Goal: Task Accomplishment & Management: Manage account settings

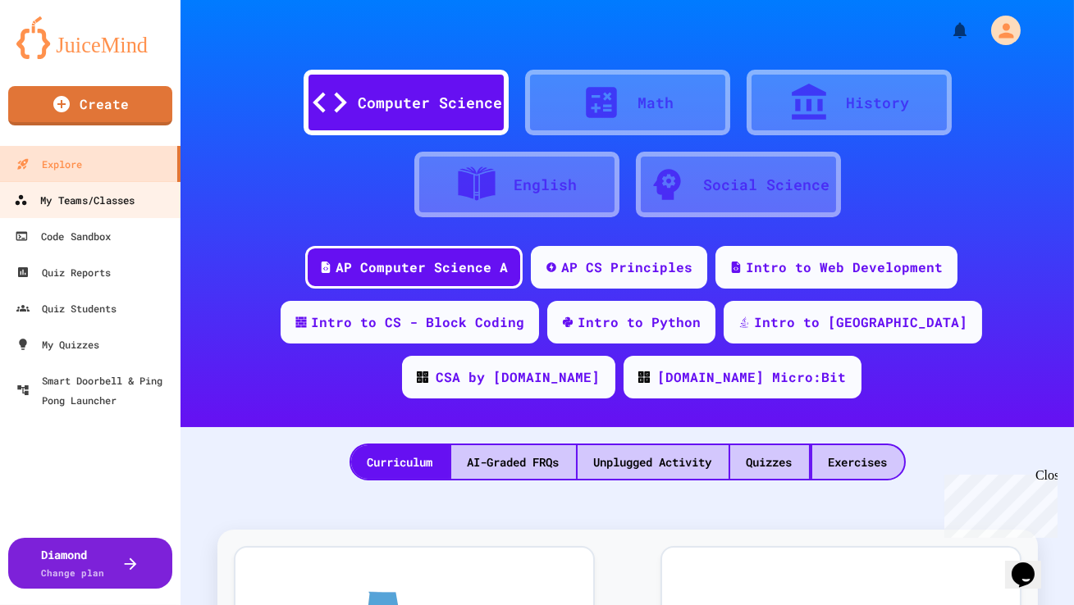
click at [91, 188] on link "My Teams/Classes" at bounding box center [91, 199] width 186 height 37
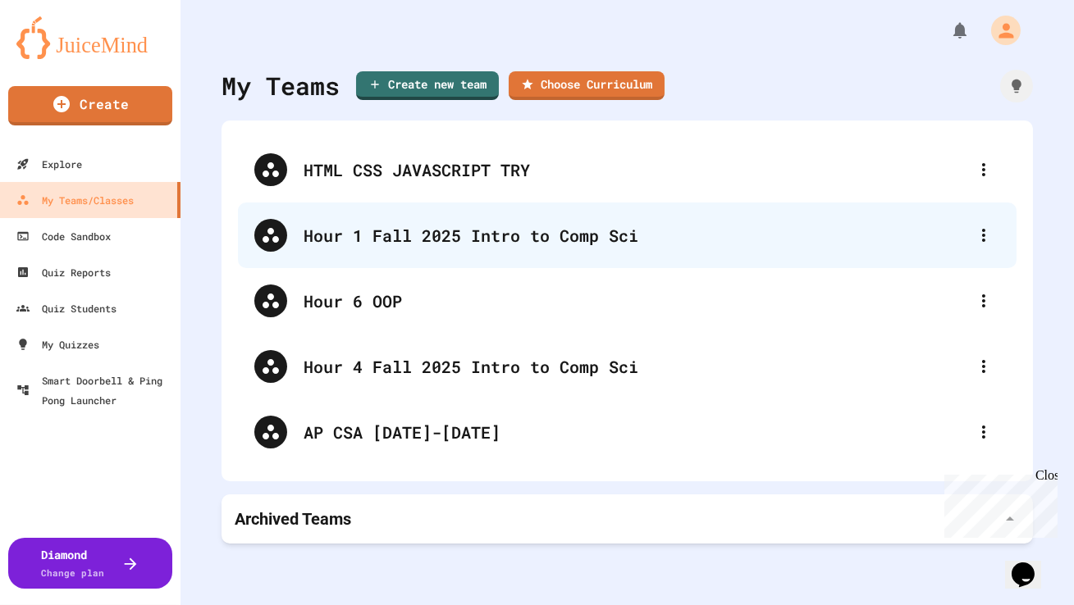
click at [364, 232] on div "Hour 1 Fall 2025 Intro to Comp Sci" at bounding box center [635, 235] width 664 height 25
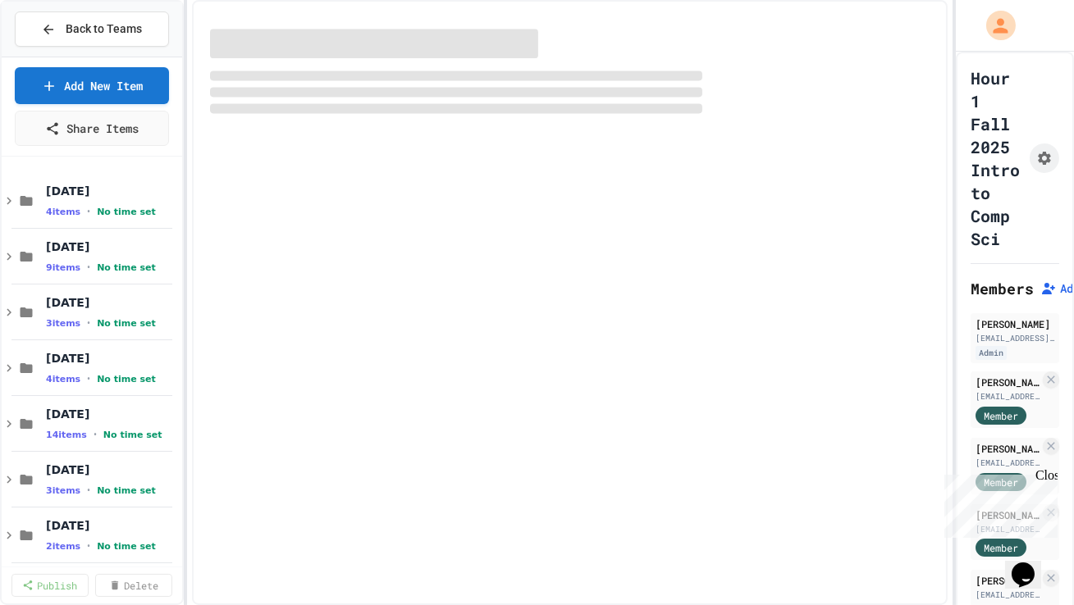
select select "***"
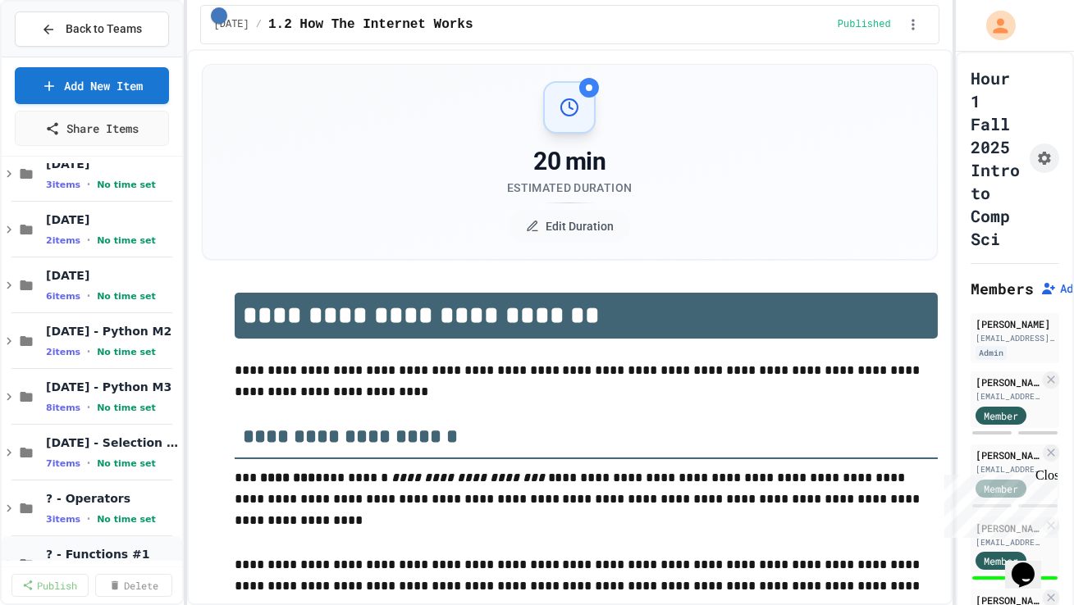
scroll to position [305, 0]
click at [92, 403] on div "8 items • No time set" at bounding box center [104, 408] width 116 height 13
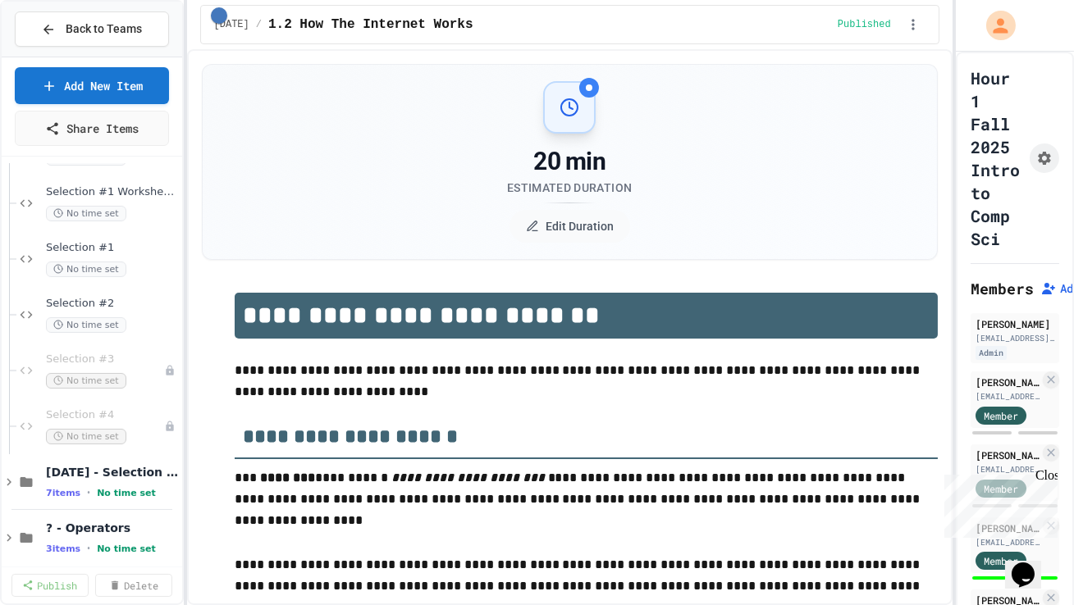
scroll to position [731, 0]
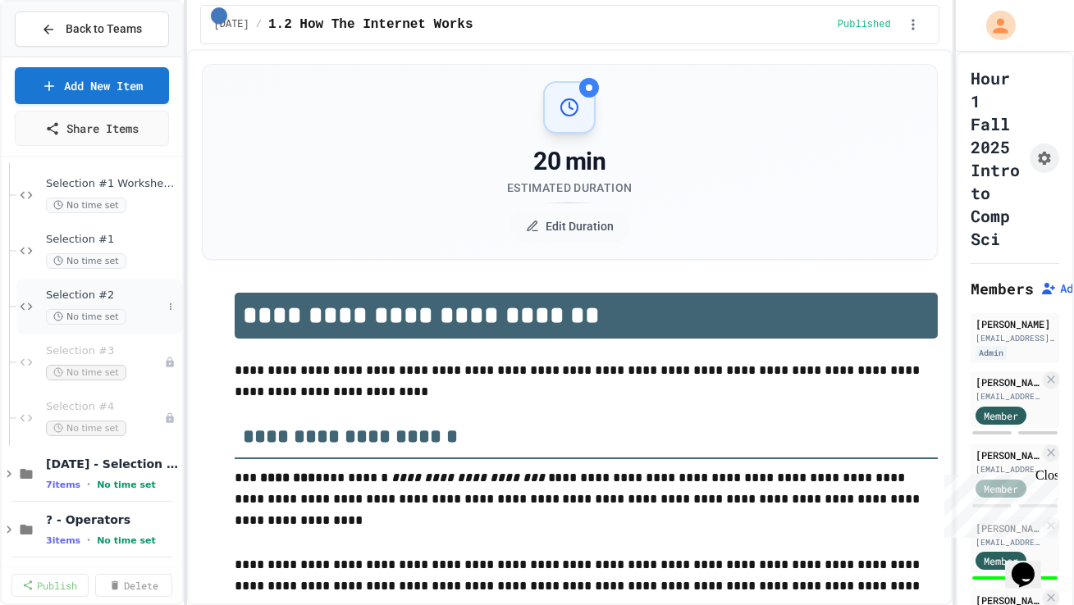
click at [84, 297] on span "Selection #2" at bounding box center [104, 296] width 116 height 14
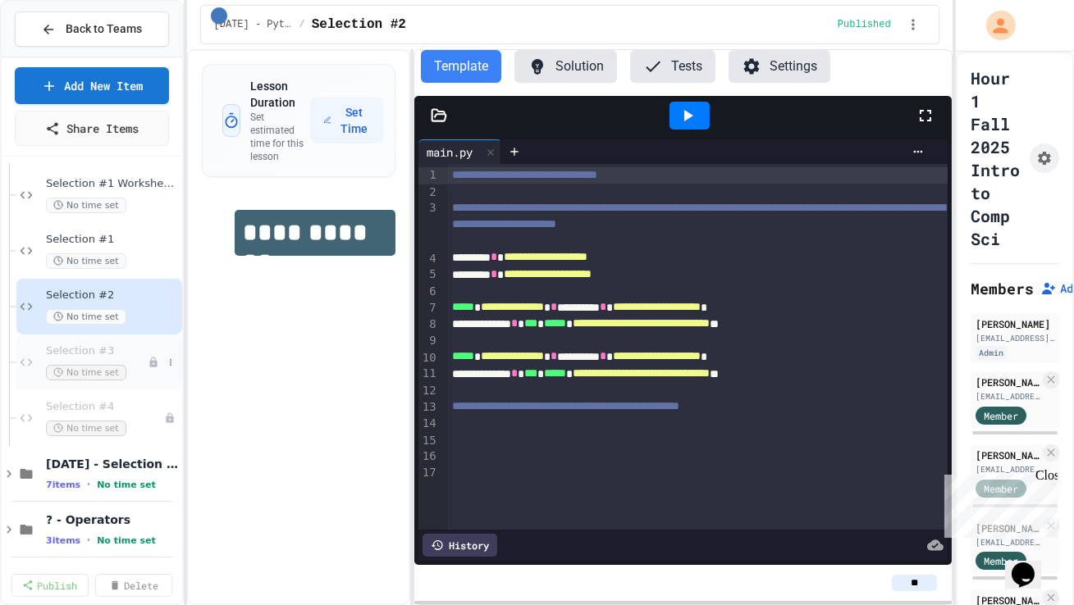
click at [98, 349] on span "Selection #3" at bounding box center [97, 351] width 102 height 14
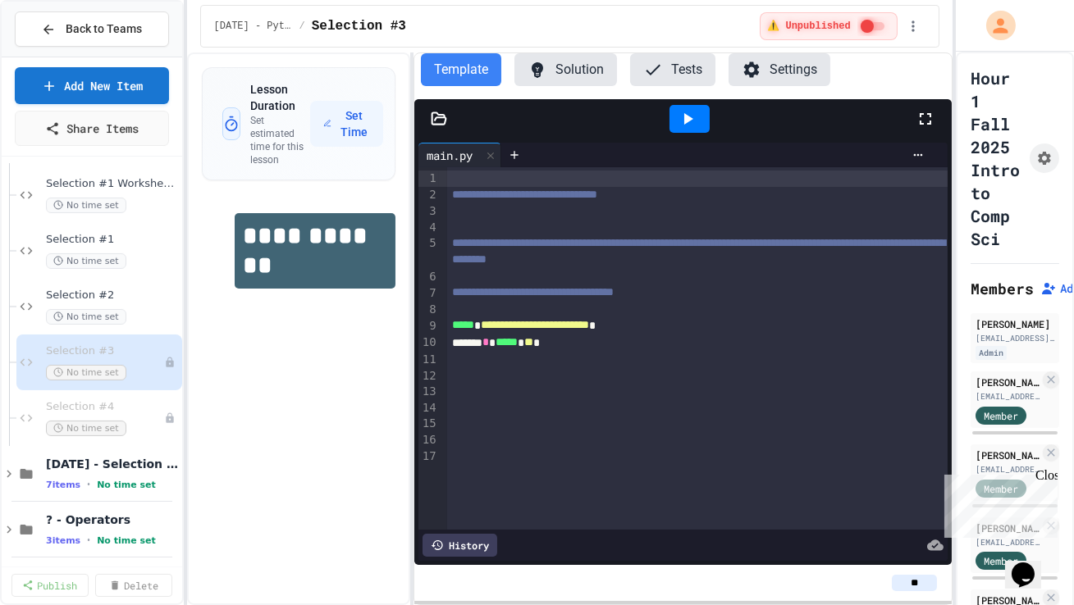
click at [592, 344] on div "****** * ***** * ** *" at bounding box center [697, 343] width 500 height 17
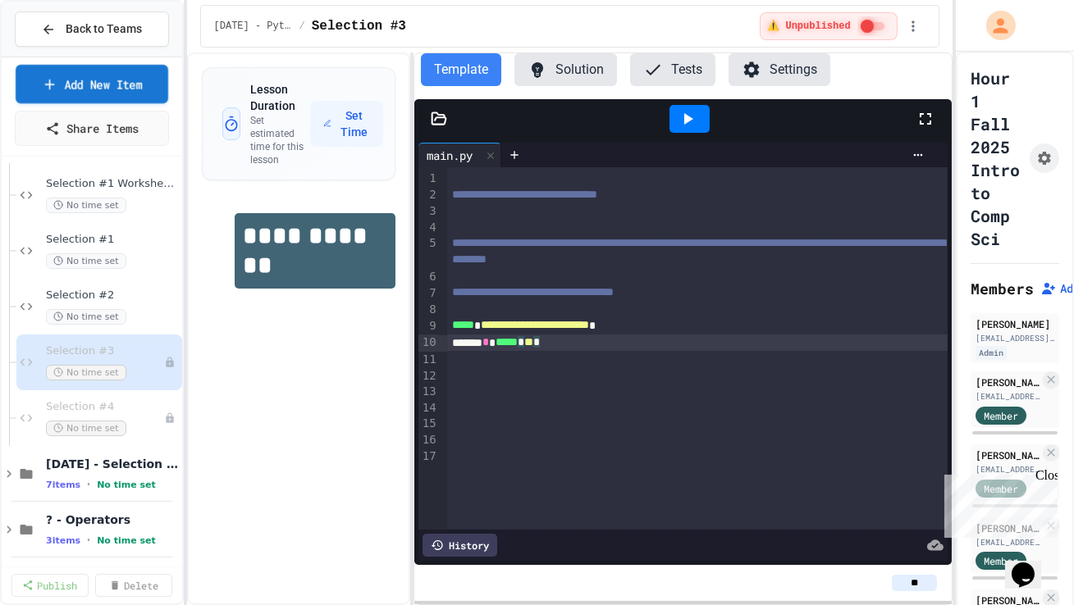
click at [121, 85] on link "Add New Item" at bounding box center [92, 84] width 152 height 39
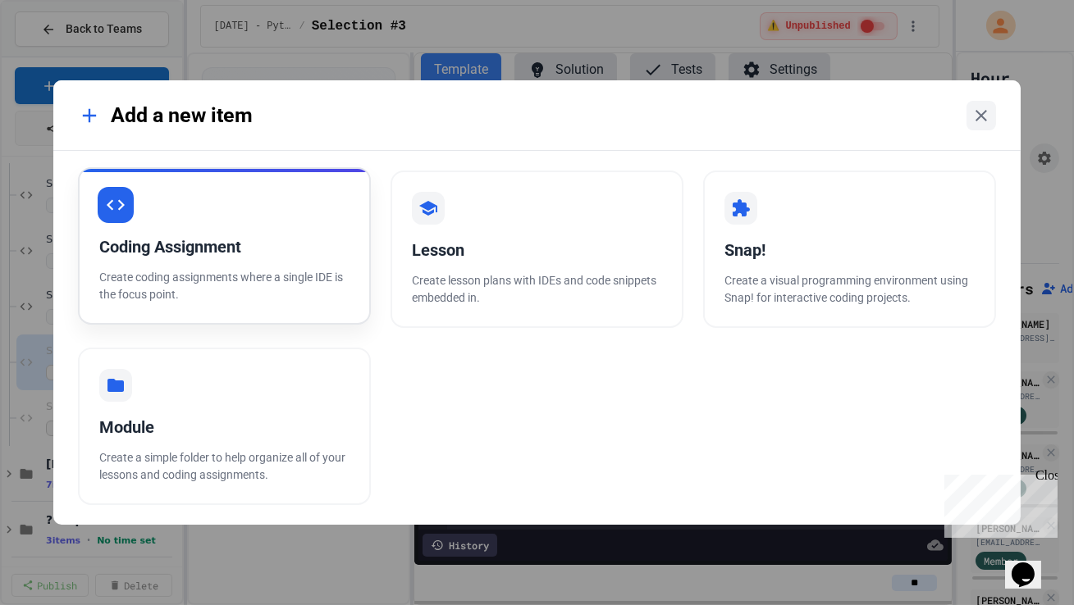
click at [275, 188] on div "Coding Assignment Create coding assignments where a single IDE is the focus poi…" at bounding box center [224, 245] width 293 height 157
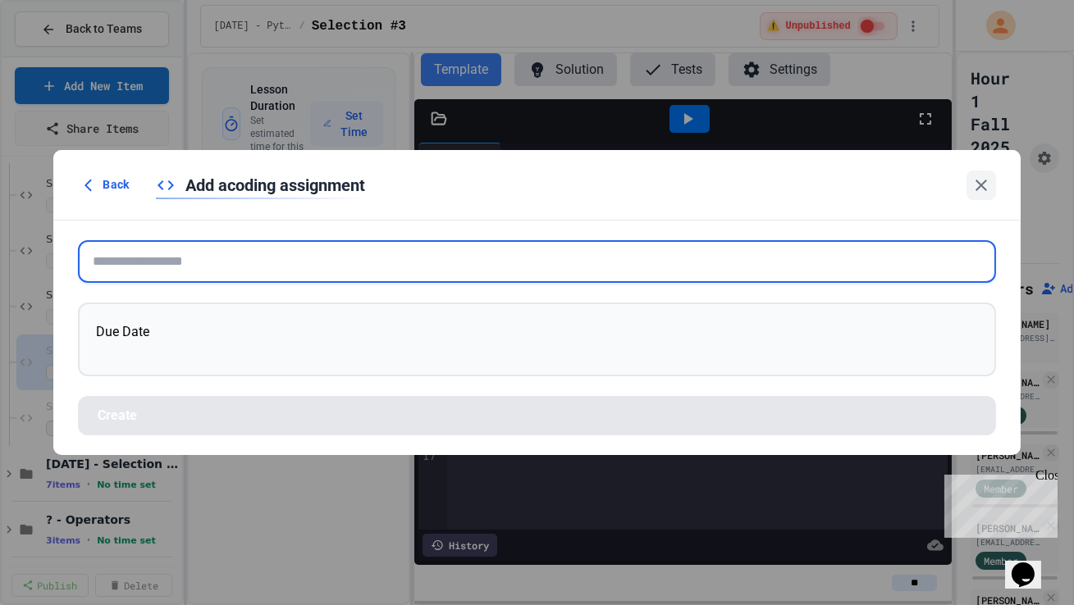
click at [379, 248] on input "text" at bounding box center [536, 261] width 917 height 43
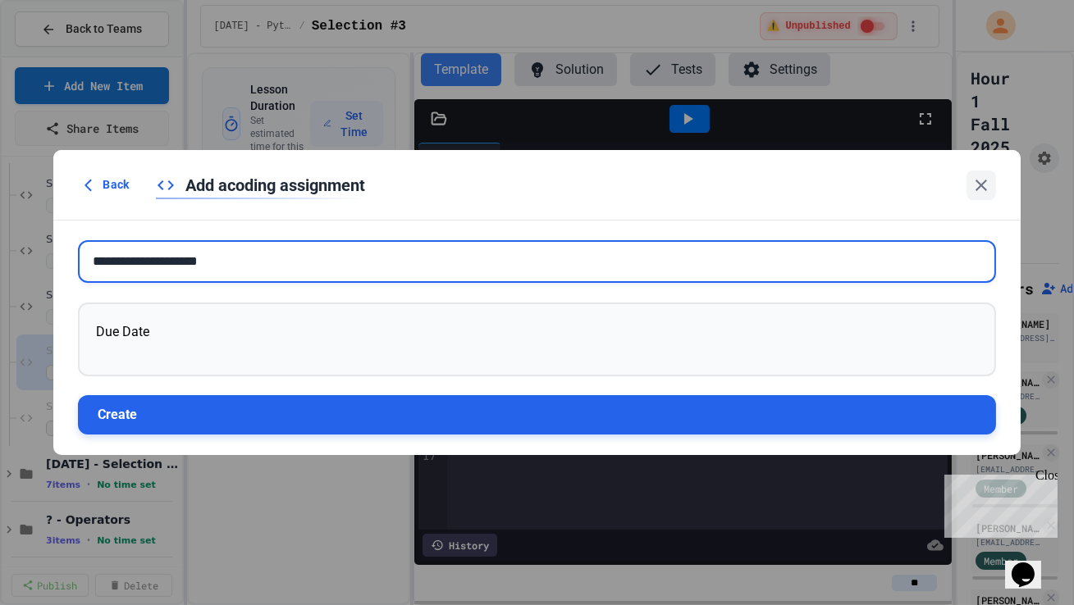
type input "**********"
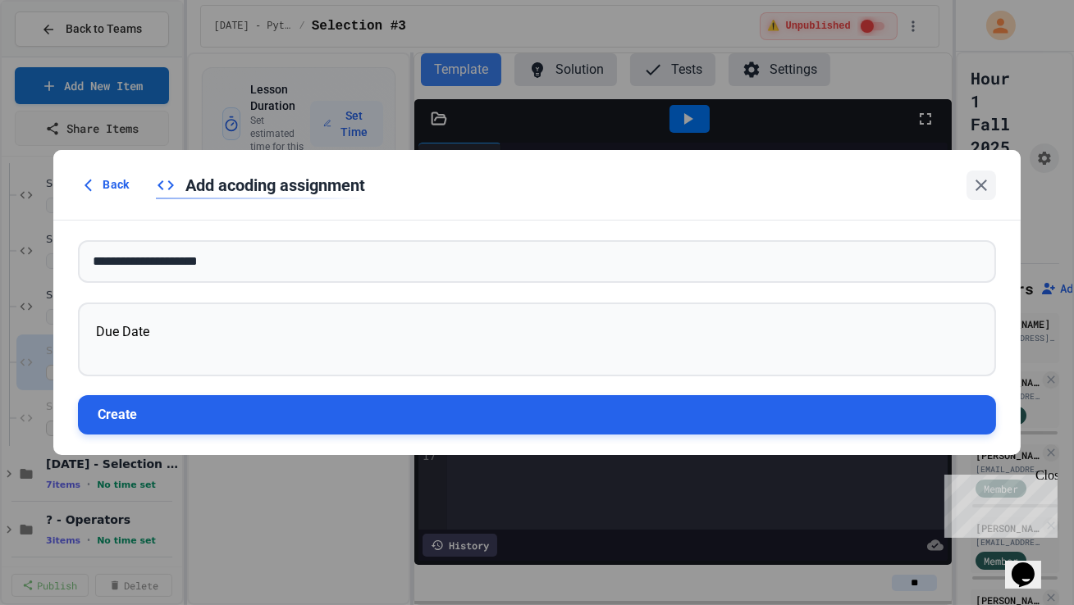
click at [294, 417] on button "Create" at bounding box center [536, 414] width 917 height 39
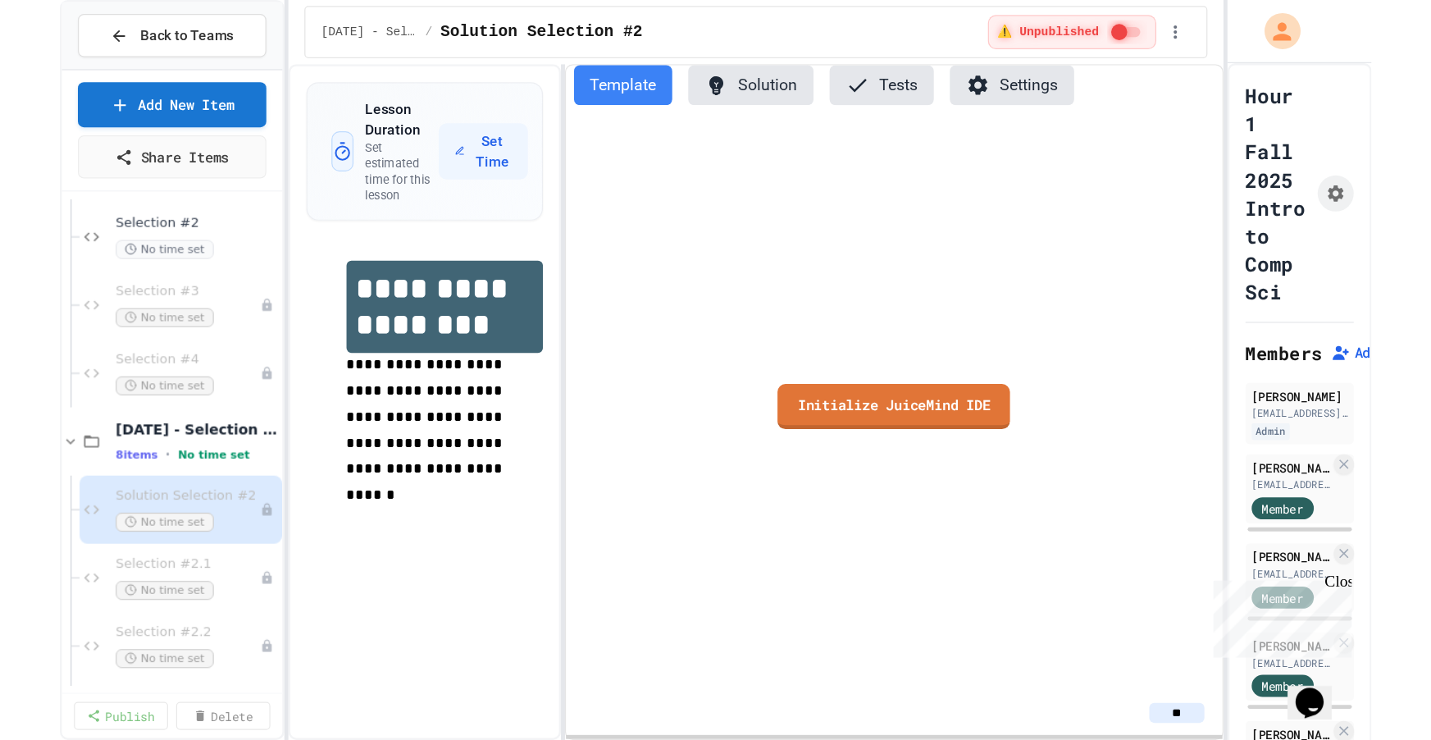
scroll to position [828, 0]
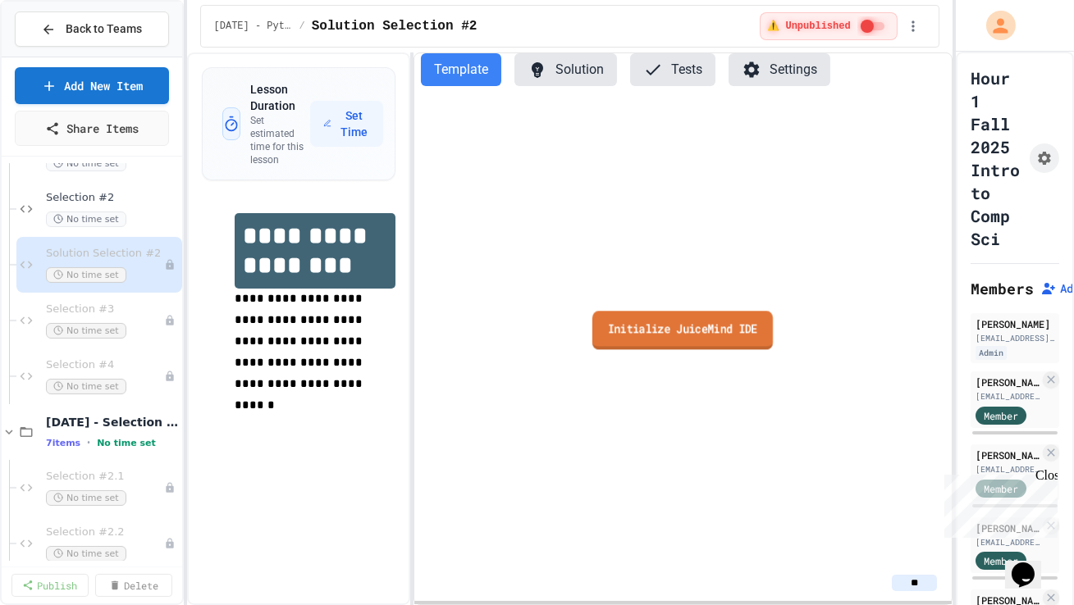
click at [698, 333] on link "Initialize JuiceMind IDE" at bounding box center [682, 330] width 180 height 39
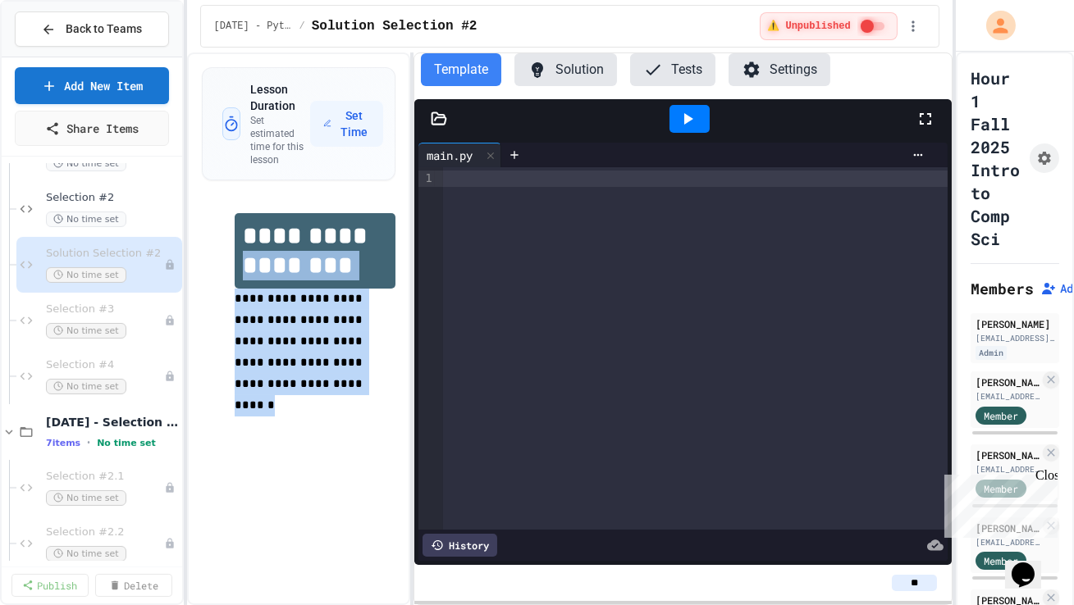
drag, startPoint x: 282, startPoint y: 390, endPoint x: 285, endPoint y: 260, distance: 129.6
click at [285, 260] on div "**********" at bounding box center [315, 325] width 161 height 225
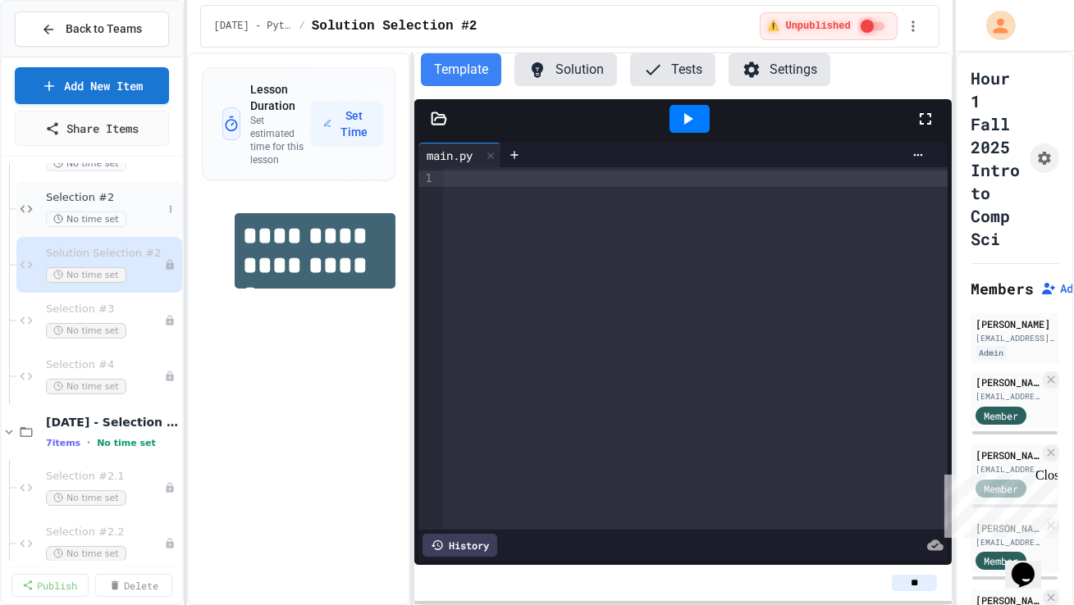
click at [139, 210] on div "Selection #2 No time set" at bounding box center [104, 209] width 116 height 36
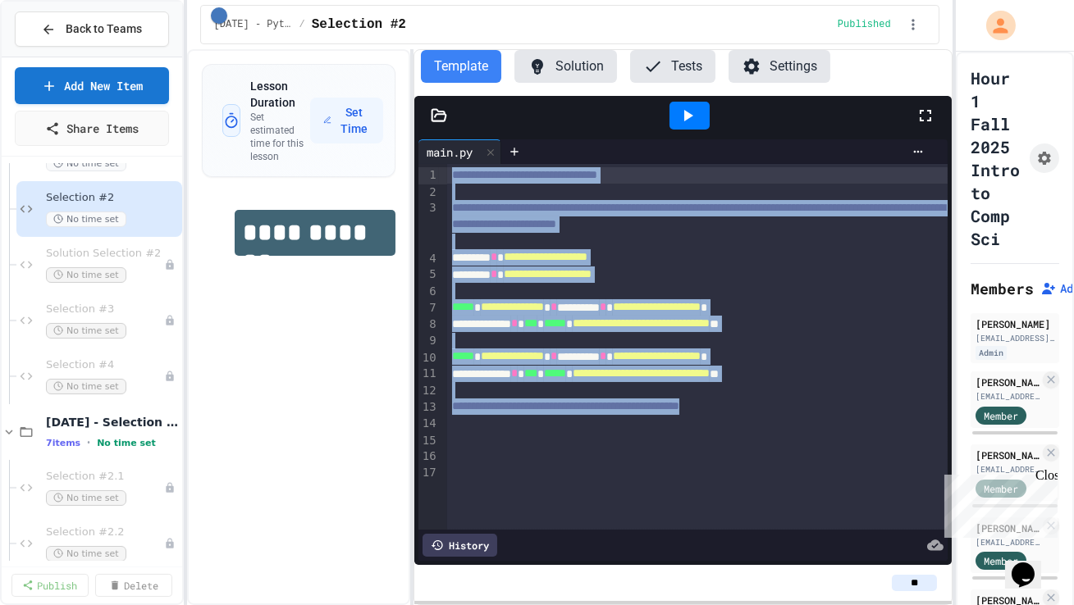
drag, startPoint x: 864, startPoint y: 429, endPoint x: 417, endPoint y: 167, distance: 517.9
click at [418, 167] on div "**********" at bounding box center [682, 347] width 529 height 366
copy div "**********"
click at [143, 259] on span "Solution Selection #2" at bounding box center [97, 254] width 102 height 14
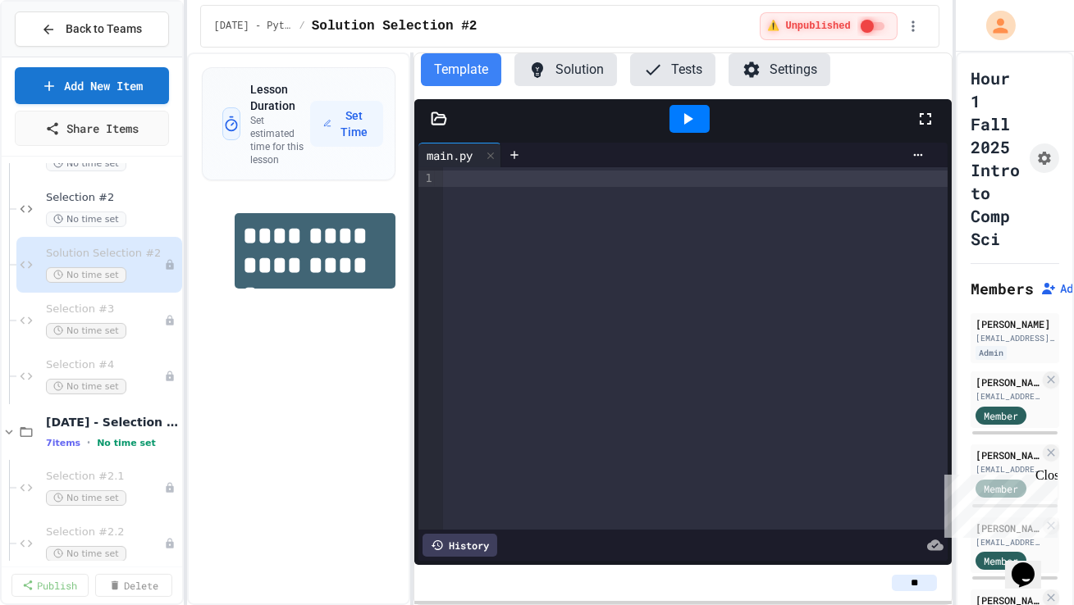
click at [522, 275] on div at bounding box center [695, 348] width 504 height 363
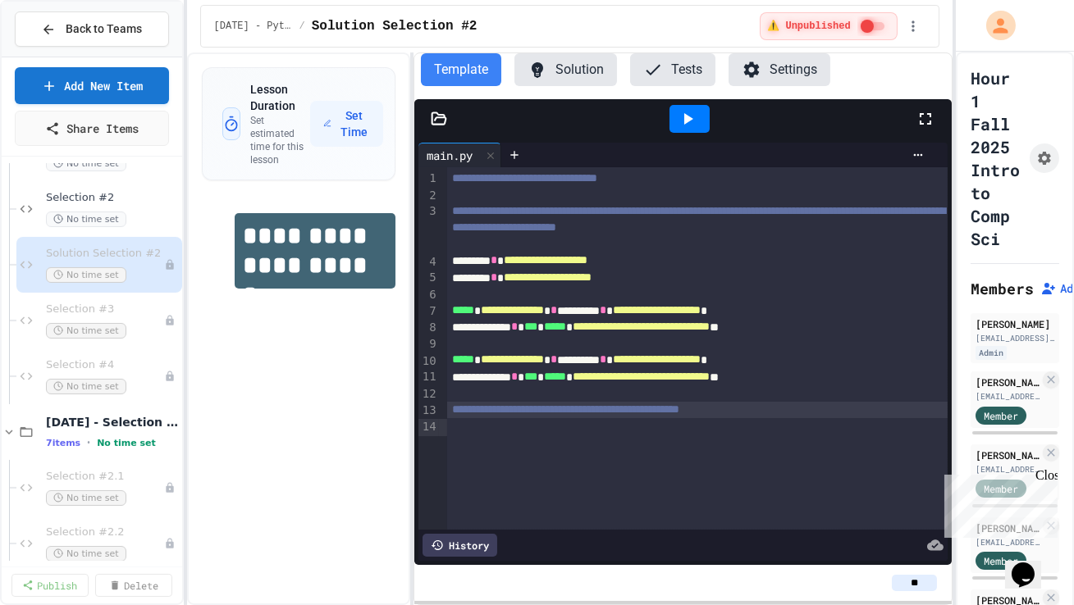
click at [528, 283] on span "**********" at bounding box center [548, 276] width 88 height 11
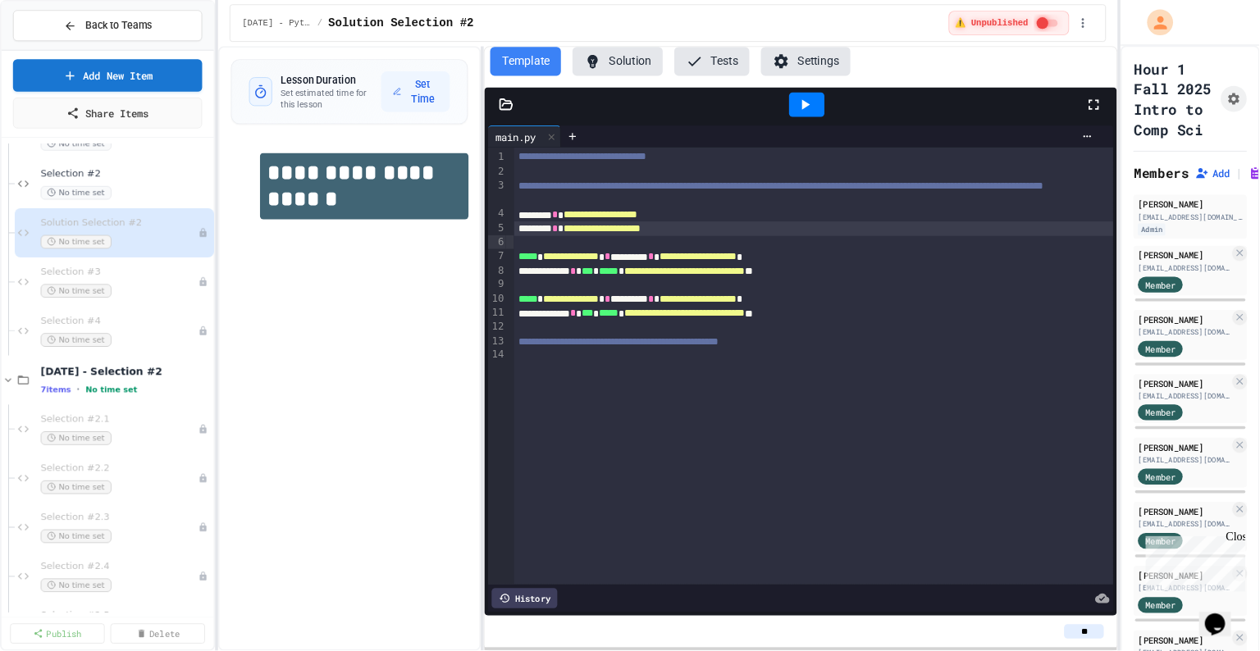
scroll to position [828, 0]
click at [726, 381] on div at bounding box center [925, 372] width 682 height 16
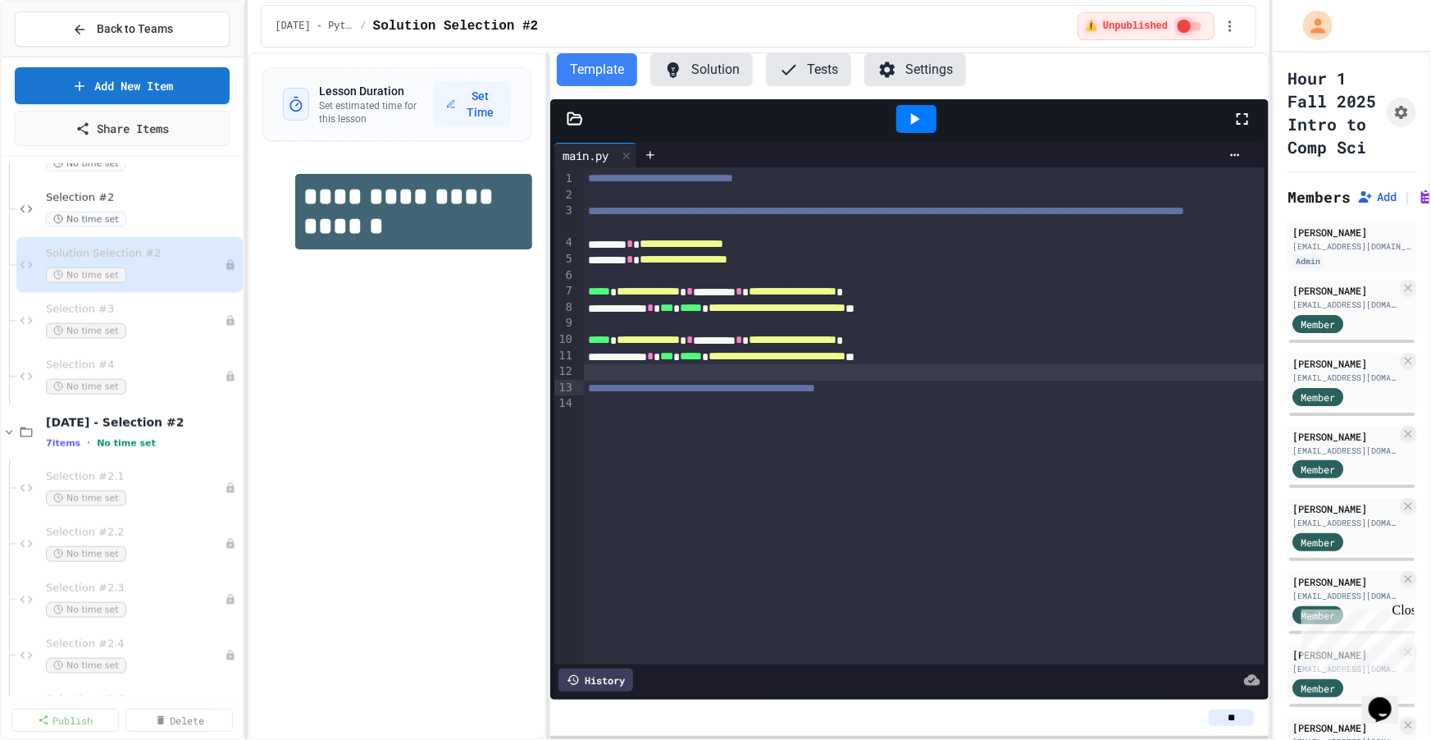
click at [726, 381] on div at bounding box center [925, 372] width 682 height 16
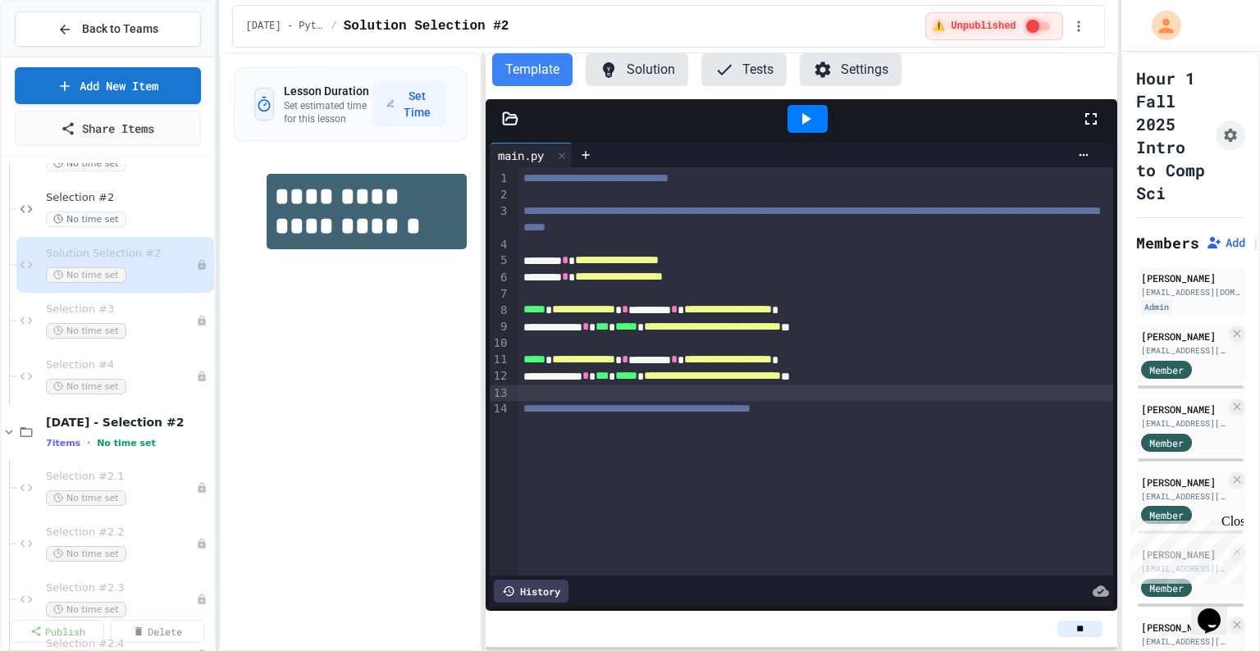
click at [787, 115] on icon at bounding box center [1091, 119] width 20 height 20
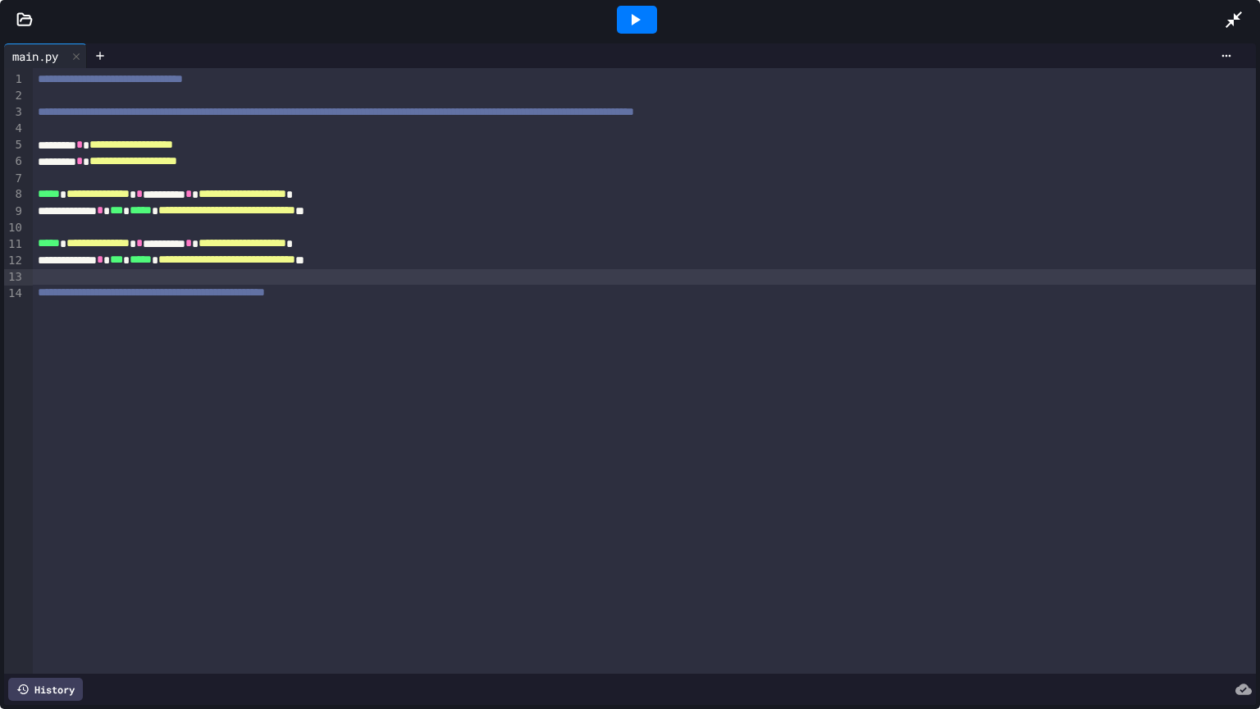
click at [577, 339] on div "**********" at bounding box center [644, 370] width 1223 height 605
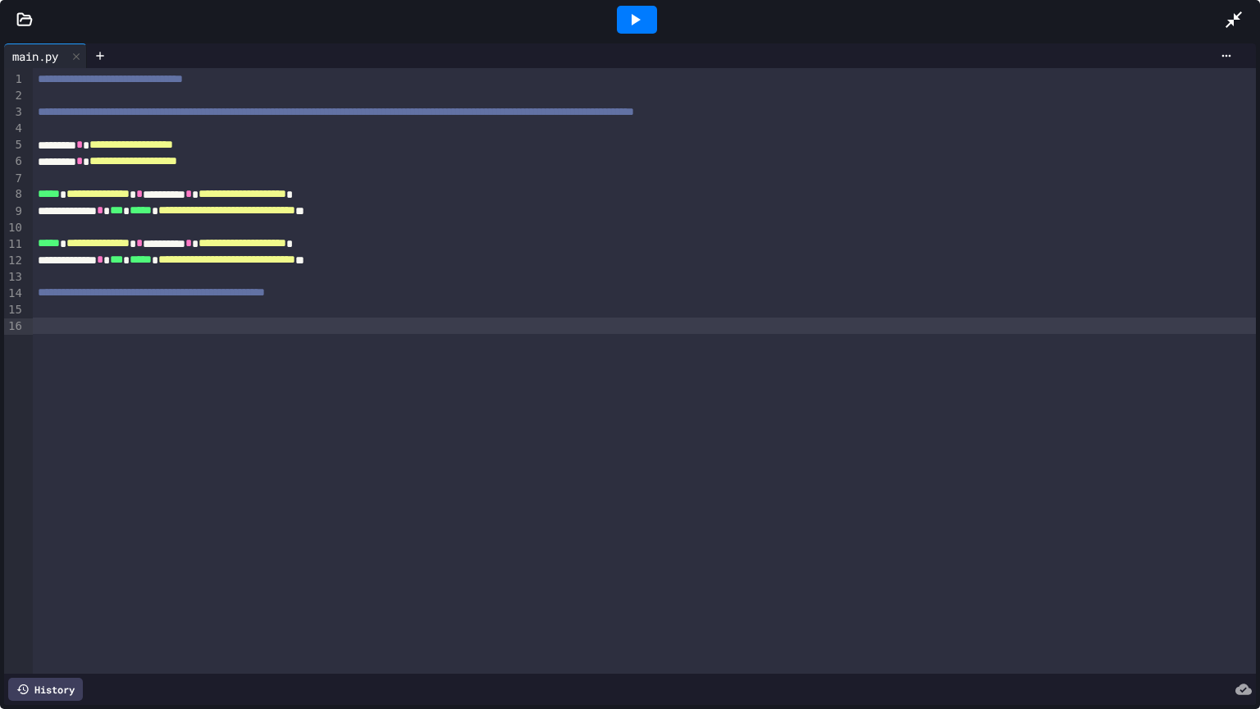
click at [577, 339] on div "**********" at bounding box center [644, 370] width 1223 height 605
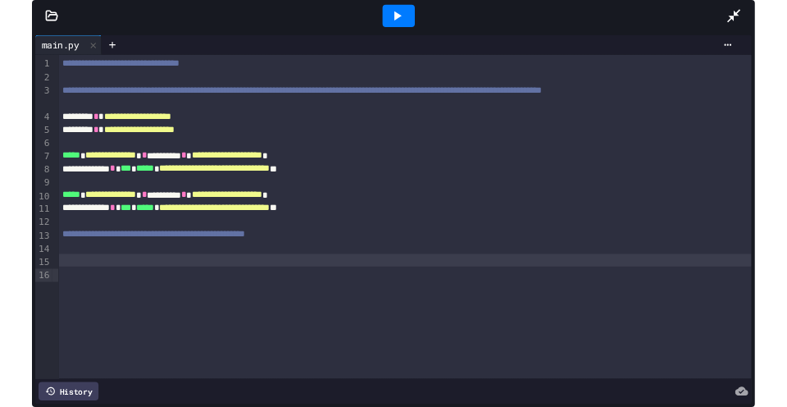
scroll to position [829, 0]
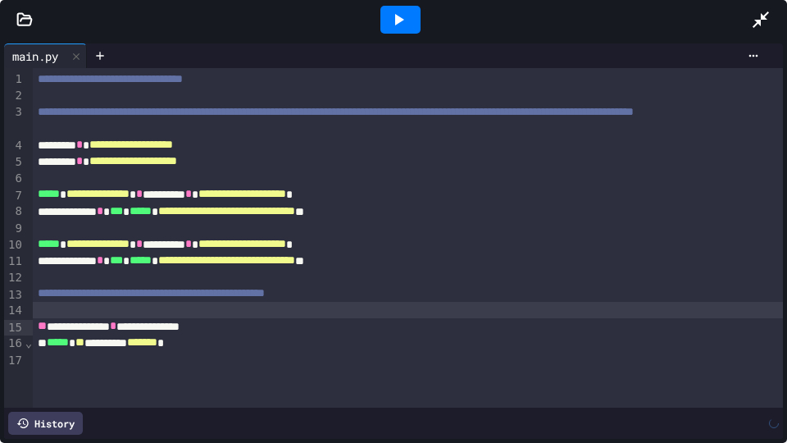
click at [364, 318] on div at bounding box center [408, 310] width 750 height 16
click at [292, 351] on div "**********" at bounding box center [408, 343] width 750 height 16
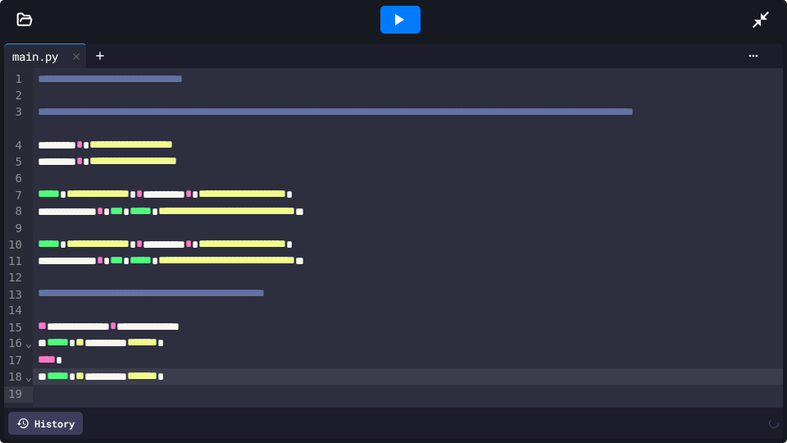
click at [347, 318] on div at bounding box center [408, 310] width 750 height 16
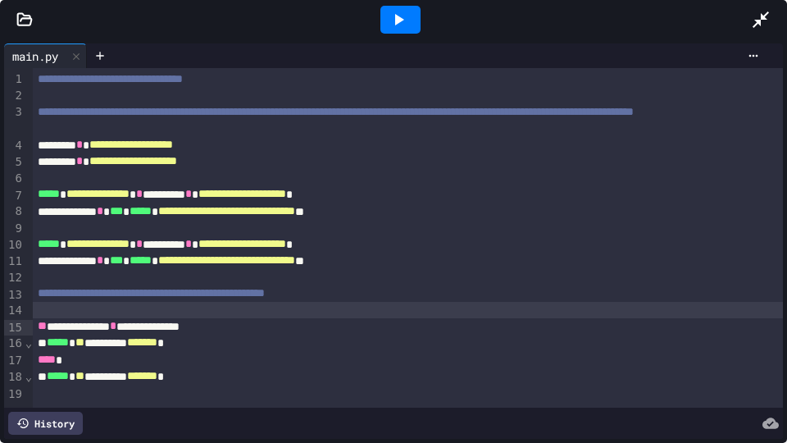
click at [395, 32] on div at bounding box center [401, 20] width 40 height 28
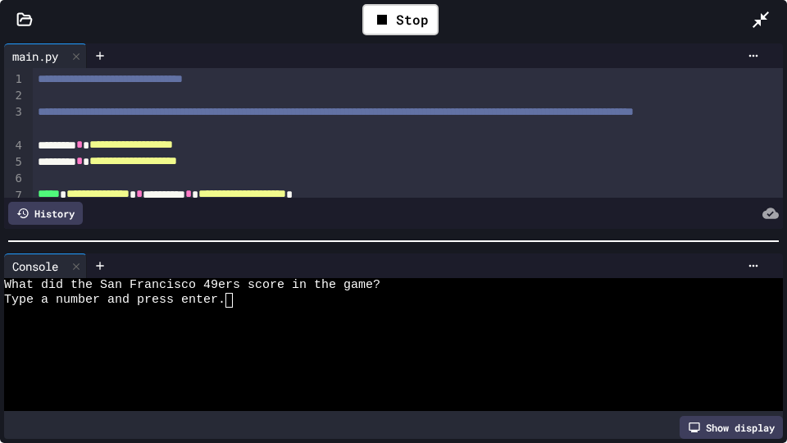
click at [249, 301] on div "Type a number and press enter." at bounding box center [384, 300] width 760 height 15
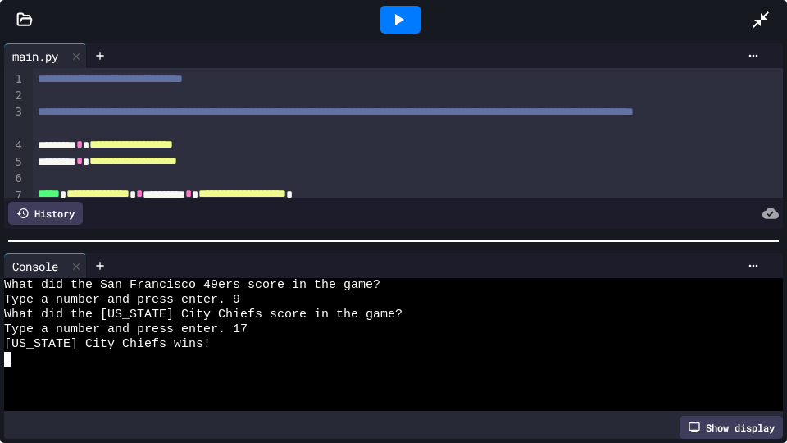
click at [401, 19] on icon at bounding box center [399, 19] width 9 height 11
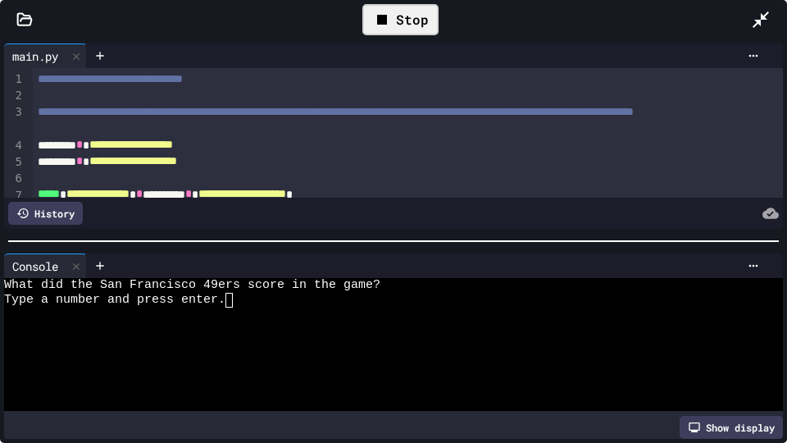
click at [234, 304] on textarea "Terminal input" at bounding box center [236, 300] width 7 height 15
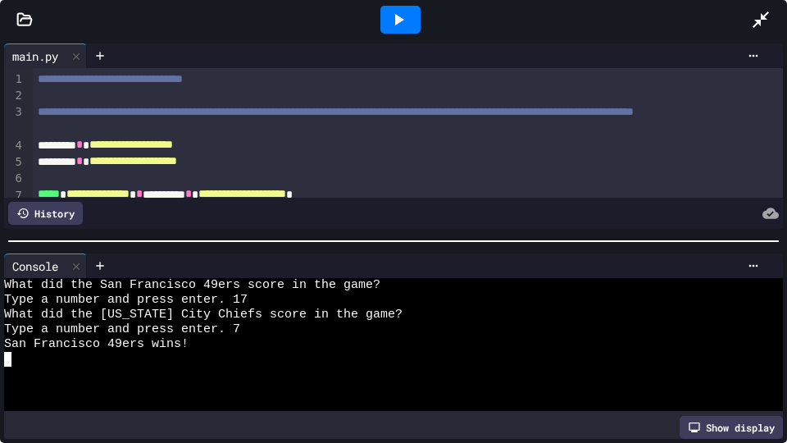
click at [759, 19] on icon at bounding box center [761, 20] width 20 height 20
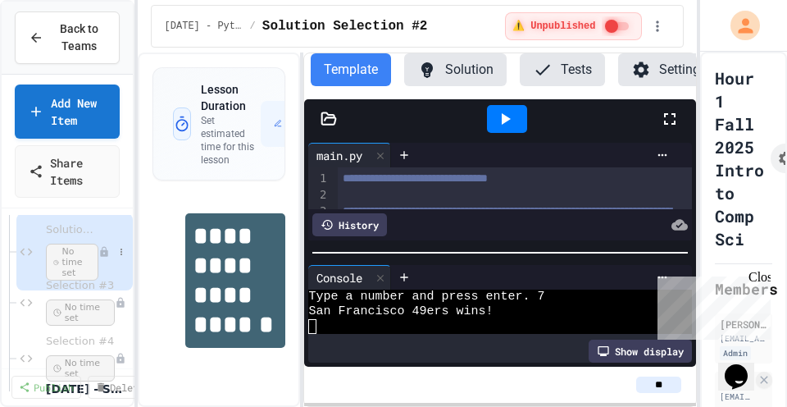
scroll to position [911, 0]
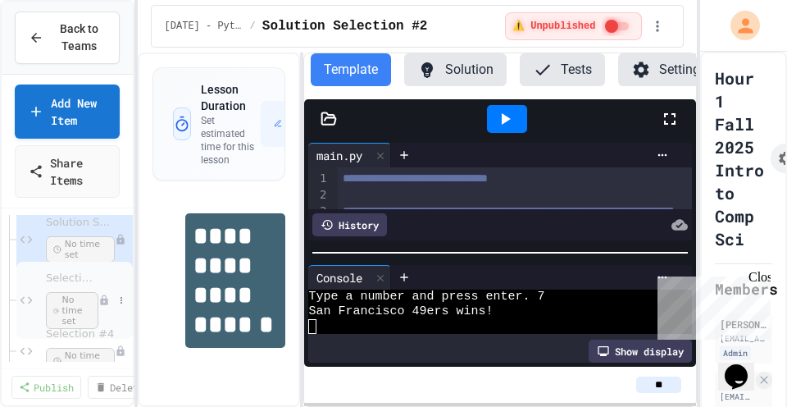
click at [80, 283] on span "Selection #3" at bounding box center [72, 278] width 52 height 14
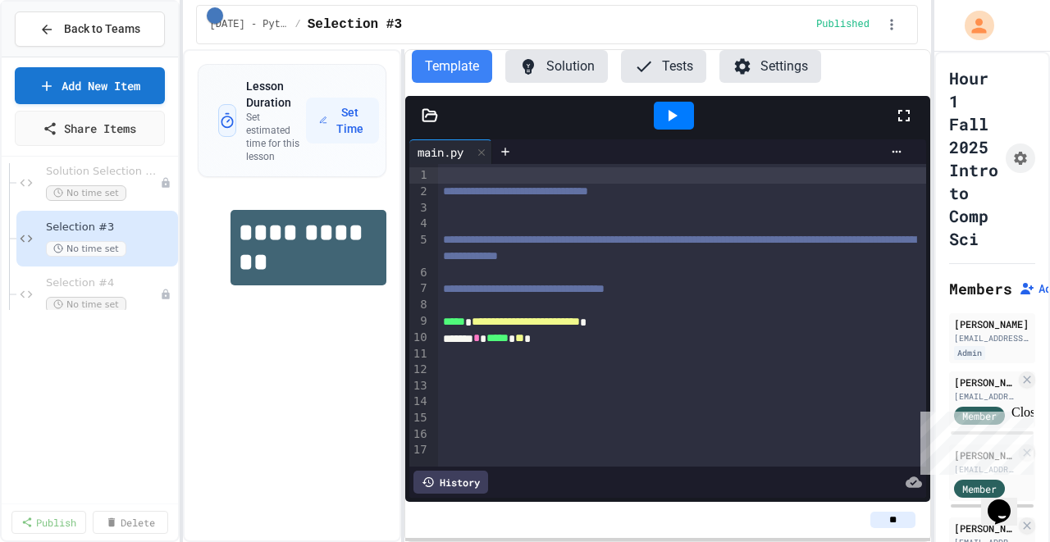
click at [787, 117] on icon at bounding box center [904, 116] width 20 height 20
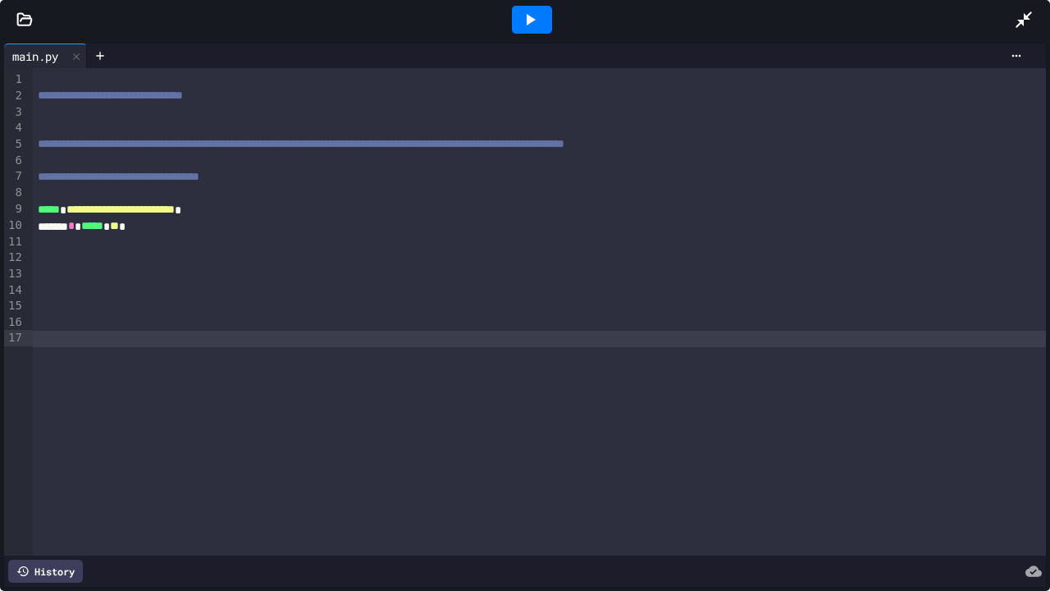
click at [448, 443] on div "**********" at bounding box center [539, 311] width 1013 height 487
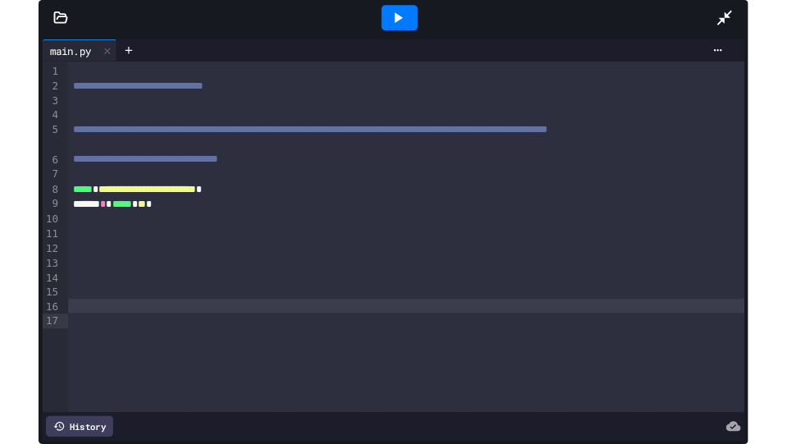
scroll to position [910, 0]
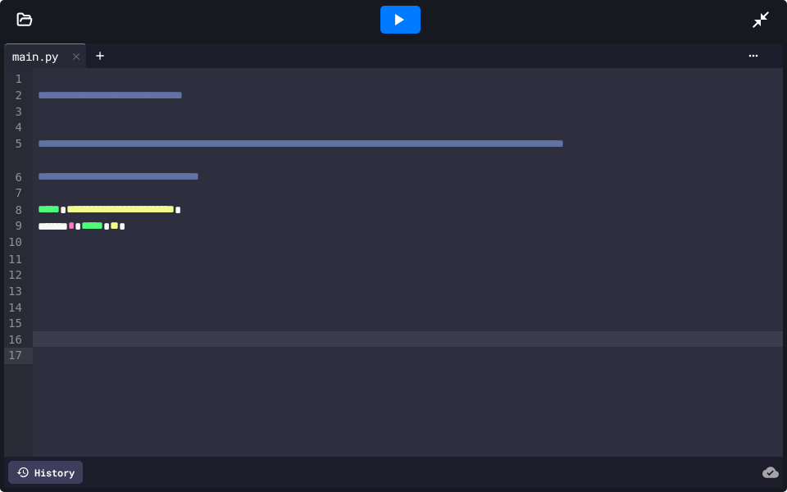
click at [639, 202] on div at bounding box center [408, 193] width 750 height 16
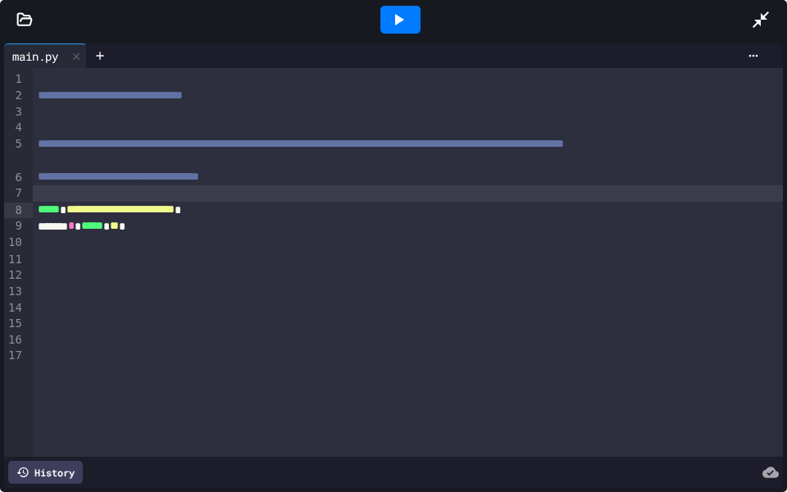
click at [759, 21] on icon at bounding box center [761, 19] width 16 height 16
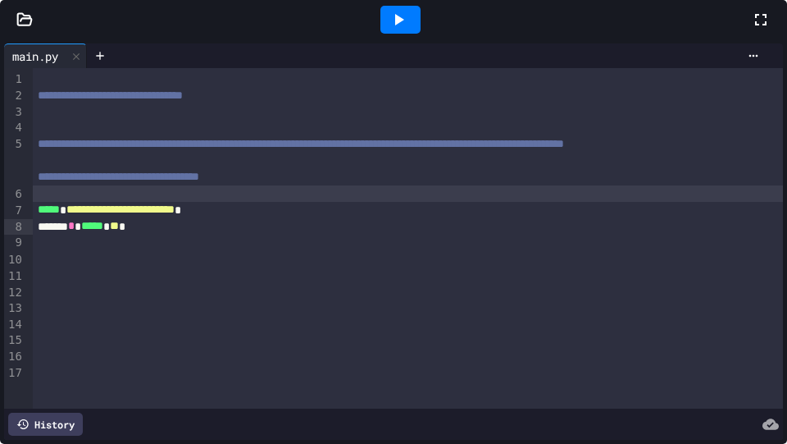
scroll to position [1063, 0]
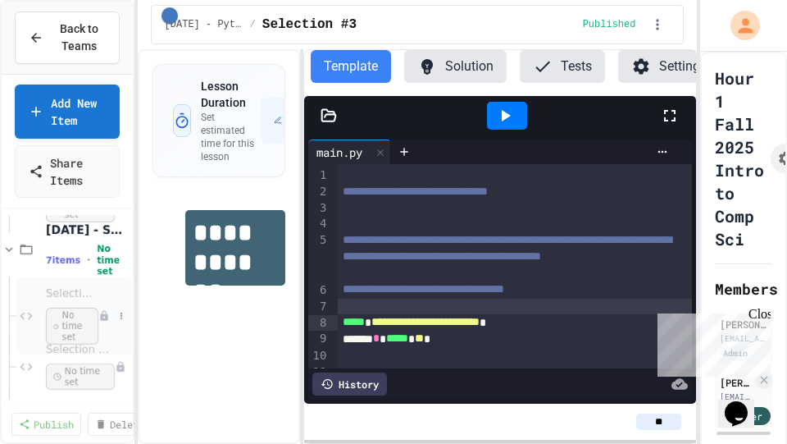
click at [69, 295] on span "Selection #2.1" at bounding box center [72, 294] width 52 height 14
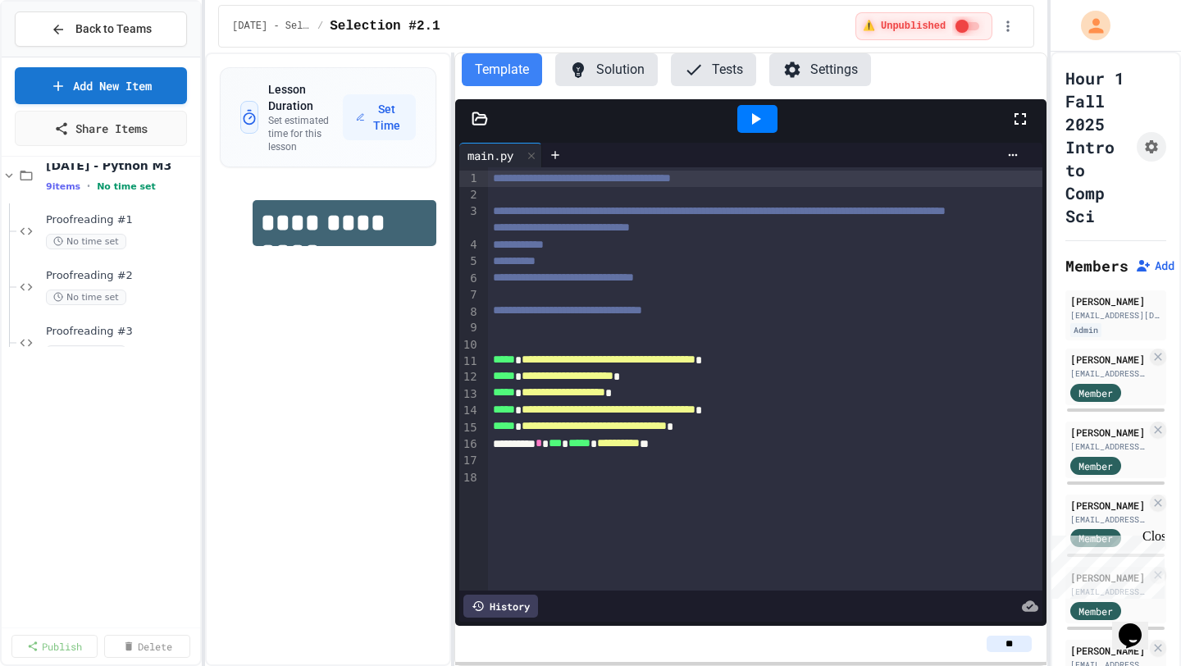
scroll to position [526, 0]
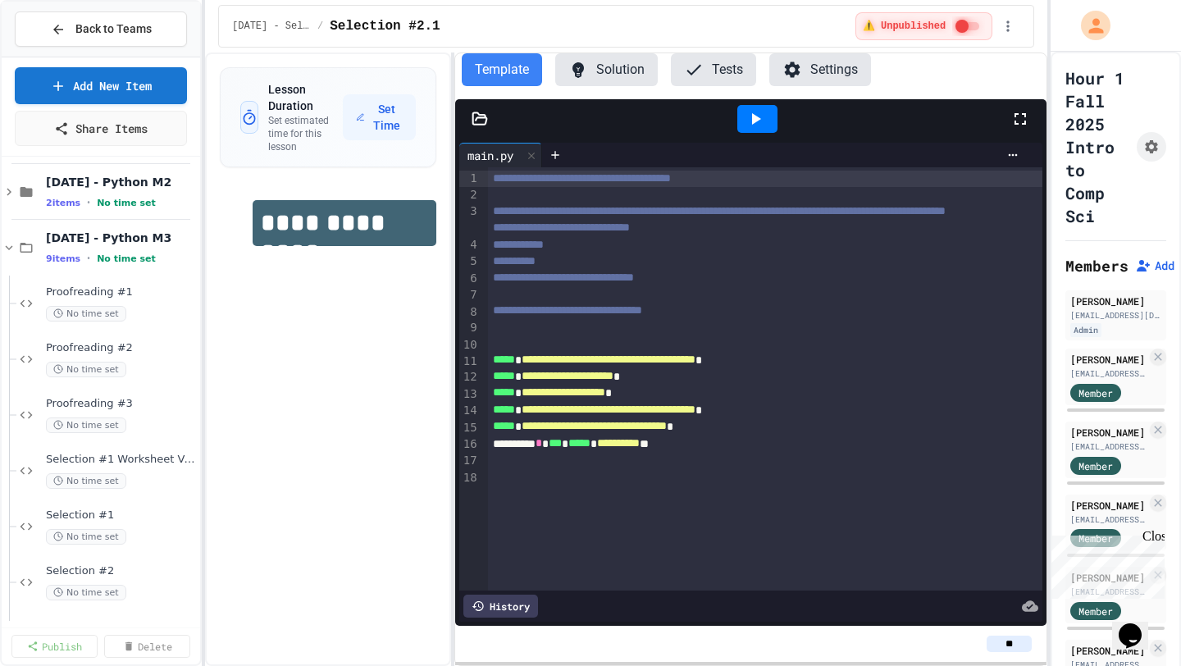
scroll to position [470, 0]
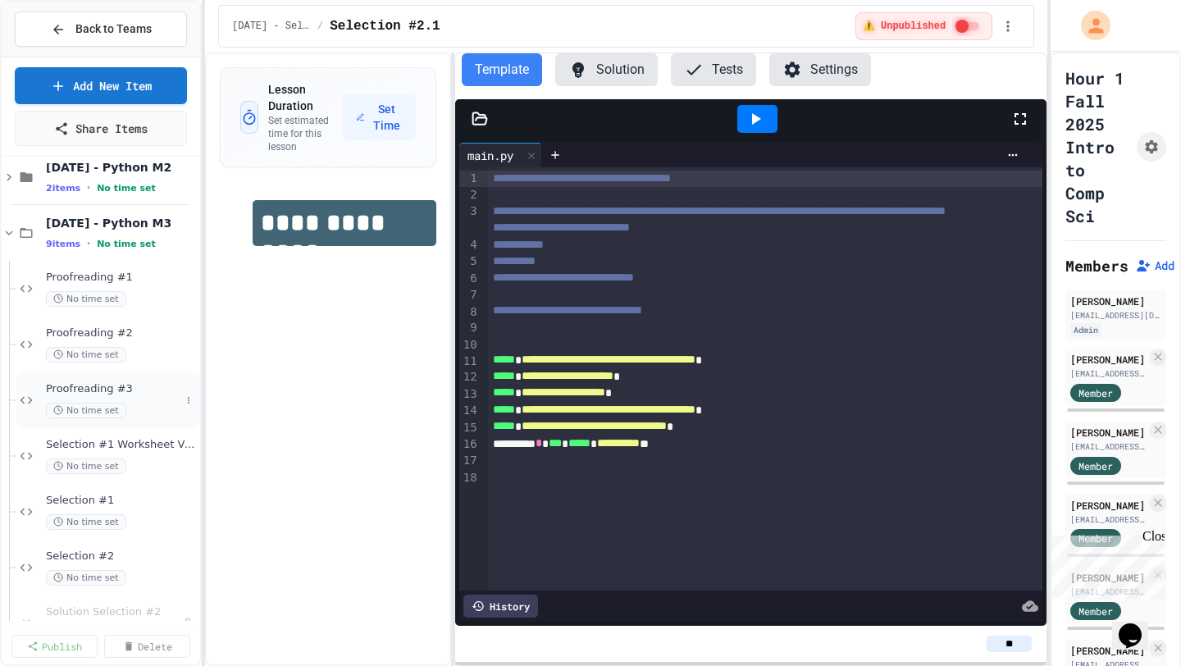
click at [135, 391] on span "Proofreading #3" at bounding box center [113, 389] width 135 height 14
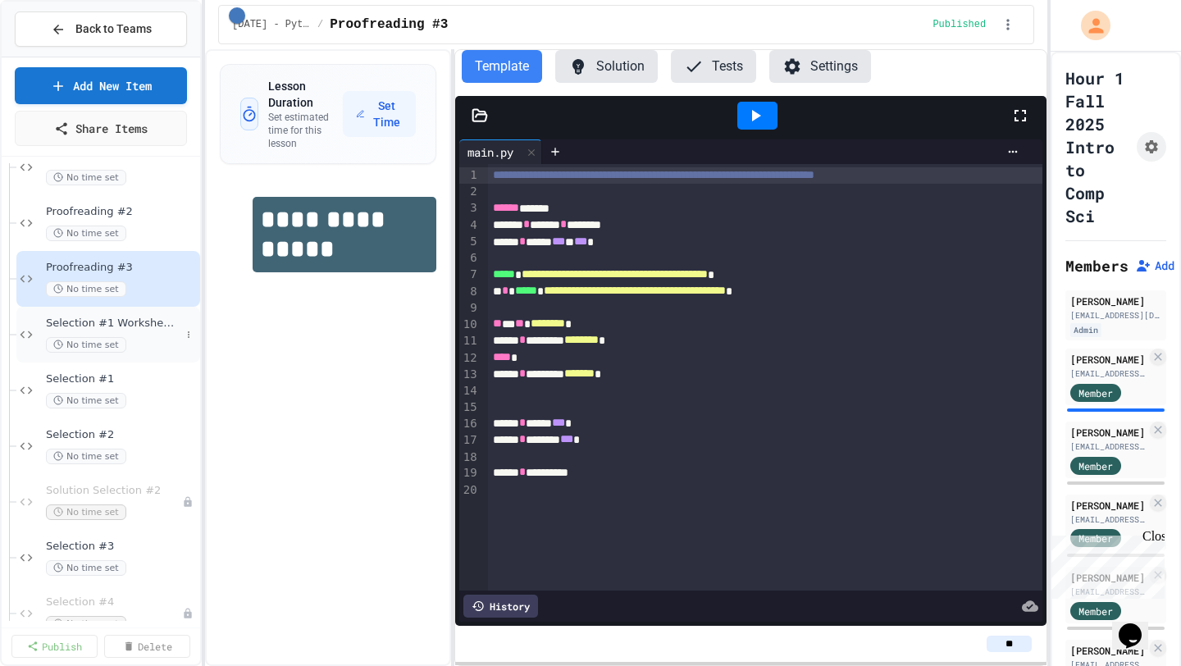
scroll to position [646, 0]
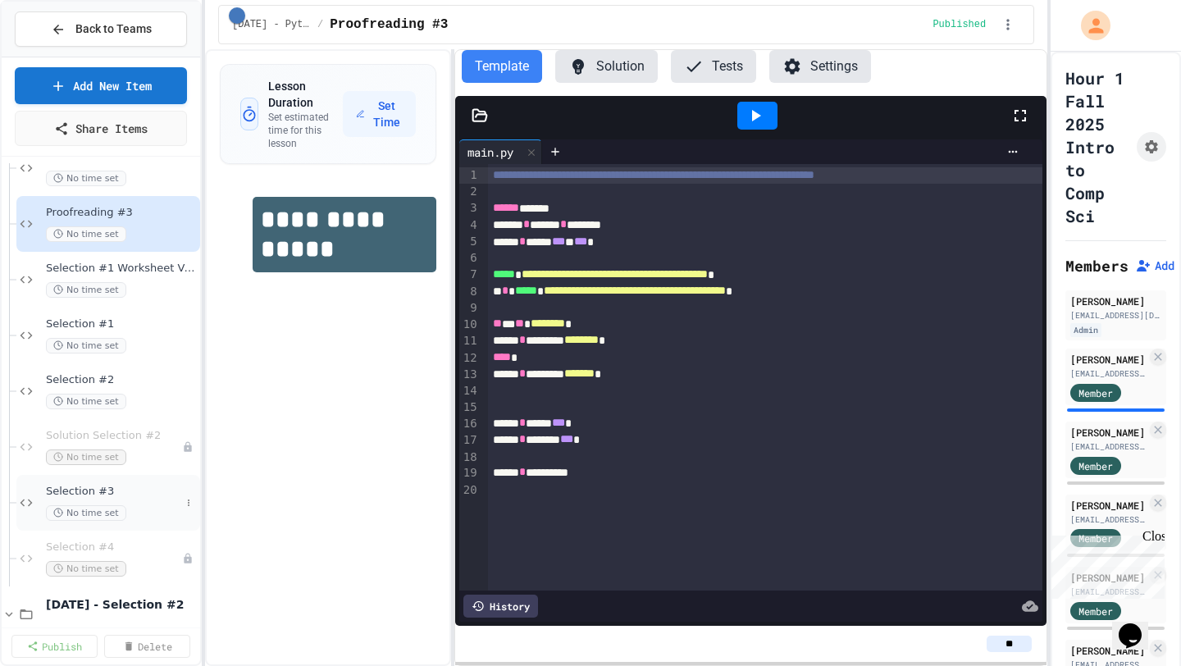
click at [135, 488] on span "Selection #3" at bounding box center [113, 492] width 135 height 14
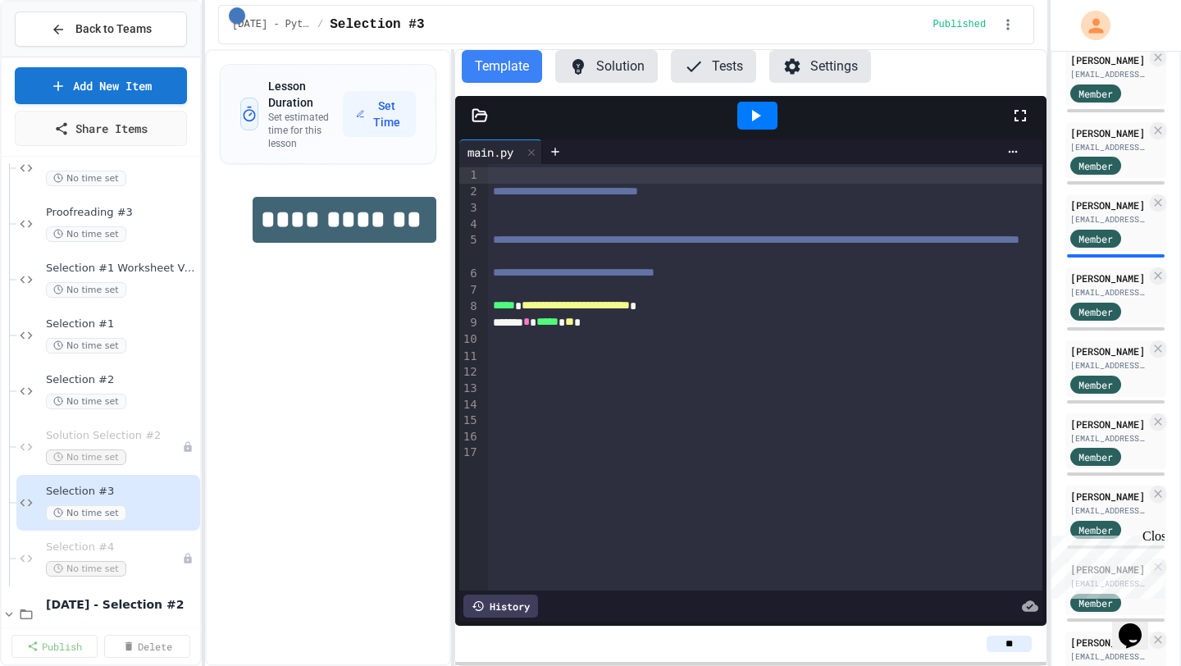
scroll to position [960, 0]
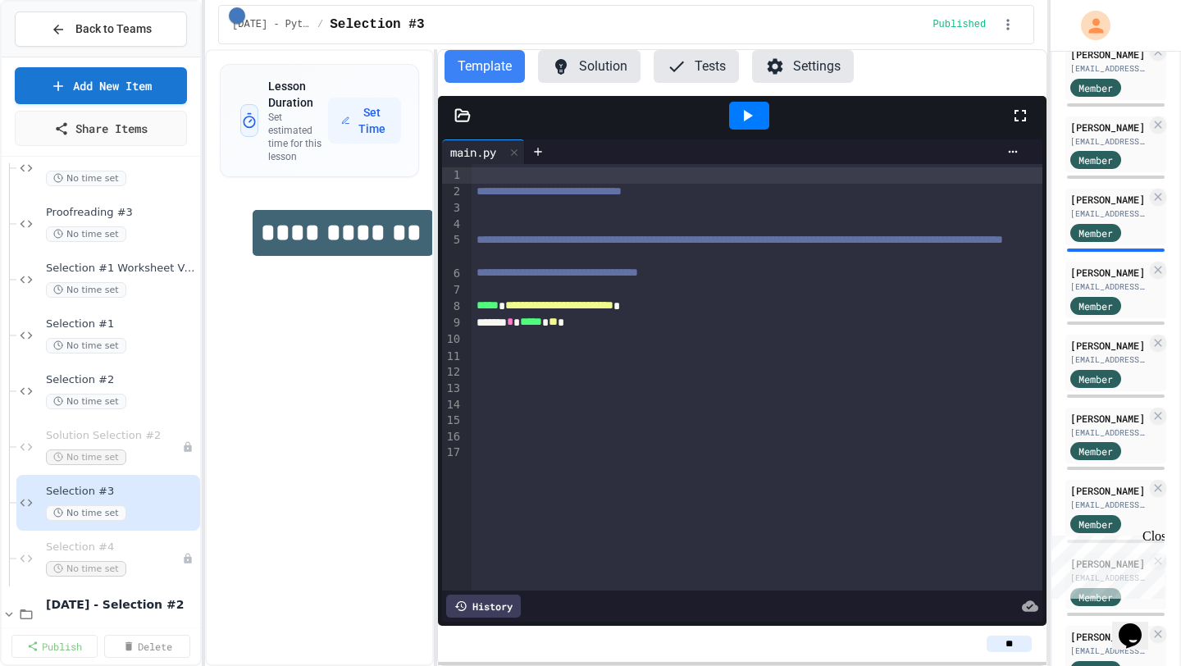
click at [386, 376] on div "**********" at bounding box center [626, 357] width 842 height 617
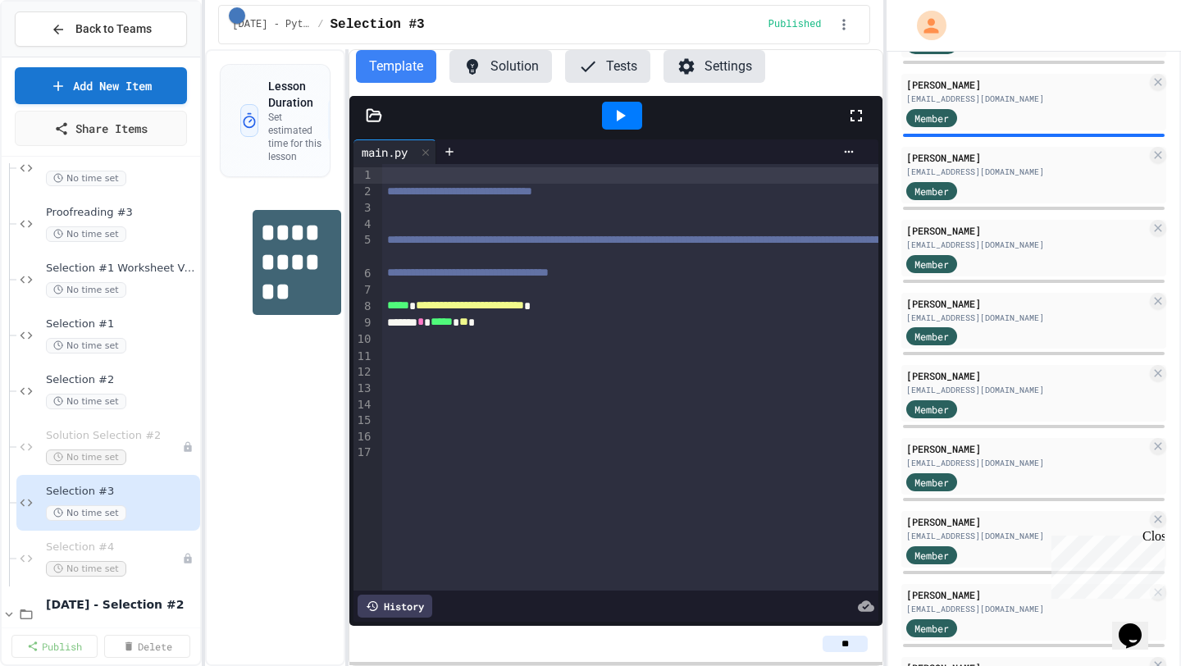
scroll to position [846, 0]
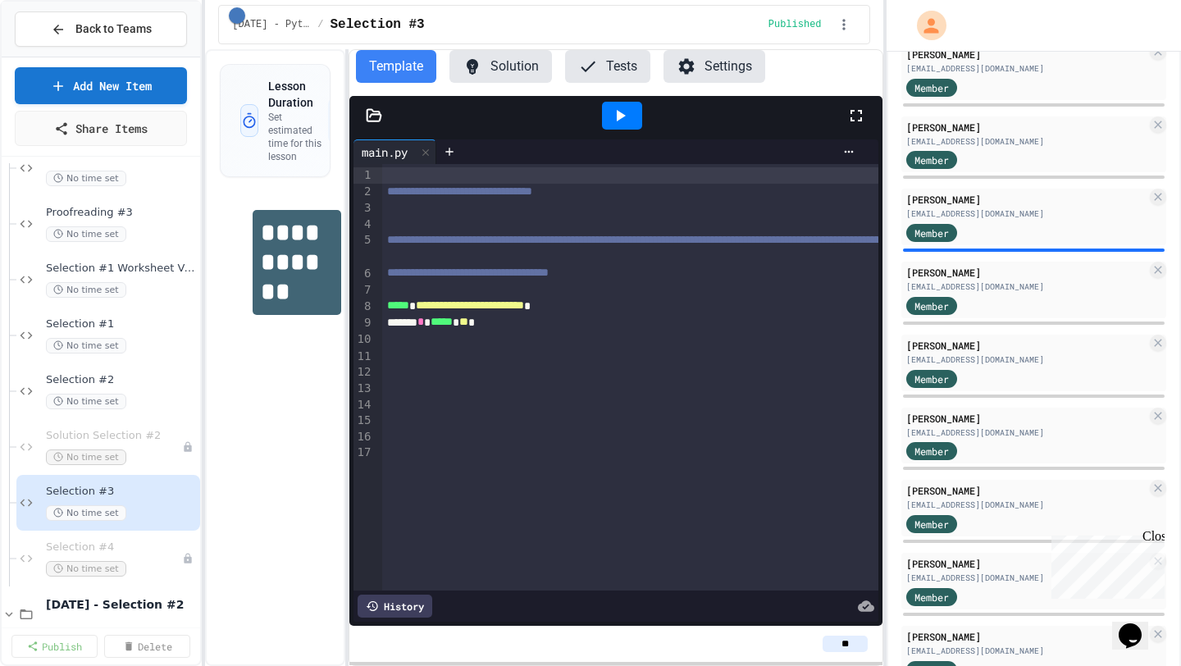
click at [864, 395] on div "**********" at bounding box center [590, 333] width 1181 height 666
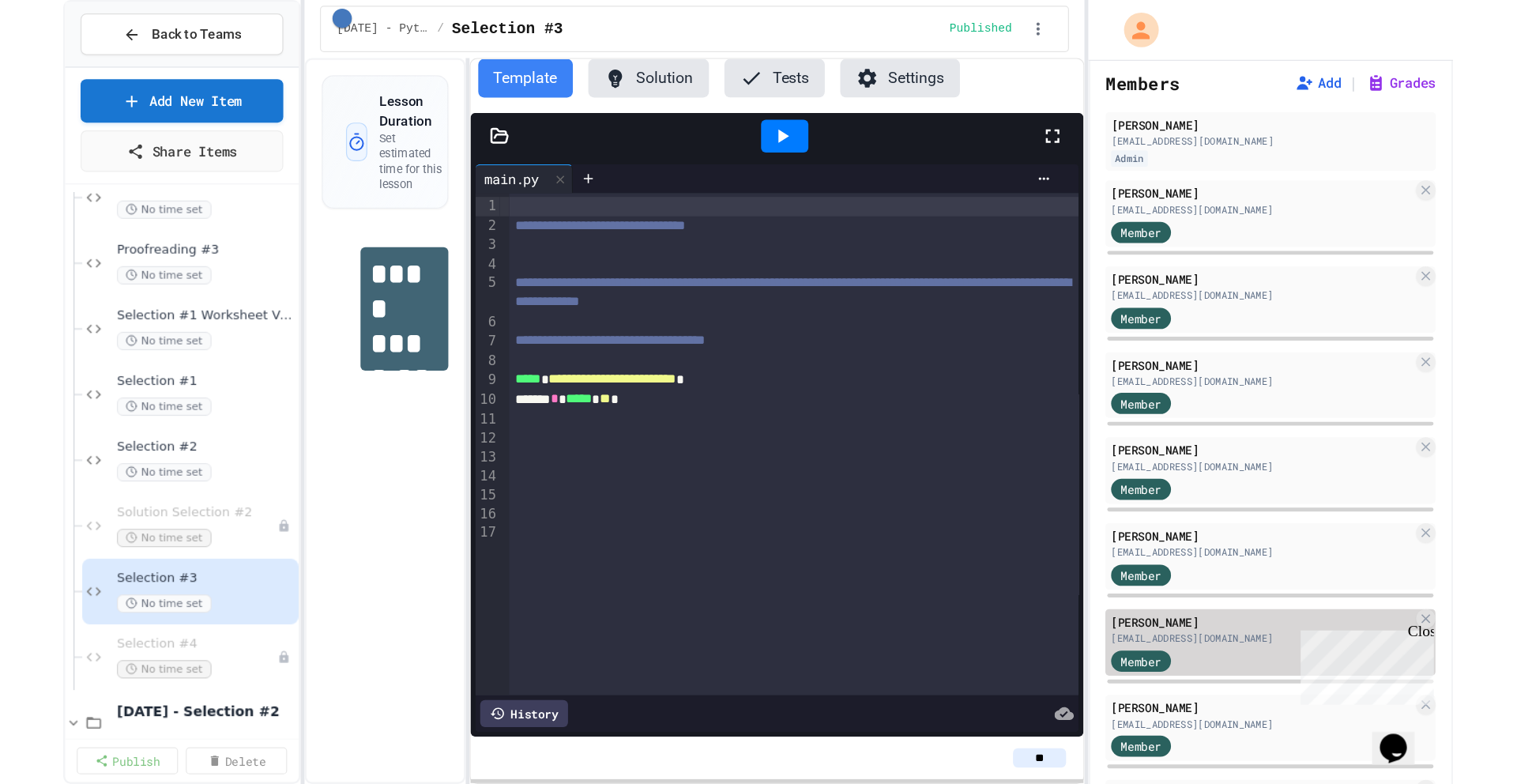
scroll to position [143, 0]
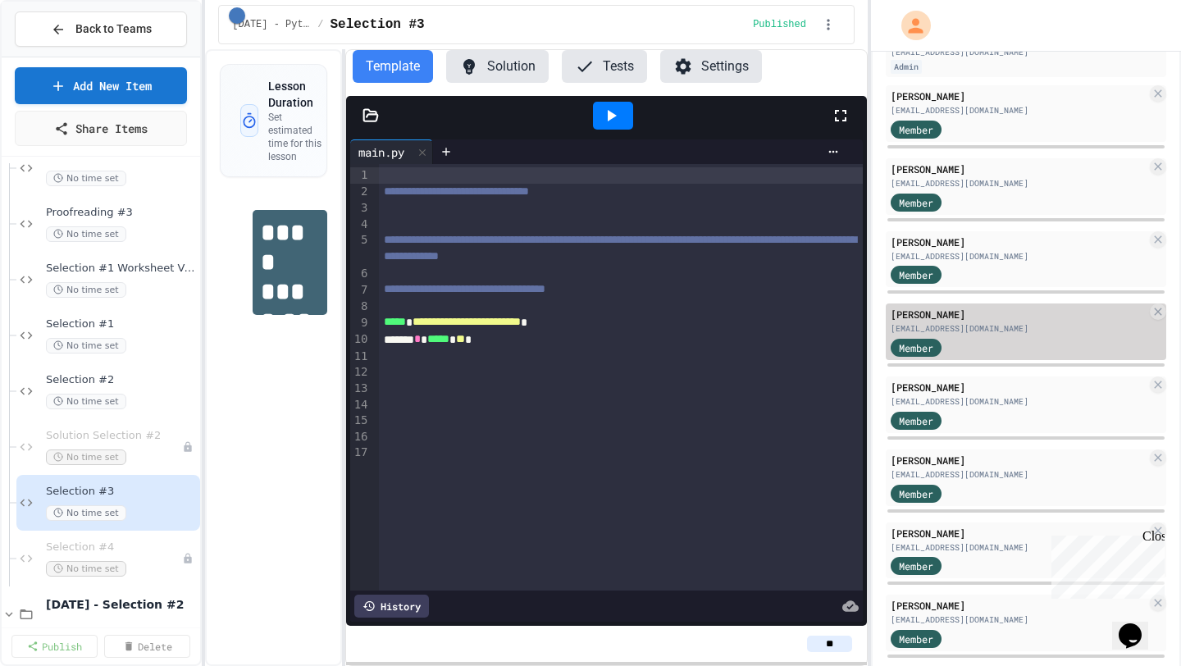
click at [1013, 316] on div "[PERSON_NAME]" at bounding box center [1019, 314] width 256 height 15
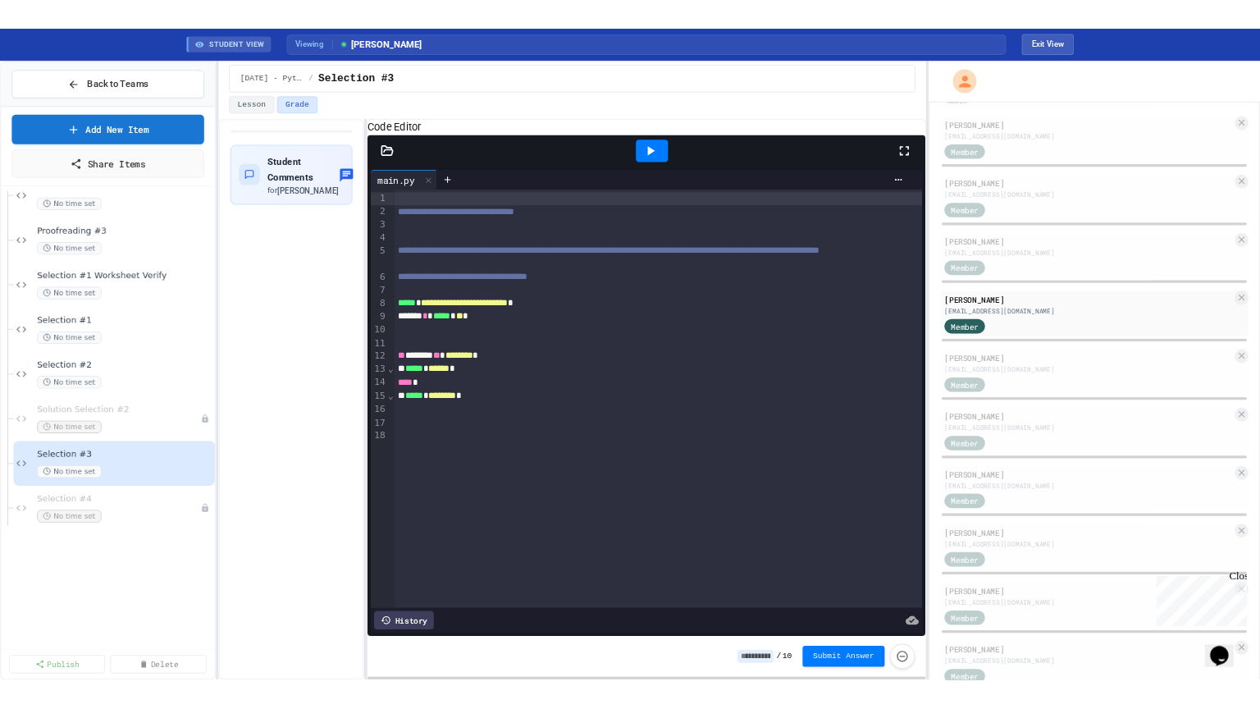
scroll to position [646, 0]
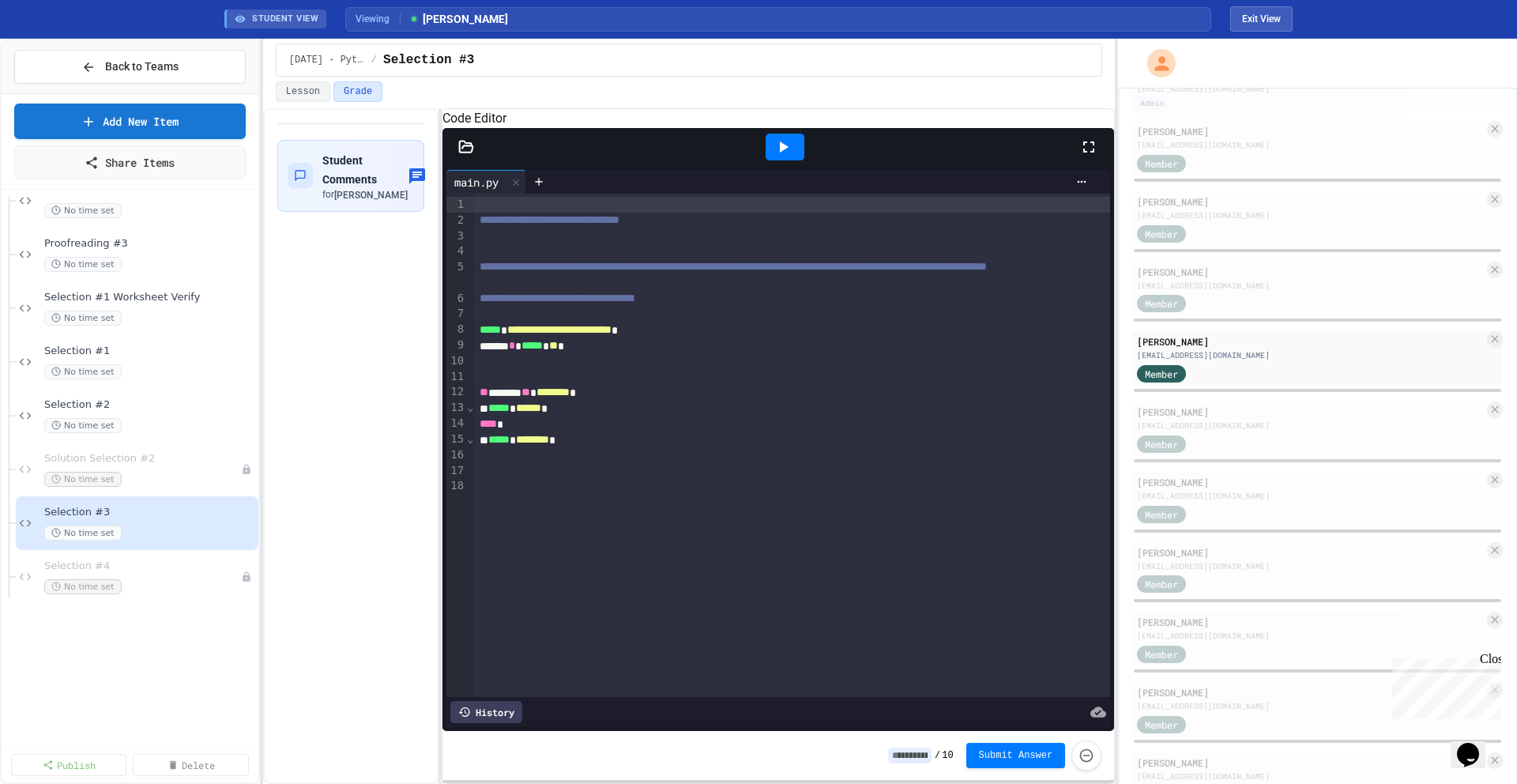
click at [1087, 156] on icon at bounding box center [1088, 147] width 19 height 19
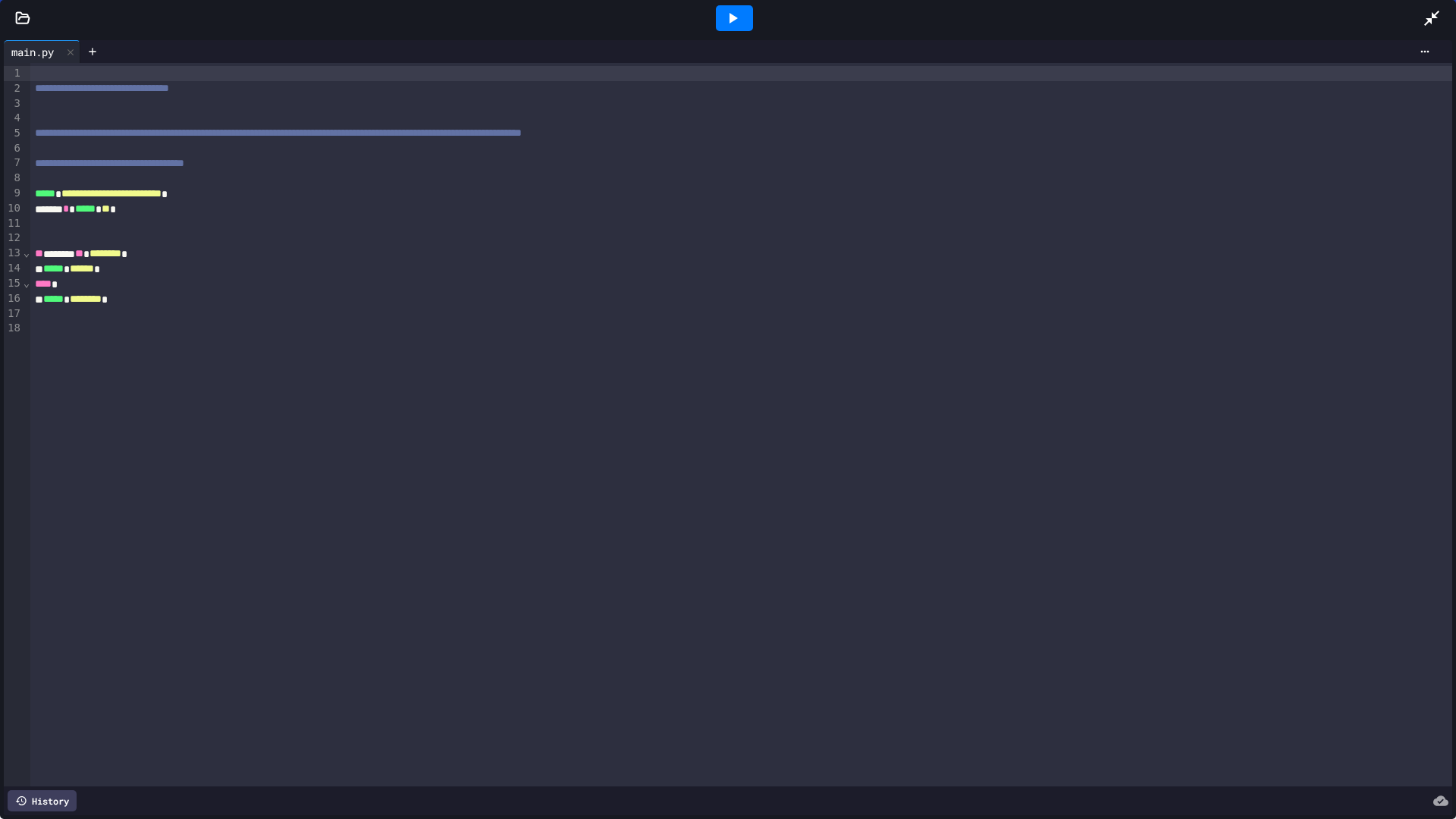
click at [875, 378] on div "**********" at bounding box center [741, 424] width 1422 height 723
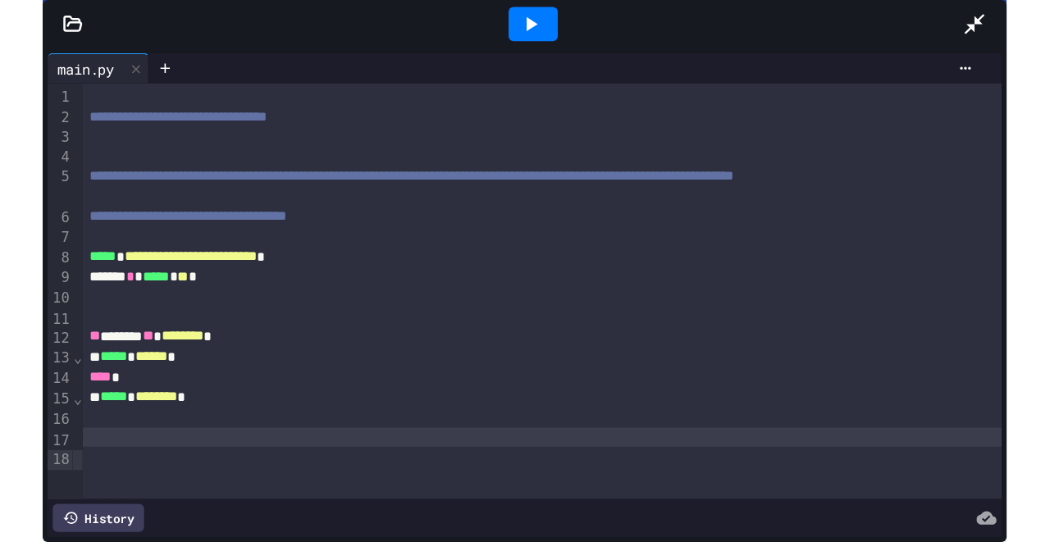
scroll to position [131, 0]
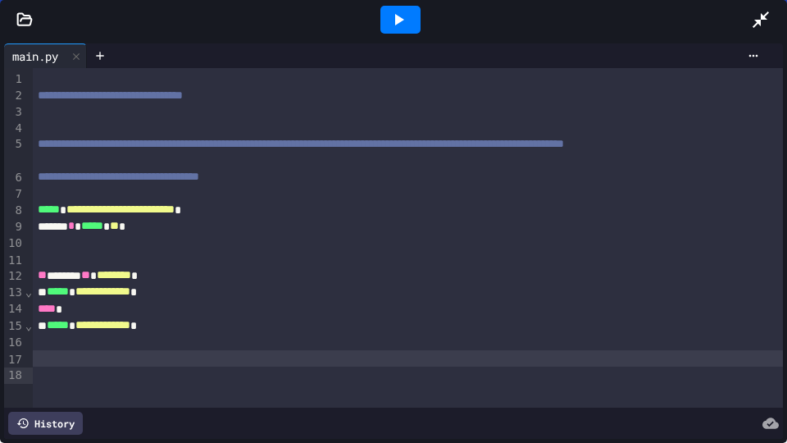
click at [759, 23] on icon at bounding box center [761, 19] width 16 height 16
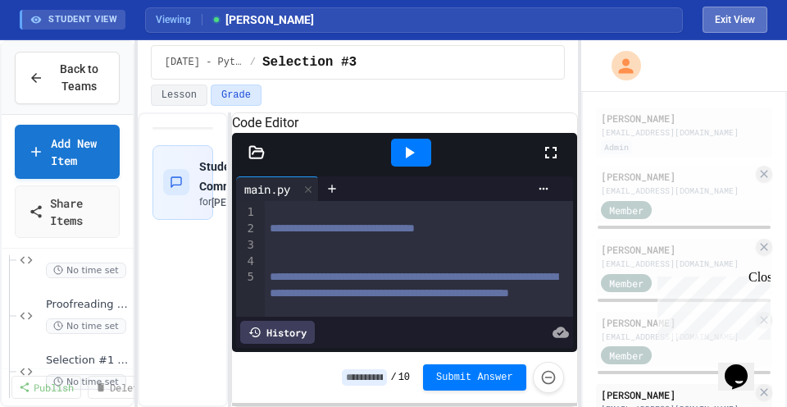
click at [722, 25] on button "Exit View" at bounding box center [735, 20] width 65 height 26
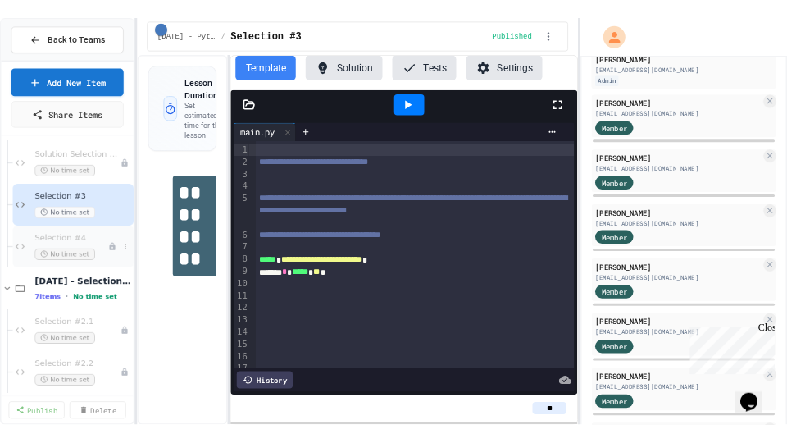
scroll to position [901, 0]
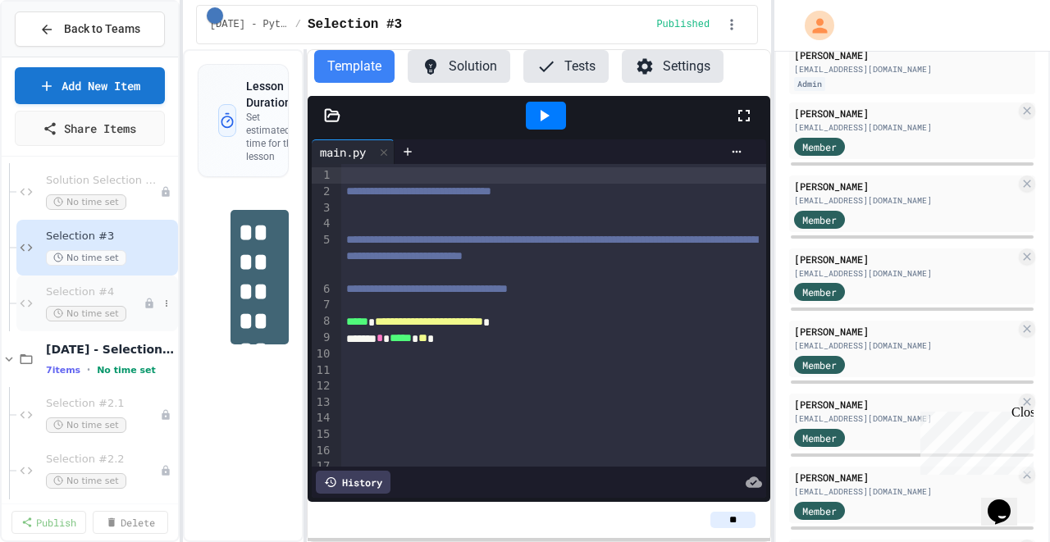
click at [128, 294] on span "Selection #4" at bounding box center [95, 292] width 98 height 14
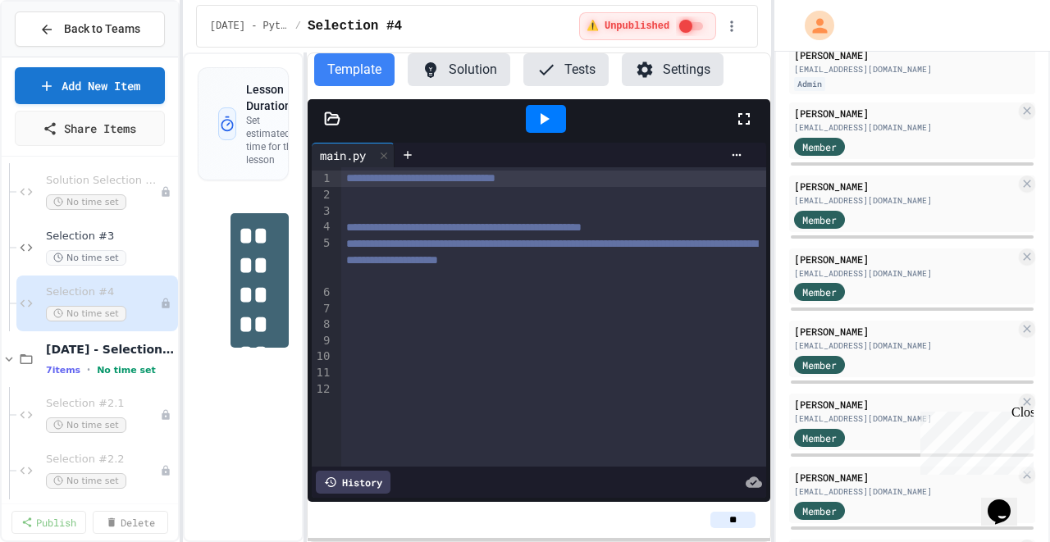
click at [741, 121] on icon at bounding box center [743, 118] width 11 height 11
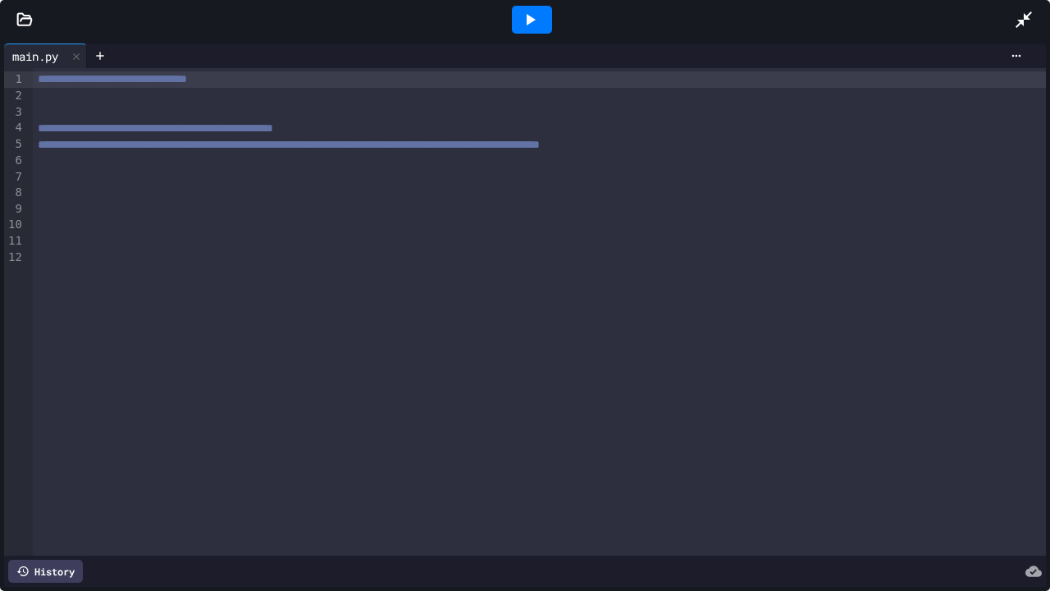
click at [589, 285] on div "**********" at bounding box center [539, 311] width 1013 height 487
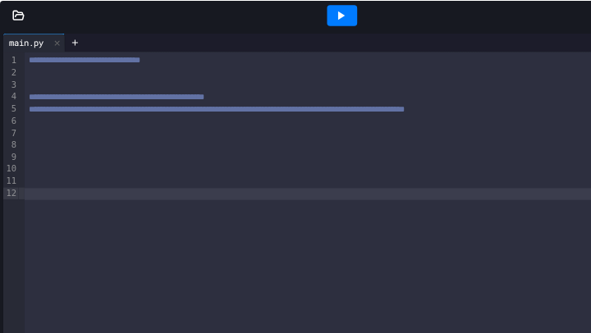
scroll to position [131, 0]
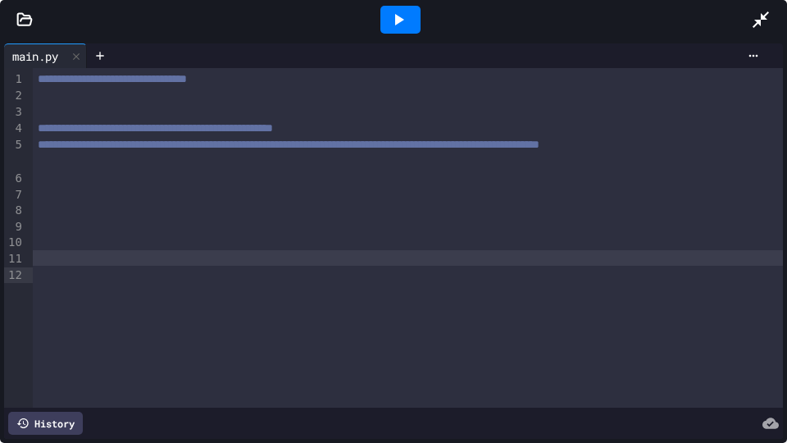
click at [768, 23] on icon at bounding box center [761, 20] width 20 height 20
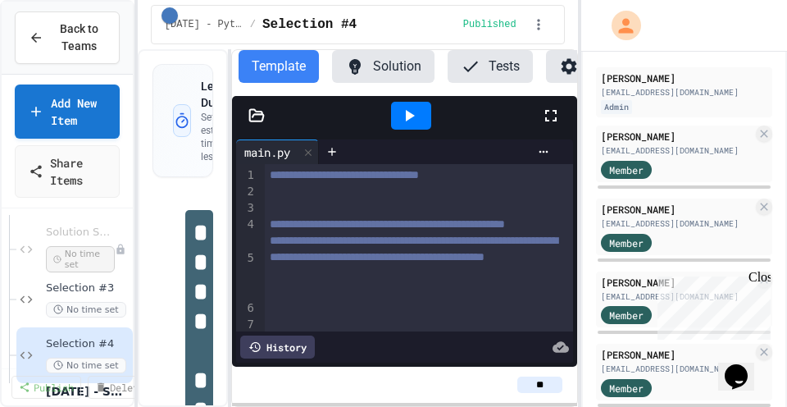
click at [551, 116] on icon at bounding box center [551, 116] width 20 height 20
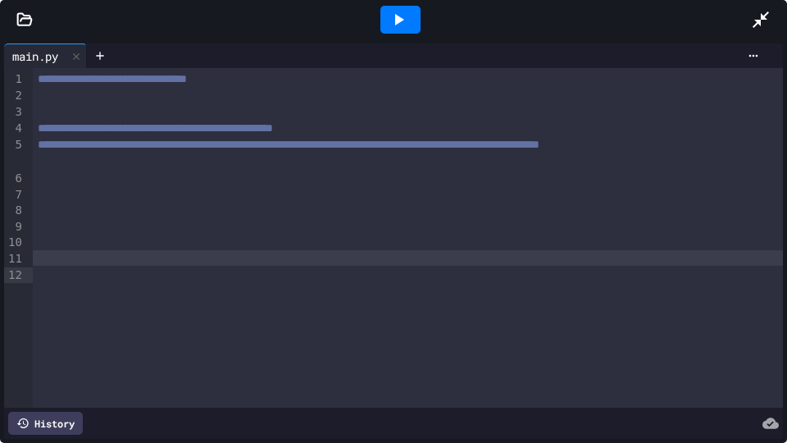
click at [760, 18] on icon at bounding box center [761, 20] width 20 height 20
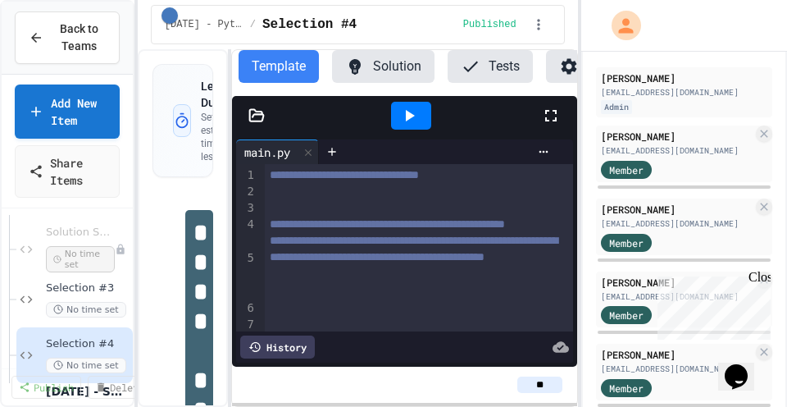
click at [424, 211] on div at bounding box center [419, 208] width 308 height 16
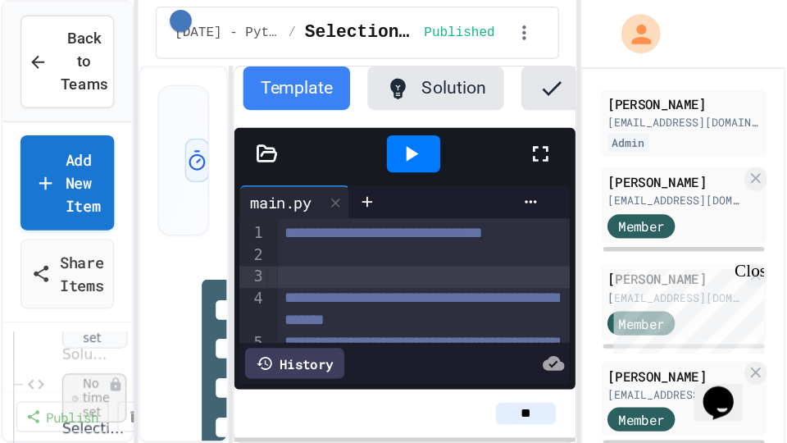
scroll to position [901, 0]
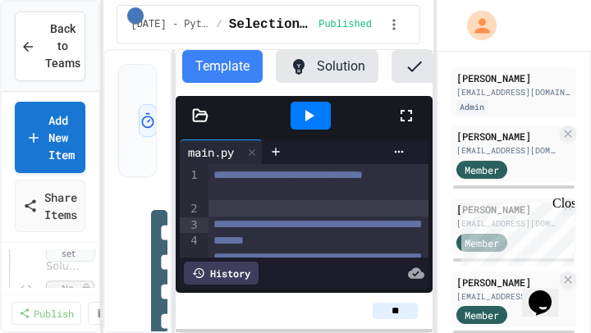
click at [407, 117] on icon at bounding box center [406, 116] width 20 height 20
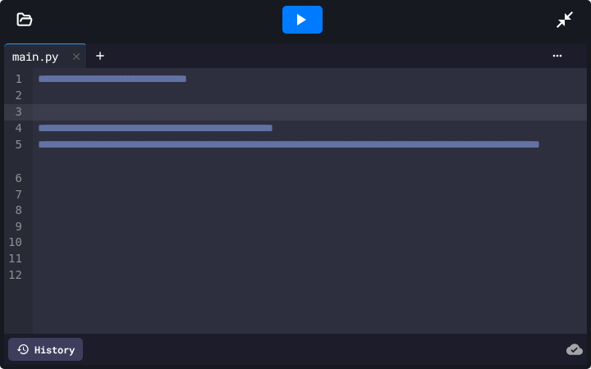
click at [339, 186] on div at bounding box center [310, 178] width 554 height 16
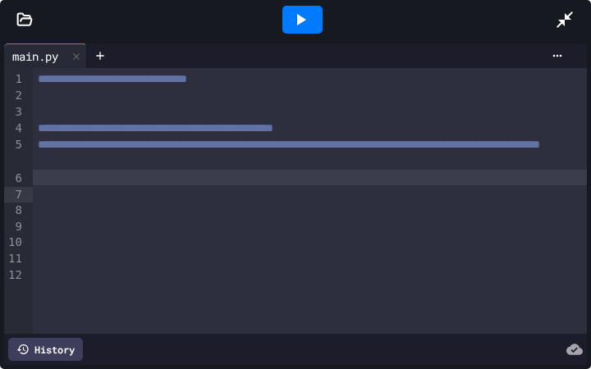
click at [563, 21] on icon at bounding box center [564, 19] width 16 height 16
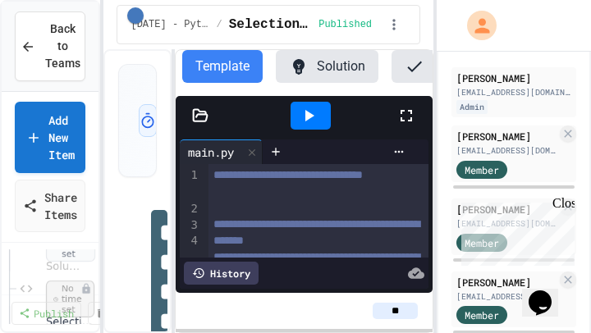
click at [308, 200] on div at bounding box center [318, 192] width 220 height 16
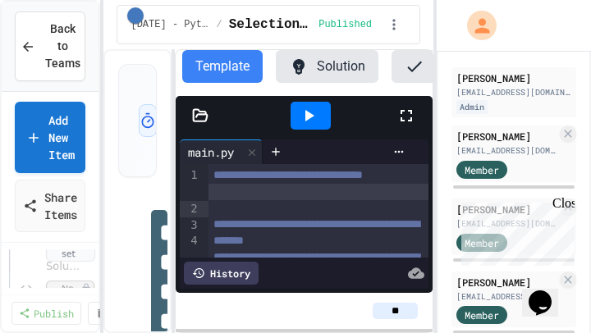
click at [408, 112] on icon at bounding box center [406, 116] width 20 height 20
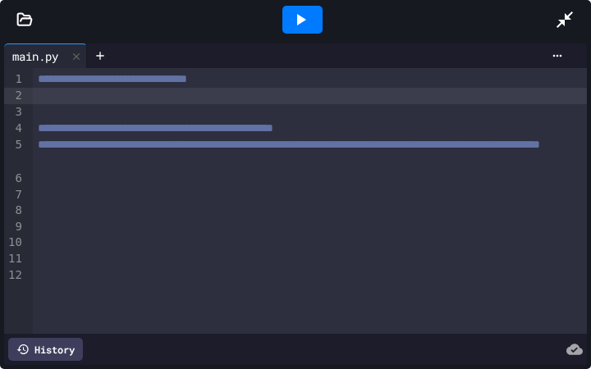
click at [329, 202] on div at bounding box center [310, 193] width 554 height 16
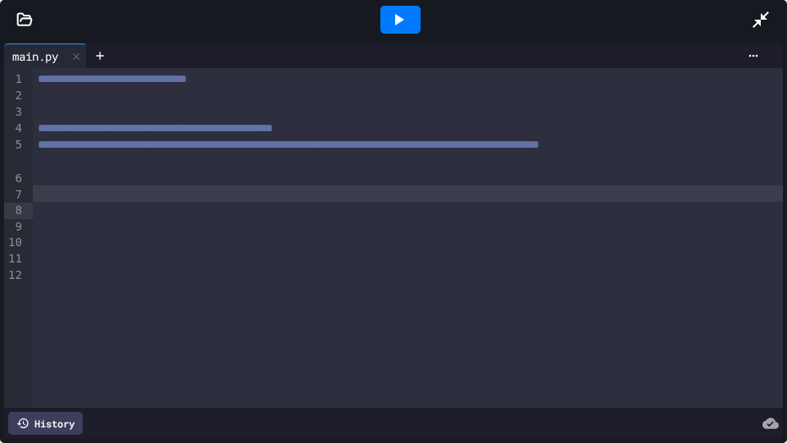
click at [759, 18] on icon at bounding box center [761, 20] width 20 height 20
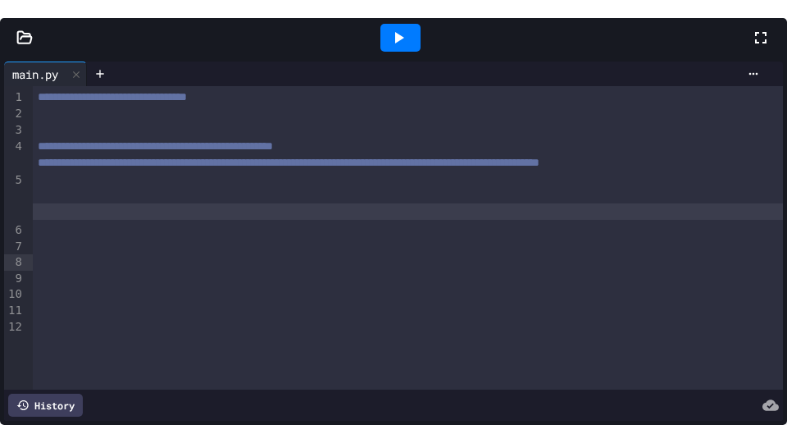
scroll to position [1172, 0]
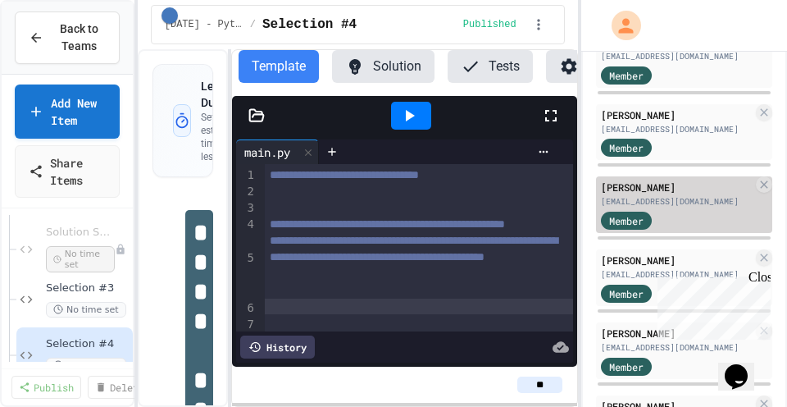
click at [664, 208] on div "[PERSON_NAME] [EMAIL_ADDRESS][DOMAIN_NAME] Member" at bounding box center [684, 204] width 176 height 57
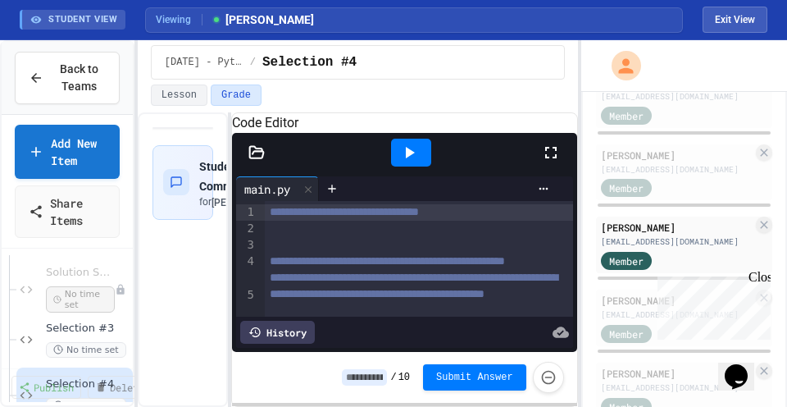
click at [554, 162] on icon at bounding box center [551, 153] width 20 height 20
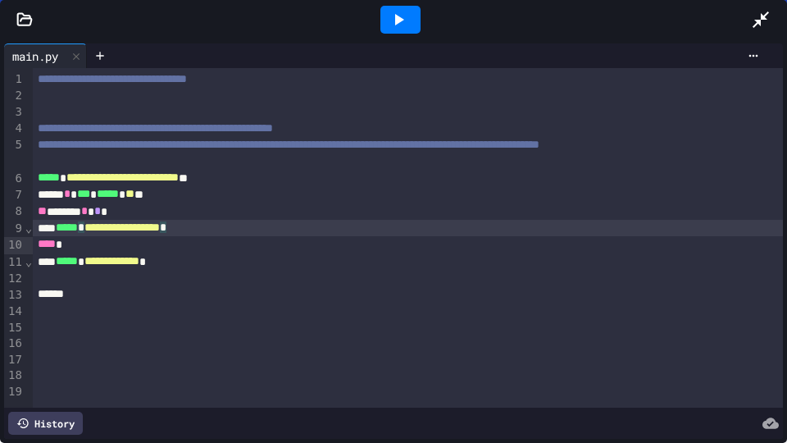
click at [457, 236] on div "**********" at bounding box center [408, 228] width 750 height 16
click at [425, 270] on div "**********" at bounding box center [408, 261] width 750 height 16
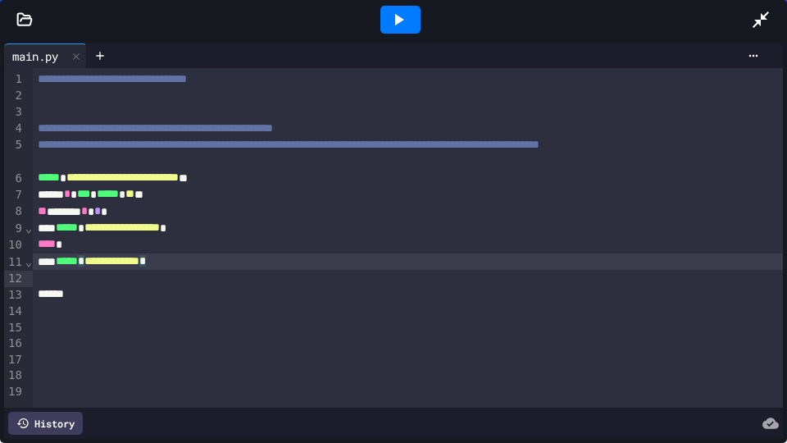
click at [403, 21] on icon at bounding box center [399, 20] width 20 height 20
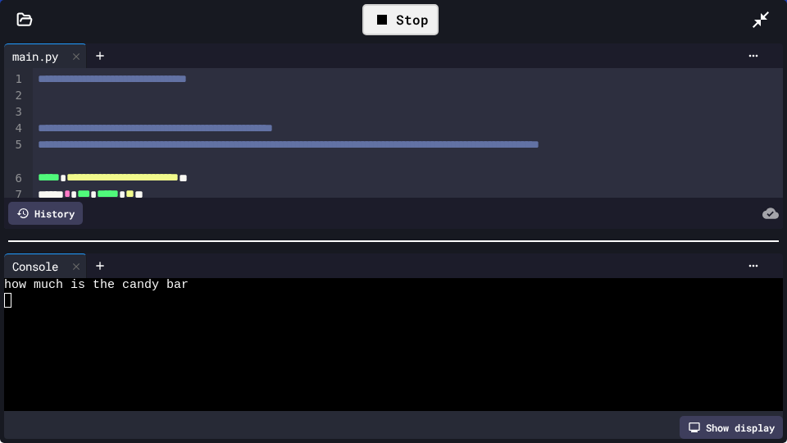
click at [186, 298] on div at bounding box center [384, 300] width 760 height 15
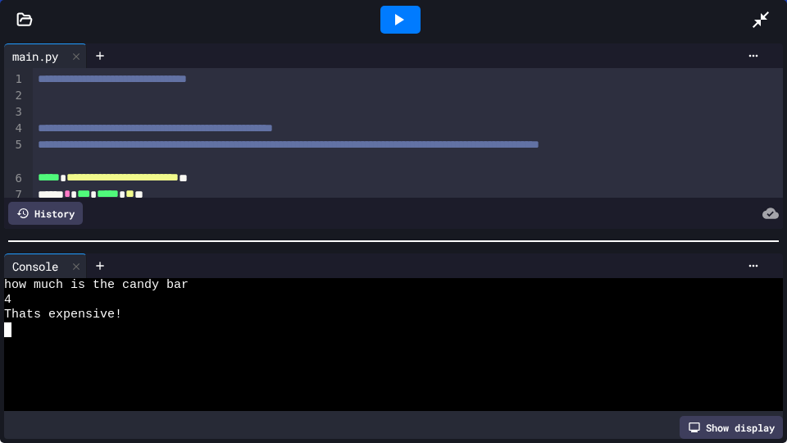
click at [395, 25] on icon at bounding box center [399, 20] width 20 height 20
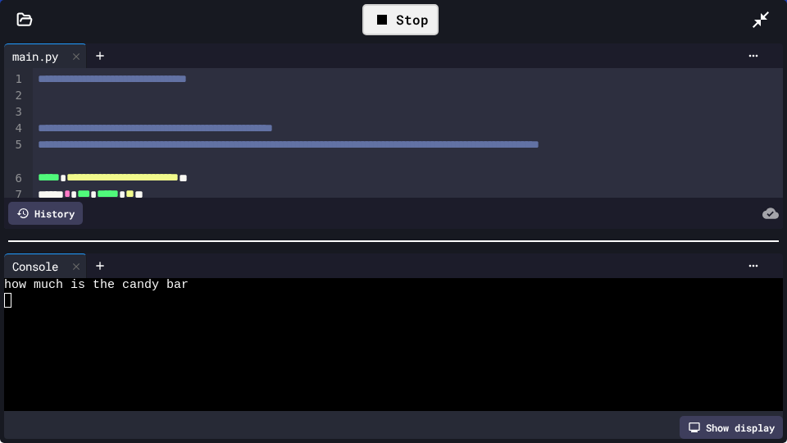
click at [154, 303] on div at bounding box center [384, 300] width 760 height 15
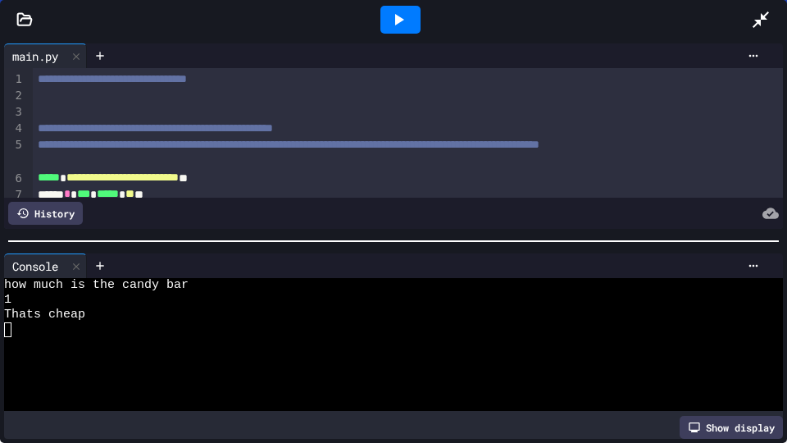
click at [399, 21] on icon at bounding box center [399, 19] width 9 height 11
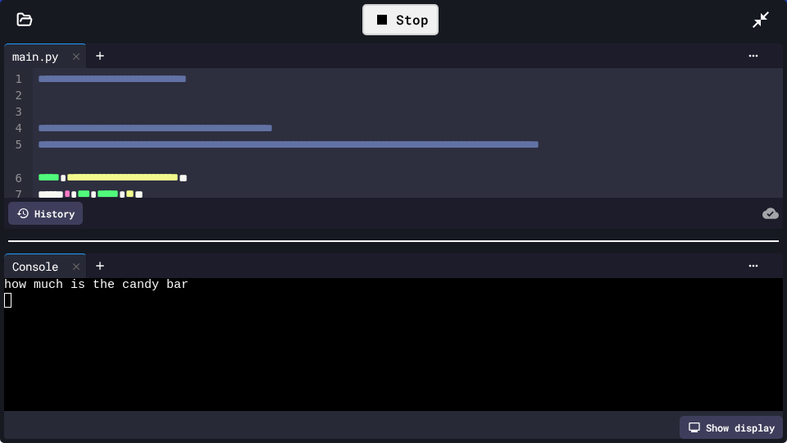
click at [112, 297] on div at bounding box center [384, 300] width 760 height 15
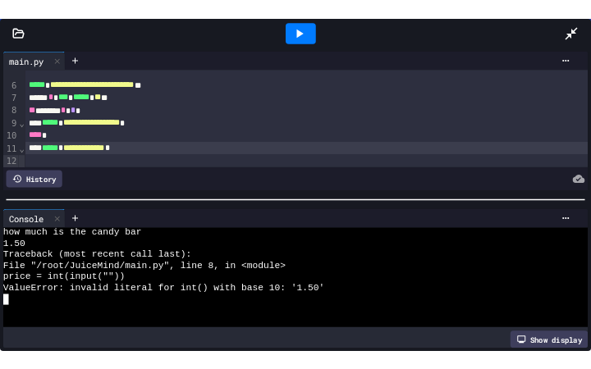
scroll to position [96, 0]
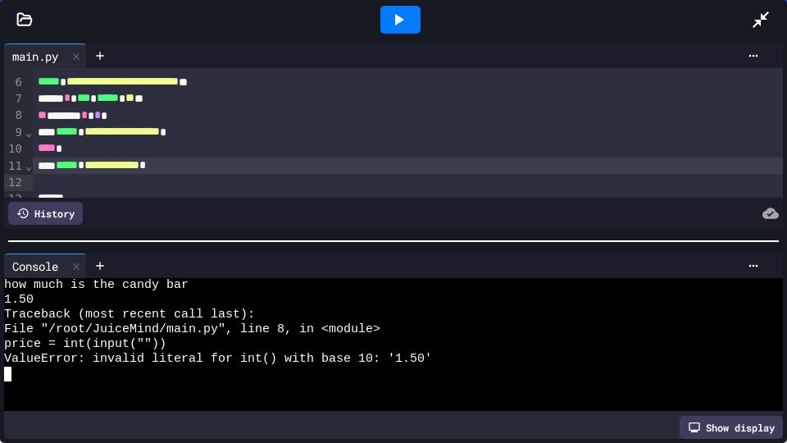
click at [116, 107] on div "***** * *** * ***** * ** **" at bounding box center [408, 98] width 750 height 16
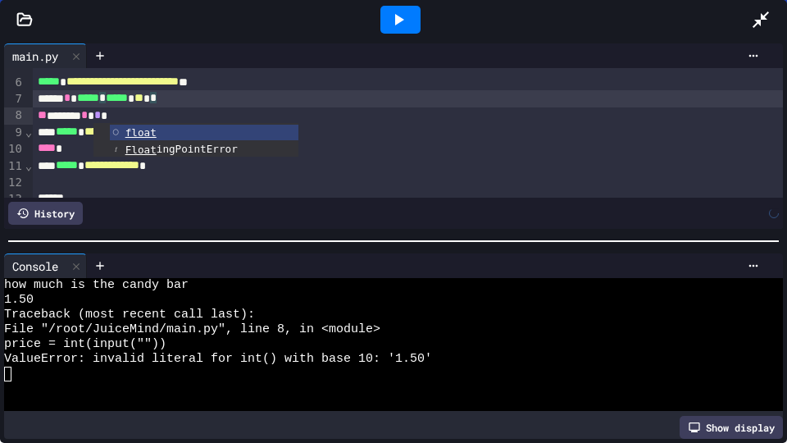
click at [231, 107] on div "***** * ***** * ***** * ** * *" at bounding box center [408, 98] width 750 height 16
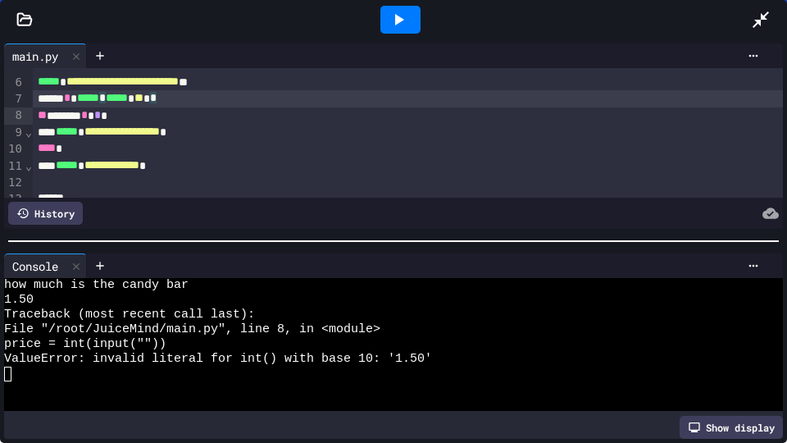
click at [412, 20] on div at bounding box center [401, 20] width 40 height 28
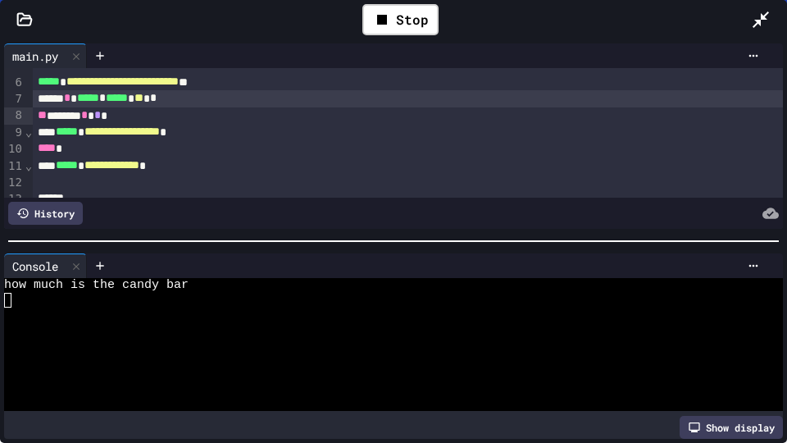
click at [148, 304] on div at bounding box center [384, 300] width 760 height 15
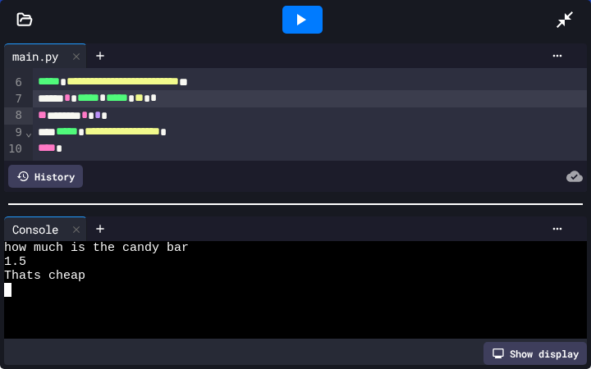
click at [367, 124] on div "** ***** * * *" at bounding box center [310, 115] width 554 height 16
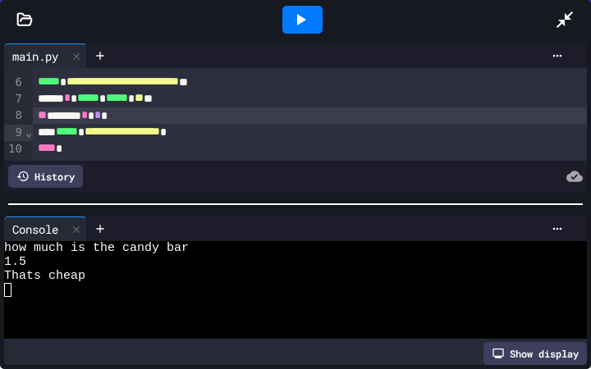
click at [567, 16] on icon at bounding box center [564, 19] width 16 height 16
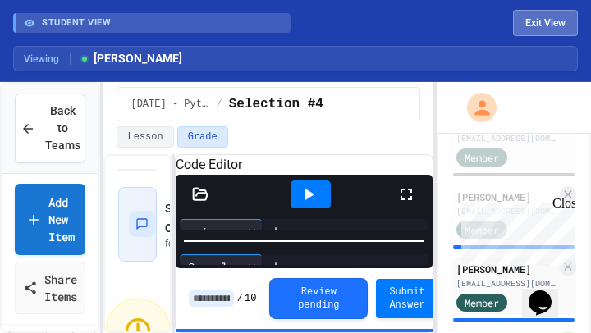
click at [528, 16] on button "Exit View" at bounding box center [545, 23] width 65 height 26
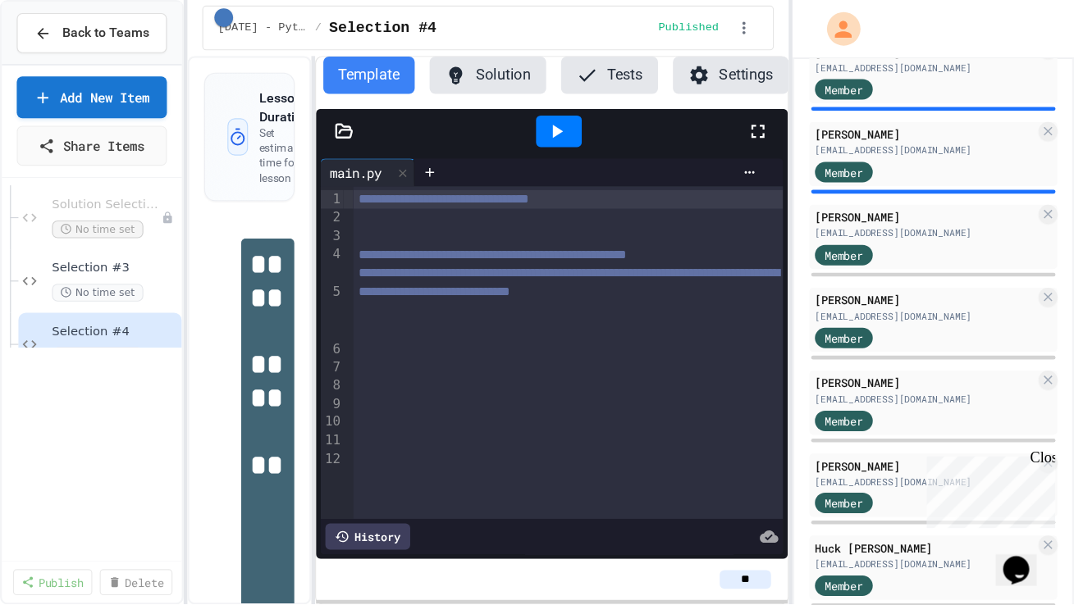
scroll to position [1177, 0]
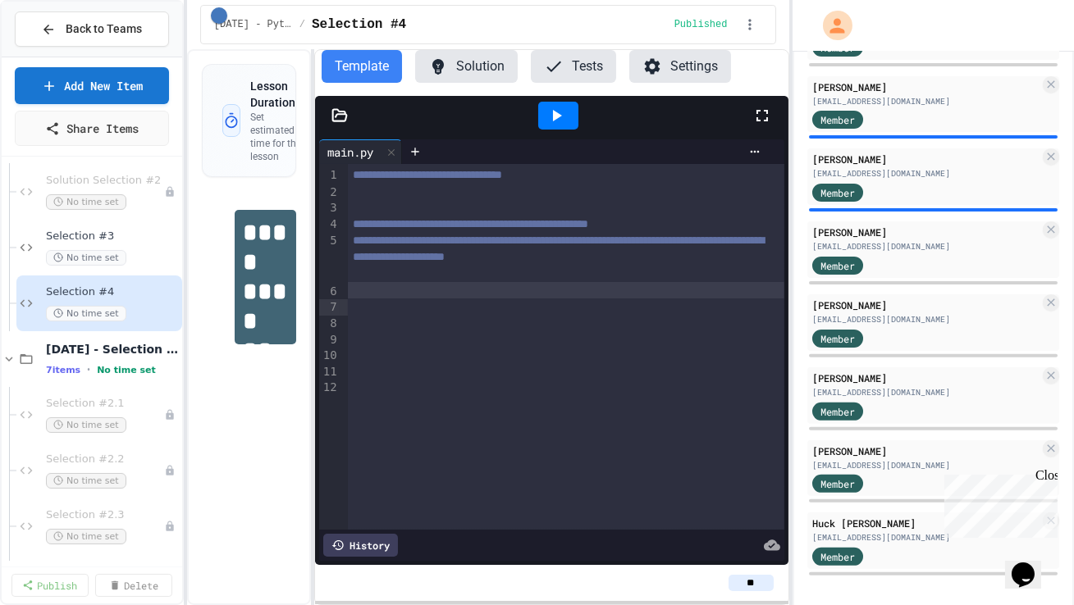
click at [671, 299] on div at bounding box center [566, 290] width 436 height 16
click at [94, 89] on link "Add New Item" at bounding box center [92, 84] width 152 height 39
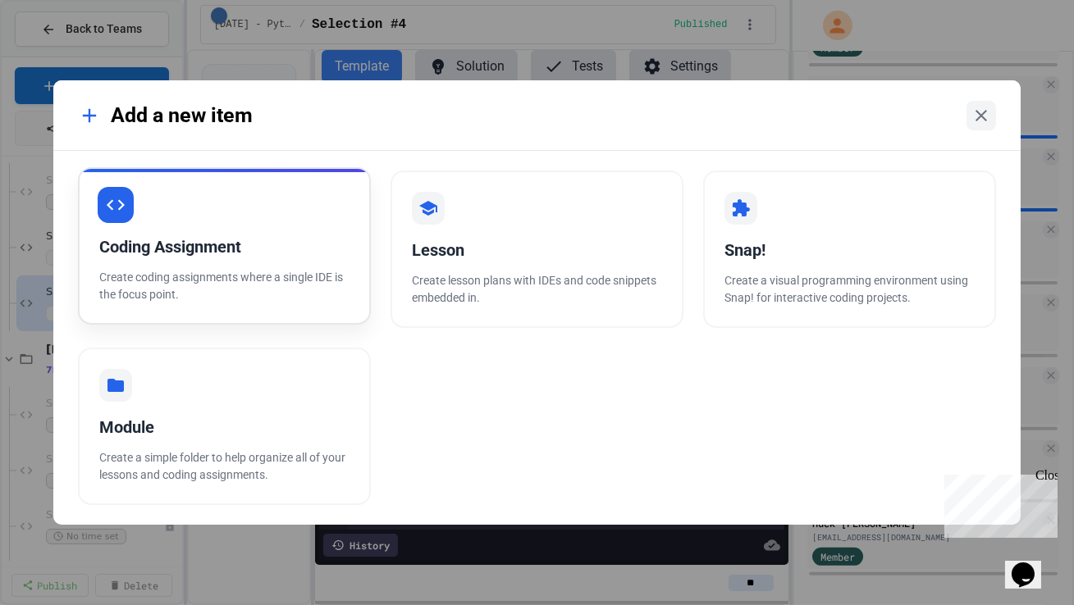
click at [294, 274] on p "Create coding assignments where a single IDE is the focus point." at bounding box center [224, 286] width 250 height 34
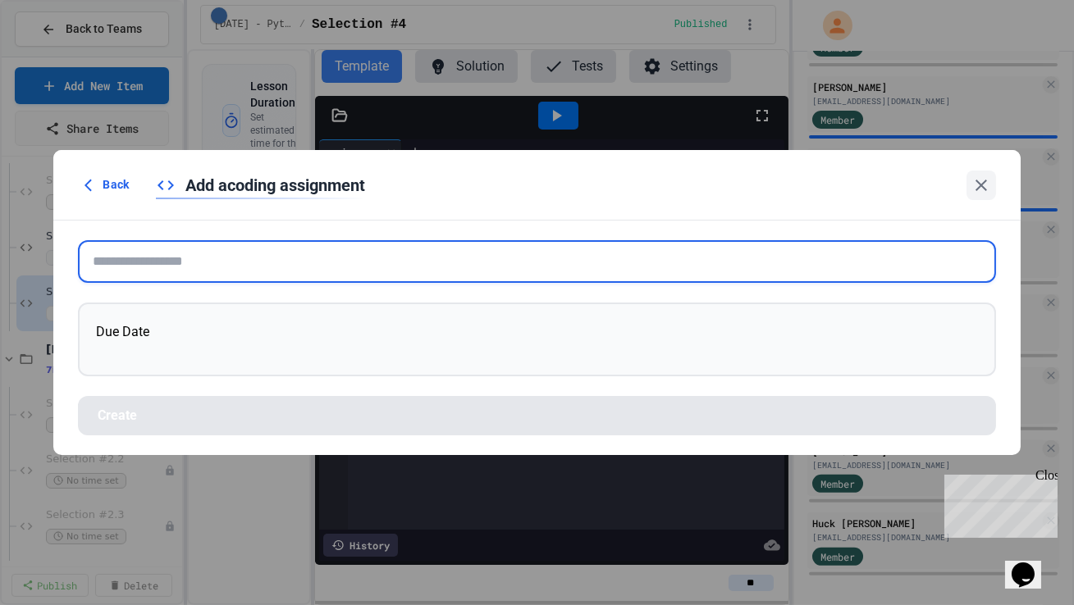
click at [294, 274] on input "text" at bounding box center [536, 261] width 917 height 43
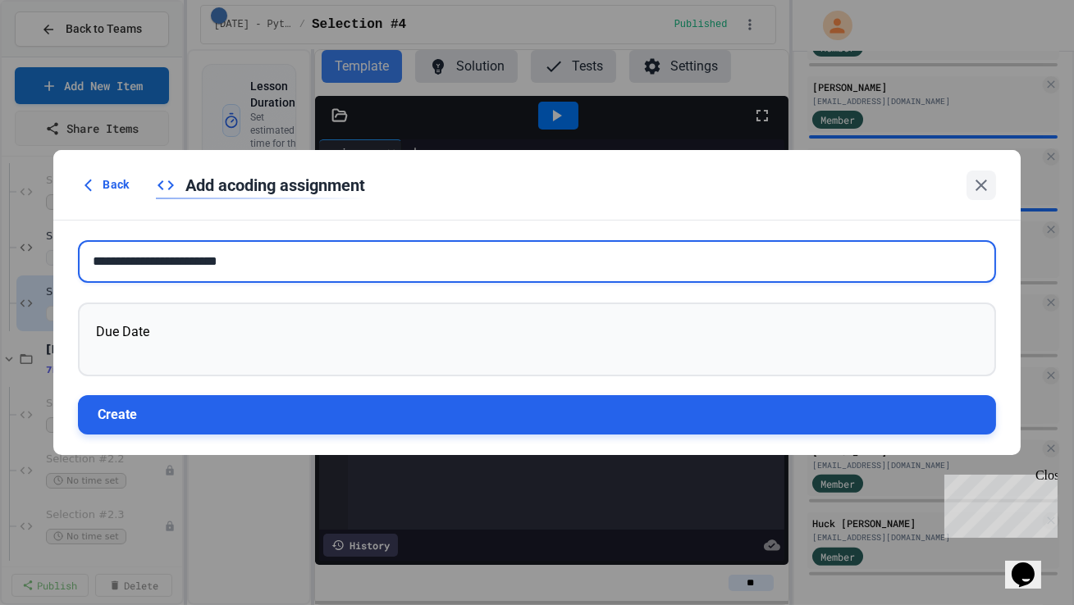
type input "**********"
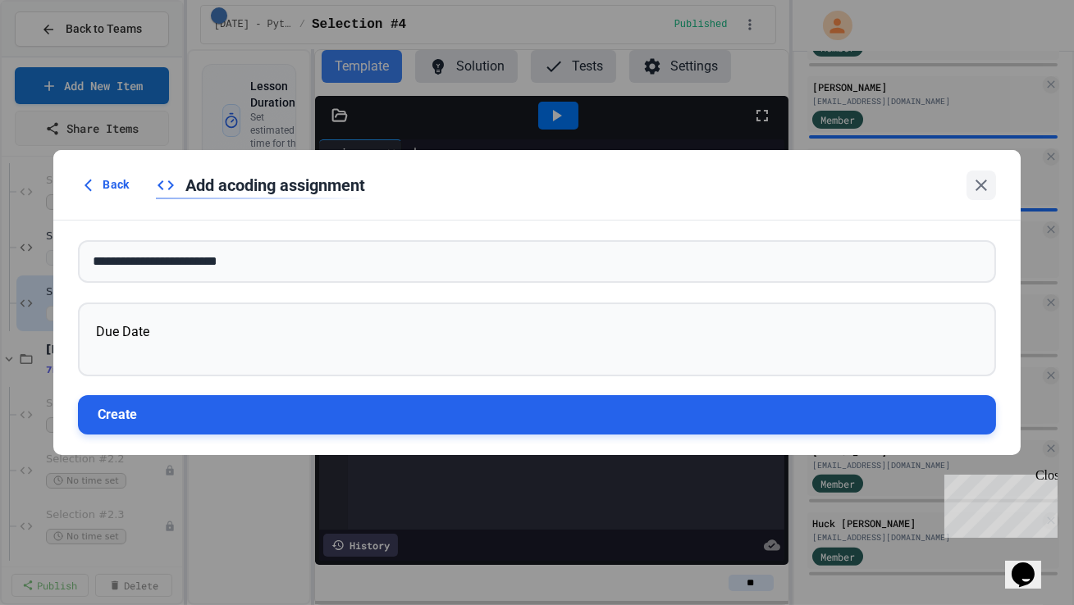
click at [265, 428] on button "Create" at bounding box center [536, 414] width 917 height 39
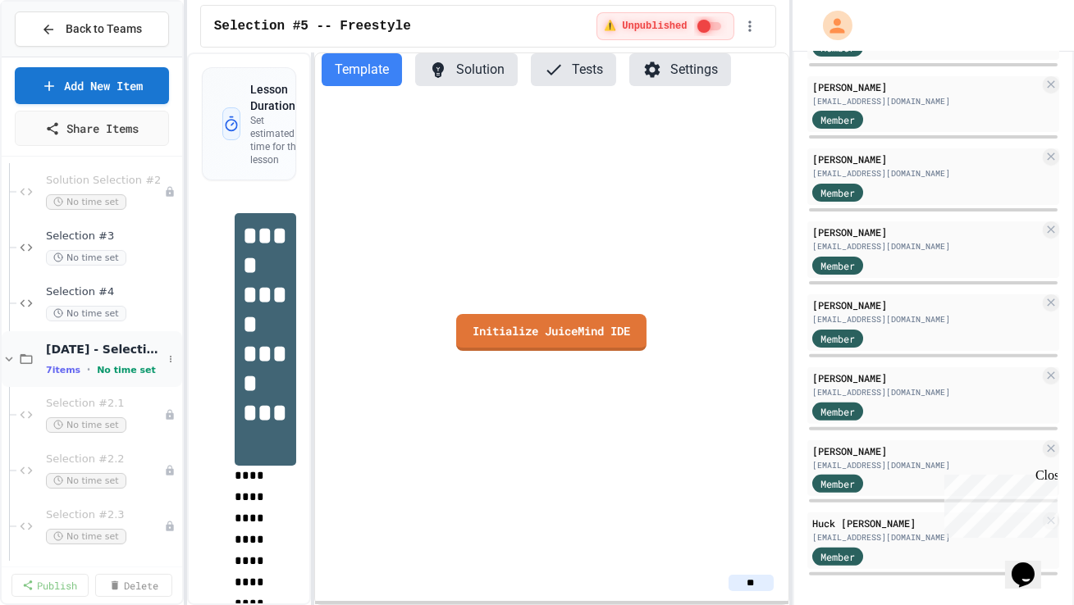
click at [10, 358] on icon at bounding box center [9, 359] width 7 height 5
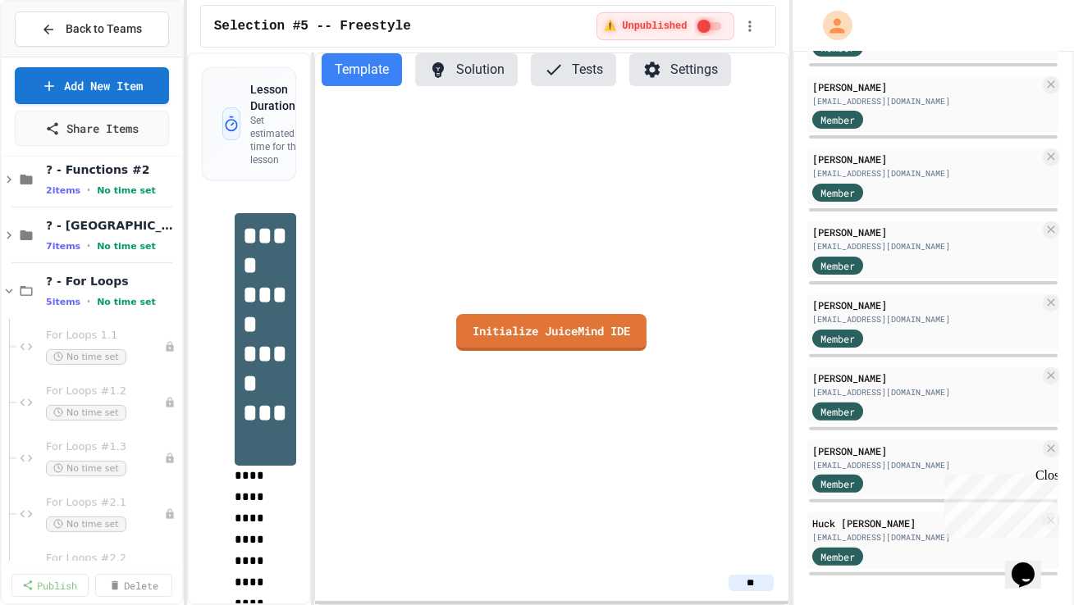
scroll to position [1326, 0]
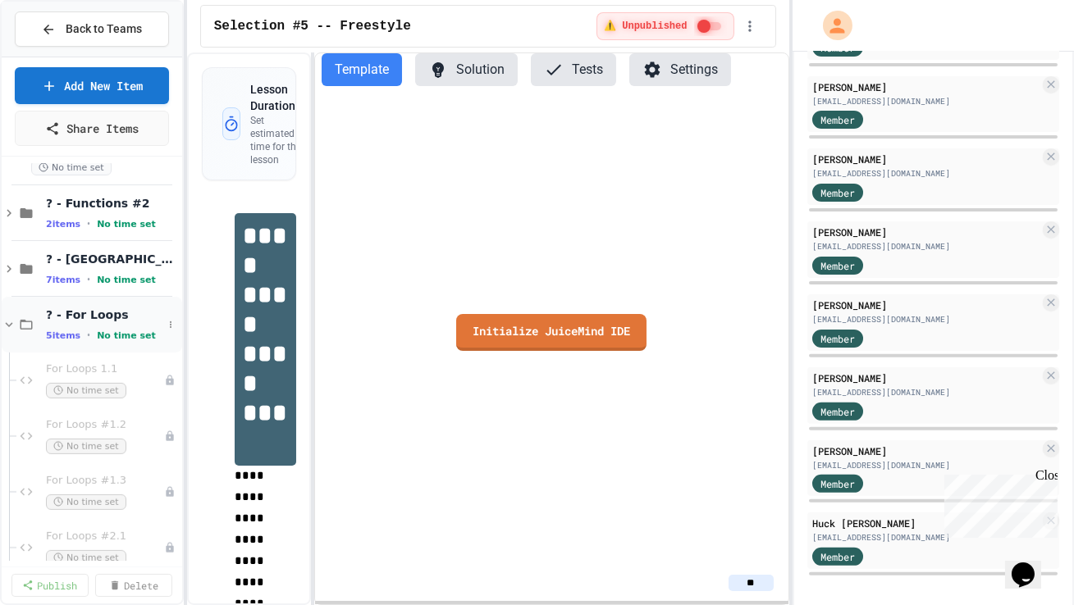
click at [9, 320] on icon at bounding box center [9, 324] width 15 height 15
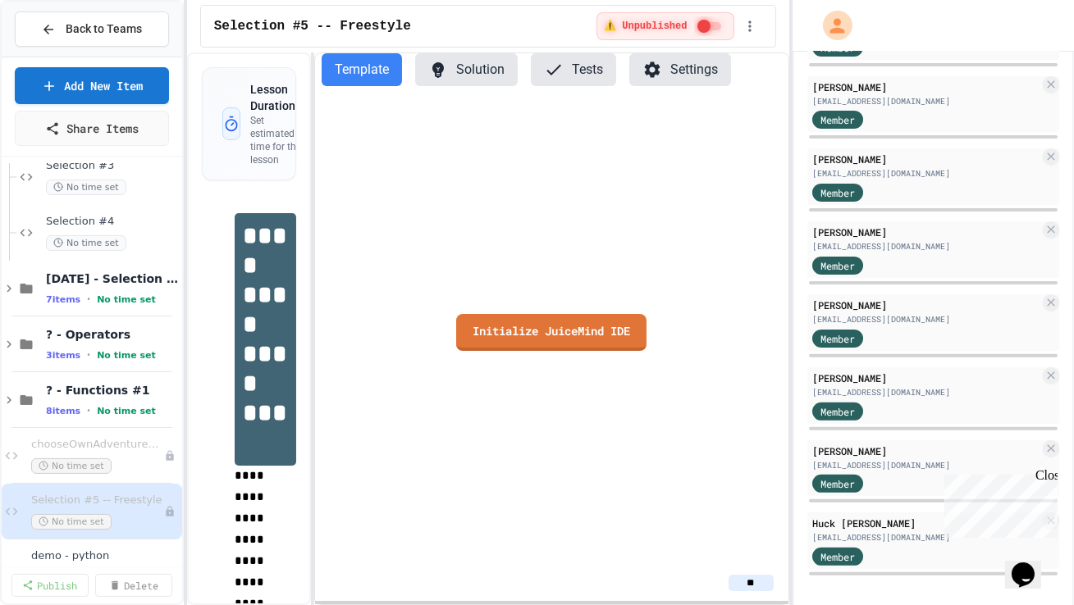
scroll to position [972, 0]
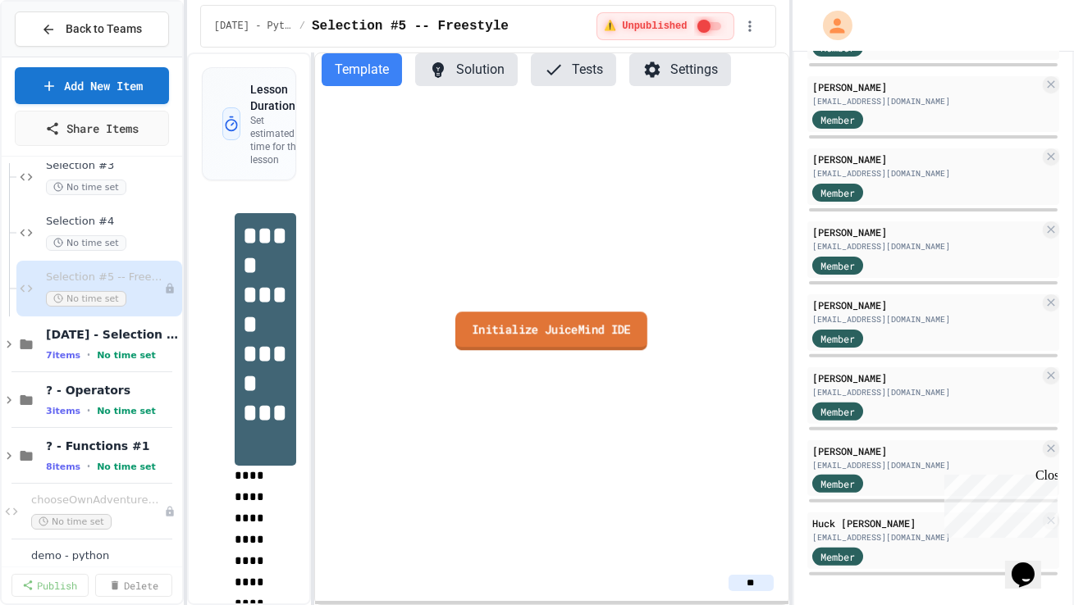
click at [527, 326] on link "Initialize JuiceMind IDE" at bounding box center [551, 331] width 192 height 39
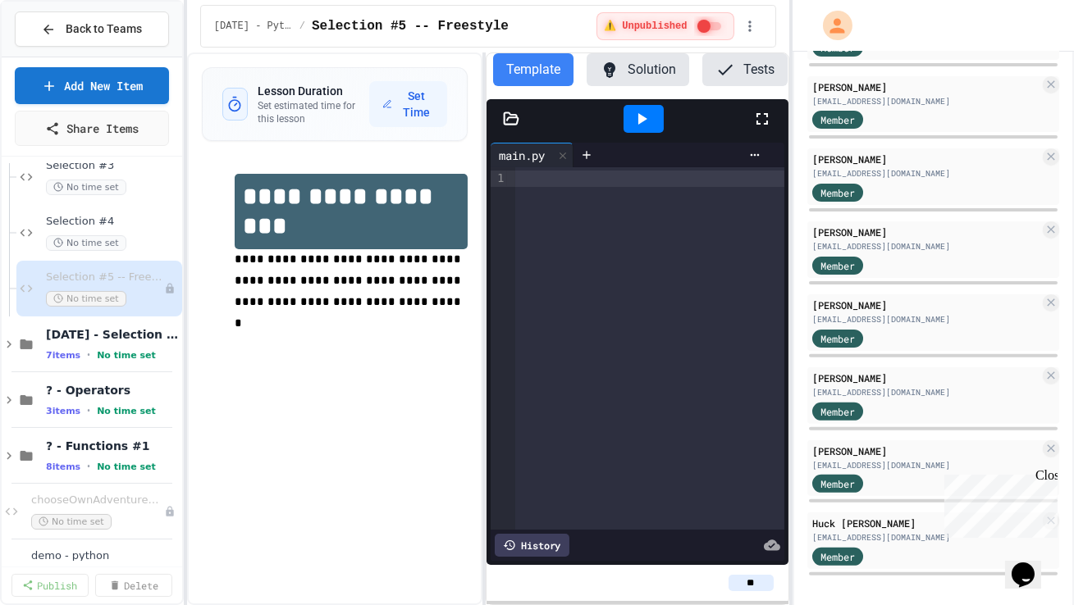
click at [486, 341] on div "**********" at bounding box center [488, 328] width 602 height 553
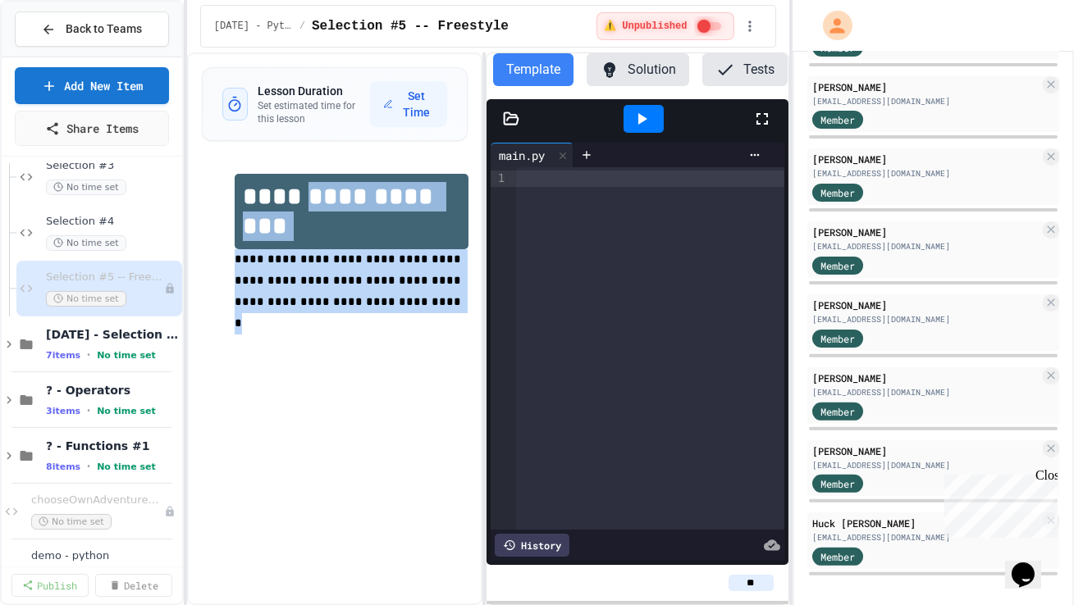
drag, startPoint x: 362, startPoint y: 309, endPoint x: 313, endPoint y: 203, distance: 116.3
click at [313, 203] on div "**********" at bounding box center [352, 265] width 234 height 182
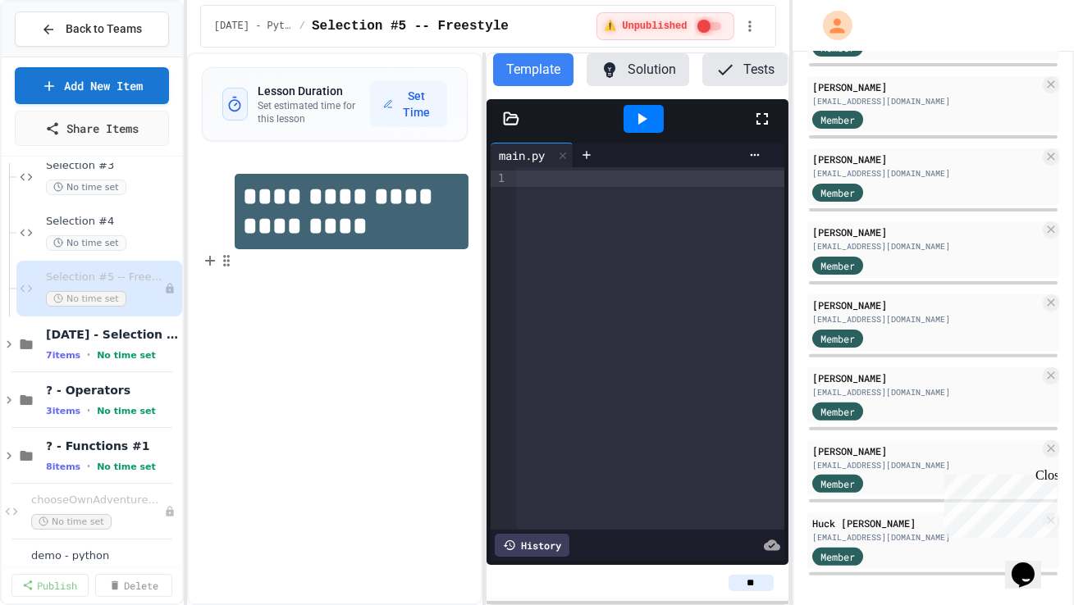
click at [299, 264] on p at bounding box center [352, 259] width 234 height 21
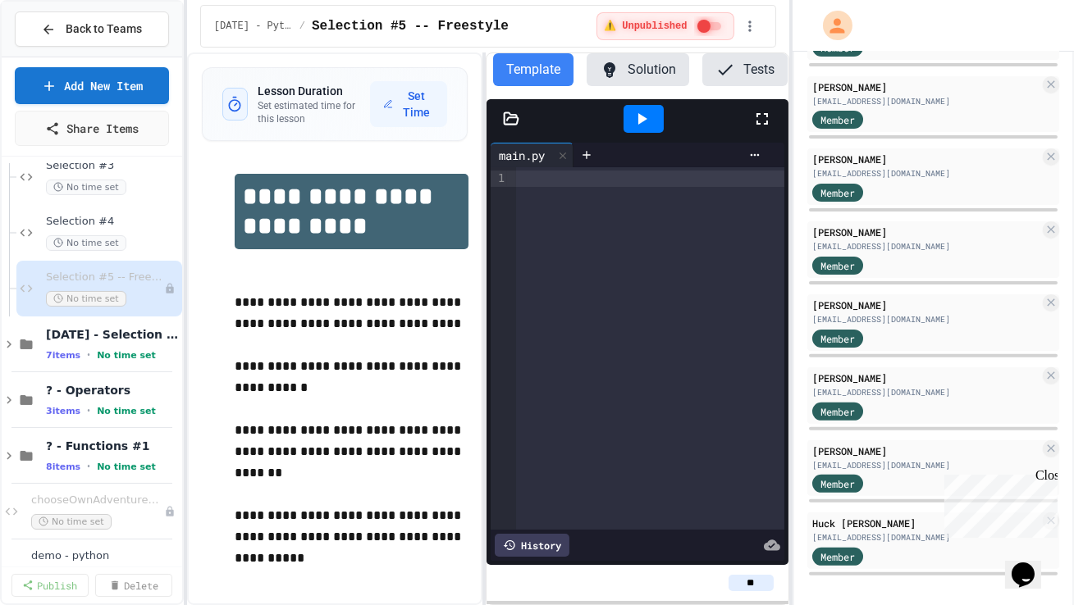
click at [603, 239] on div at bounding box center [650, 348] width 268 height 363
click at [333, 518] on p "**********" at bounding box center [352, 537] width 234 height 64
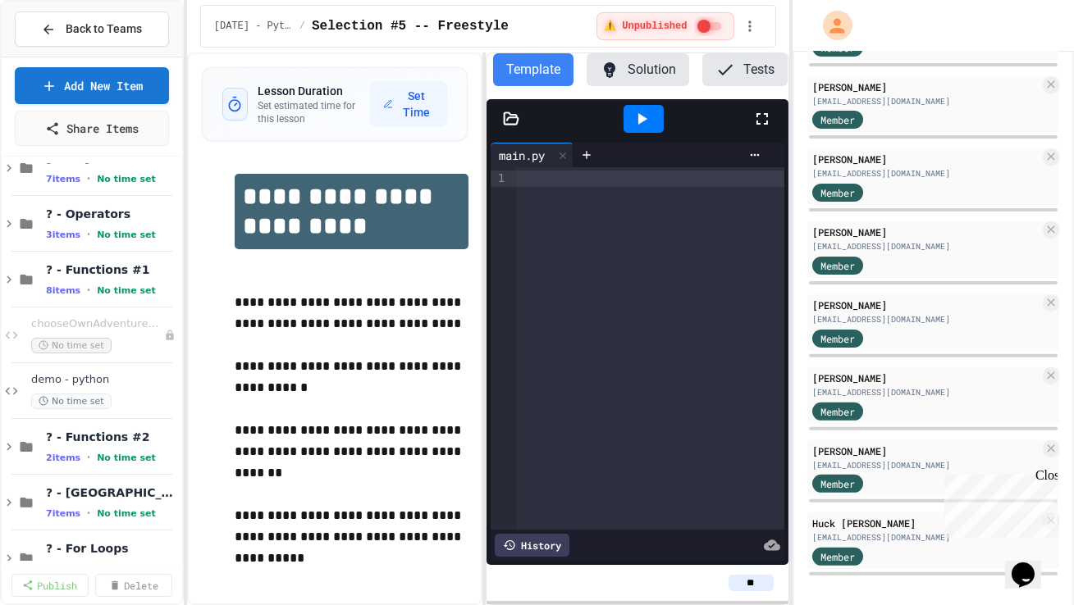
scroll to position [1156, 0]
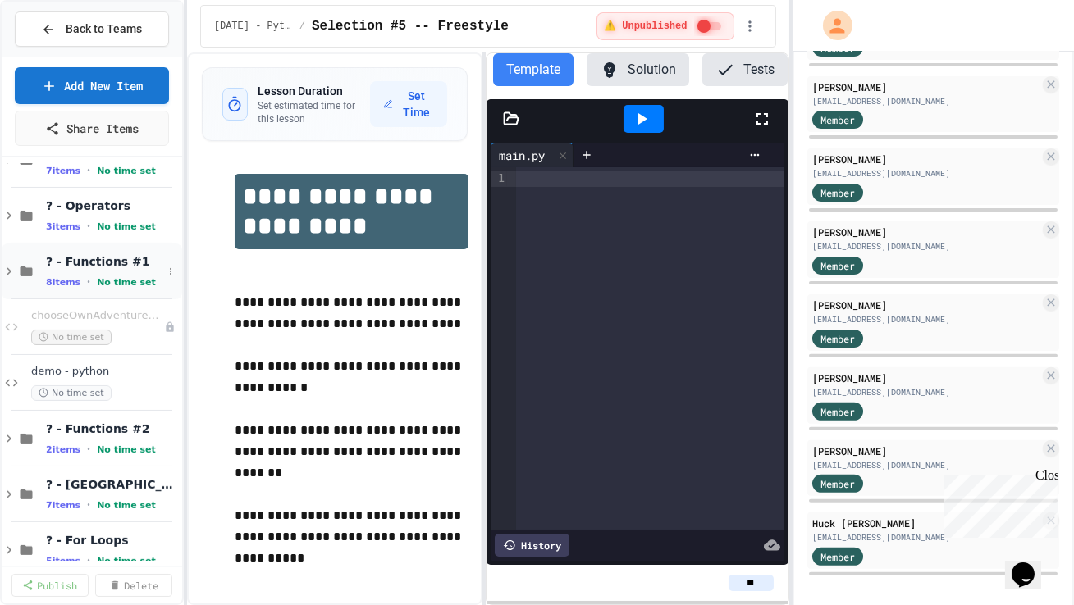
click at [100, 262] on span "? - Functions #1" at bounding box center [104, 261] width 116 height 15
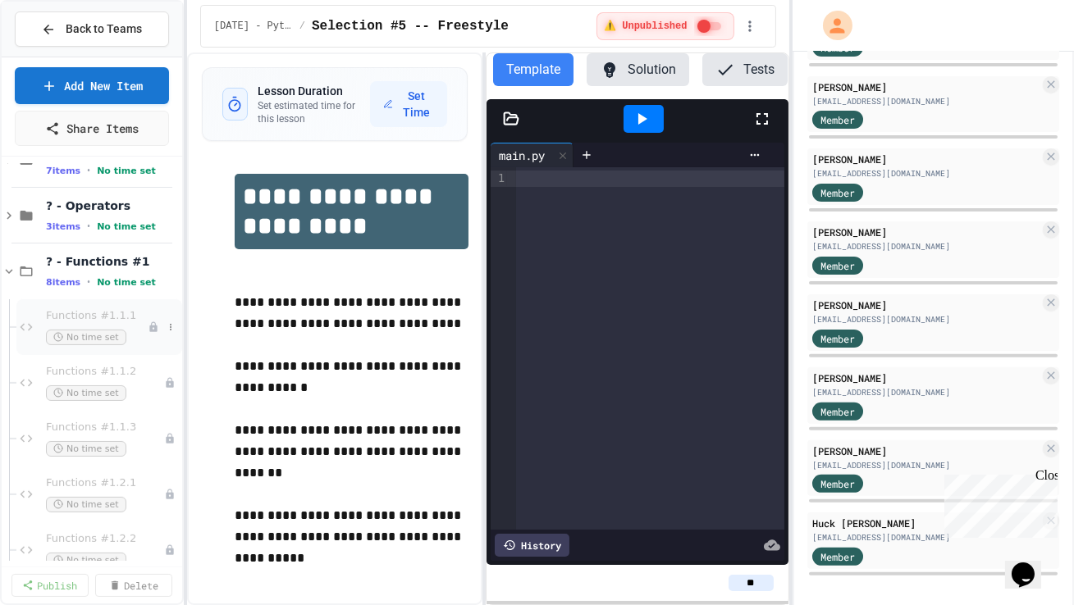
click at [91, 315] on span "Functions #1.1.1" at bounding box center [97, 316] width 102 height 14
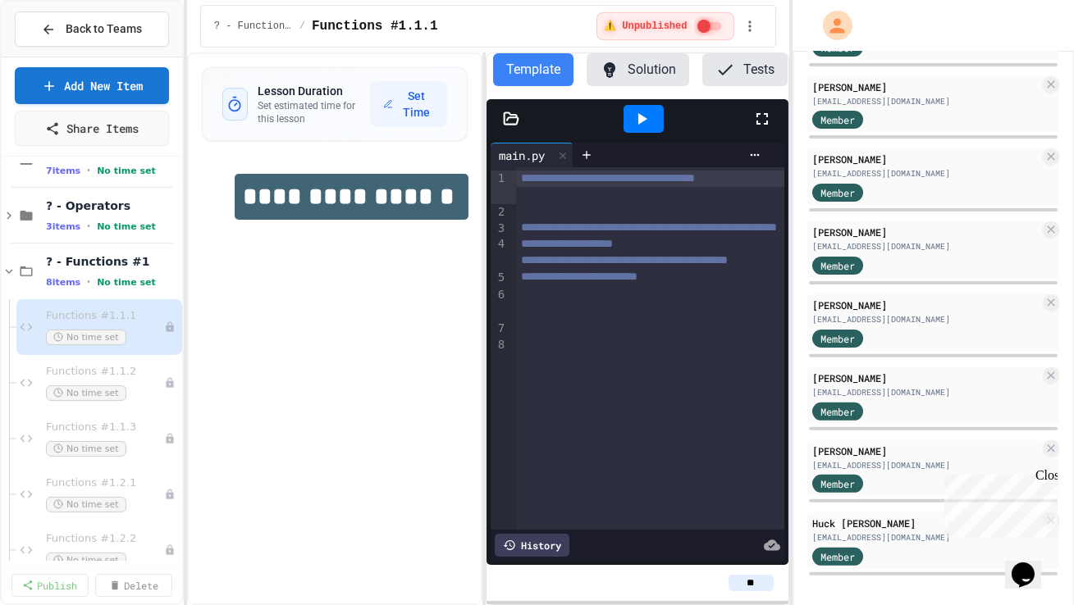
click at [542, 373] on div "**********" at bounding box center [650, 348] width 268 height 363
click at [121, 35] on span "Back to Teams" at bounding box center [104, 29] width 76 height 17
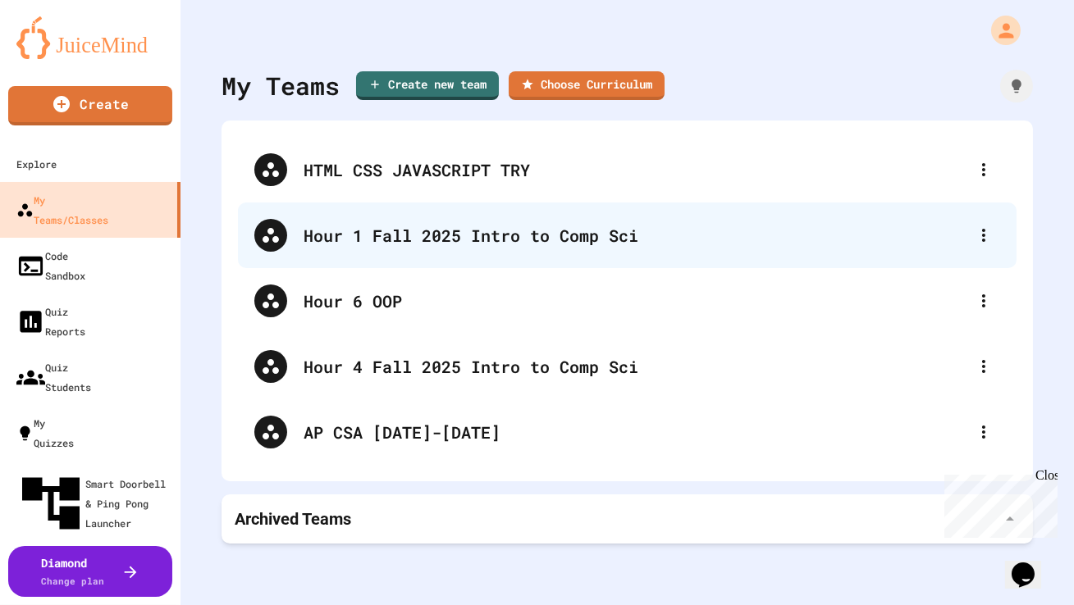
click at [430, 225] on div "Hour 1 Fall 2025 Intro to Comp Sci" at bounding box center [635, 235] width 664 height 25
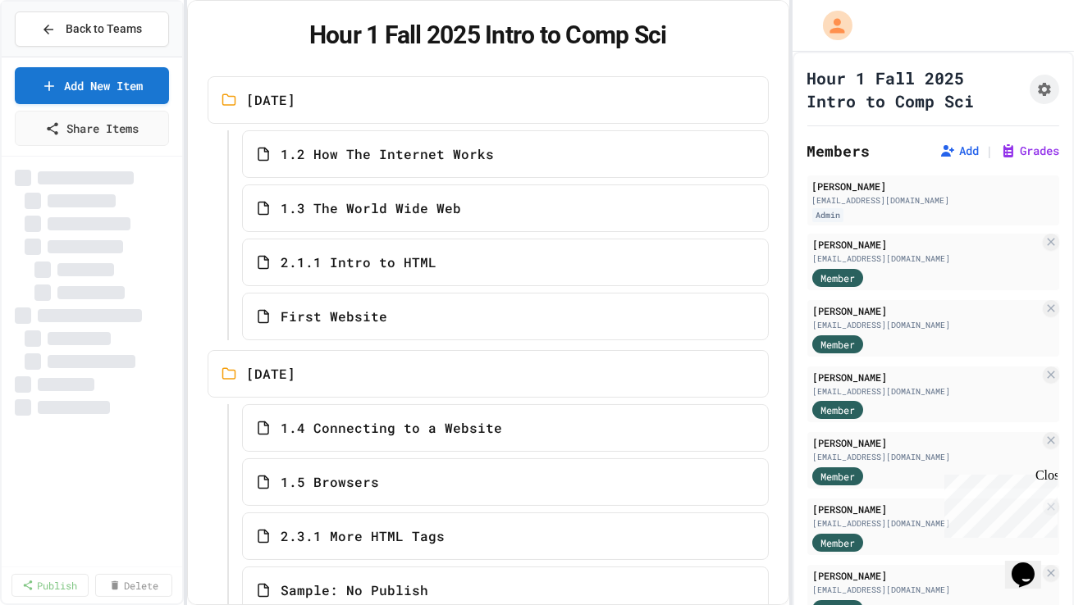
select select "***"
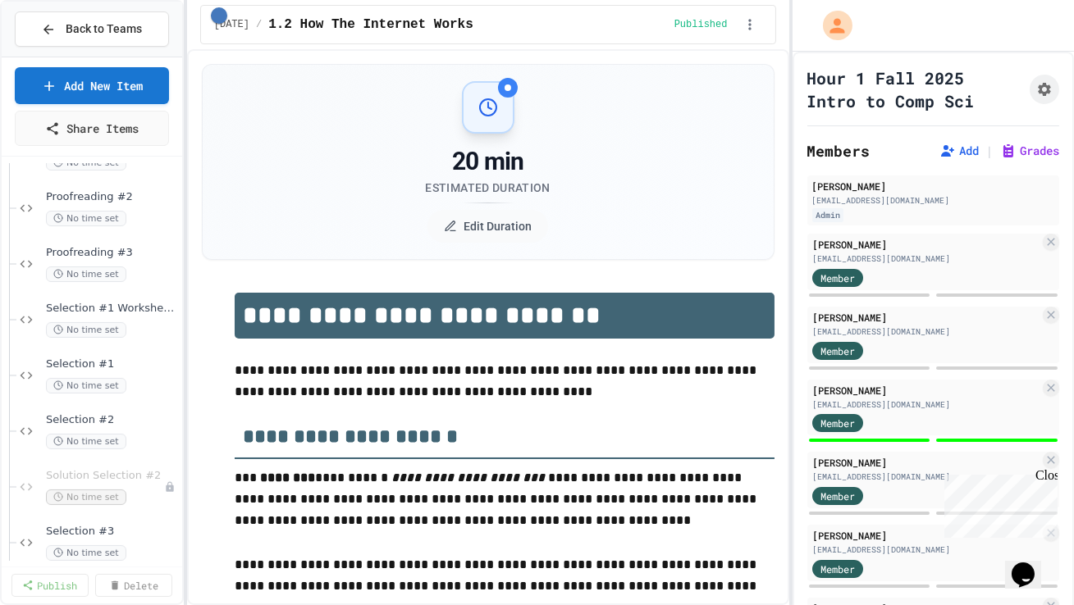
scroll to position [609, 0]
click at [138, 372] on div "Selection #1 No time set" at bounding box center [104, 373] width 116 height 36
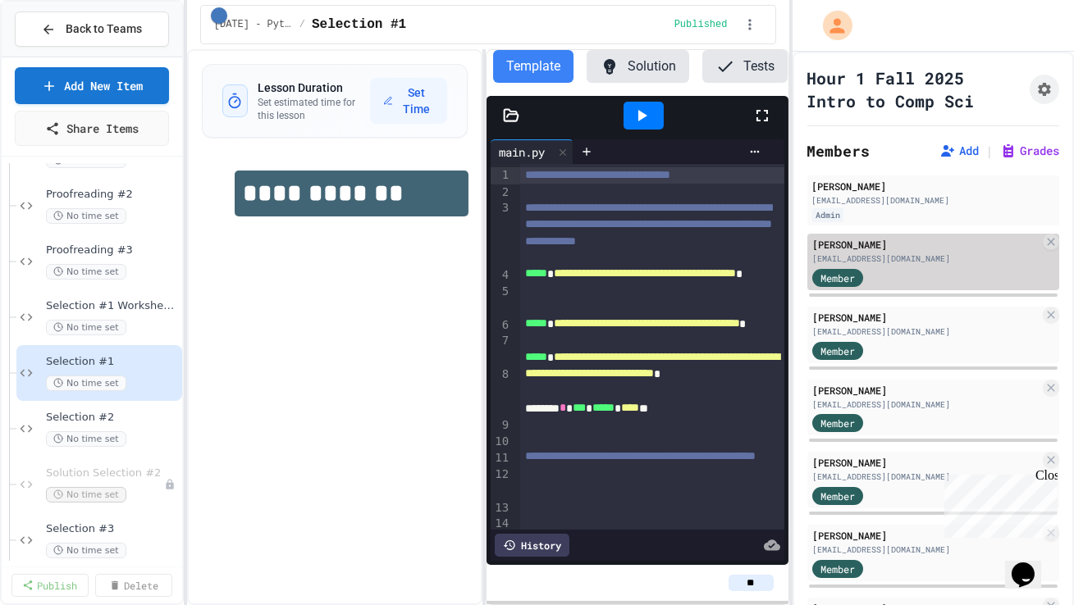
click at [907, 261] on div "[EMAIL_ADDRESS][DOMAIN_NAME]" at bounding box center [925, 259] width 227 height 12
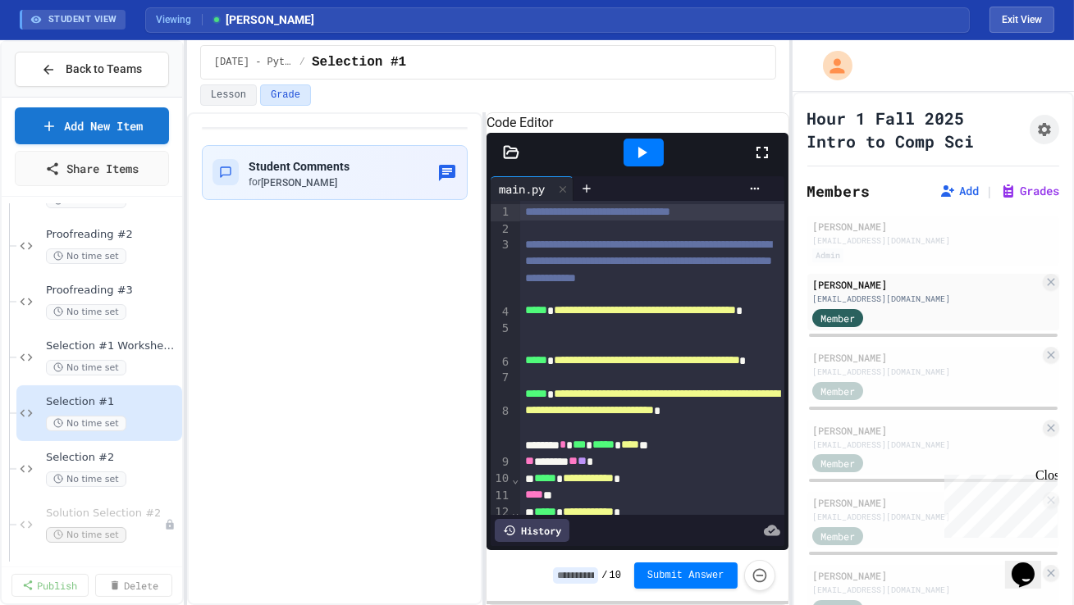
click at [762, 162] on icon at bounding box center [762, 153] width 20 height 20
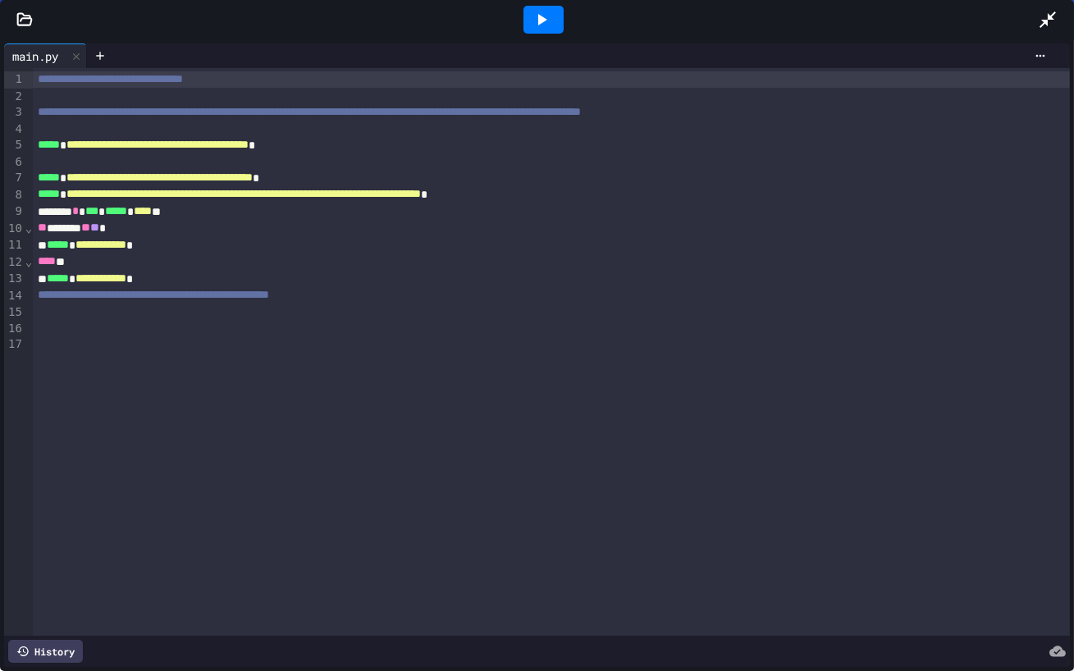
click at [699, 209] on div "******* * *** * ***** * **** **" at bounding box center [551, 211] width 1037 height 17
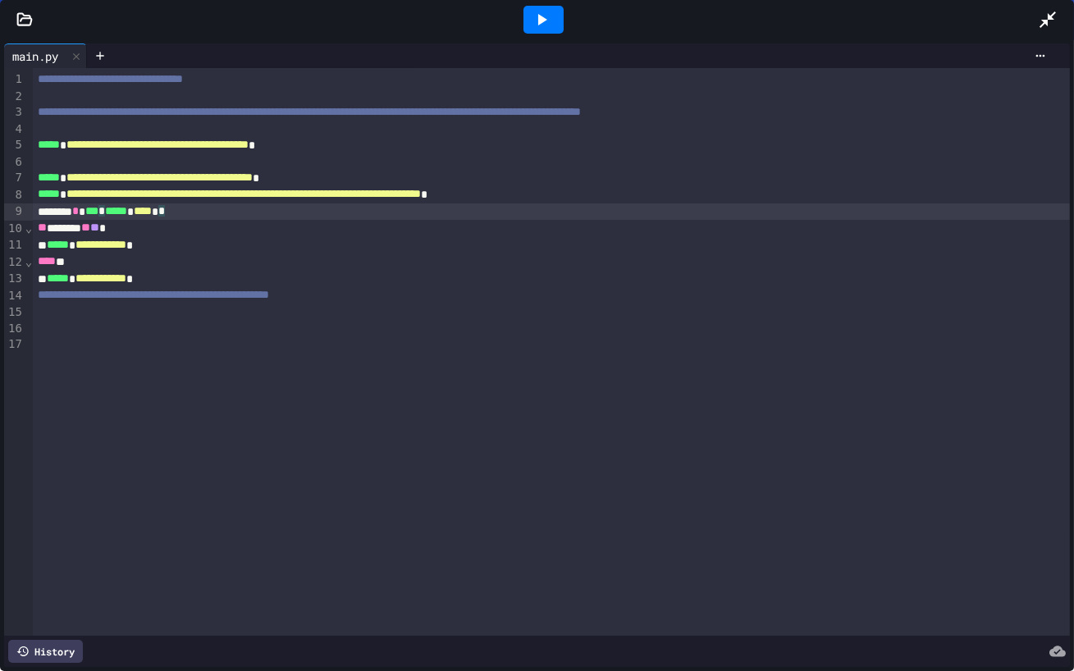
click at [1055, 16] on icon at bounding box center [1048, 20] width 20 height 20
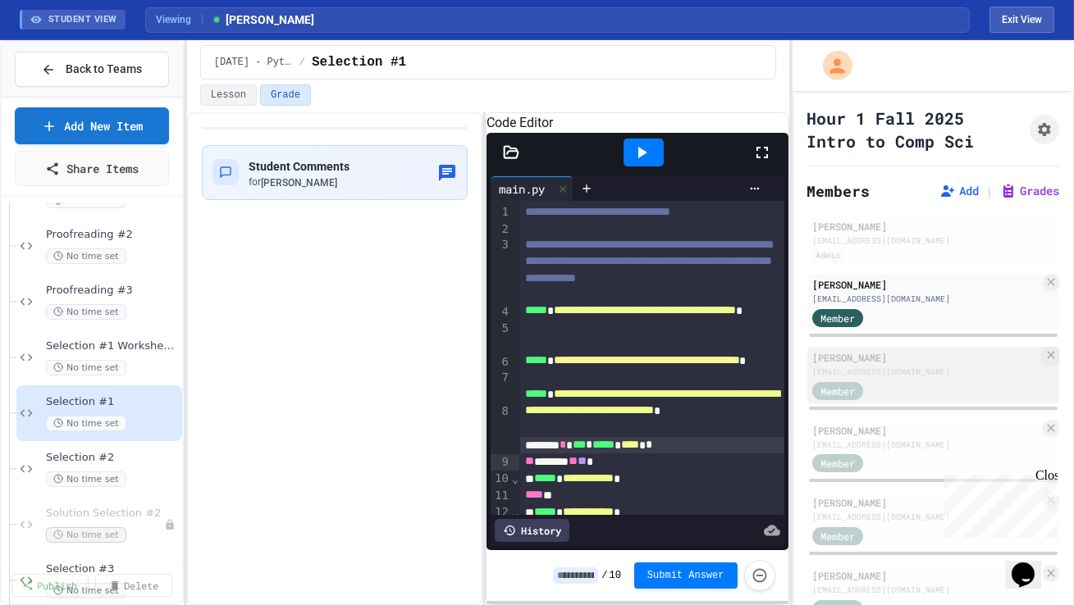
click at [888, 382] on div "Member" at bounding box center [853, 390] width 82 height 21
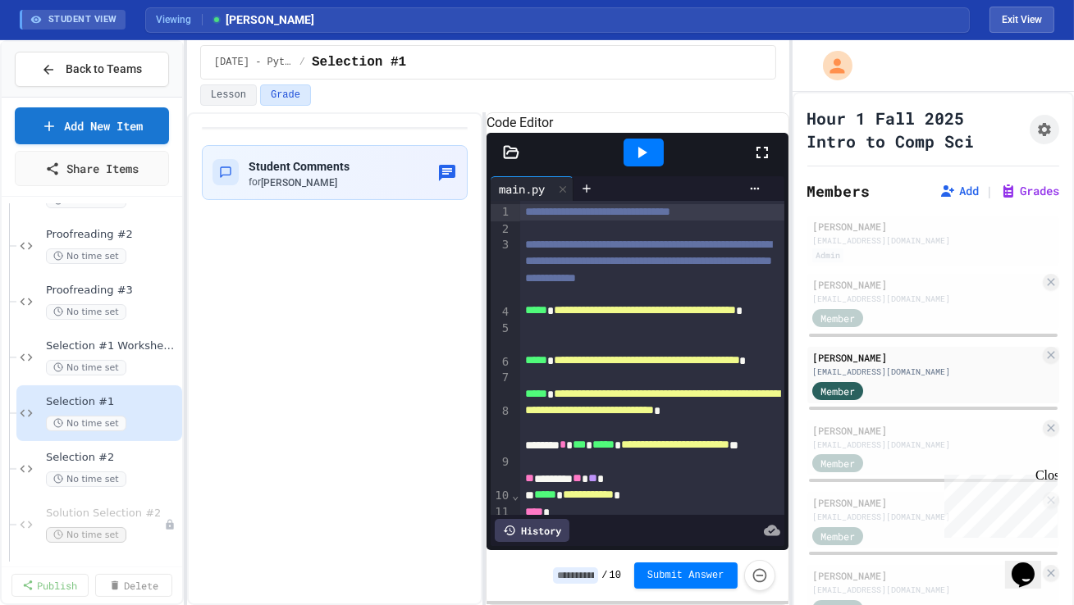
click at [757, 158] on icon at bounding box center [761, 152] width 11 height 11
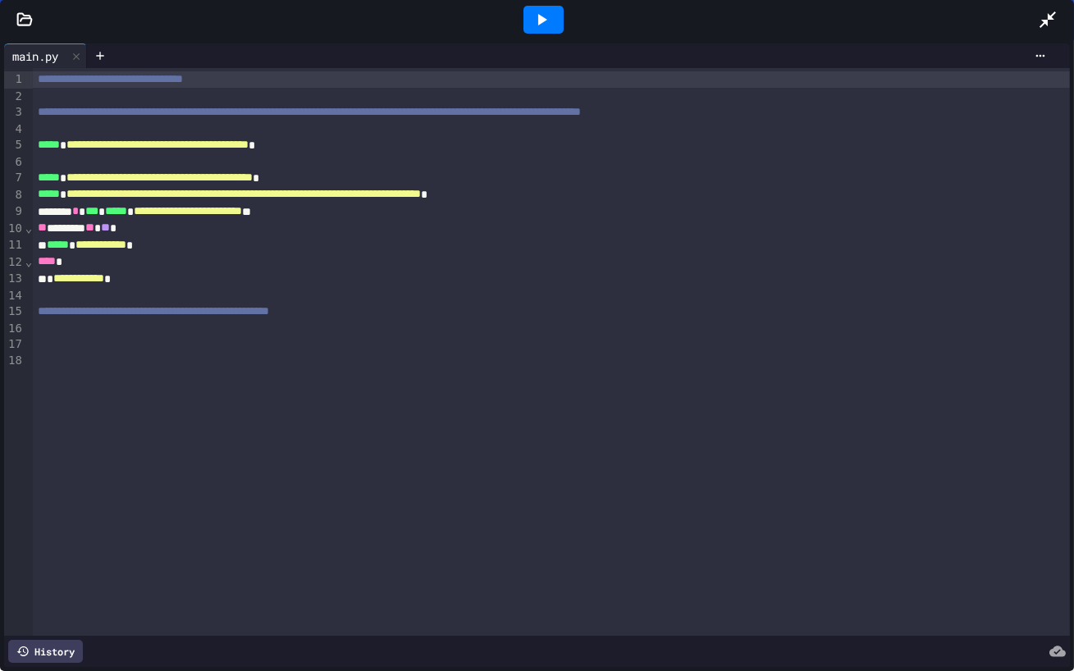
click at [1042, 29] on icon at bounding box center [1048, 20] width 20 height 20
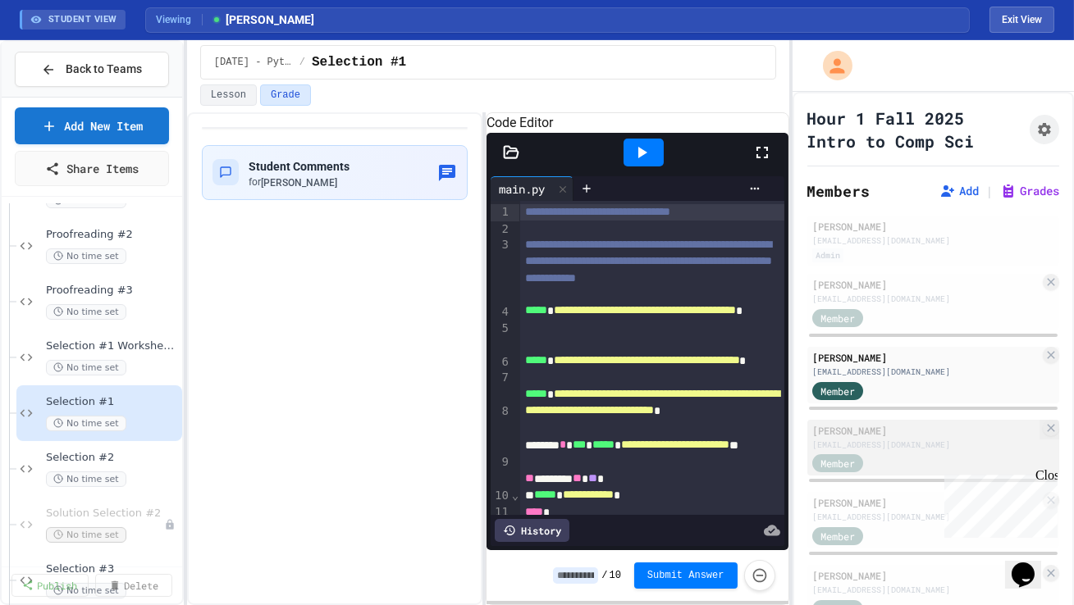
click at [890, 450] on div "[PERSON_NAME] [EMAIL_ADDRESS][DOMAIN_NAME] Member" at bounding box center [933, 448] width 252 height 57
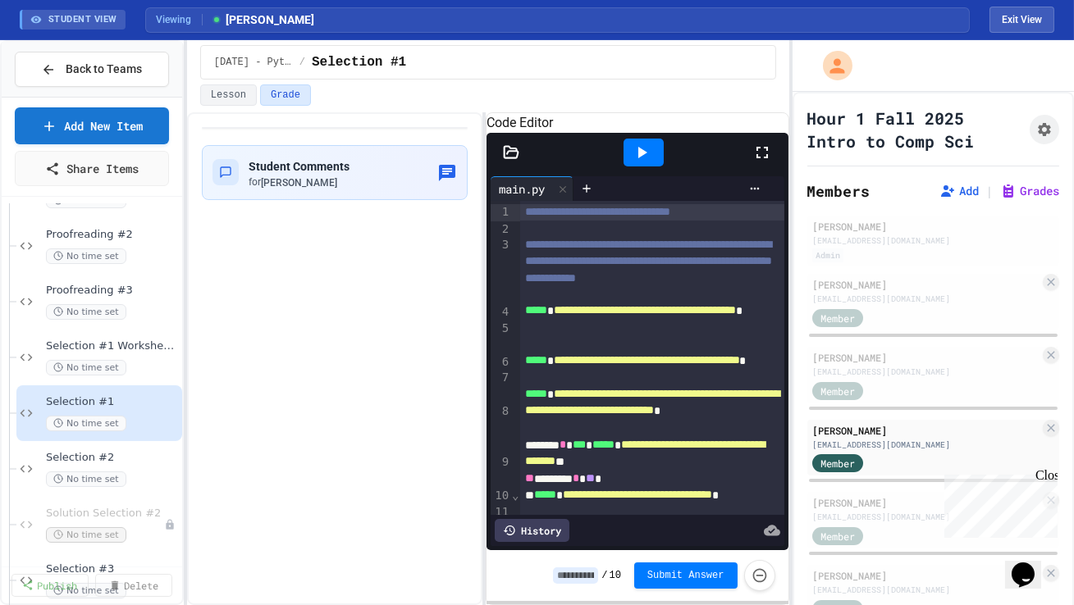
click at [764, 162] on icon at bounding box center [762, 153] width 20 height 20
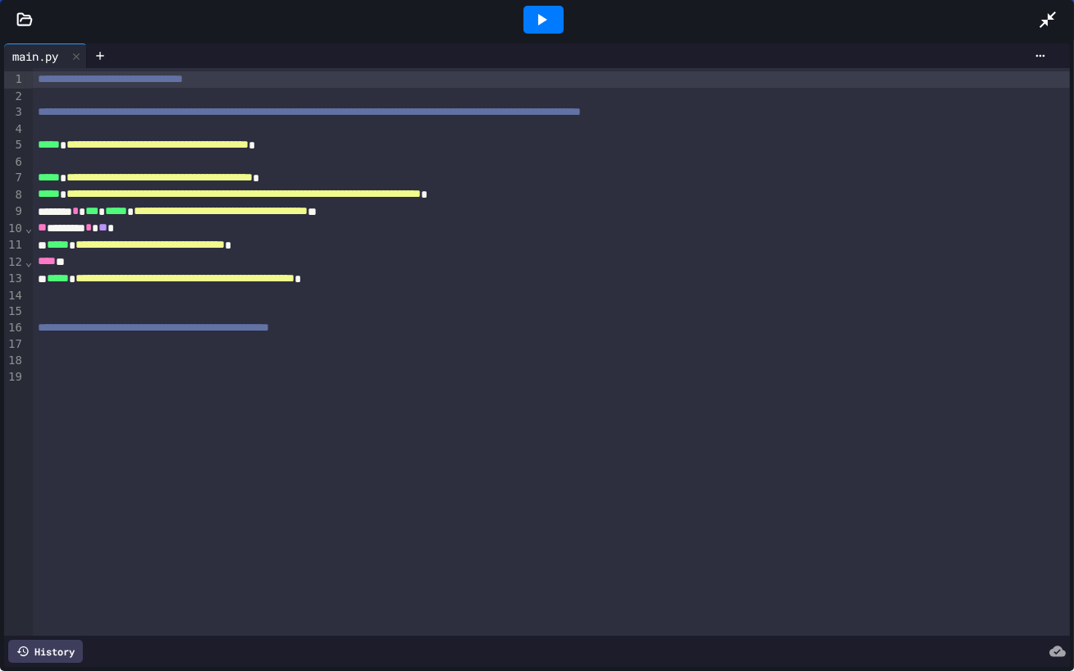
click at [1044, 22] on icon at bounding box center [1047, 19] width 16 height 16
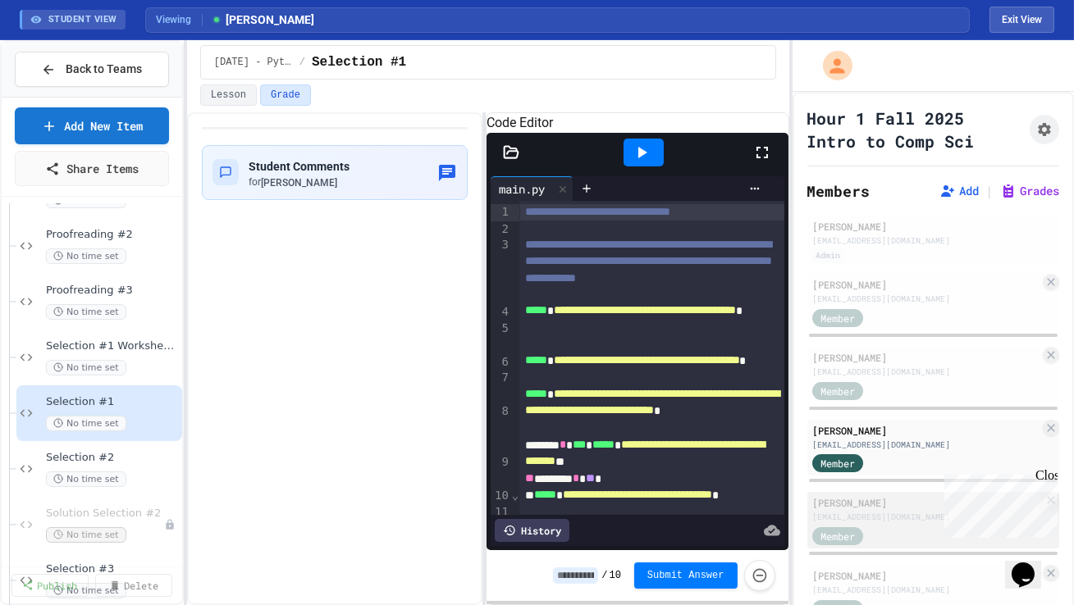
click at [898, 529] on div "Member" at bounding box center [925, 535] width 227 height 21
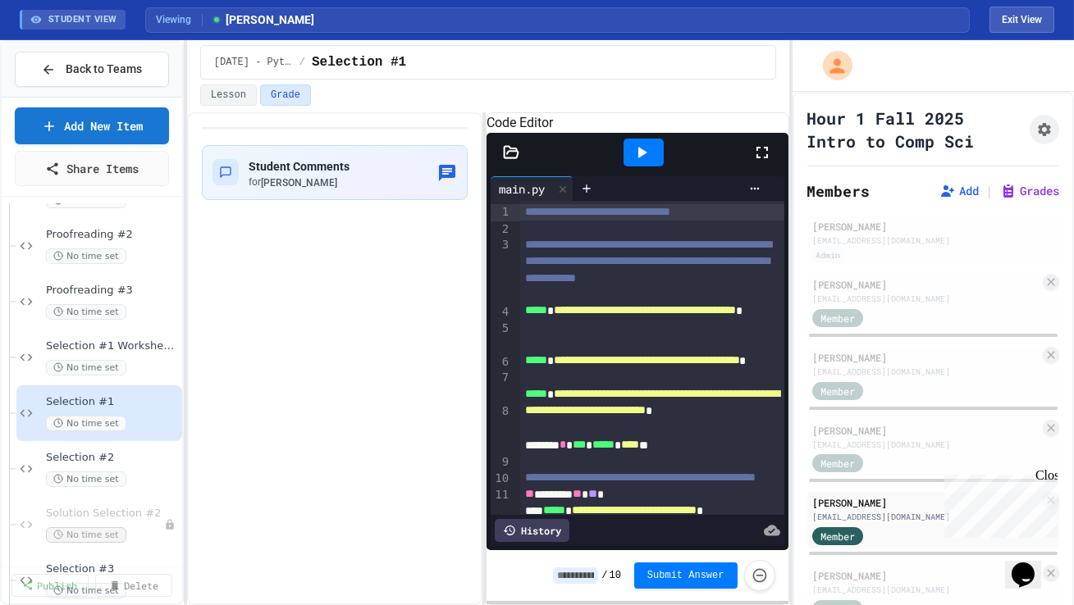
click at [759, 162] on icon at bounding box center [762, 153] width 20 height 20
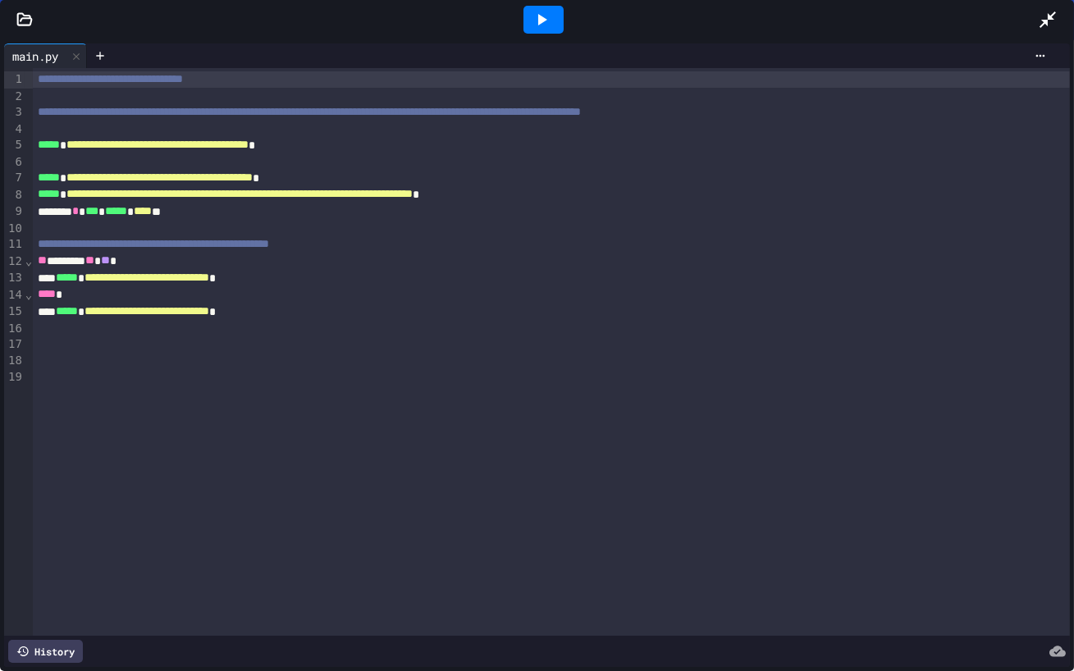
click at [1044, 21] on icon at bounding box center [1047, 19] width 16 height 16
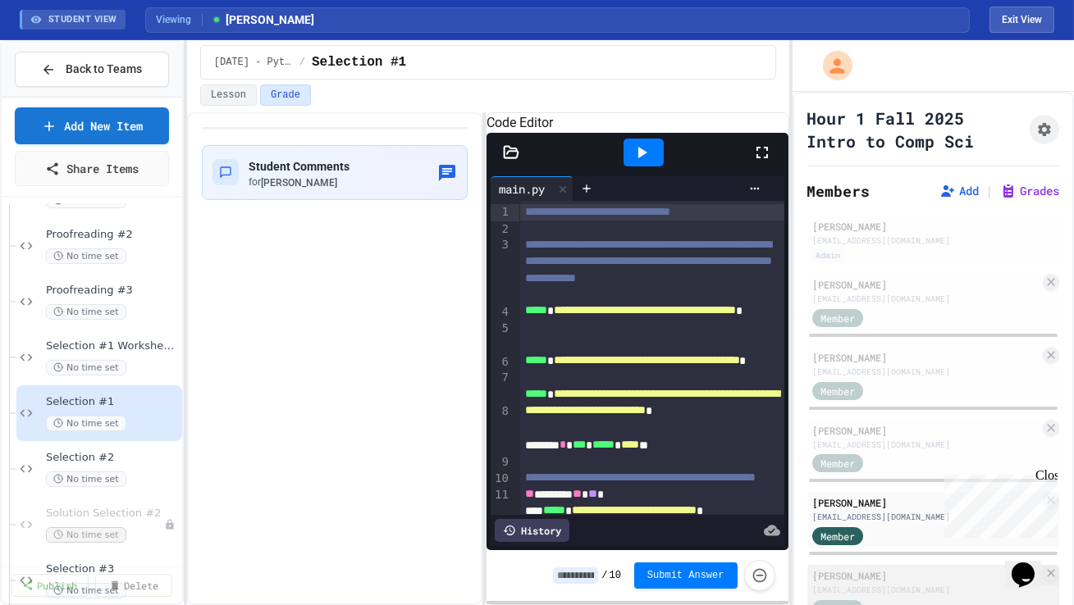
click at [888, 575] on div "[PERSON_NAME]" at bounding box center [925, 575] width 227 height 15
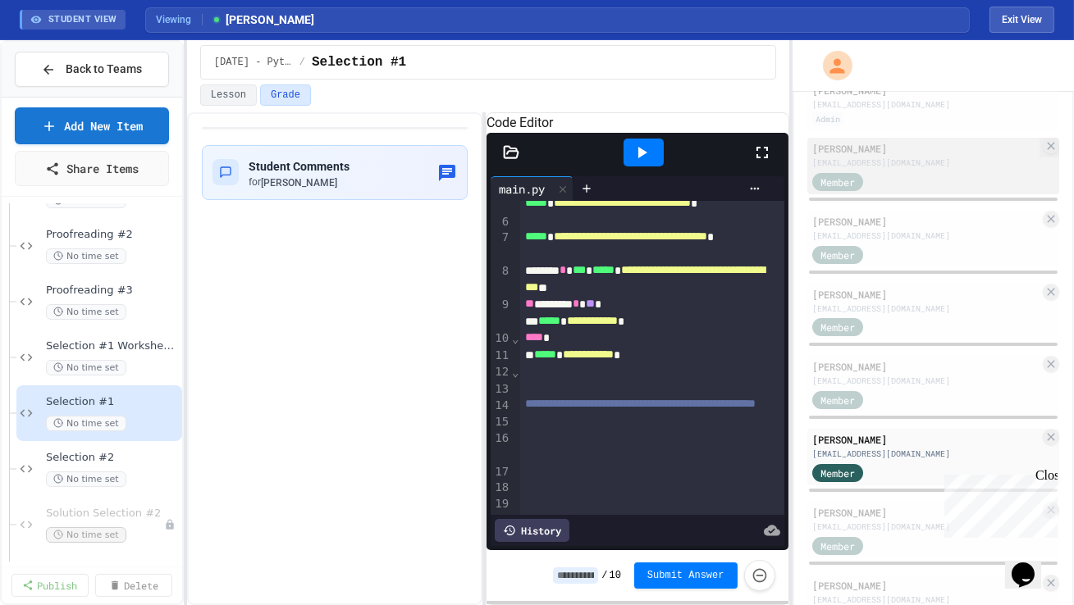
scroll to position [203, 0]
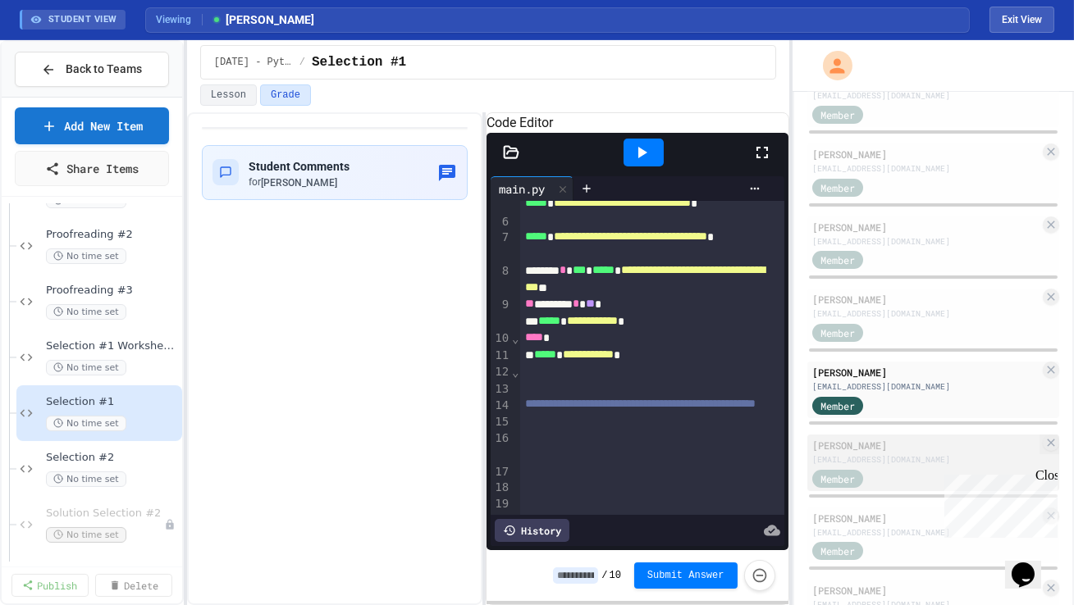
click at [885, 454] on div "[EMAIL_ADDRESS][DOMAIN_NAME]" at bounding box center [925, 460] width 227 height 12
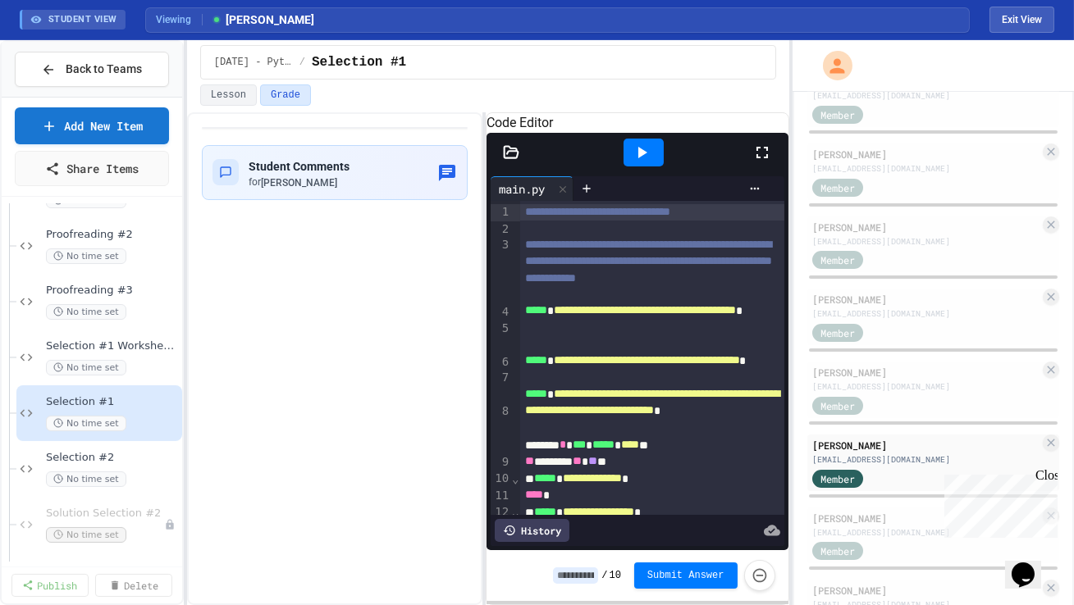
click at [757, 162] on icon at bounding box center [762, 153] width 20 height 20
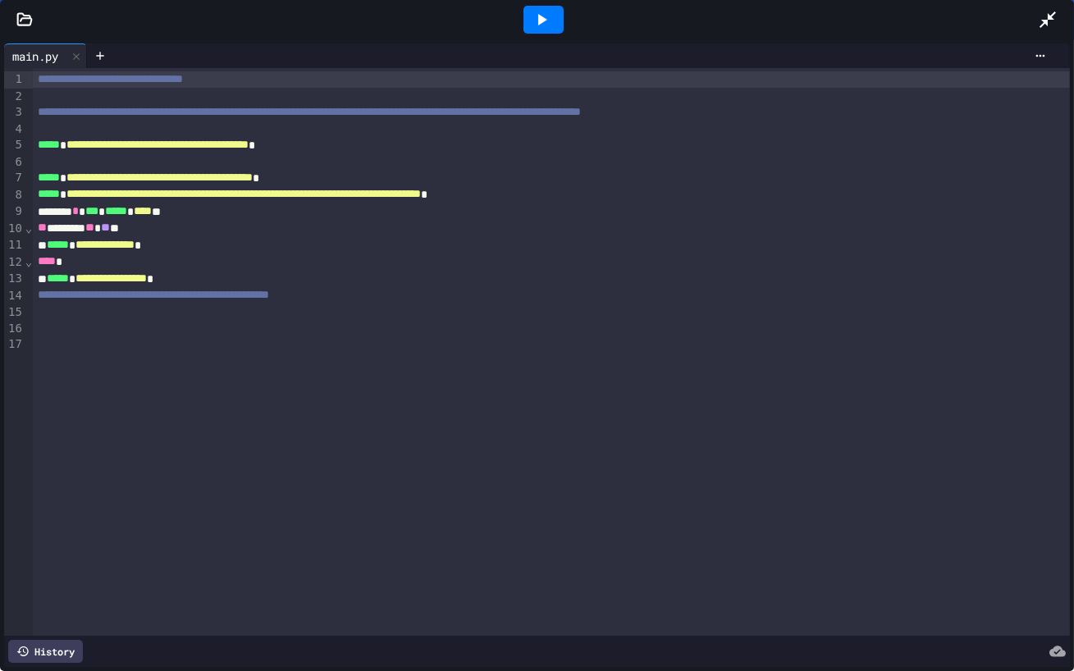
click at [1046, 27] on icon at bounding box center [1048, 20] width 20 height 20
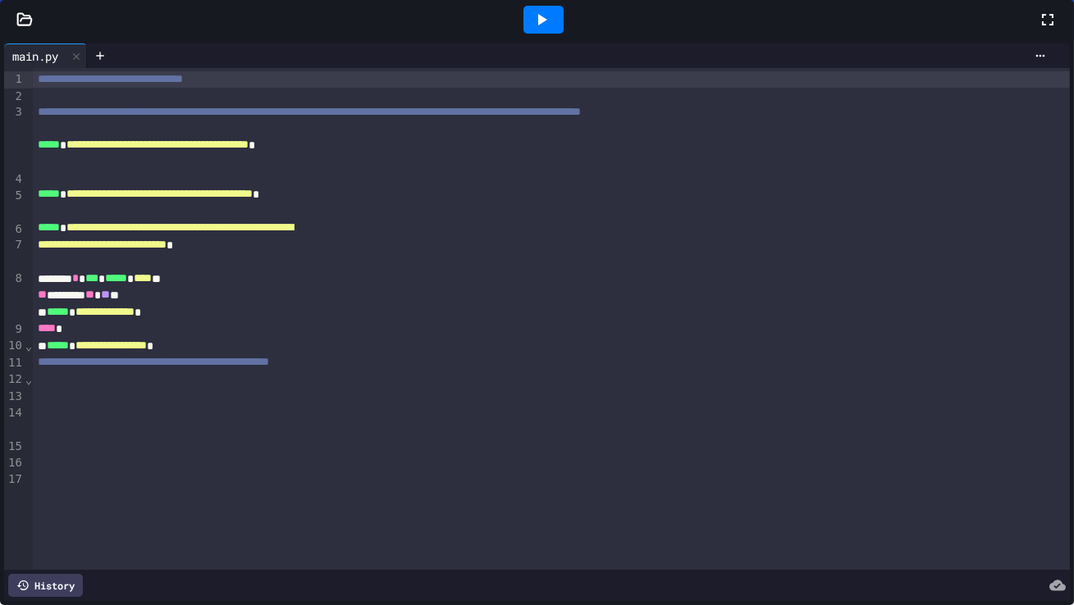
scroll to position [360, 0]
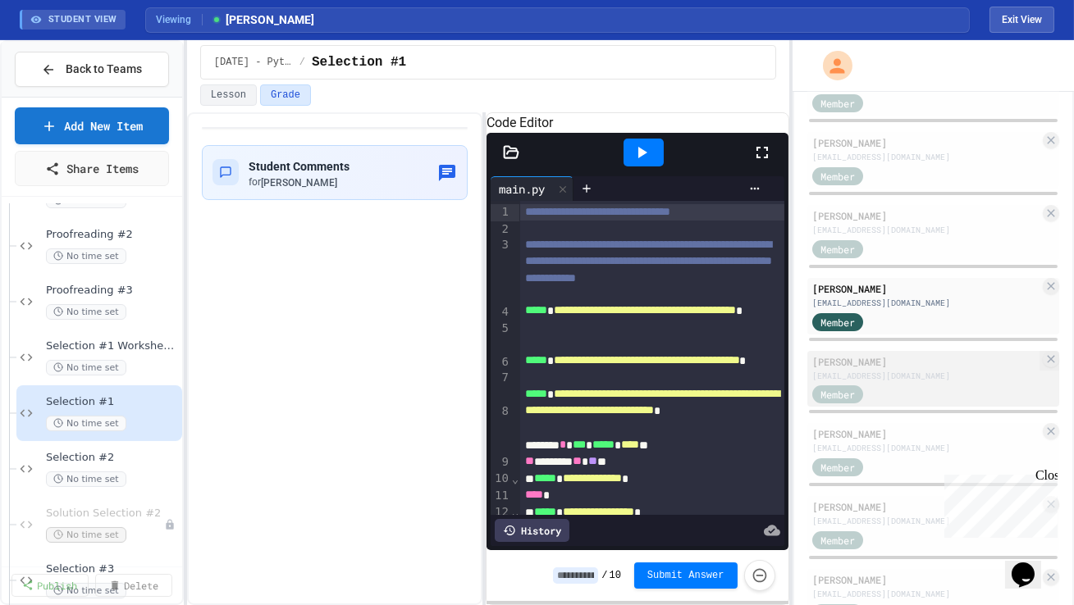
click at [917, 370] on div "[EMAIL_ADDRESS][DOMAIN_NAME]" at bounding box center [925, 376] width 227 height 12
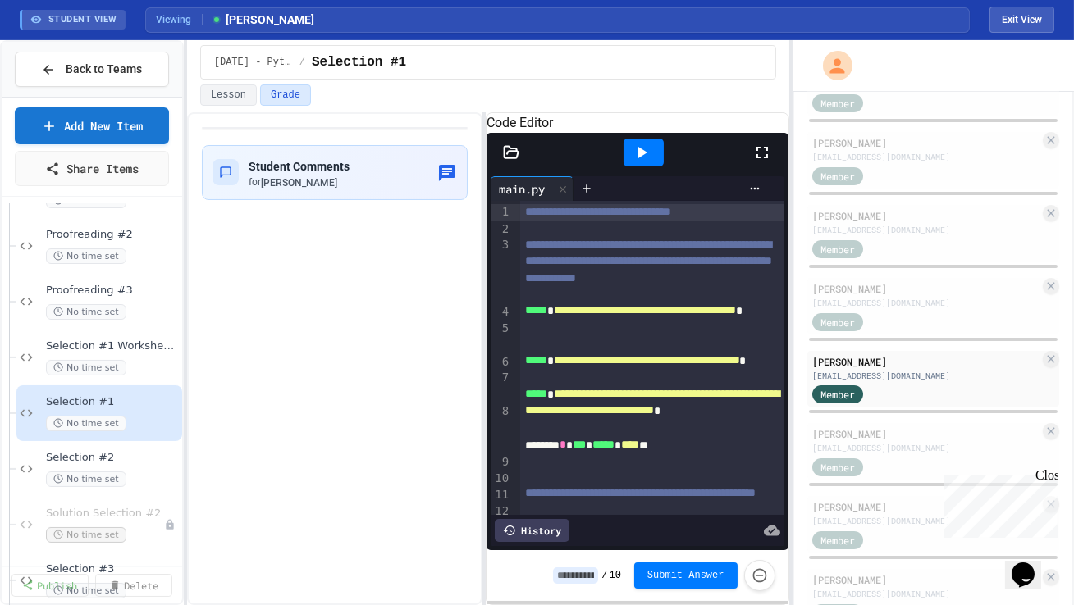
click at [761, 162] on icon at bounding box center [762, 153] width 20 height 20
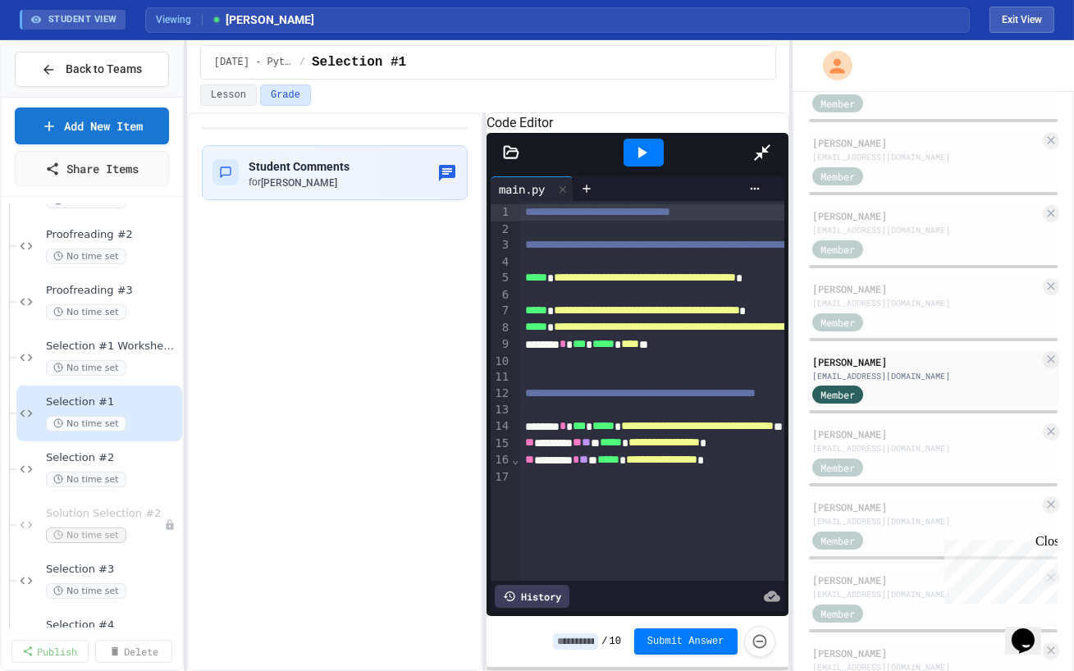
click at [770, 144] on icon at bounding box center [762, 152] width 16 height 16
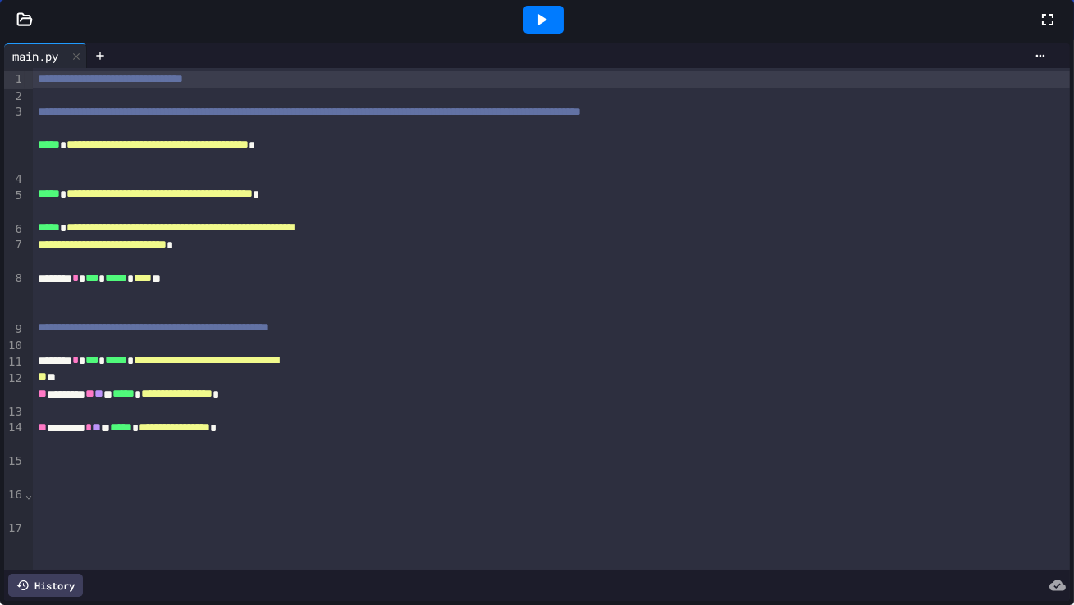
click at [910, 456] on div "Member" at bounding box center [925, 466] width 227 height 21
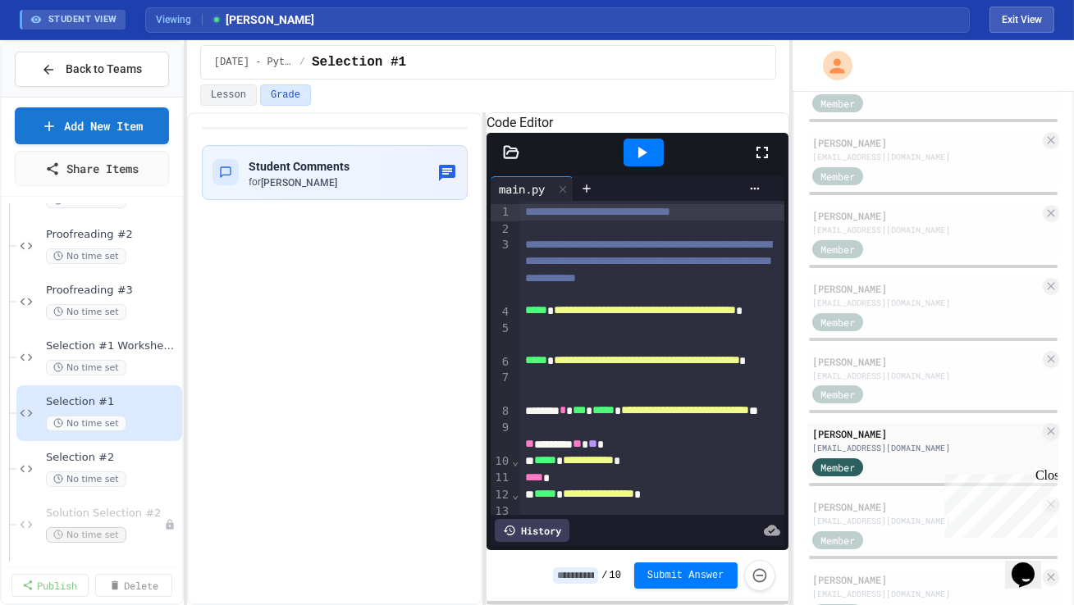
click at [764, 162] on icon at bounding box center [762, 153] width 20 height 20
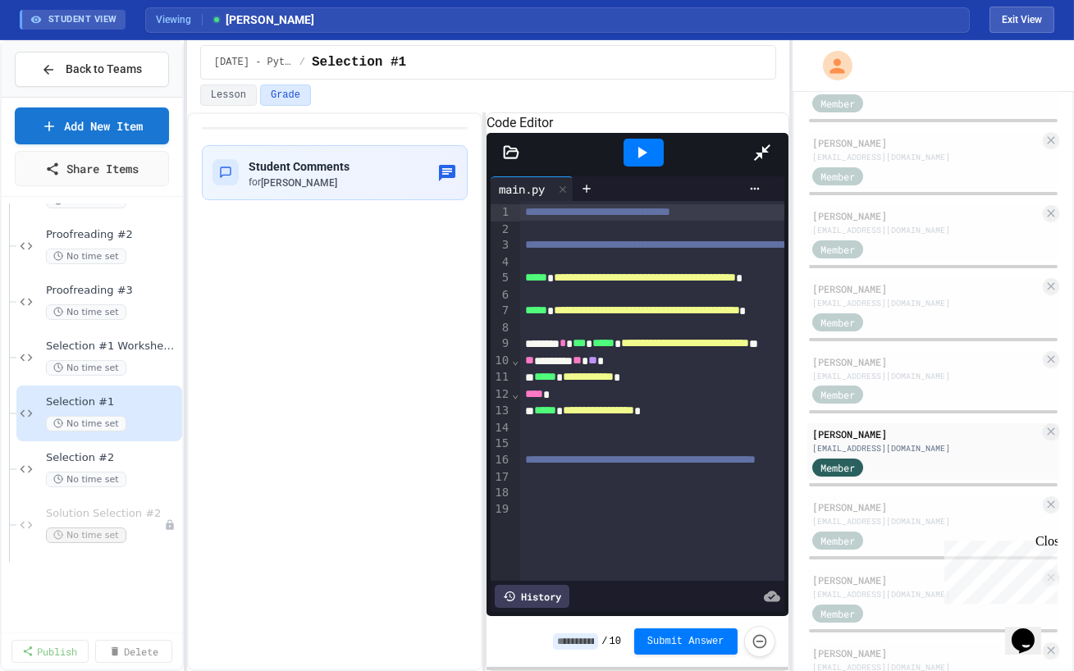
click at [772, 143] on icon at bounding box center [762, 153] width 20 height 20
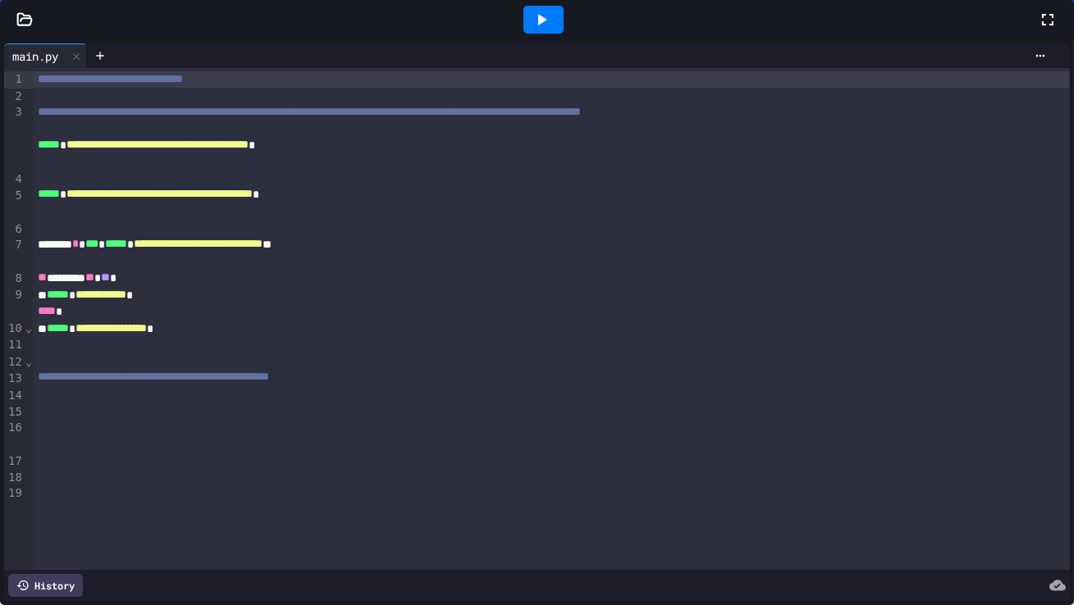
click at [888, 515] on div "[EMAIL_ADDRESS][DOMAIN_NAME]" at bounding box center [925, 521] width 227 height 12
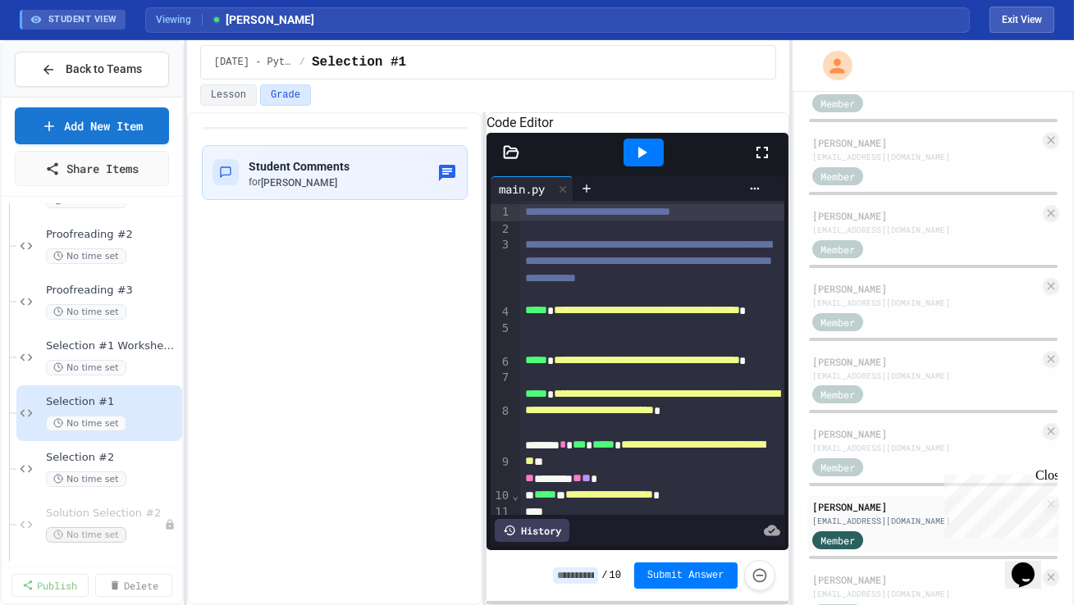
click at [759, 162] on icon at bounding box center [762, 153] width 20 height 20
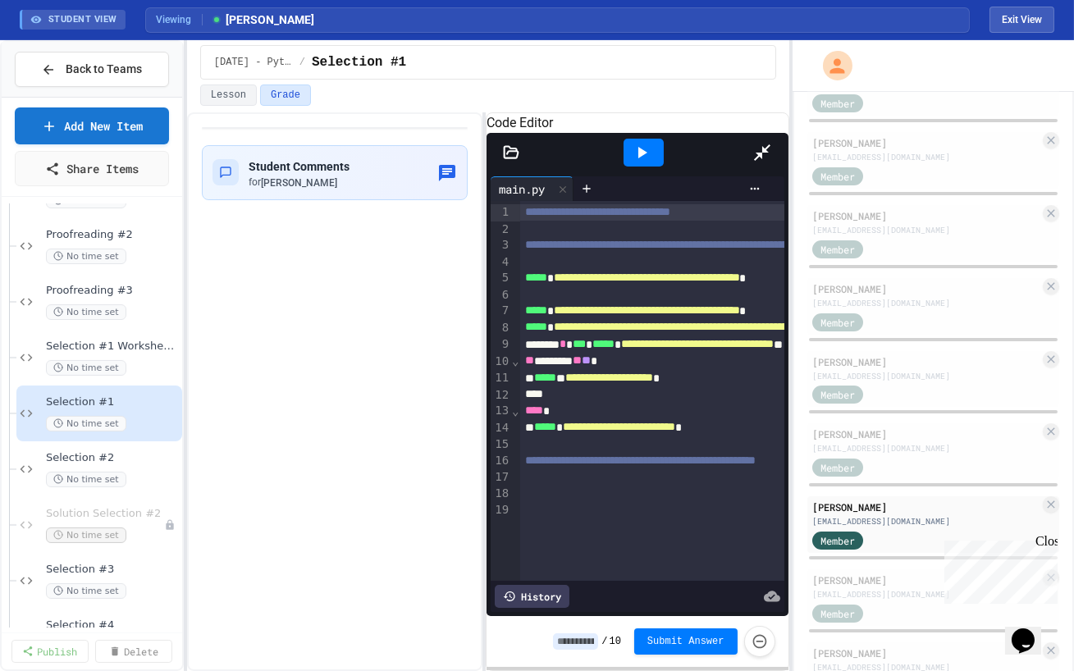
click at [772, 143] on icon at bounding box center [762, 153] width 20 height 20
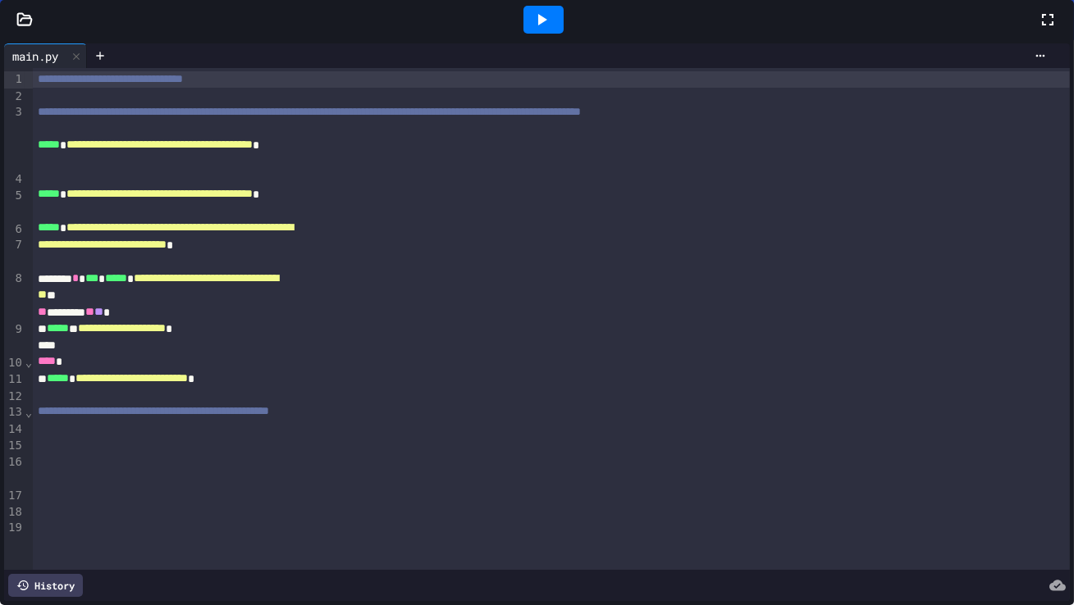
scroll to position [550, 0]
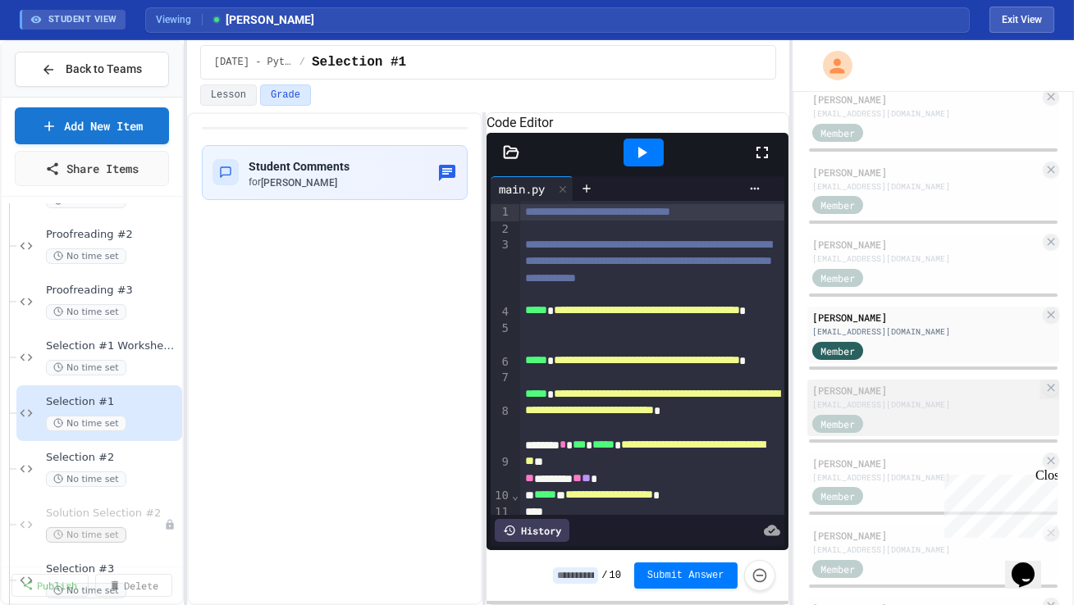
click at [904, 413] on div "Member" at bounding box center [925, 423] width 227 height 21
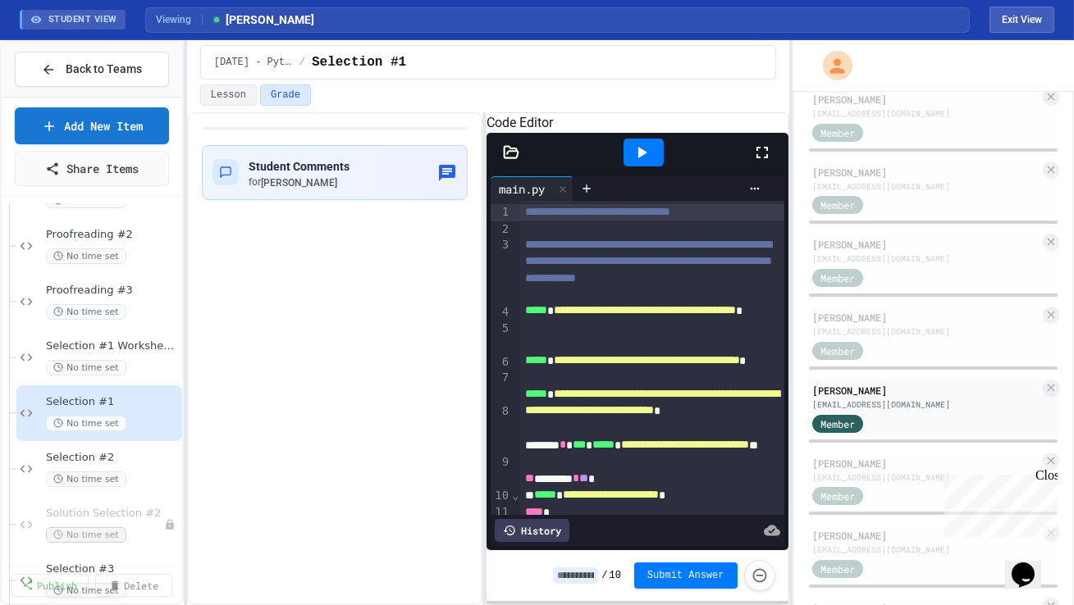
click at [764, 162] on icon at bounding box center [762, 153] width 20 height 20
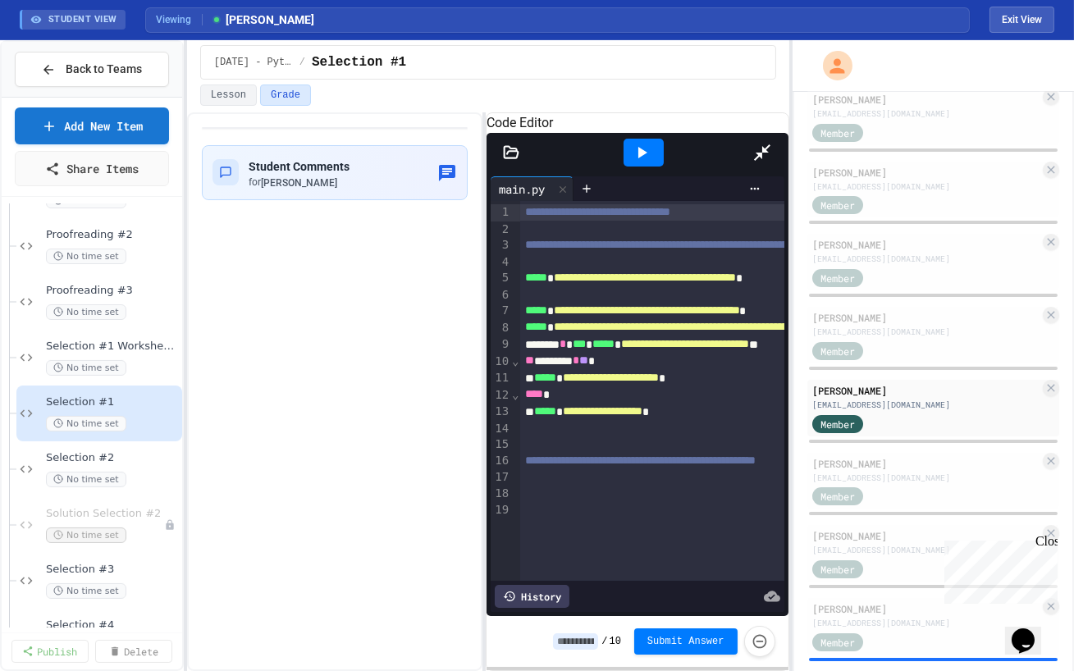
click at [770, 144] on icon at bounding box center [762, 152] width 16 height 16
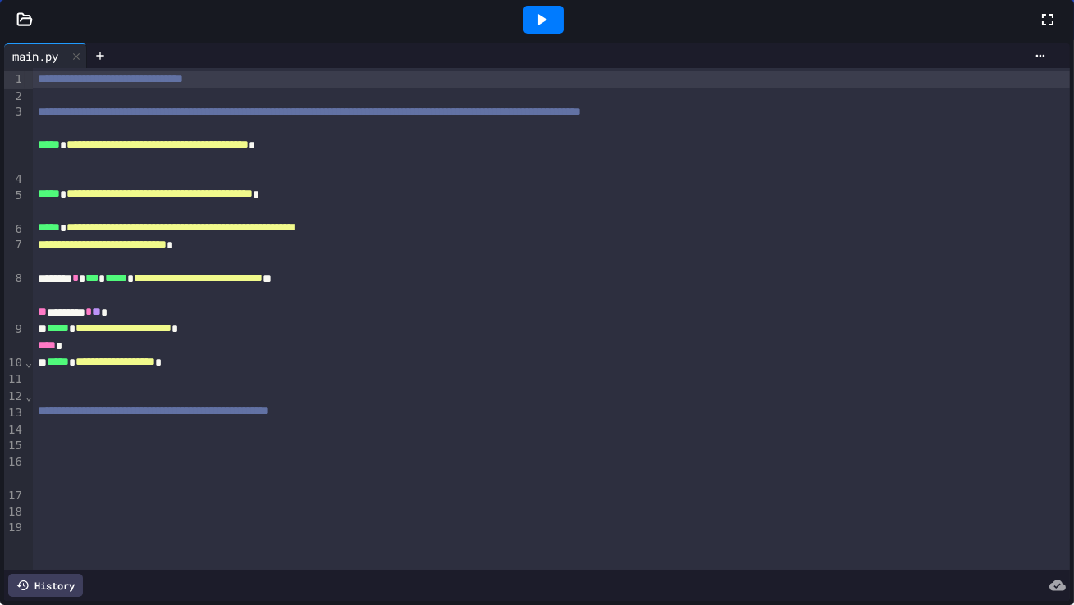
scroll to position [613, 0]
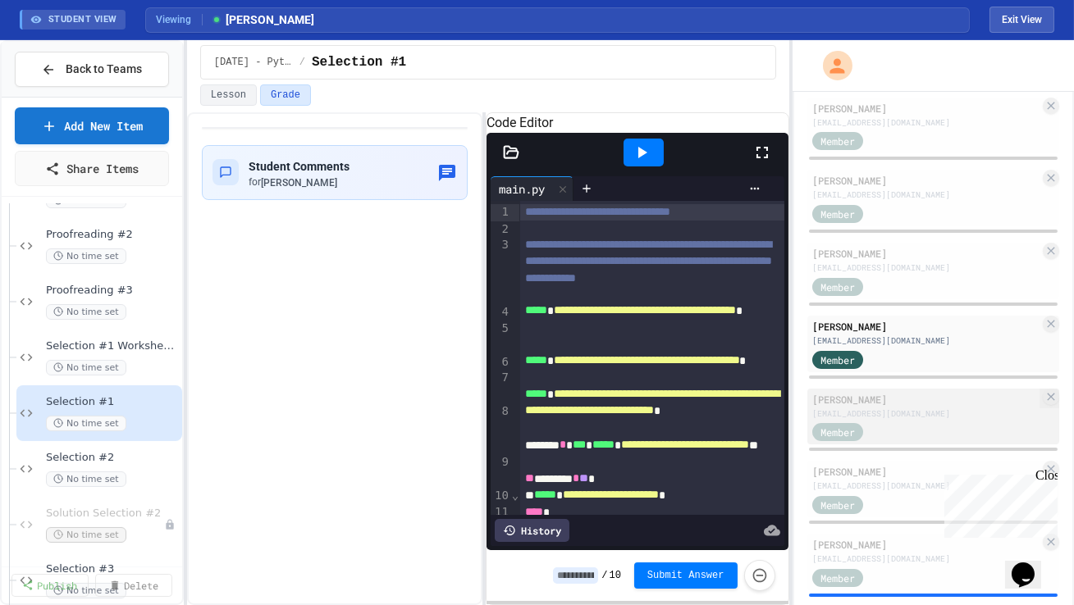
click at [907, 408] on div "[EMAIL_ADDRESS][DOMAIN_NAME]" at bounding box center [925, 414] width 227 height 12
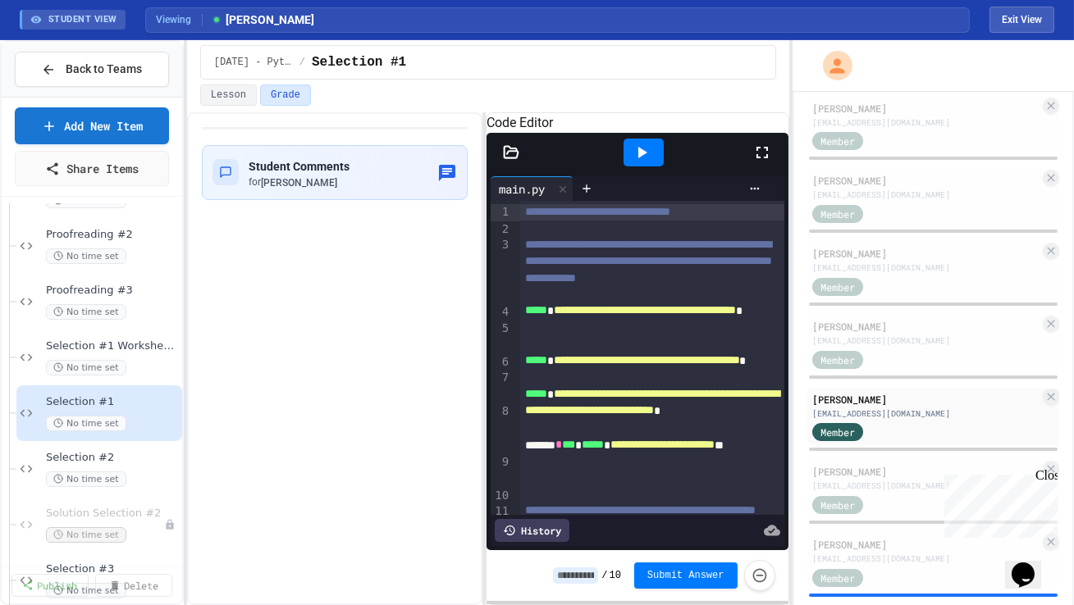
click at [757, 162] on icon at bounding box center [762, 153] width 20 height 20
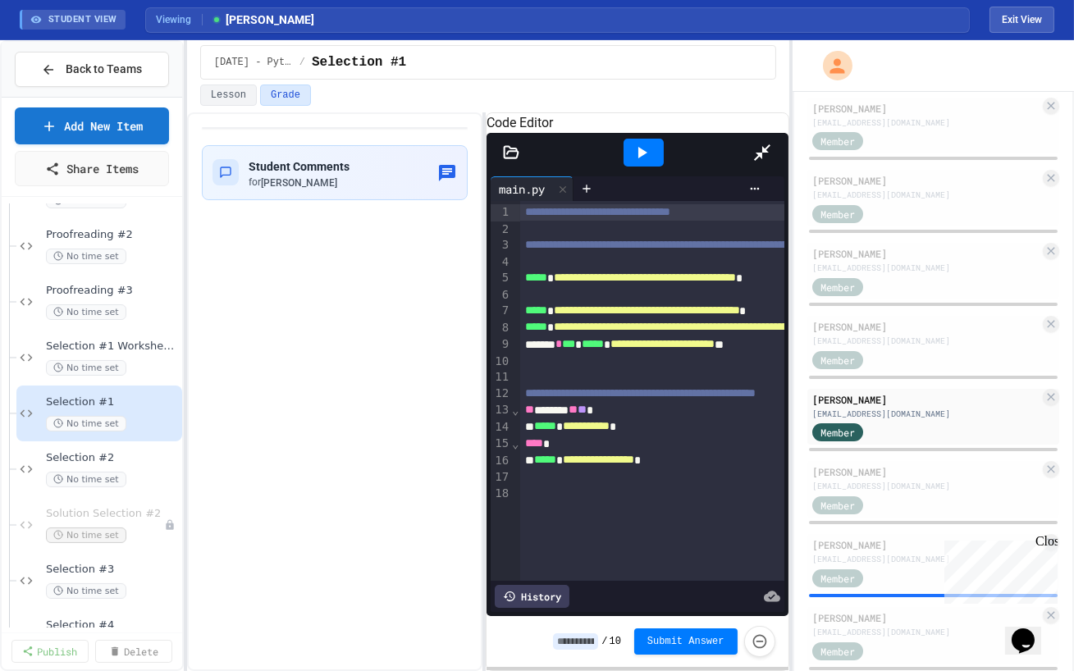
click at [772, 143] on icon at bounding box center [762, 153] width 20 height 20
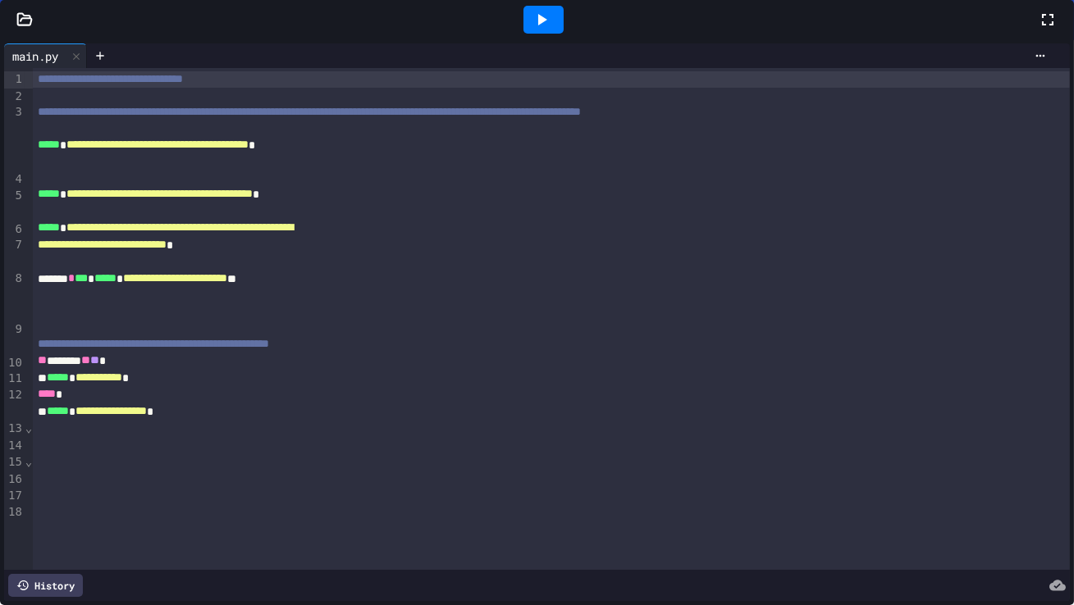
click at [899, 472] on div "[PERSON_NAME]" at bounding box center [925, 471] width 227 height 15
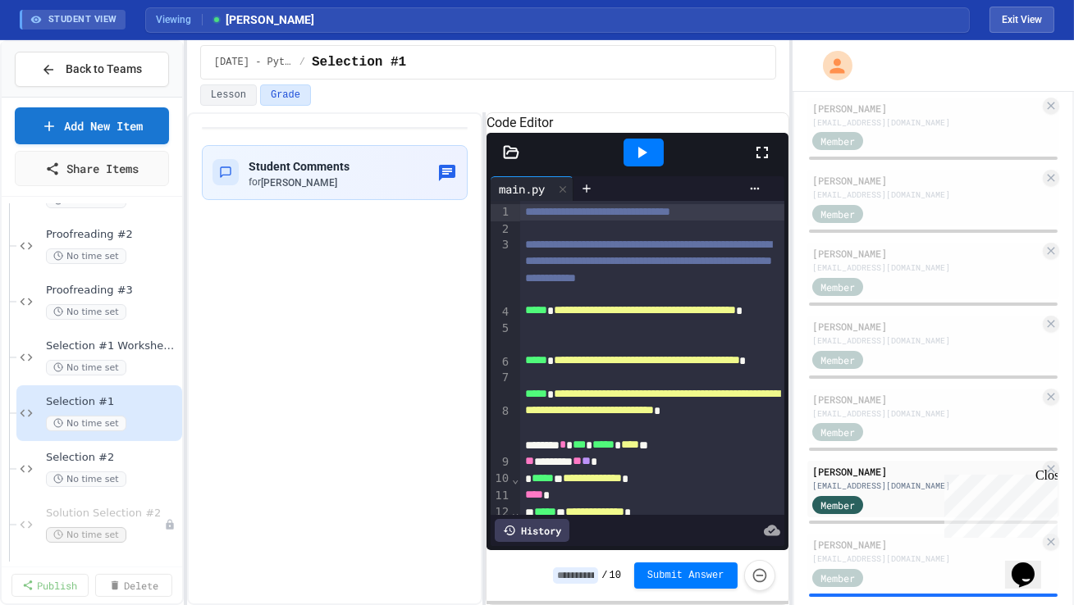
click at [763, 162] on icon at bounding box center [762, 153] width 20 height 20
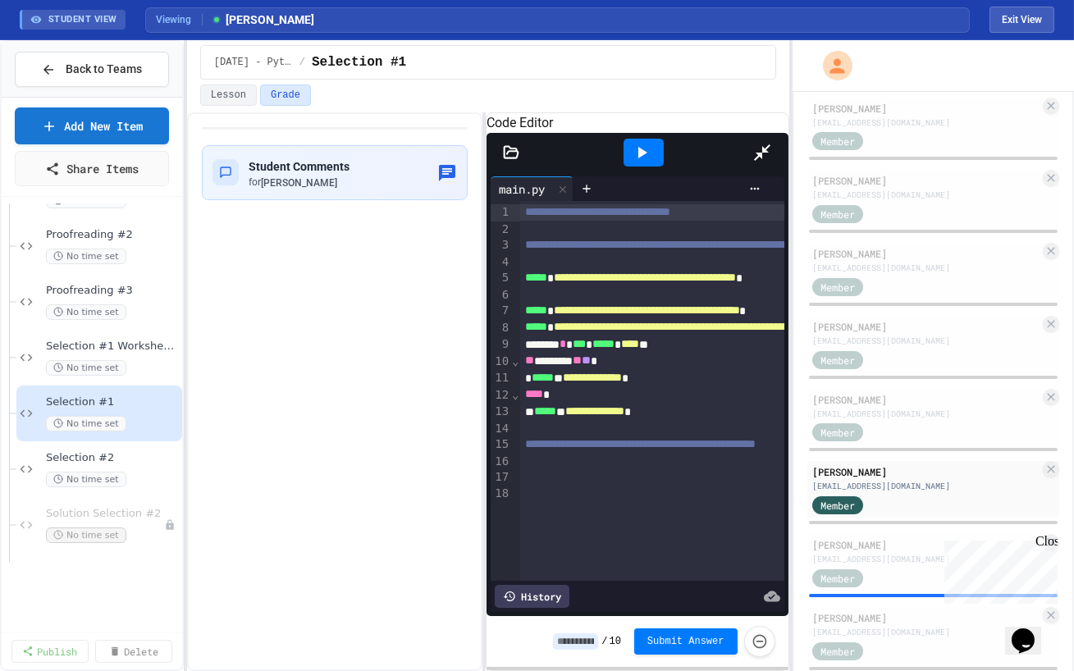
click at [772, 143] on icon at bounding box center [762, 153] width 20 height 20
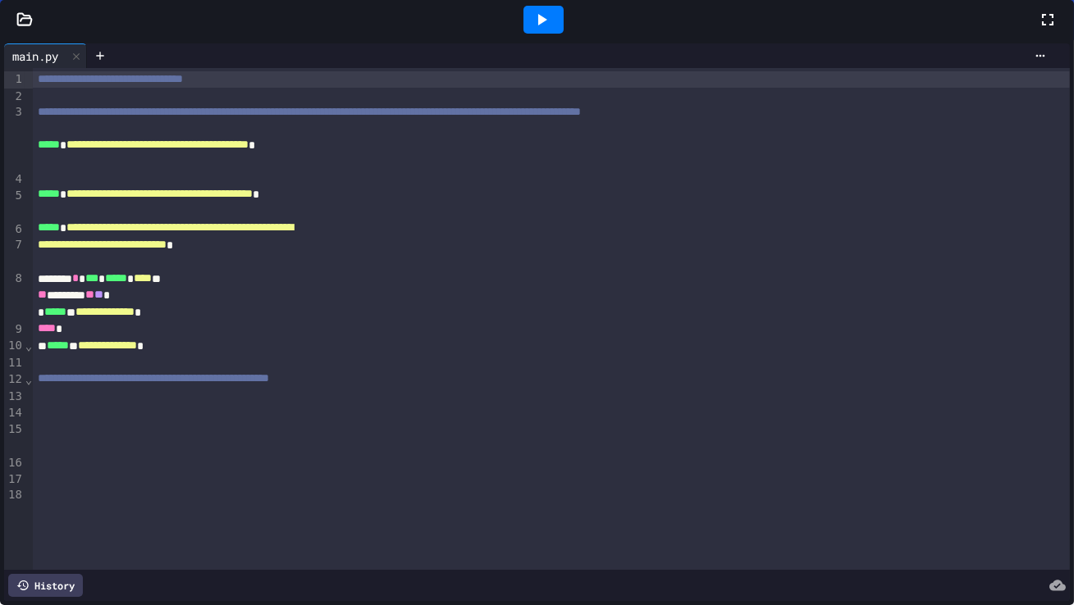
click at [899, 554] on div "[EMAIL_ADDRESS][DOMAIN_NAME]" at bounding box center [925, 559] width 227 height 12
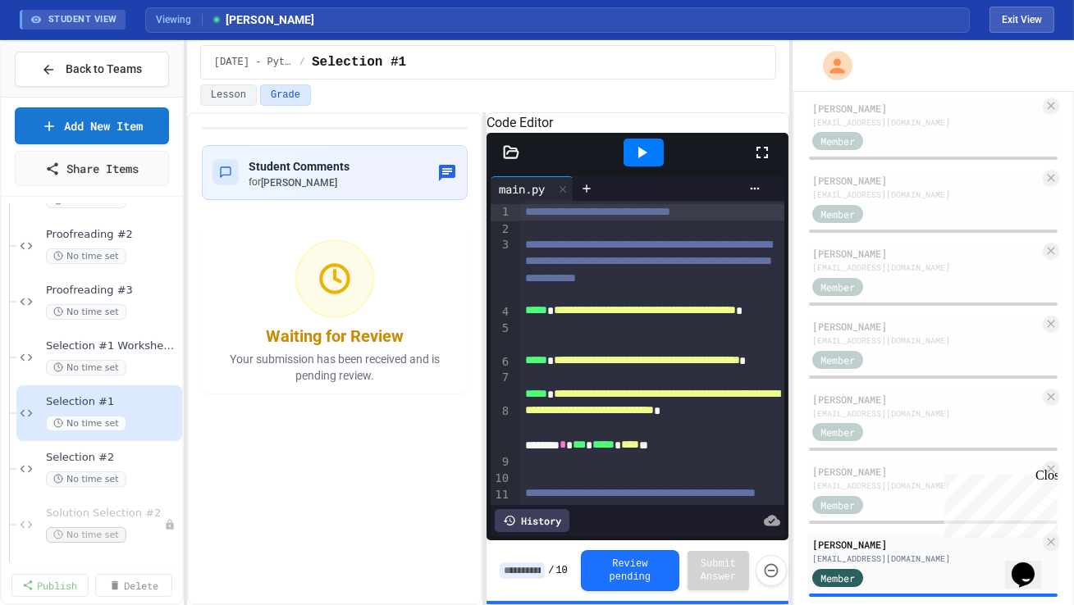
click at [760, 162] on icon at bounding box center [762, 153] width 20 height 20
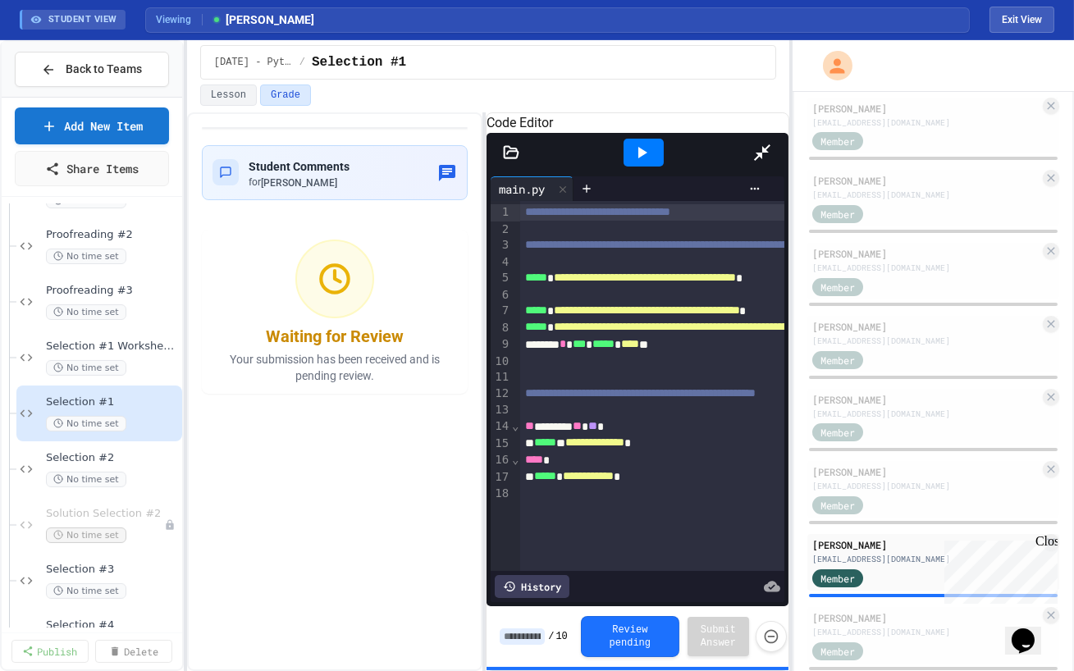
click at [751, 130] on div at bounding box center [644, 152] width 216 height 44
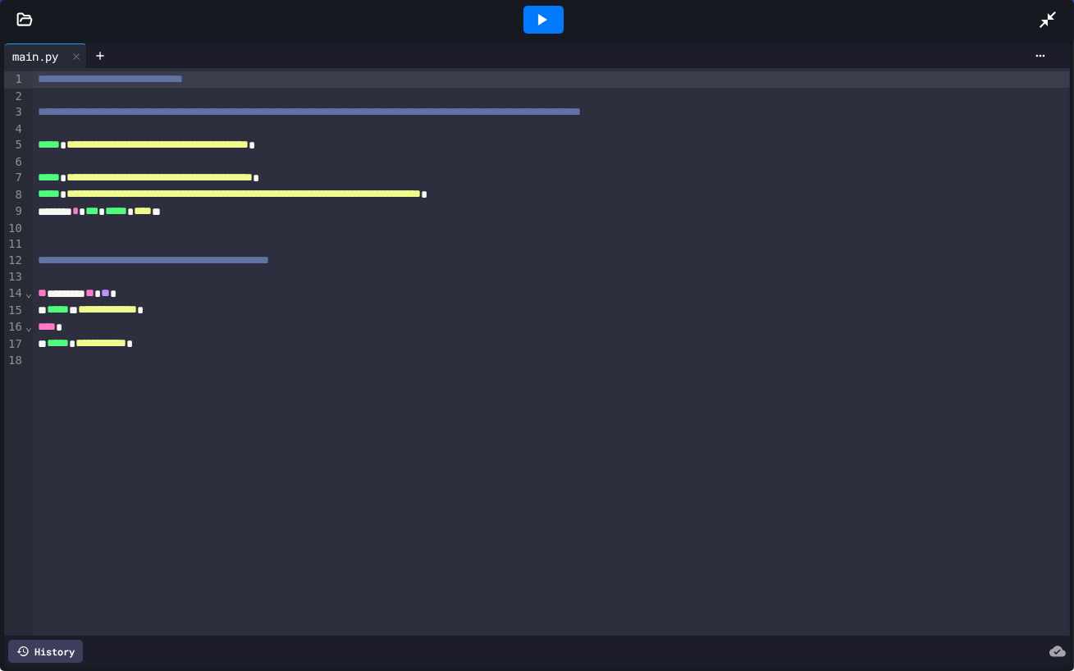
click at [1038, 22] on icon at bounding box center [1048, 20] width 20 height 20
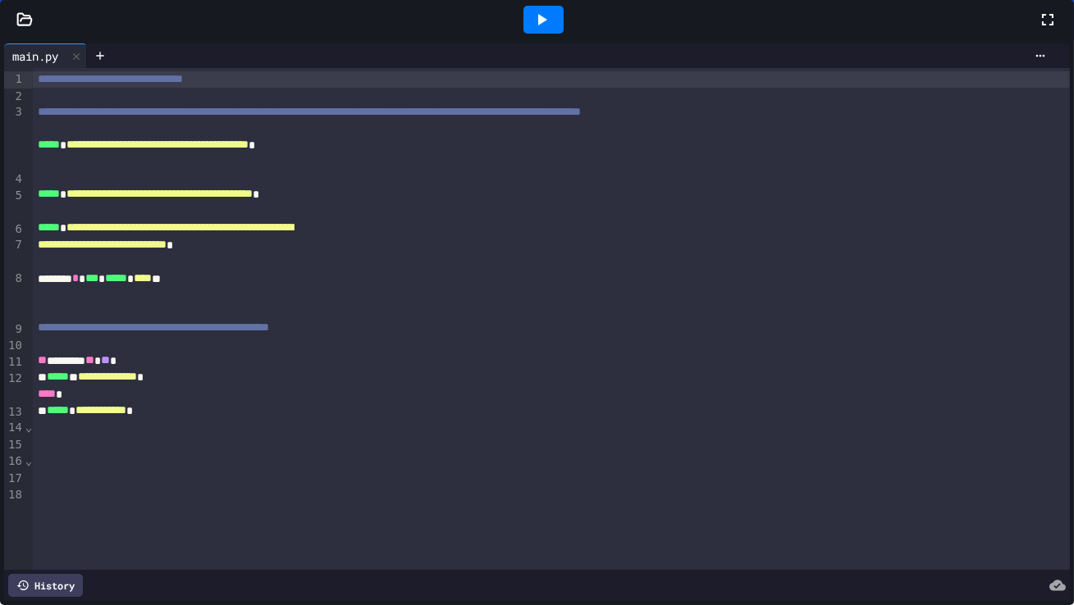
scroll to position [791, 0]
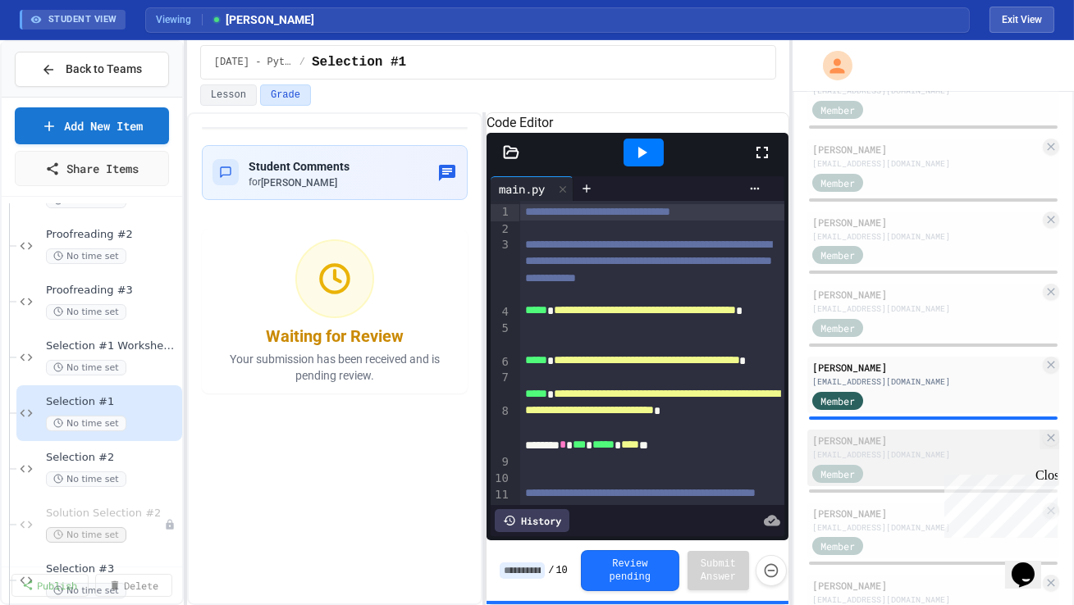
click at [892, 449] on div "[EMAIL_ADDRESS][DOMAIN_NAME]" at bounding box center [925, 455] width 227 height 12
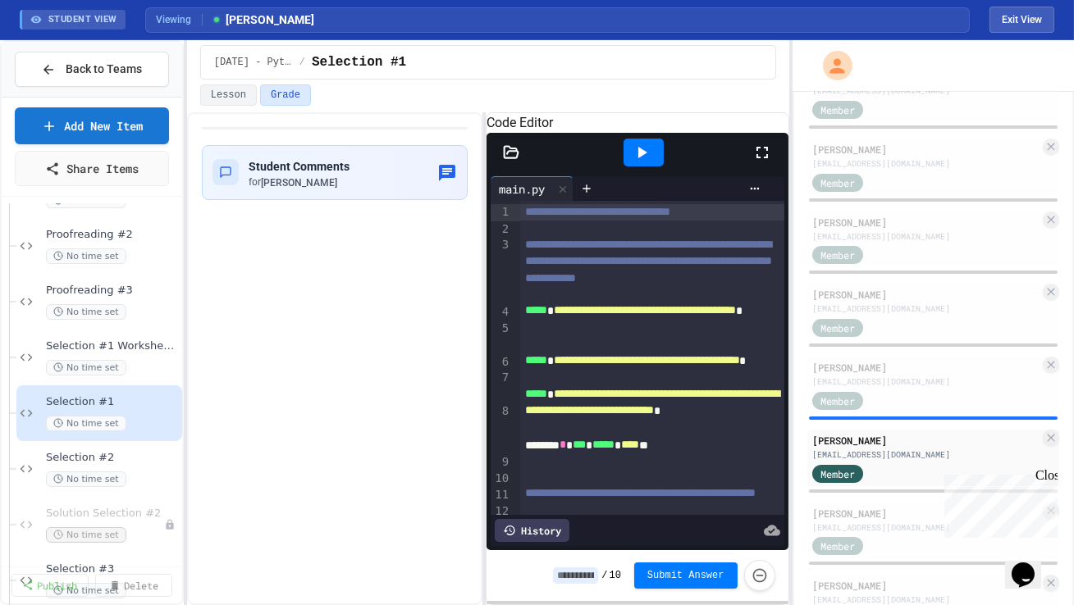
click at [766, 158] on icon at bounding box center [761, 152] width 11 height 11
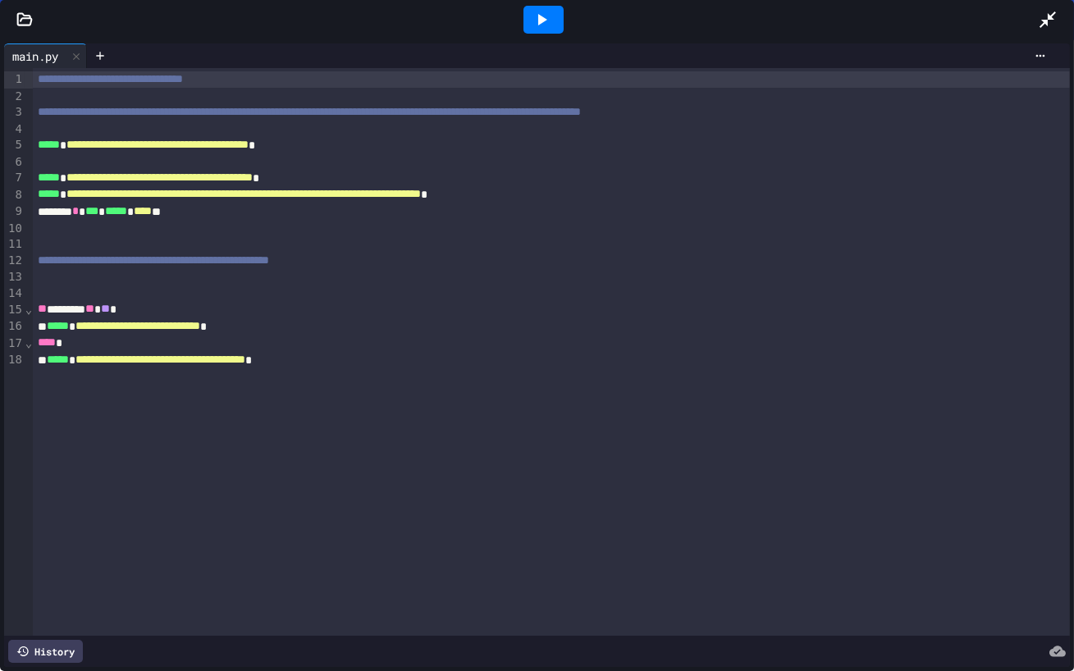
drag, startPoint x: 1043, startPoint y: 15, endPoint x: 1043, endPoint y: 597, distance: 582.3
click at [1043, 15] on icon at bounding box center [1048, 20] width 20 height 20
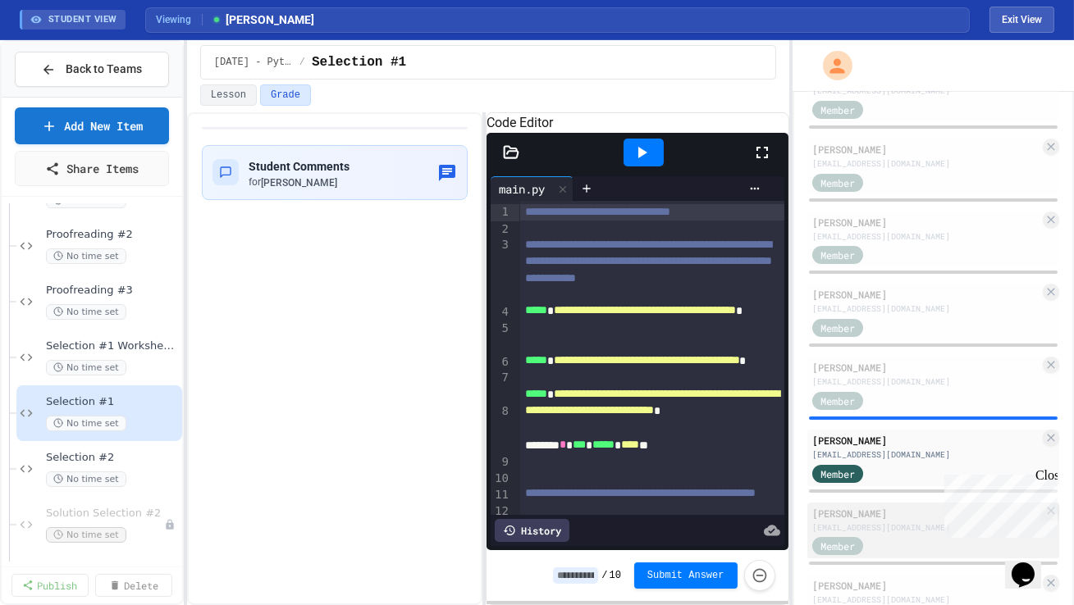
click at [888, 522] on div "[EMAIL_ADDRESS][DOMAIN_NAME]" at bounding box center [925, 528] width 227 height 12
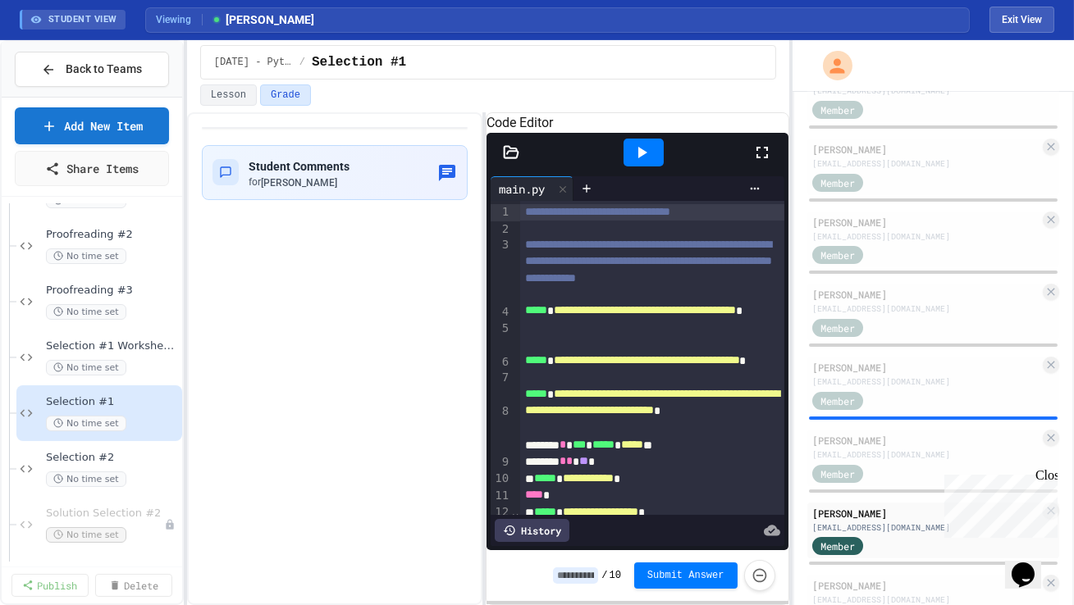
click at [760, 162] on icon at bounding box center [762, 153] width 20 height 20
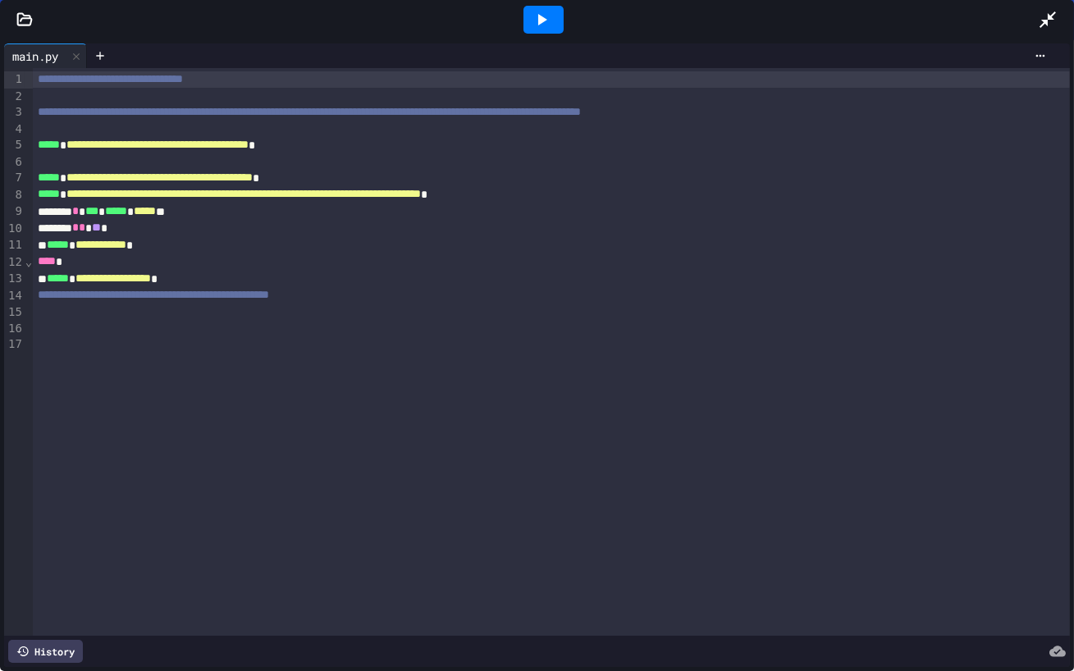
click at [1031, 34] on div at bounding box center [543, 20] width 988 height 44
click at [1039, 26] on icon at bounding box center [1047, 19] width 16 height 16
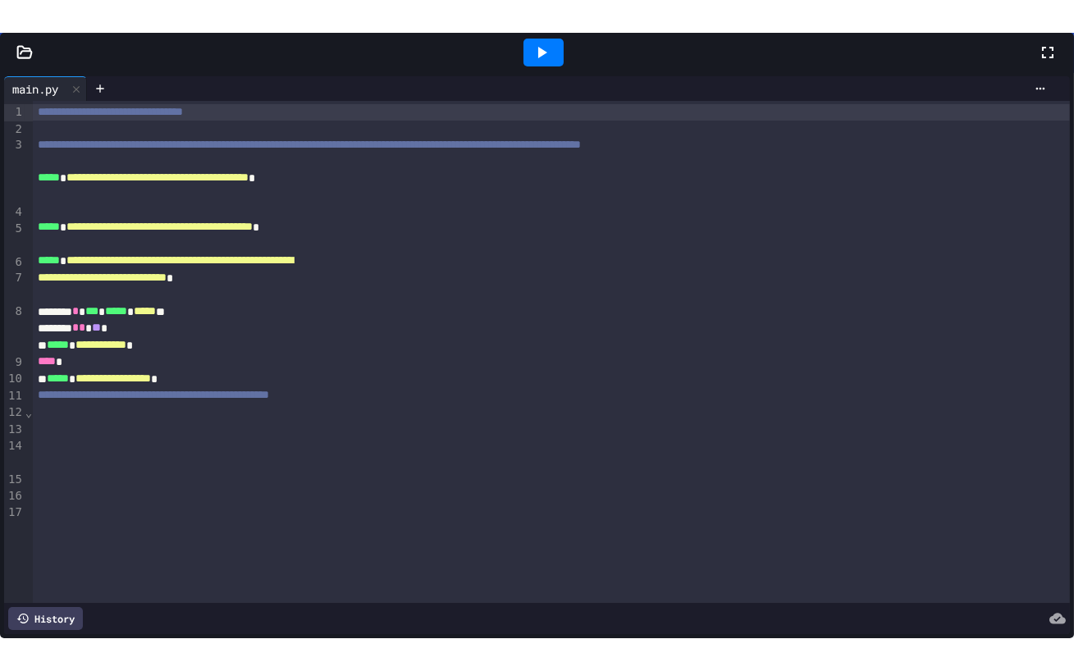
scroll to position [984, 0]
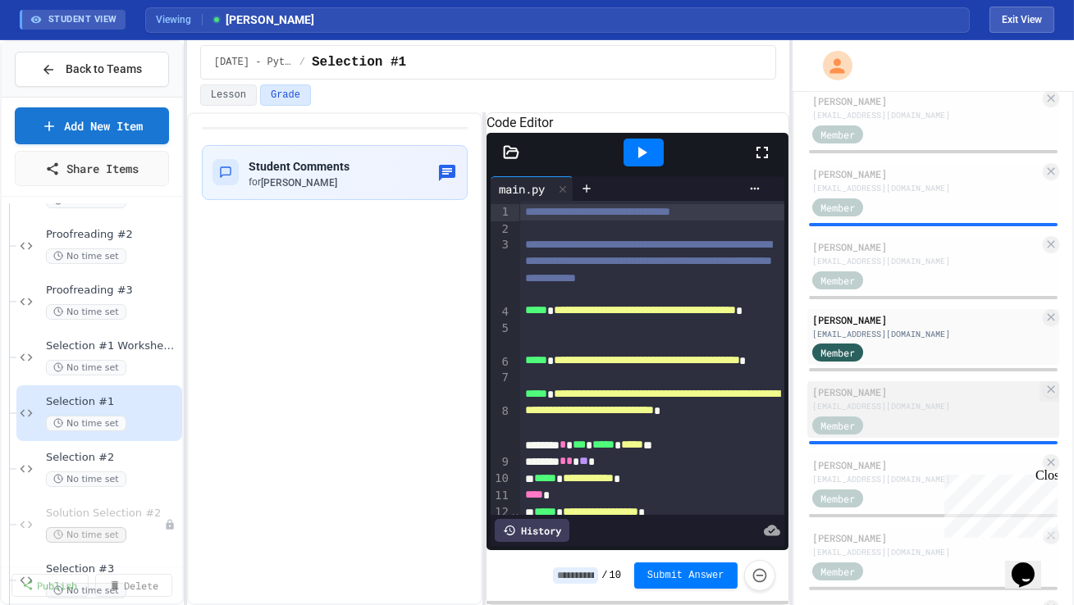
click at [890, 422] on div "Member" at bounding box center [853, 424] width 82 height 21
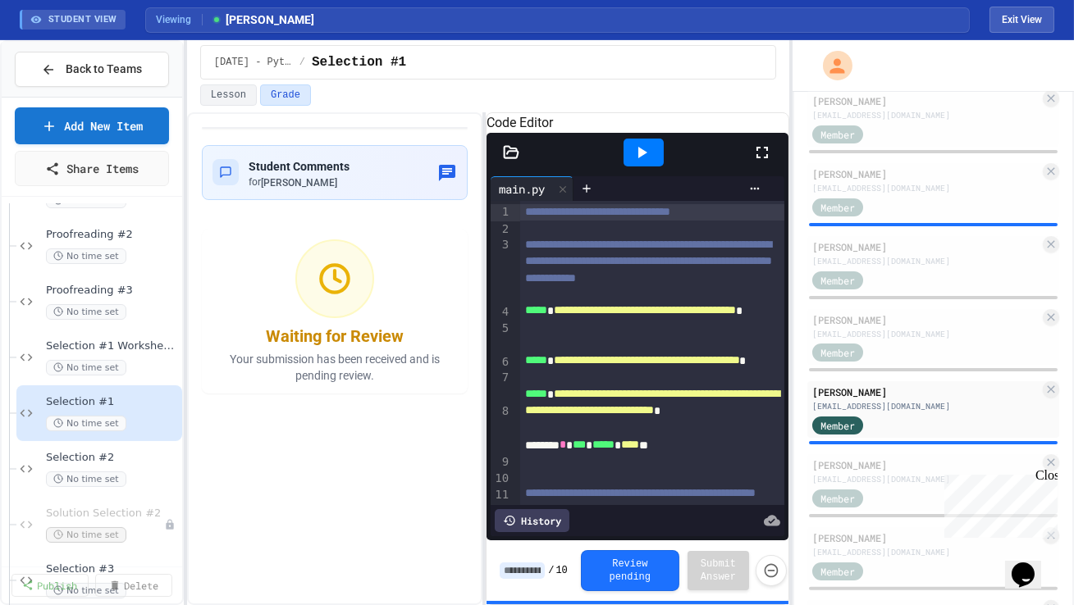
click at [762, 162] on icon at bounding box center [762, 153] width 20 height 20
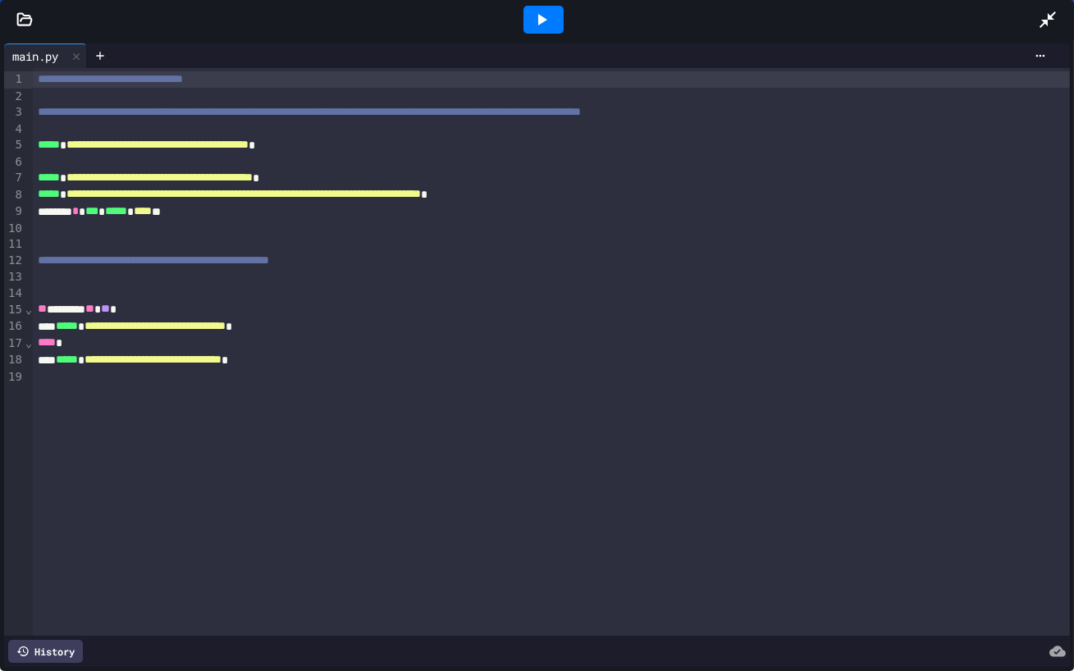
click at [1042, 22] on icon at bounding box center [1048, 20] width 20 height 20
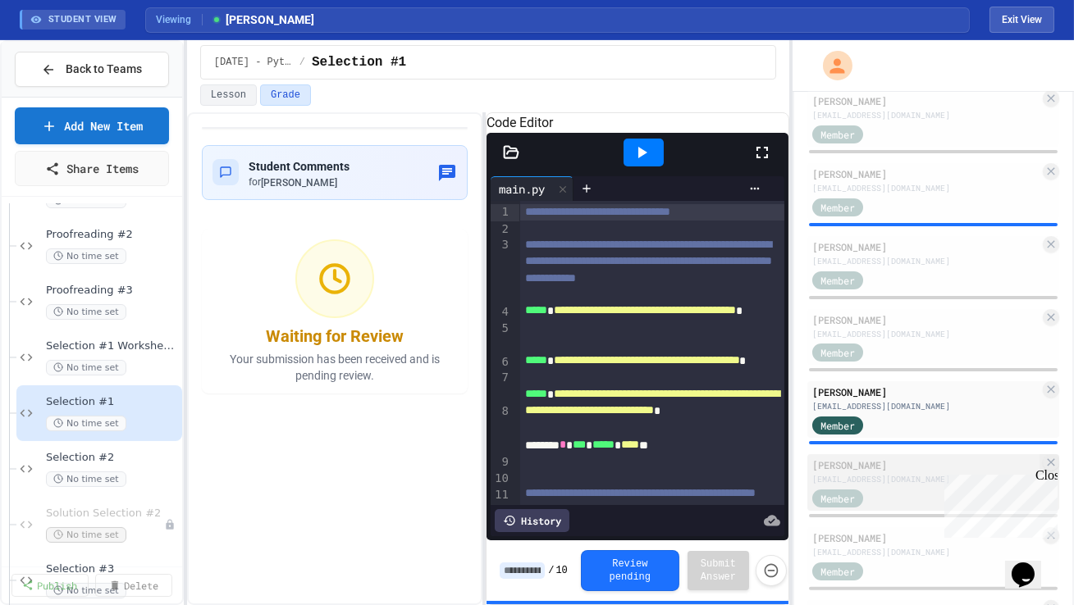
click at [900, 478] on div "[EMAIL_ADDRESS][DOMAIN_NAME]" at bounding box center [925, 479] width 227 height 12
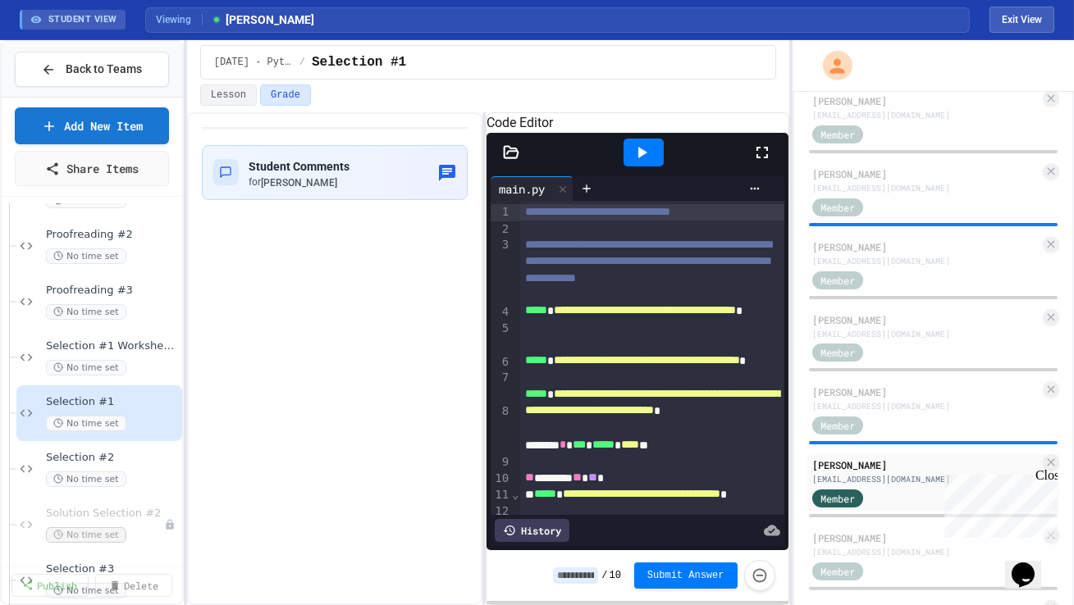
click at [650, 162] on icon at bounding box center [642, 153] width 20 height 20
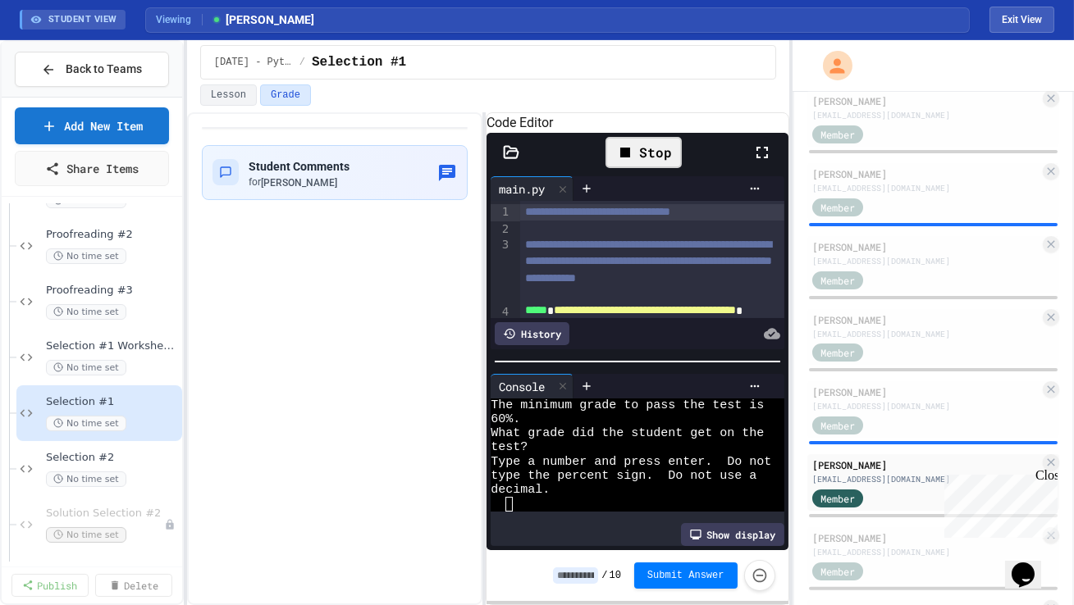
click at [761, 162] on icon at bounding box center [762, 153] width 20 height 20
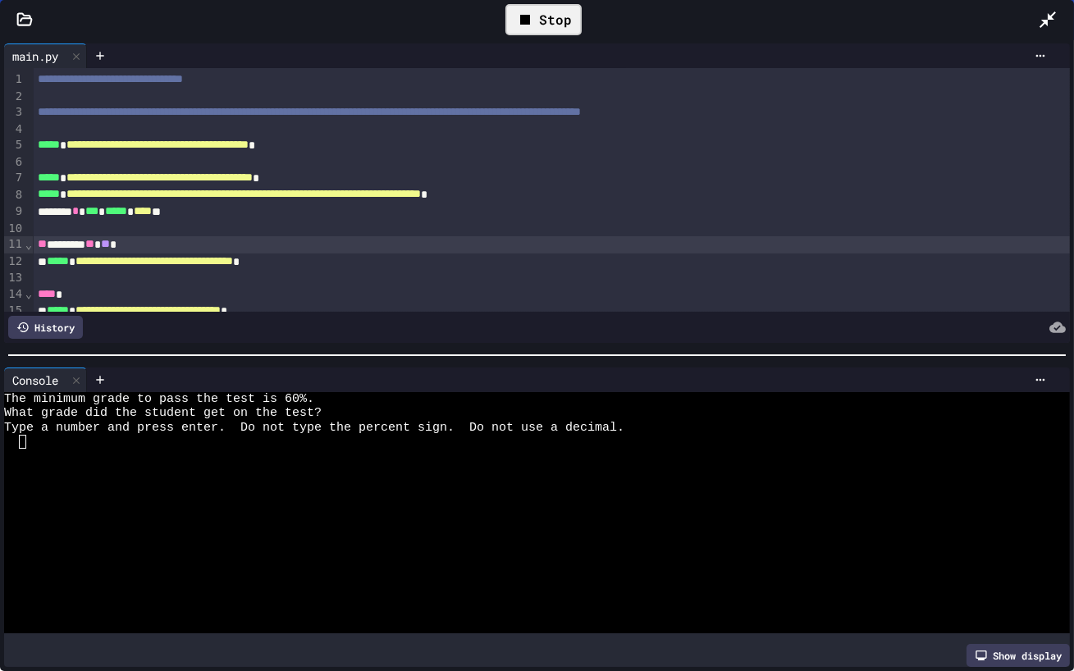
click at [640, 241] on div "** ******* ** ** *" at bounding box center [551, 244] width 1037 height 17
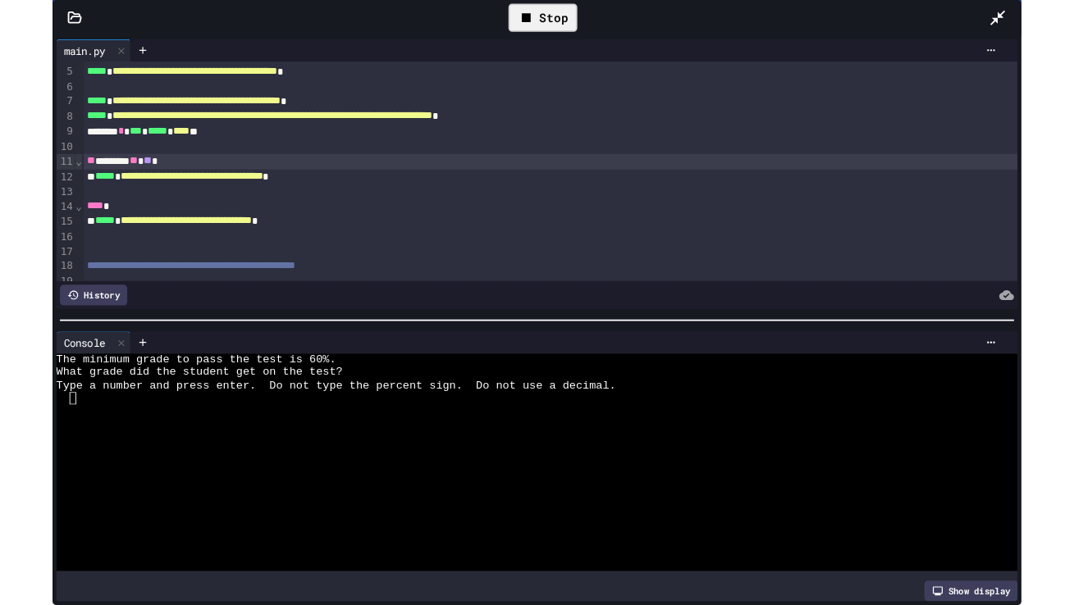
scroll to position [108, 0]
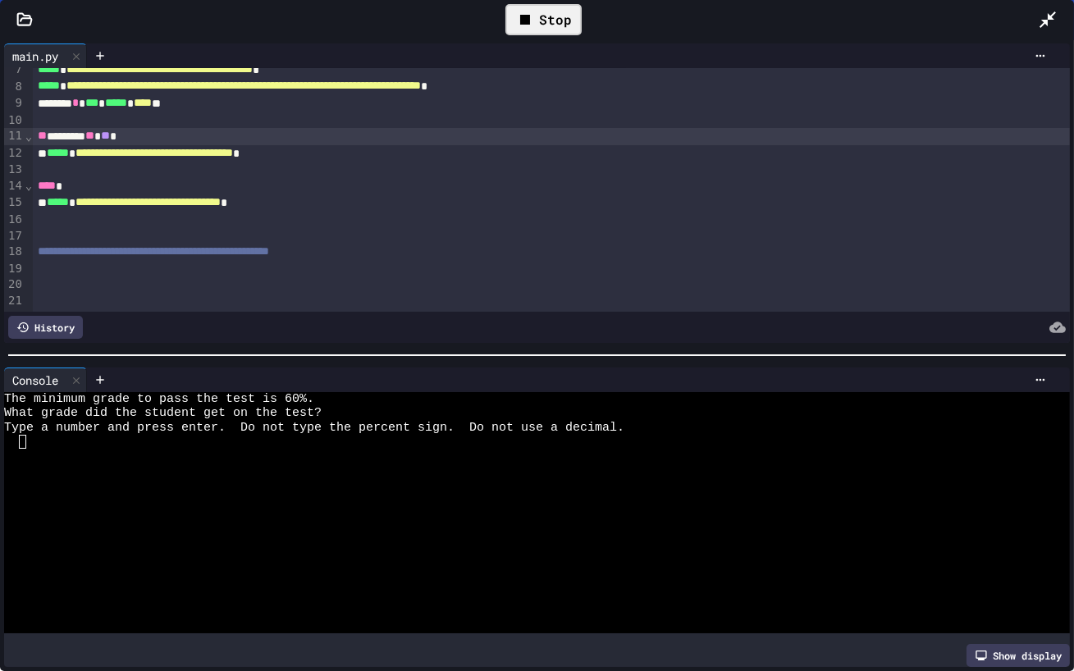
click at [1034, 21] on div "Stop" at bounding box center [543, 20] width 988 height 48
click at [1043, 21] on icon at bounding box center [1047, 19] width 16 height 16
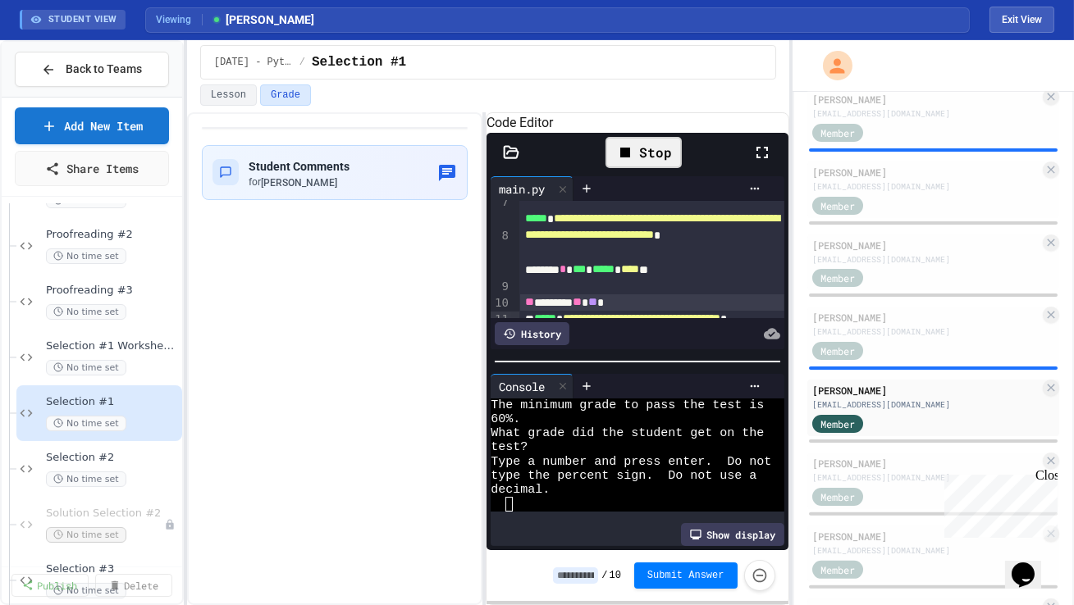
scroll to position [1083, 0]
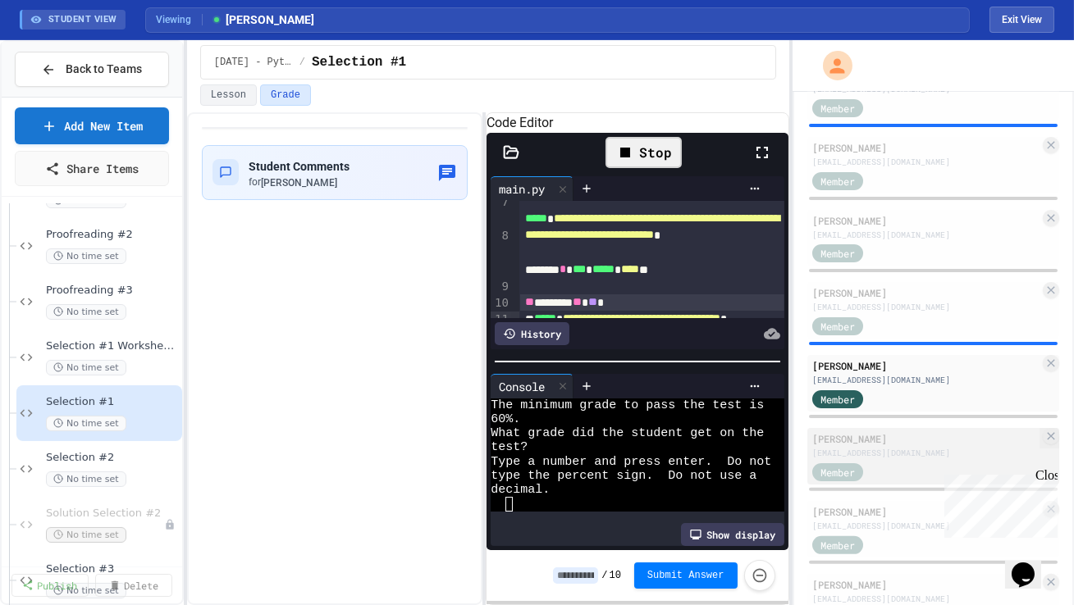
click at [889, 452] on div "[EMAIL_ADDRESS][DOMAIN_NAME]" at bounding box center [925, 453] width 227 height 12
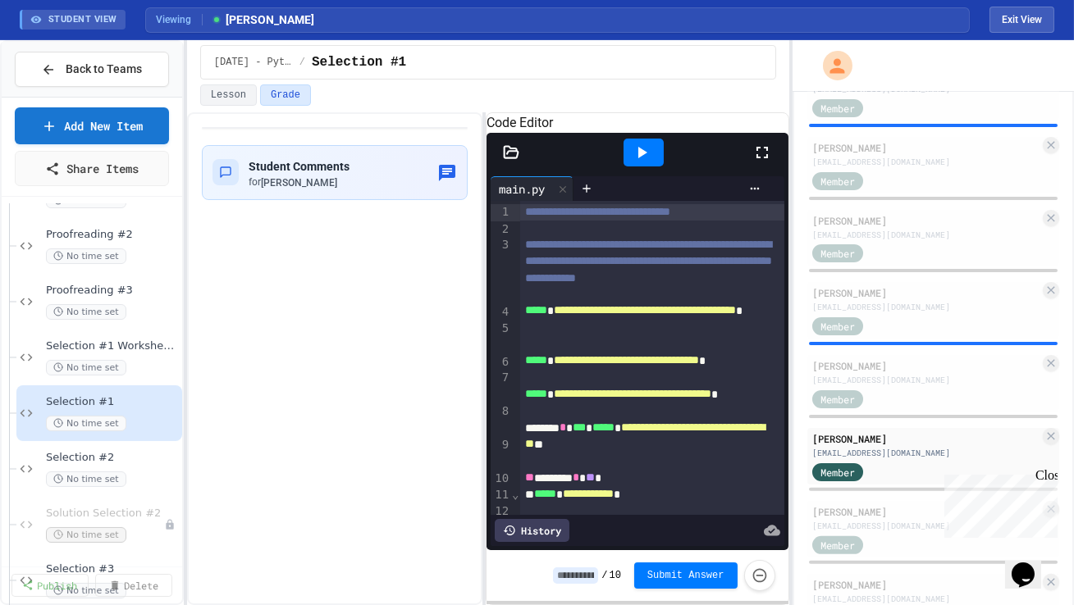
click at [765, 162] on icon at bounding box center [762, 153] width 20 height 20
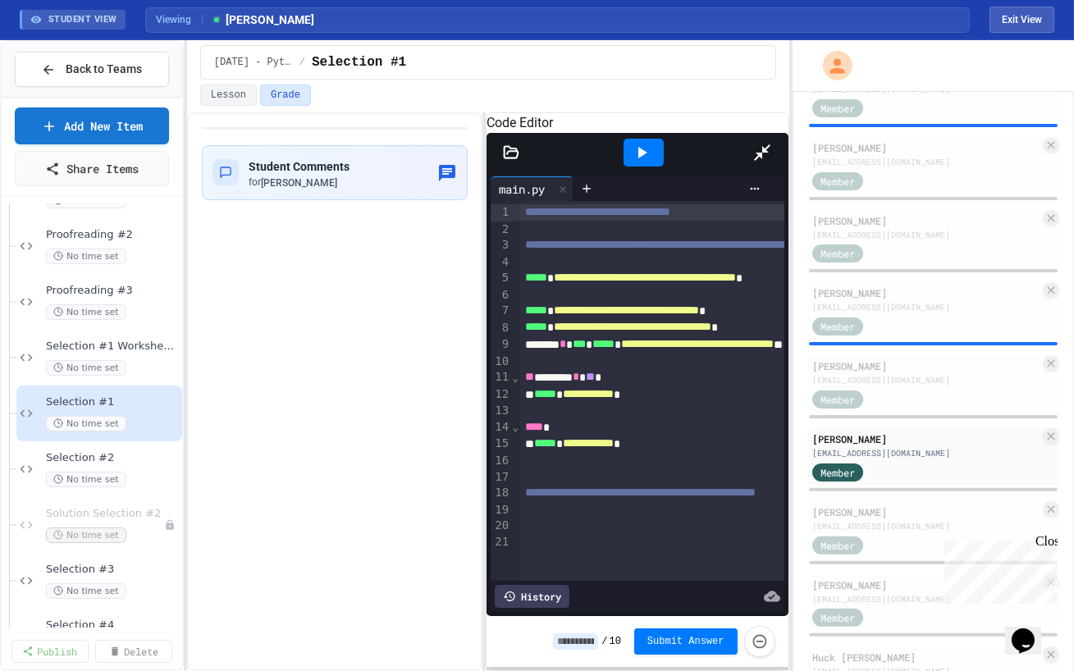
click at [770, 144] on icon at bounding box center [762, 152] width 16 height 16
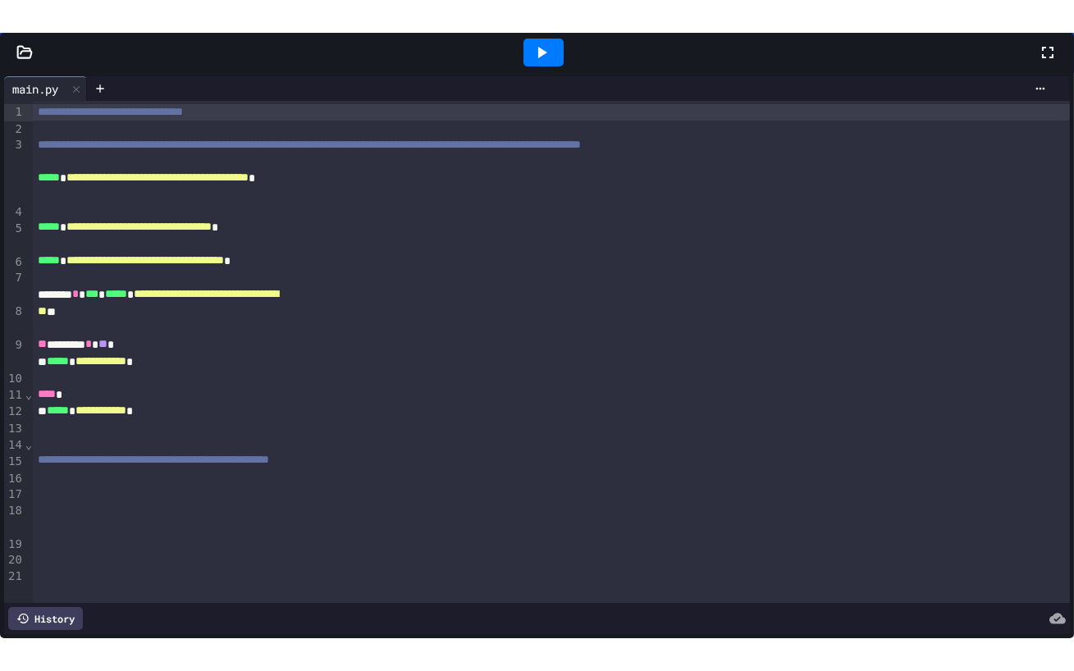
scroll to position [1212, 0]
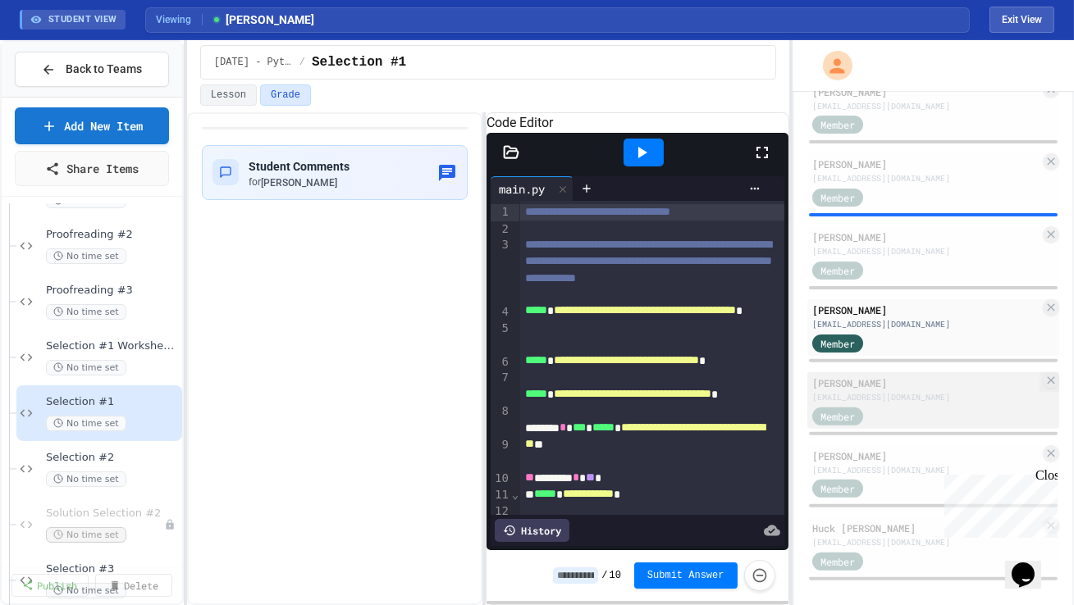
click at [902, 414] on div "Member" at bounding box center [925, 415] width 227 height 21
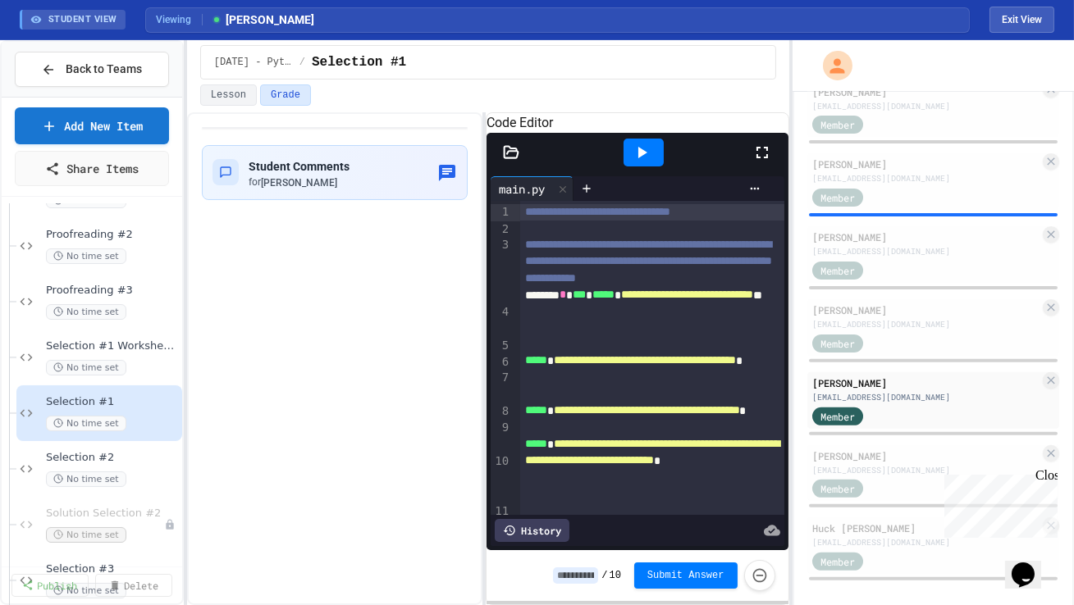
click at [765, 158] on icon at bounding box center [761, 152] width 11 height 11
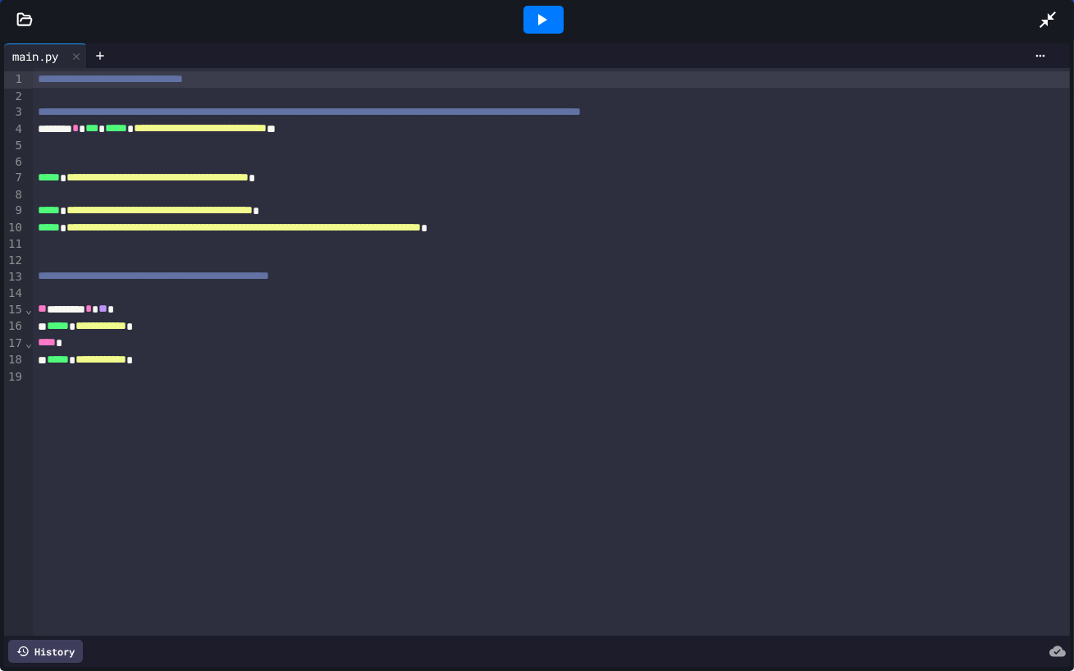
click at [1047, 21] on icon at bounding box center [1048, 20] width 20 height 20
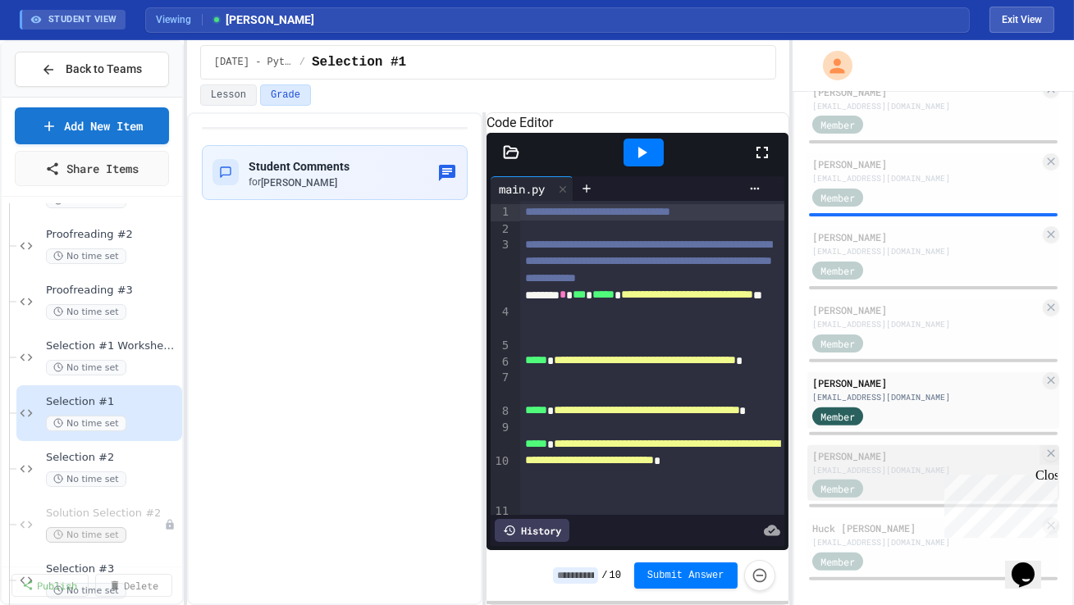
click at [901, 445] on div "[PERSON_NAME] [EMAIL_ADDRESS][DOMAIN_NAME] Member" at bounding box center [933, 473] width 252 height 57
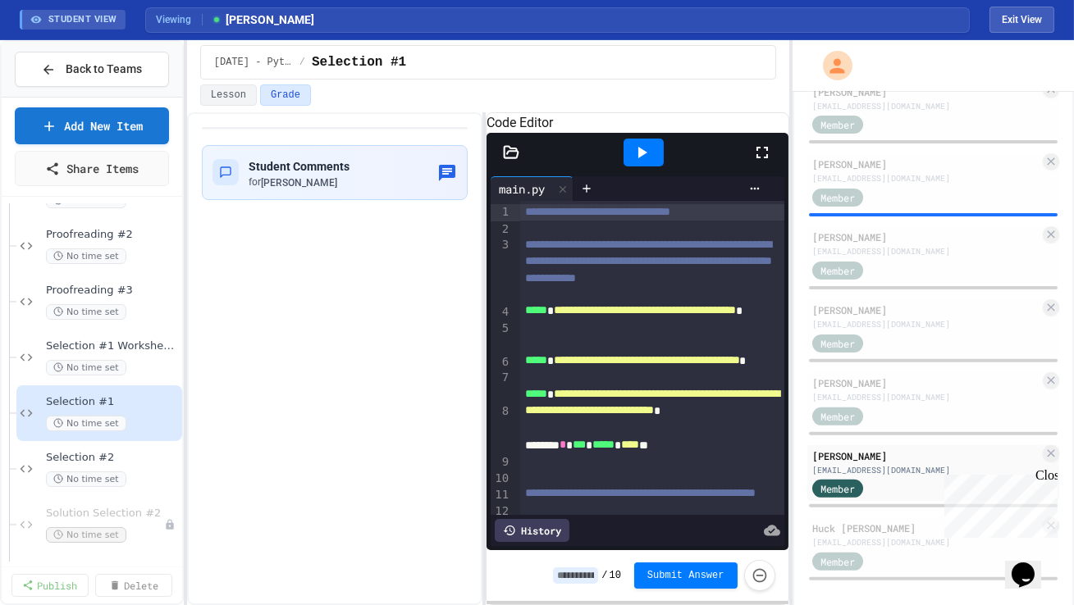
click at [759, 162] on icon at bounding box center [762, 153] width 20 height 20
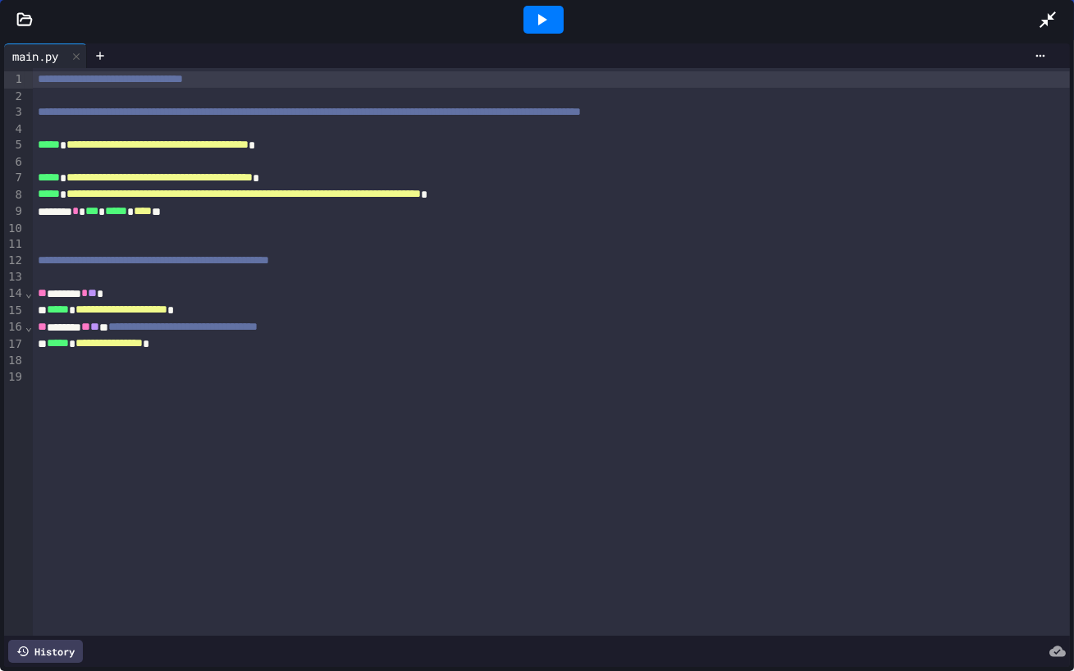
click at [1038, 26] on icon at bounding box center [1048, 20] width 20 height 20
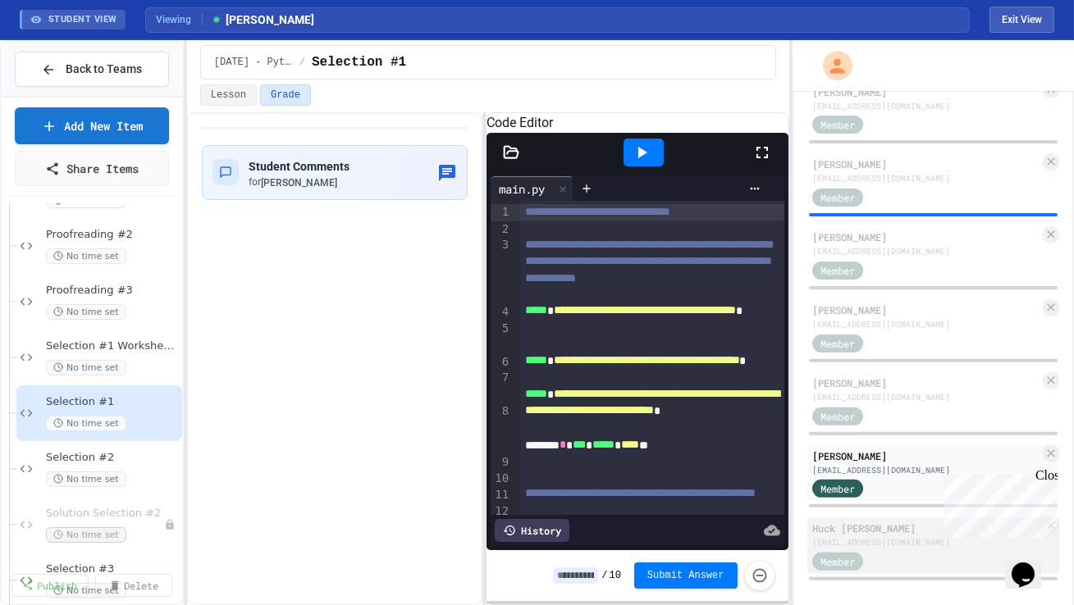
click at [899, 540] on div "[EMAIL_ADDRESS][DOMAIN_NAME]" at bounding box center [925, 542] width 227 height 12
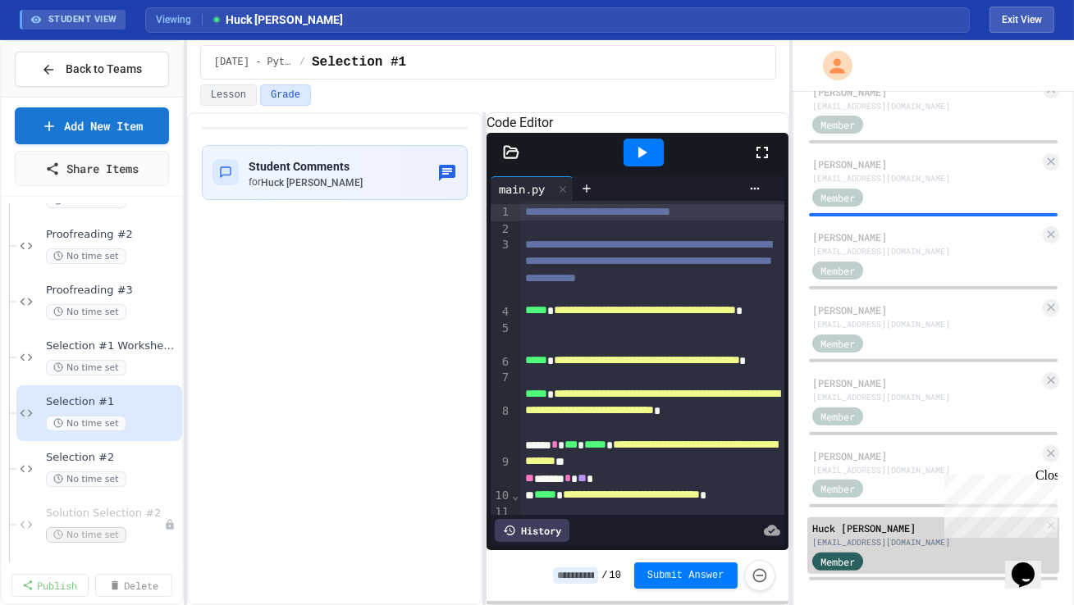
click at [897, 552] on div "Member" at bounding box center [925, 560] width 227 height 21
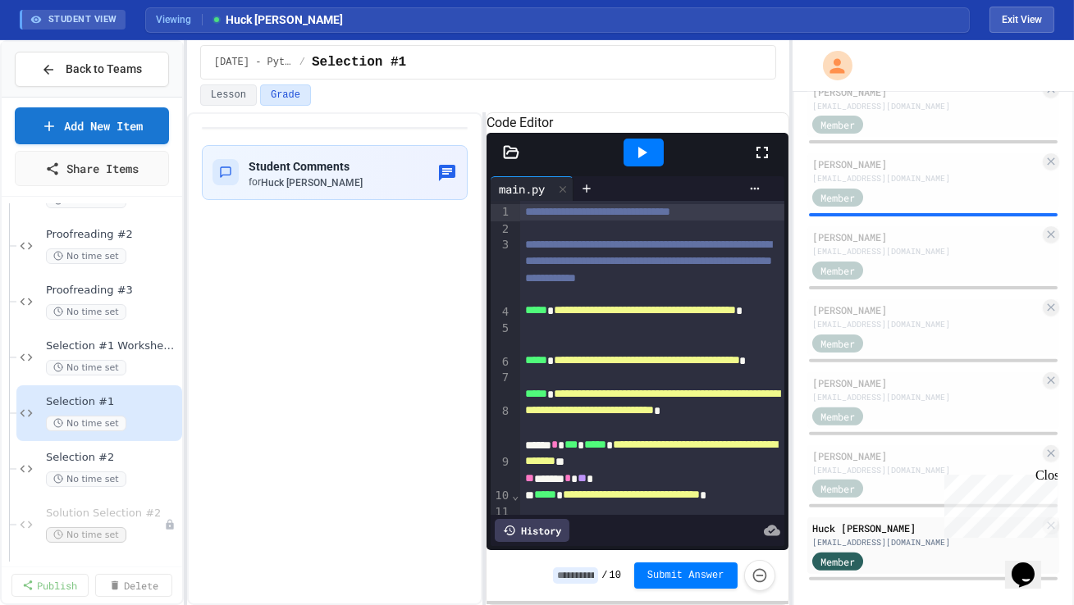
click at [760, 162] on icon at bounding box center [762, 153] width 20 height 20
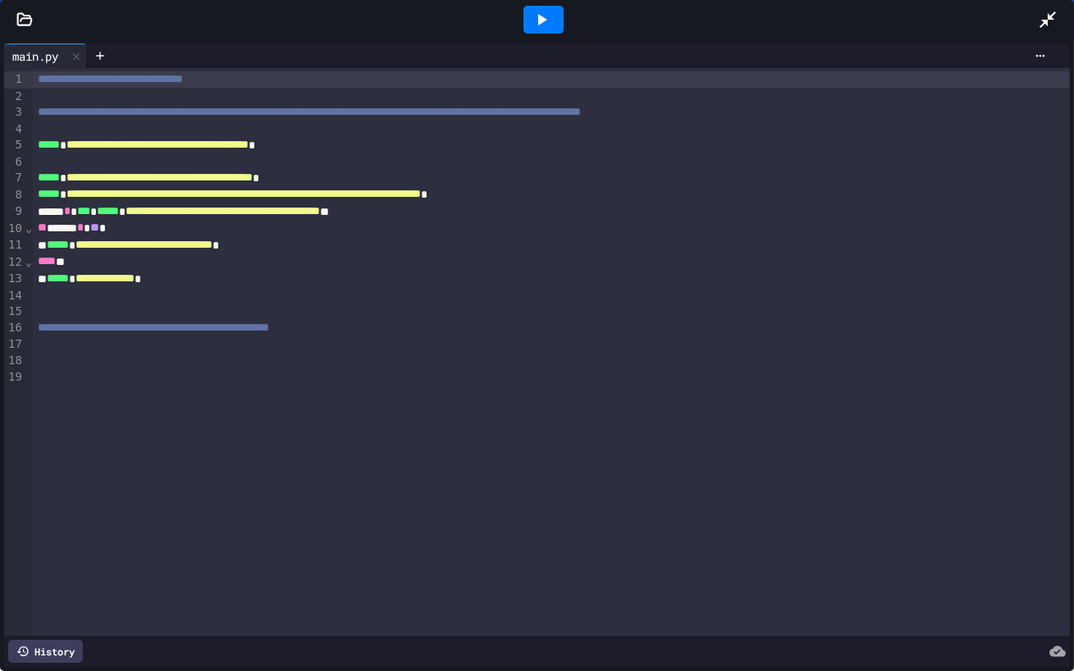
click at [1060, 32] on div at bounding box center [1056, 20] width 36 height 44
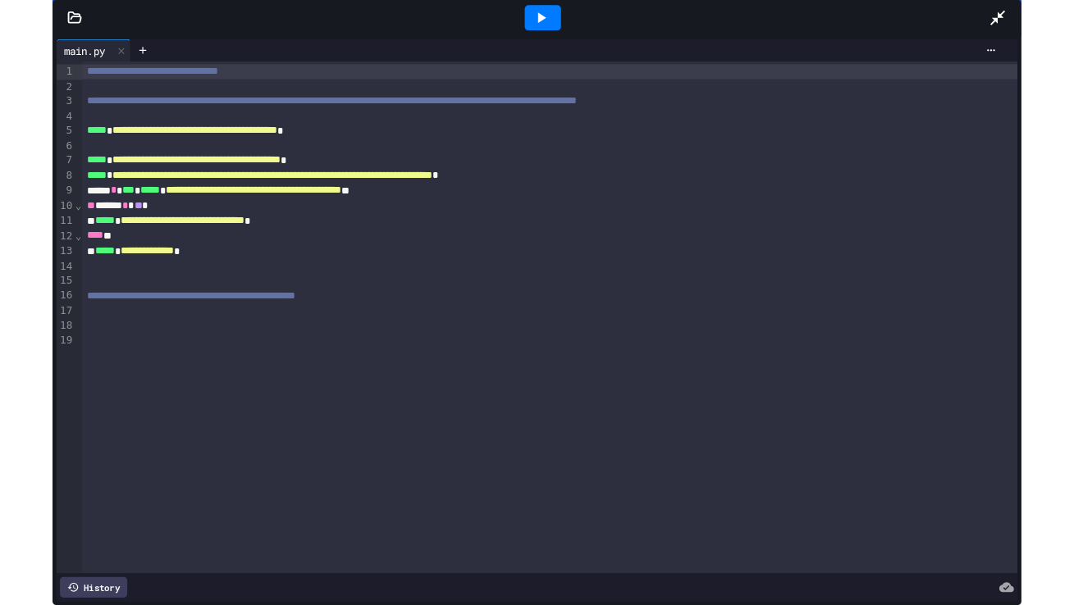
scroll to position [1212, 0]
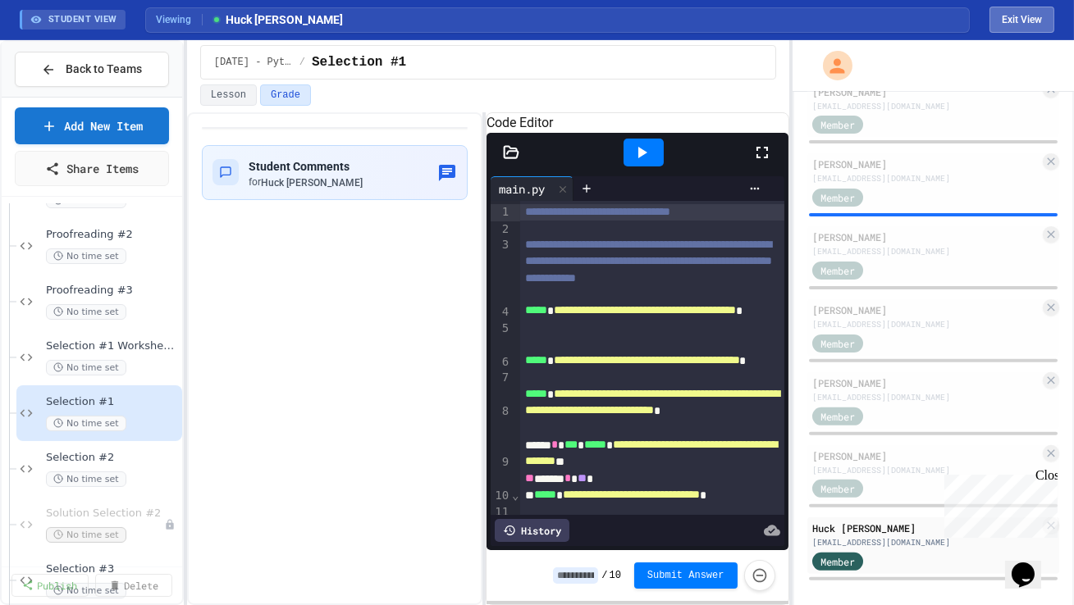
click at [1028, 18] on button "Exit View" at bounding box center [1021, 20] width 65 height 26
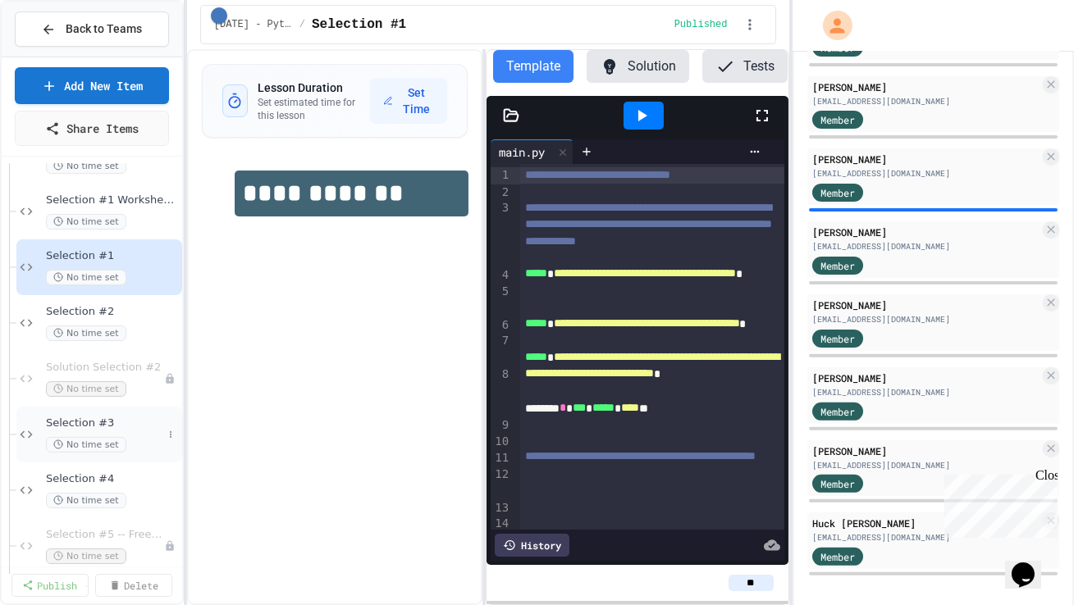
scroll to position [716, 0]
click at [139, 501] on div "No time set" at bounding box center [104, 499] width 116 height 16
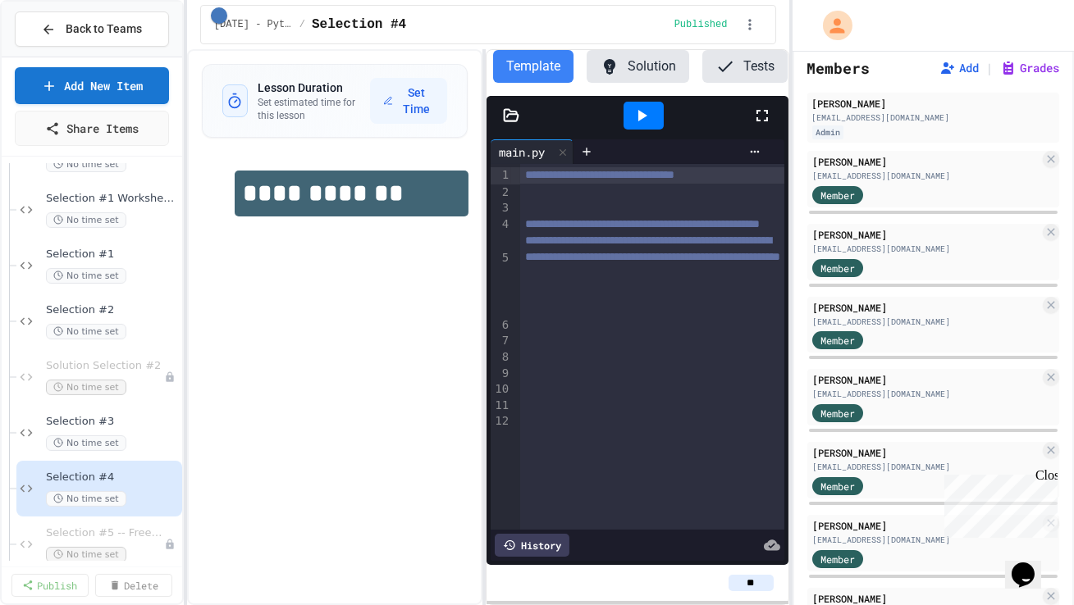
scroll to position [75, 0]
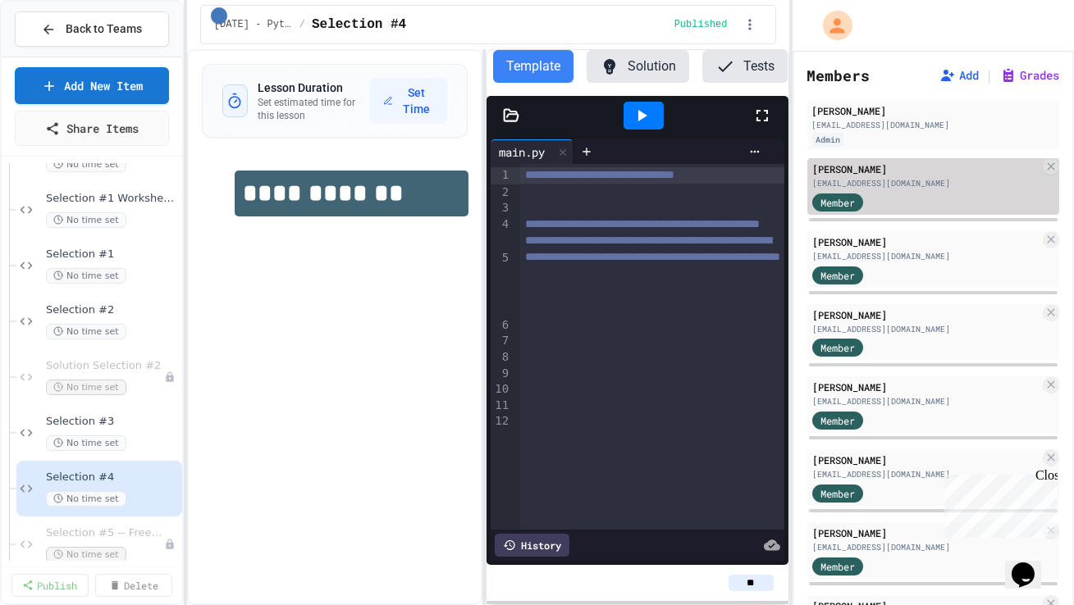
click at [910, 184] on div "[EMAIL_ADDRESS][DOMAIN_NAME]" at bounding box center [925, 183] width 227 height 12
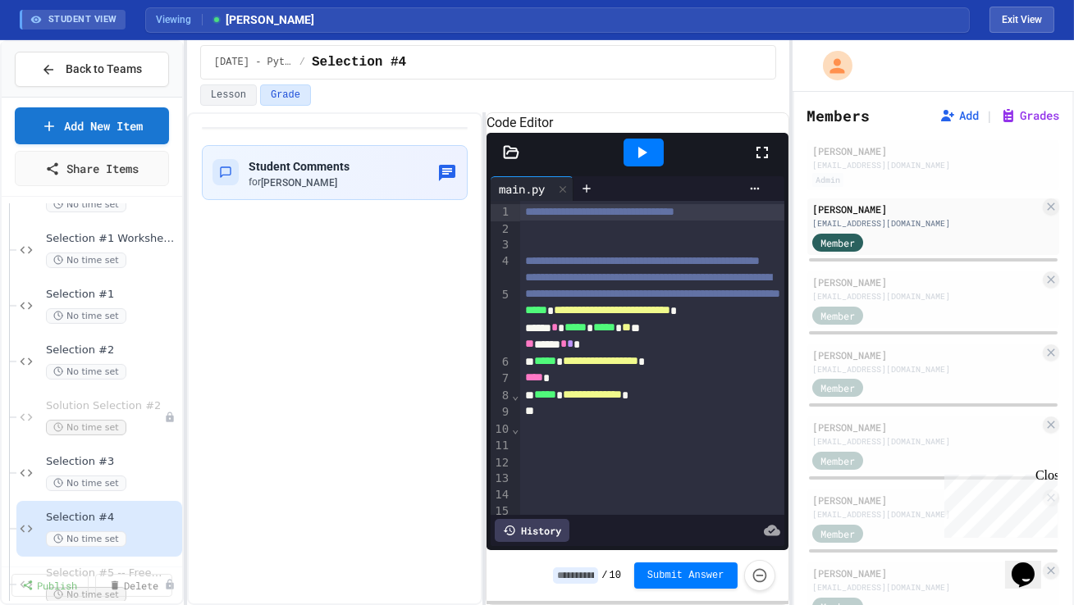
click at [767, 162] on icon at bounding box center [762, 153] width 20 height 20
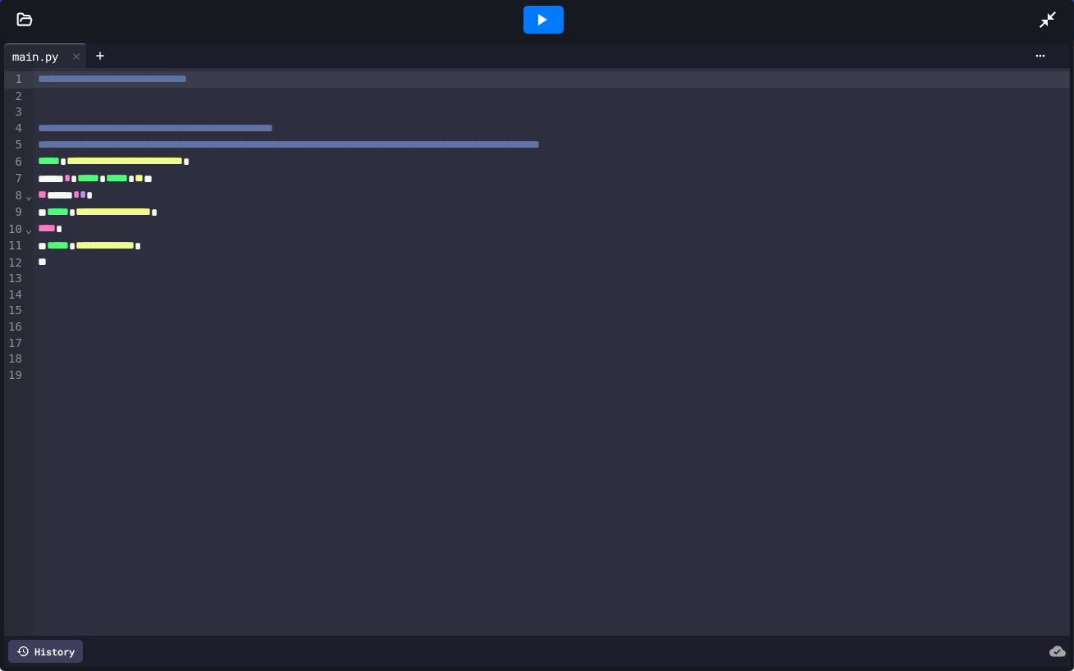
click at [609, 319] on div at bounding box center [551, 326] width 1037 height 16
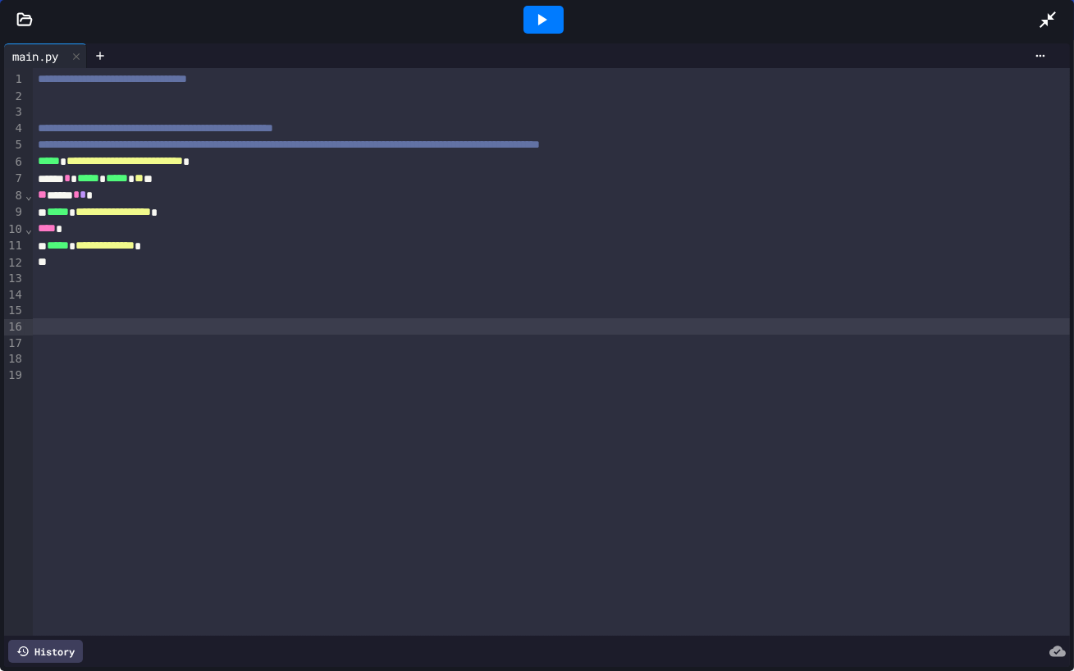
click at [1049, 18] on icon at bounding box center [1047, 19] width 16 height 16
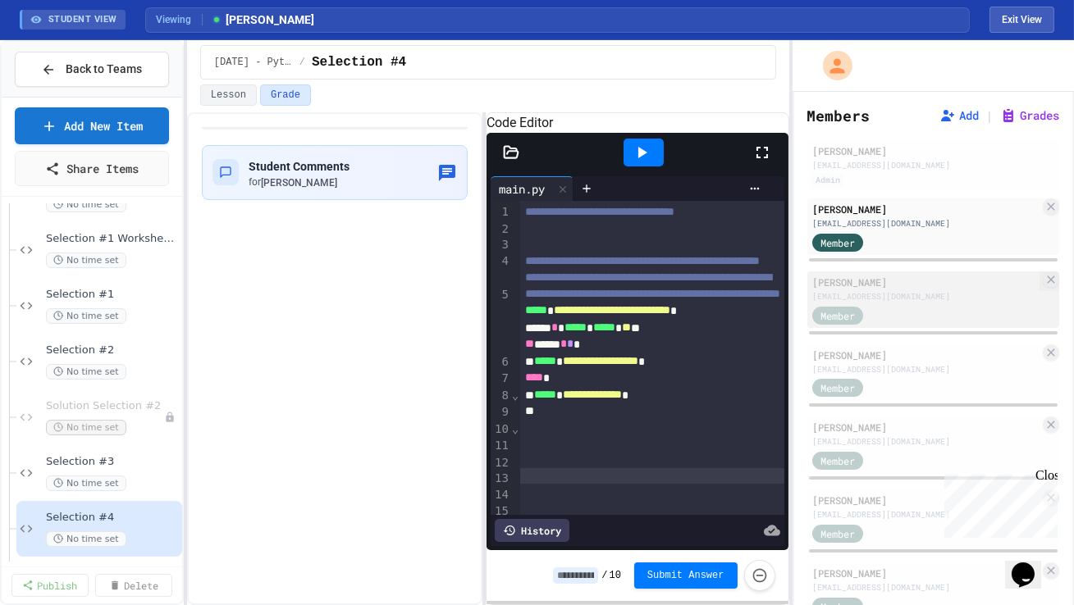
click at [931, 304] on div "Member" at bounding box center [925, 314] width 227 height 21
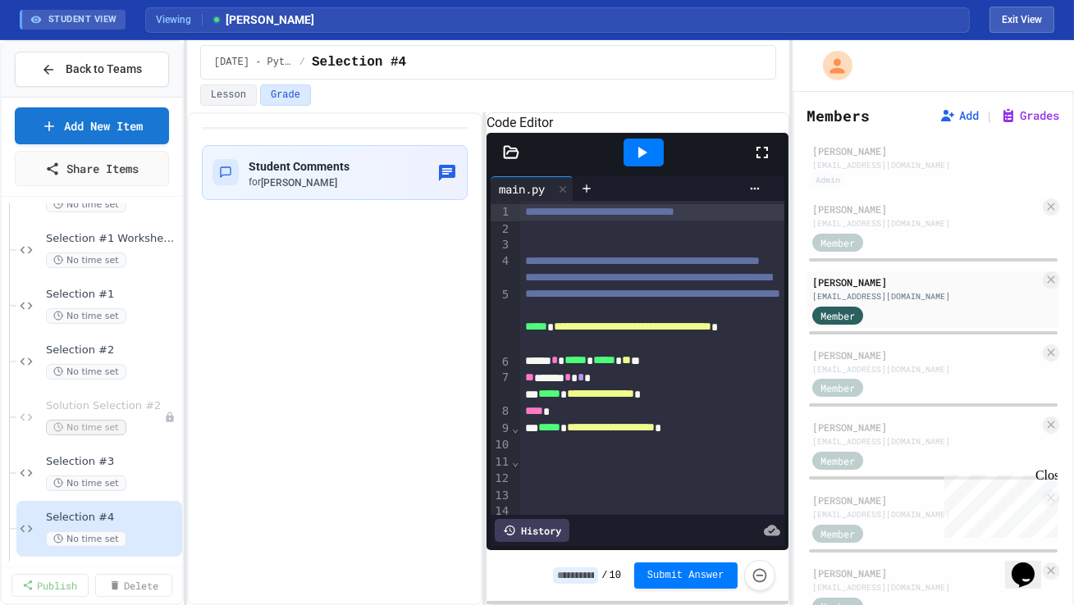
click at [759, 162] on icon at bounding box center [762, 153] width 20 height 20
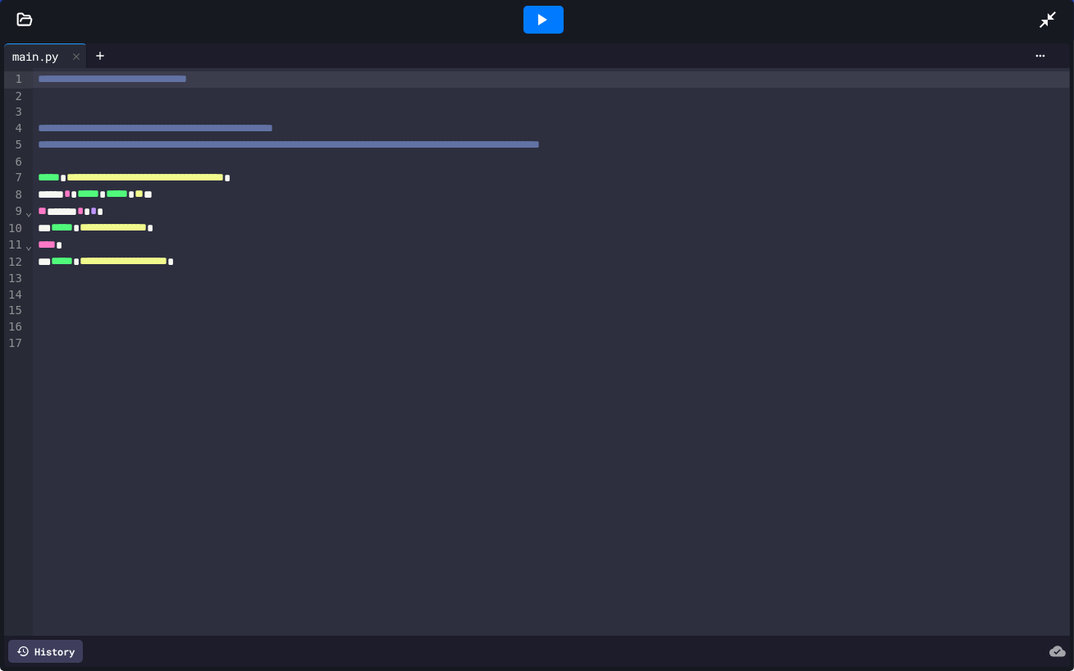
drag, startPoint x: 1050, startPoint y: 14, endPoint x: 1050, endPoint y: 596, distance: 582.3
click at [1050, 14] on icon at bounding box center [1048, 20] width 20 height 20
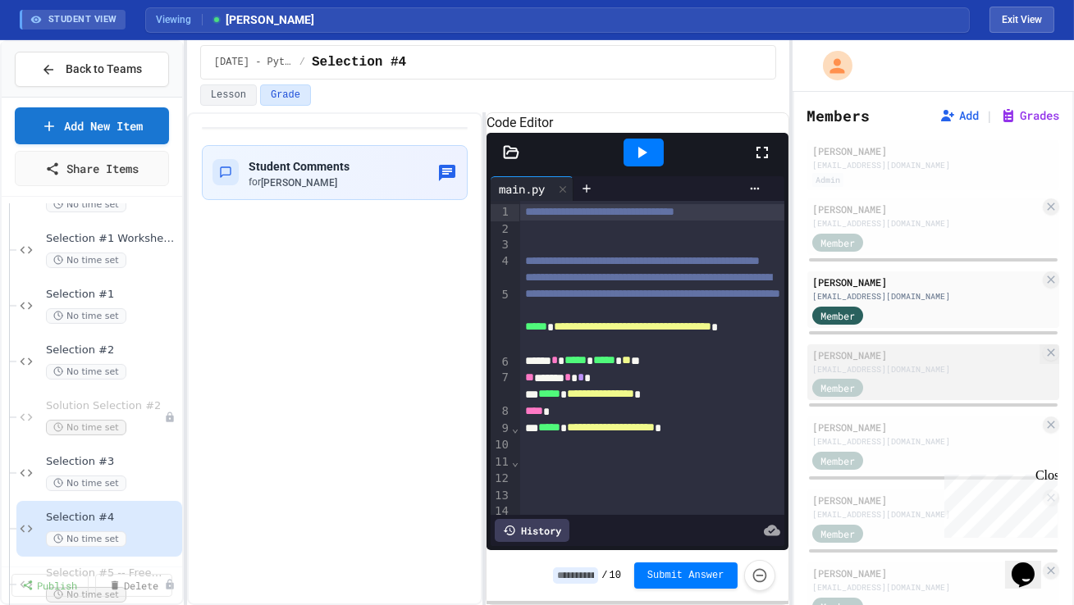
click at [910, 377] on div "Member" at bounding box center [925, 387] width 227 height 21
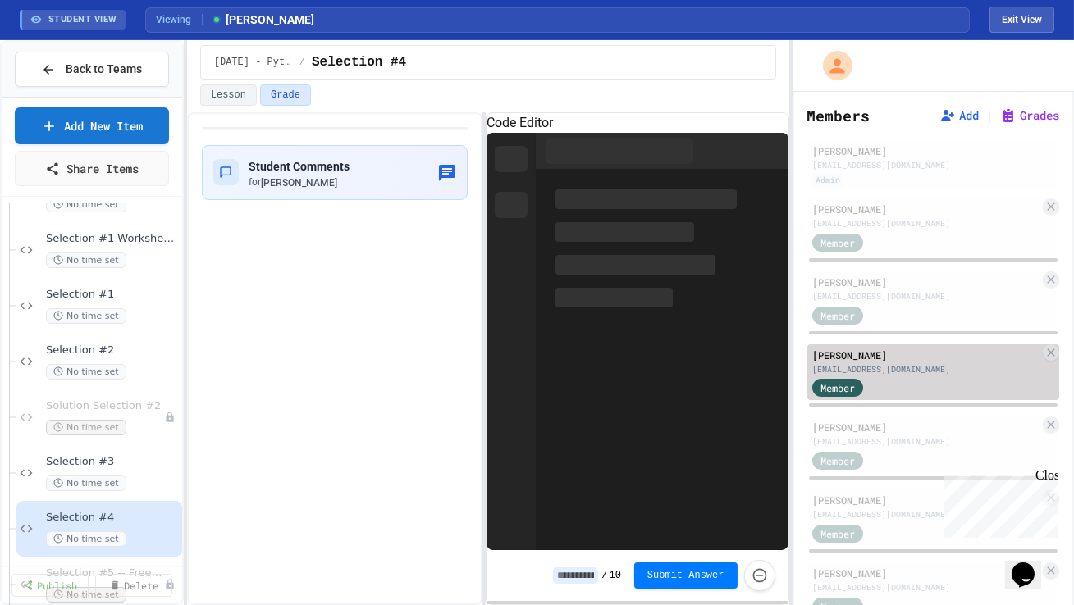
click at [910, 377] on div "Member" at bounding box center [925, 387] width 227 height 21
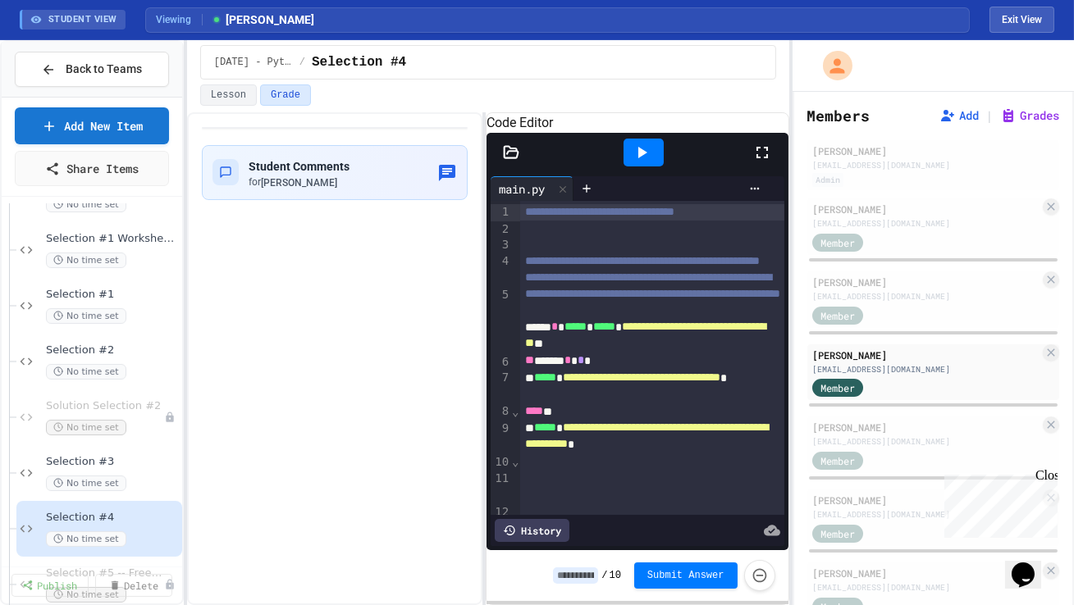
click at [763, 162] on icon at bounding box center [762, 153] width 20 height 20
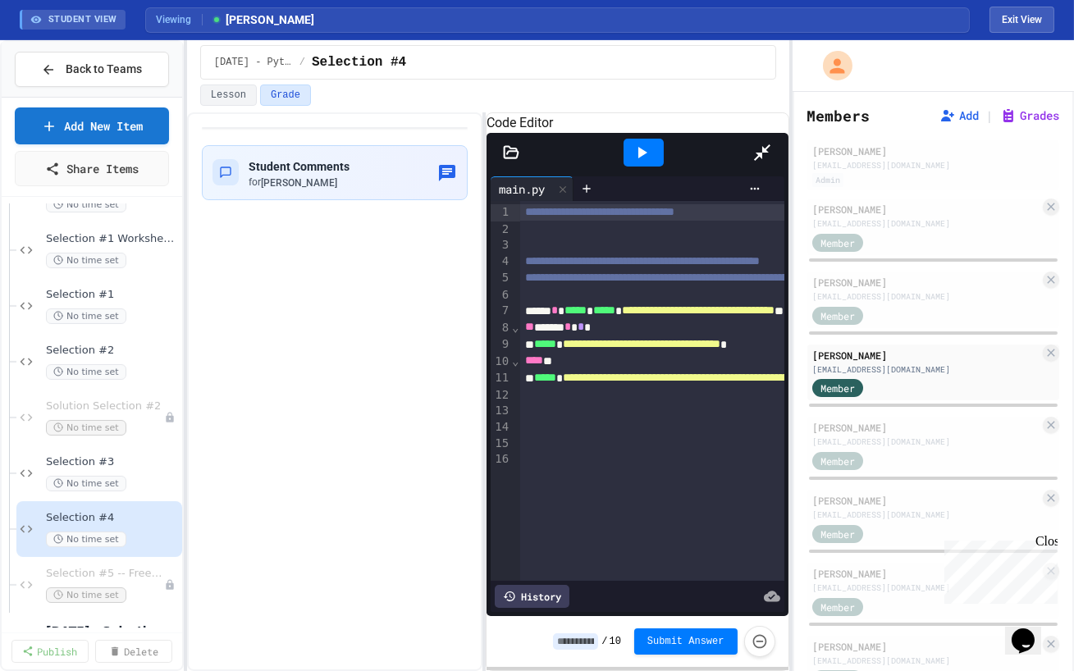
click at [772, 143] on icon at bounding box center [762, 153] width 20 height 20
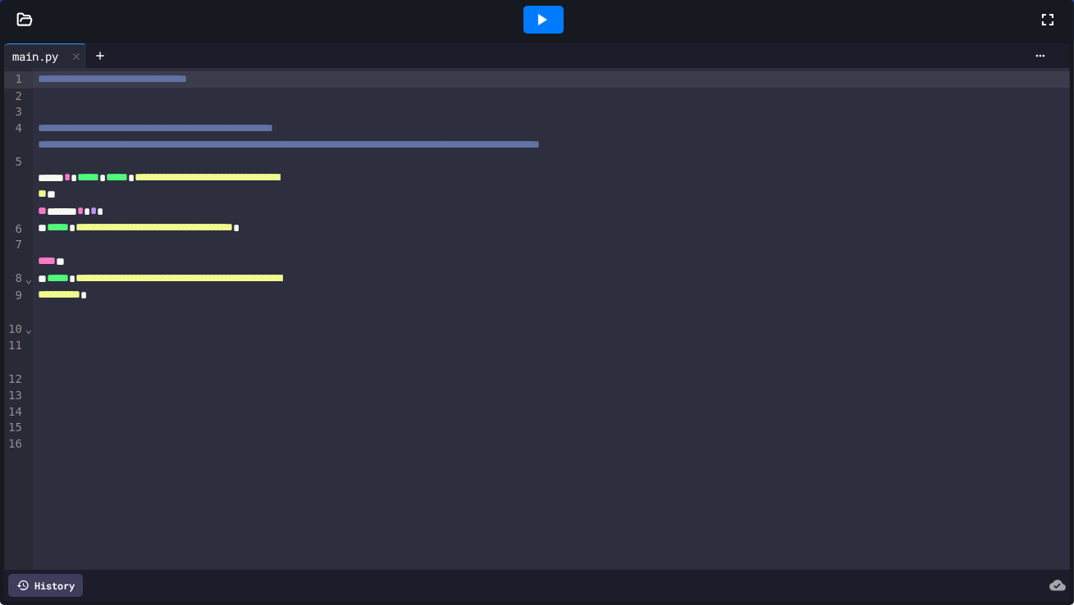
click at [882, 458] on div "Member" at bounding box center [853, 459] width 82 height 21
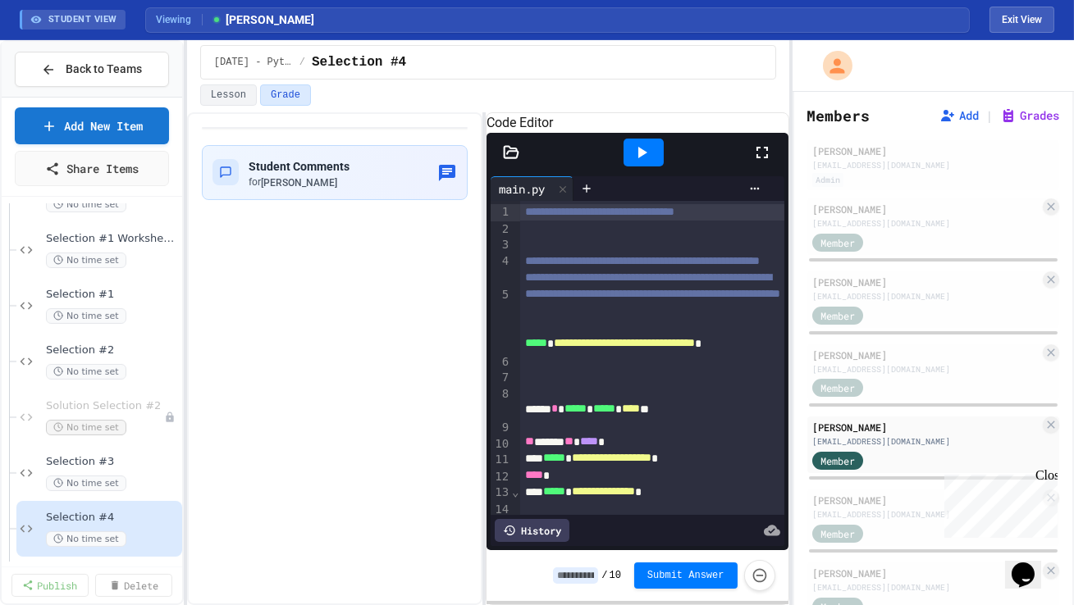
click at [759, 162] on icon at bounding box center [762, 153] width 20 height 20
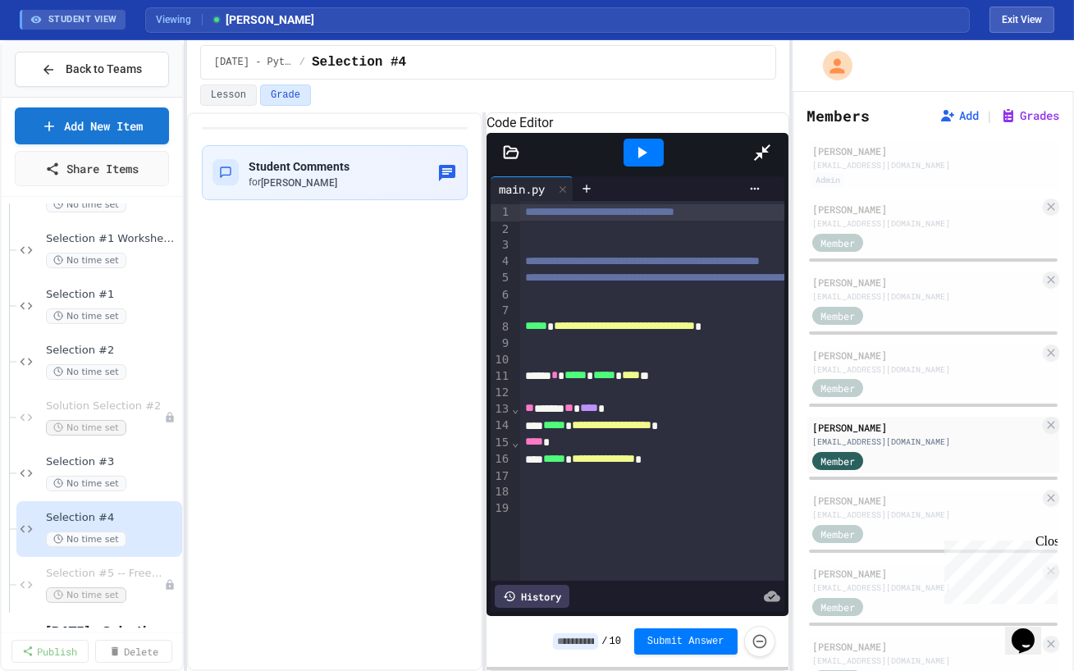
drag, startPoint x: 1047, startPoint y: 17, endPoint x: 1047, endPoint y: 600, distance: 582.3
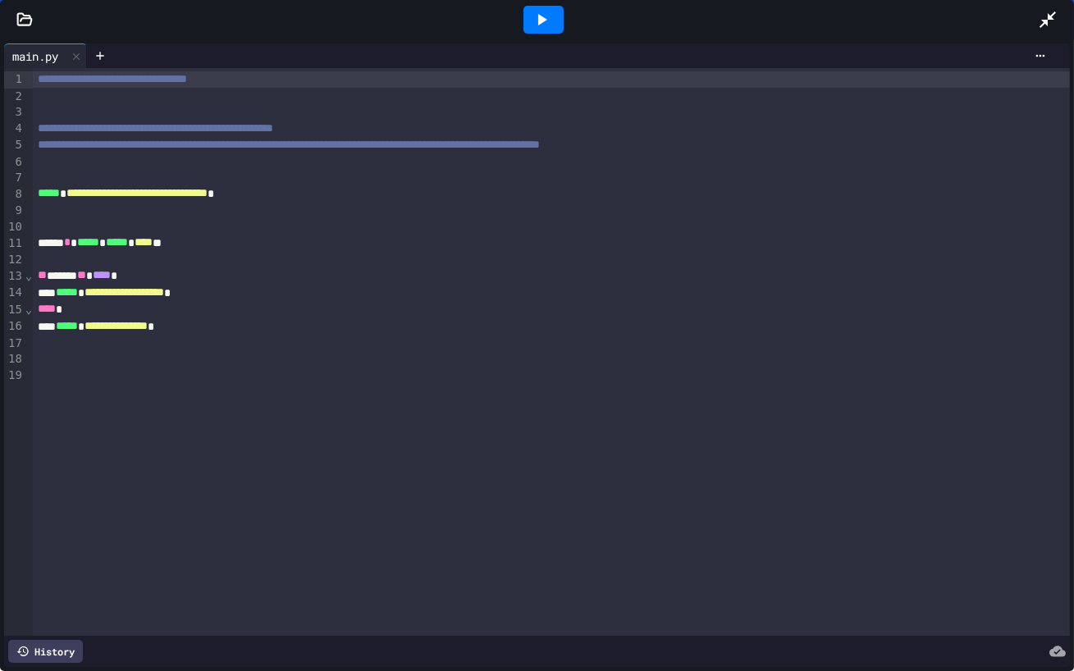
click at [1047, 17] on icon at bounding box center [1048, 20] width 20 height 20
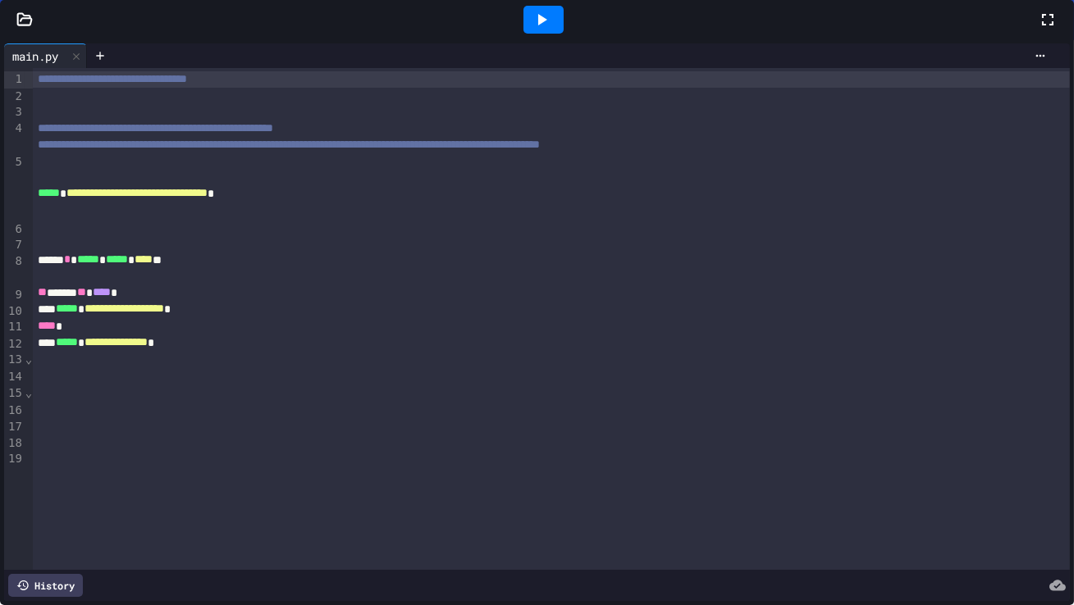
click at [891, 513] on div "[EMAIL_ADDRESS][DOMAIN_NAME]" at bounding box center [925, 515] width 227 height 12
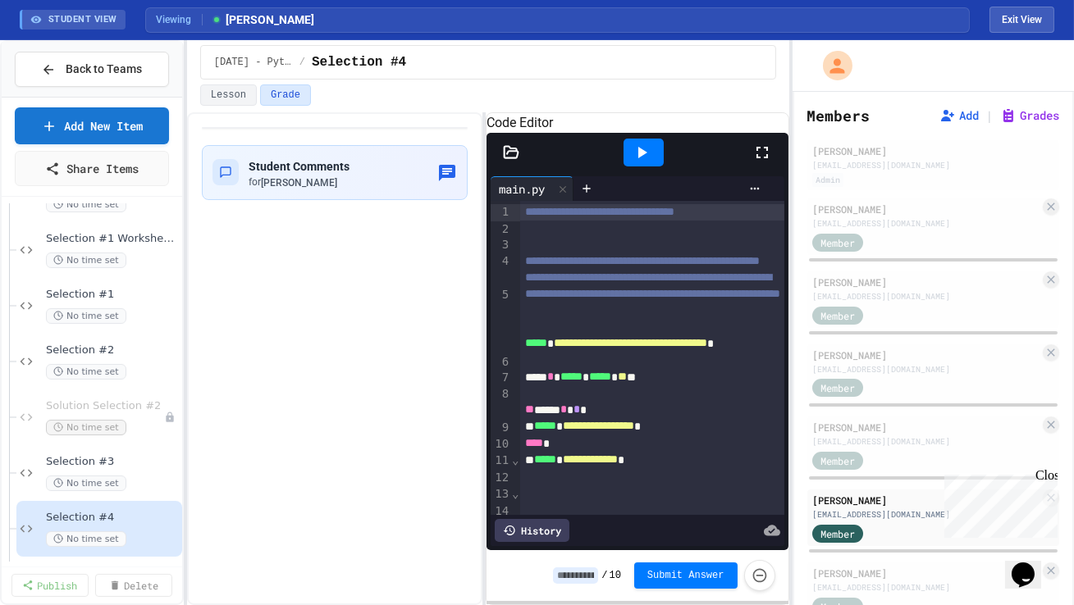
click at [762, 162] on icon at bounding box center [762, 153] width 20 height 20
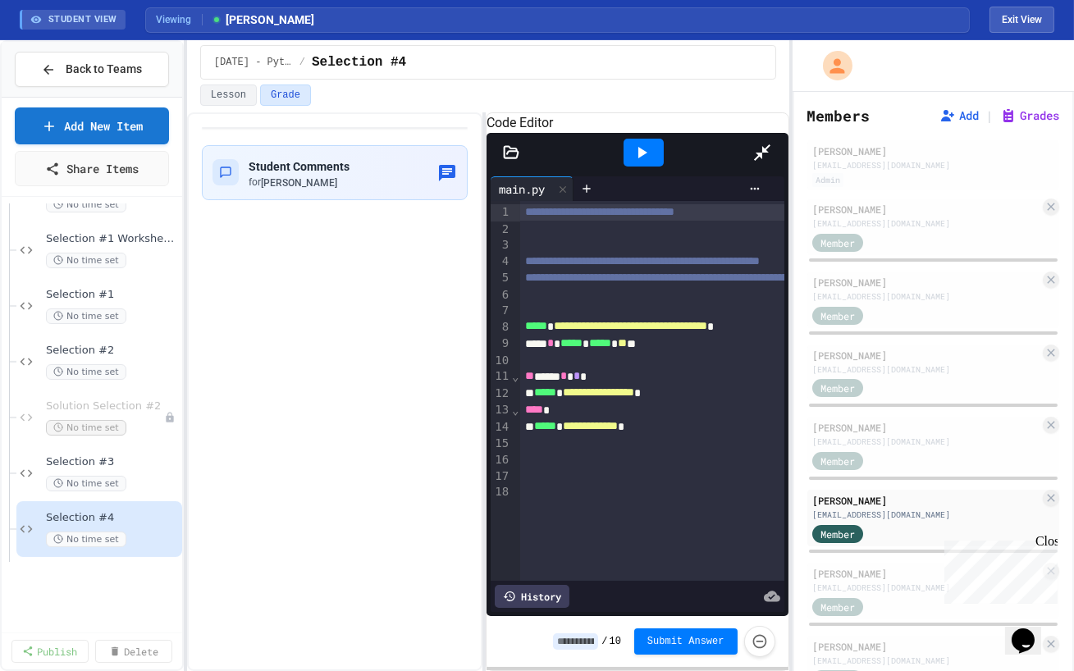
click at [772, 143] on icon at bounding box center [762, 153] width 20 height 20
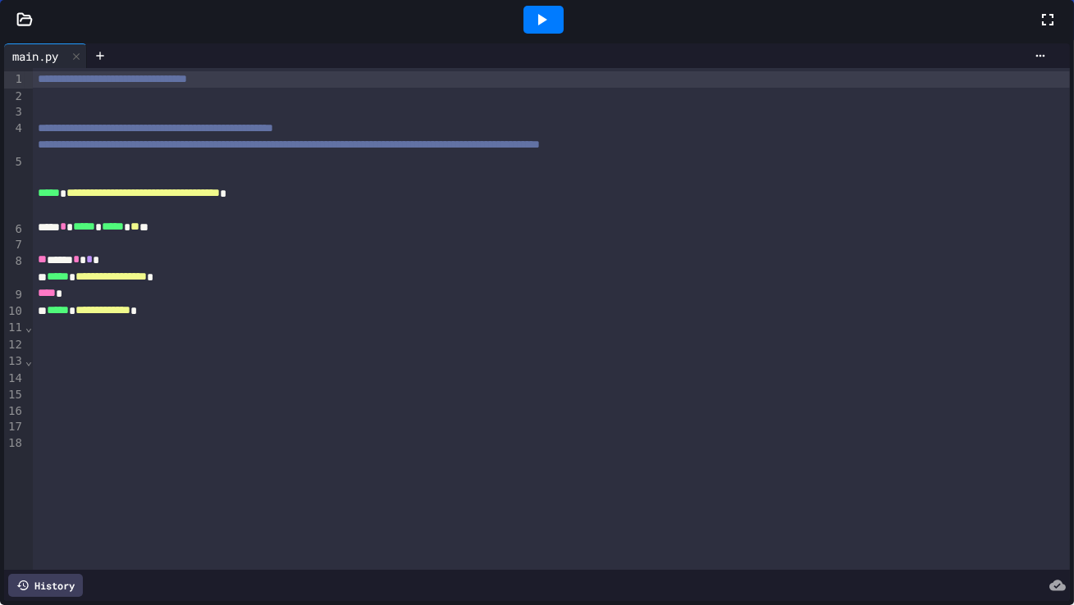
click at [887, 599] on div "Member" at bounding box center [853, 605] width 82 height 21
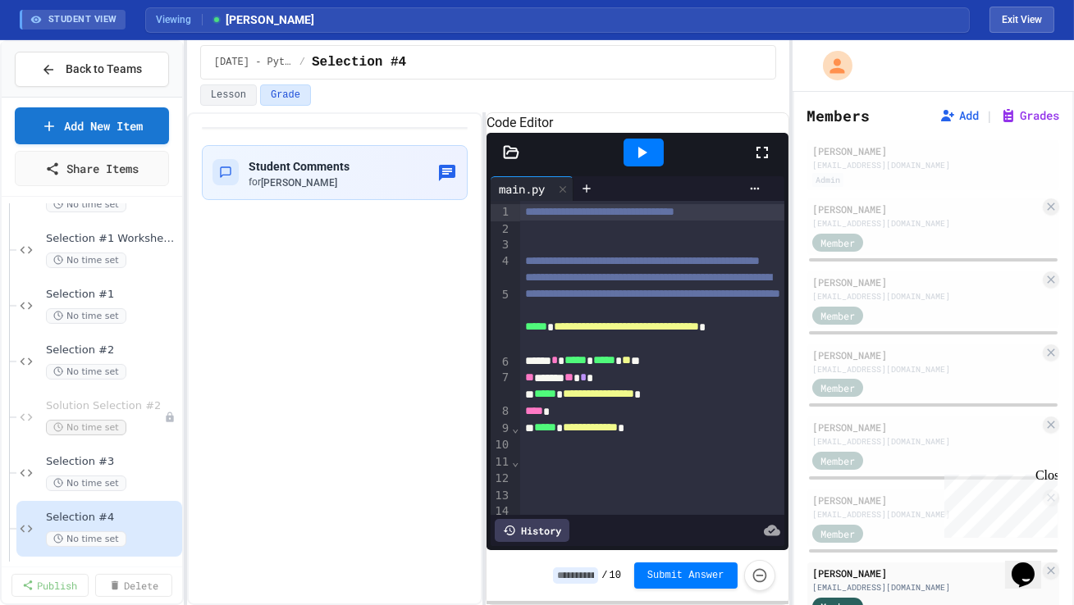
click at [763, 162] on icon at bounding box center [762, 153] width 20 height 20
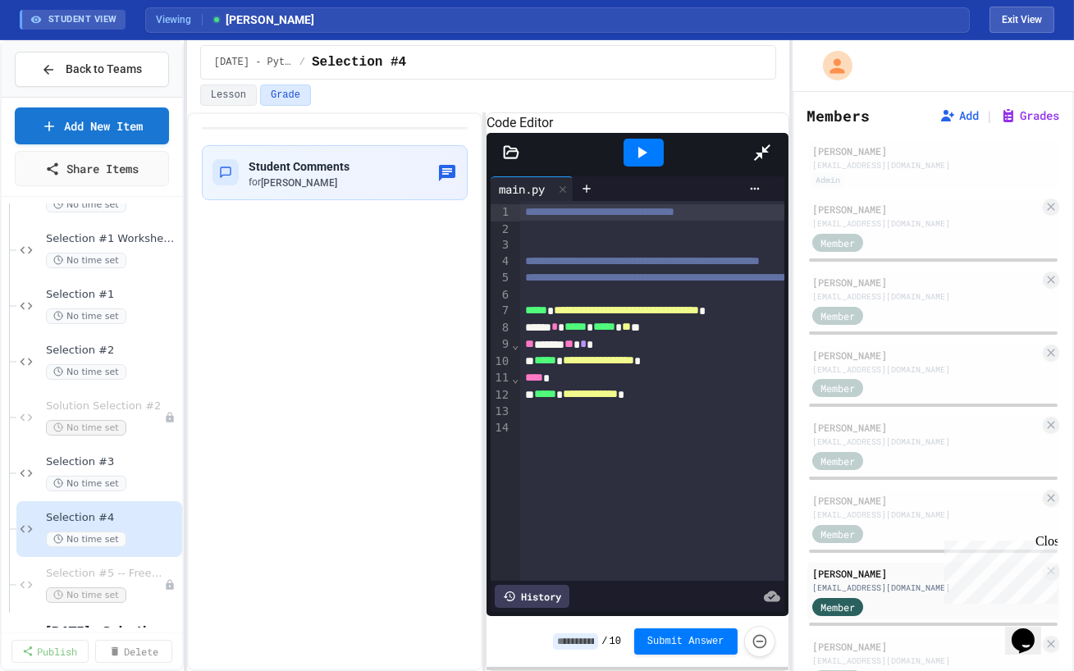
click at [772, 143] on icon at bounding box center [762, 153] width 20 height 20
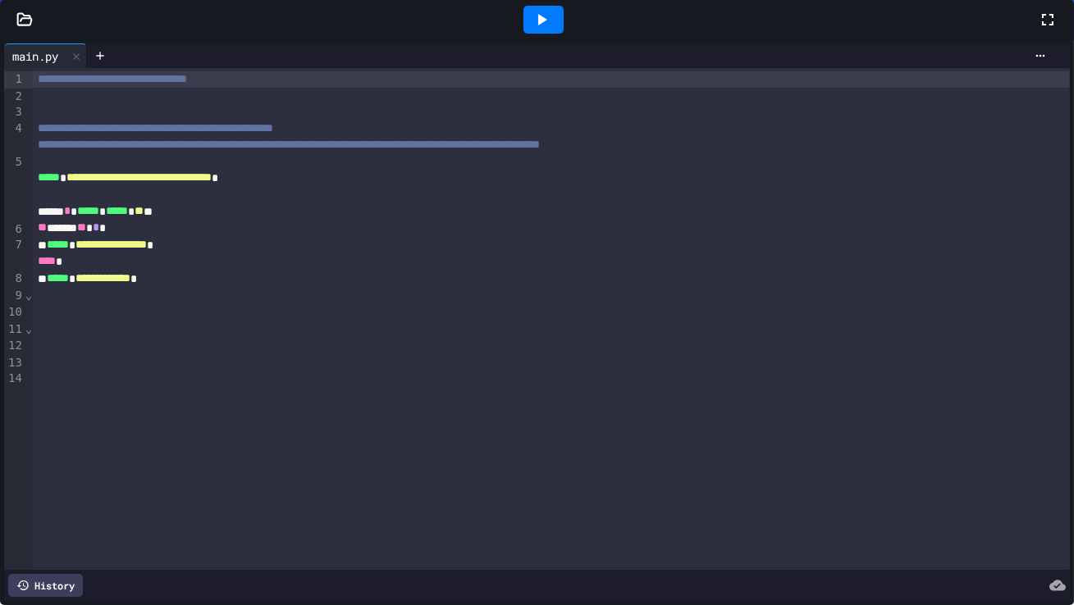
scroll to position [292, 0]
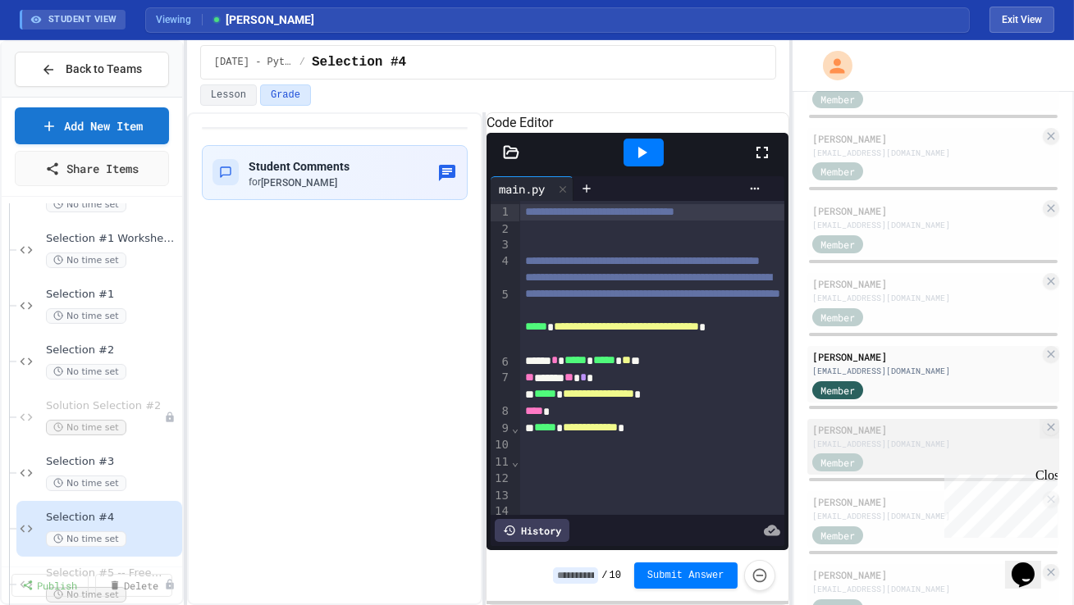
click at [892, 434] on div "[PERSON_NAME]" at bounding box center [925, 429] width 227 height 15
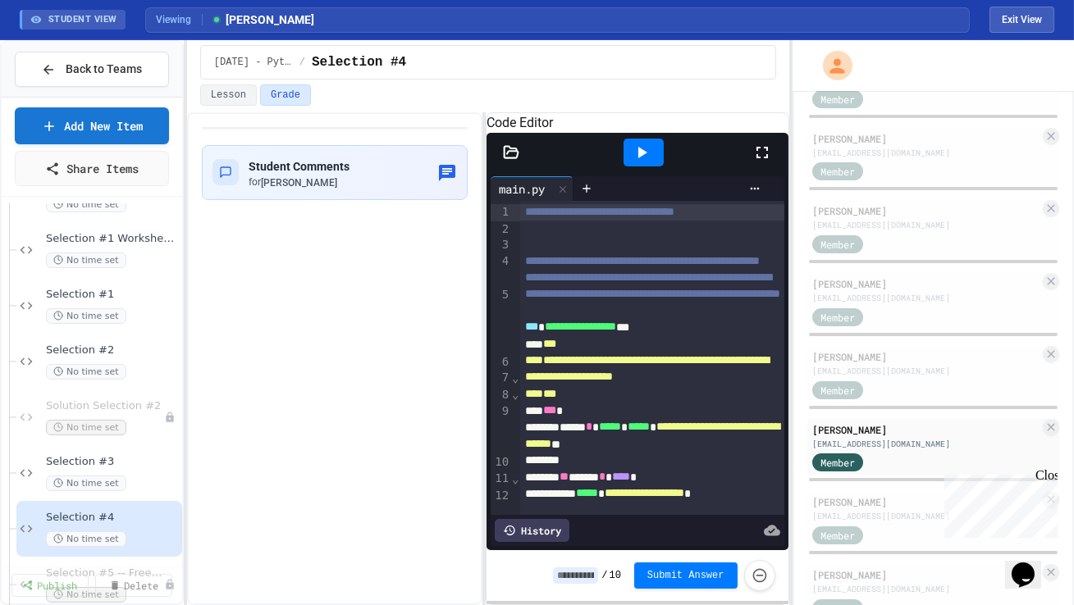
click at [759, 162] on icon at bounding box center [762, 153] width 20 height 20
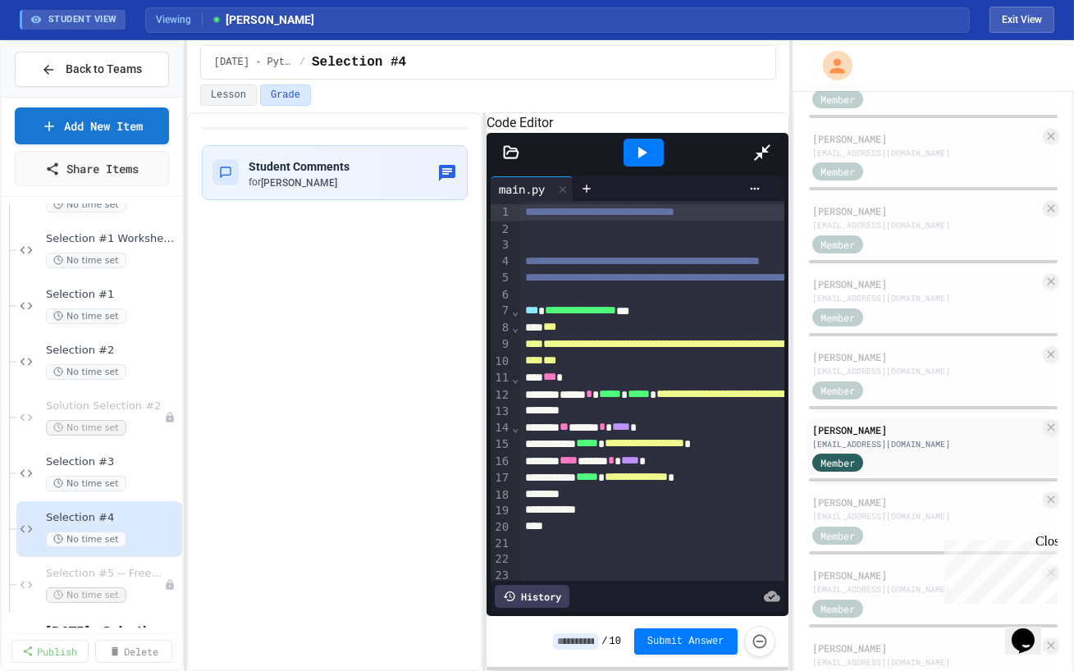
click at [772, 143] on icon at bounding box center [762, 153] width 20 height 20
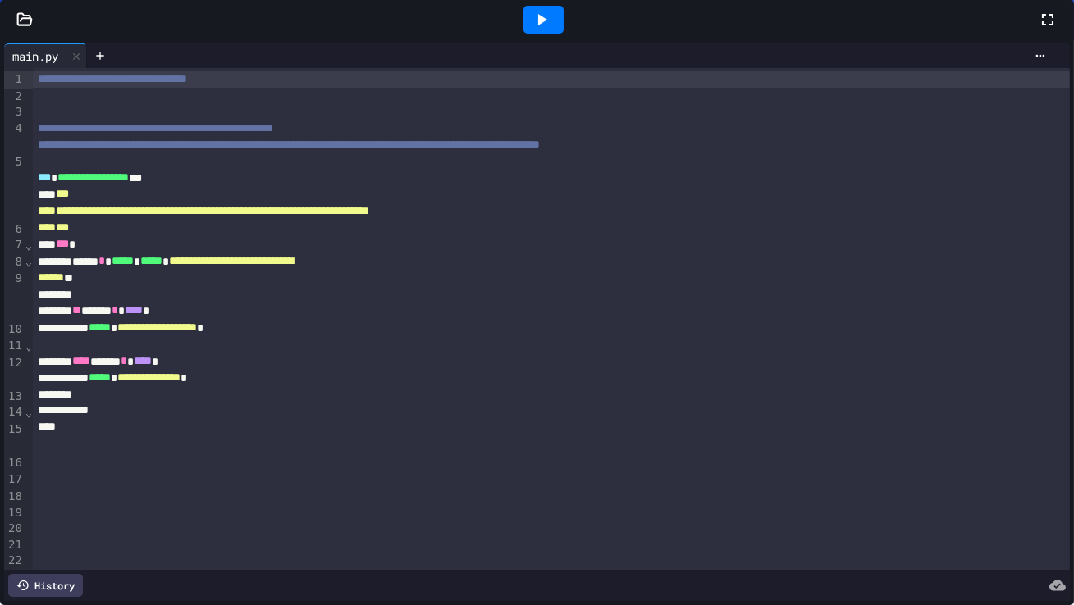
click at [1038, 30] on icon at bounding box center [1048, 20] width 20 height 20
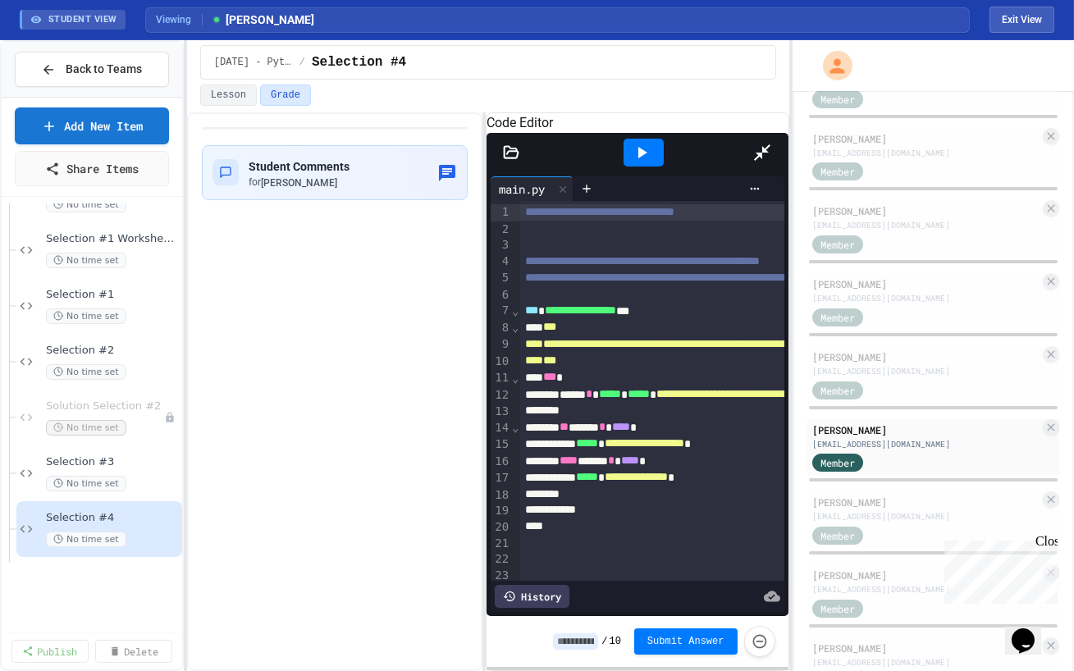
click at [495, 608] on div "History" at bounding box center [532, 596] width 75 height 23
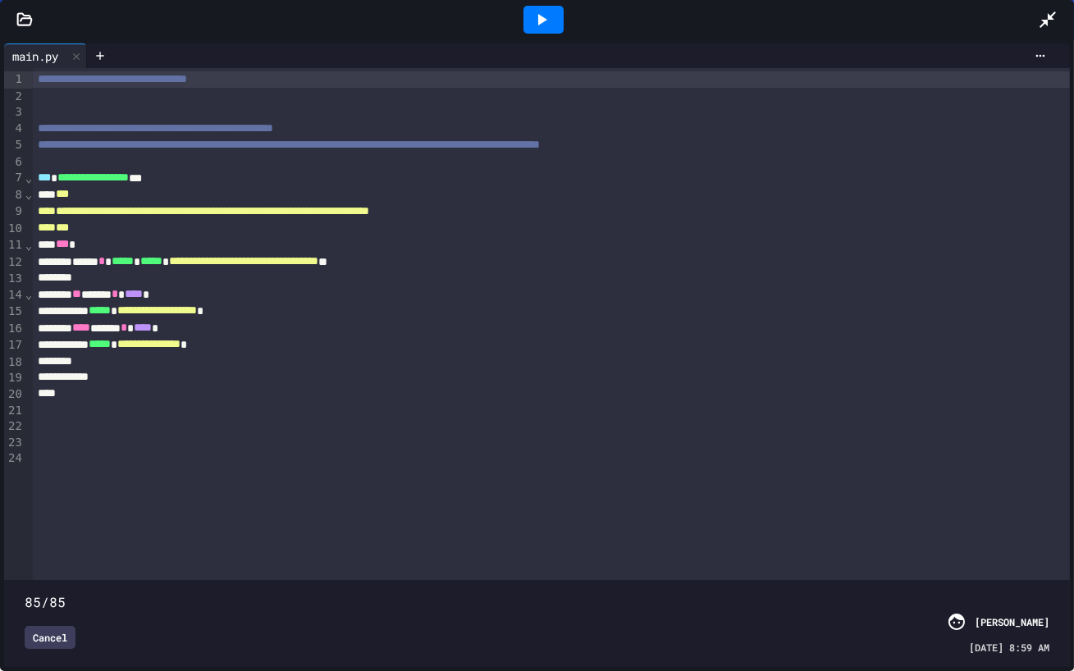
click at [25, 593] on span at bounding box center [25, 593] width 0 height 0
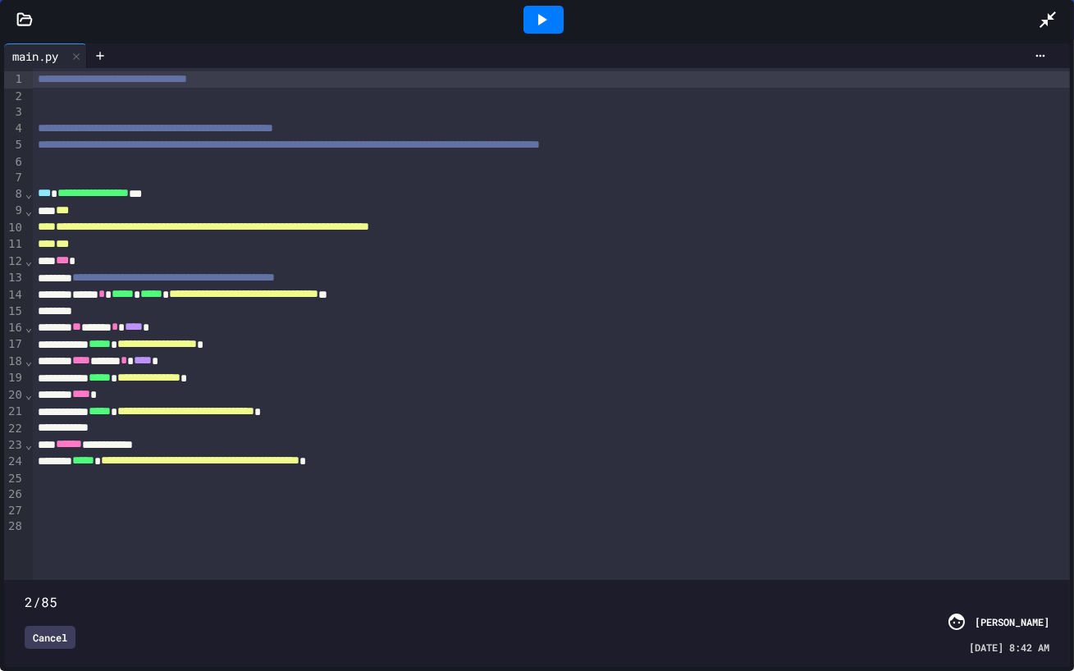
click at [25, 593] on span at bounding box center [25, 593] width 0 height 0
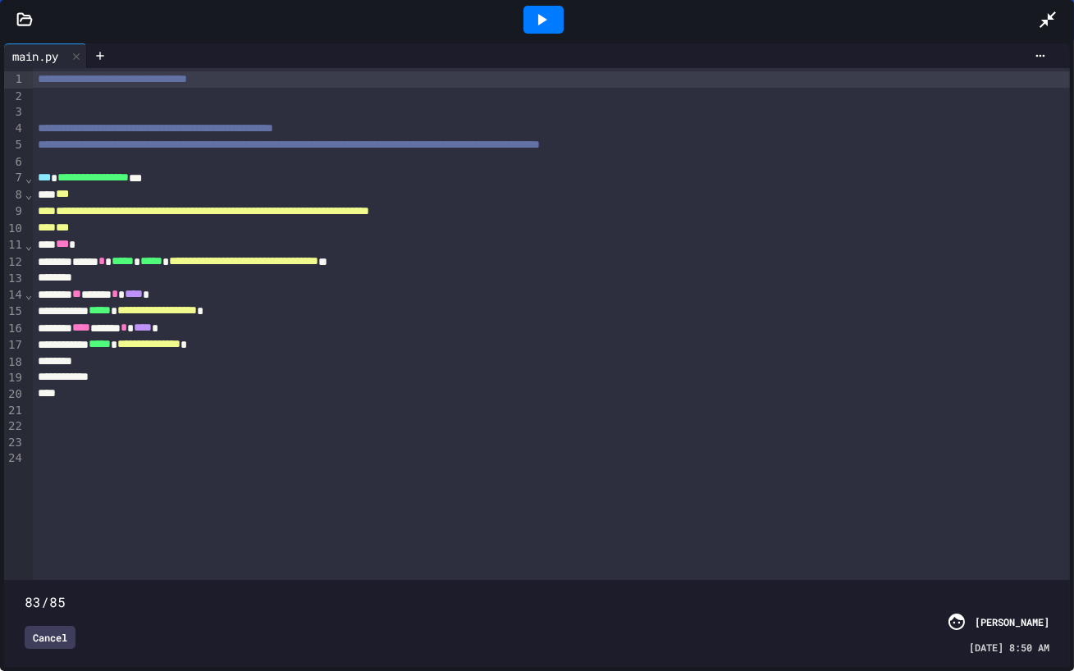
type input "**"
click at [1045, 25] on icon at bounding box center [1048, 20] width 20 height 20
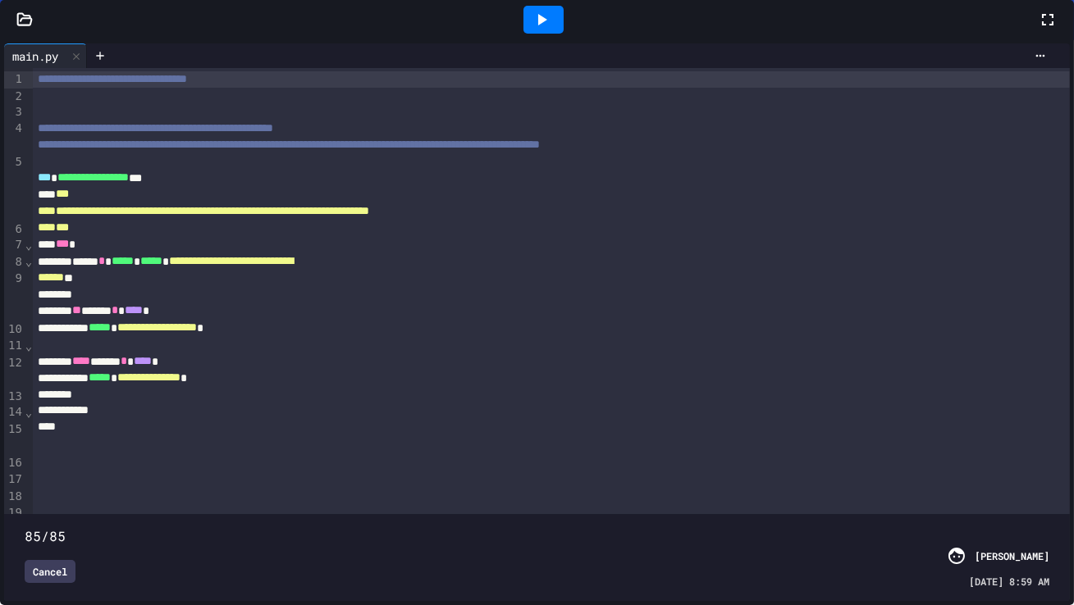
click at [905, 510] on div "[EMAIL_ADDRESS][DOMAIN_NAME]" at bounding box center [925, 516] width 227 height 12
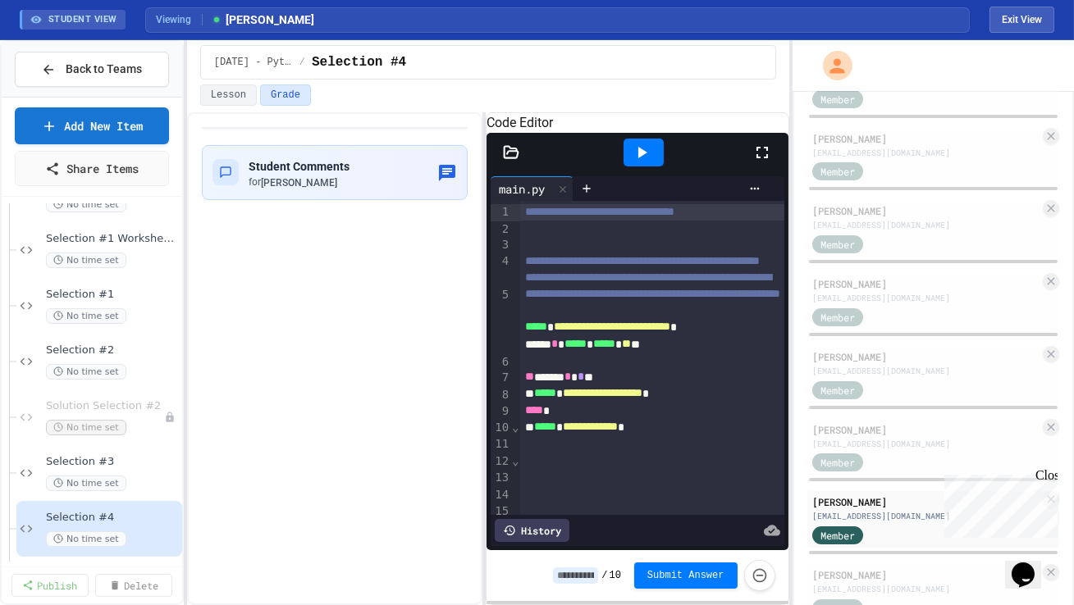
click at [768, 162] on icon at bounding box center [762, 153] width 20 height 20
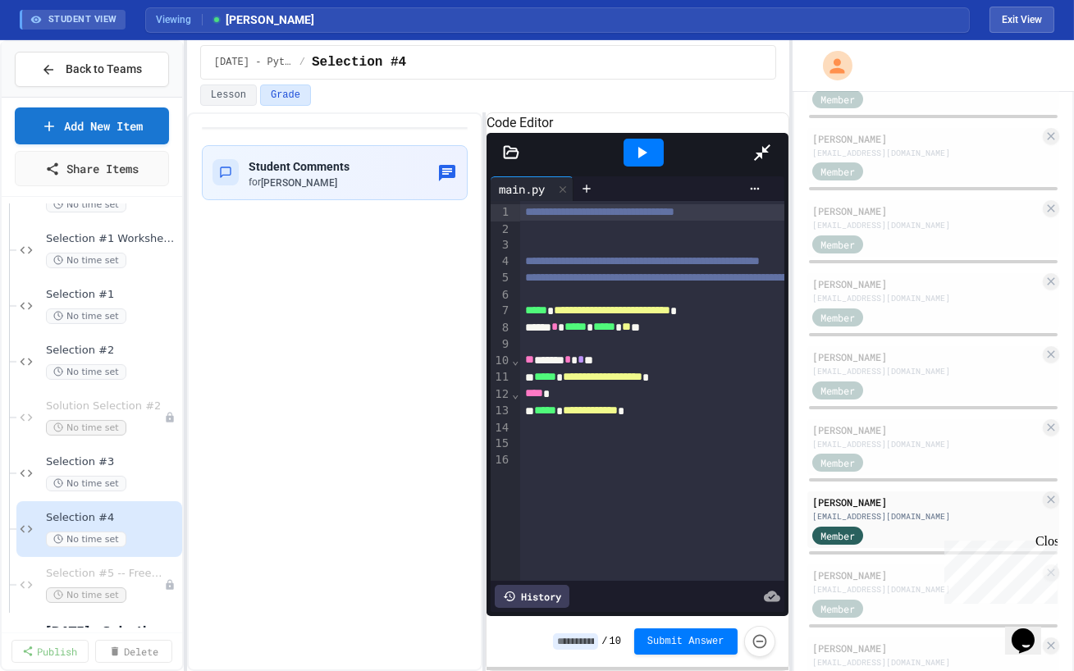
click at [751, 130] on div at bounding box center [644, 152] width 216 height 44
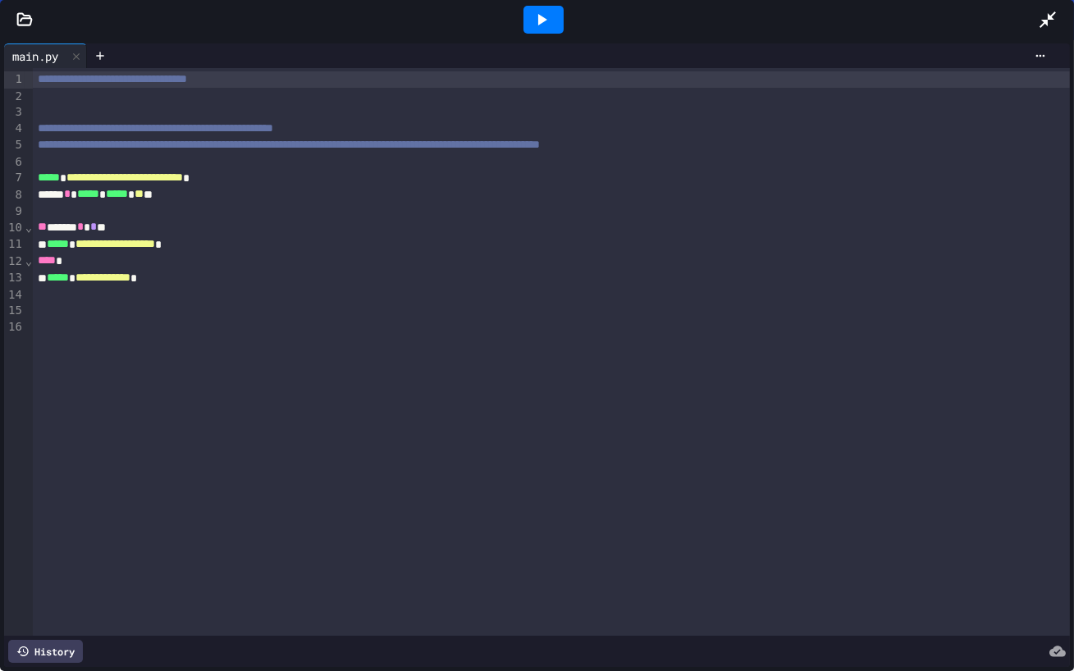
click at [1040, 25] on icon at bounding box center [1047, 19] width 16 height 16
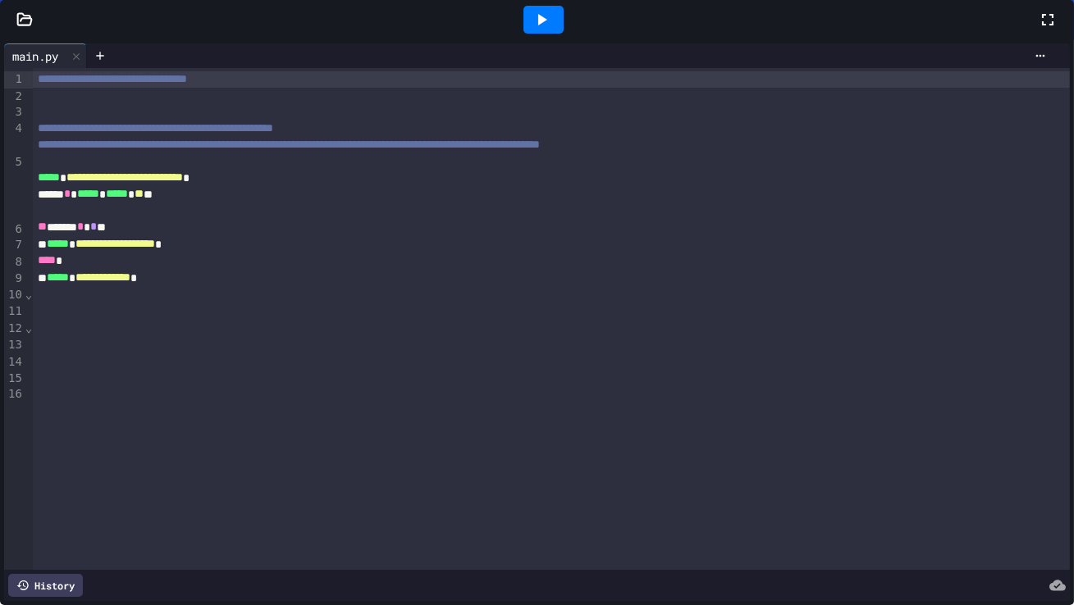
click at [881, 575] on div "[PERSON_NAME]" at bounding box center [925, 575] width 227 height 15
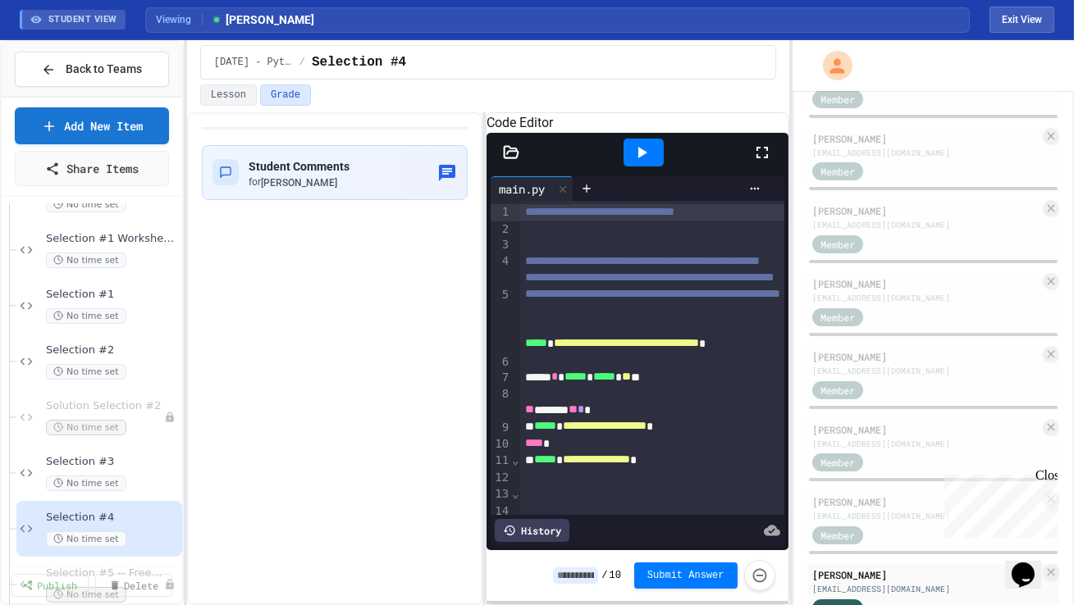
click at [762, 162] on icon at bounding box center [762, 153] width 20 height 20
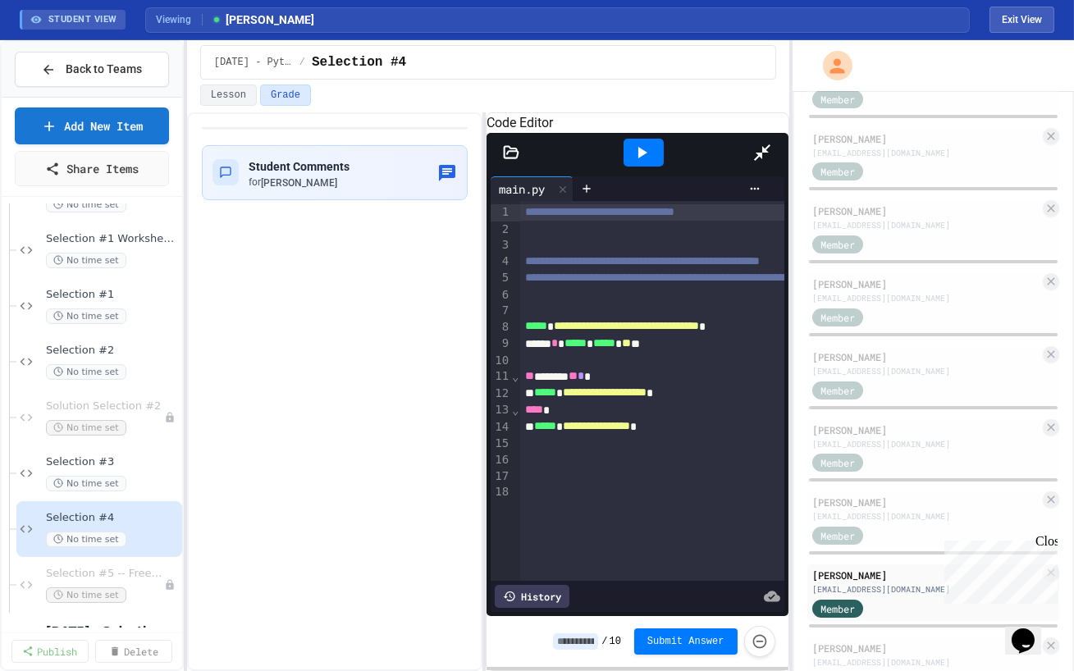
click at [770, 144] on icon at bounding box center [762, 152] width 16 height 16
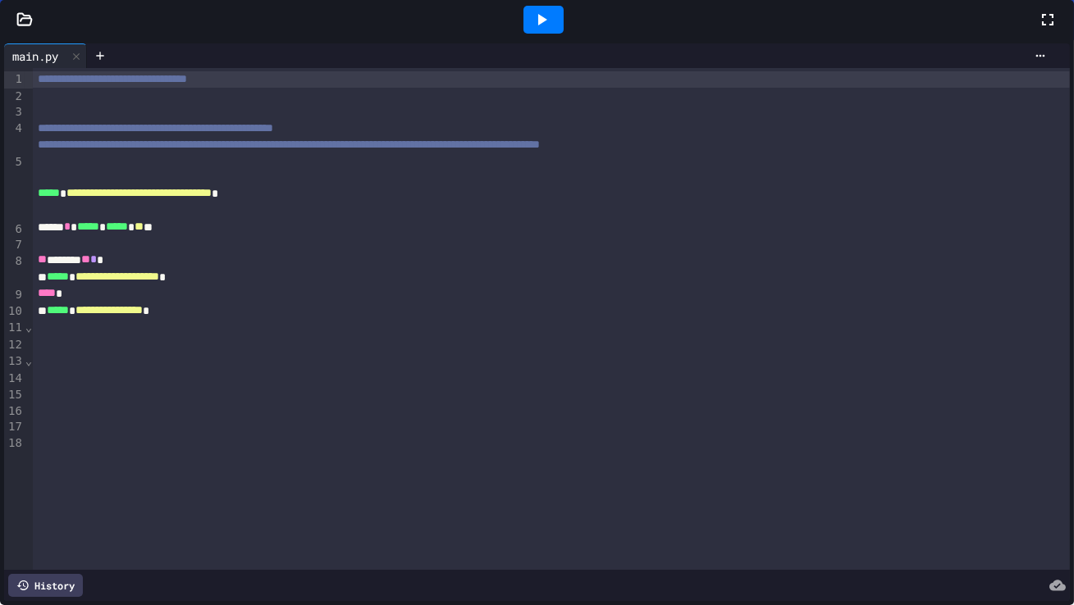
scroll to position [462, 0]
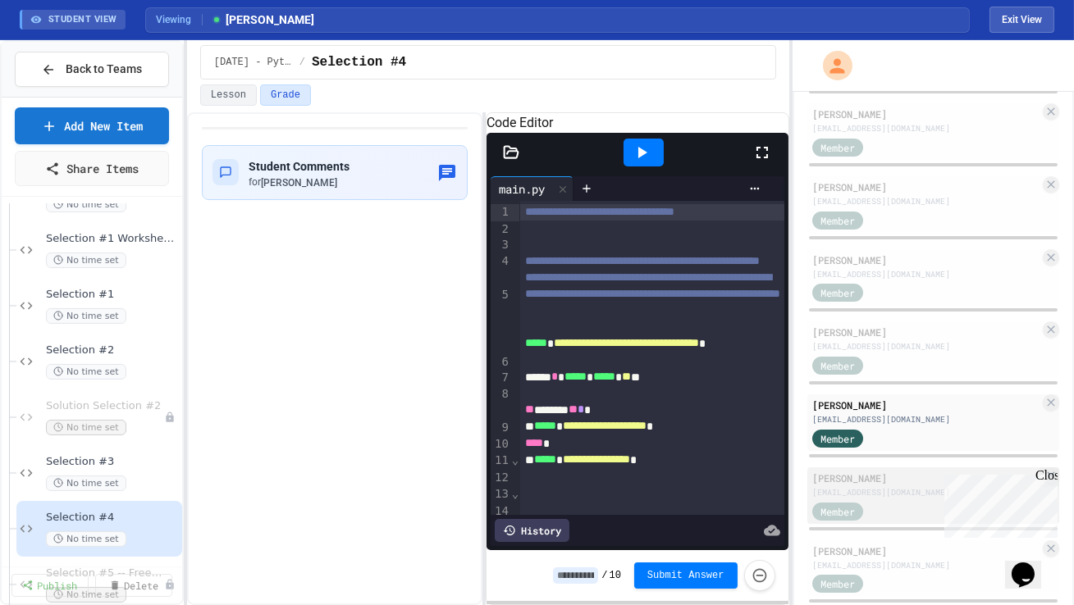
click at [892, 472] on div "[PERSON_NAME]" at bounding box center [925, 478] width 227 height 15
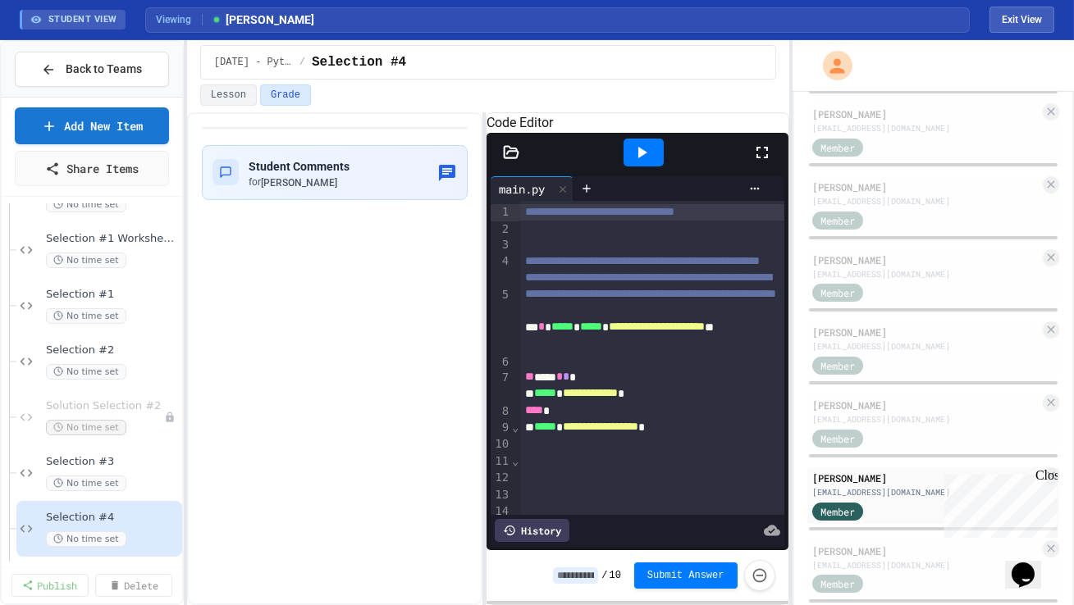
click at [766, 158] on icon at bounding box center [761, 152] width 11 height 11
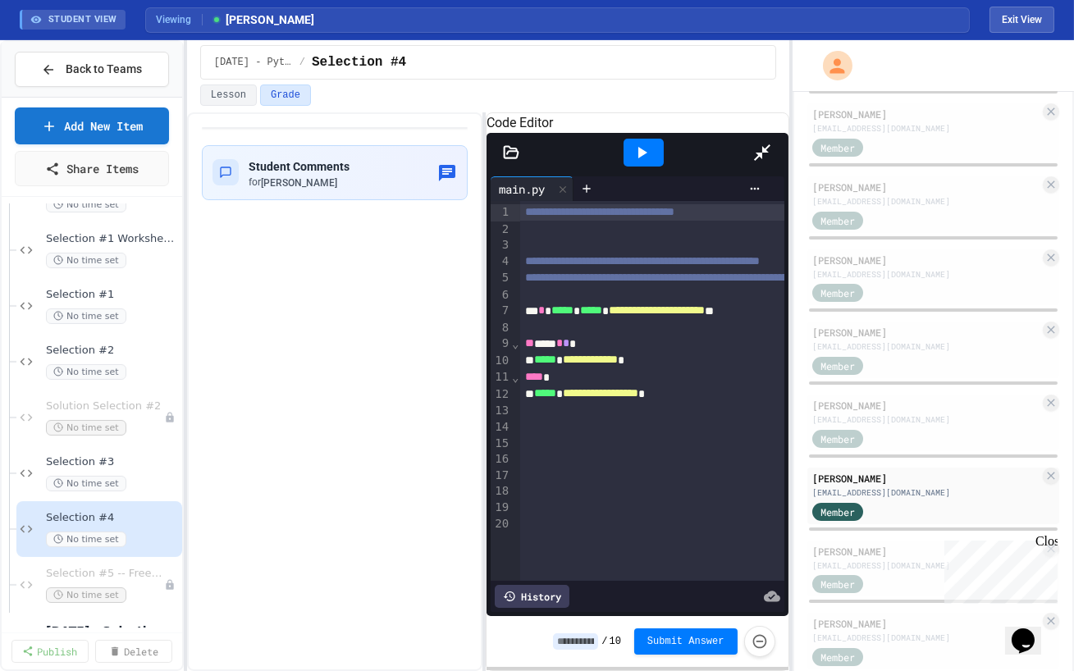
click at [772, 143] on icon at bounding box center [762, 153] width 20 height 20
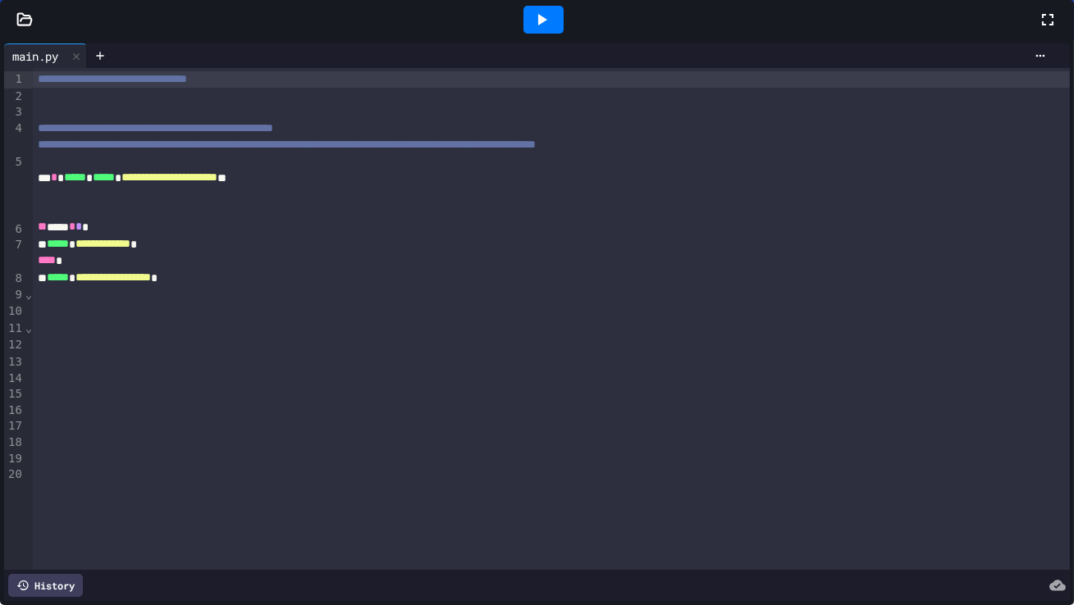
scroll to position [537, 0]
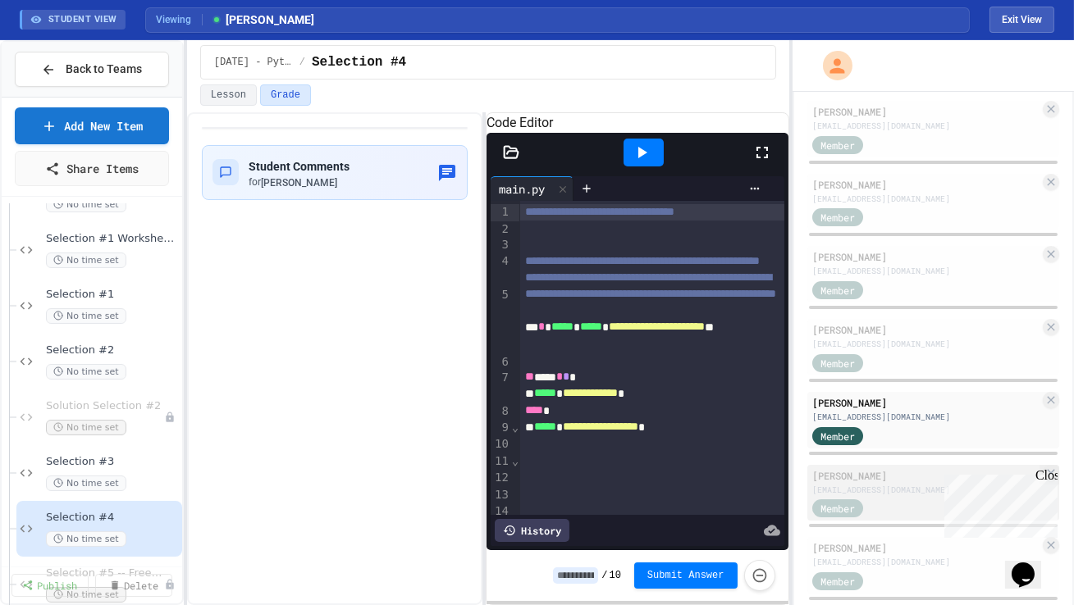
click at [905, 498] on div "Member" at bounding box center [925, 508] width 227 height 21
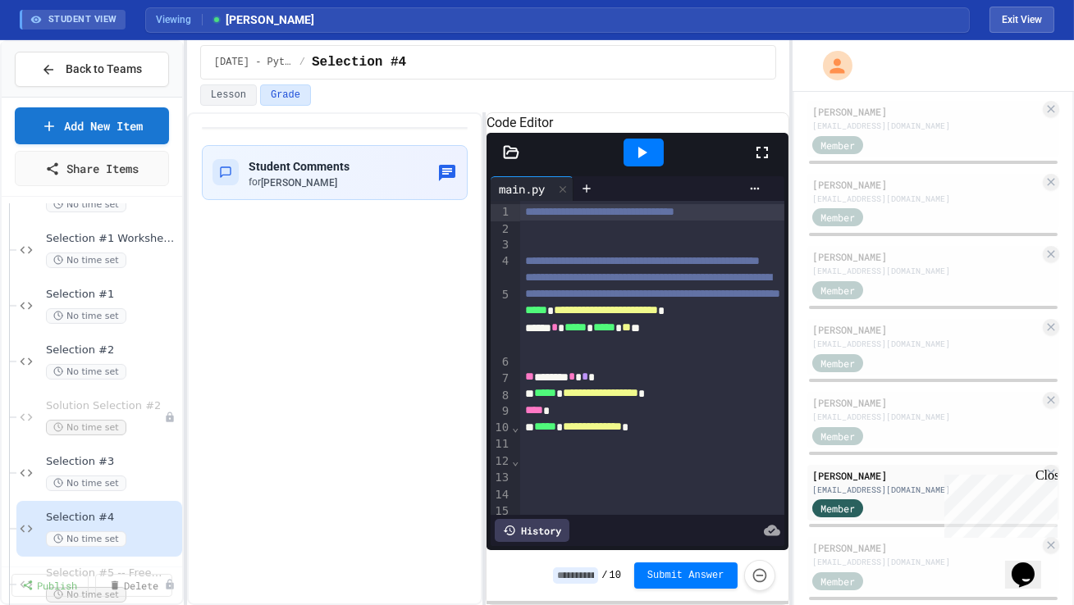
click at [764, 162] on icon at bounding box center [762, 153] width 20 height 20
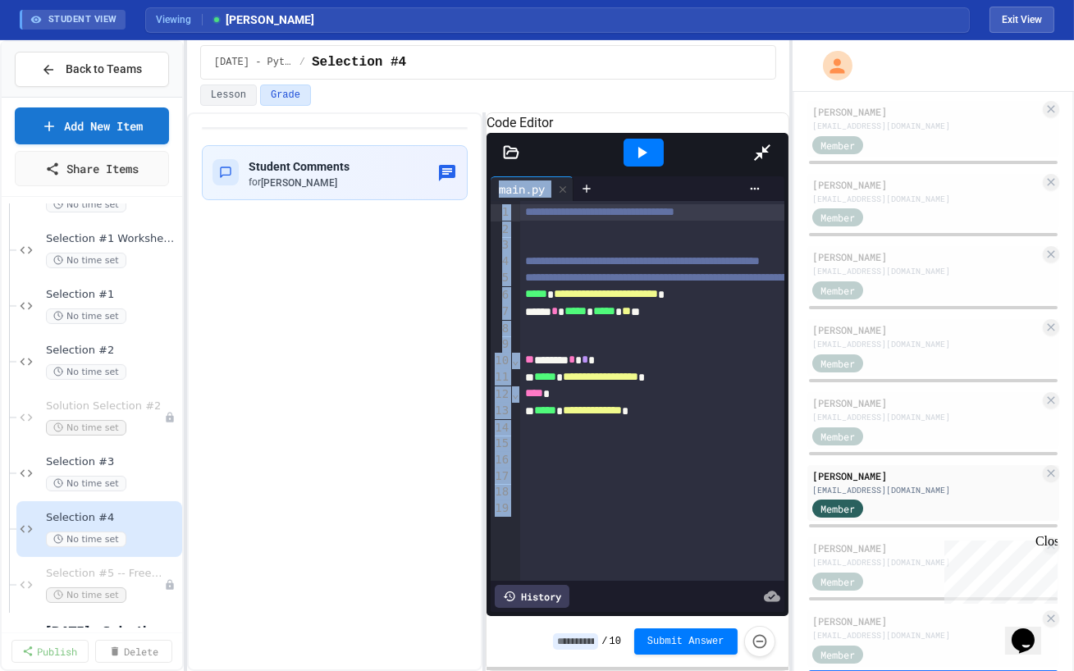
drag, startPoint x: 1070, startPoint y: 11, endPoint x: 1070, endPoint y: 593, distance: 582.3
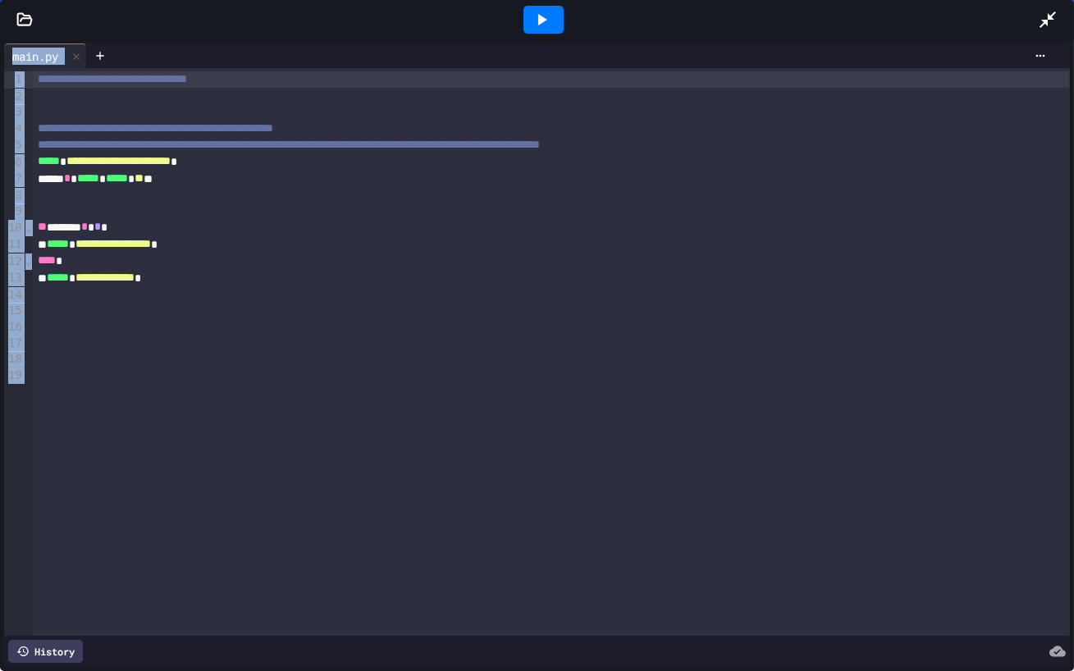
click at [1070, 11] on div at bounding box center [1056, 20] width 36 height 44
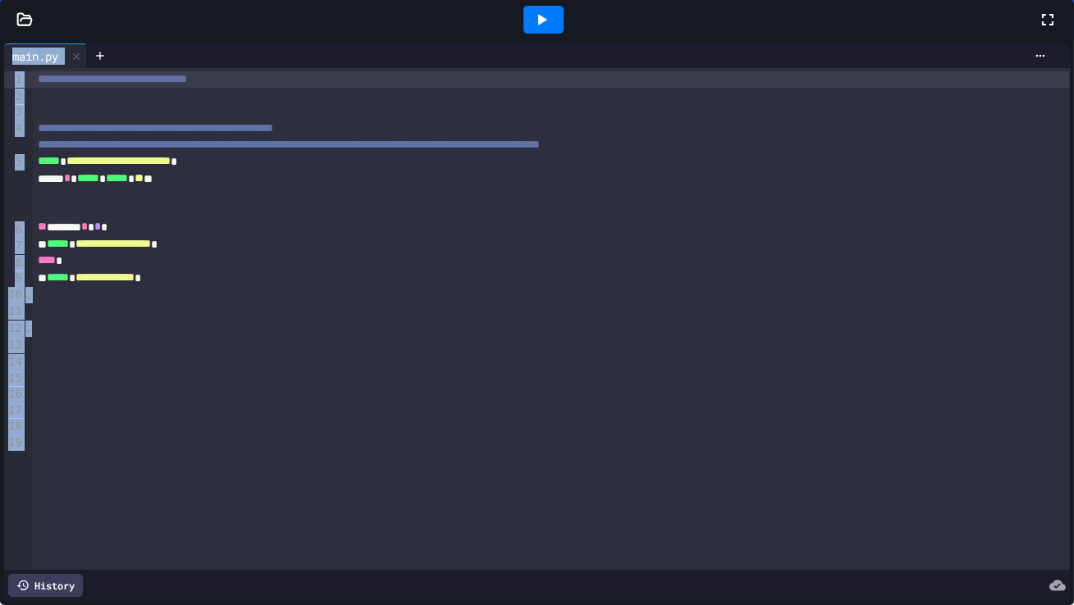
scroll to position [700, 0]
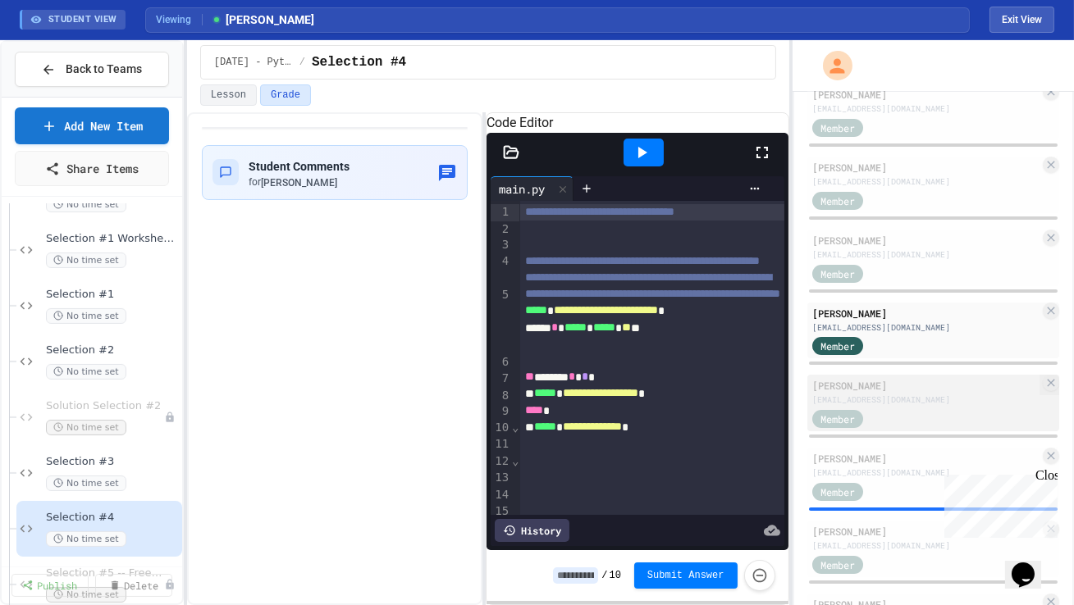
click at [889, 413] on div "Member" at bounding box center [853, 418] width 82 height 21
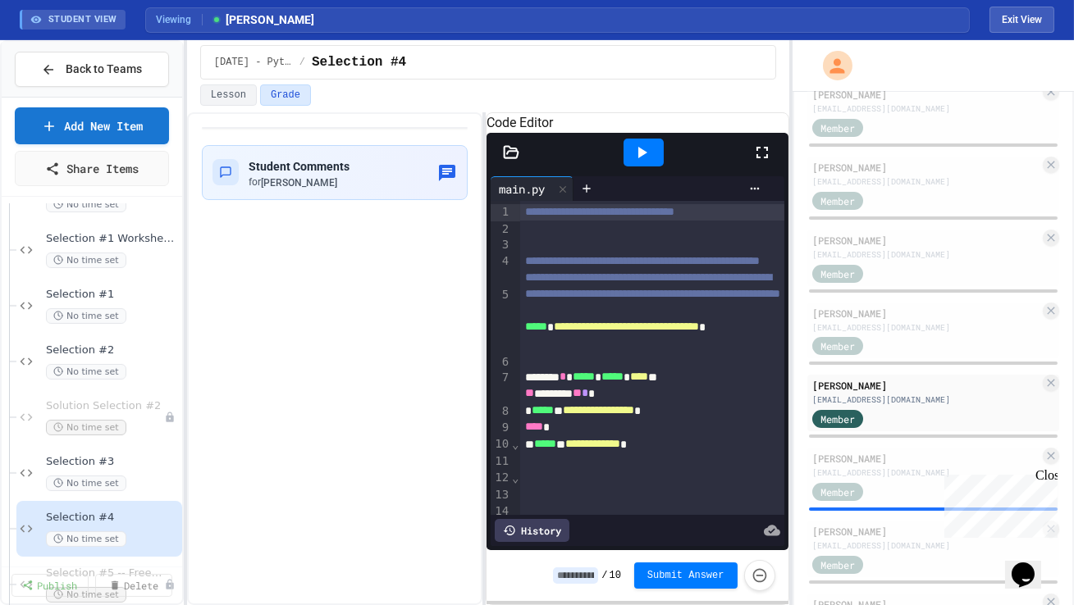
click at [757, 162] on icon at bounding box center [762, 153] width 20 height 20
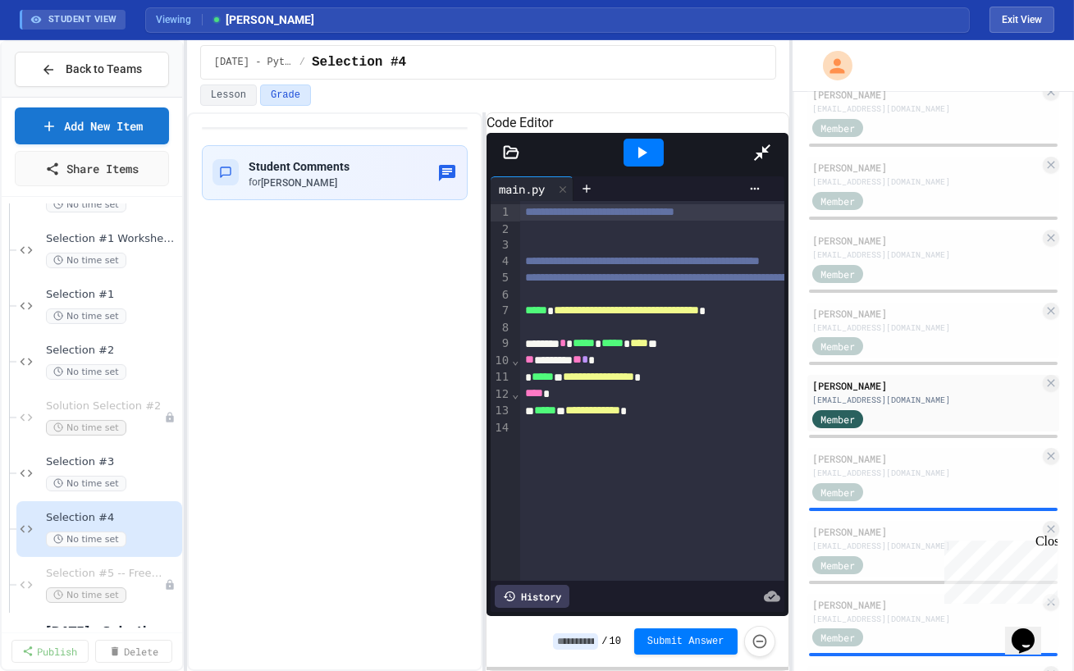
click at [772, 143] on icon at bounding box center [762, 153] width 20 height 20
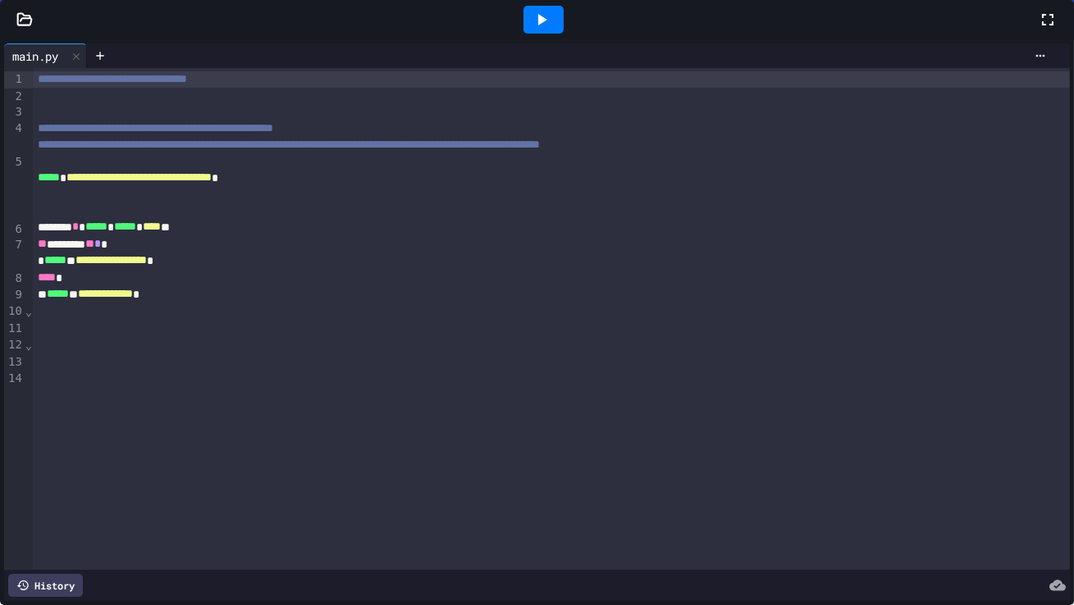
click at [890, 489] on div "Member" at bounding box center [853, 491] width 82 height 21
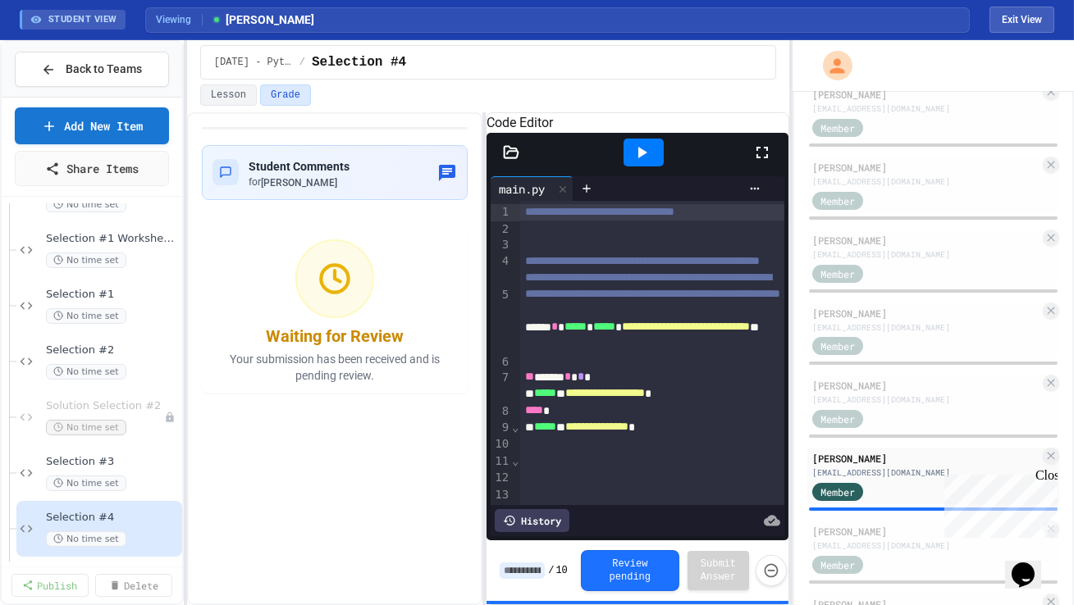
click at [762, 162] on icon at bounding box center [762, 153] width 20 height 20
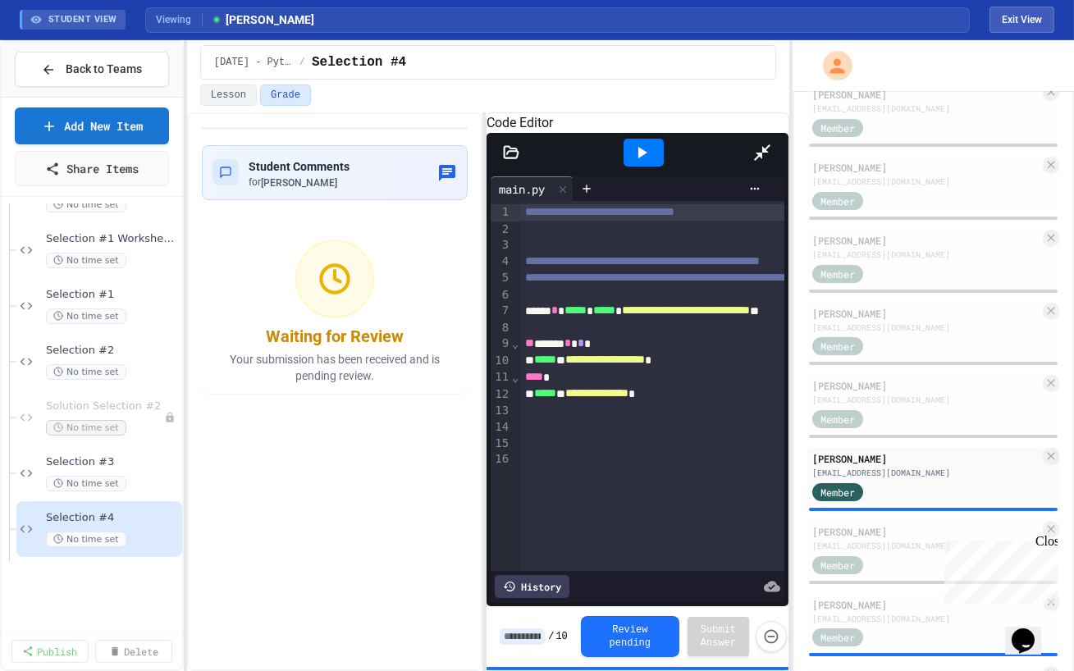
click at [772, 143] on icon at bounding box center [762, 153] width 20 height 20
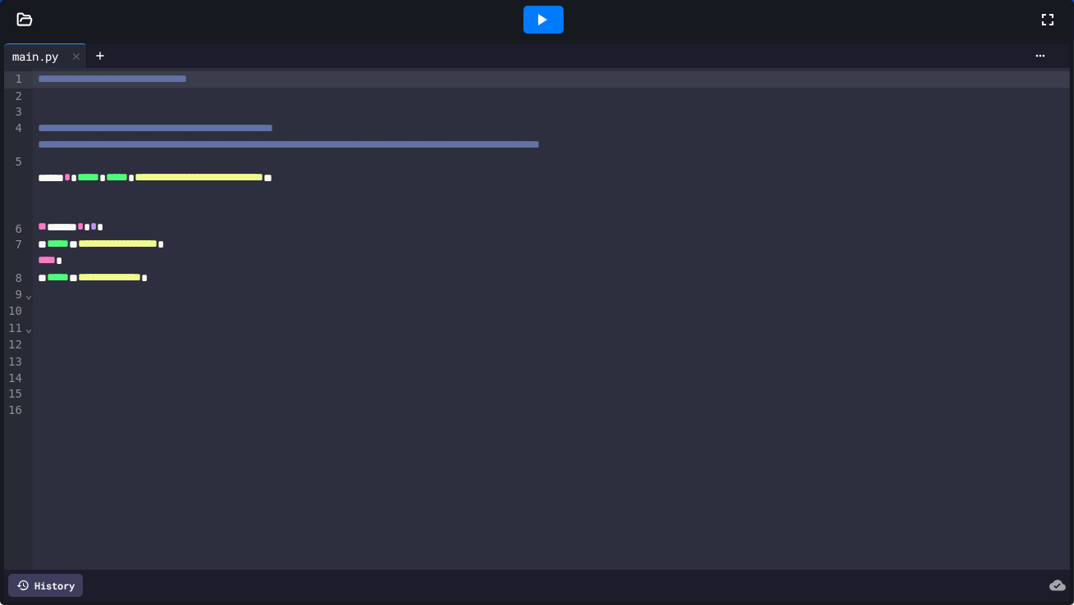
click at [905, 554] on div "Member" at bounding box center [925, 564] width 227 height 21
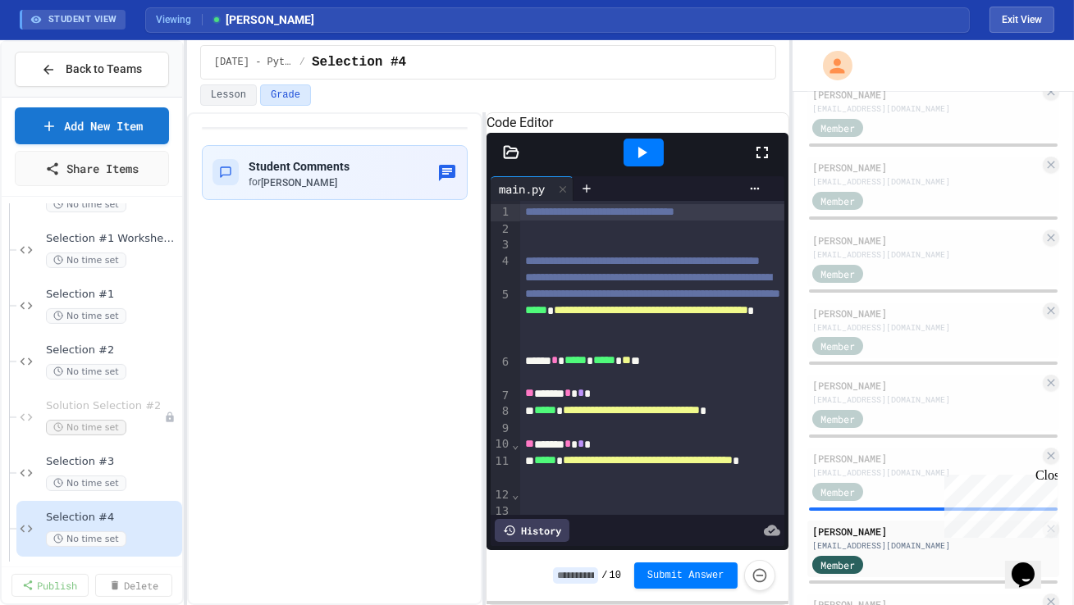
click at [762, 162] on icon at bounding box center [762, 153] width 20 height 20
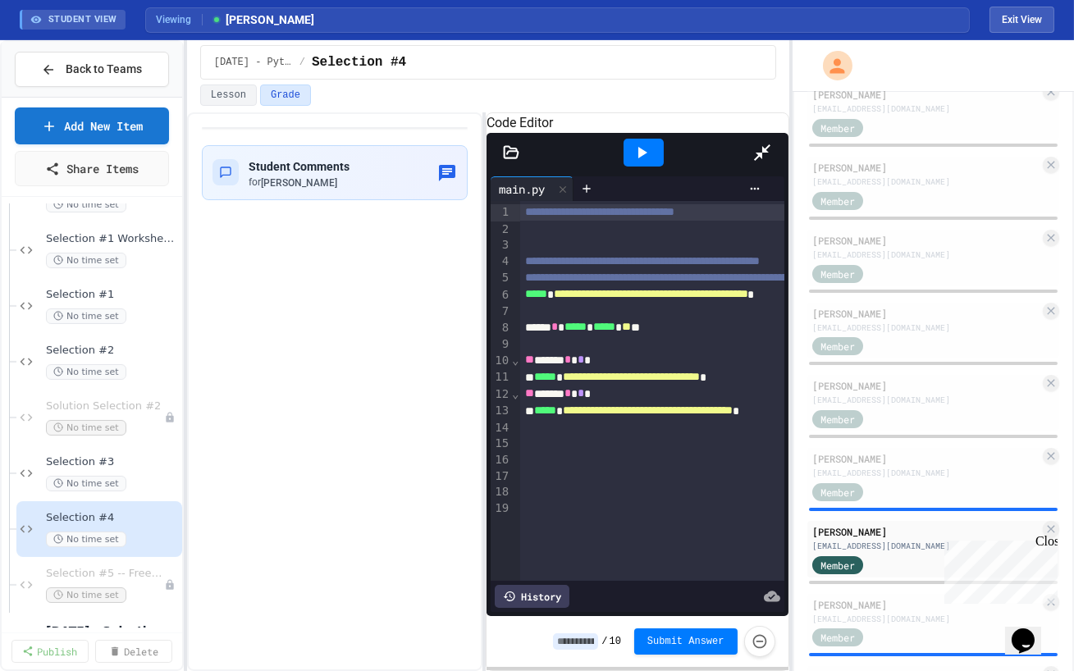
click at [772, 143] on icon at bounding box center [762, 153] width 20 height 20
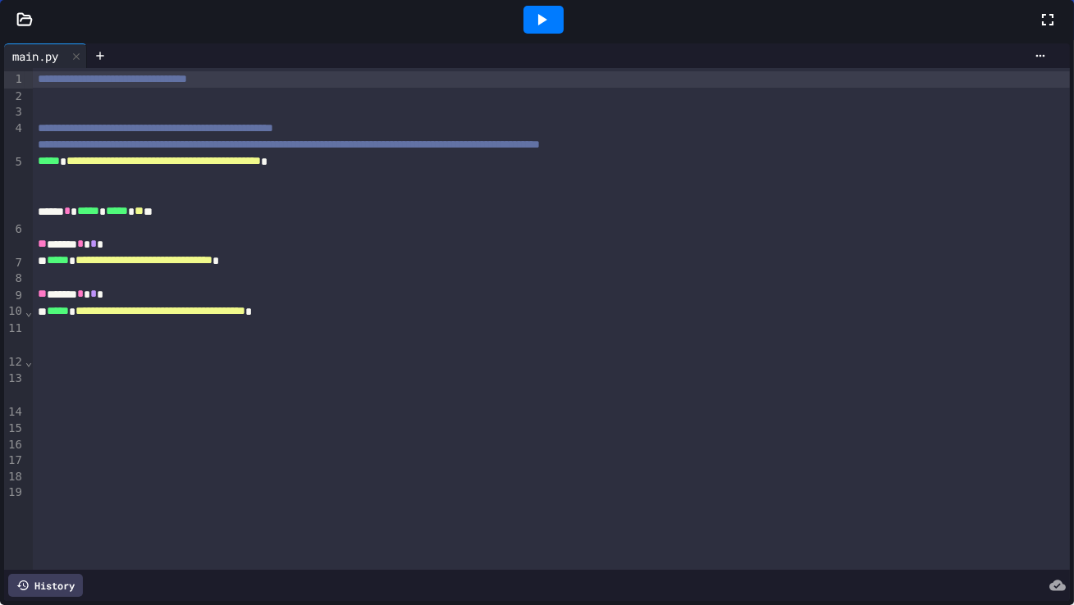
scroll to position [873, 0]
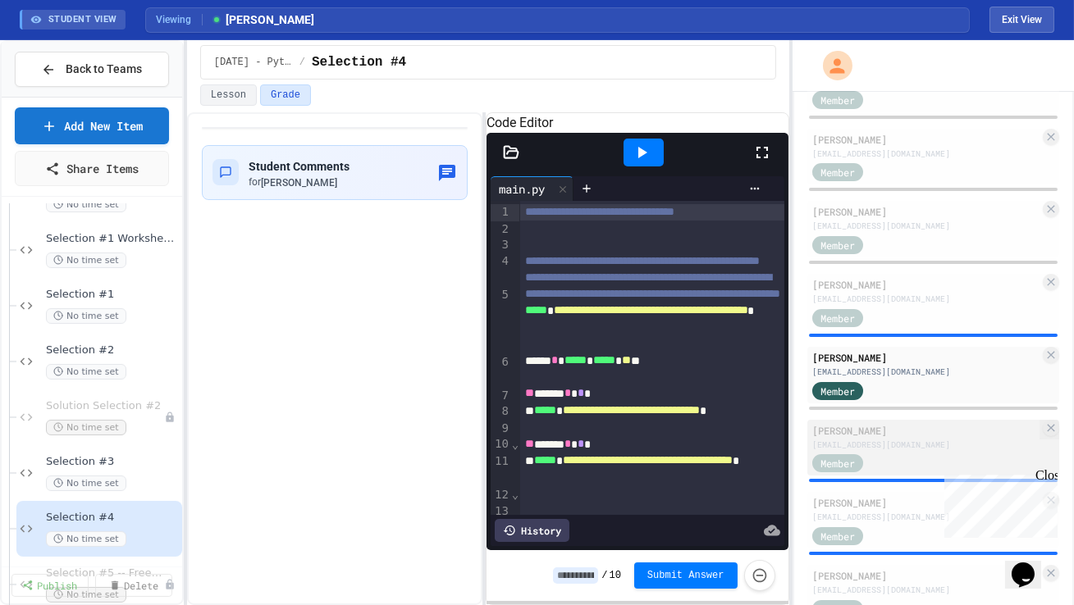
click at [900, 453] on div "Member" at bounding box center [925, 463] width 227 height 21
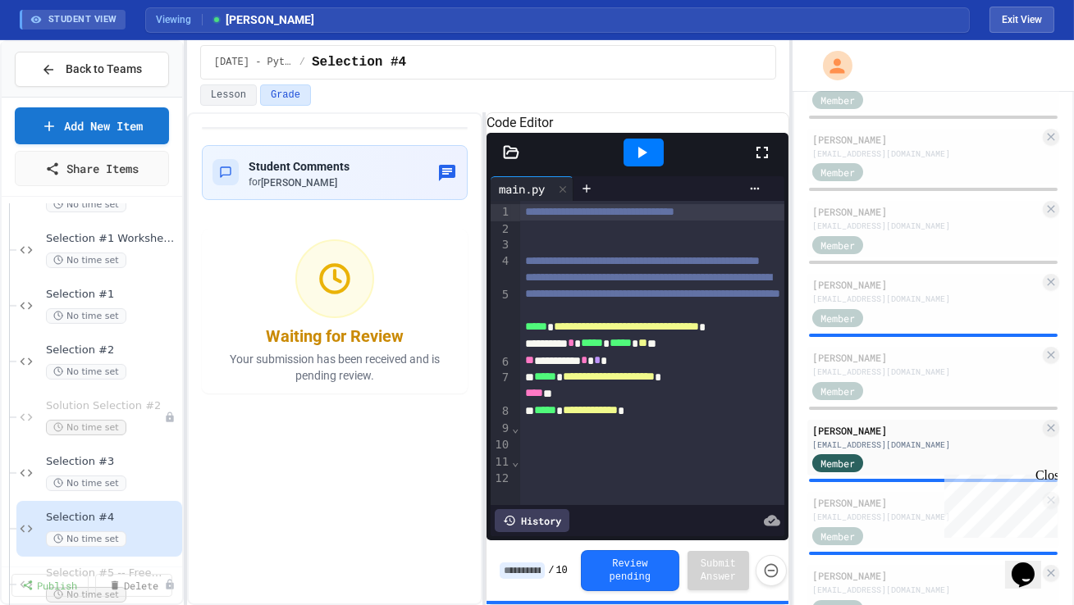
click at [764, 158] on icon at bounding box center [761, 152] width 11 height 11
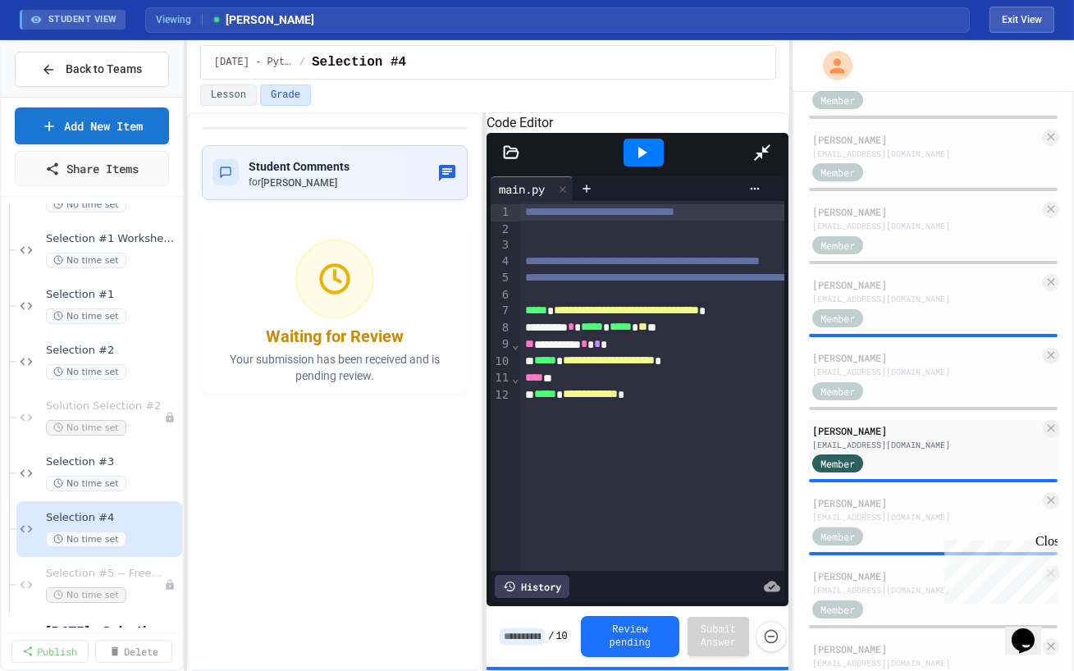
click at [770, 144] on icon at bounding box center [762, 152] width 16 height 16
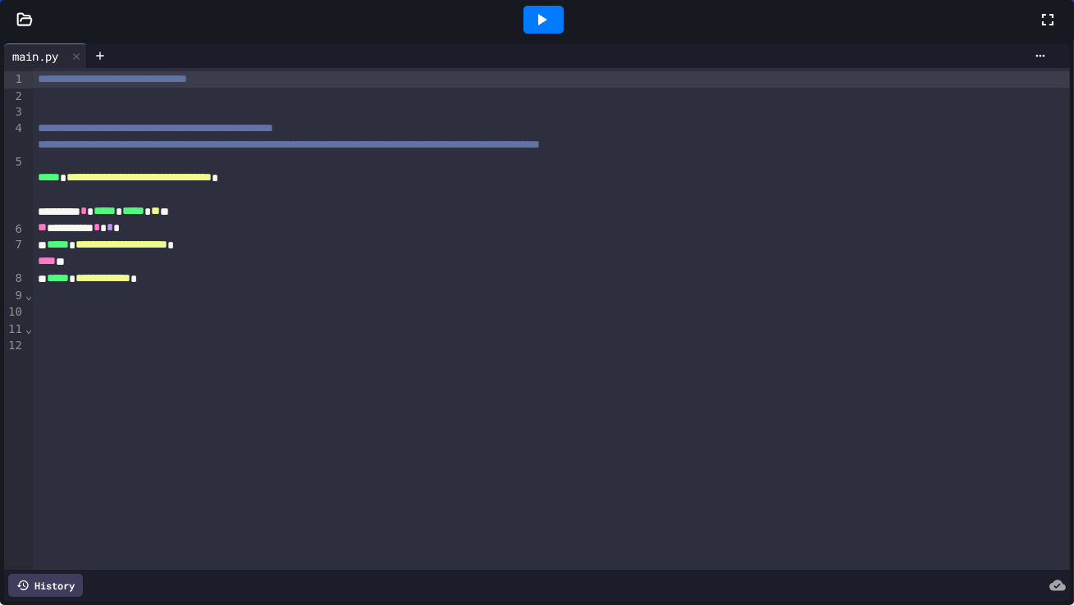
scroll to position [972, 0]
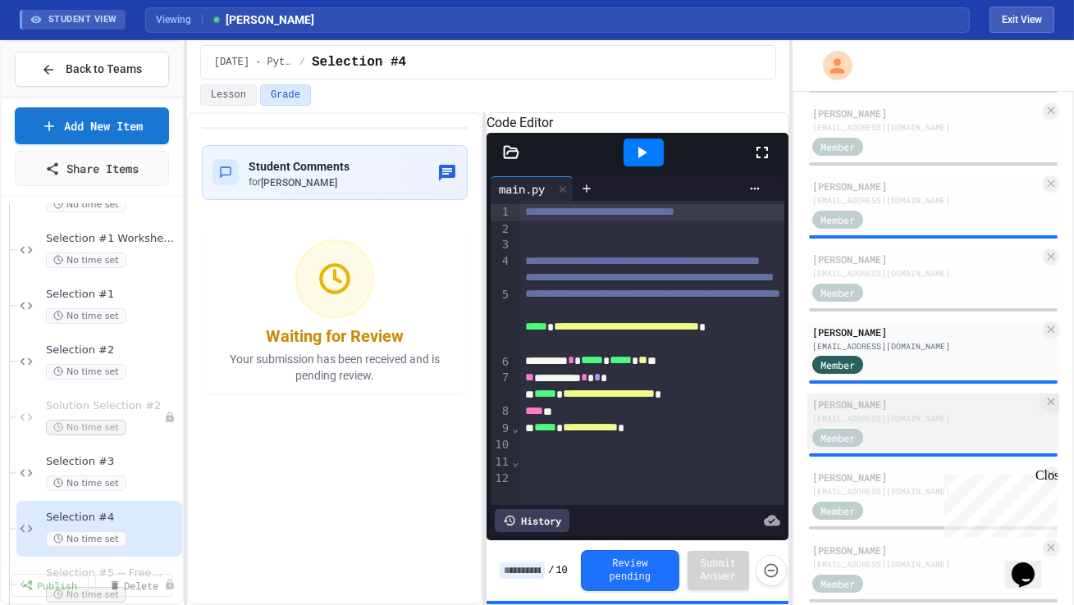
click at [907, 408] on div "[PERSON_NAME] [EMAIL_ADDRESS][DOMAIN_NAME]" at bounding box center [925, 411] width 227 height 28
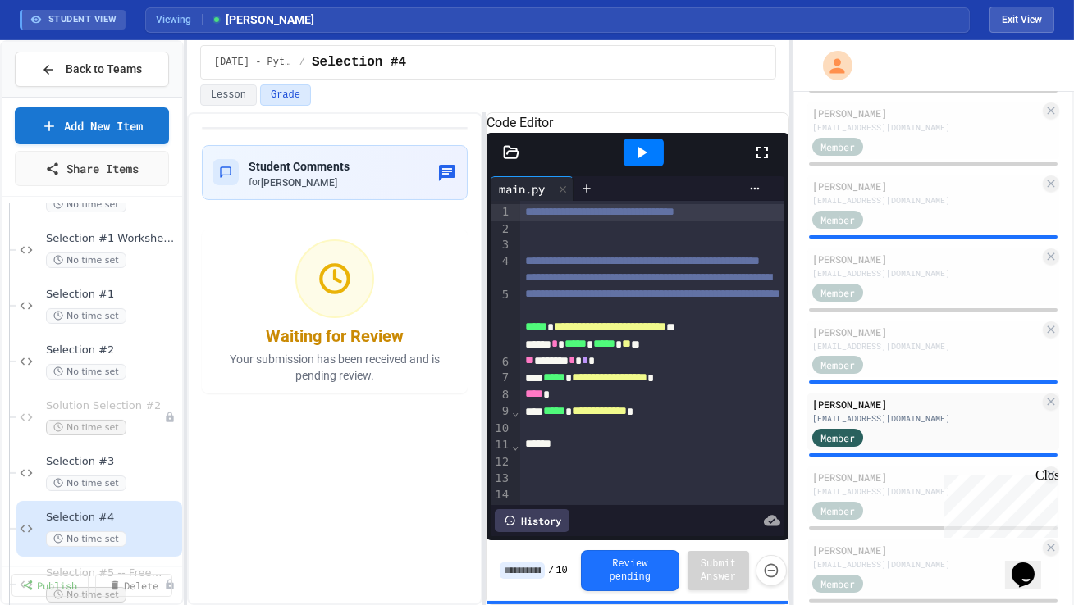
click at [759, 162] on icon at bounding box center [762, 153] width 20 height 20
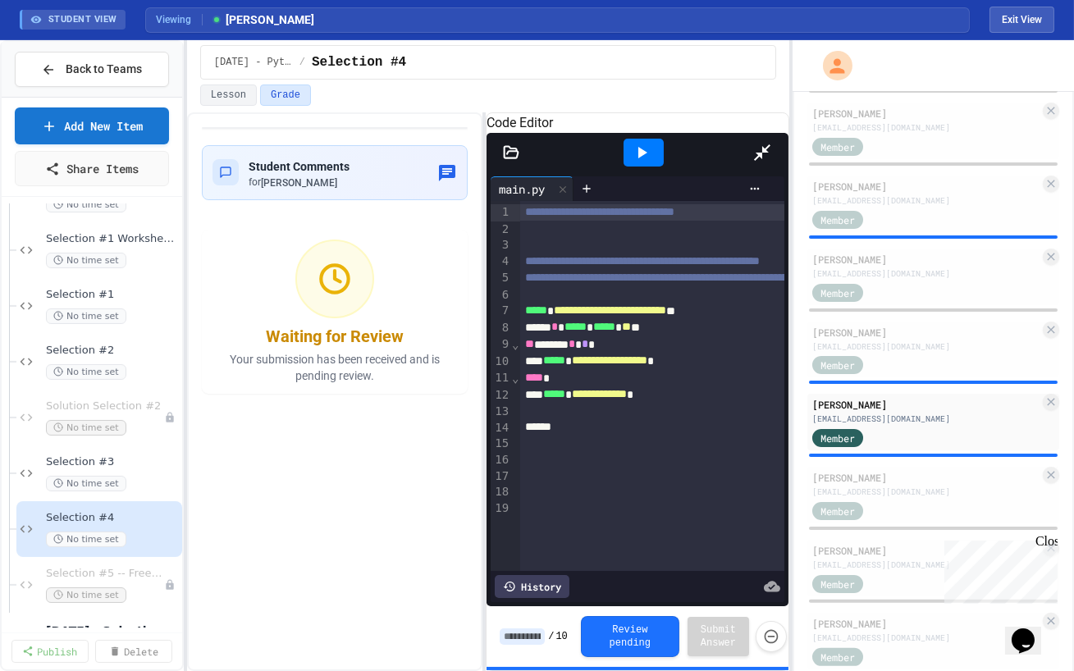
click at [770, 144] on icon at bounding box center [762, 152] width 16 height 16
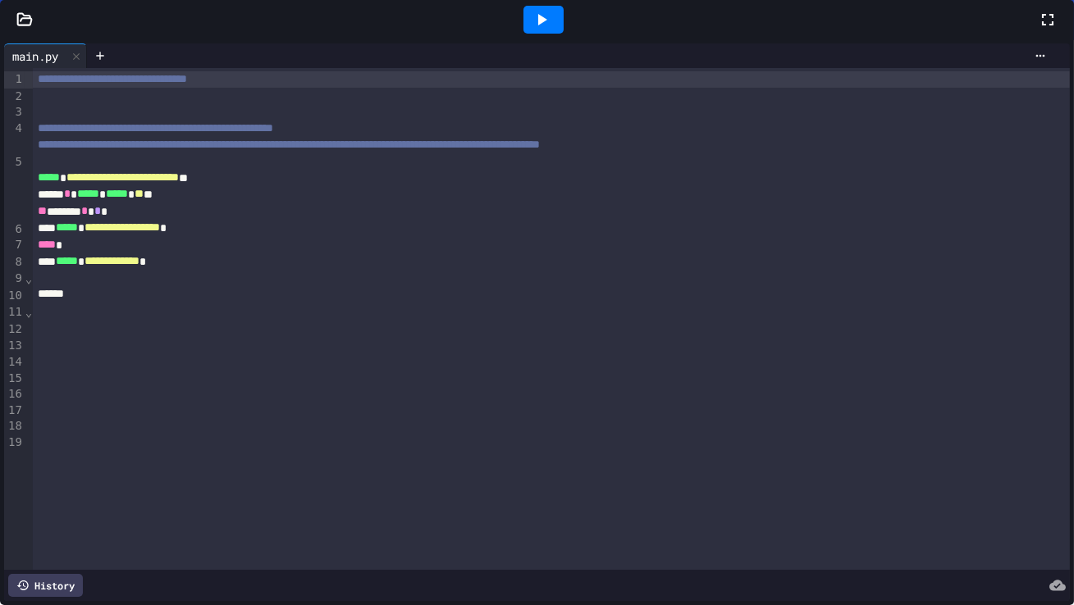
click at [905, 499] on div "Member" at bounding box center [925, 509] width 227 height 21
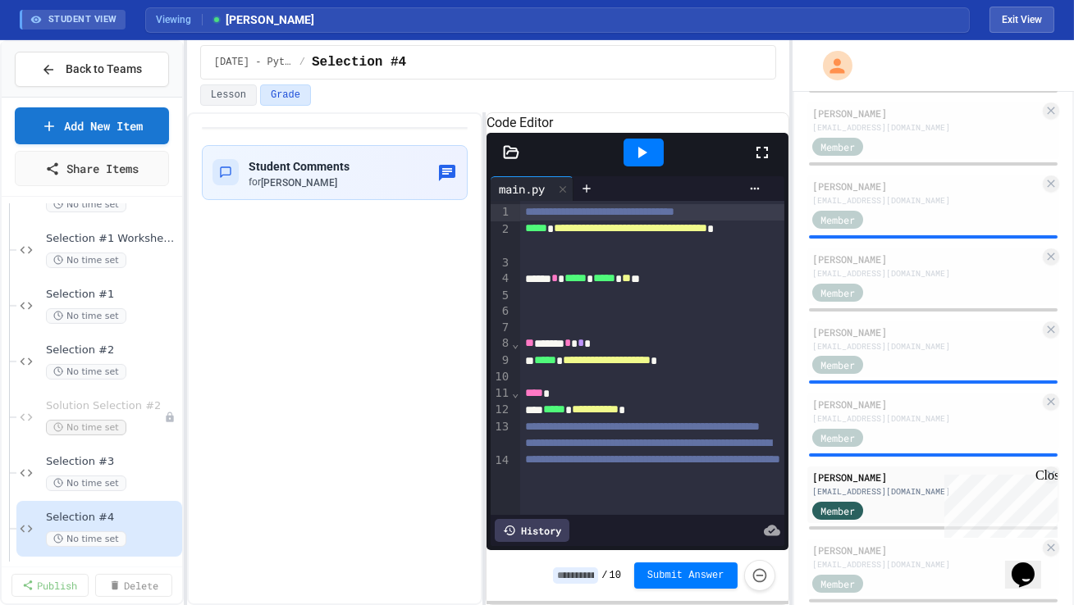
click at [757, 162] on icon at bounding box center [762, 153] width 20 height 20
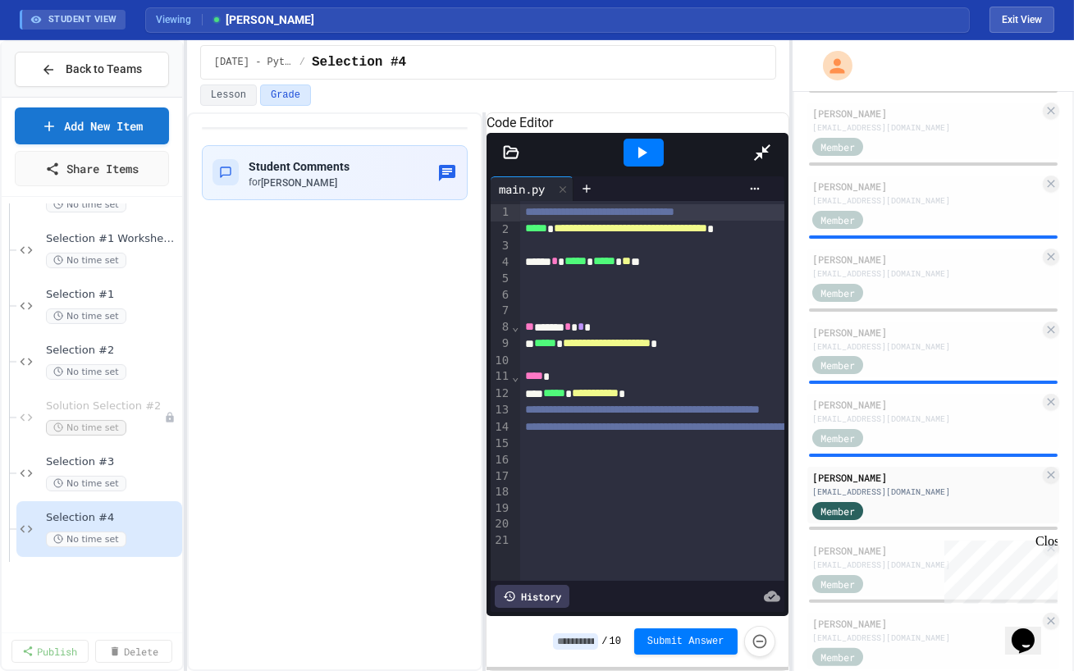
click at [751, 130] on div at bounding box center [644, 152] width 216 height 44
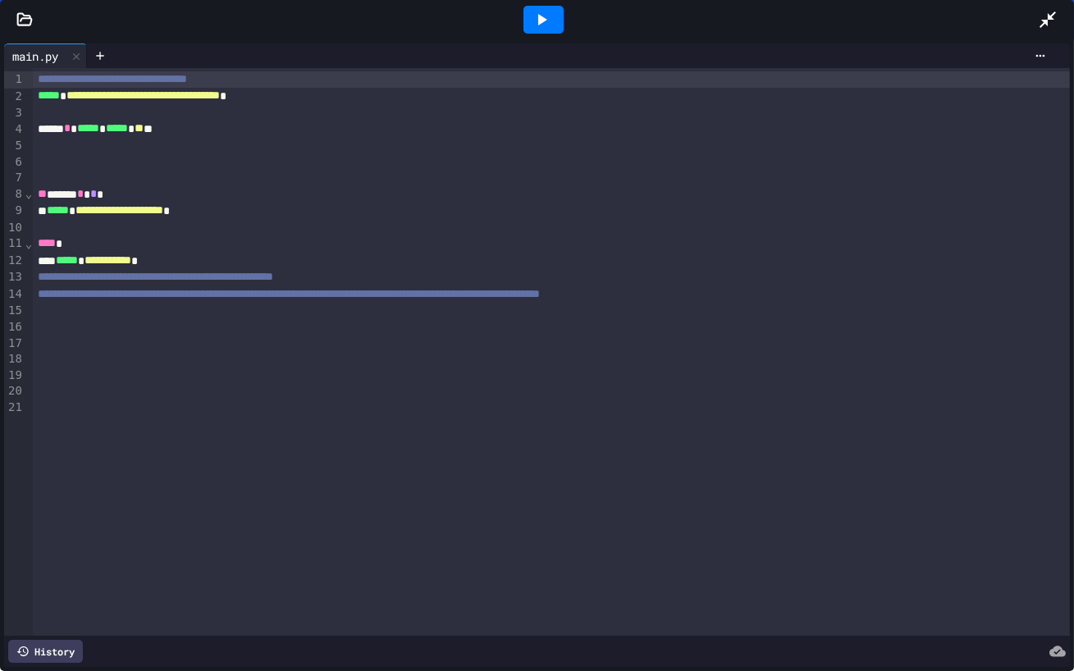
drag, startPoint x: 1046, startPoint y: 17, endPoint x: 1046, endPoint y: 600, distance: 582.3
click at [1046, 17] on icon at bounding box center [1048, 20] width 20 height 20
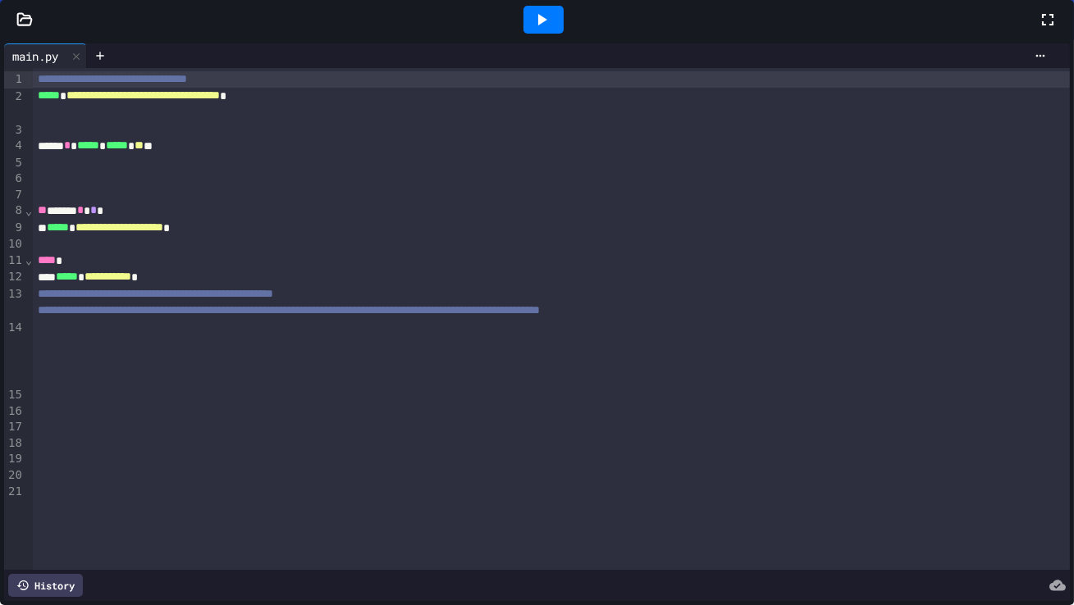
click at [887, 550] on div "[PERSON_NAME]" at bounding box center [925, 550] width 227 height 15
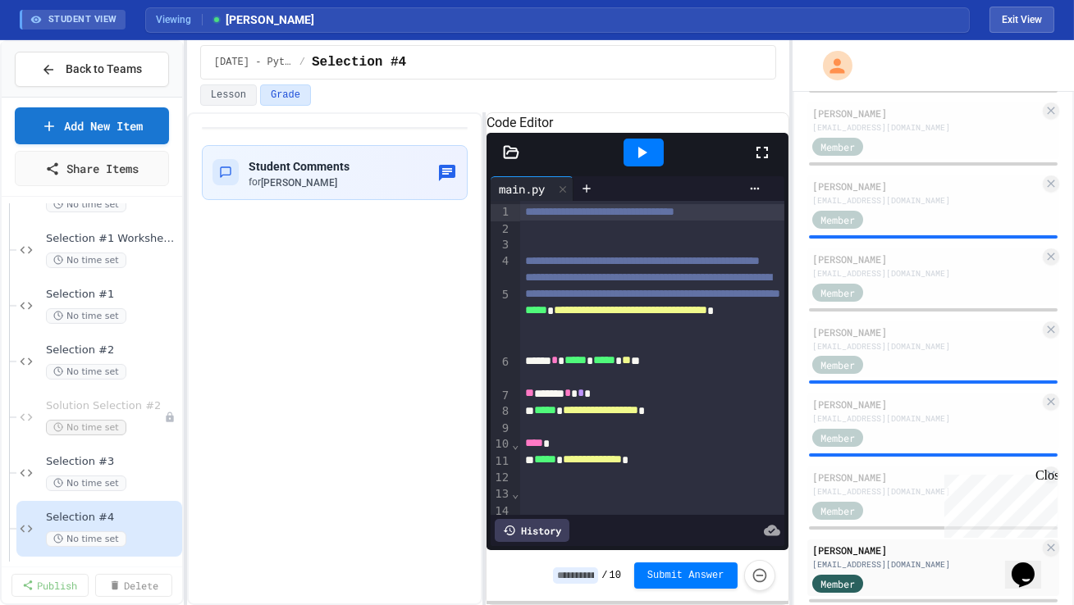
click at [767, 158] on icon at bounding box center [761, 152] width 11 height 11
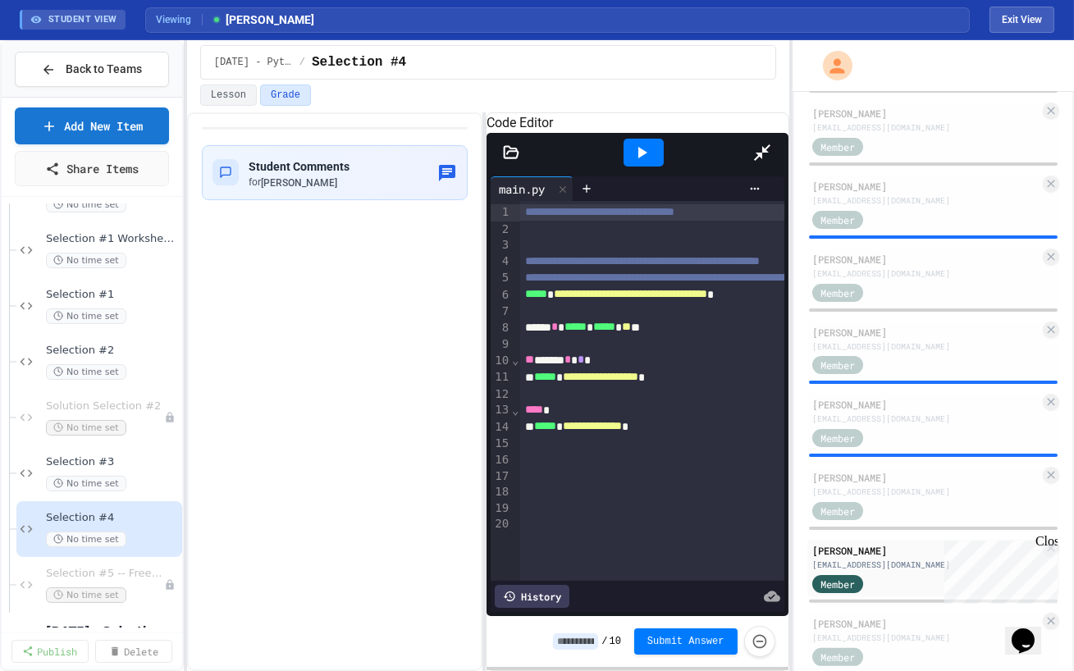
click at [751, 130] on div at bounding box center [644, 152] width 216 height 44
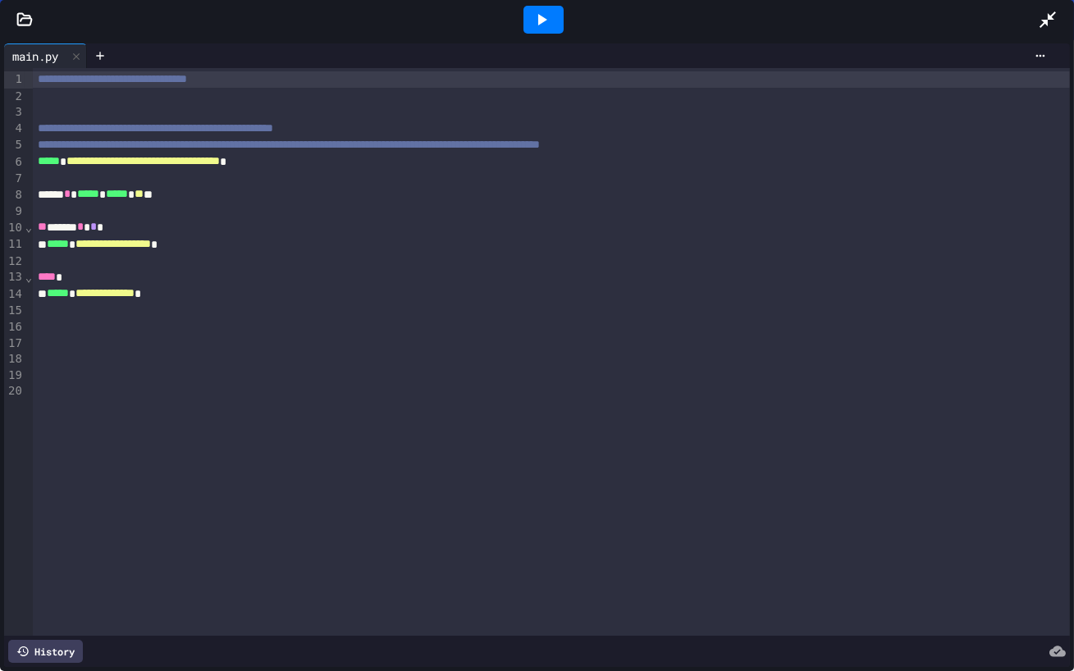
click at [1038, 21] on icon at bounding box center [1048, 20] width 20 height 20
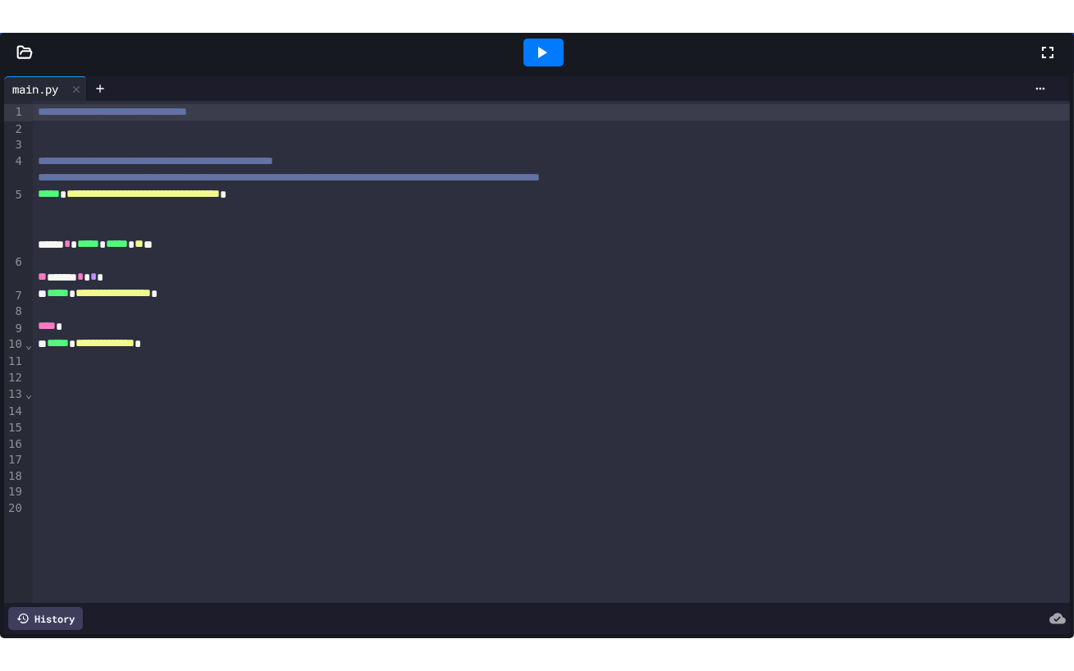
scroll to position [1189, 0]
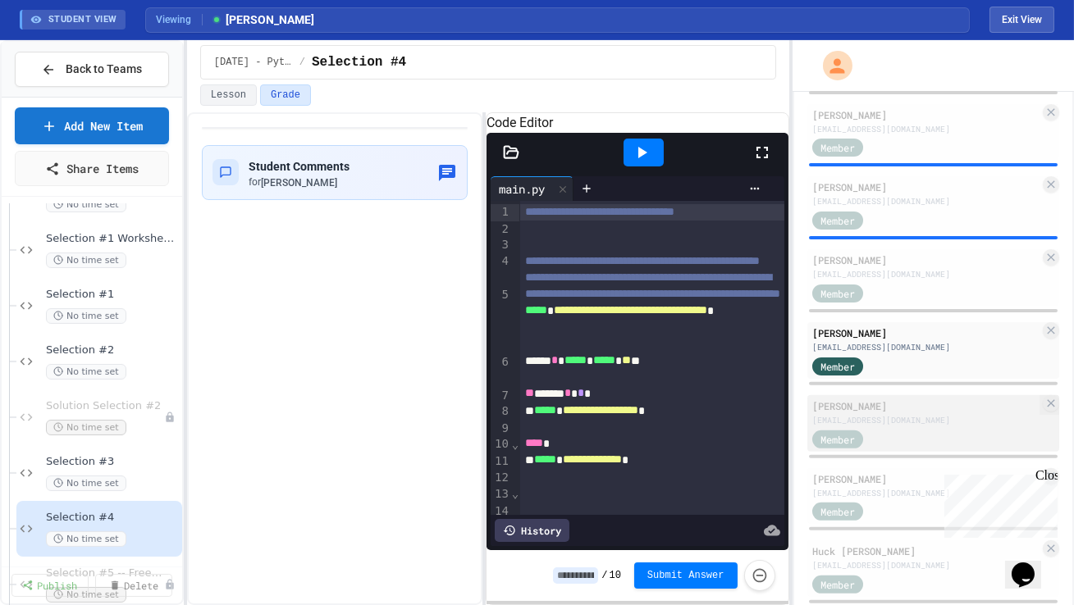
click at [915, 443] on div "[PERSON_NAME] [EMAIL_ADDRESS][DOMAIN_NAME] Member" at bounding box center [933, 423] width 252 height 57
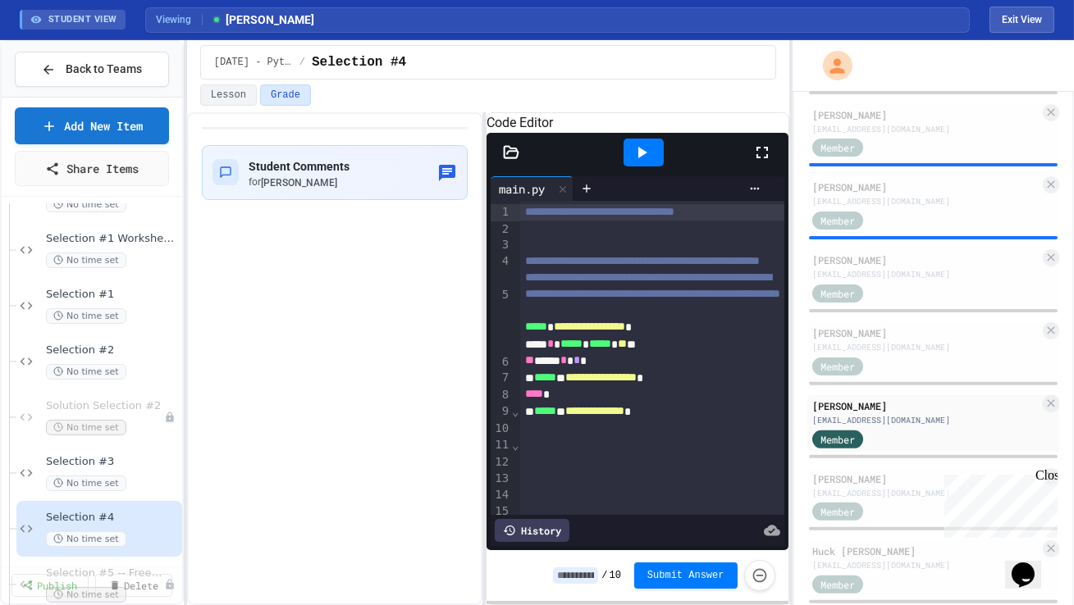
click at [761, 162] on icon at bounding box center [762, 153] width 20 height 20
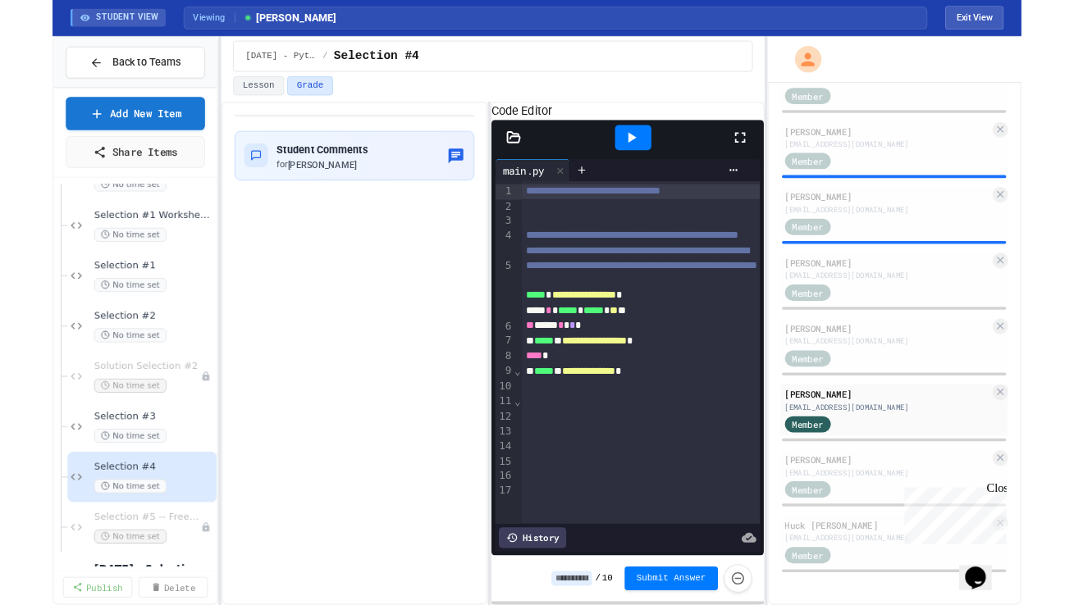
scroll to position [1152, 0]
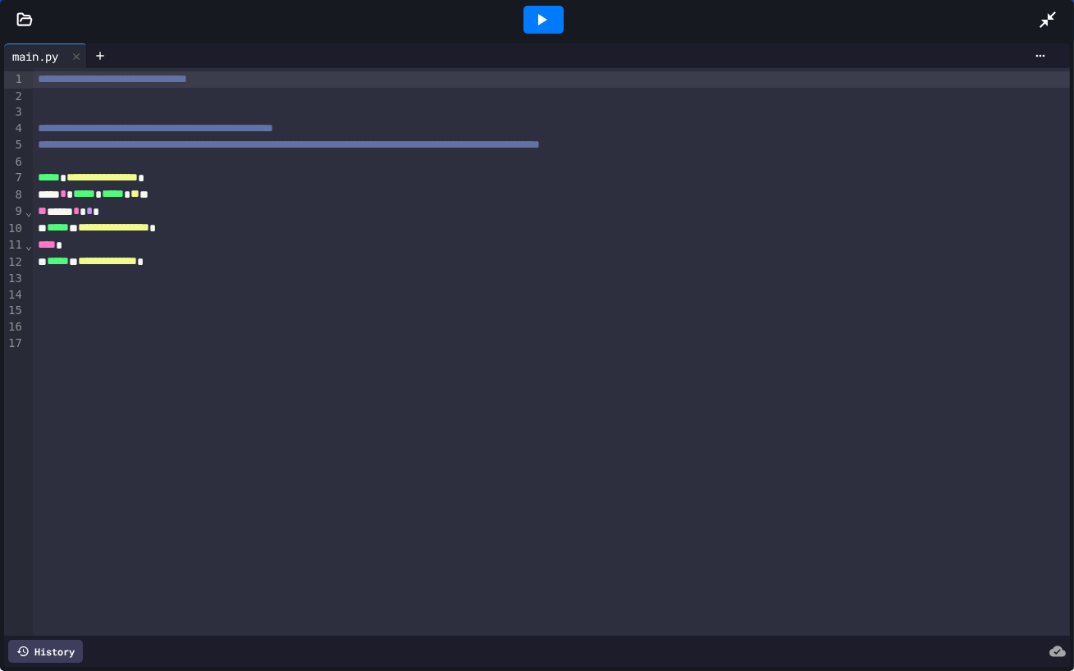
click at [1057, 11] on div at bounding box center [1056, 20] width 36 height 44
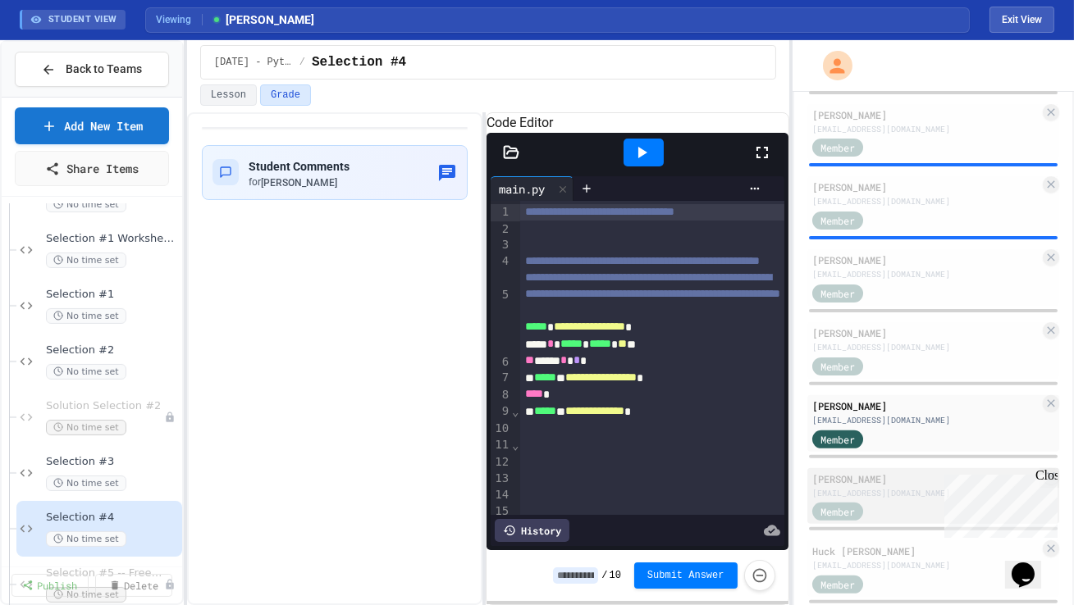
click at [878, 518] on div "[PERSON_NAME] [EMAIL_ADDRESS][DOMAIN_NAME] Member" at bounding box center [933, 496] width 252 height 57
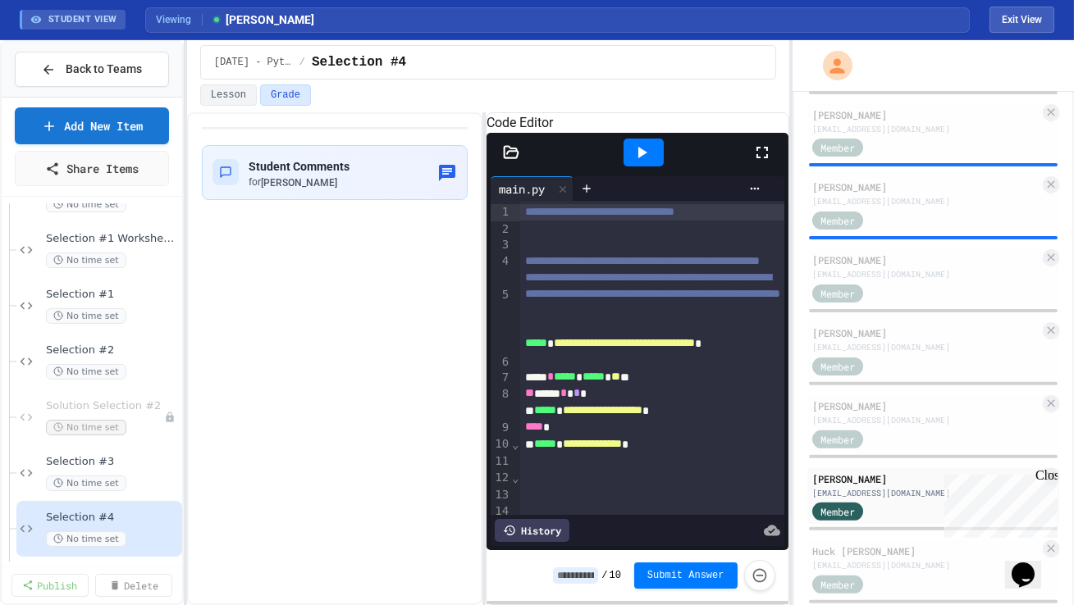
click at [762, 162] on icon at bounding box center [762, 153] width 20 height 20
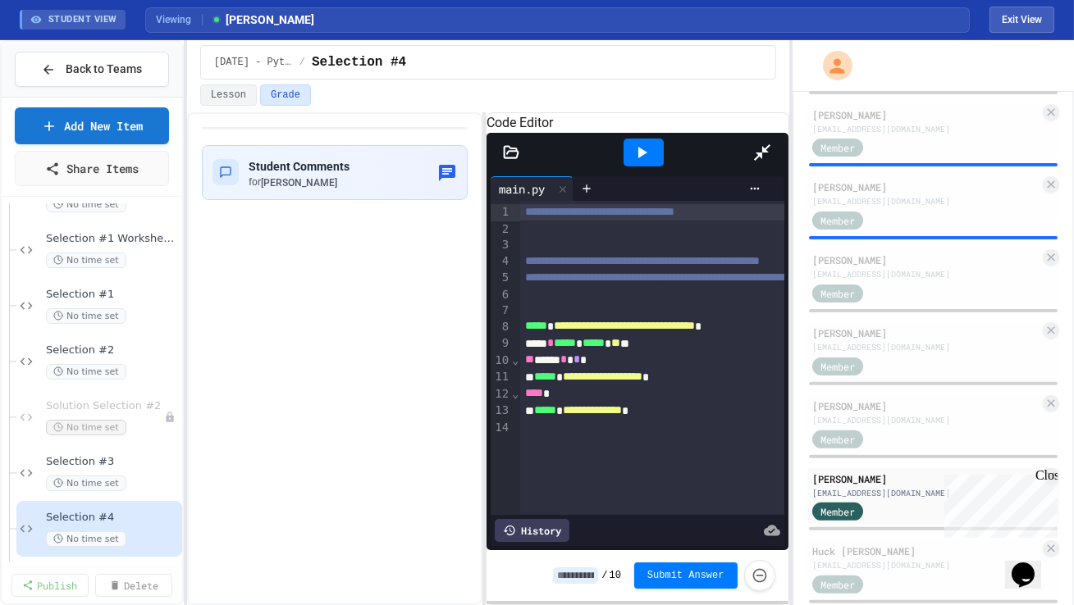
scroll to position [1152, 0]
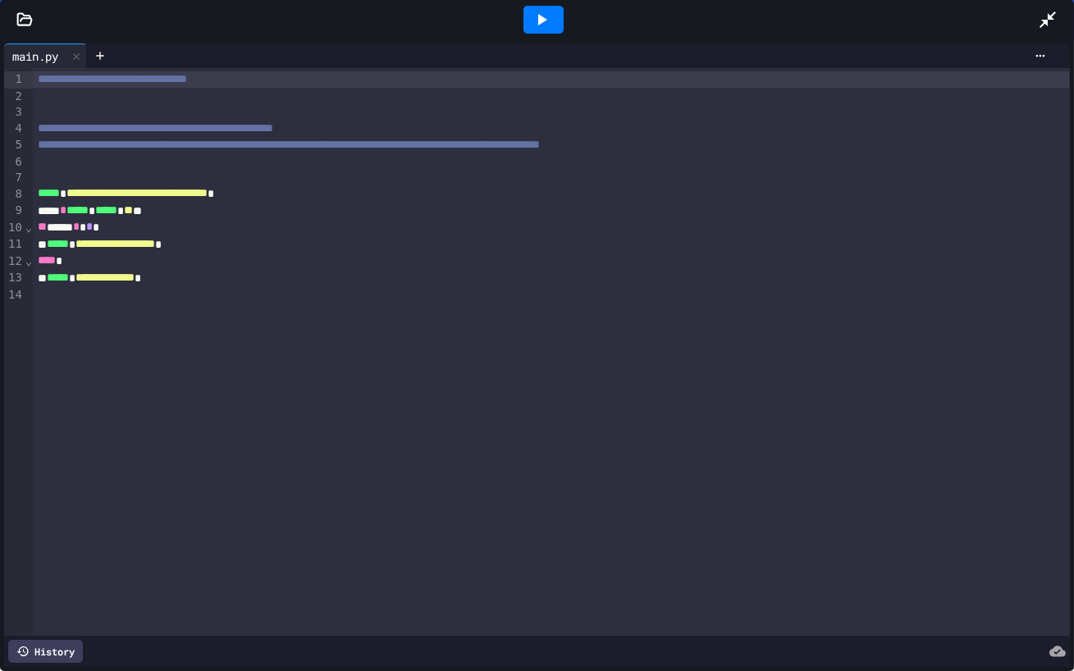
click at [1044, 22] on icon at bounding box center [1047, 19] width 16 height 16
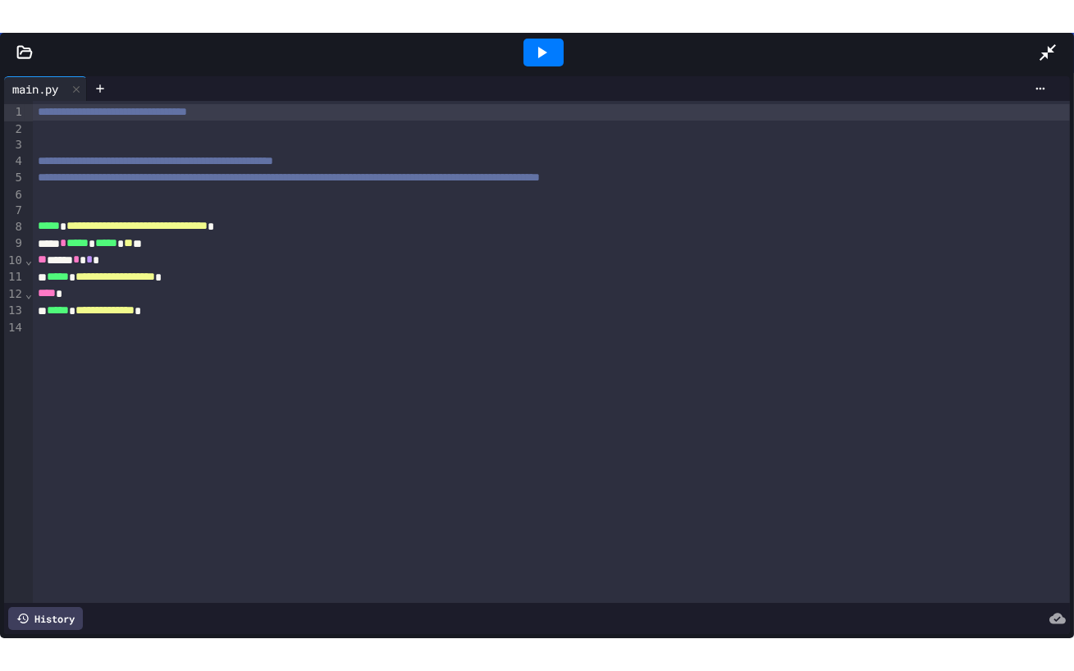
scroll to position [1189, 0]
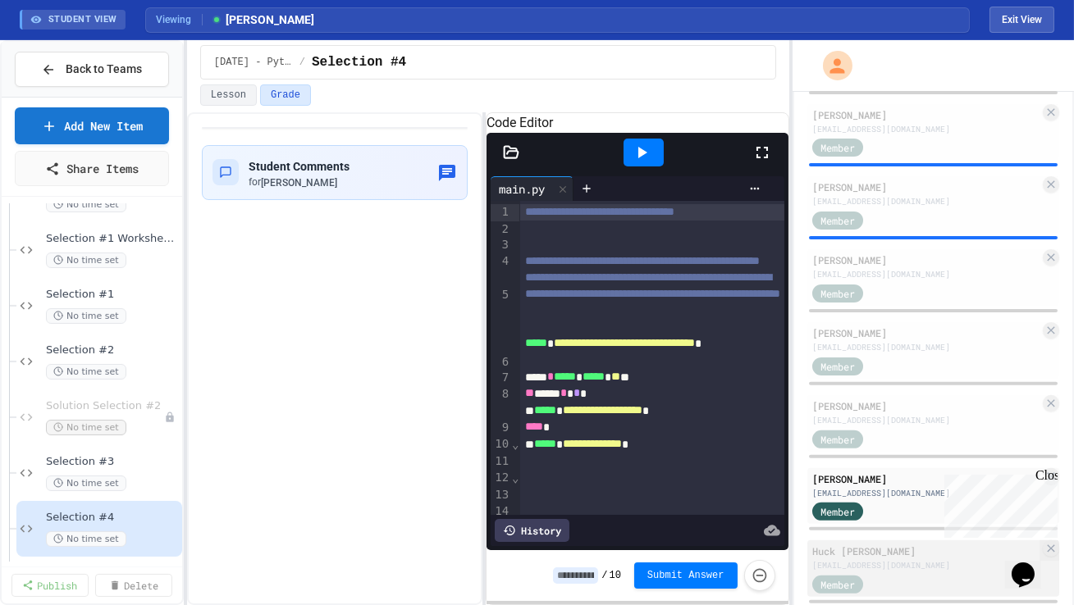
click at [864, 573] on div "Member" at bounding box center [853, 583] width 82 height 21
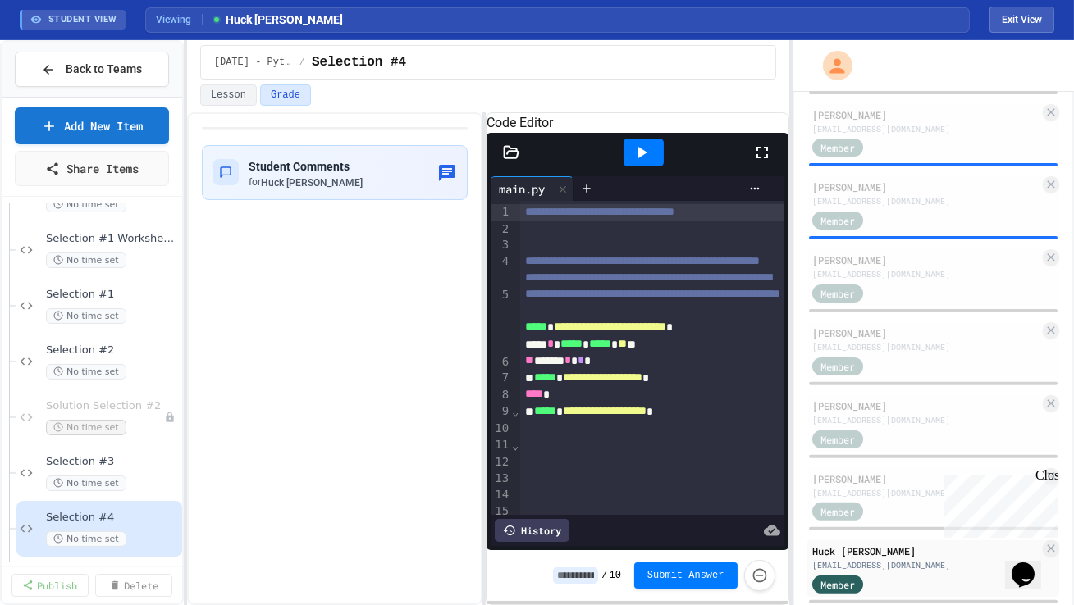
click at [756, 162] on icon at bounding box center [762, 153] width 20 height 20
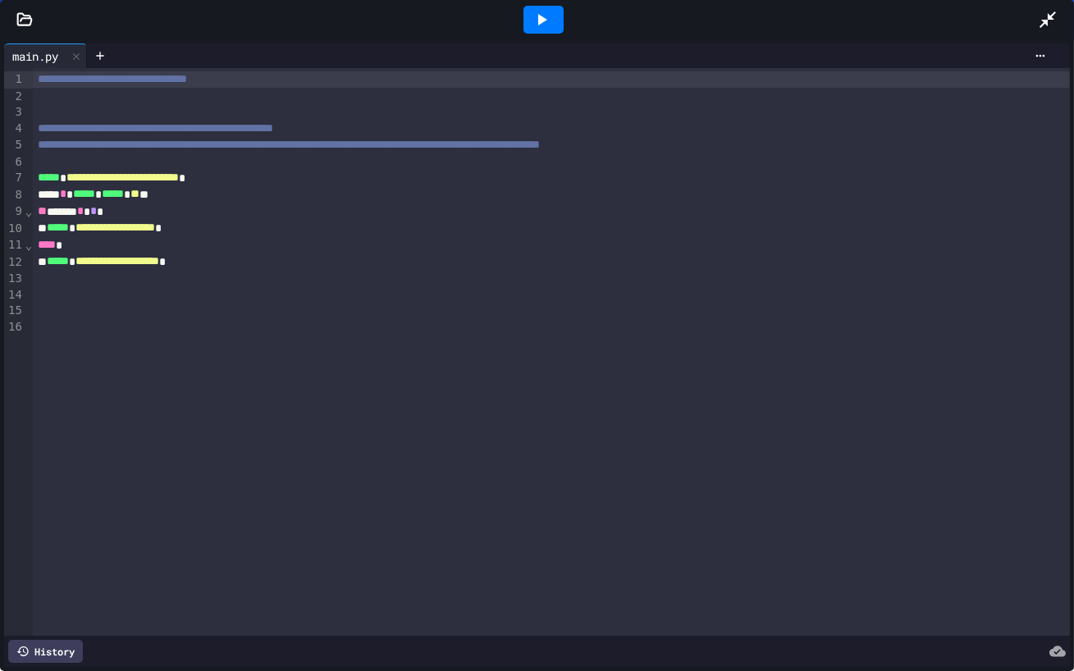
click at [1050, 17] on icon at bounding box center [1047, 19] width 16 height 16
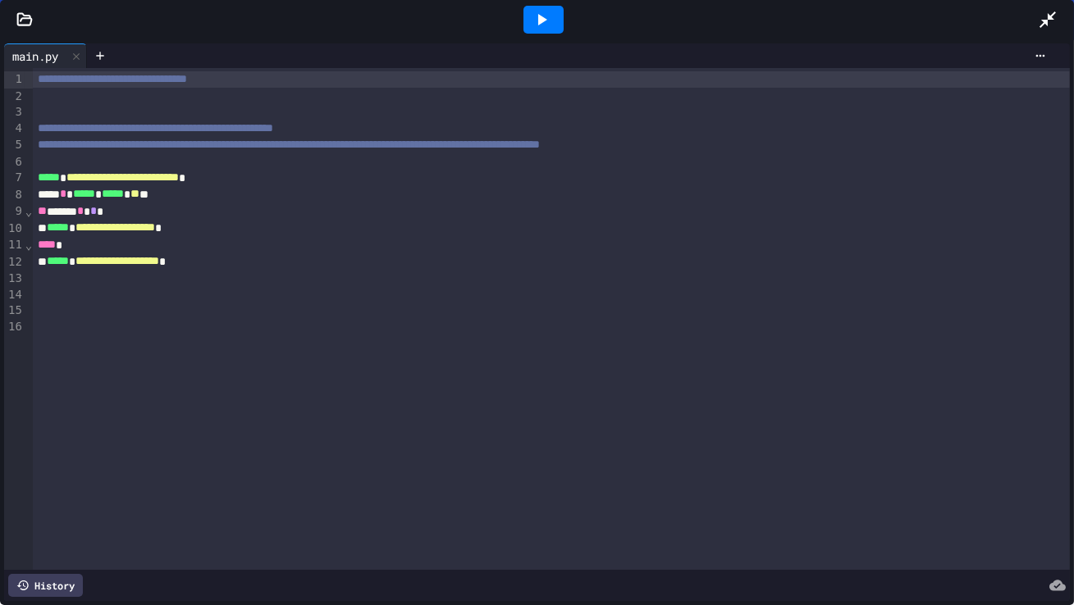
scroll to position [1189, 0]
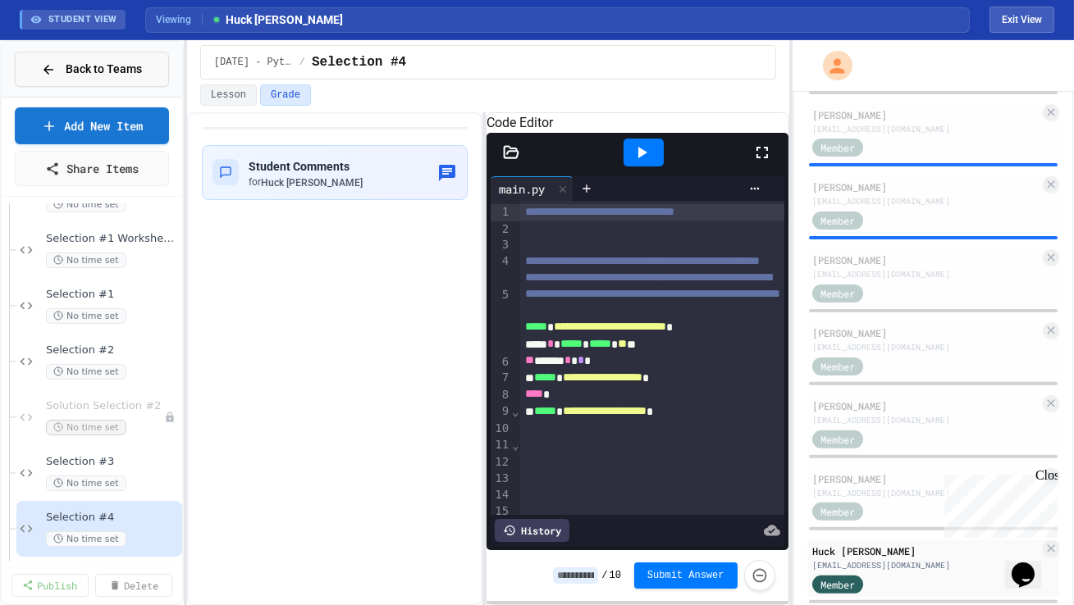
click at [127, 73] on span "Back to Teams" at bounding box center [104, 69] width 76 height 17
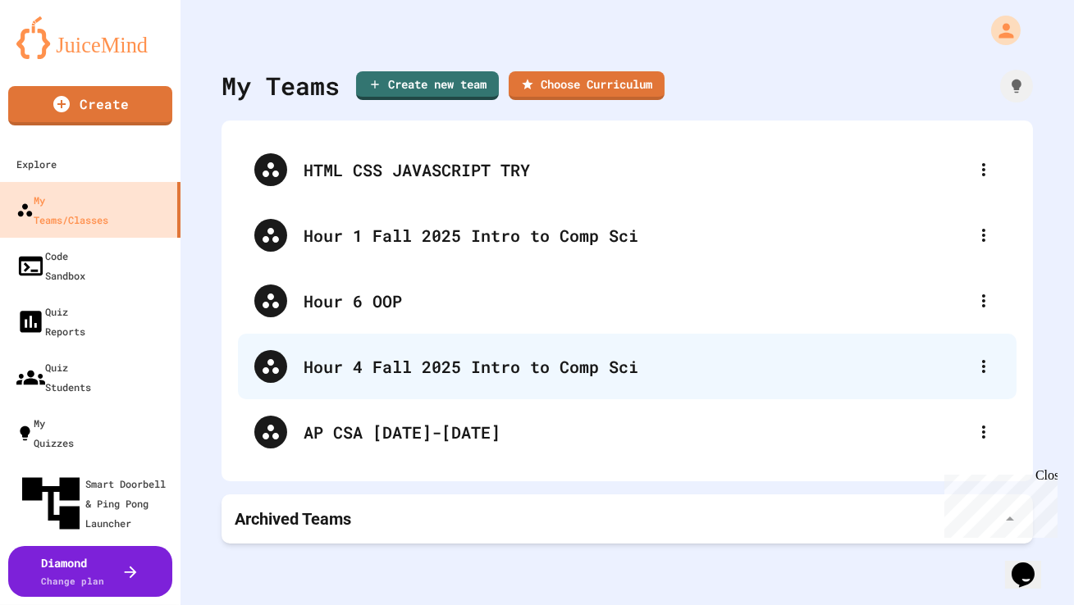
click at [384, 362] on div "Hour 4 Fall 2025 Intro to Comp Sci" at bounding box center [635, 366] width 664 height 25
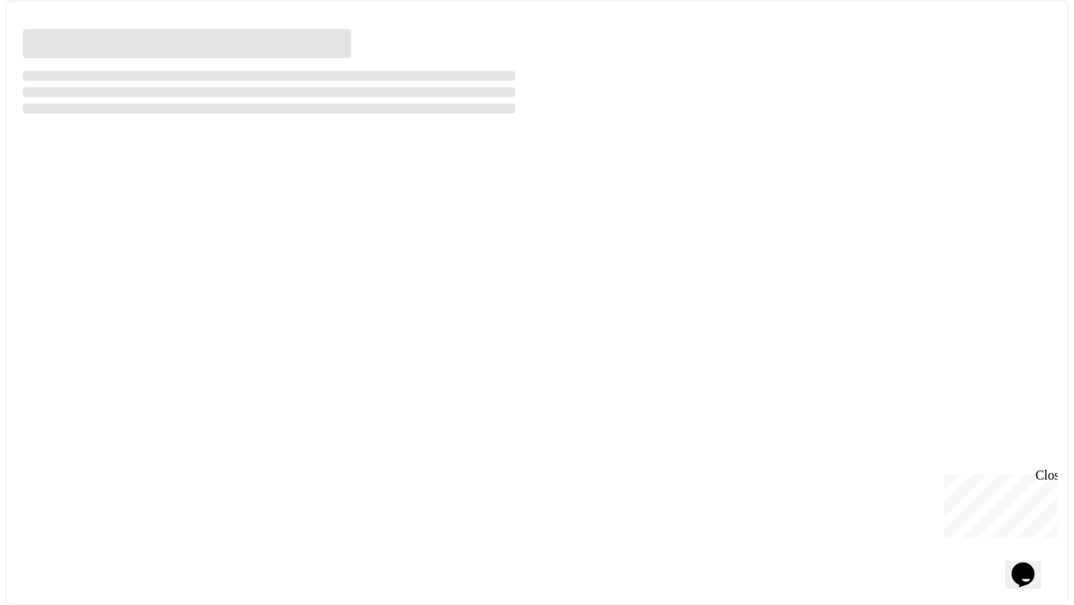
select select "***"
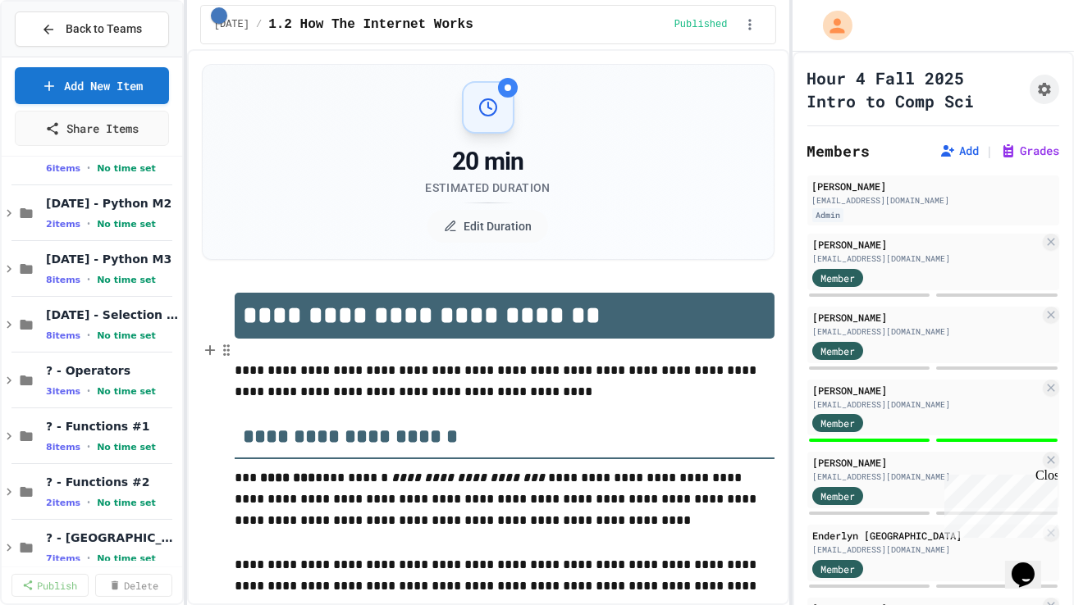
scroll to position [404, 0]
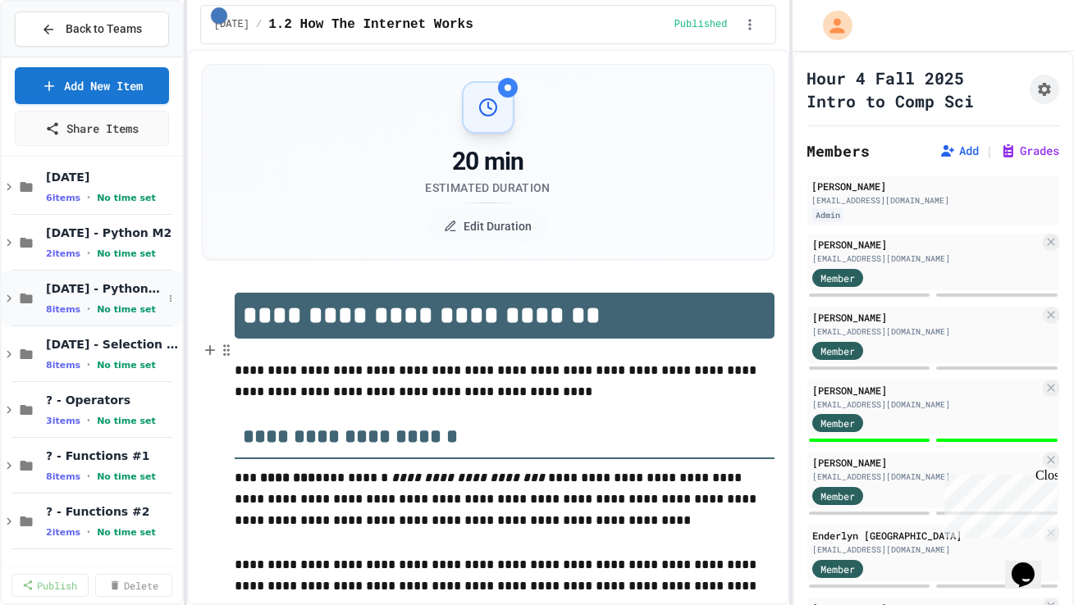
click at [127, 304] on span "No time set" at bounding box center [126, 309] width 59 height 11
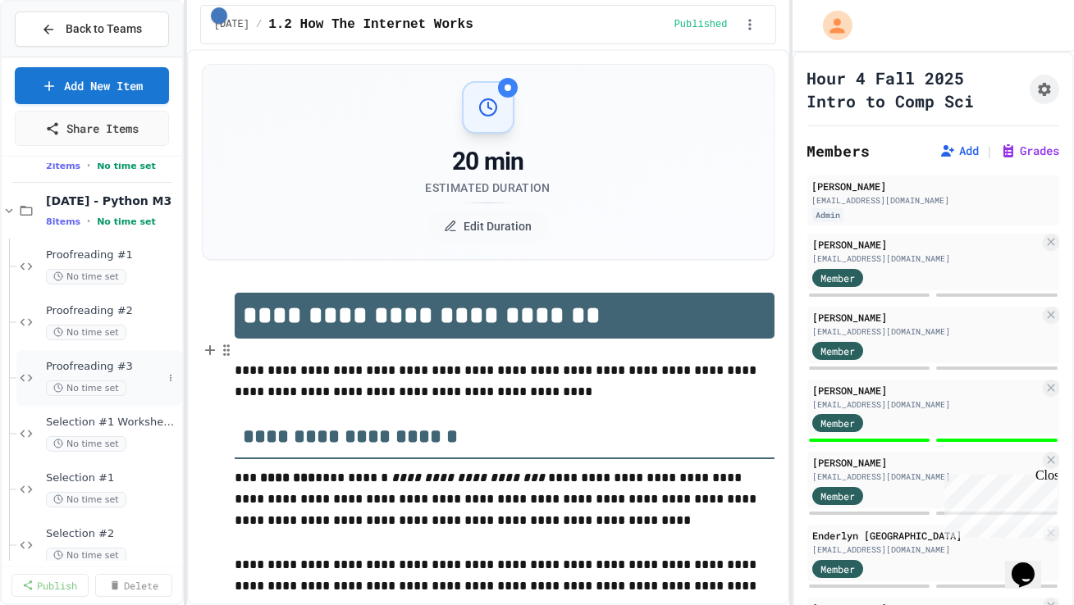
scroll to position [497, 0]
click at [140, 477] on span "Selection #1" at bounding box center [104, 474] width 116 height 14
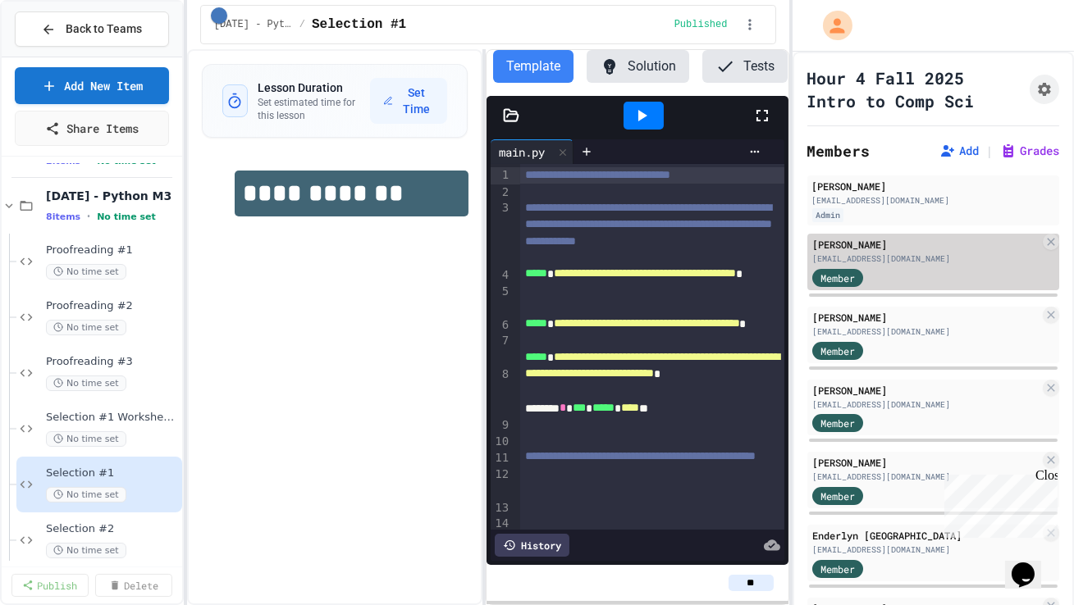
click at [903, 266] on div "[PERSON_NAME] [EMAIL_ADDRESS][DOMAIN_NAME] Member" at bounding box center [933, 262] width 252 height 57
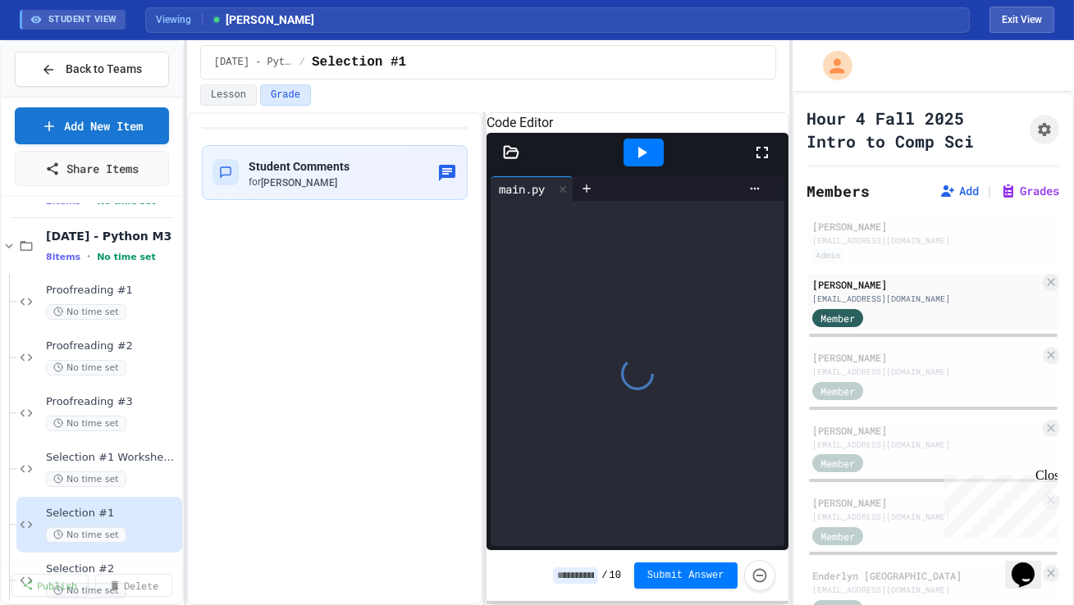
click at [761, 162] on icon at bounding box center [762, 153] width 20 height 20
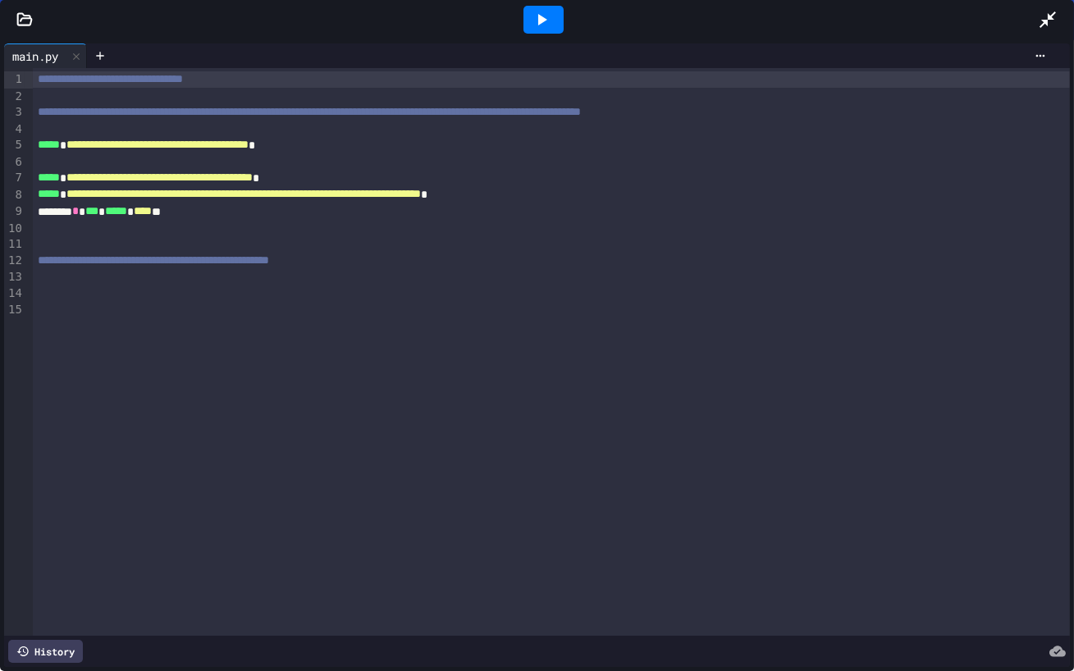
click at [1039, 21] on icon at bounding box center [1048, 20] width 20 height 20
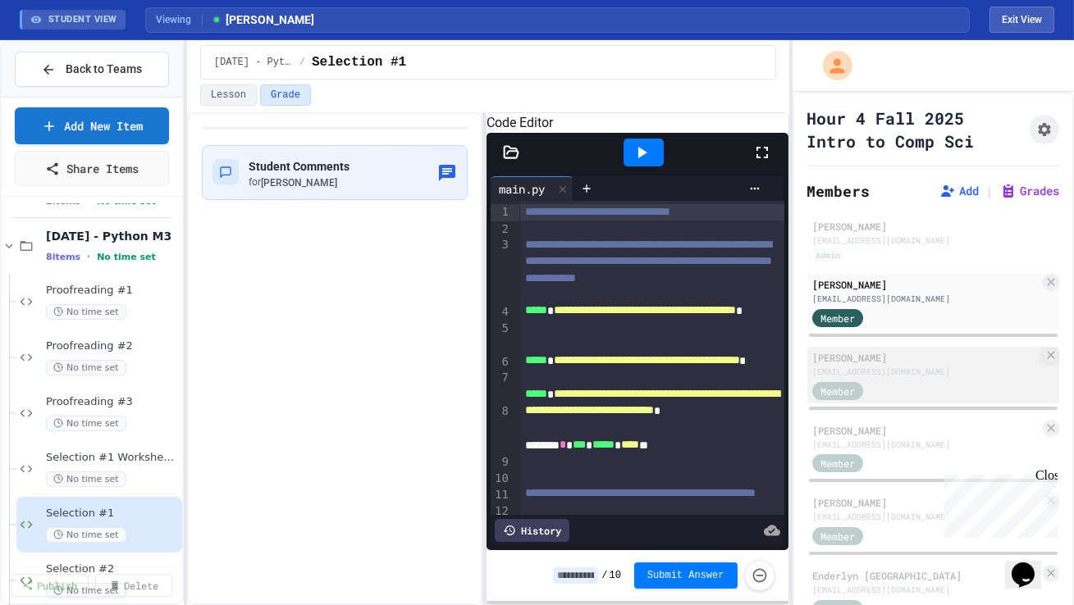
click at [922, 374] on div "[EMAIL_ADDRESS][DOMAIN_NAME]" at bounding box center [925, 372] width 227 height 12
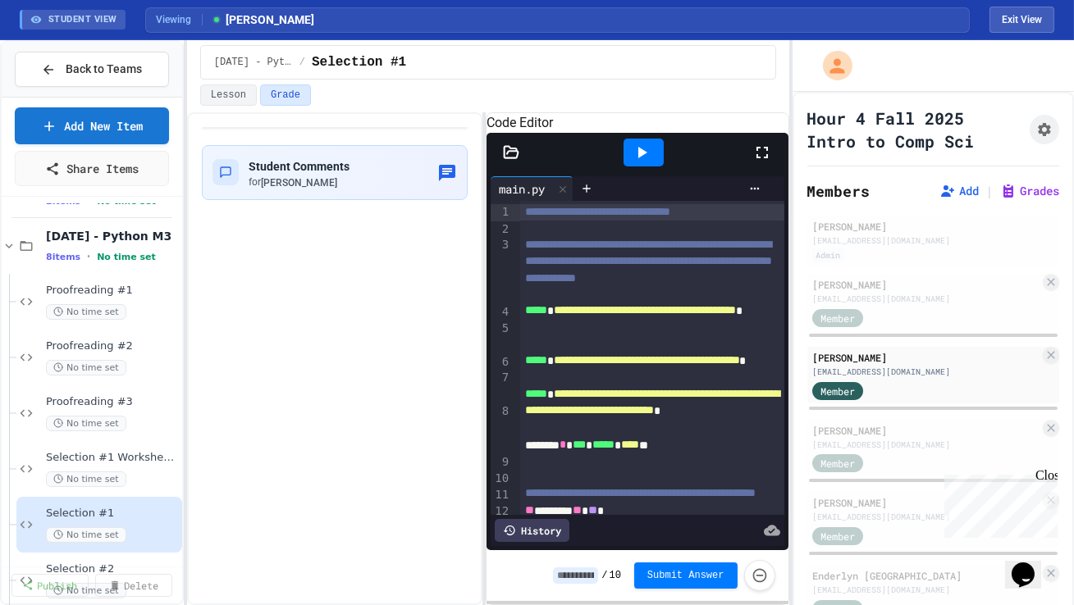
click at [758, 162] on icon at bounding box center [762, 153] width 20 height 20
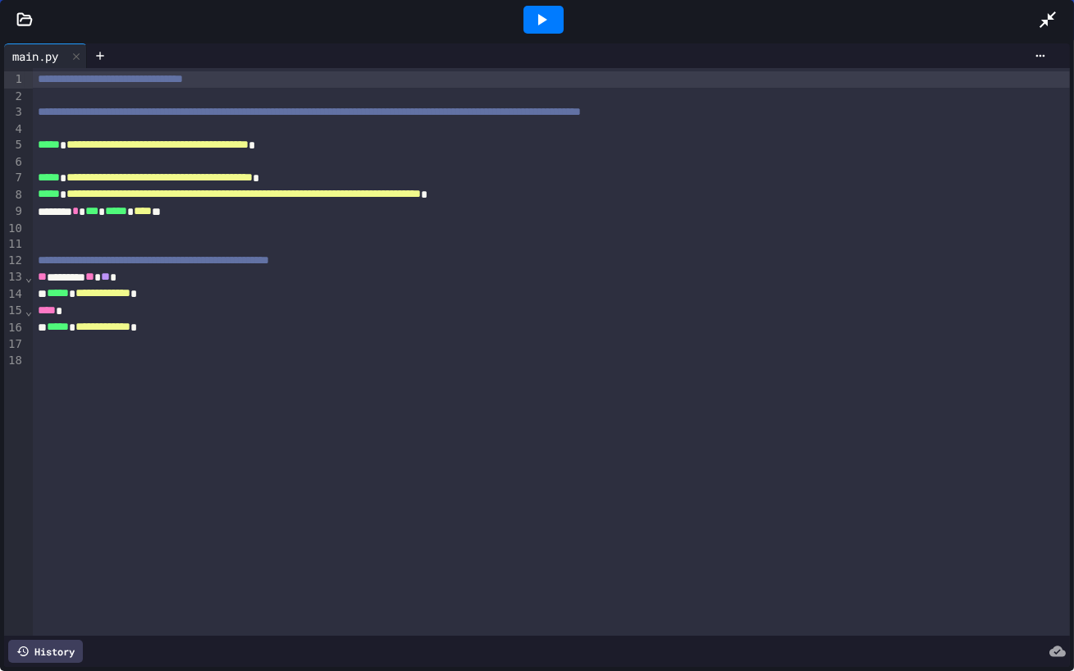
click at [1053, 7] on div at bounding box center [1056, 20] width 36 height 44
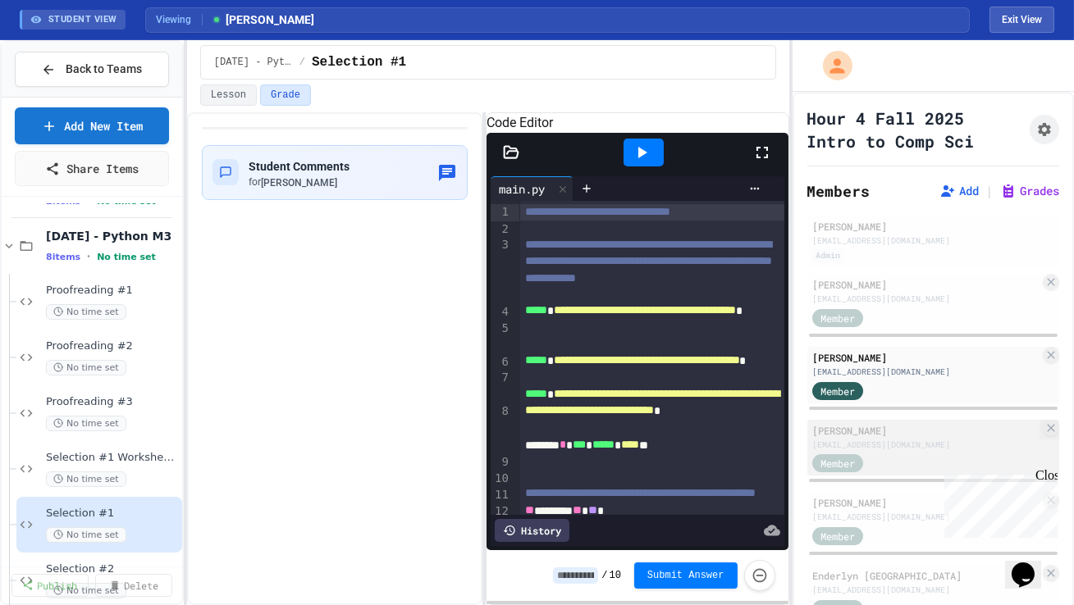
click at [890, 456] on div "Member" at bounding box center [853, 463] width 82 height 21
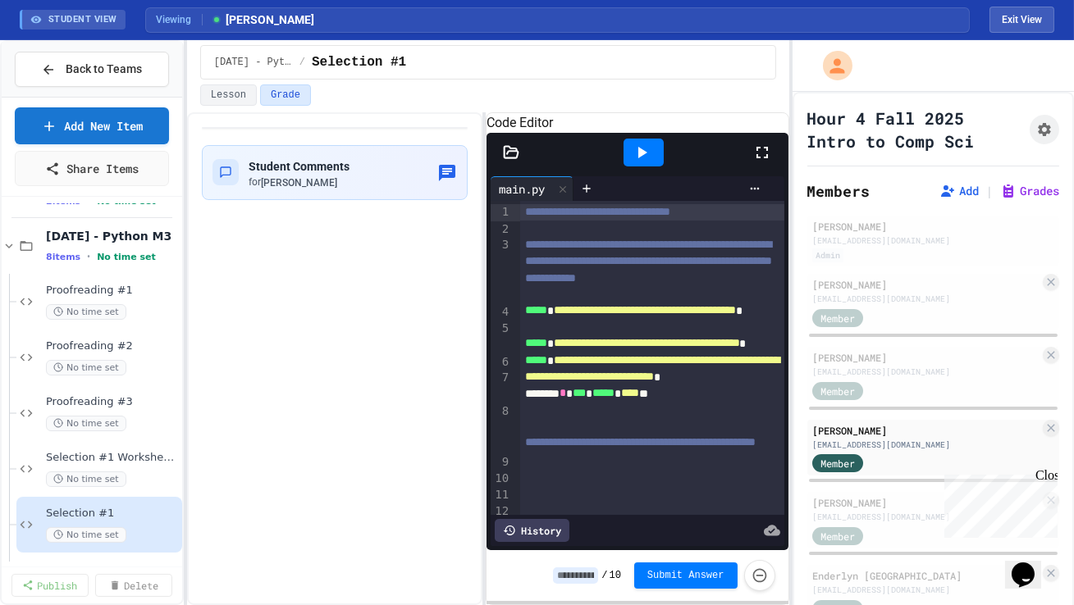
click at [759, 158] on icon at bounding box center [761, 152] width 11 height 11
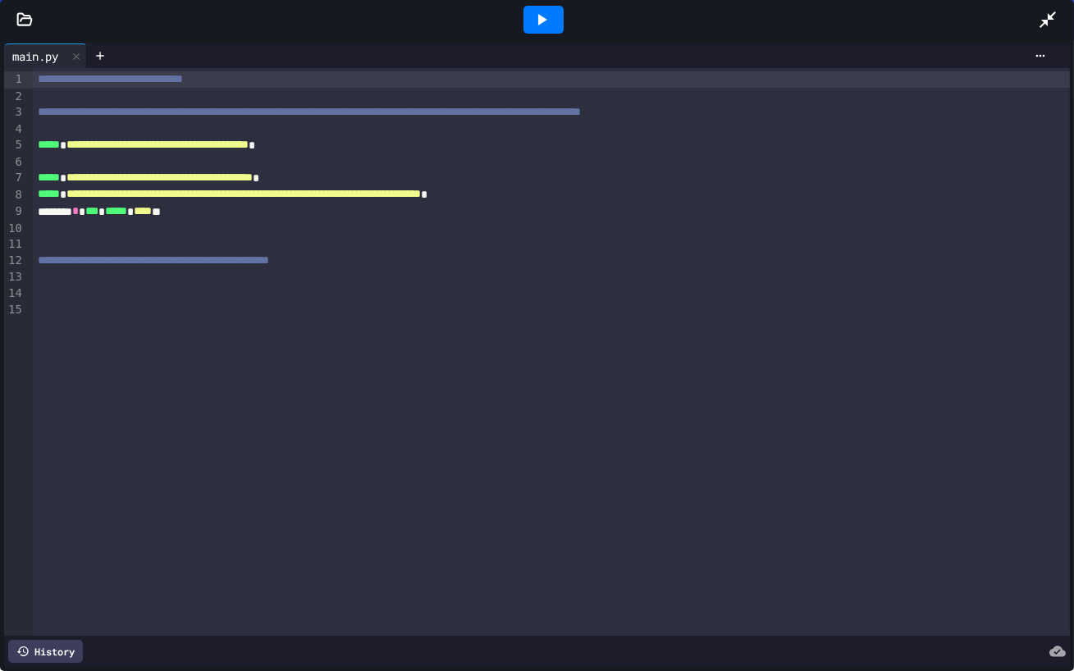
click at [1045, 21] on icon at bounding box center [1047, 19] width 16 height 16
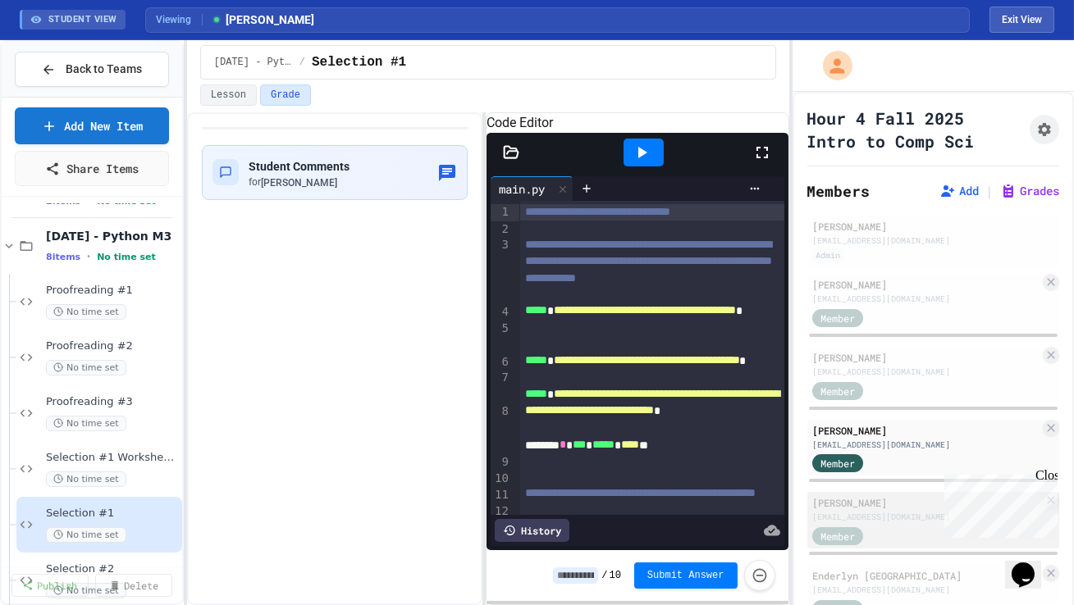
click at [893, 525] on div "Member" at bounding box center [925, 535] width 227 height 21
click at [754, 162] on icon at bounding box center [762, 153] width 20 height 20
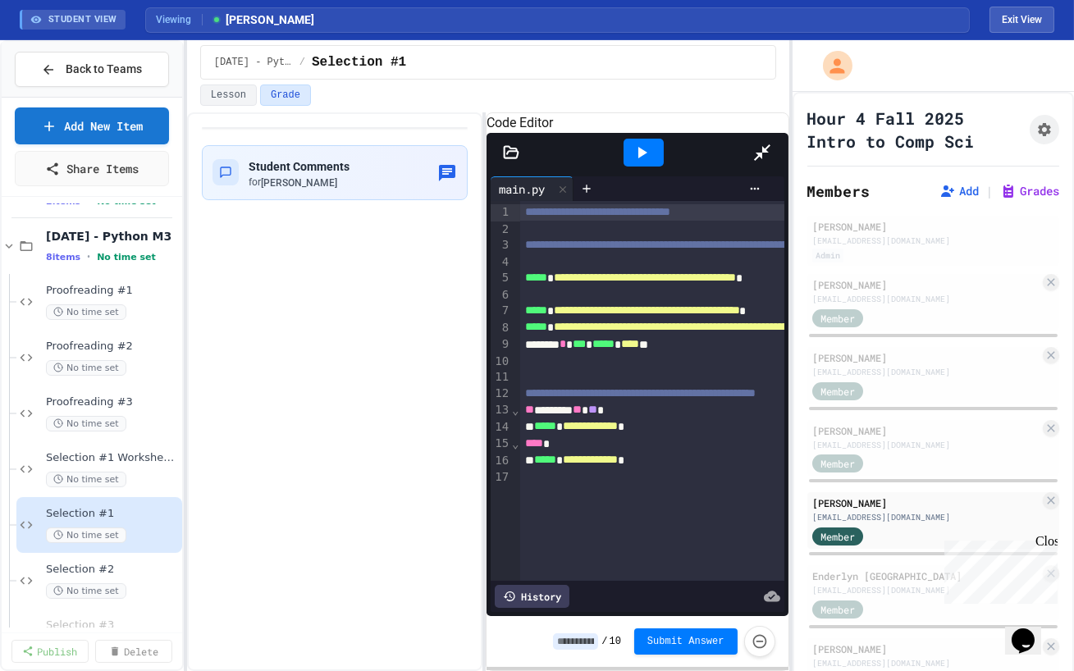
click at [788, 130] on div at bounding box center [770, 152] width 36 height 44
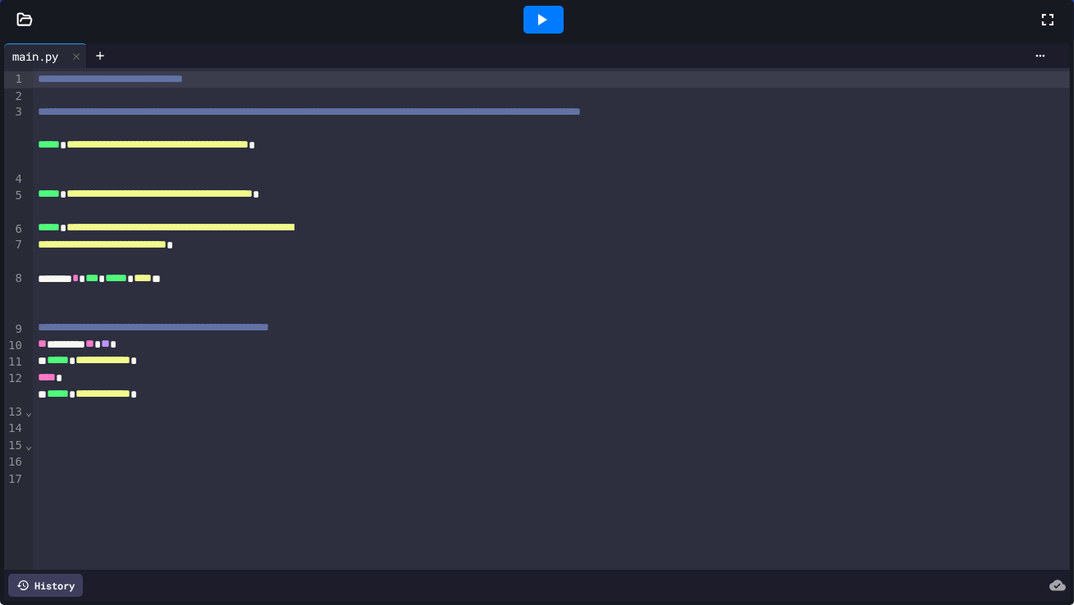
click at [888, 576] on div "Enderlyn [GEOGRAPHIC_DATA]" at bounding box center [925, 575] width 227 height 15
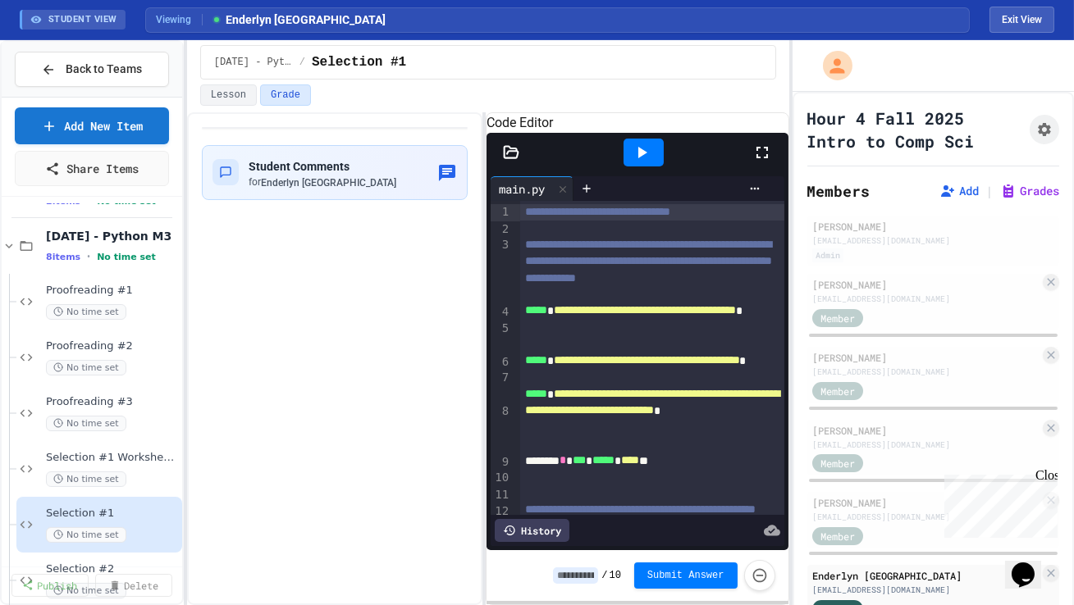
click at [759, 162] on icon at bounding box center [762, 153] width 20 height 20
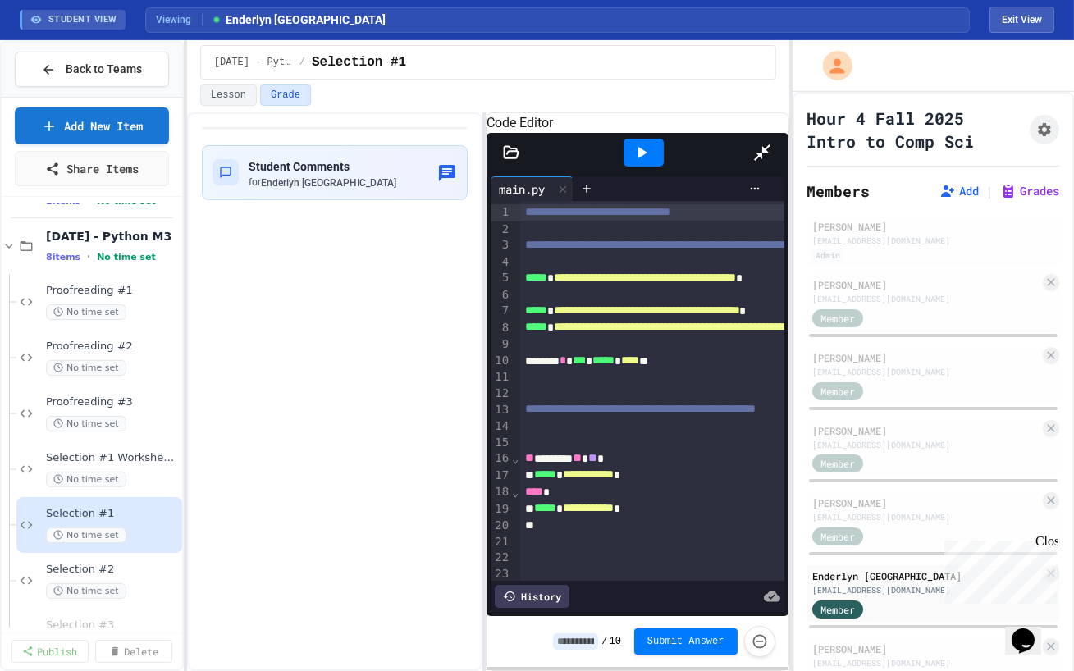
click at [772, 143] on icon at bounding box center [762, 153] width 20 height 20
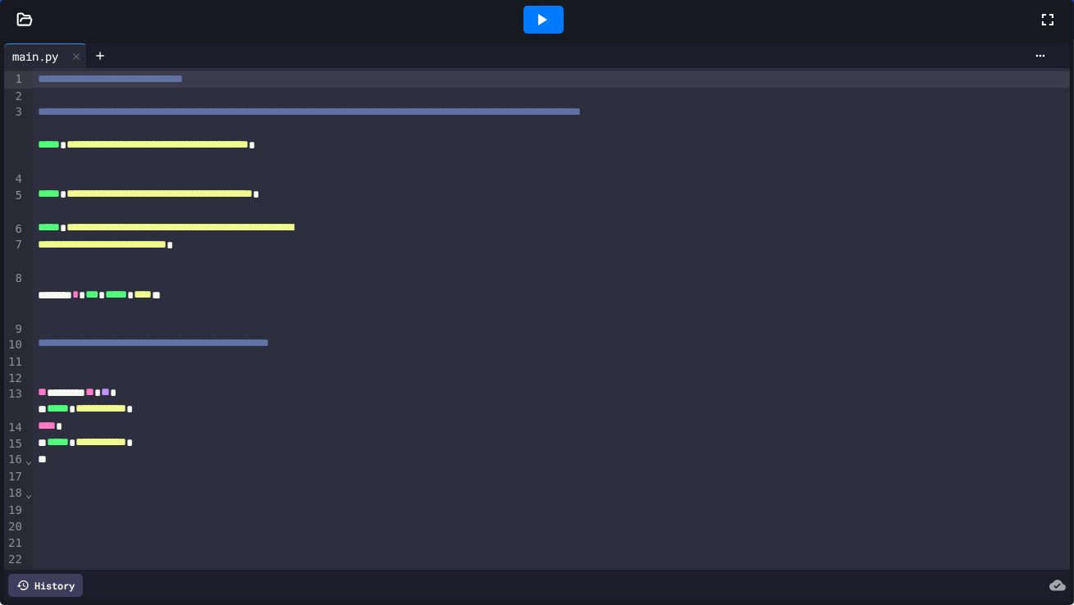
scroll to position [182, 0]
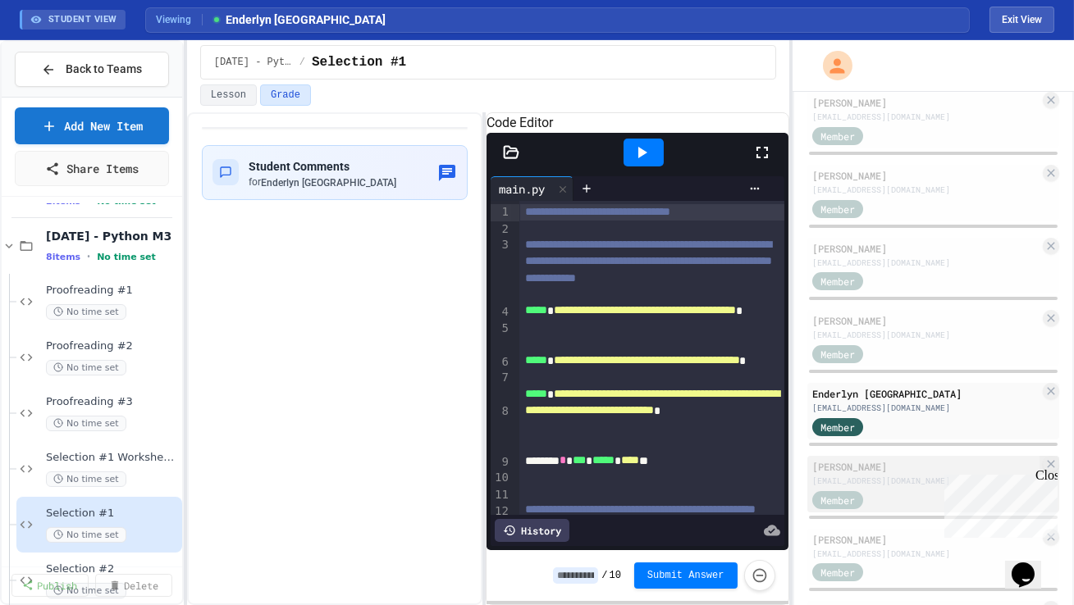
click at [896, 476] on div "[EMAIL_ADDRESS][DOMAIN_NAME]" at bounding box center [925, 481] width 227 height 12
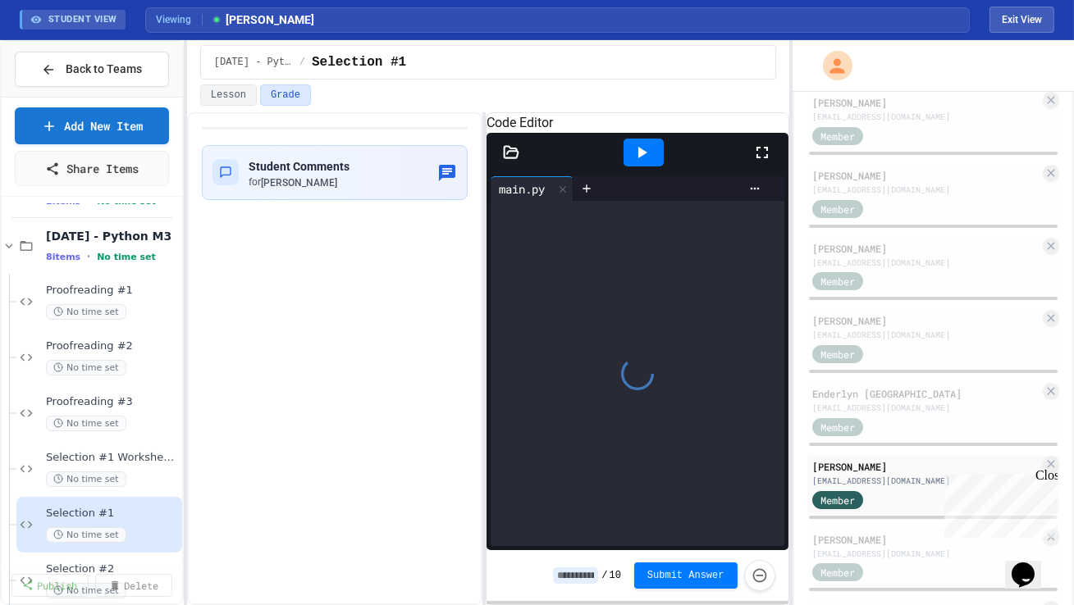
click at [765, 157] on div at bounding box center [770, 152] width 36 height 44
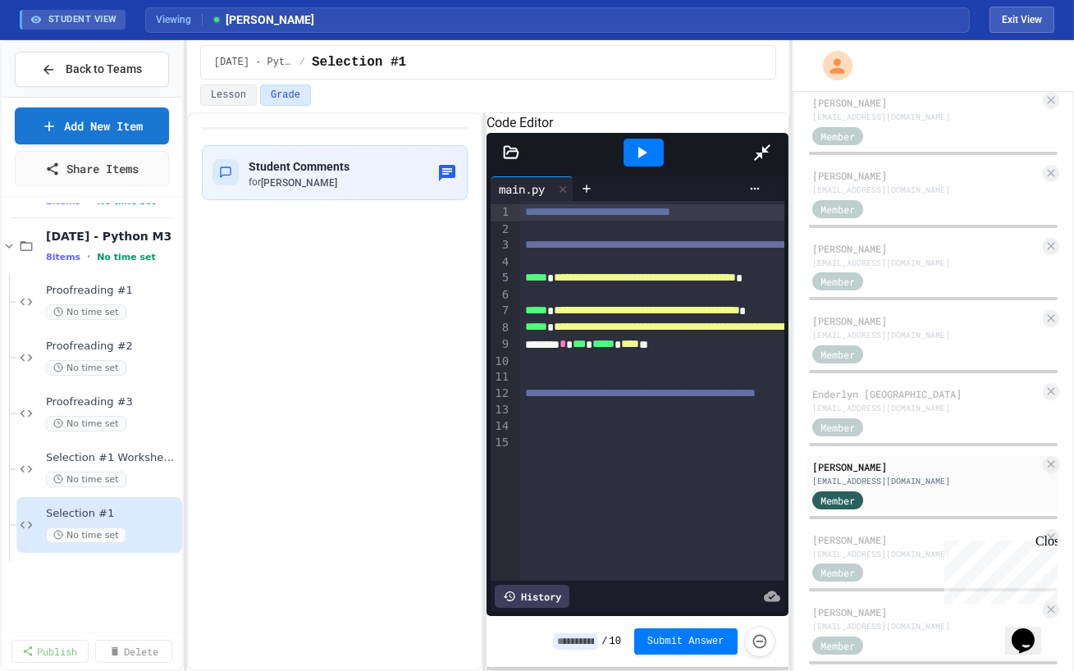
click at [770, 144] on icon at bounding box center [762, 152] width 16 height 16
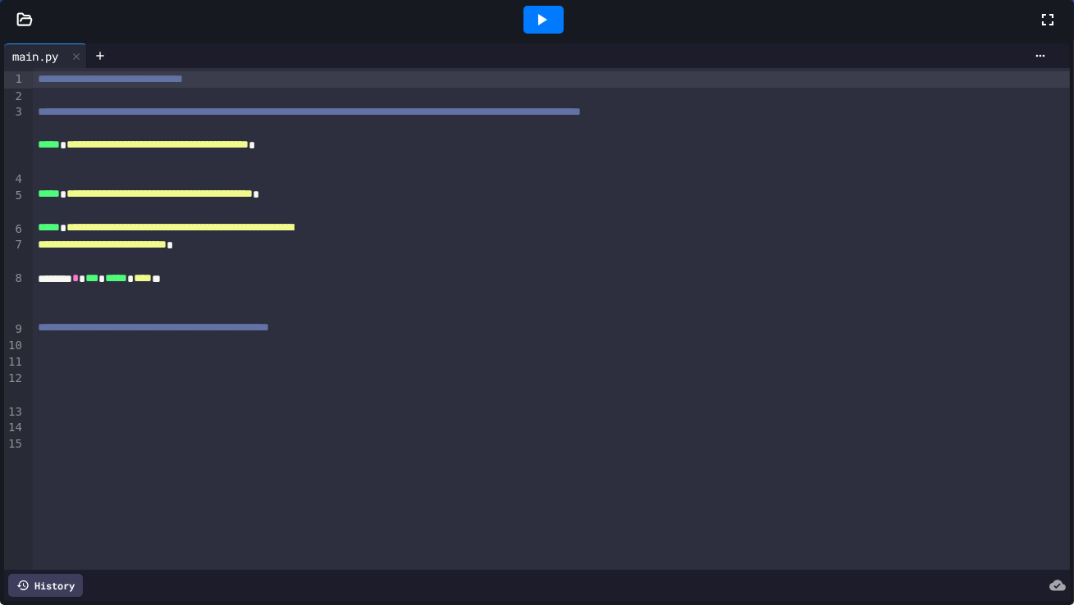
click at [887, 568] on div "Member" at bounding box center [853, 572] width 82 height 21
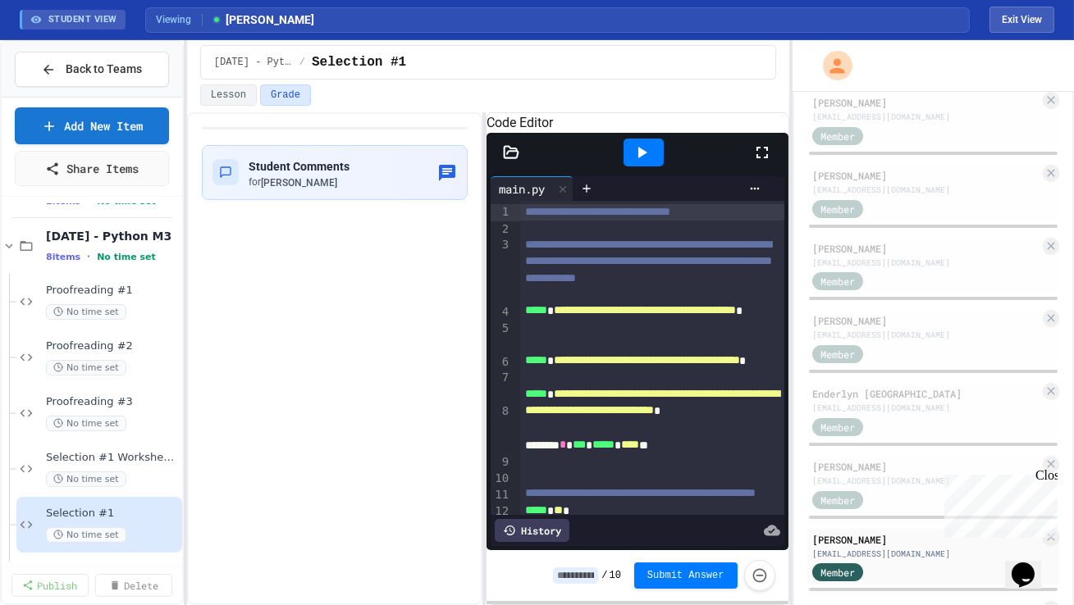
click at [761, 162] on icon at bounding box center [762, 153] width 20 height 20
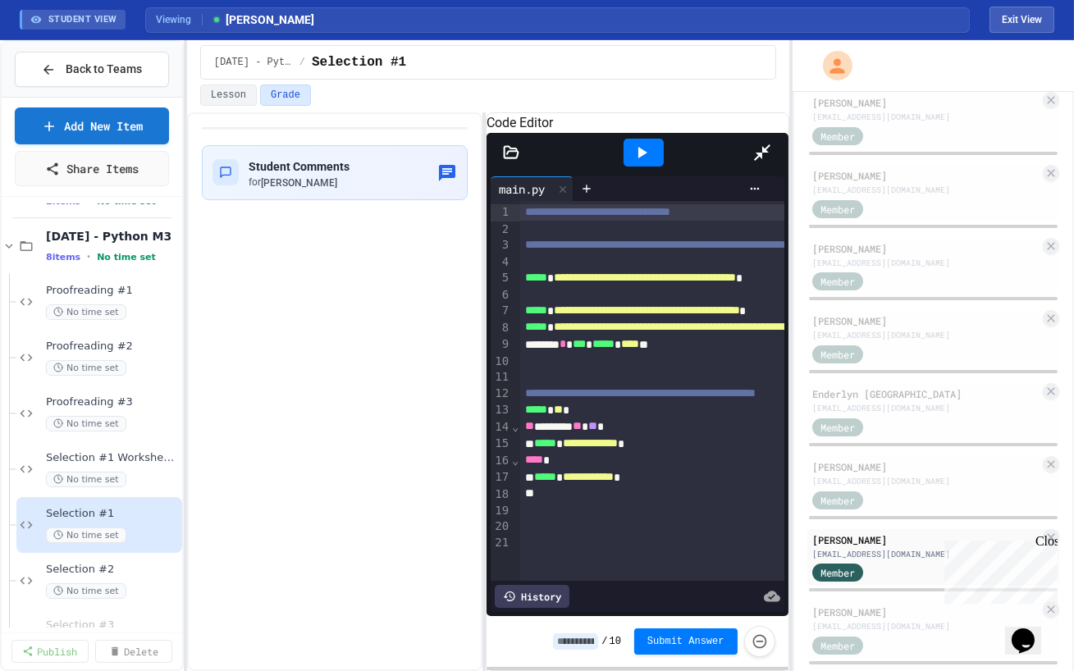
click at [772, 143] on icon at bounding box center [762, 153] width 20 height 20
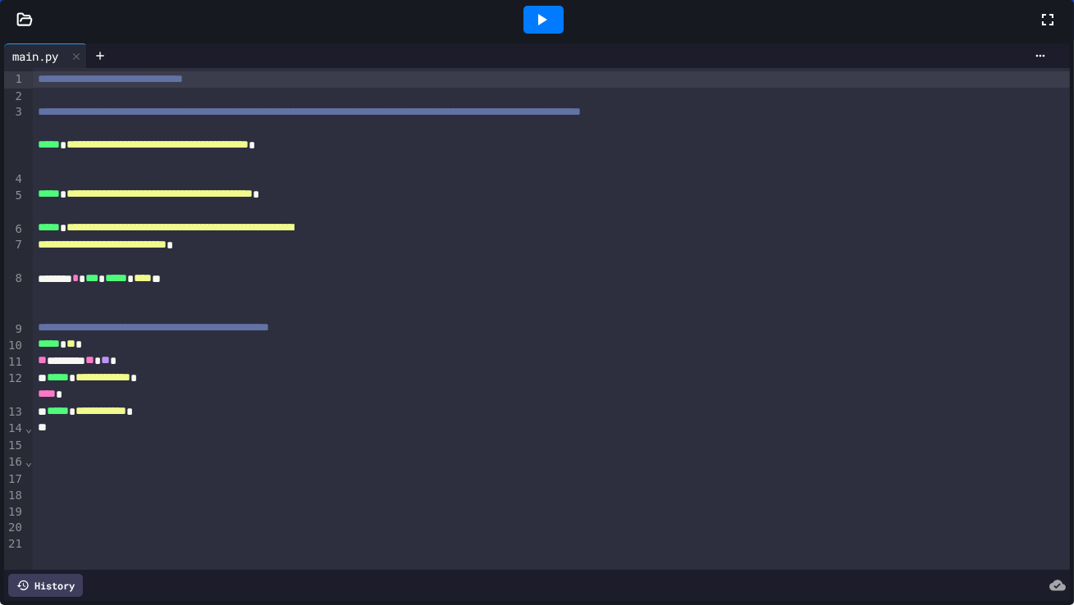
scroll to position [385, 0]
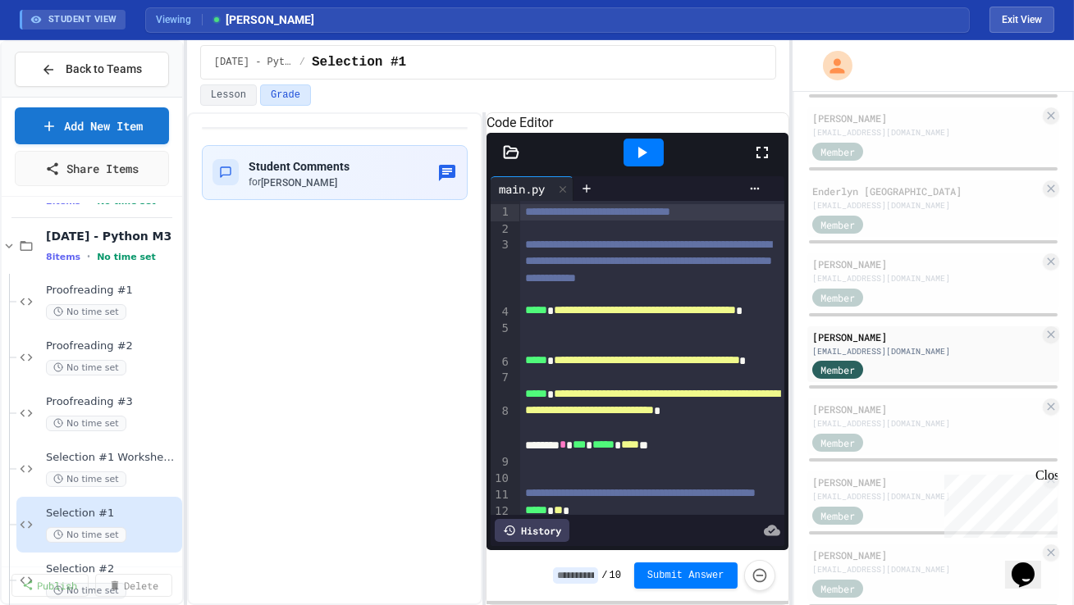
click at [919, 387] on div at bounding box center [933, 387] width 252 height 7
click at [905, 422] on div "[EMAIL_ADDRESS][DOMAIN_NAME]" at bounding box center [925, 423] width 227 height 12
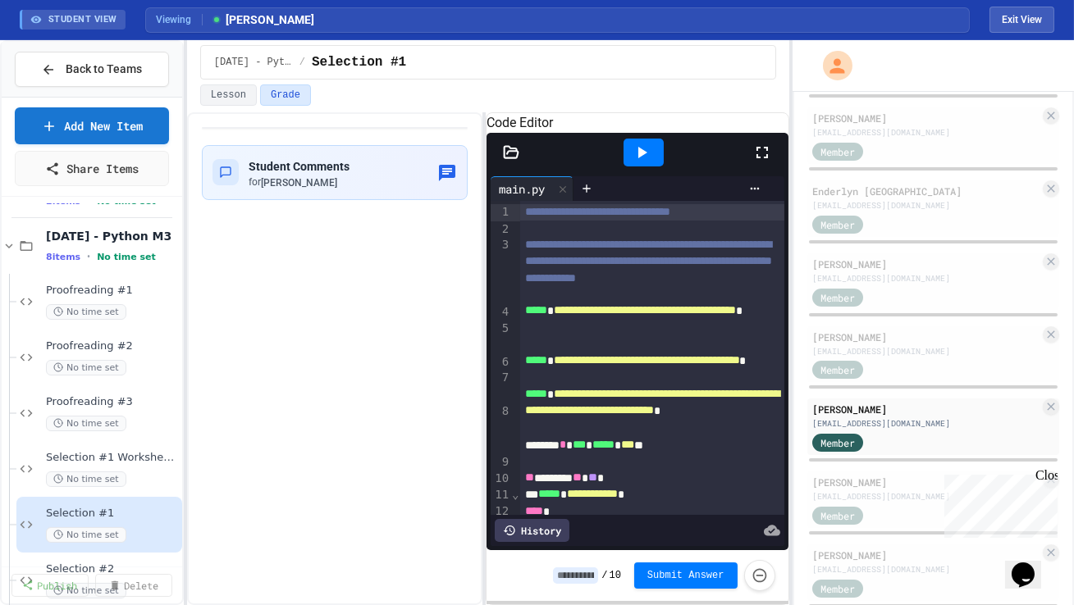
click at [759, 162] on icon at bounding box center [762, 153] width 20 height 20
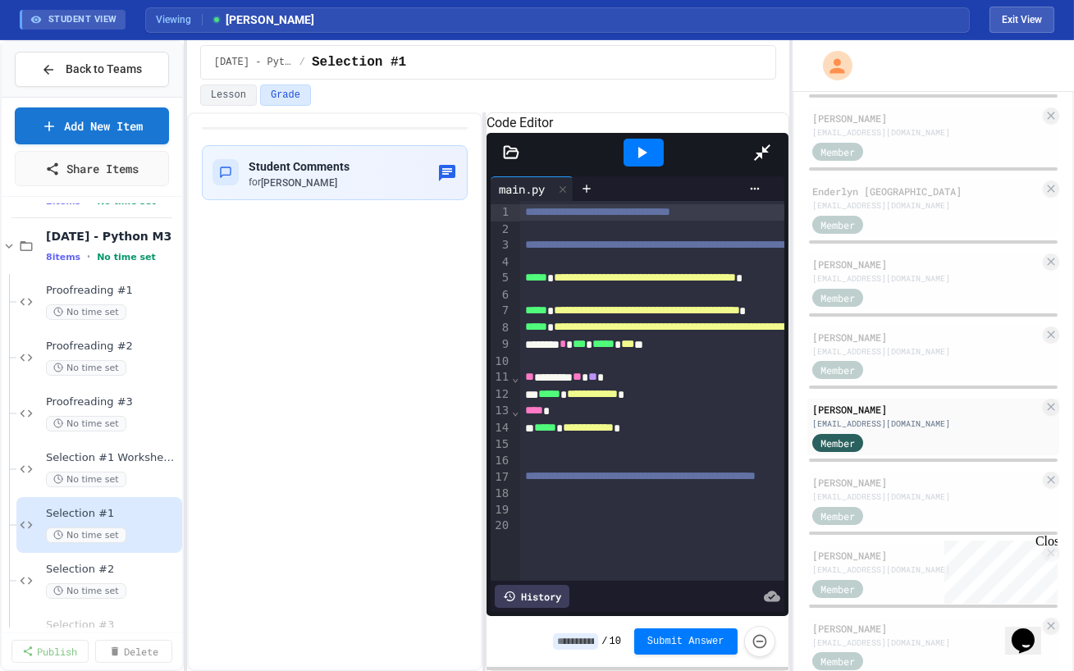
click at [770, 144] on icon at bounding box center [762, 152] width 16 height 16
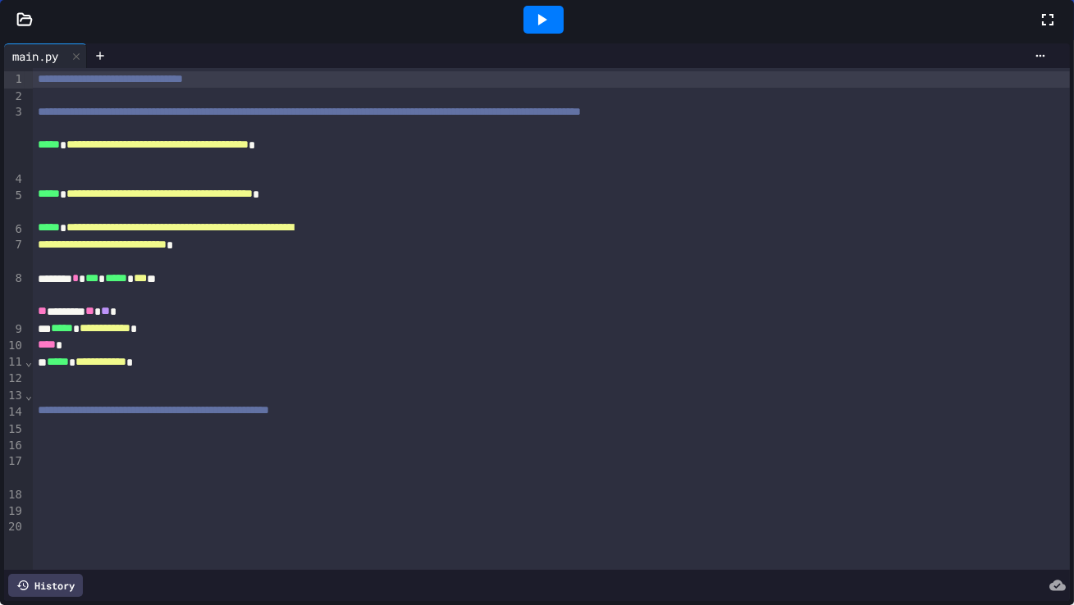
click at [878, 490] on div "[EMAIL_ADDRESS][DOMAIN_NAME]" at bounding box center [925, 496] width 227 height 12
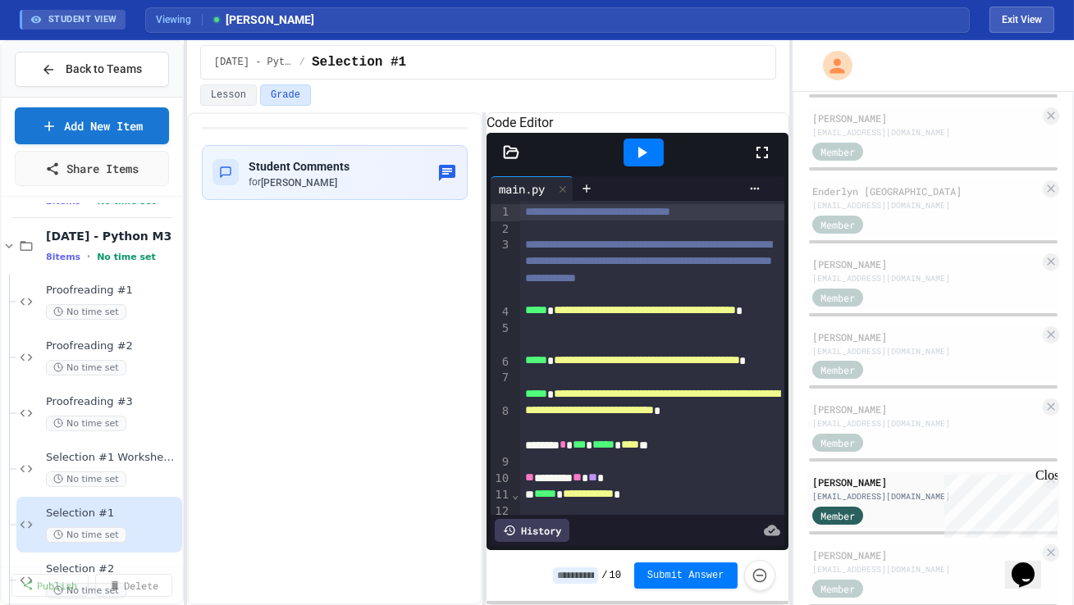
click at [758, 162] on icon at bounding box center [762, 153] width 20 height 20
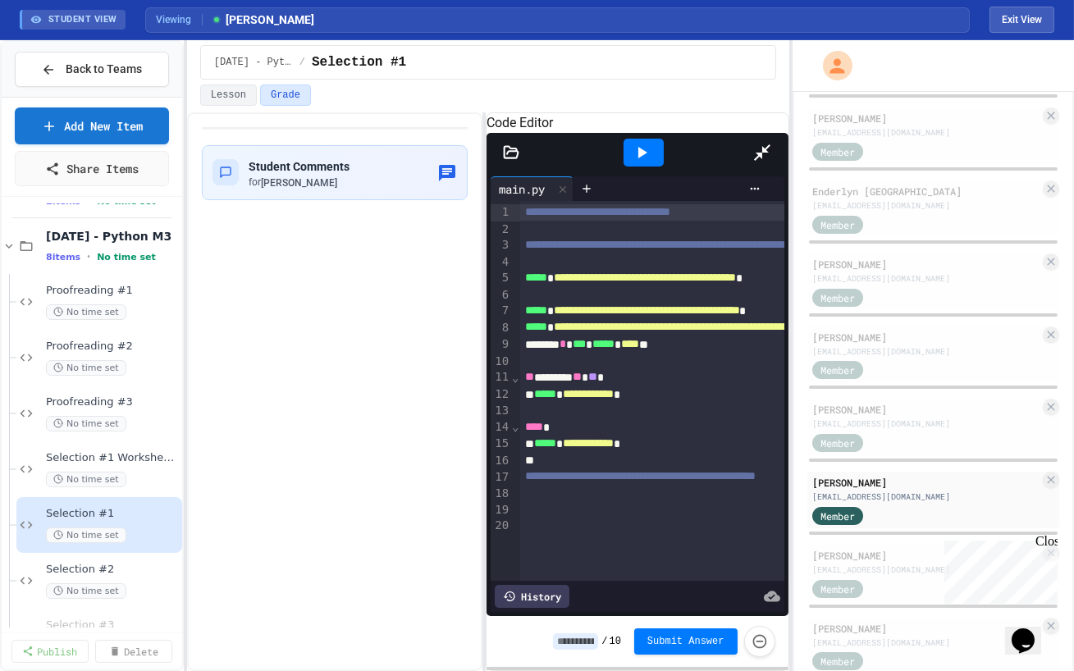
click at [788, 130] on div at bounding box center [770, 152] width 36 height 44
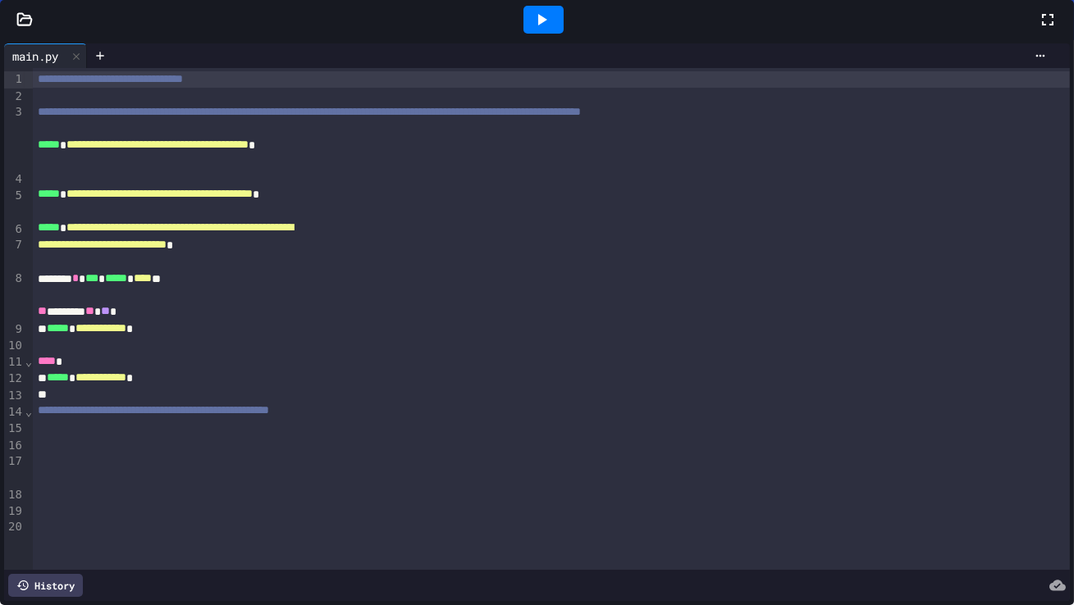
click at [880, 586] on div "Member" at bounding box center [853, 587] width 82 height 21
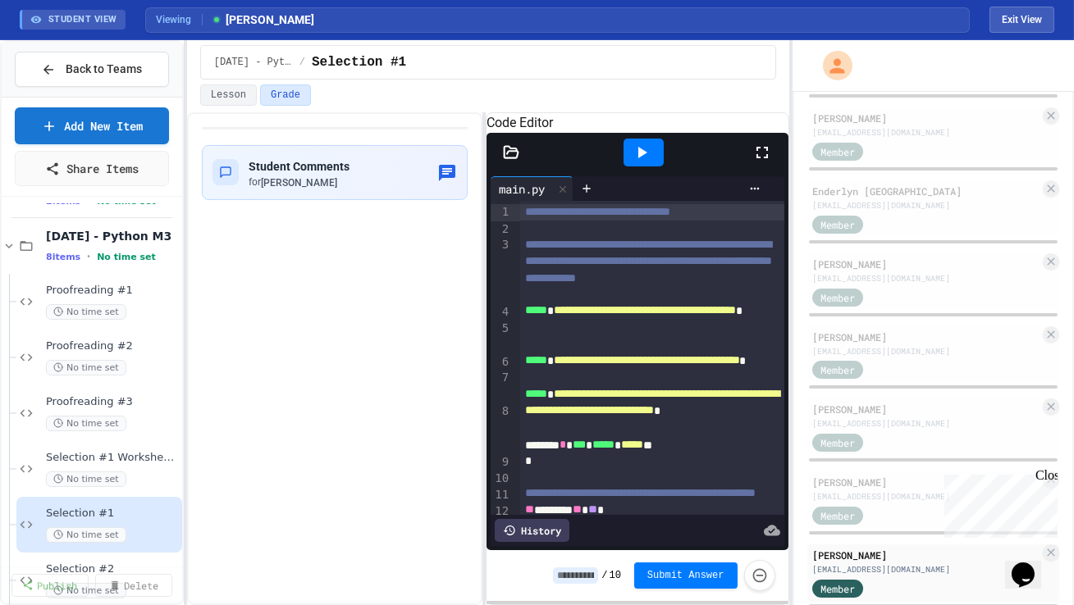
click at [760, 162] on icon at bounding box center [762, 153] width 20 height 20
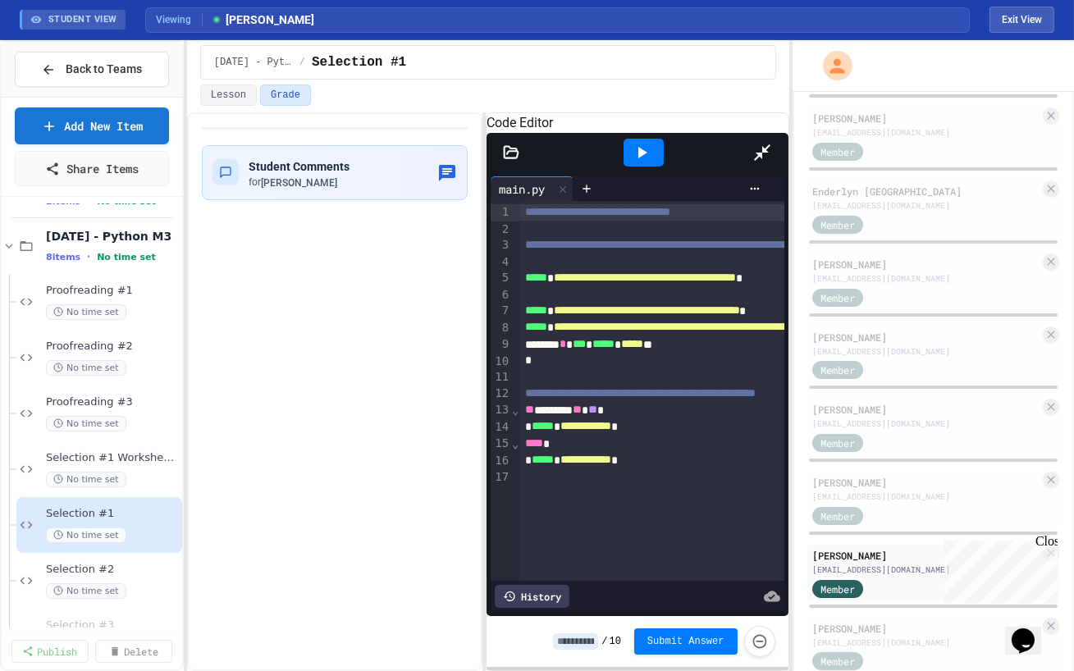
click at [751, 130] on div at bounding box center [644, 152] width 216 height 44
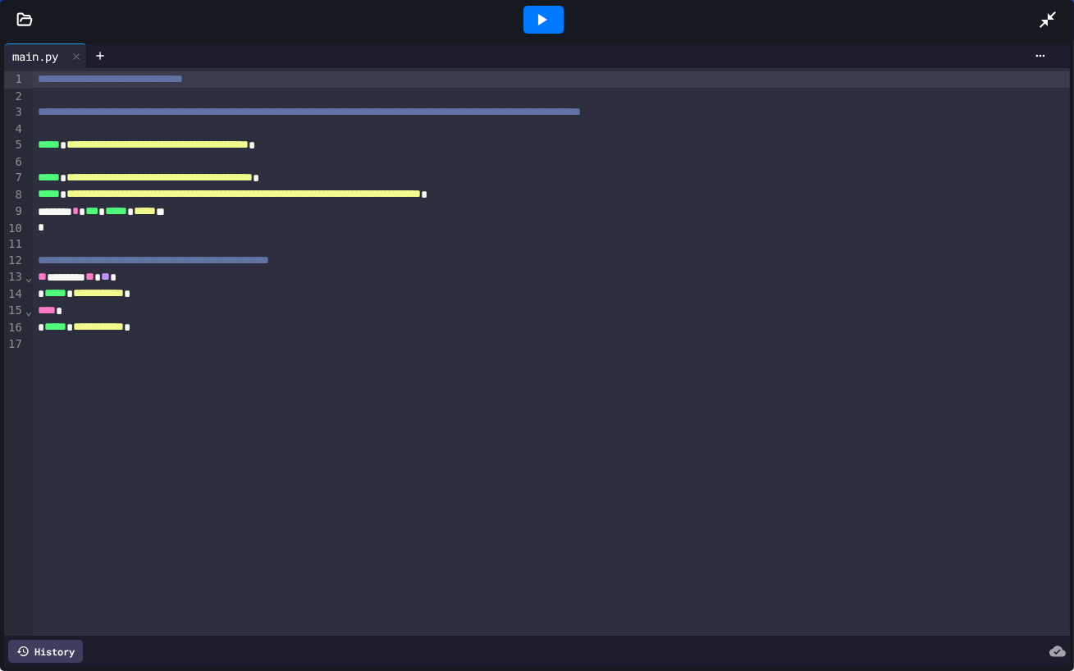
click at [1049, 23] on icon at bounding box center [1048, 20] width 20 height 20
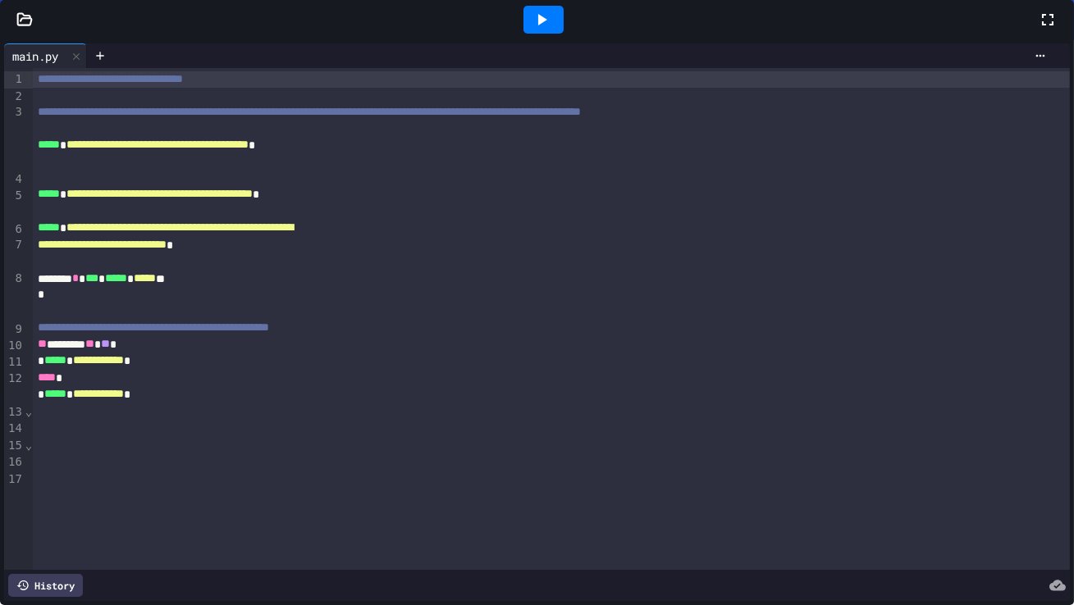
scroll to position [640, 0]
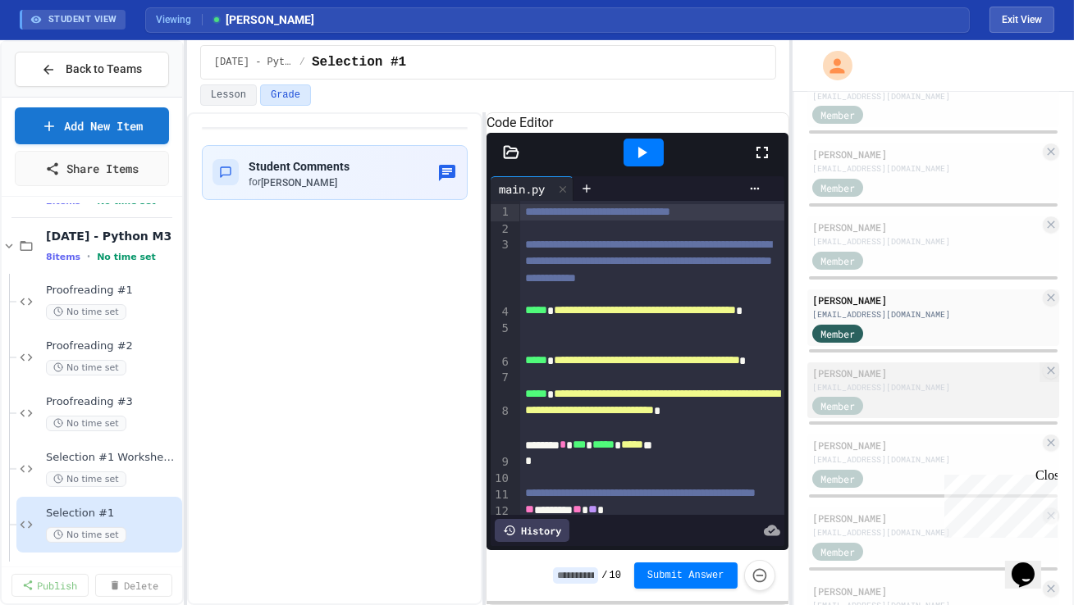
click at [909, 395] on div "Member" at bounding box center [925, 405] width 227 height 21
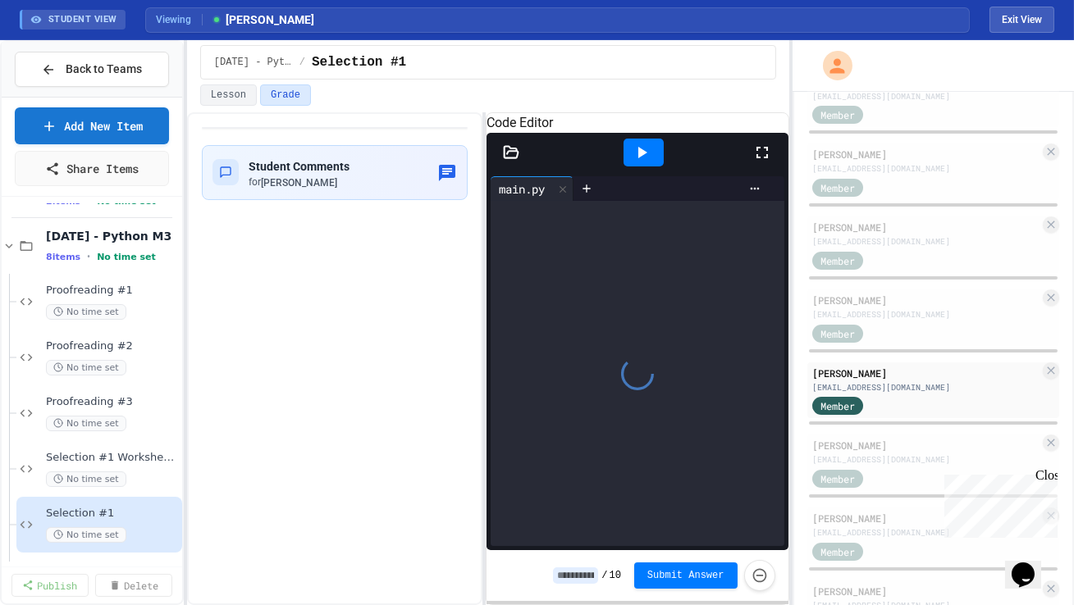
click at [760, 162] on icon at bounding box center [762, 153] width 20 height 20
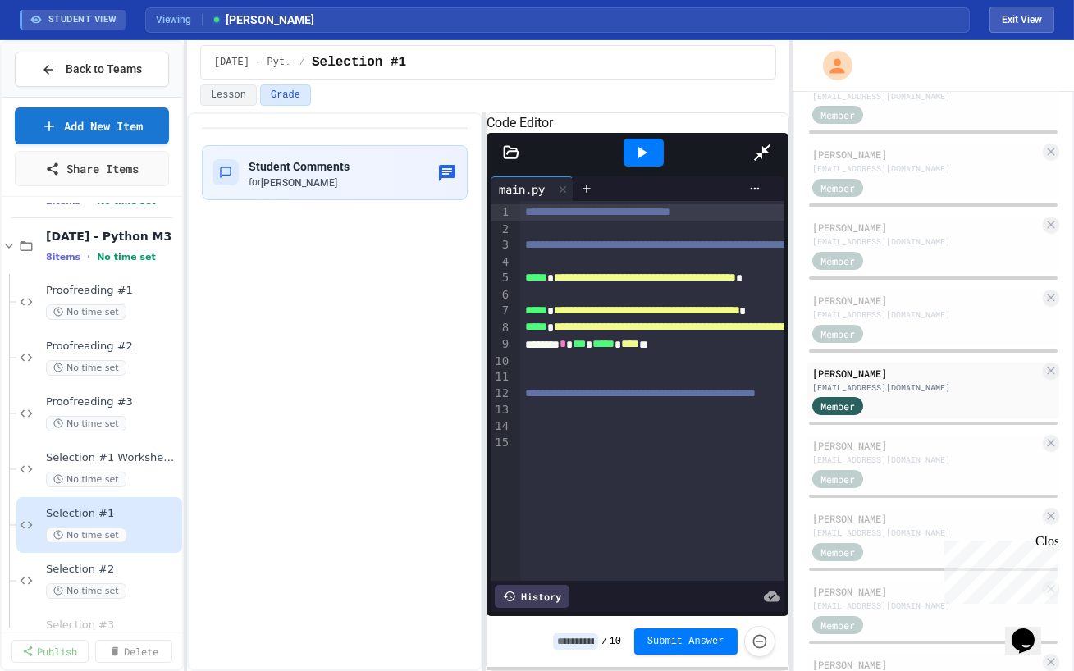
click at [772, 143] on icon at bounding box center [762, 153] width 20 height 20
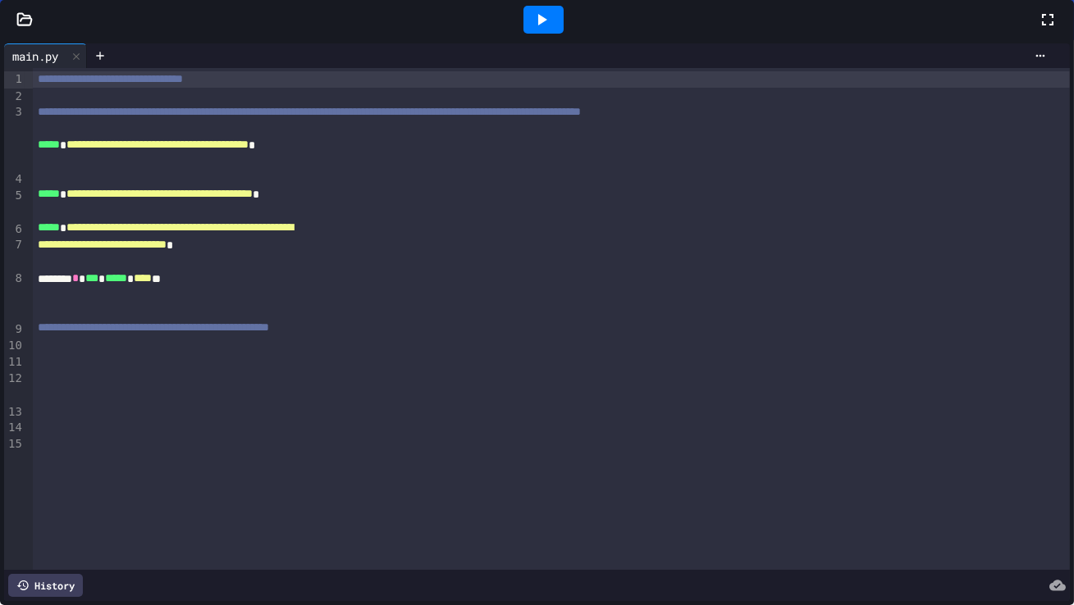
click at [898, 462] on div "[EMAIL_ADDRESS][DOMAIN_NAME]" at bounding box center [925, 460] width 227 height 12
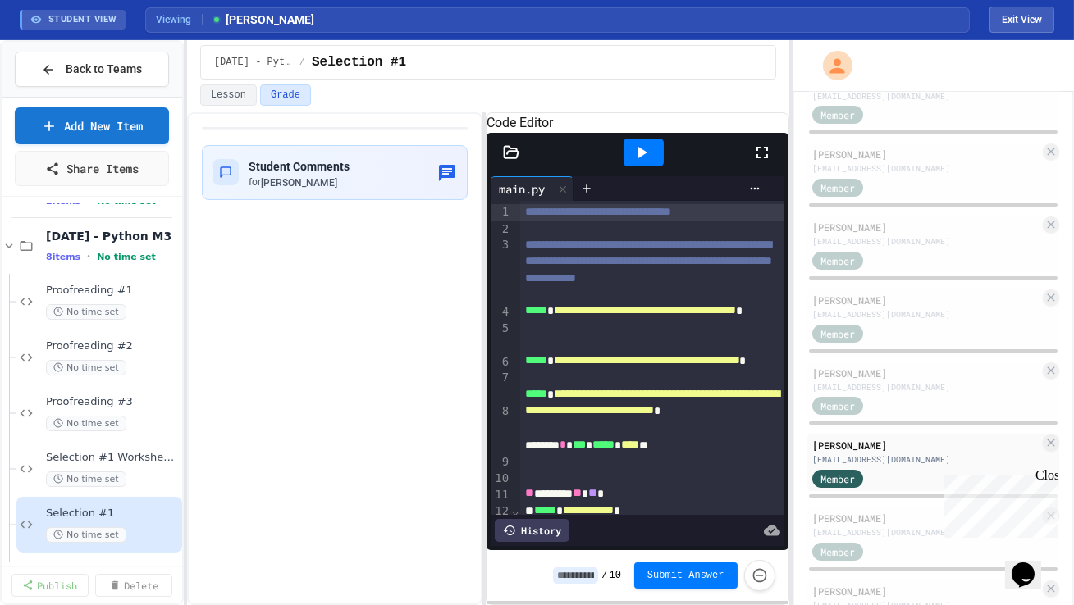
click at [759, 162] on icon at bounding box center [762, 153] width 20 height 20
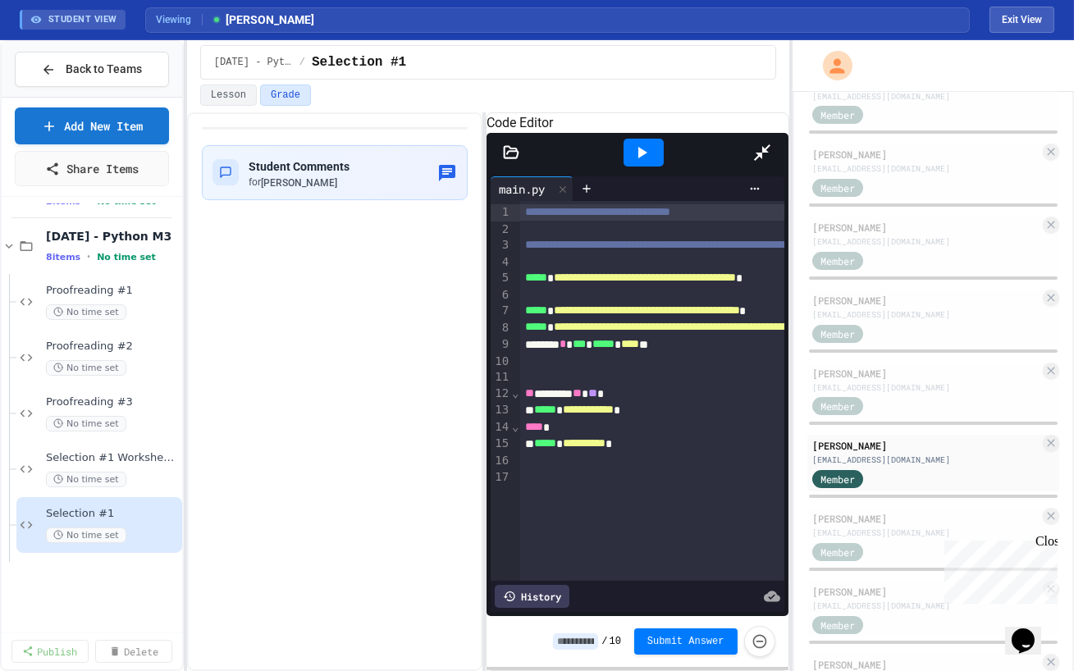
click at [772, 143] on icon at bounding box center [762, 153] width 20 height 20
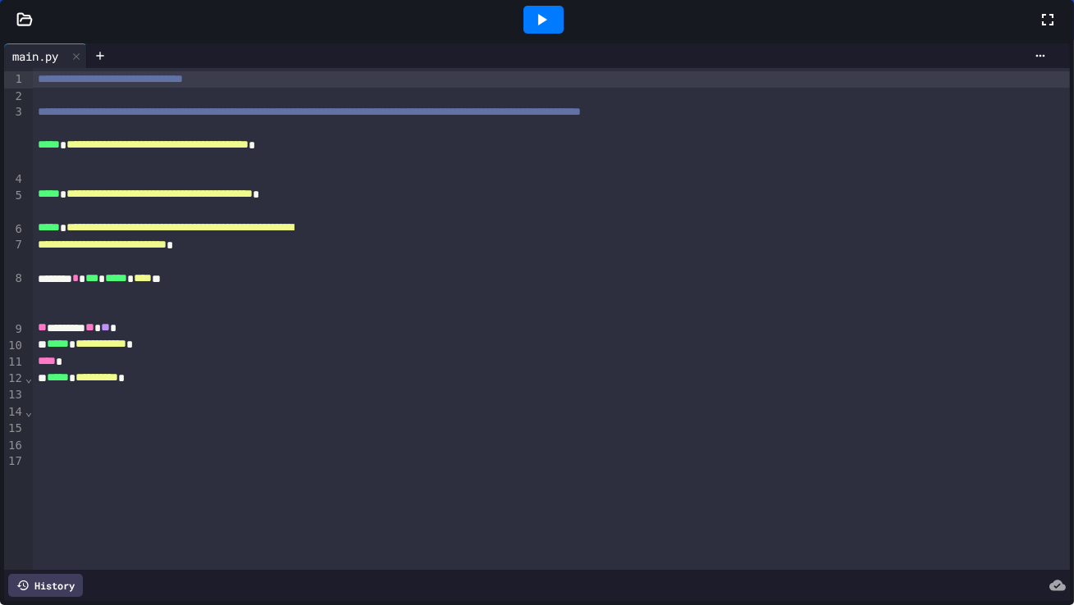
click at [899, 521] on div "[PERSON_NAME]" at bounding box center [925, 518] width 227 height 15
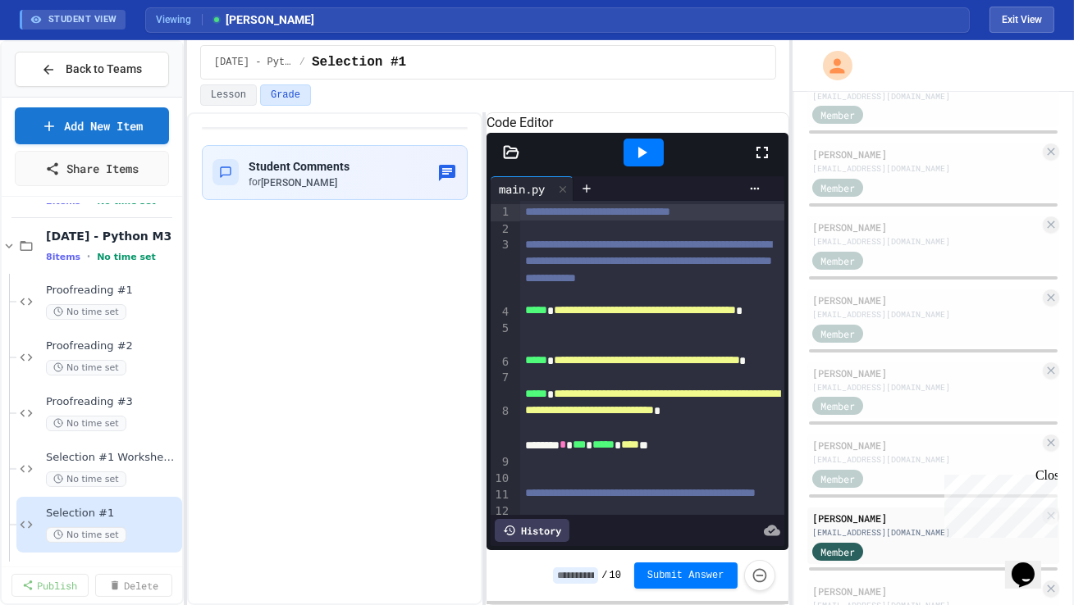
click at [763, 162] on icon at bounding box center [762, 153] width 20 height 20
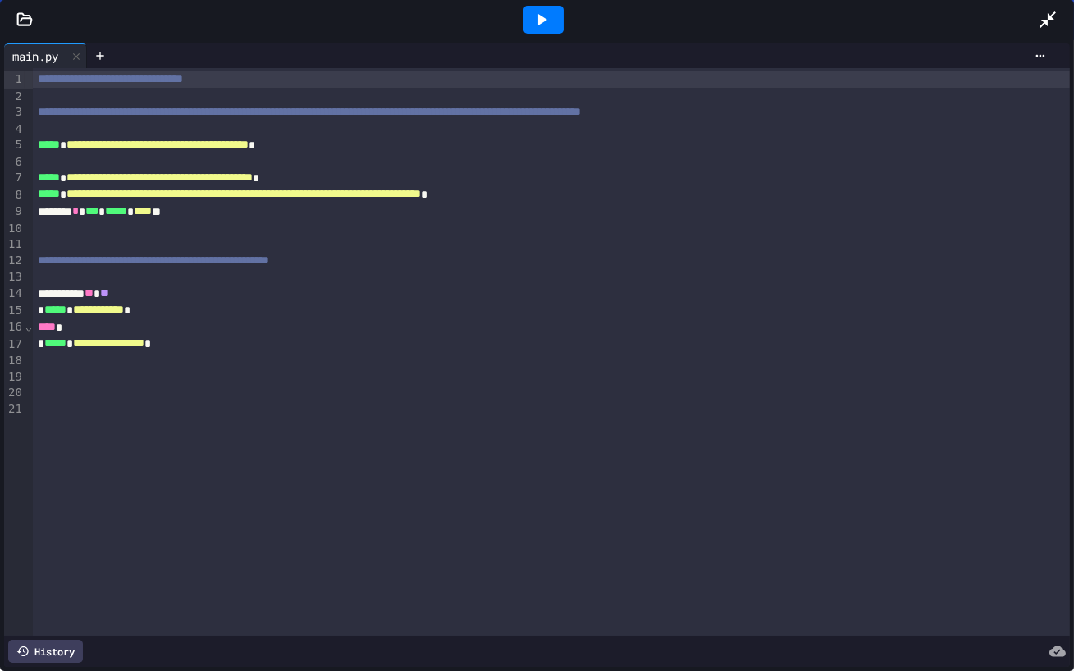
click at [763, 238] on div at bounding box center [551, 244] width 1037 height 16
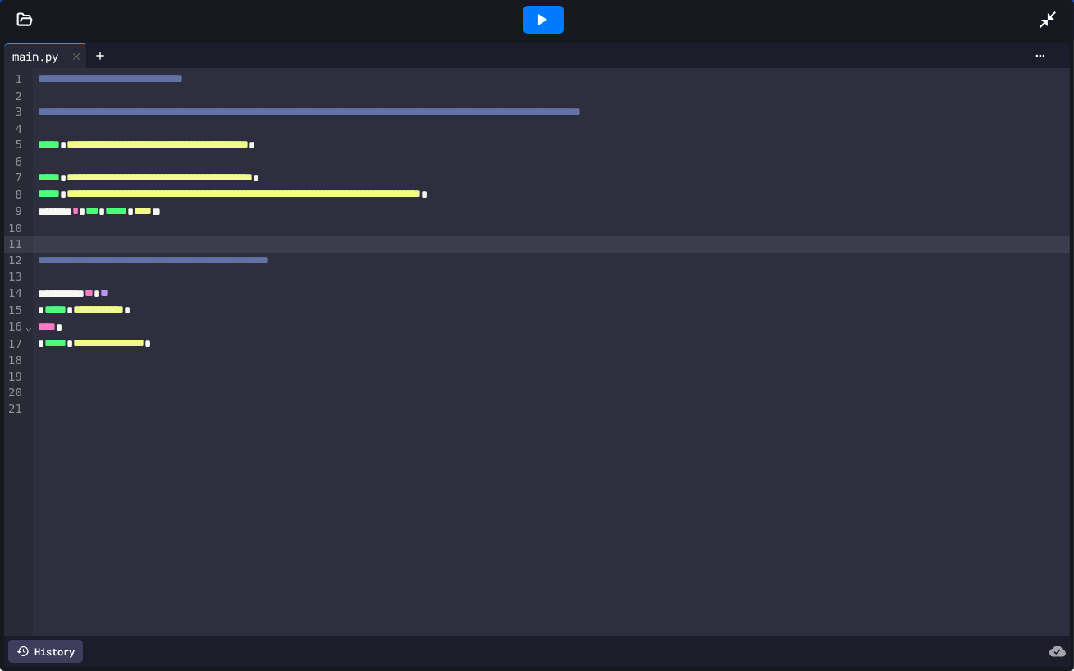
click at [1054, 20] on icon at bounding box center [1048, 20] width 20 height 20
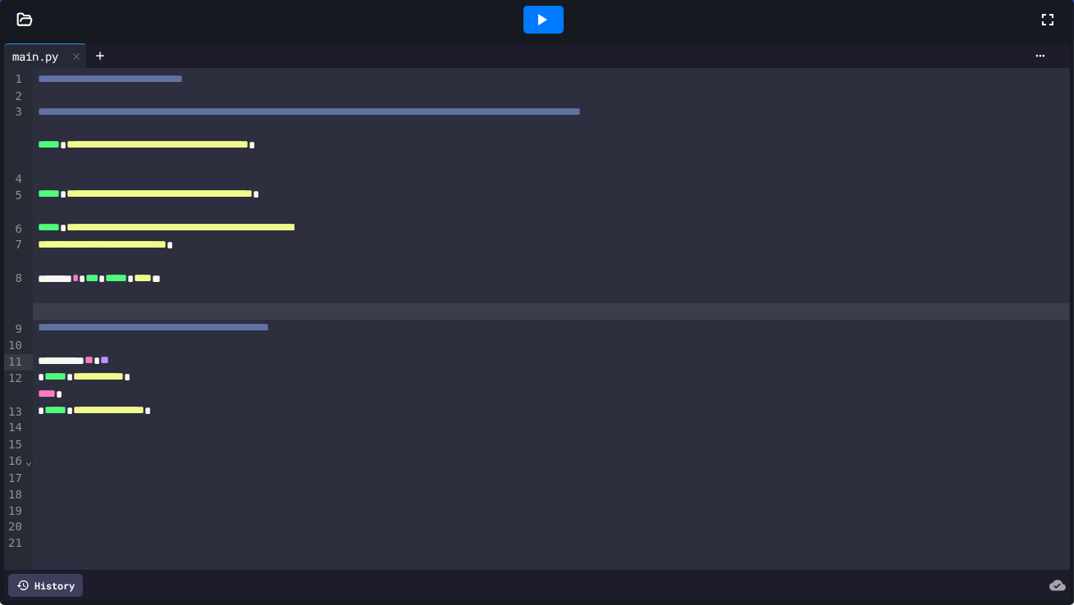
click at [890, 572] on div "[PERSON_NAME] [EMAIL_ADDRESS][DOMAIN_NAME] Admin [PERSON_NAME] [EMAIL_ADDRESS][…" at bounding box center [933, 474] width 252 height 1797
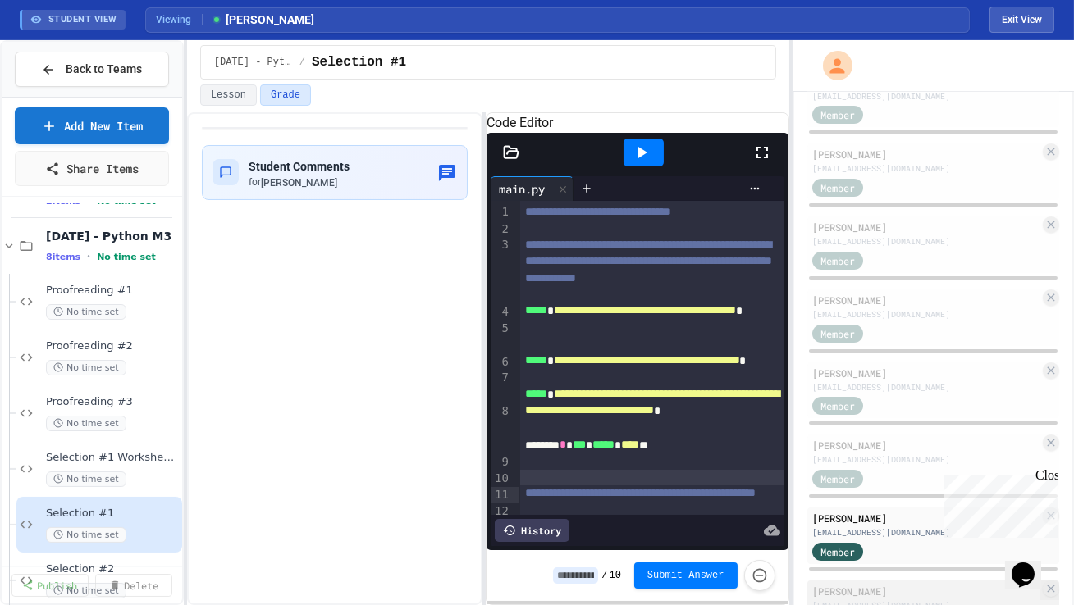
click at [891, 591] on div "[PERSON_NAME]" at bounding box center [925, 591] width 227 height 15
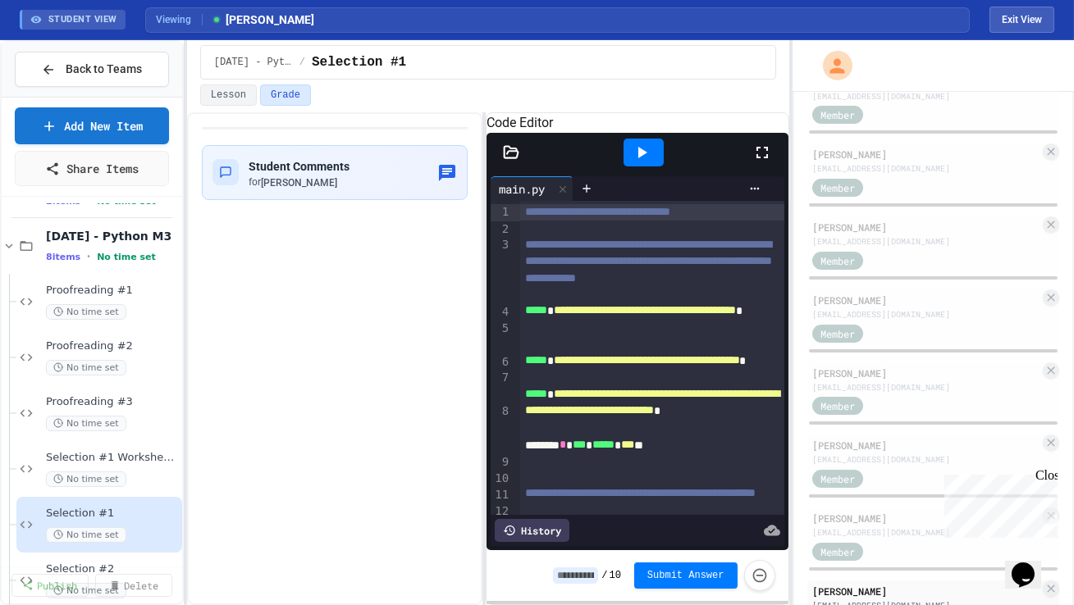
click at [761, 162] on icon at bounding box center [762, 153] width 20 height 20
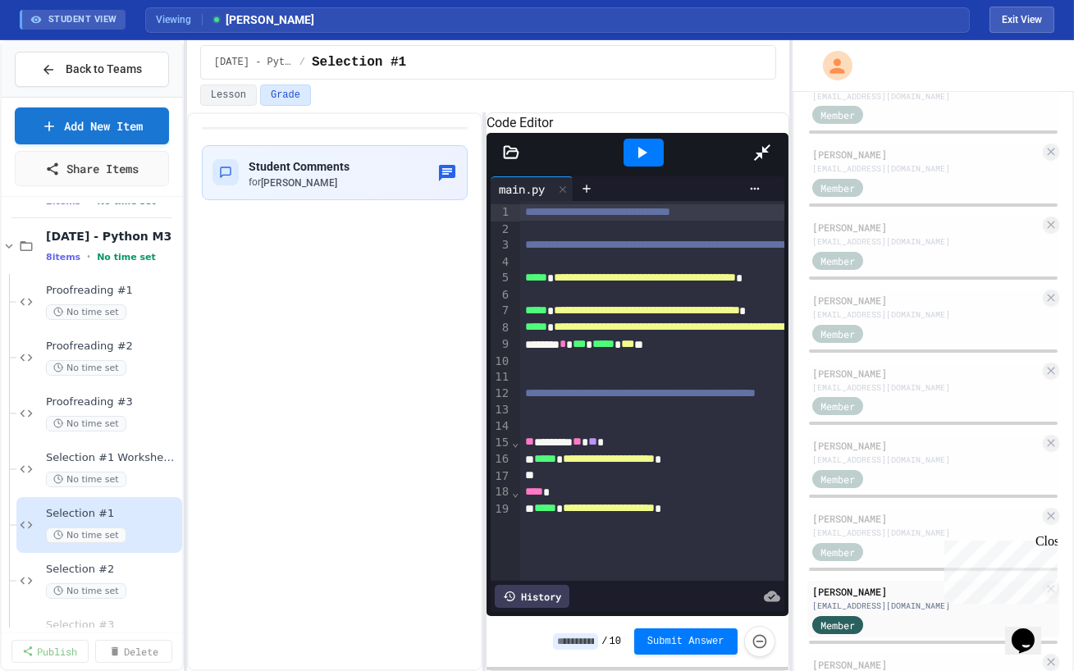
click at [751, 130] on div at bounding box center [644, 152] width 216 height 44
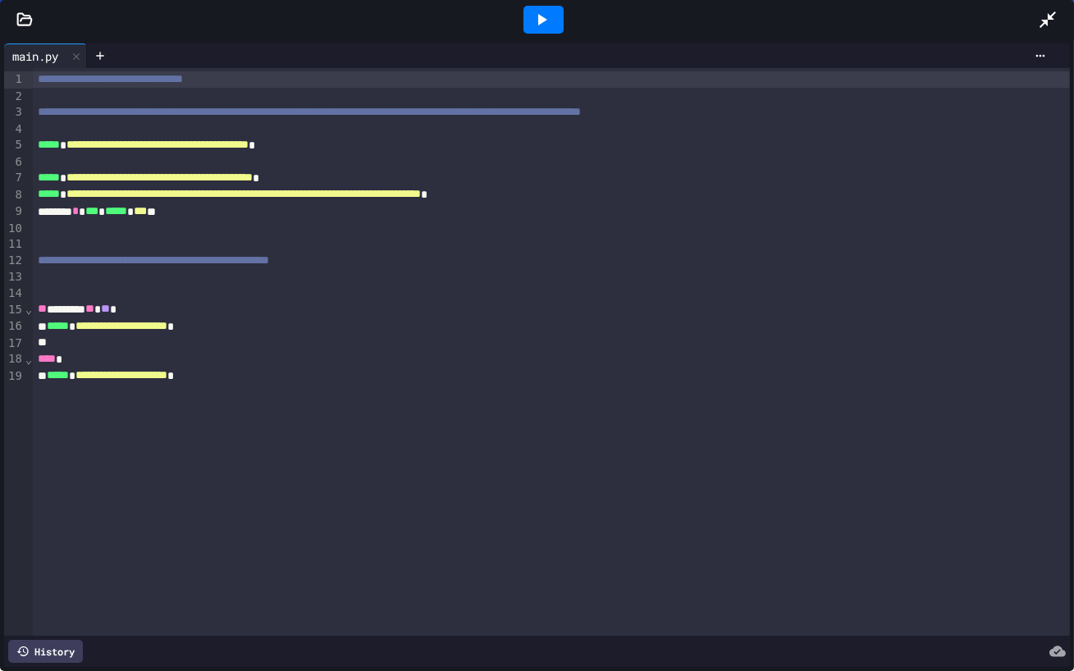
click at [1042, 18] on icon at bounding box center [1048, 20] width 20 height 20
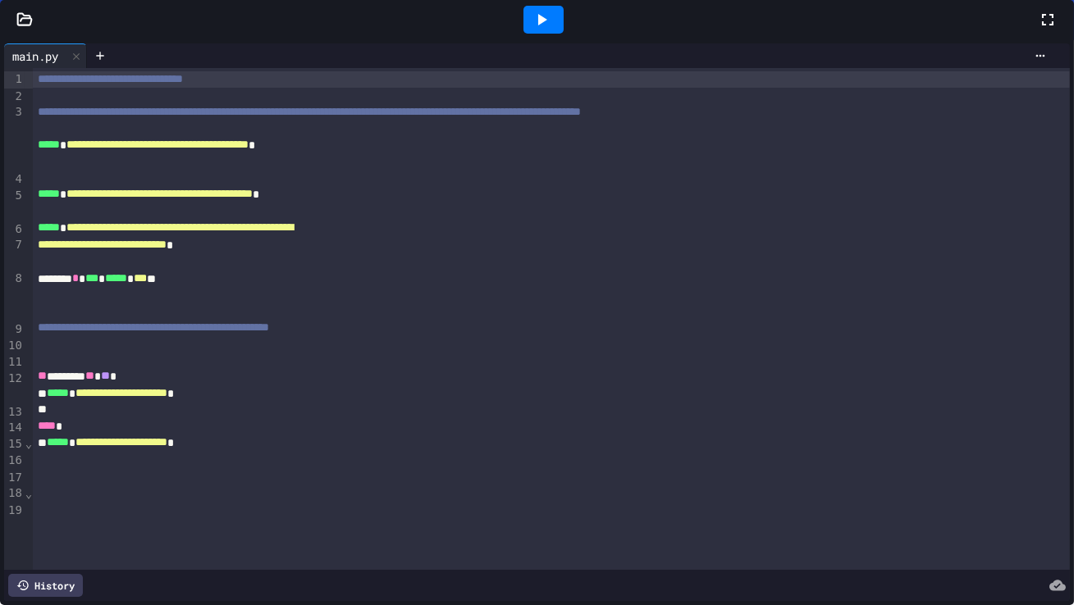
scroll to position [809, 0]
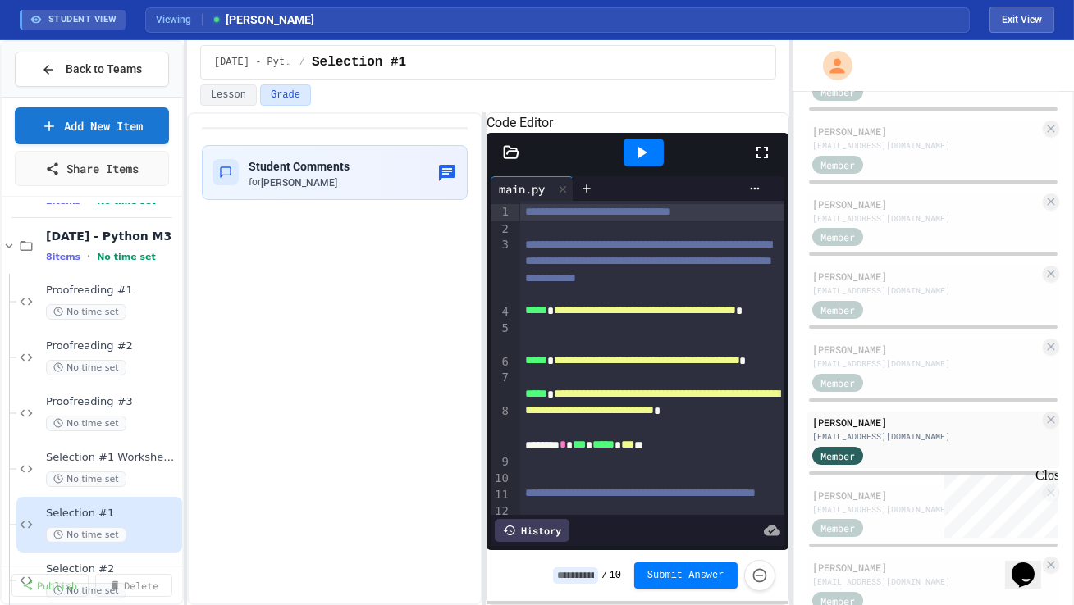
click at [894, 472] on div "[PERSON_NAME] [EMAIL_ADDRESS][DOMAIN_NAME] Admin [PERSON_NAME] [EMAIL_ADDRESS][…" at bounding box center [933, 305] width 252 height 1797
click at [893, 493] on div "[PERSON_NAME]" at bounding box center [925, 495] width 227 height 15
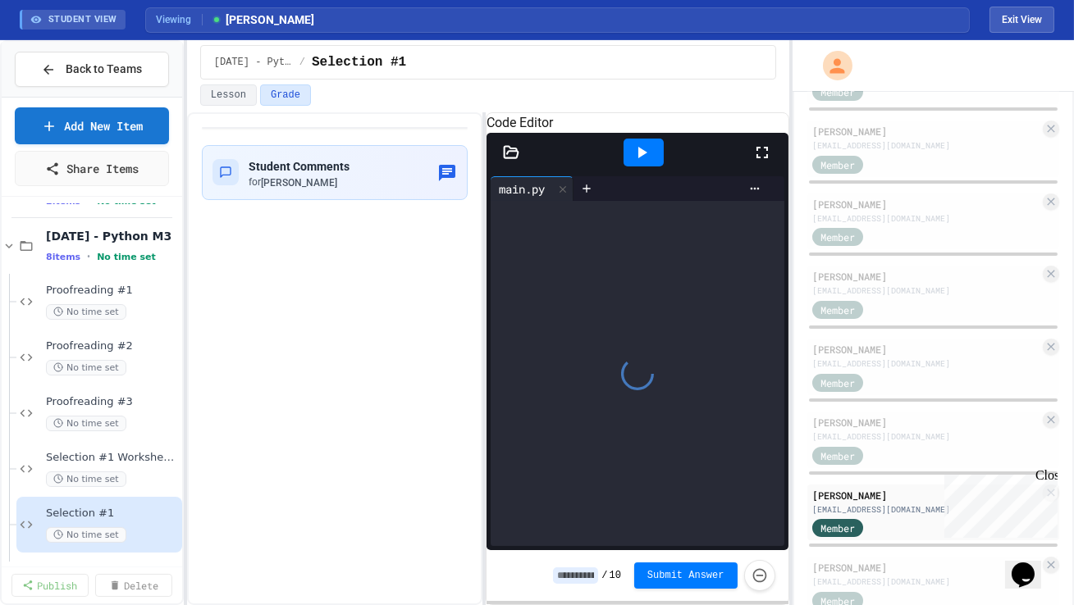
click at [755, 162] on icon at bounding box center [762, 153] width 20 height 20
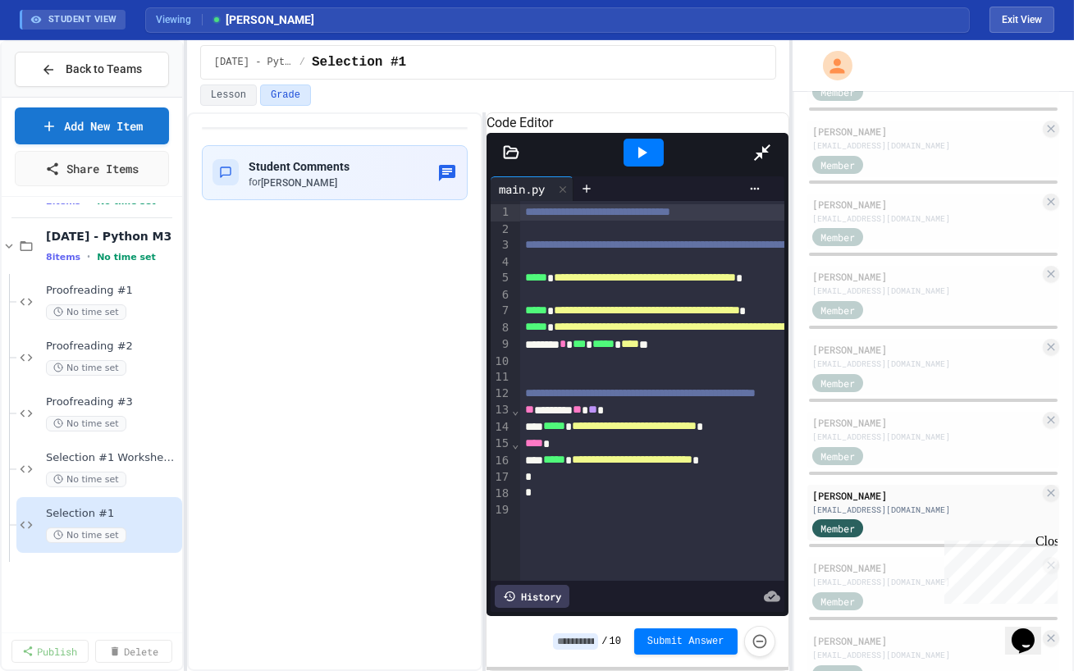
click at [772, 143] on icon at bounding box center [762, 153] width 20 height 20
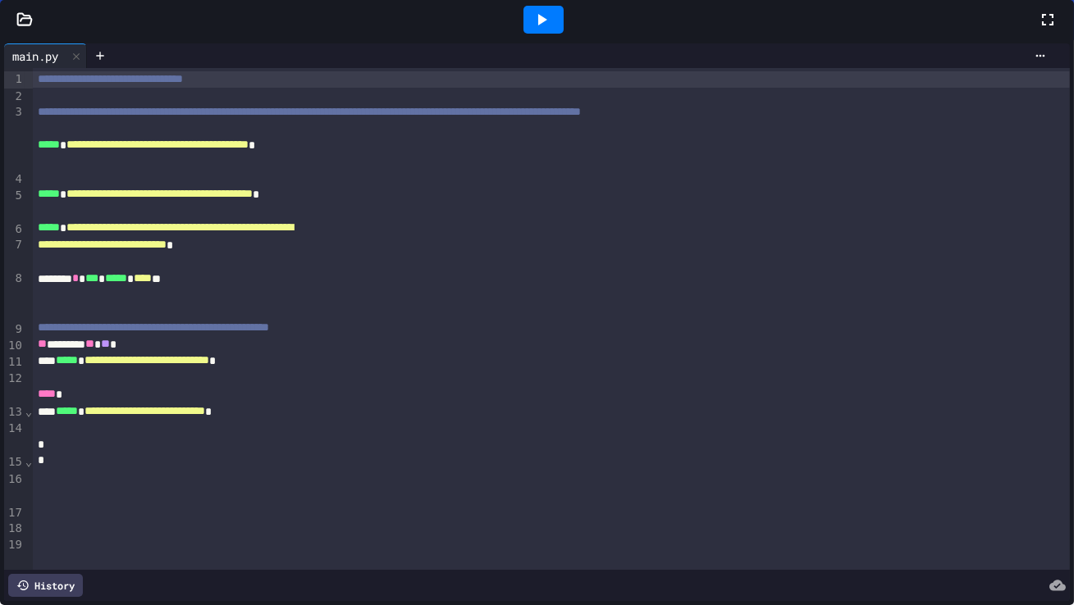
click at [881, 557] on div "[PERSON_NAME] [EMAIL_ADDRESS][DOMAIN_NAME] Member" at bounding box center [933, 585] width 252 height 57
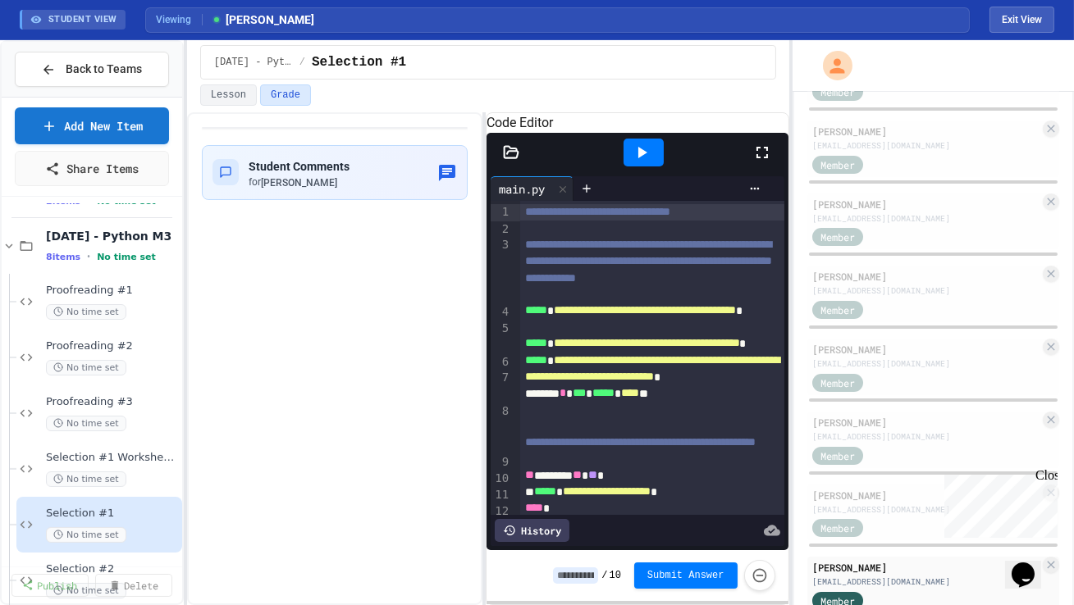
click at [766, 161] on div at bounding box center [770, 152] width 36 height 44
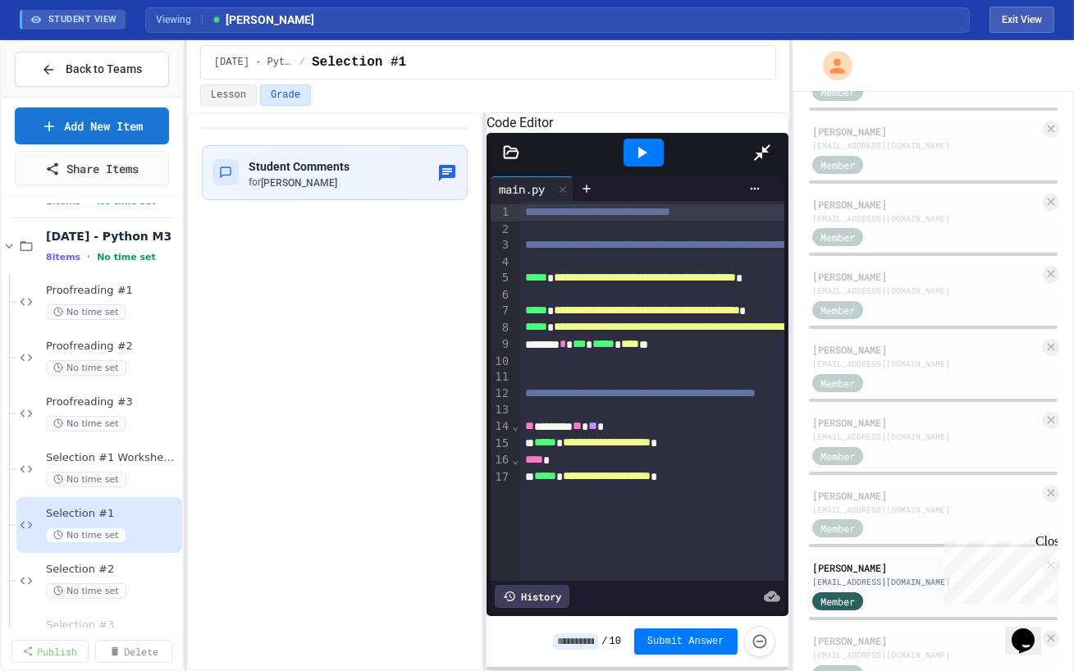
click at [770, 144] on icon at bounding box center [762, 152] width 16 height 16
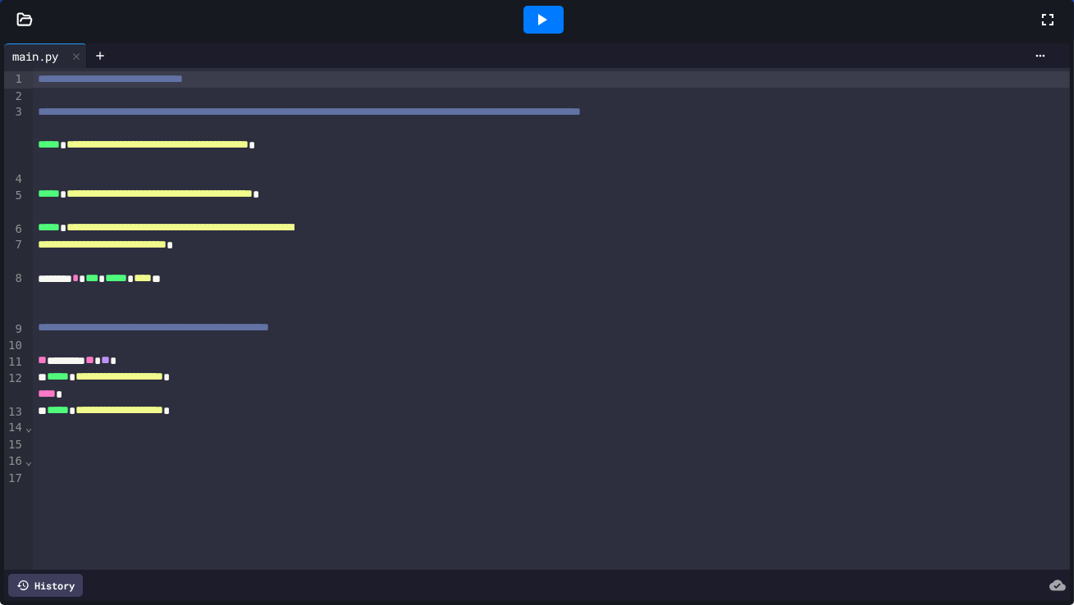
scroll to position [995, 0]
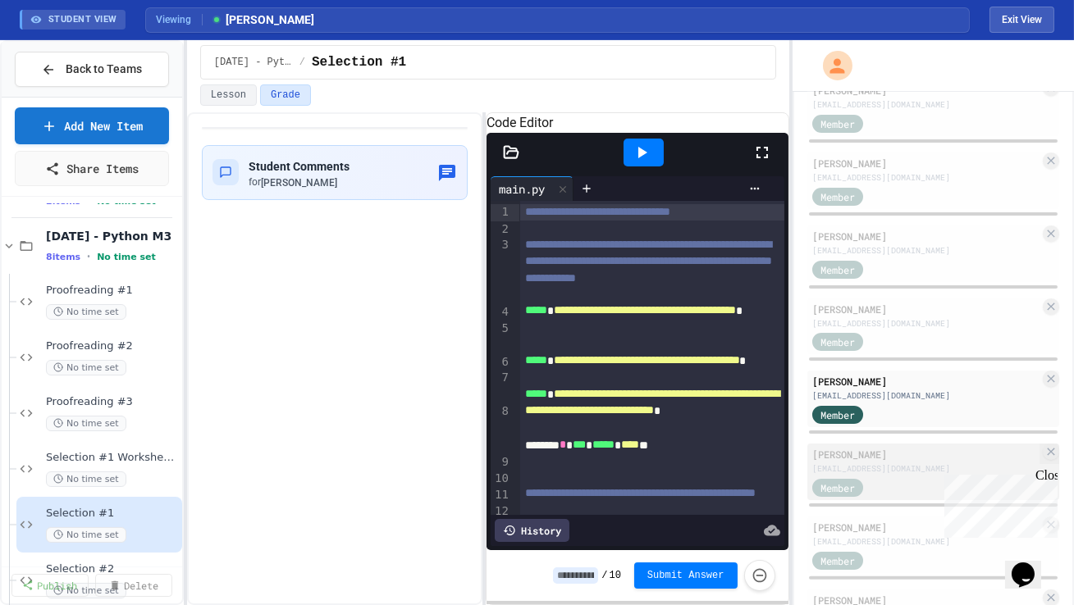
click at [892, 455] on div "[PERSON_NAME]" at bounding box center [925, 454] width 227 height 15
click at [769, 162] on icon at bounding box center [762, 153] width 20 height 20
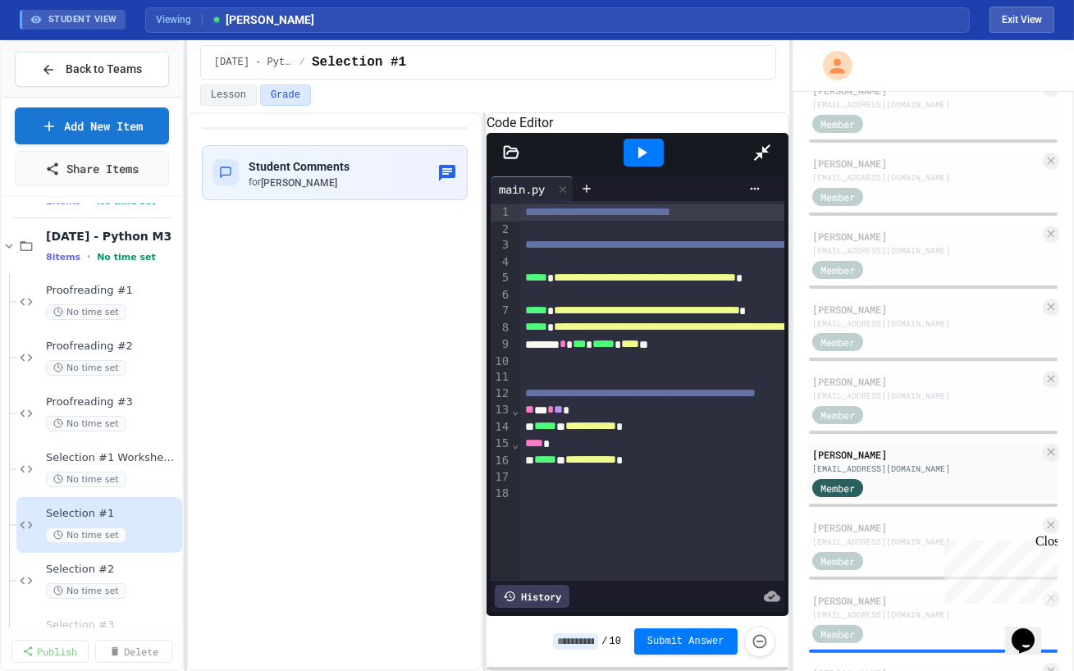
click at [751, 130] on div at bounding box center [644, 152] width 216 height 44
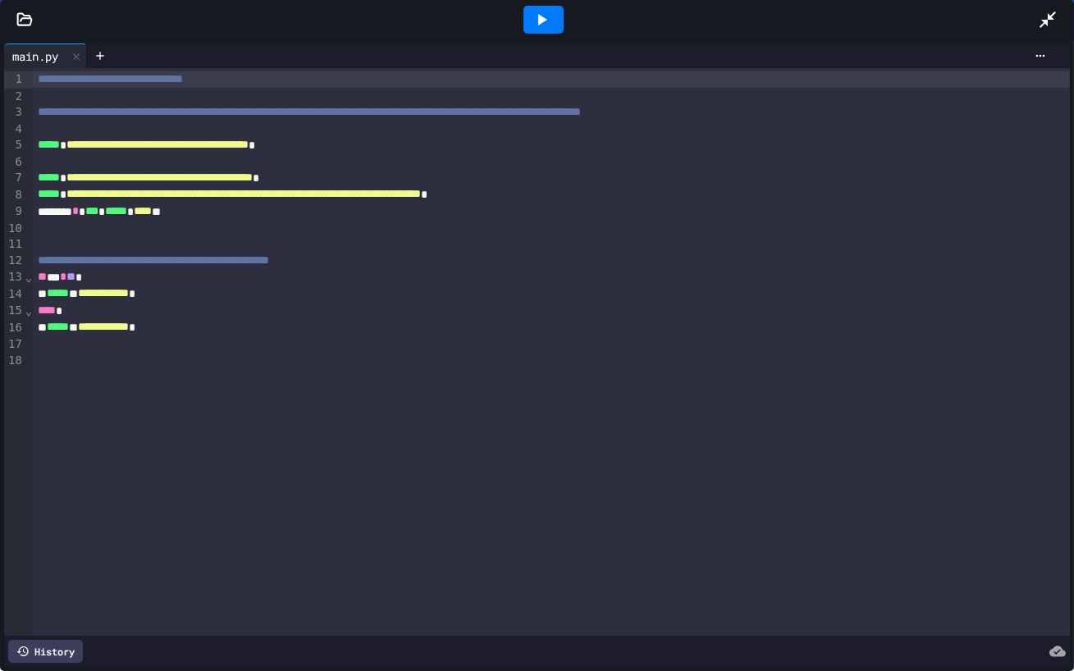
click at [1047, 18] on icon at bounding box center [1048, 20] width 20 height 20
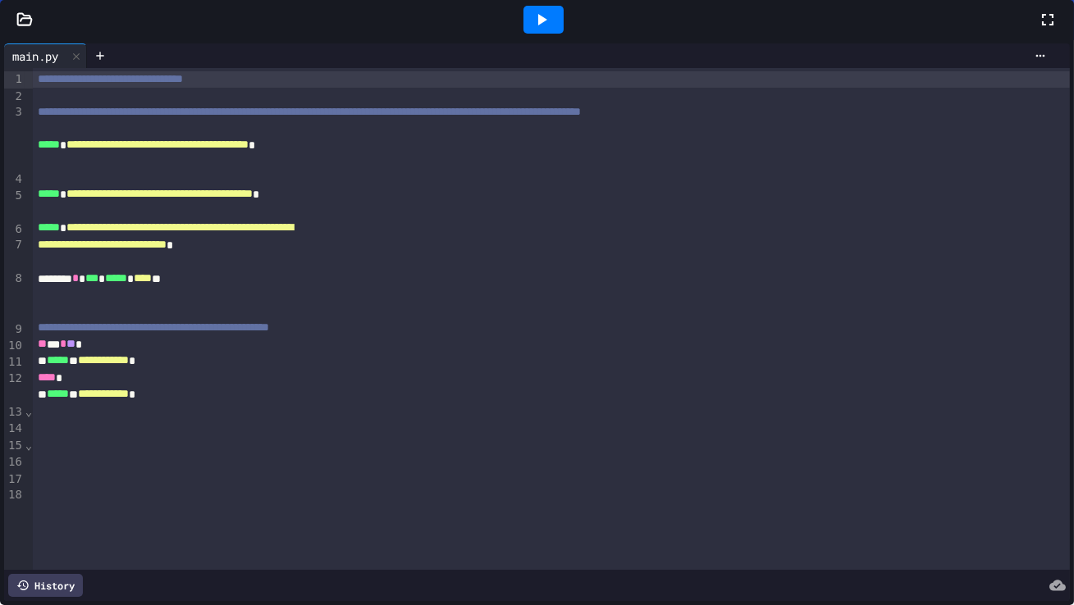
scroll to position [1035, 0]
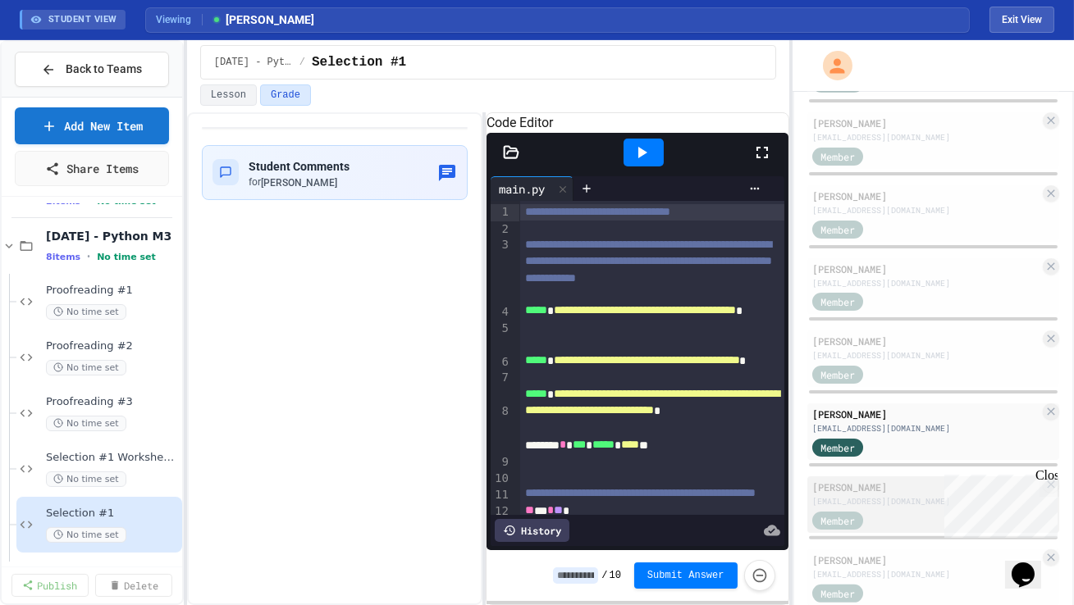
click at [883, 487] on div "[PERSON_NAME]" at bounding box center [925, 487] width 227 height 15
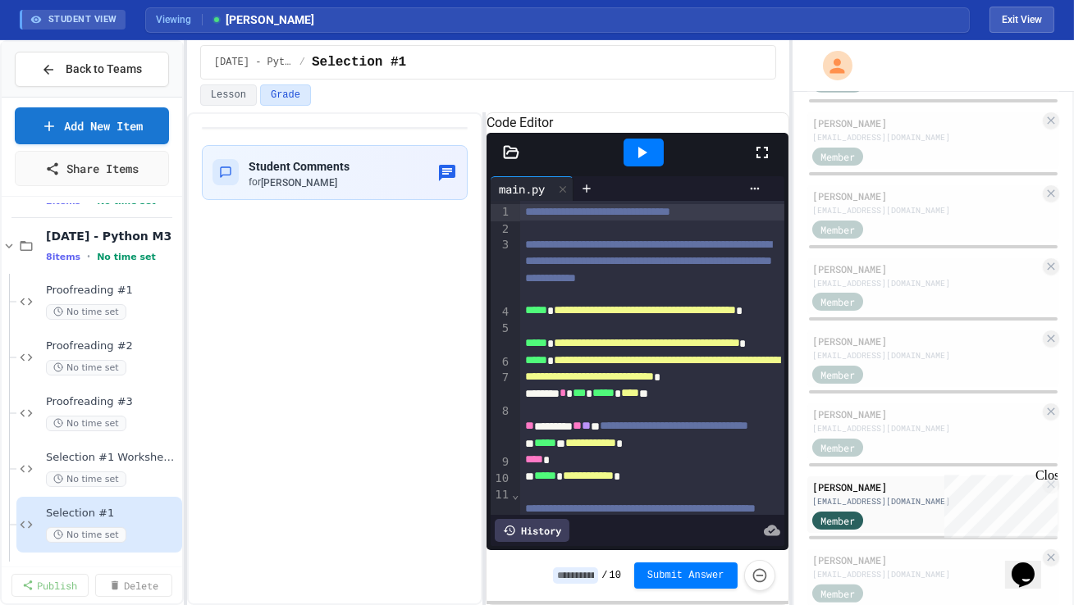
click at [759, 162] on icon at bounding box center [762, 153] width 20 height 20
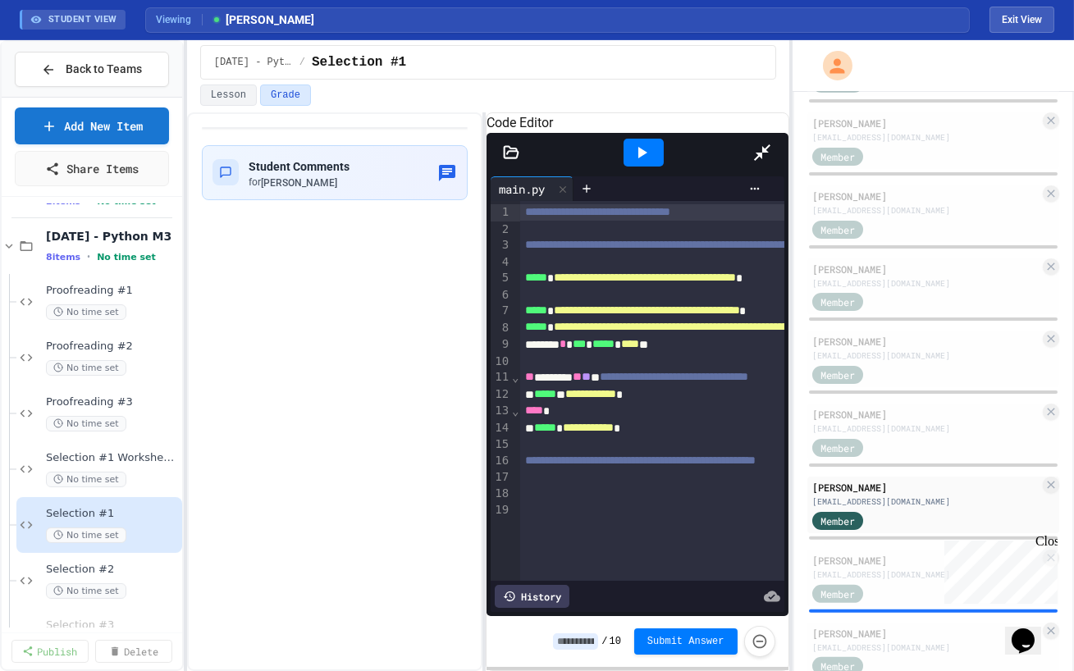
click at [772, 143] on icon at bounding box center [762, 153] width 20 height 20
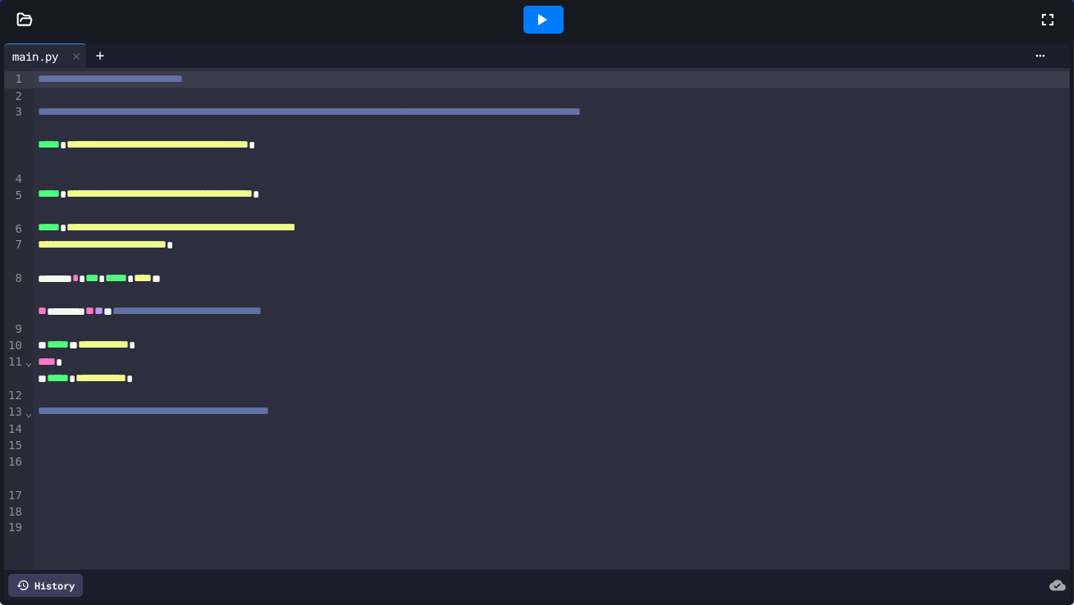
click at [887, 561] on div "[PERSON_NAME]" at bounding box center [925, 560] width 227 height 15
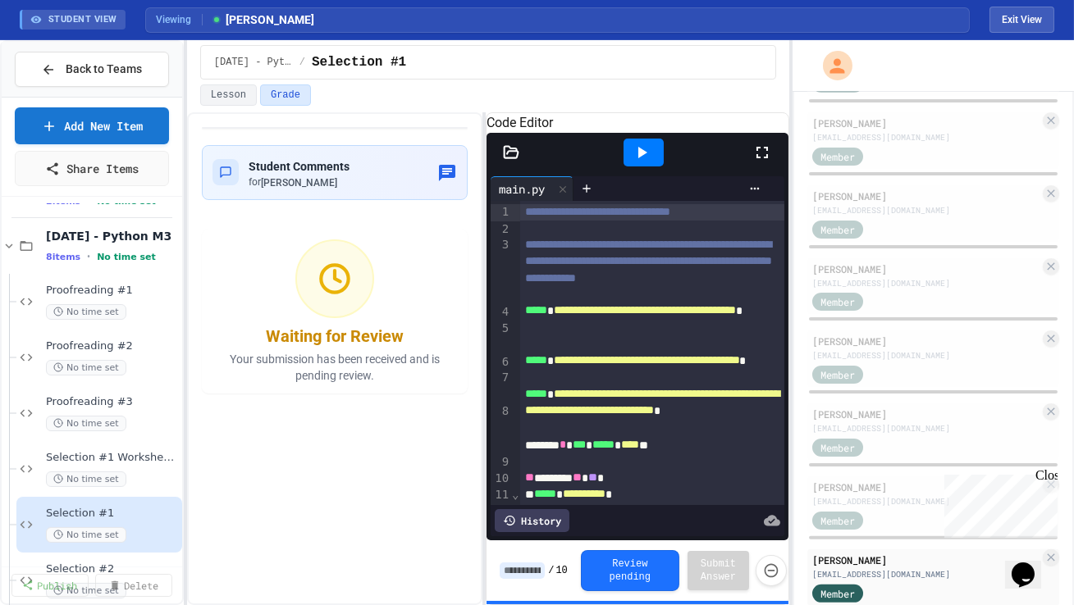
click at [759, 162] on icon at bounding box center [762, 153] width 20 height 20
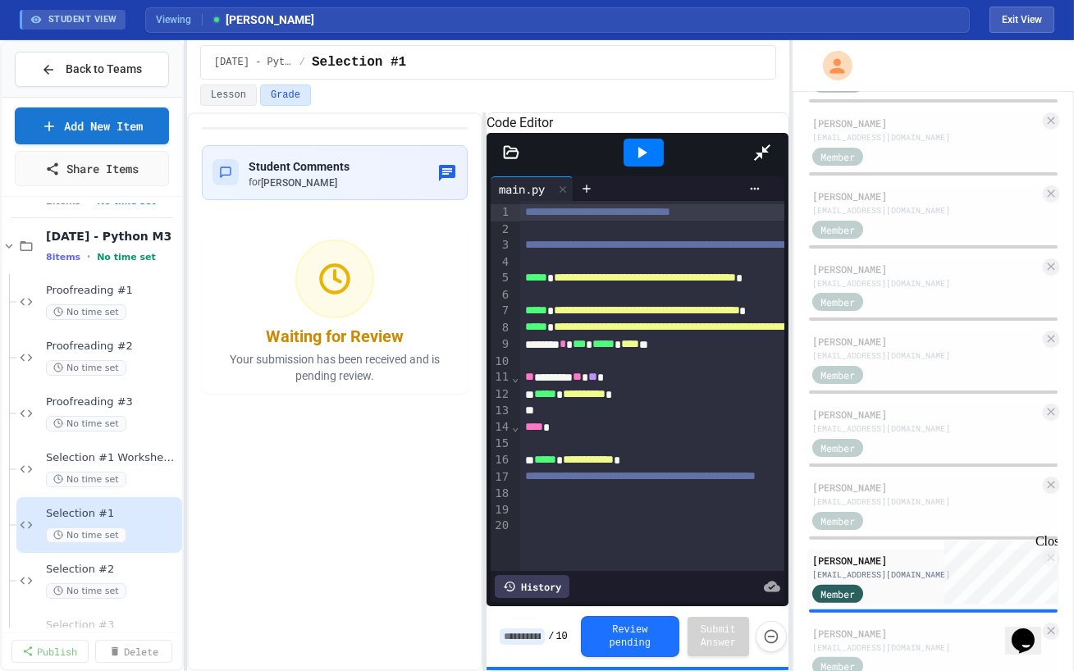
click at [772, 143] on icon at bounding box center [762, 153] width 20 height 20
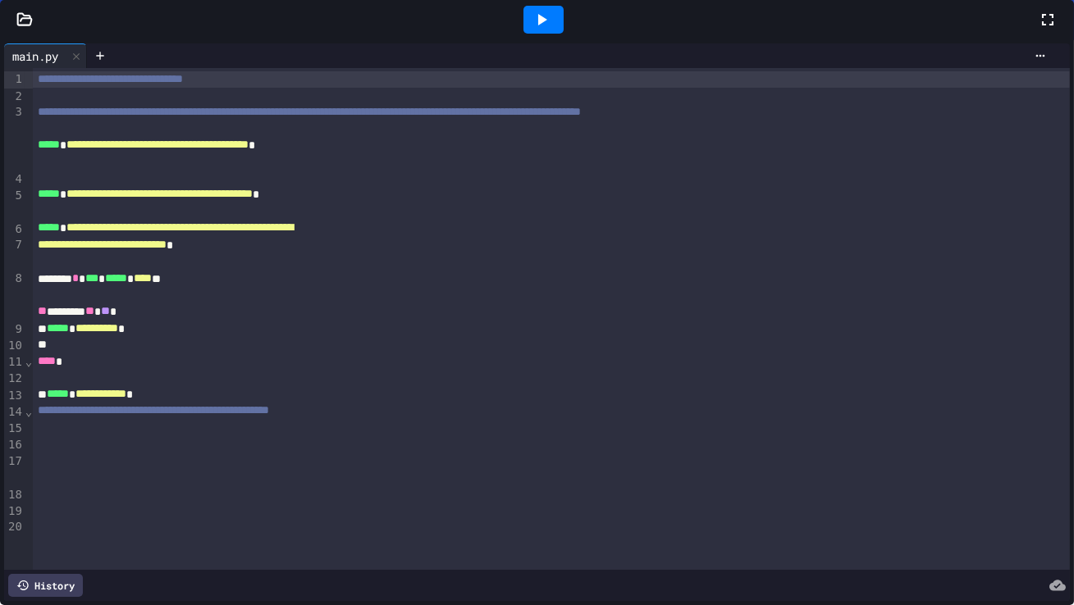
click at [936, 363] on div "Member" at bounding box center [925, 373] width 227 height 21
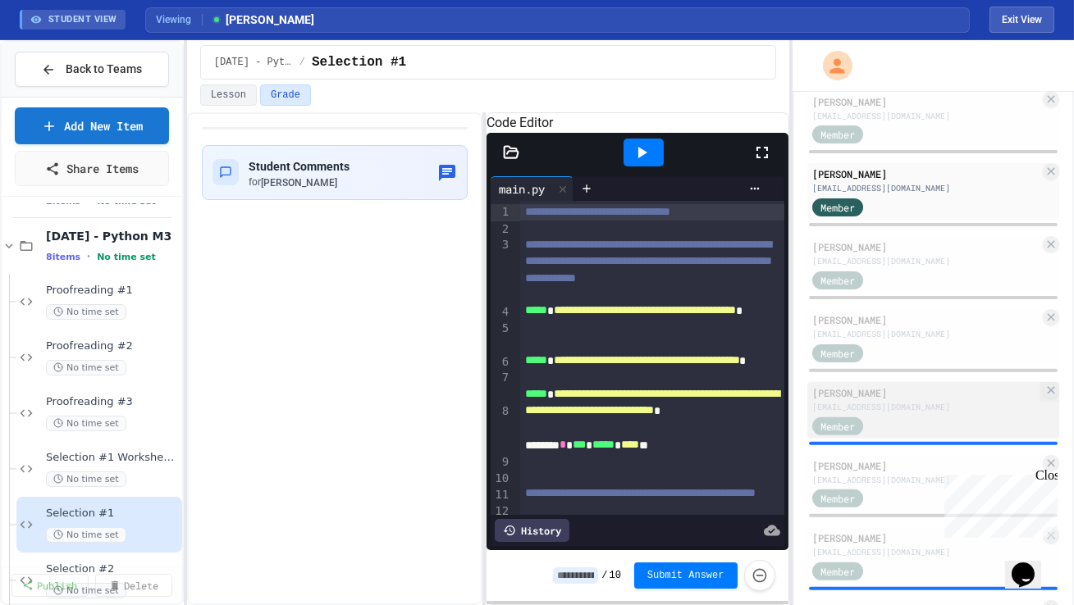
scroll to position [1203, 0]
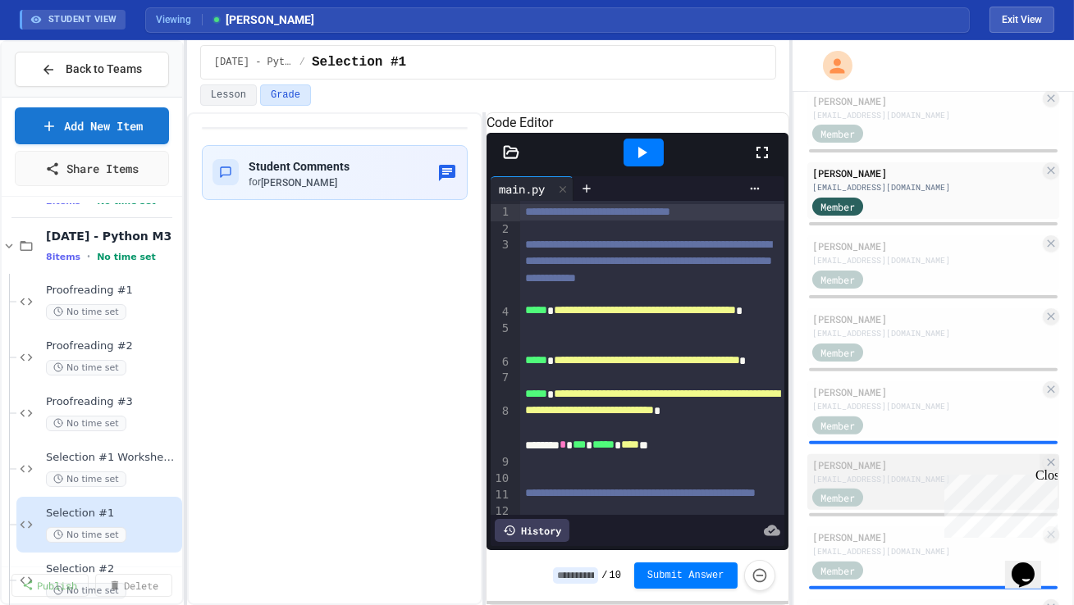
click at [904, 481] on div "[PERSON_NAME] [EMAIL_ADDRESS][DOMAIN_NAME] Member" at bounding box center [933, 482] width 252 height 57
click at [763, 162] on icon at bounding box center [762, 153] width 20 height 20
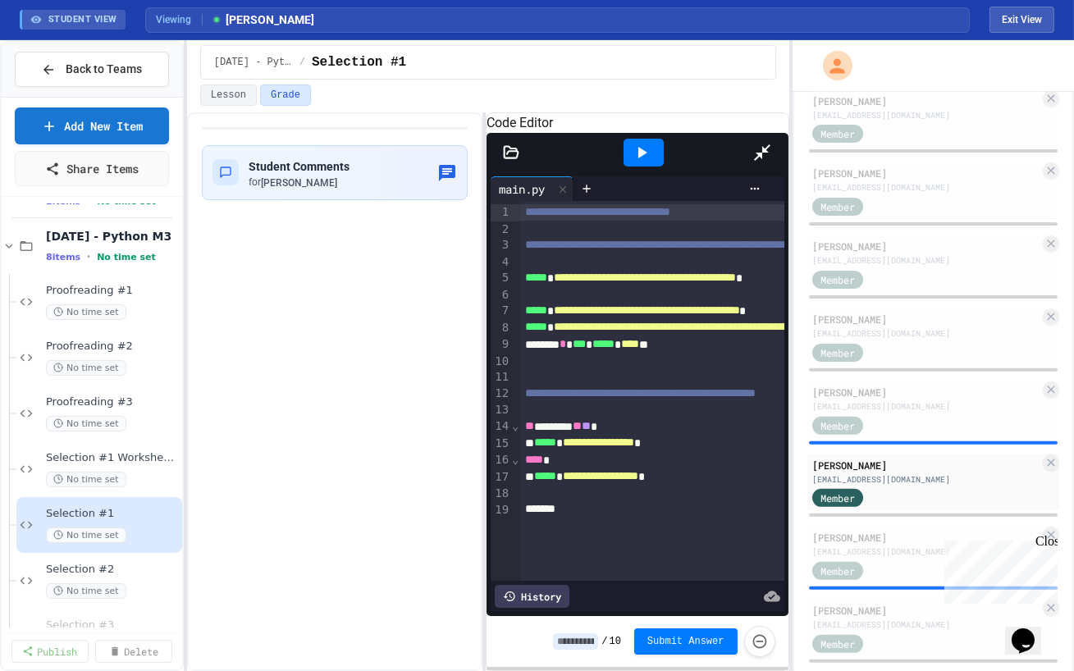
click at [751, 130] on div at bounding box center [644, 152] width 216 height 44
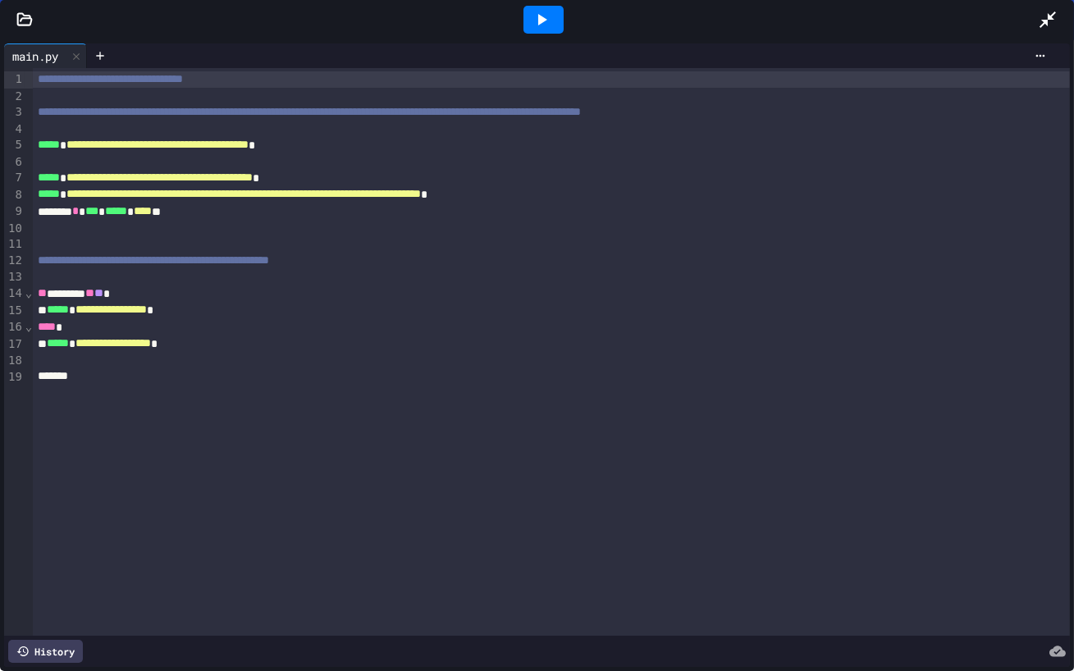
click at [1040, 20] on icon at bounding box center [1048, 20] width 20 height 20
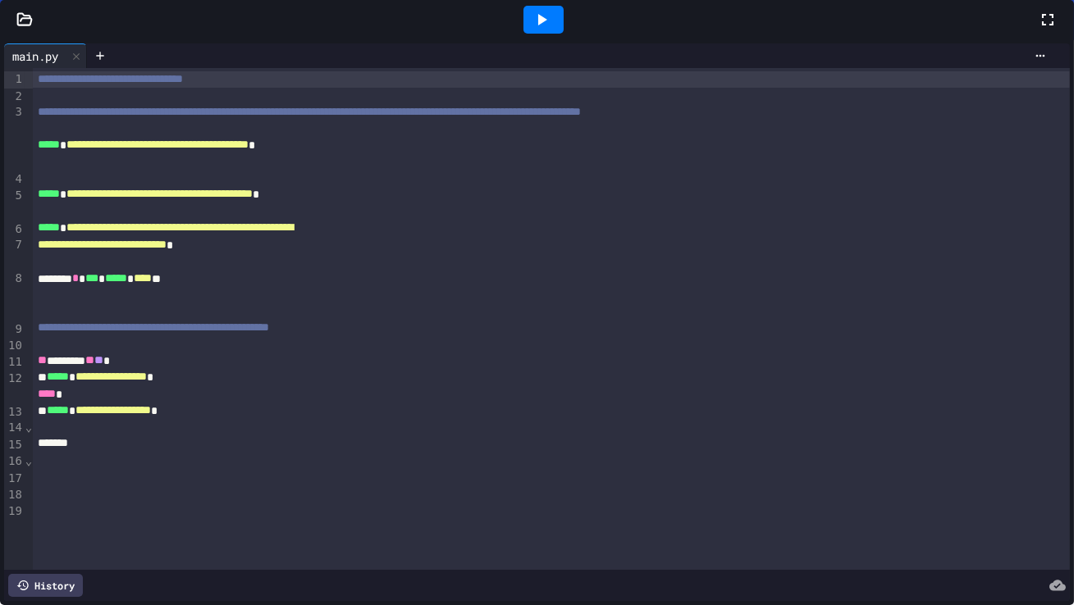
click at [881, 546] on div "[EMAIL_ADDRESS][DOMAIN_NAME]" at bounding box center [925, 551] width 227 height 12
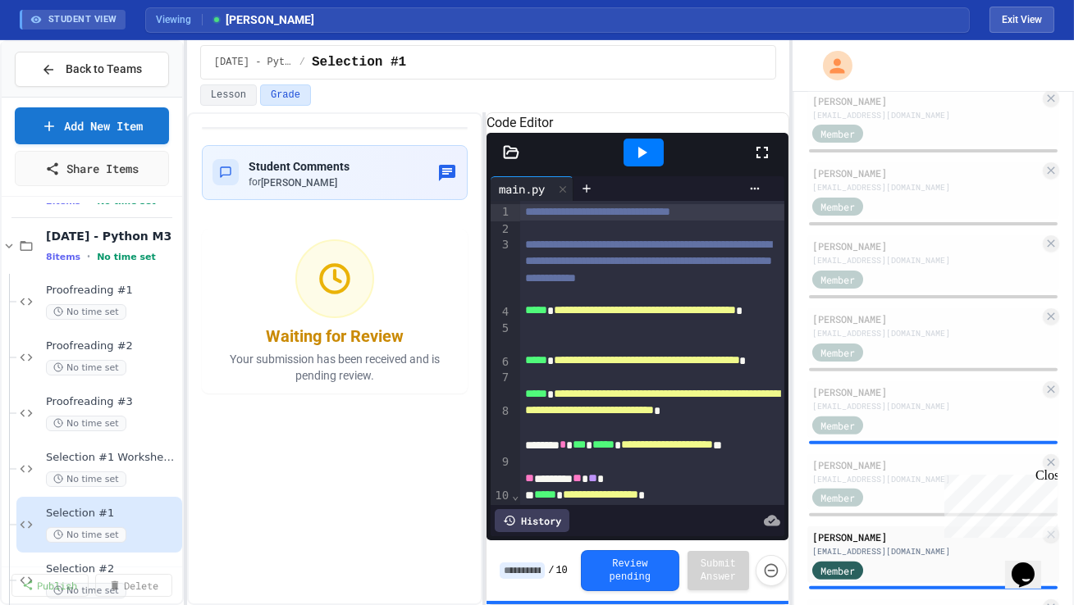
click at [759, 162] on icon at bounding box center [762, 153] width 20 height 20
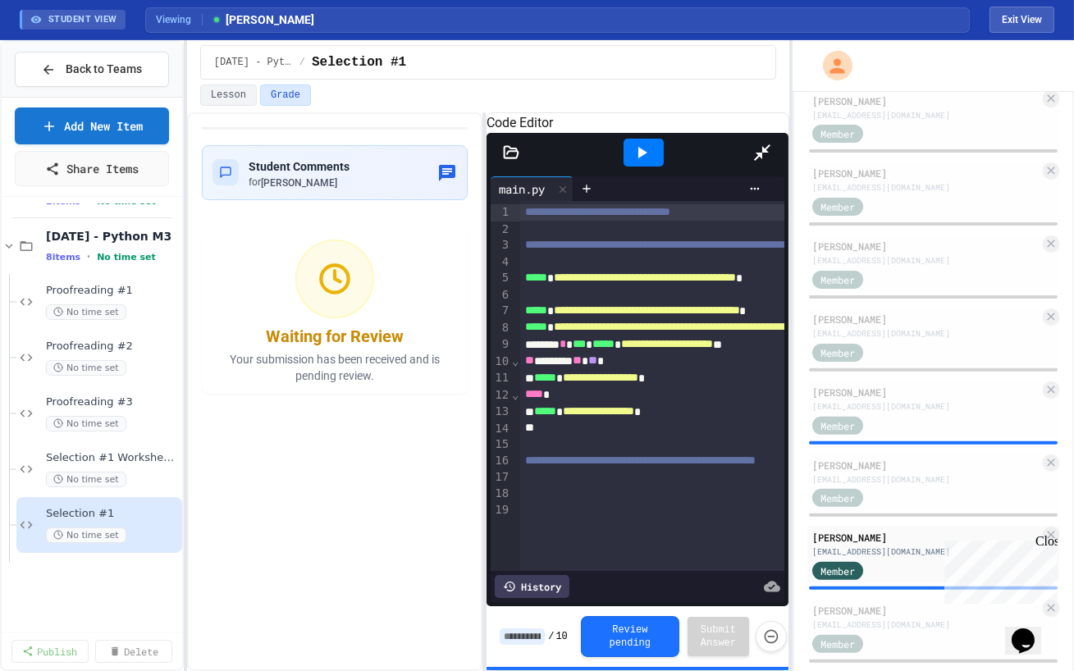
click at [770, 144] on icon at bounding box center [762, 152] width 16 height 16
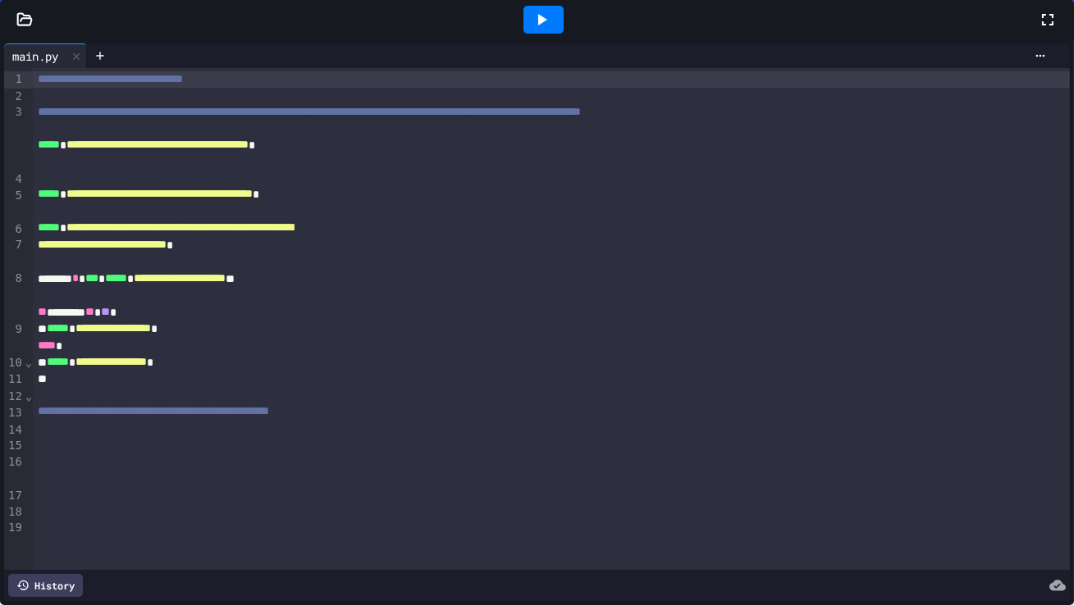
scroll to position [1328, 0]
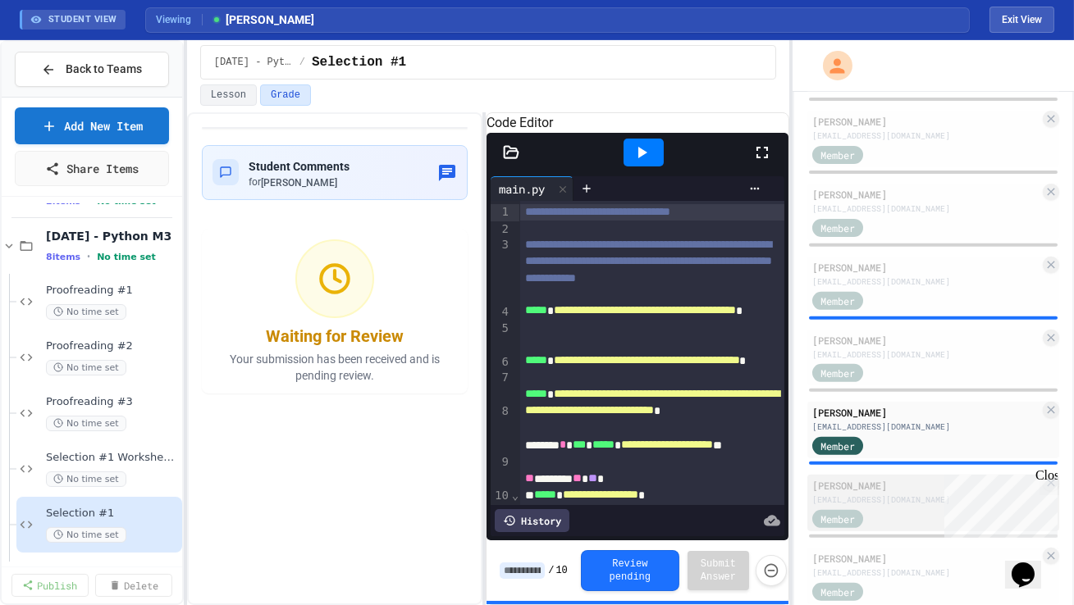
click at [893, 497] on div "[EMAIL_ADDRESS][DOMAIN_NAME]" at bounding box center [925, 500] width 227 height 12
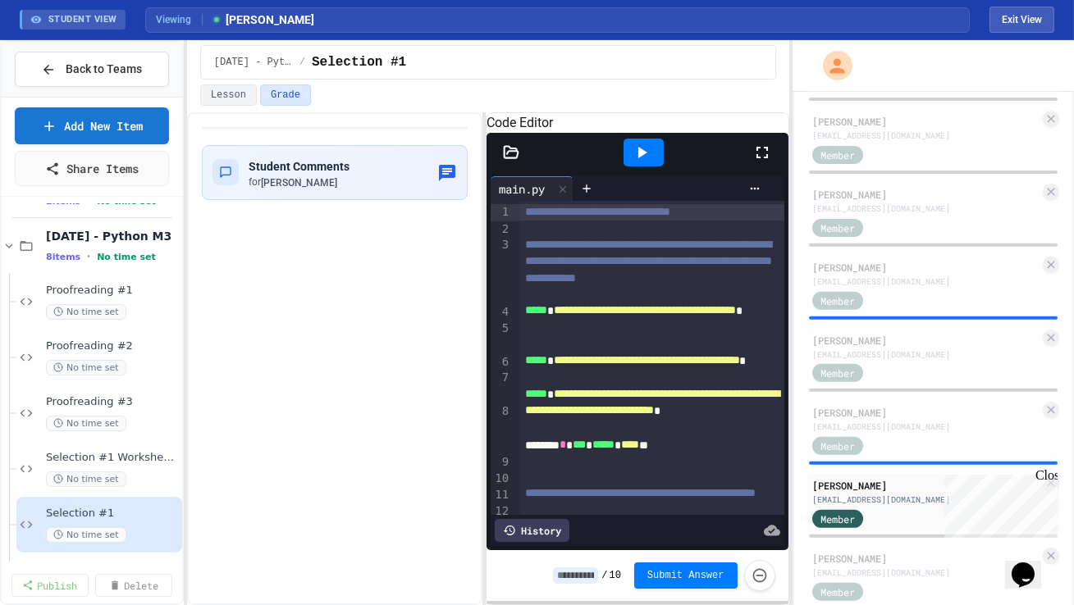
click at [755, 162] on icon at bounding box center [762, 153] width 20 height 20
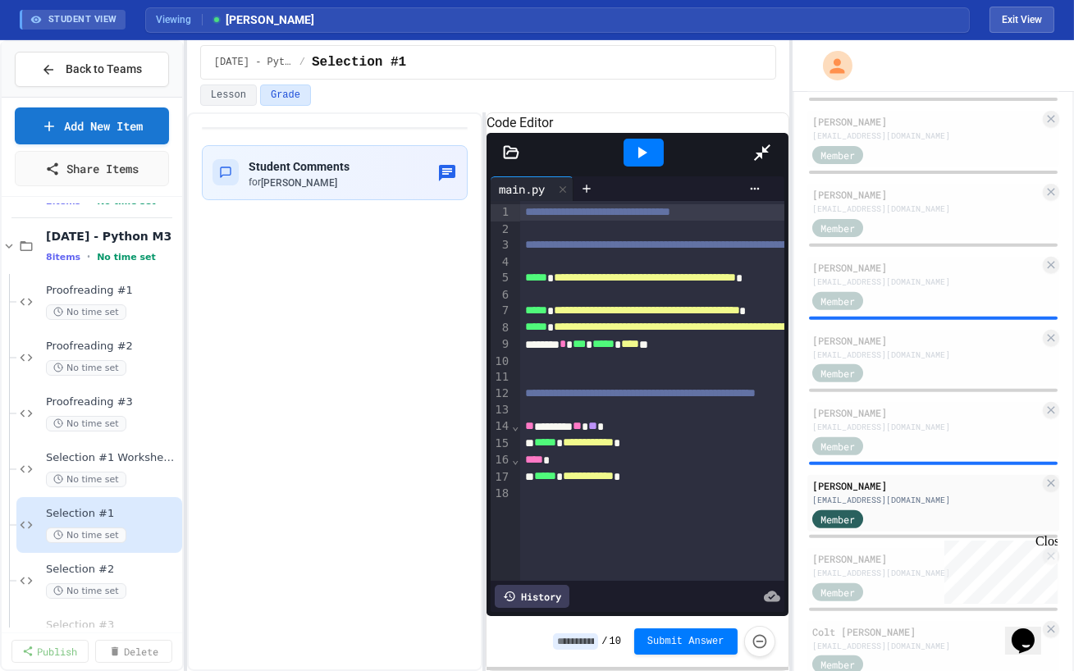
click at [772, 143] on icon at bounding box center [762, 153] width 20 height 20
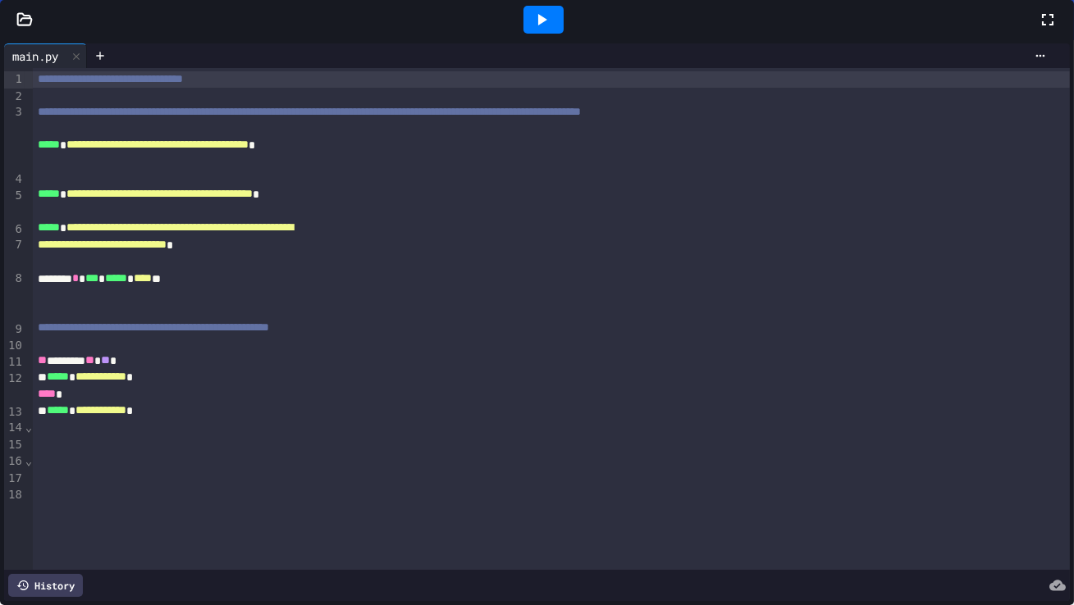
click at [874, 567] on div "[EMAIL_ADDRESS][DOMAIN_NAME]" at bounding box center [925, 573] width 227 height 12
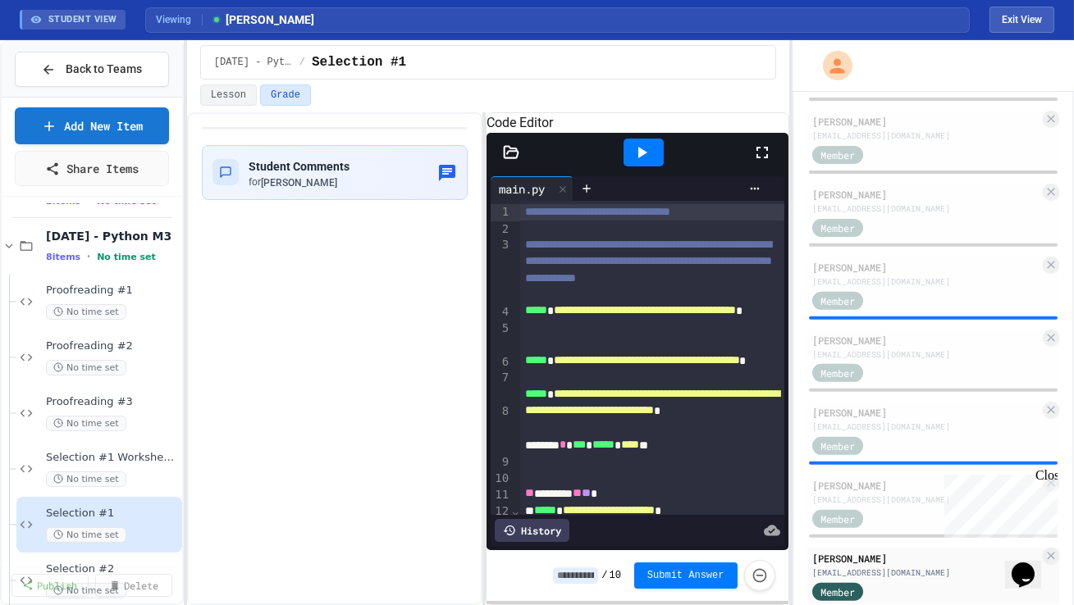
click at [767, 158] on icon at bounding box center [761, 152] width 11 height 11
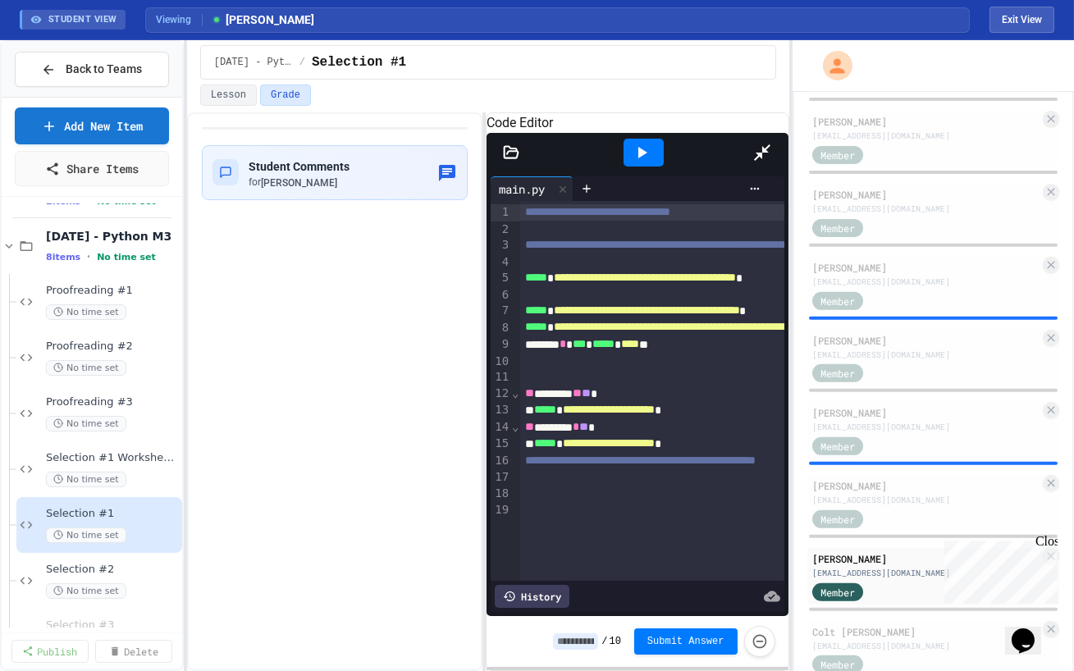
click at [772, 143] on icon at bounding box center [762, 153] width 20 height 20
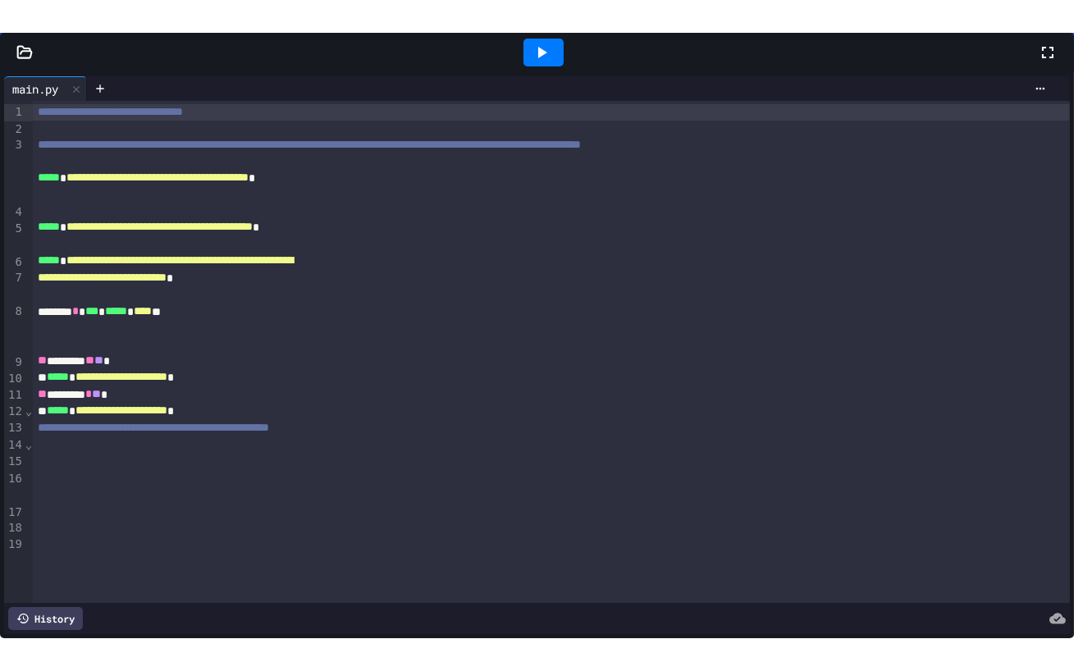
scroll to position [1435, 0]
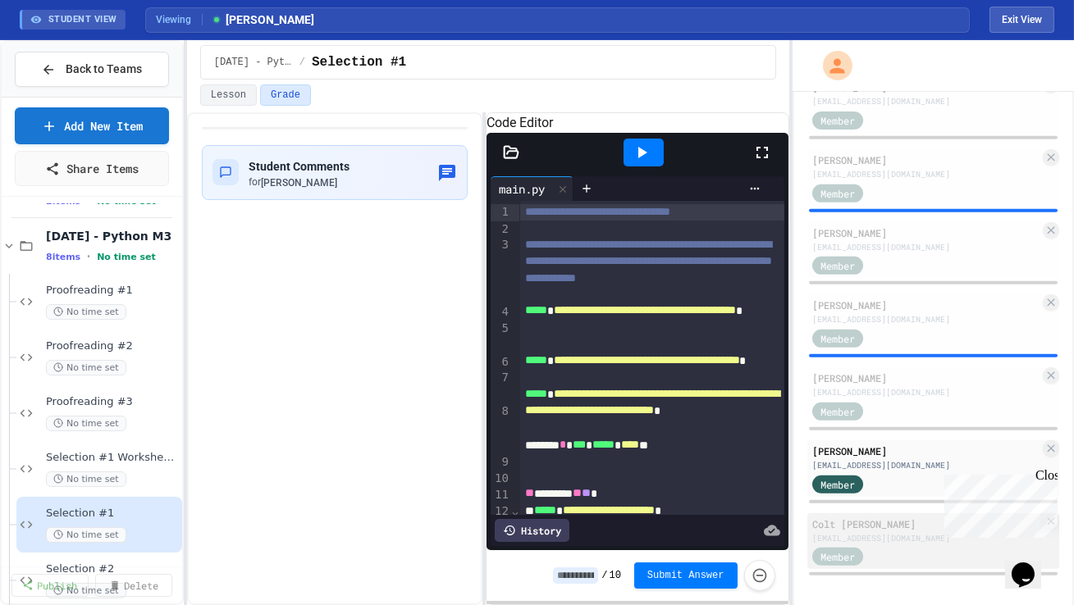
click at [907, 532] on div "[EMAIL_ADDRESS][DOMAIN_NAME]" at bounding box center [925, 538] width 227 height 12
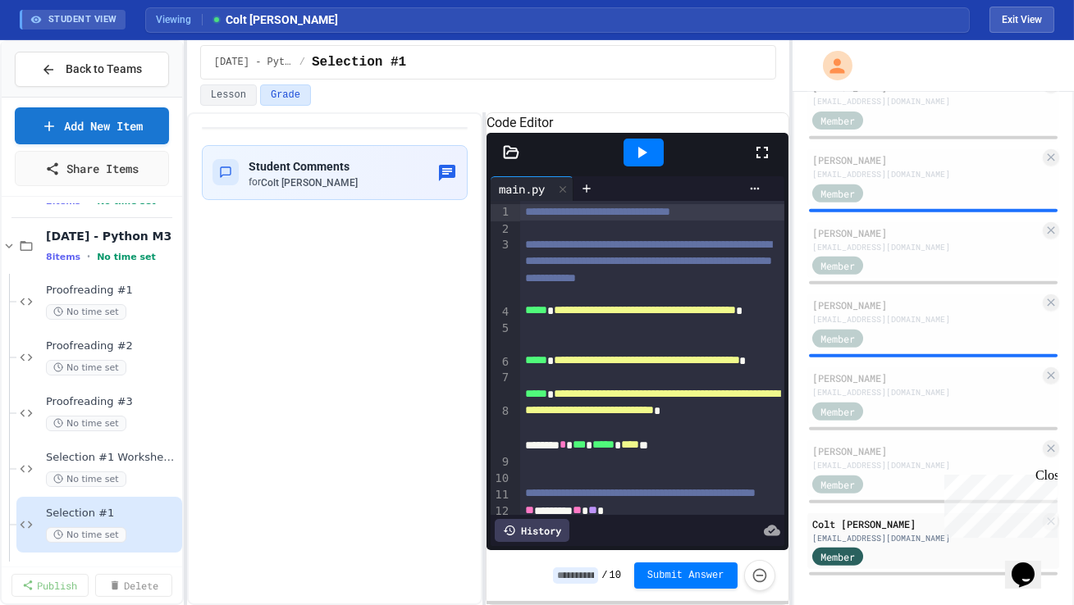
click at [761, 162] on icon at bounding box center [762, 153] width 20 height 20
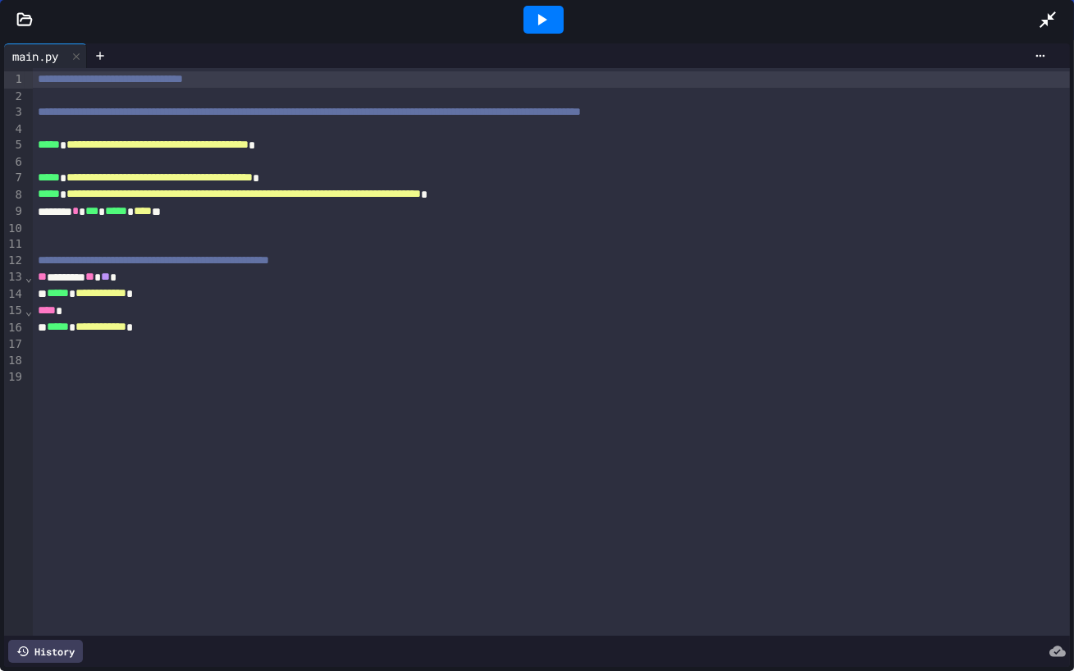
click at [1051, 15] on icon at bounding box center [1047, 19] width 16 height 16
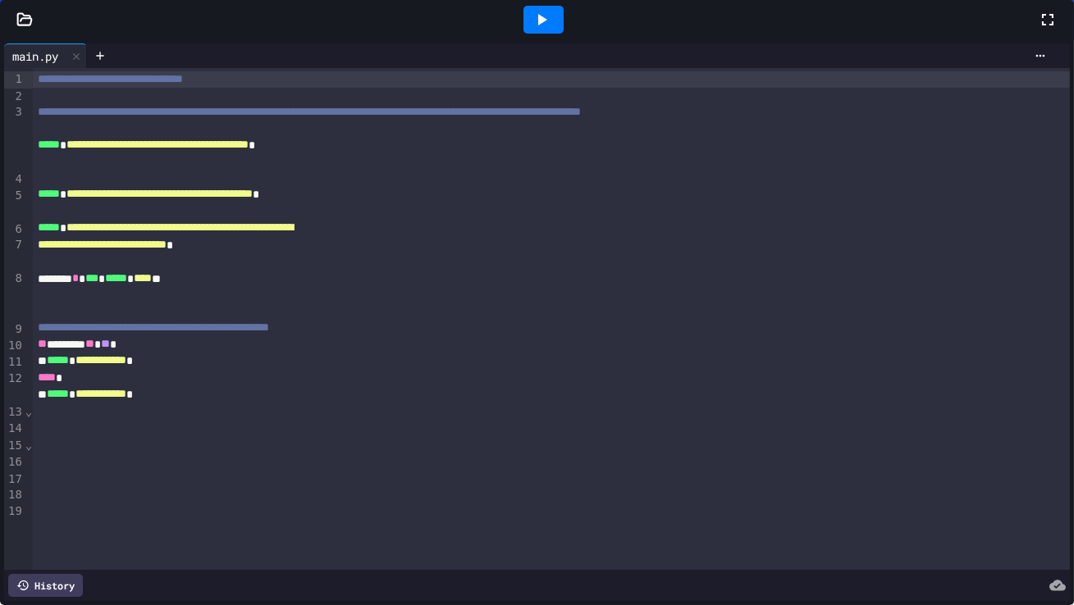
scroll to position [1351, 0]
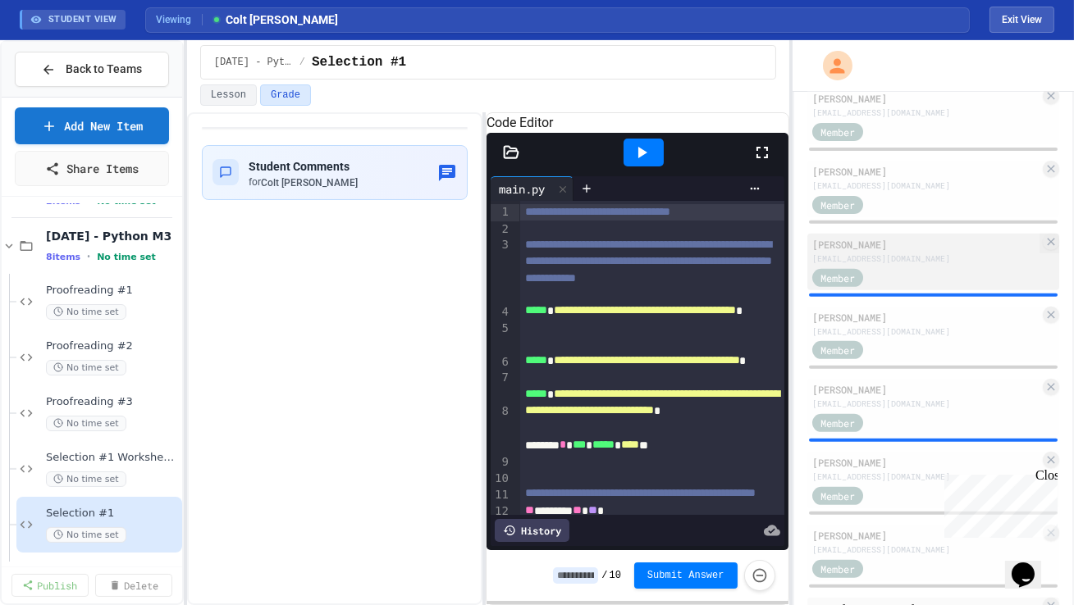
click at [907, 269] on div "Member" at bounding box center [925, 277] width 227 height 21
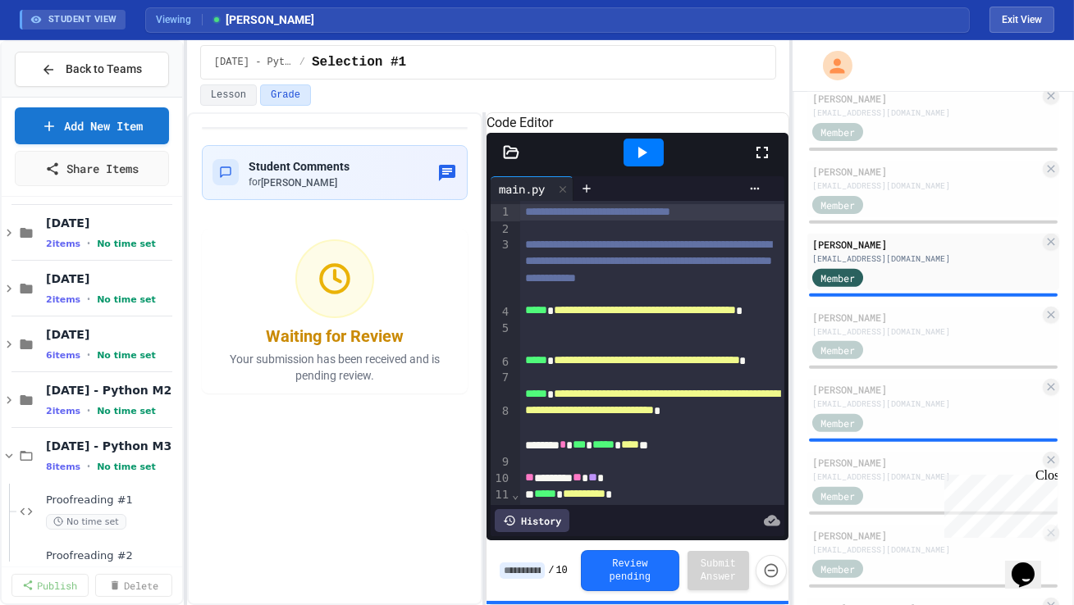
scroll to position [277, 0]
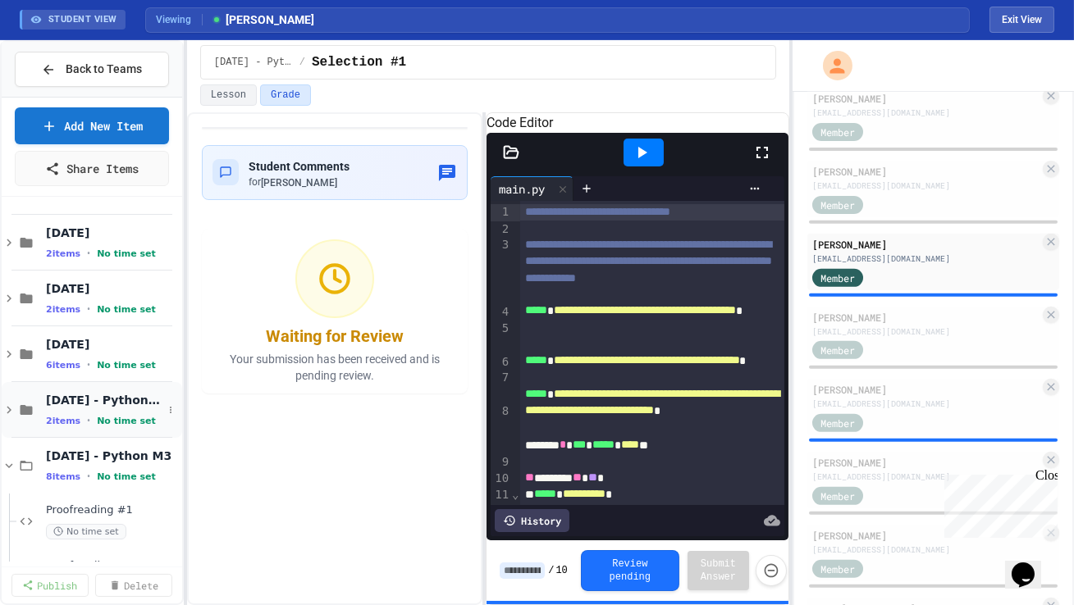
click at [84, 414] on div "2 items • No time set" at bounding box center [104, 420] width 116 height 13
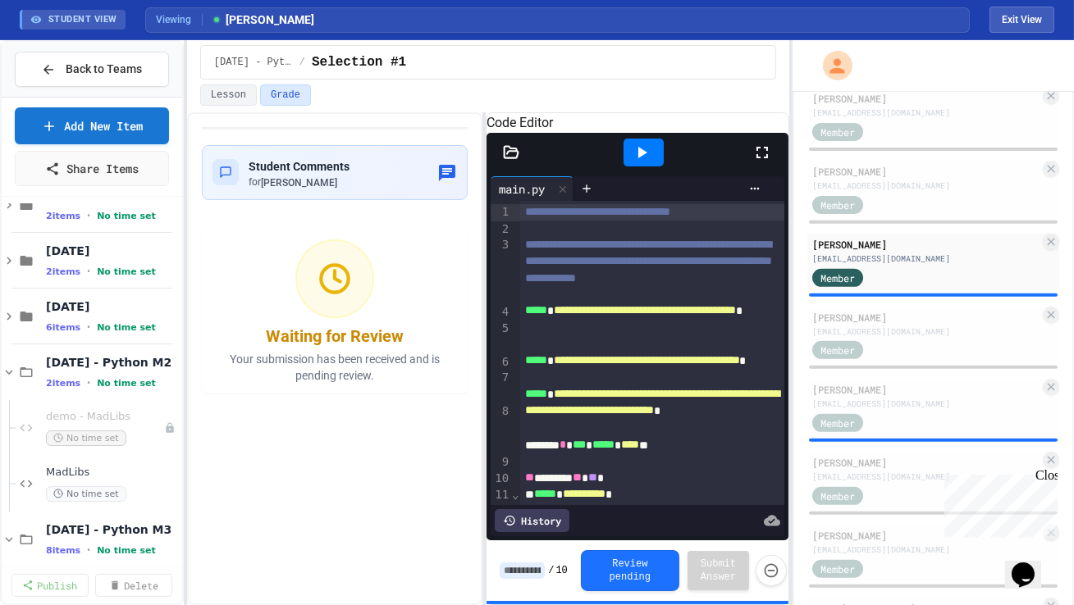
scroll to position [286, 0]
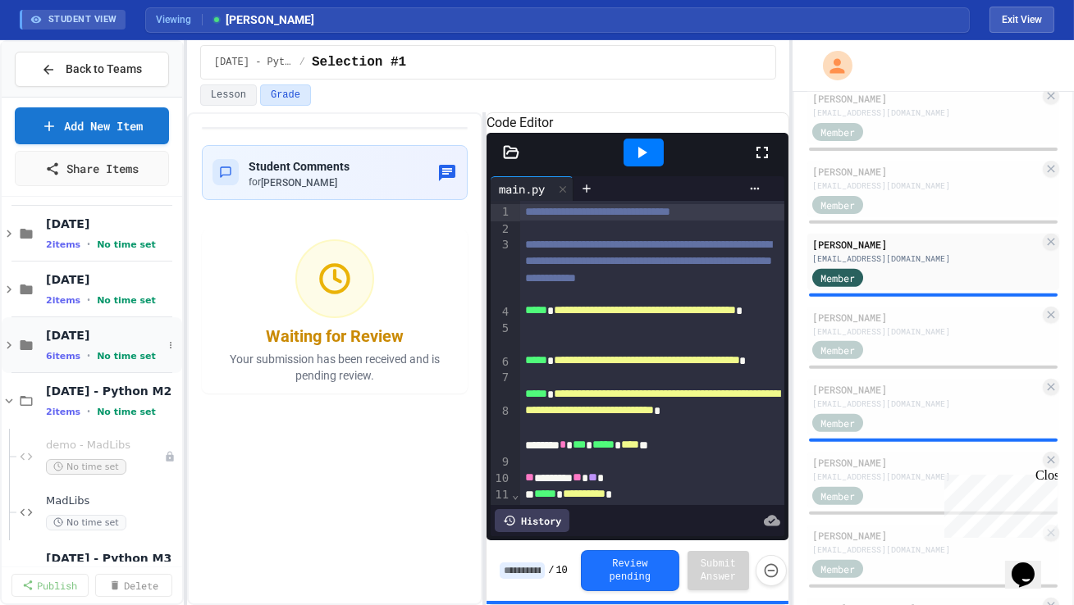
click at [90, 345] on div "[DATE] 6 items • No time set" at bounding box center [104, 345] width 116 height 34
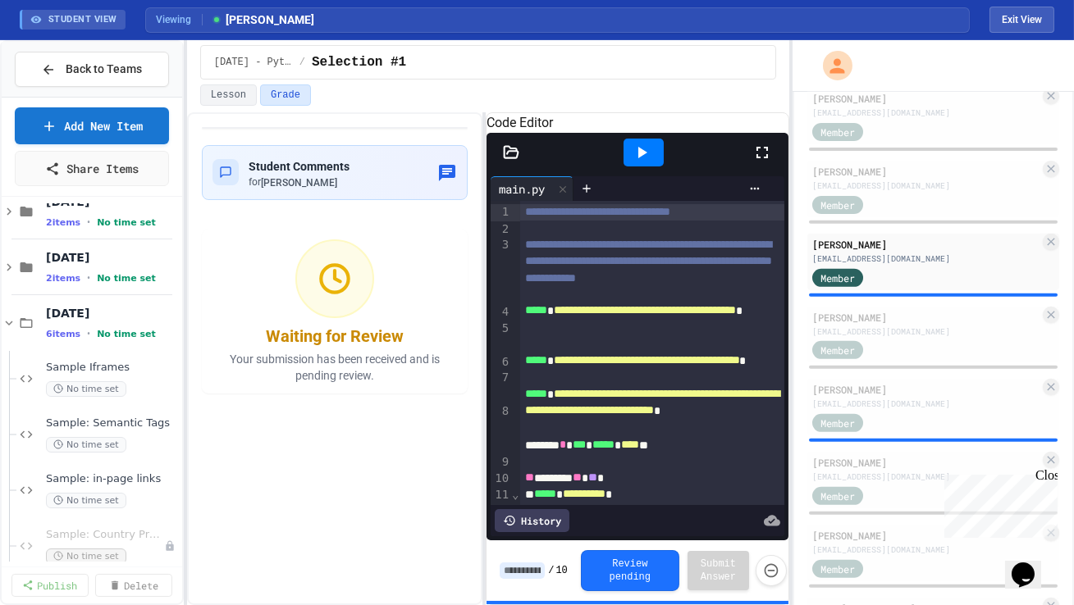
scroll to position [301, 0]
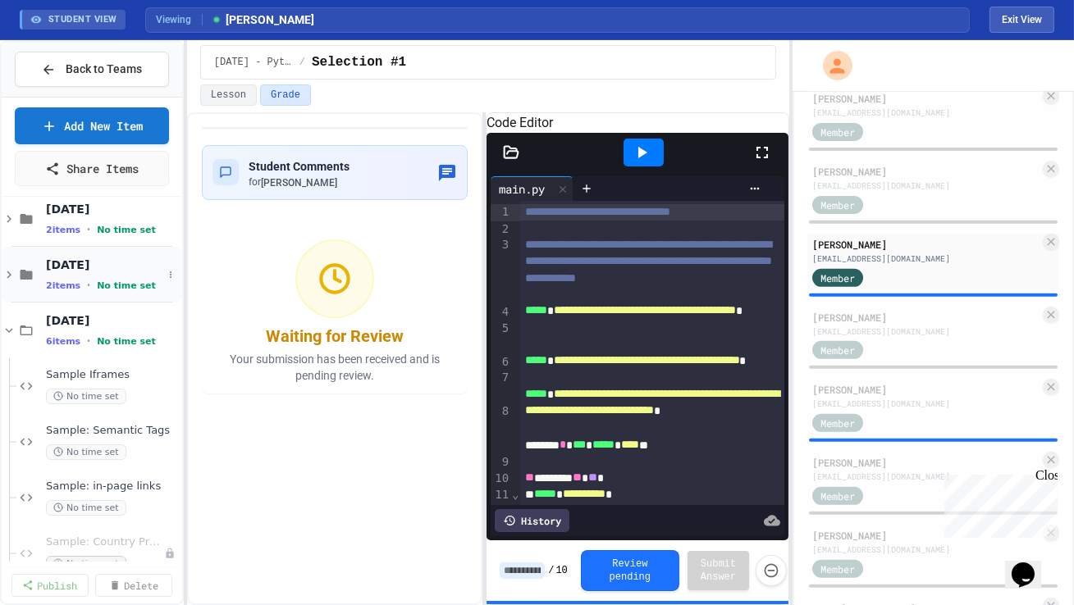
click at [87, 279] on span "•" at bounding box center [88, 285] width 3 height 13
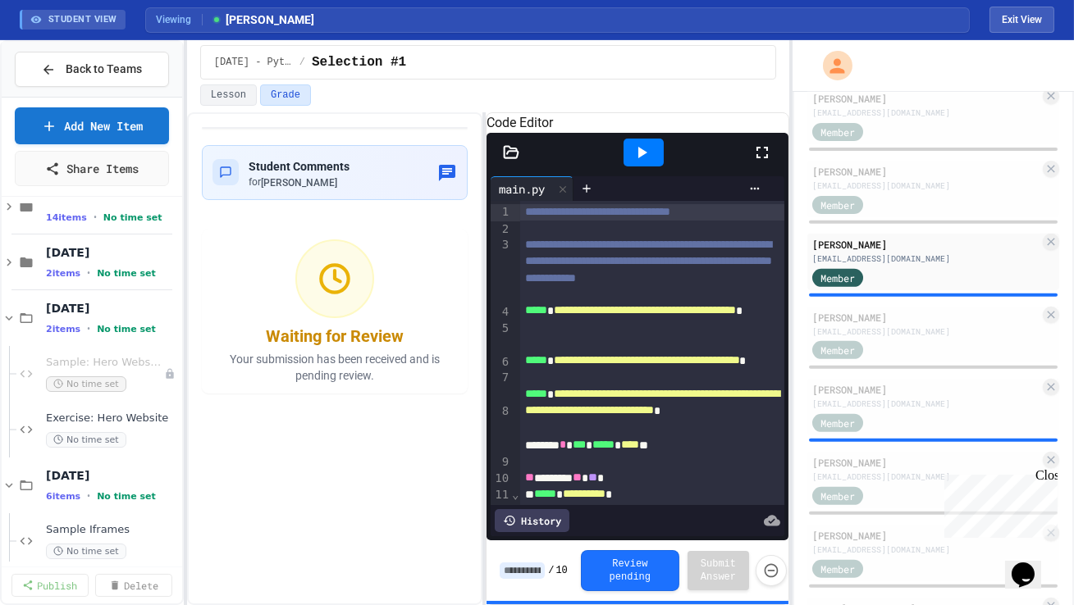
scroll to position [251, 0]
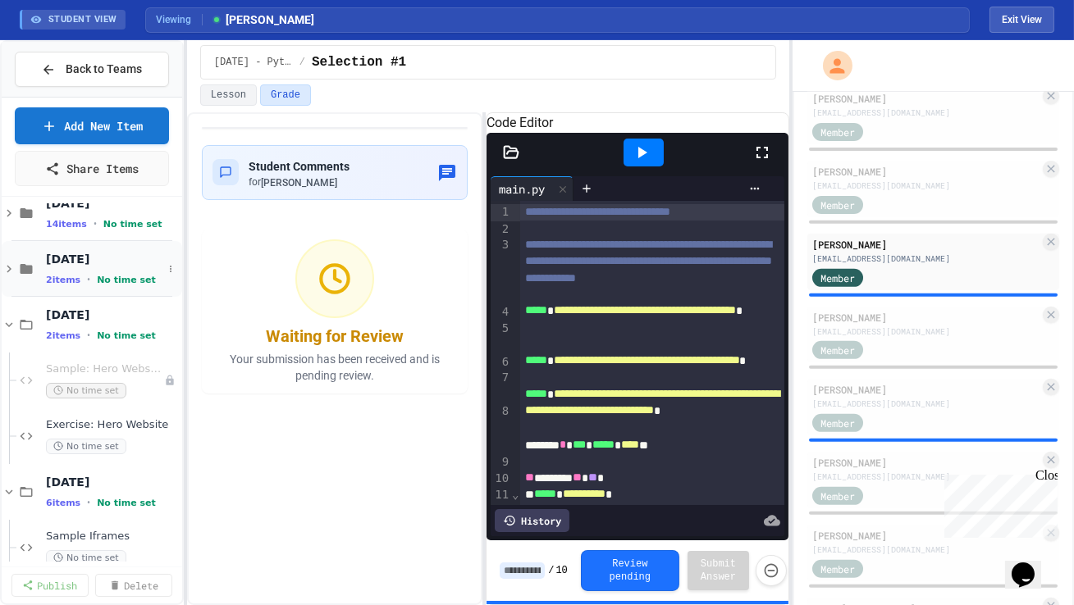
click at [86, 269] on div "[DATE] 2 items • No time set" at bounding box center [104, 269] width 116 height 34
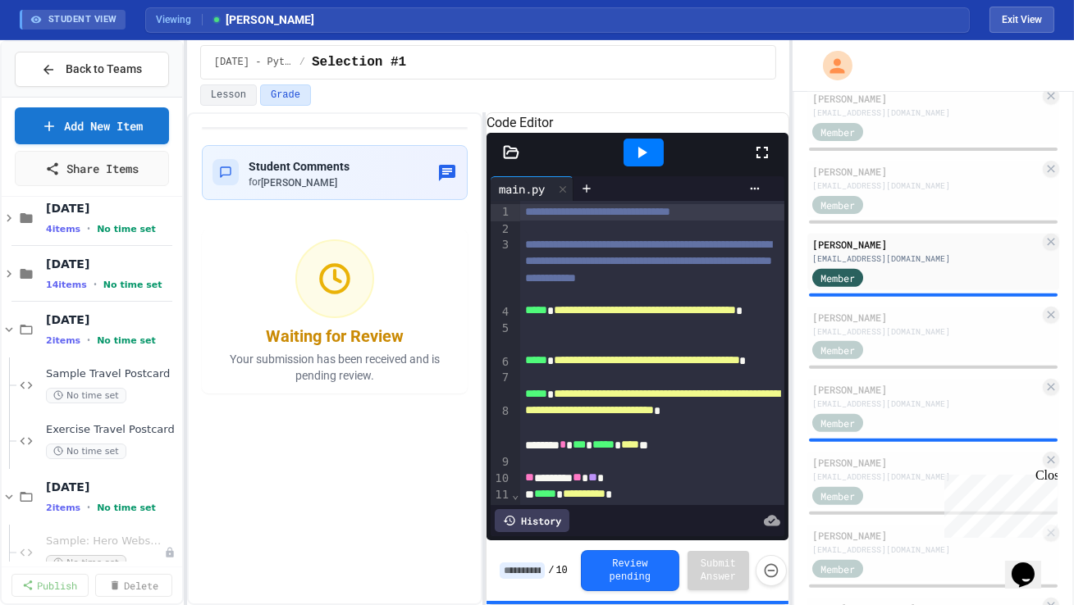
click at [86, 269] on span "[DATE]" at bounding box center [112, 264] width 133 height 15
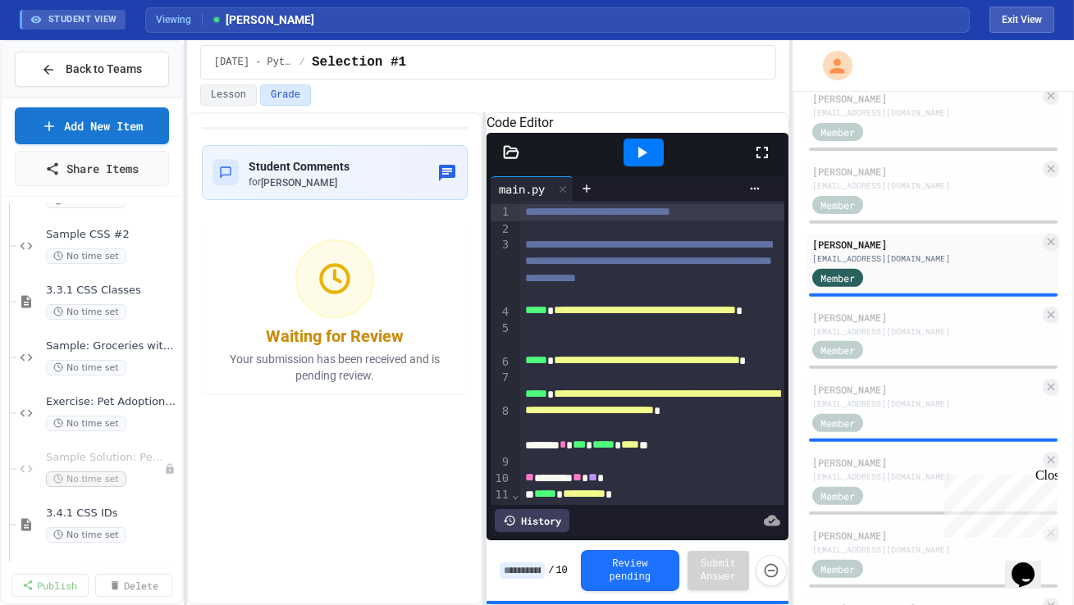
scroll to position [503, 0]
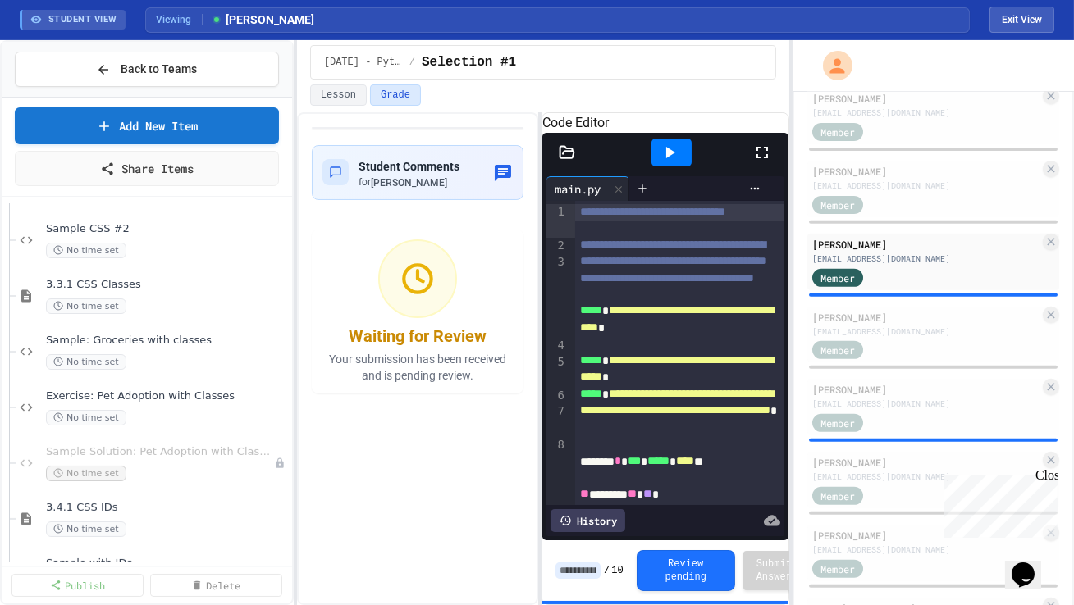
click at [309, 371] on div "**********" at bounding box center [537, 322] width 1074 height 565
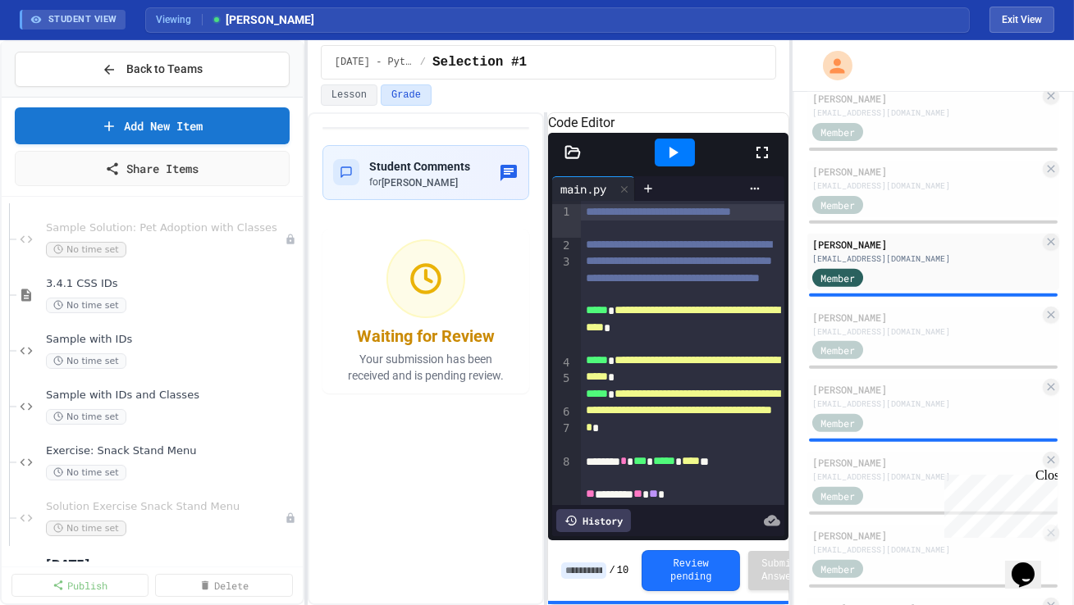
scroll to position [718, 0]
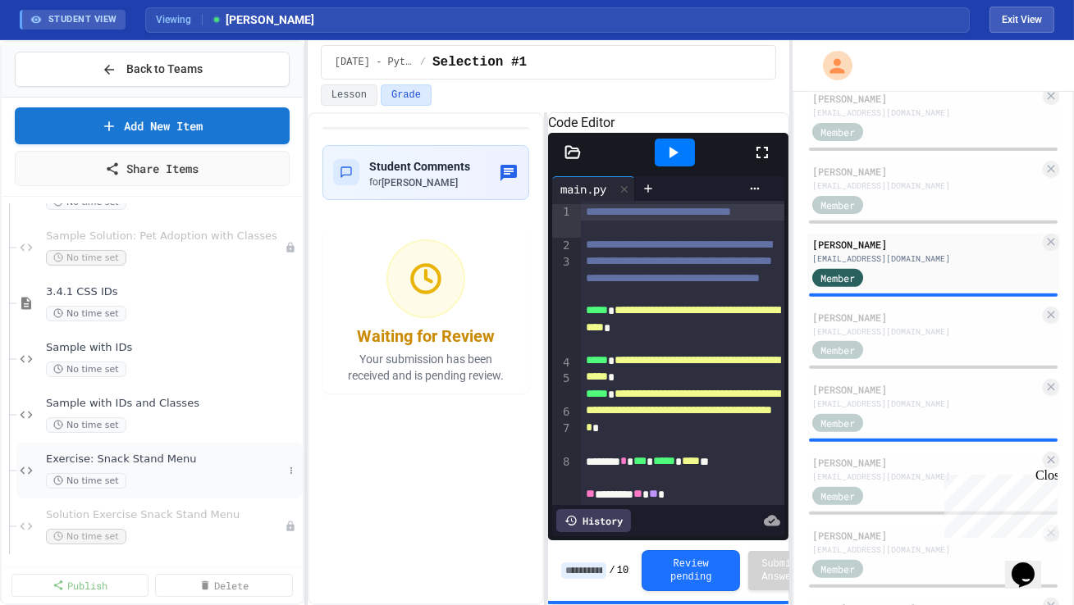
click at [149, 477] on div "No time set" at bounding box center [164, 481] width 237 height 16
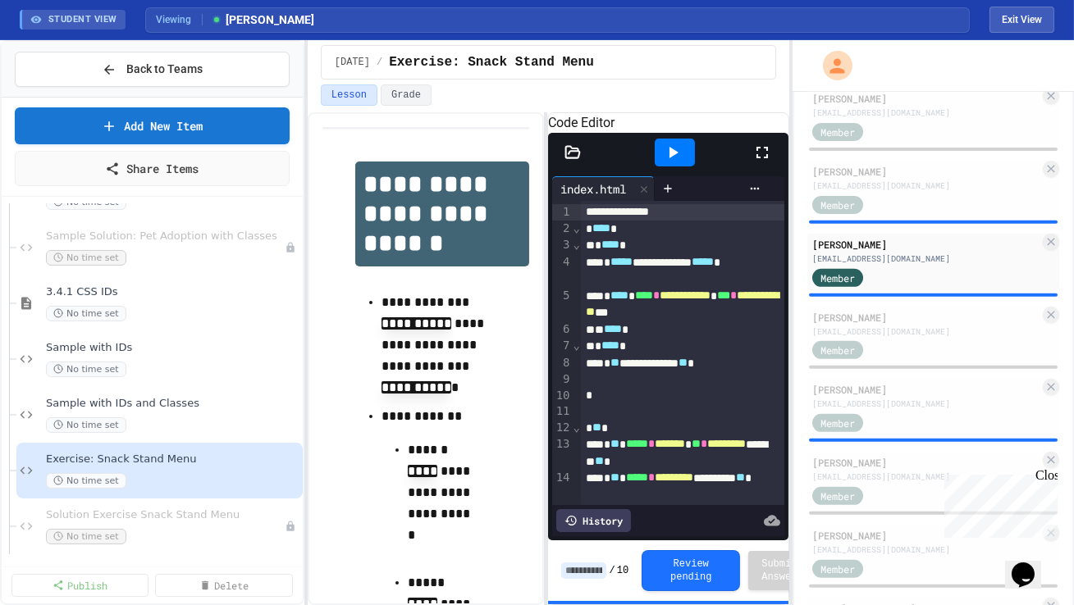
click at [765, 162] on icon at bounding box center [762, 153] width 20 height 20
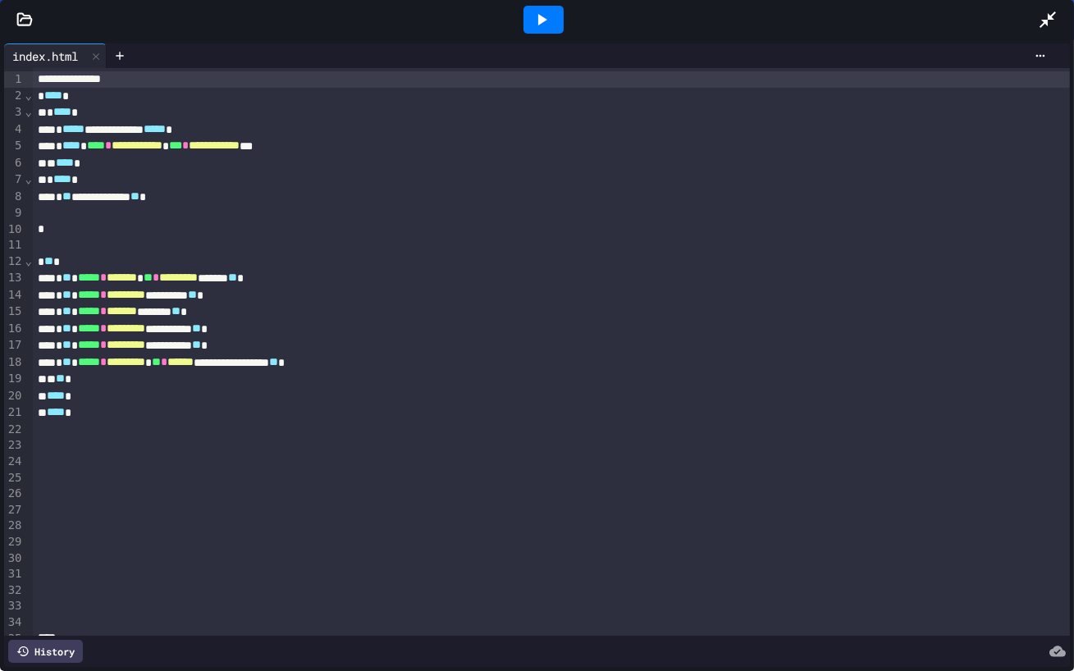
click at [541, 17] on icon at bounding box center [542, 19] width 9 height 11
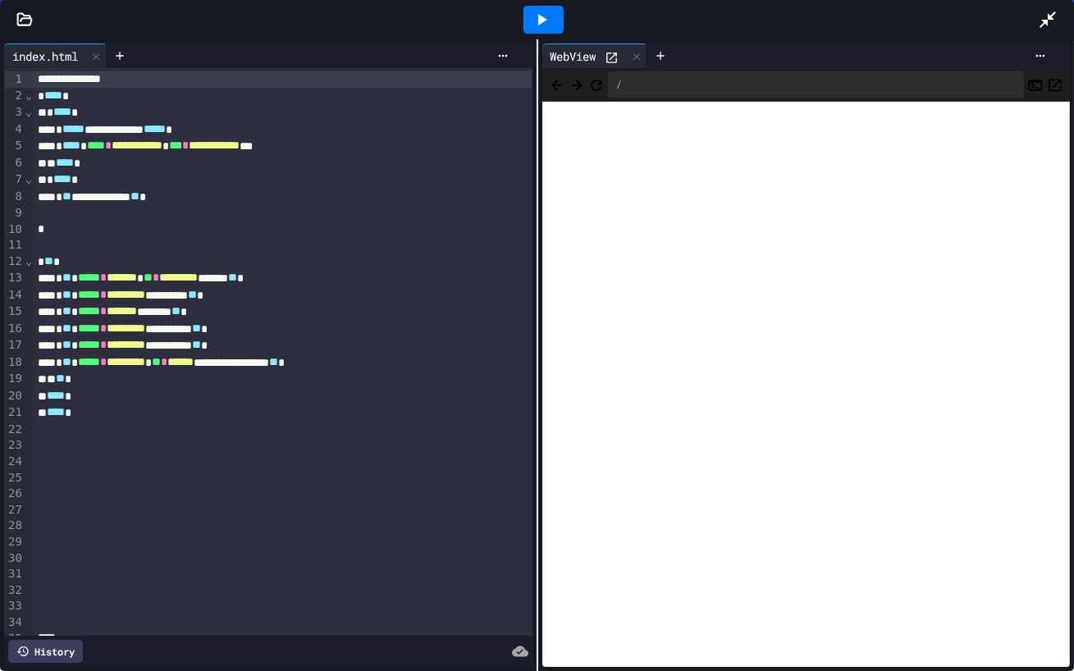
click at [1053, 16] on icon at bounding box center [1048, 20] width 20 height 20
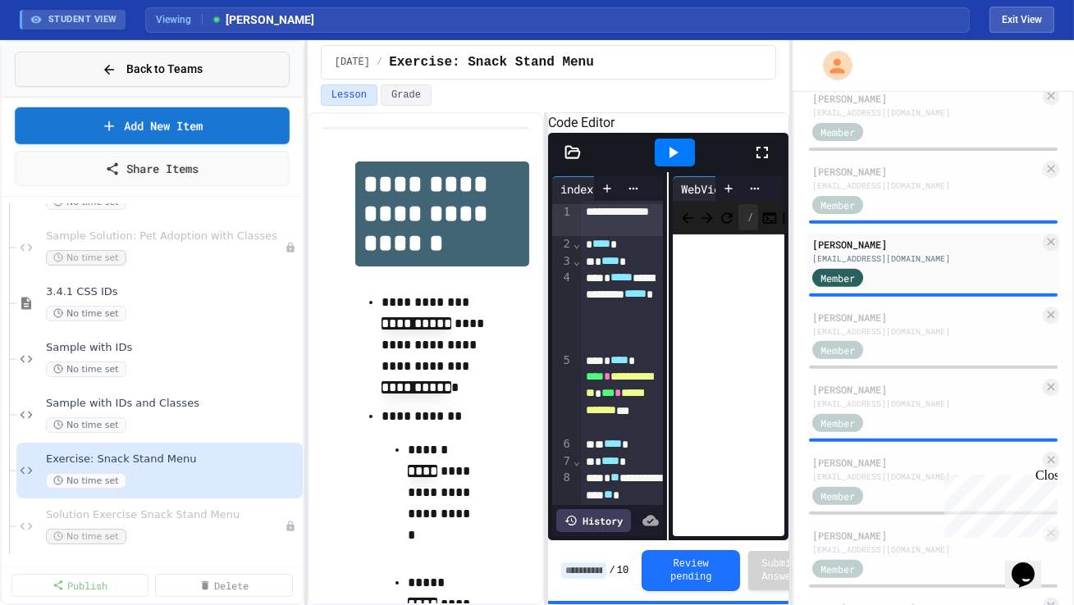
click at [159, 70] on span "Back to Teams" at bounding box center [164, 69] width 76 height 17
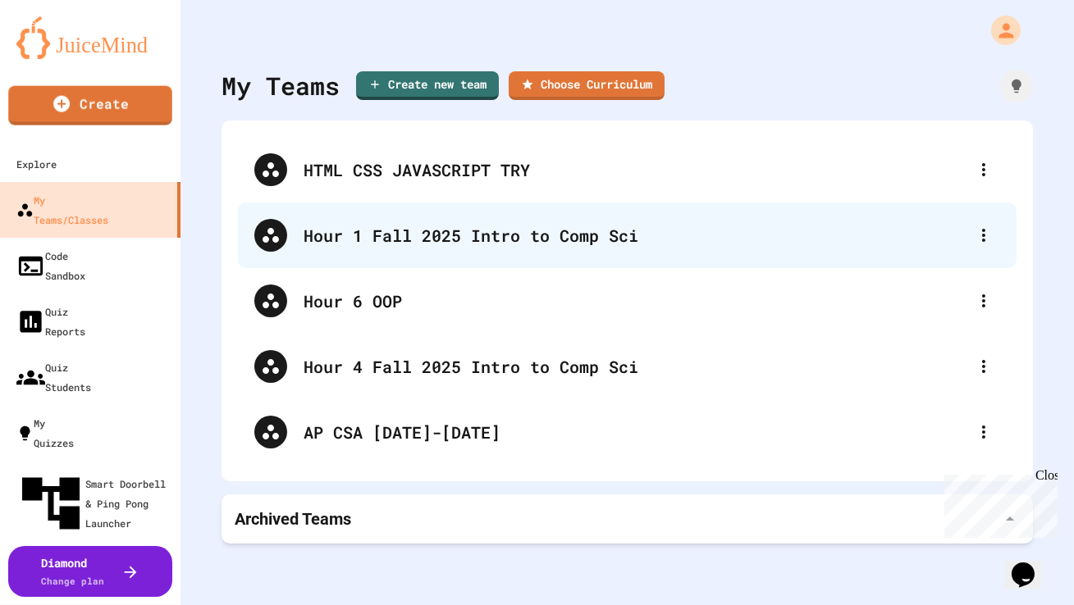
click at [315, 246] on div "Hour 1 Fall 2025 Intro to Comp Sci" at bounding box center [635, 235] width 664 height 25
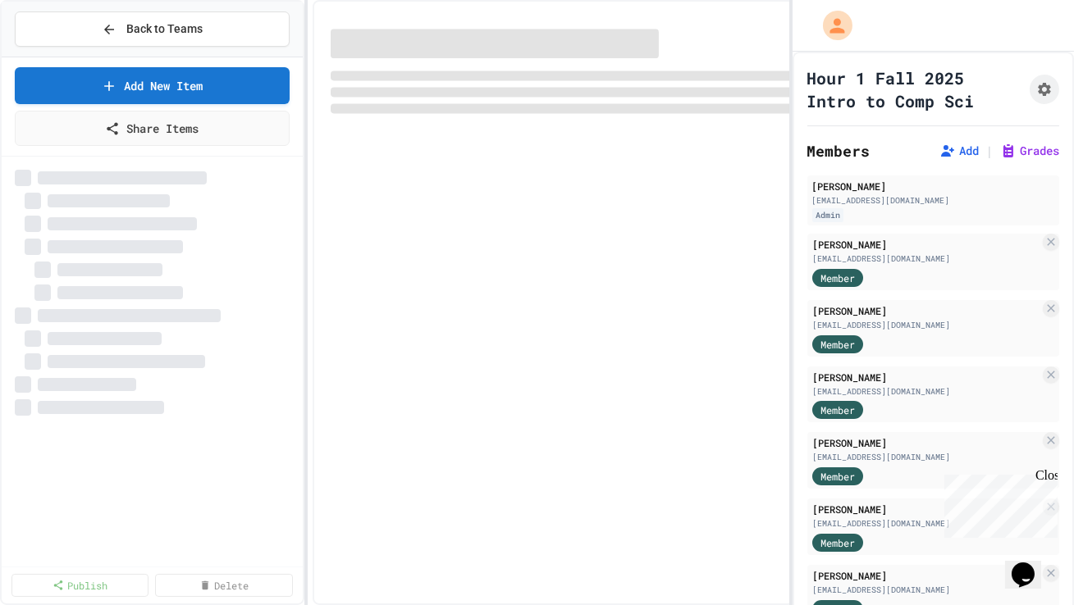
select select "***"
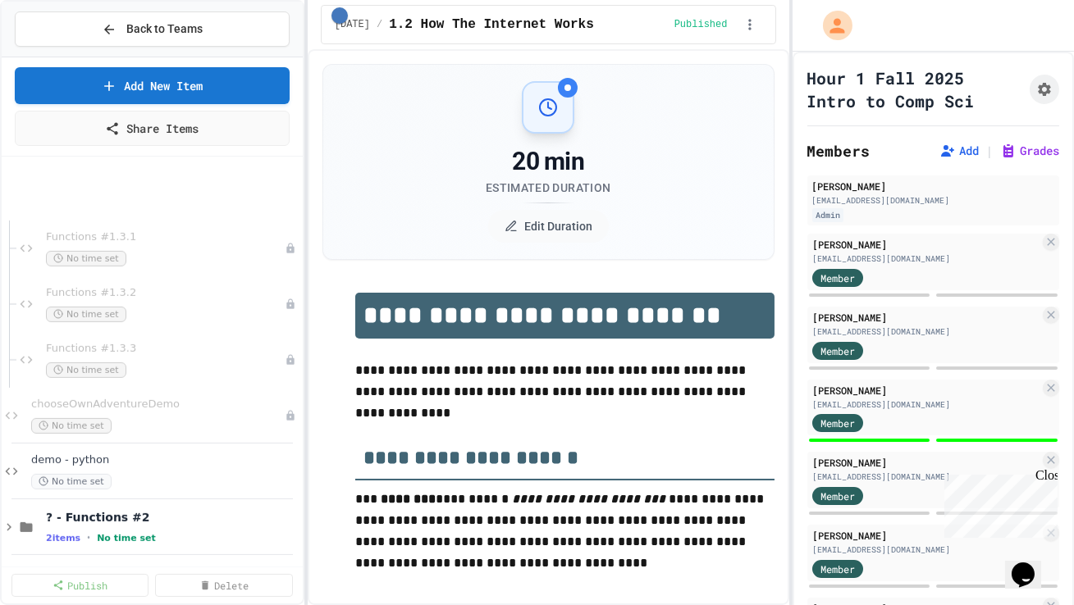
scroll to position [1685, 0]
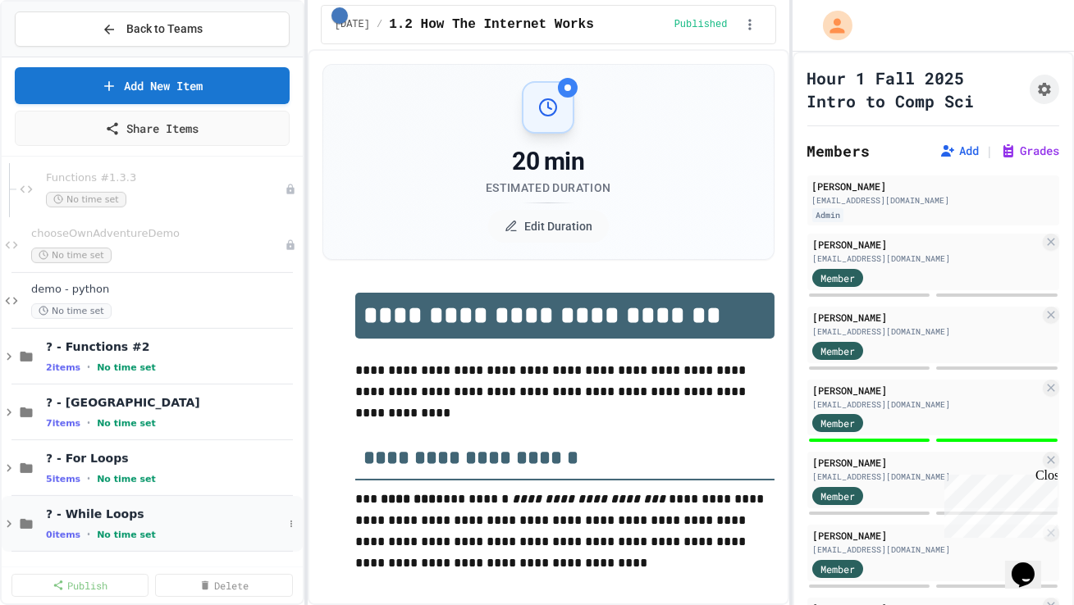
click at [172, 515] on span "? - While Loops" at bounding box center [164, 514] width 237 height 15
click at [203, 91] on link "Add New Item" at bounding box center [152, 85] width 275 height 37
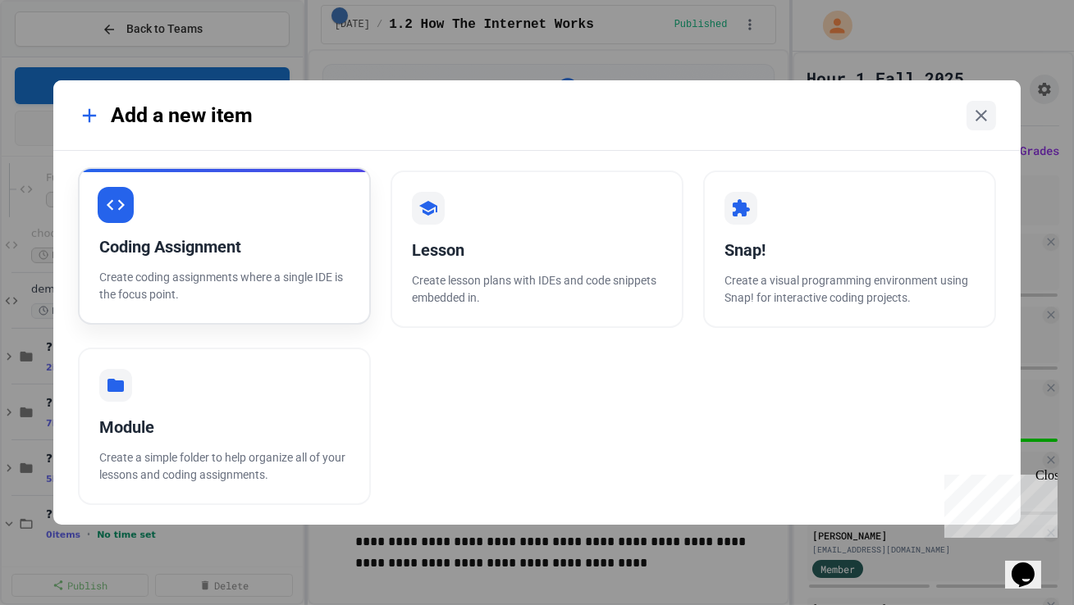
click at [327, 256] on div "Coding Assignment" at bounding box center [224, 247] width 250 height 25
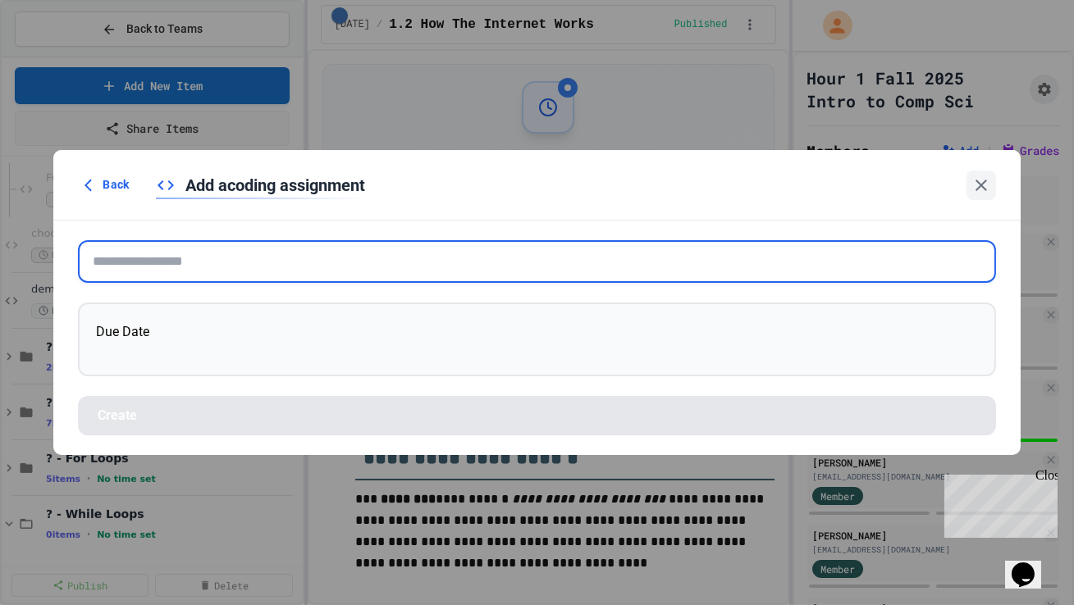
click at [326, 273] on input "text" at bounding box center [536, 261] width 917 height 43
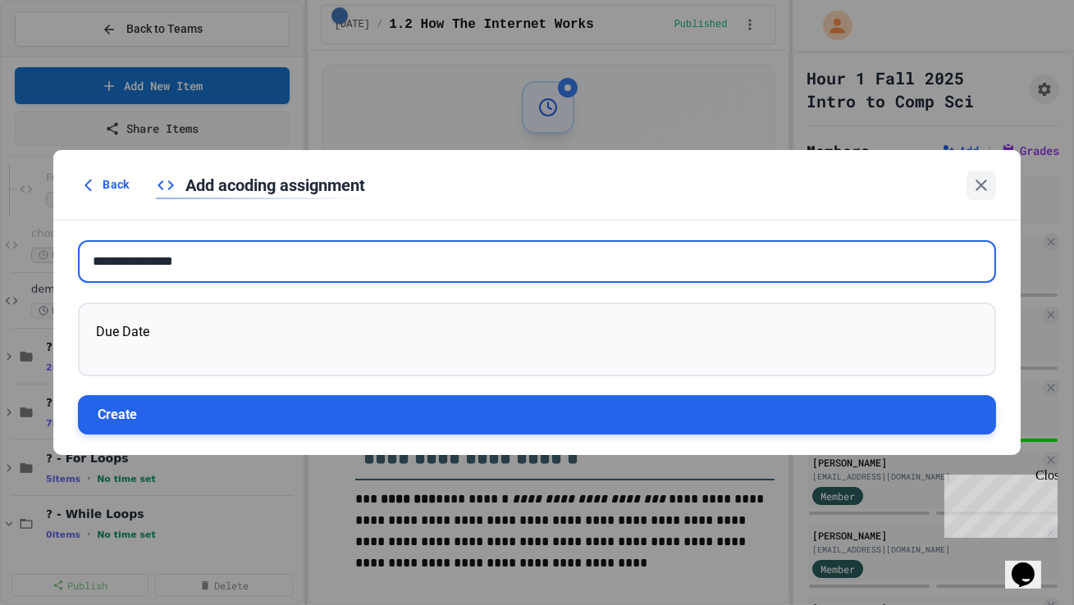
type input "**********"
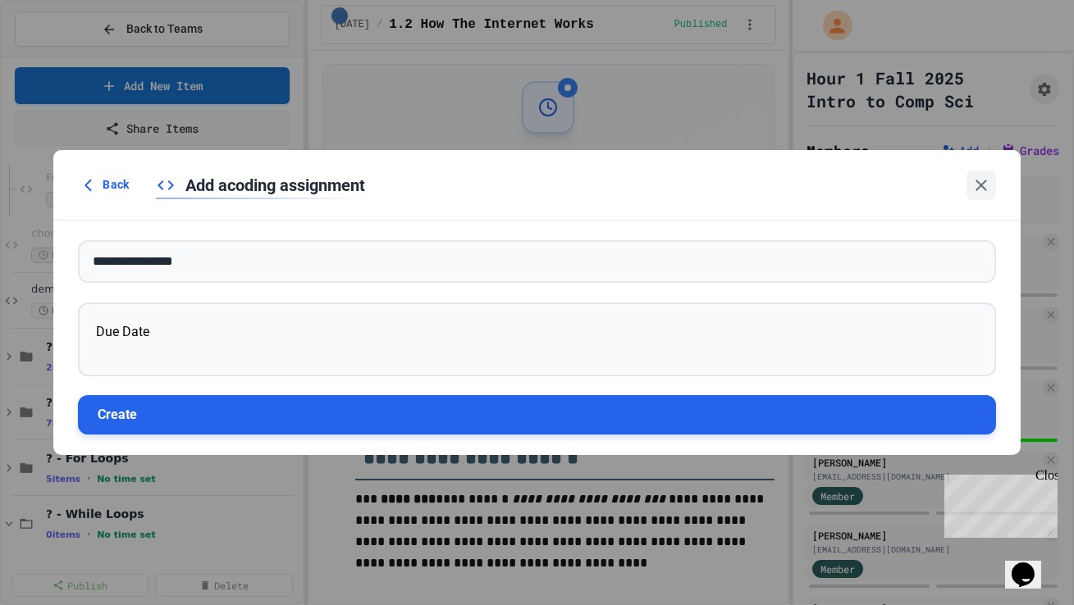
click at [361, 417] on button "Create" at bounding box center [536, 414] width 917 height 39
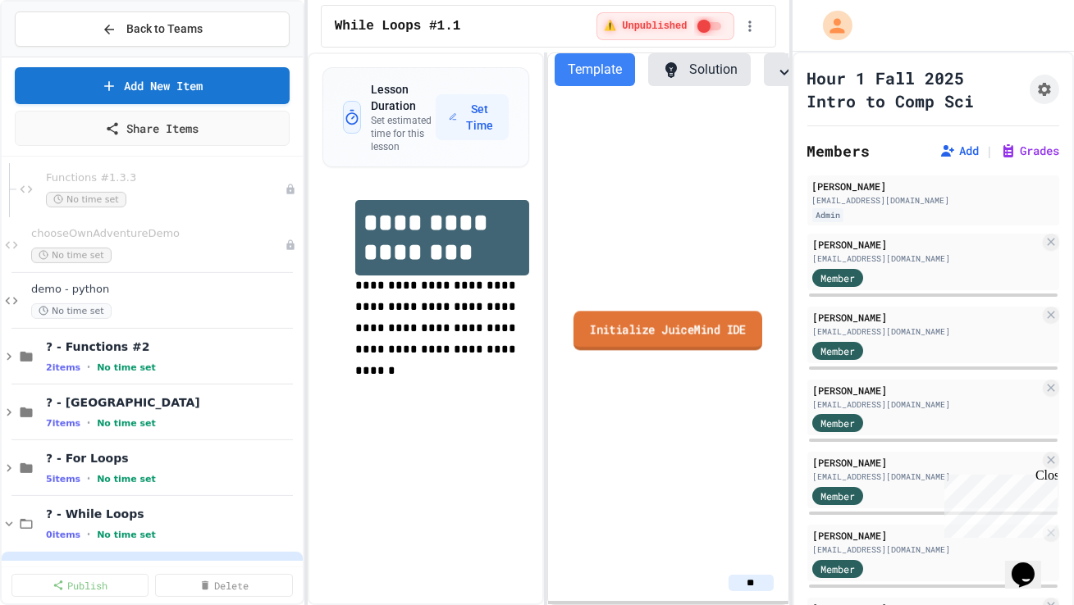
click at [596, 352] on div "Initialize JuiceMind IDE" at bounding box center [668, 332] width 240 height 466
click at [596, 336] on link "Initialize JuiceMind IDE" at bounding box center [667, 332] width 190 height 37
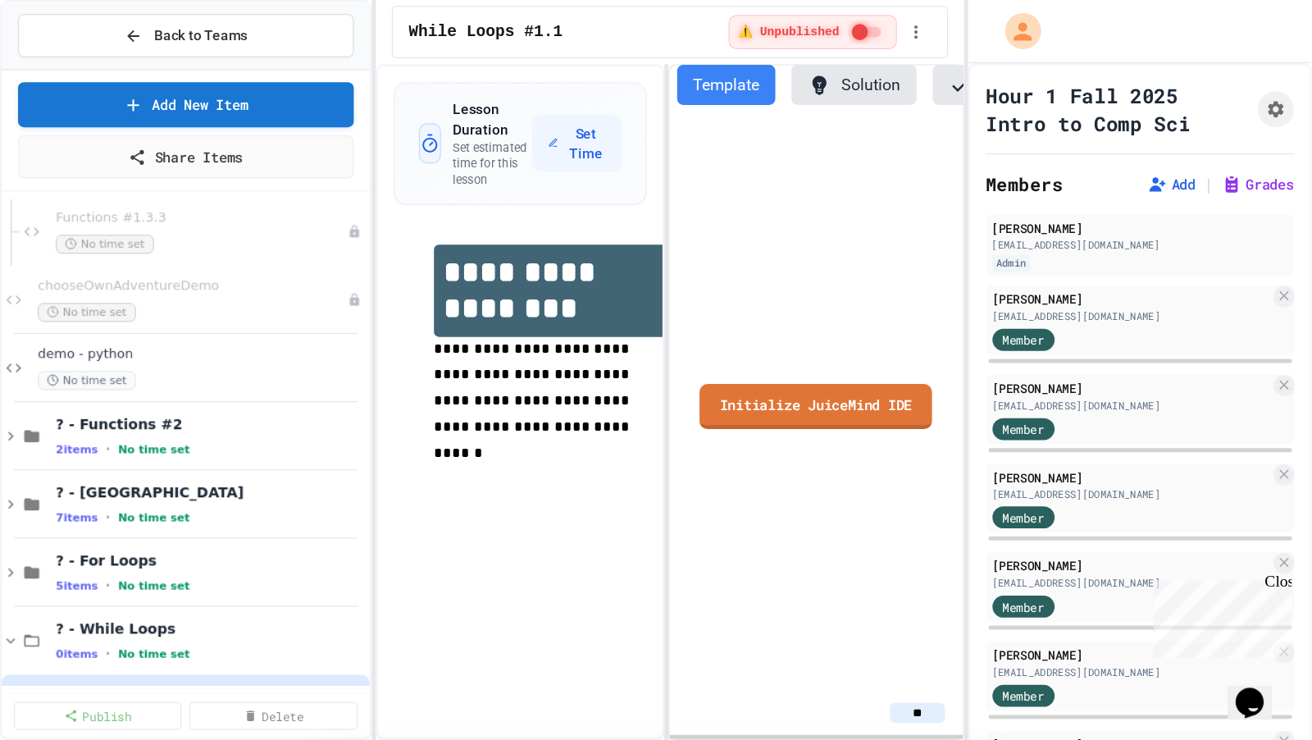
scroll to position [48, 0]
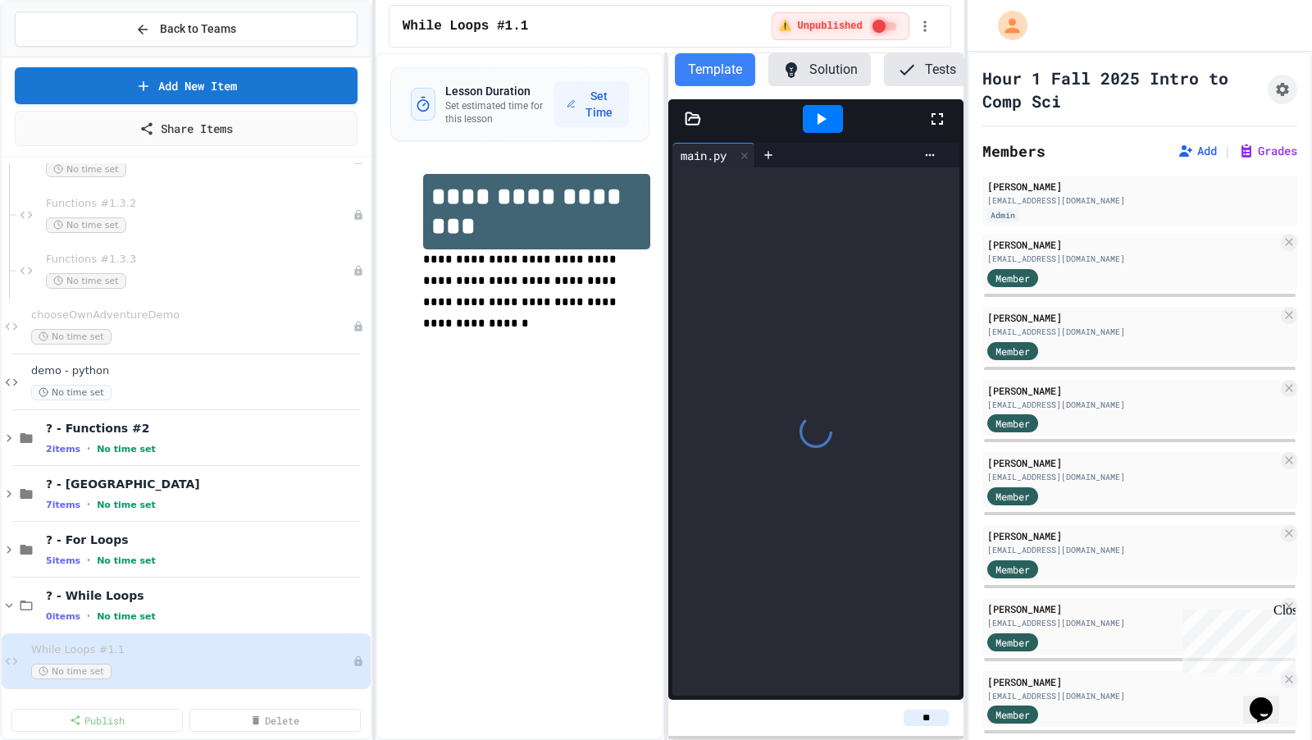
scroll to position [1603, 0]
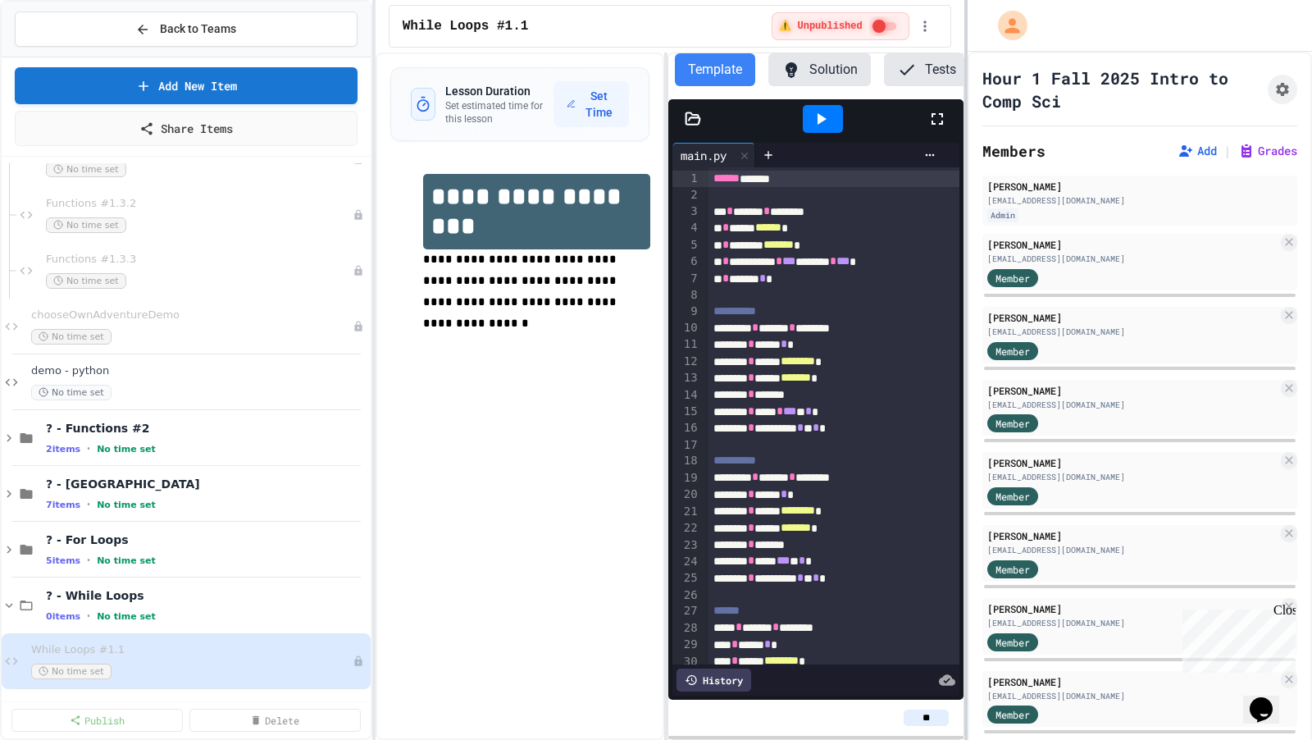
click at [1019, 342] on div "**********" at bounding box center [656, 370] width 1312 height 740
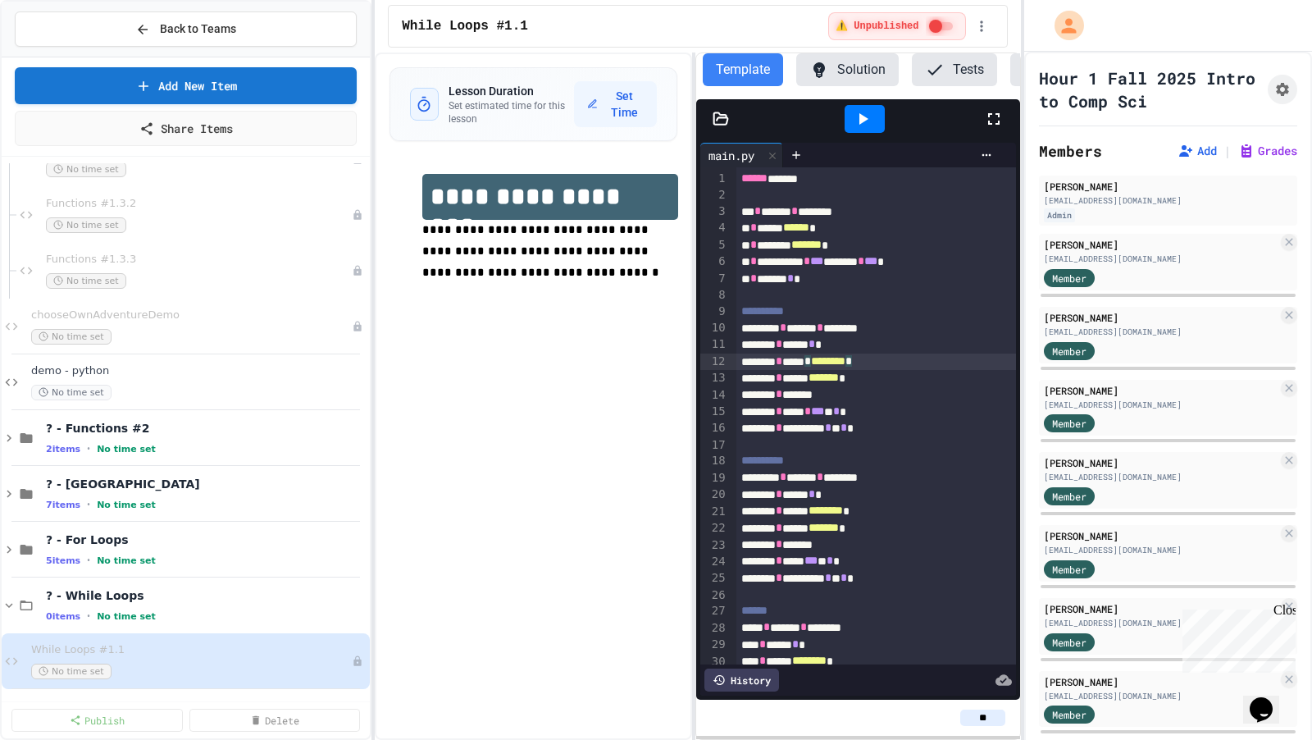
click at [990, 358] on div "******** * ***** * ******** *" at bounding box center [877, 361] width 281 height 16
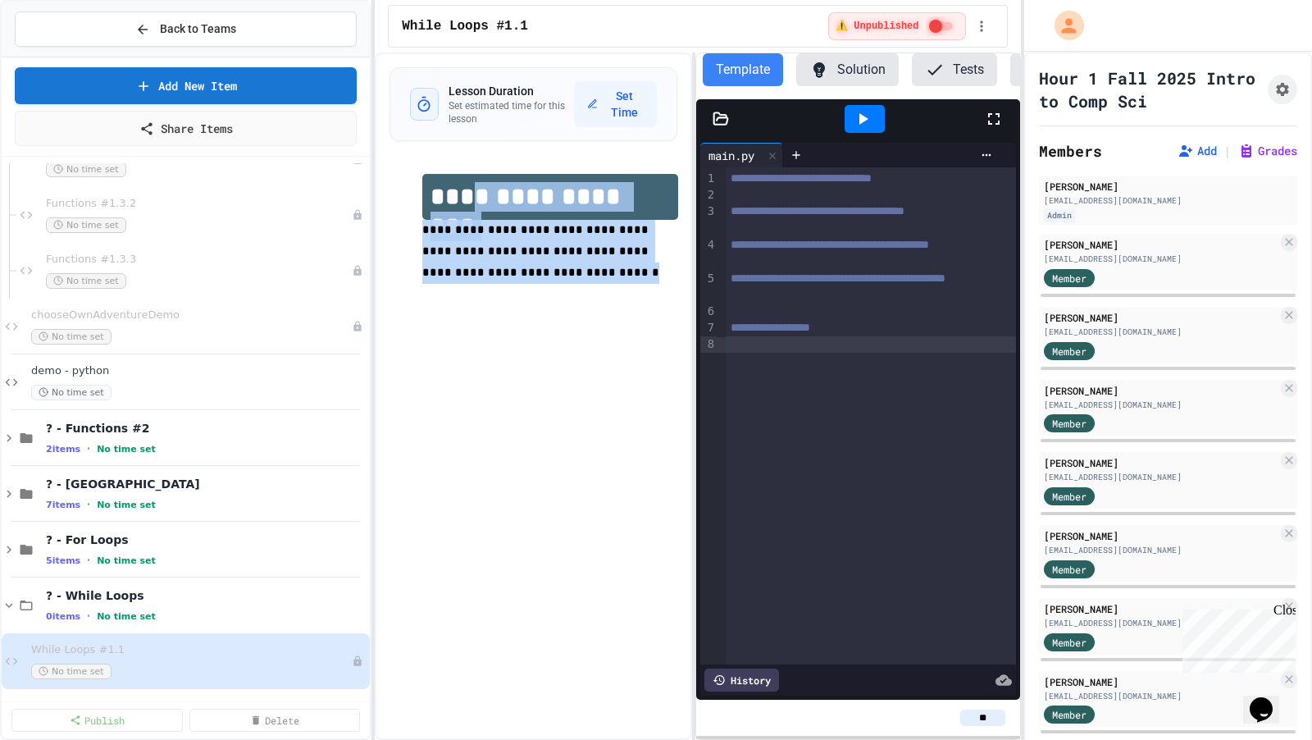
drag, startPoint x: 495, startPoint y: 276, endPoint x: 482, endPoint y: 201, distance: 76.5
click at [482, 201] on div "**********" at bounding box center [549, 239] width 255 height 131
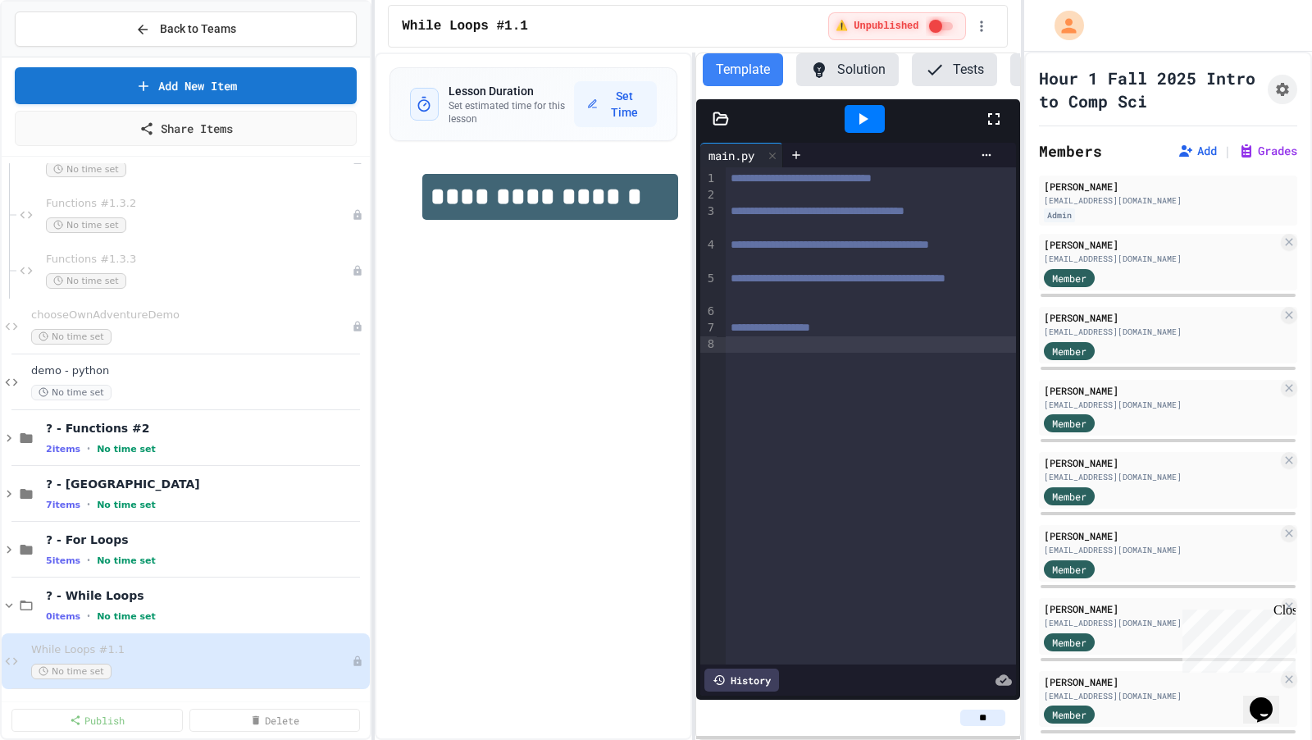
click at [492, 286] on div "**********" at bounding box center [533, 395] width 317 height 687
click at [166, 30] on span "Back to Teams" at bounding box center [198, 29] width 76 height 17
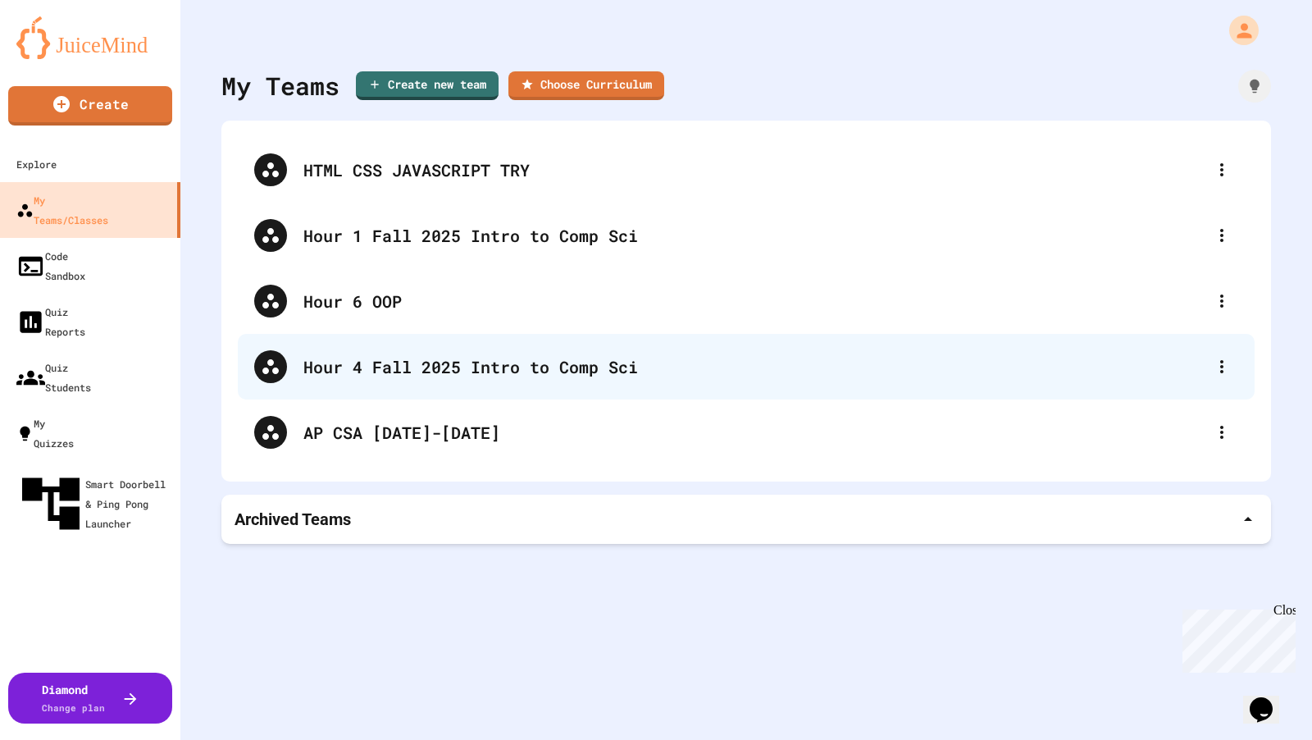
click at [363, 360] on div "Hour 4 Fall 2025 Intro to Comp Sci" at bounding box center [754, 366] width 902 height 25
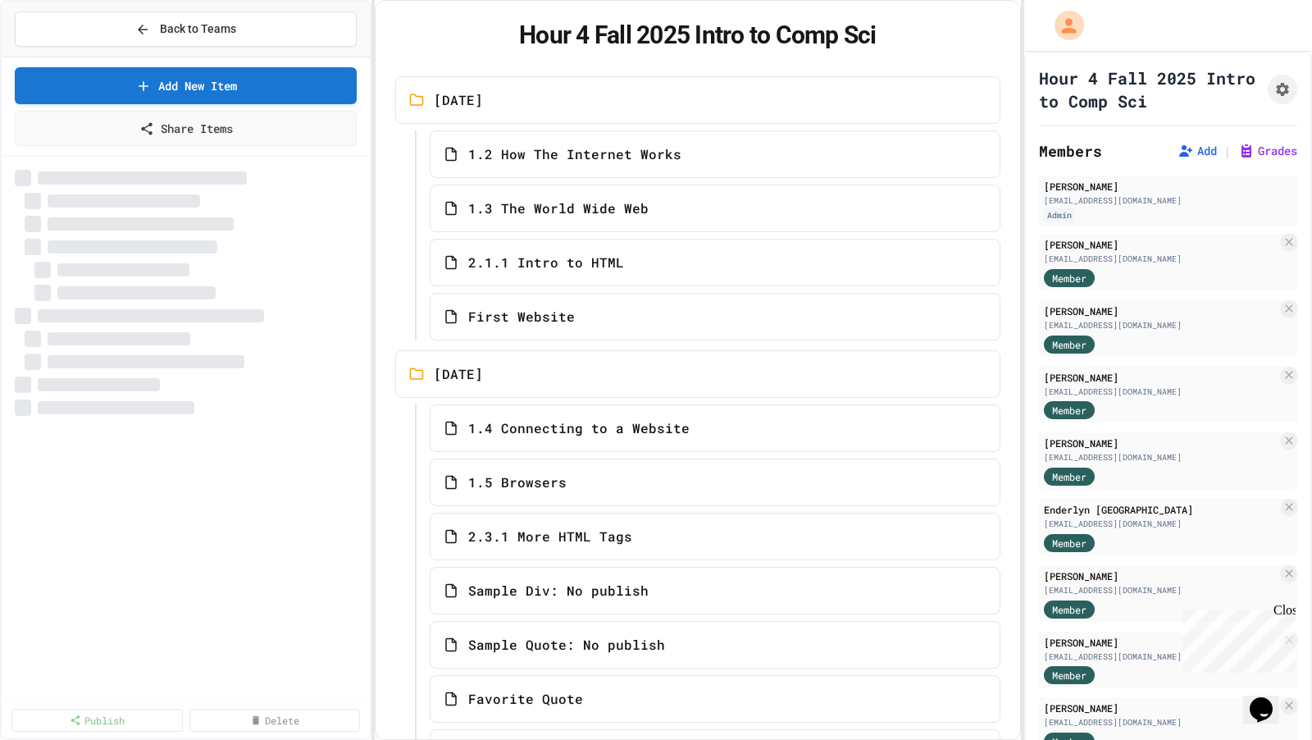
select select "***"
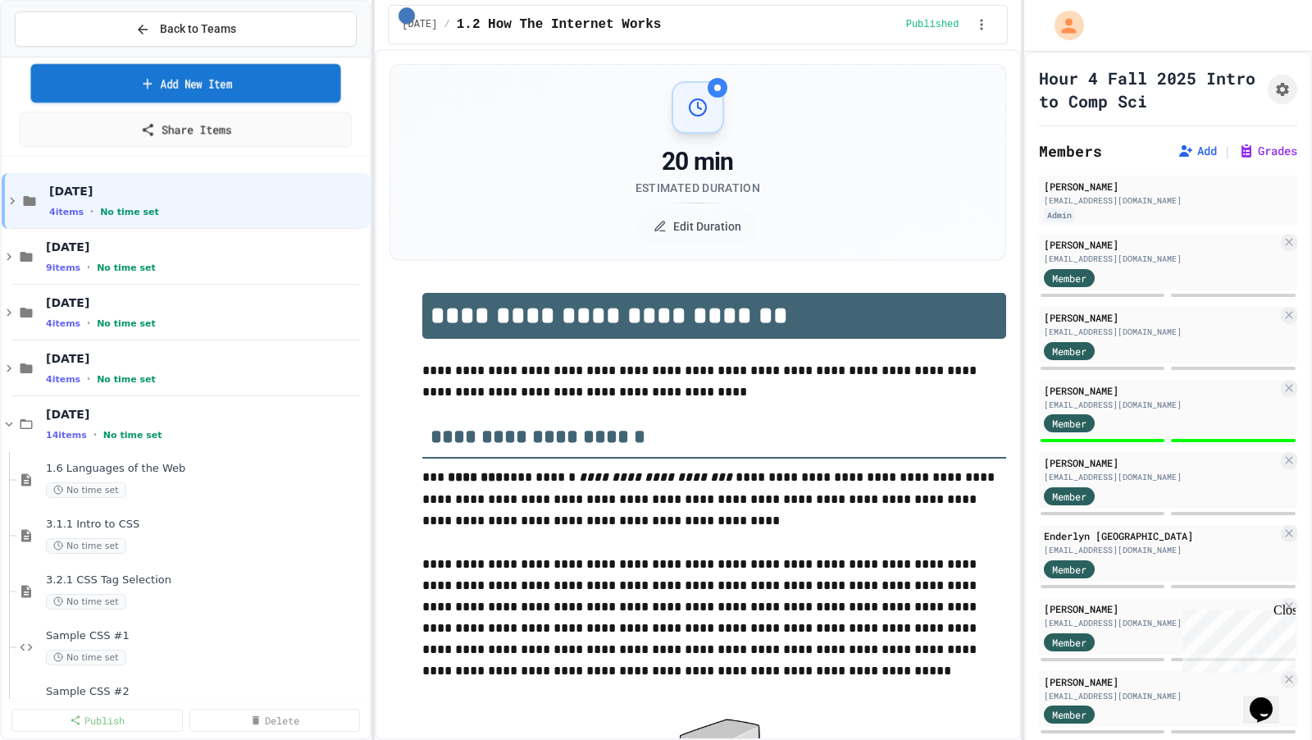
click at [272, 85] on link "Add New Item" at bounding box center [185, 83] width 310 height 39
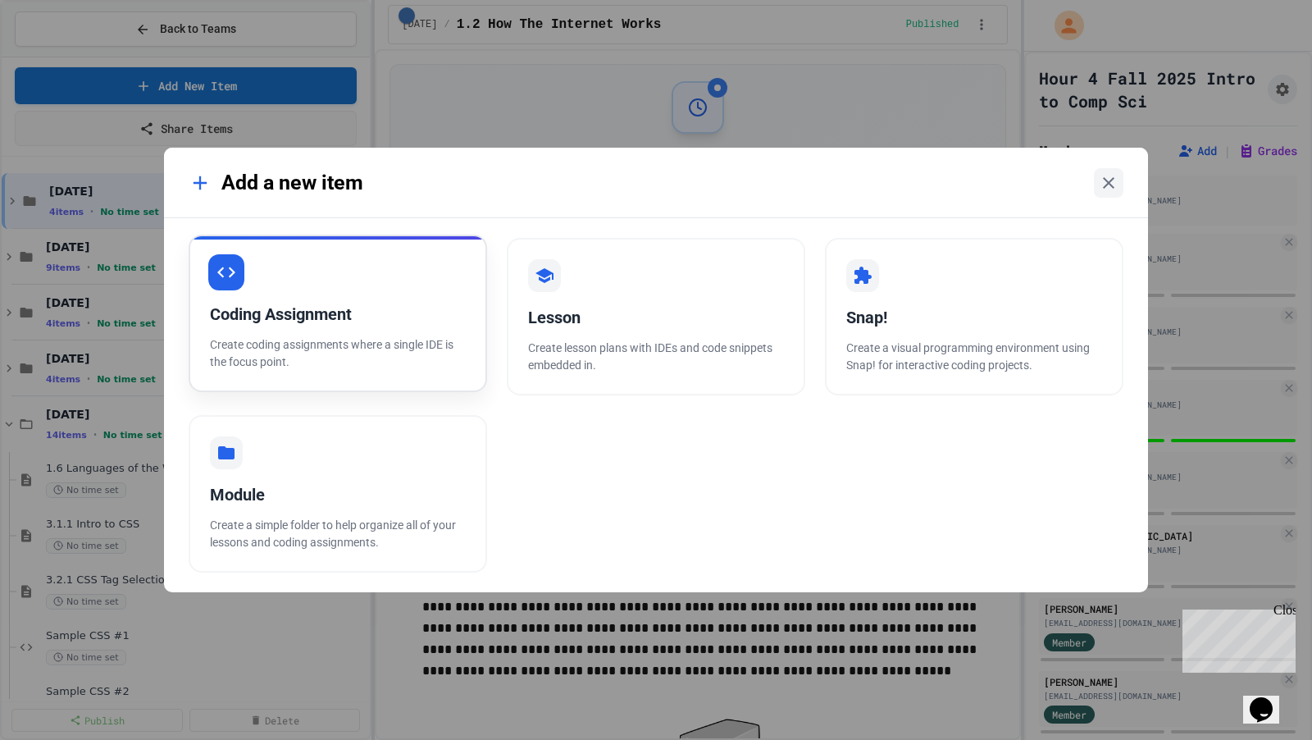
click at [321, 317] on div "Coding Assignment" at bounding box center [338, 314] width 256 height 25
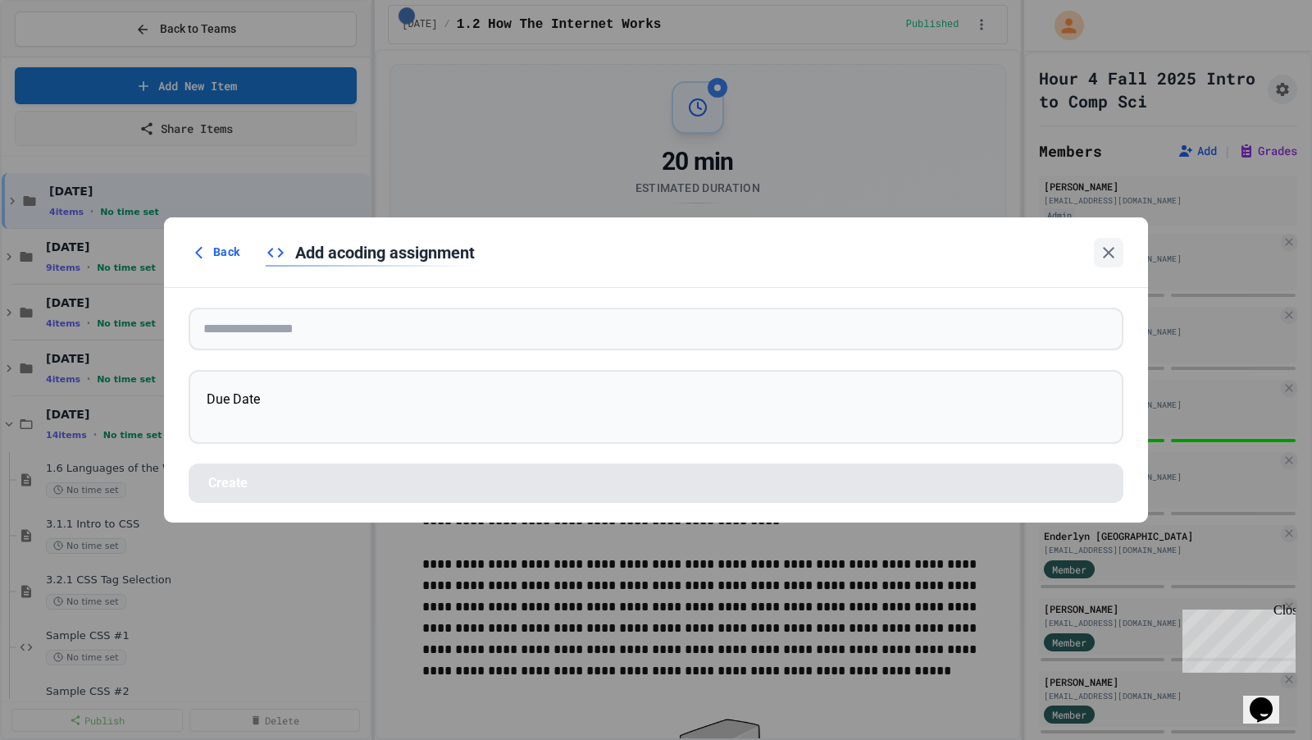
click at [300, 292] on form "Due Date Create" at bounding box center [656, 405] width 984 height 234
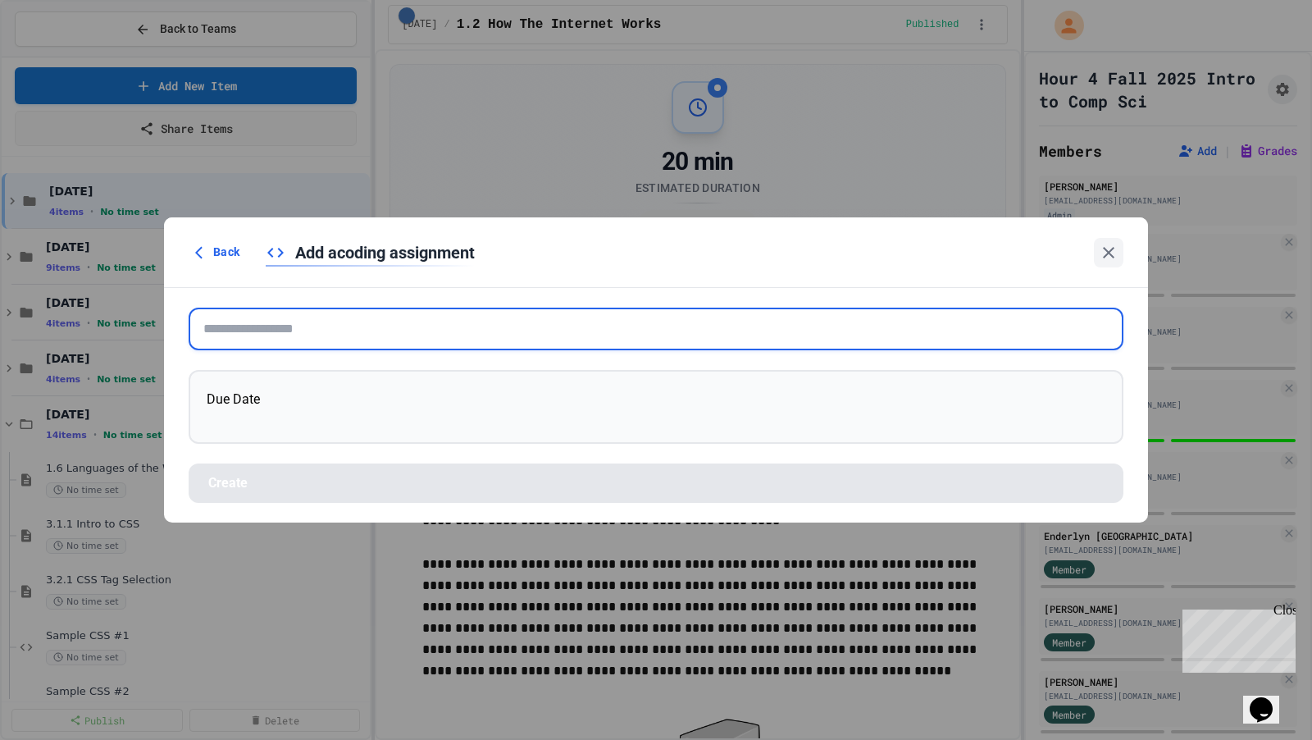
click at [295, 329] on input "text" at bounding box center [656, 329] width 935 height 43
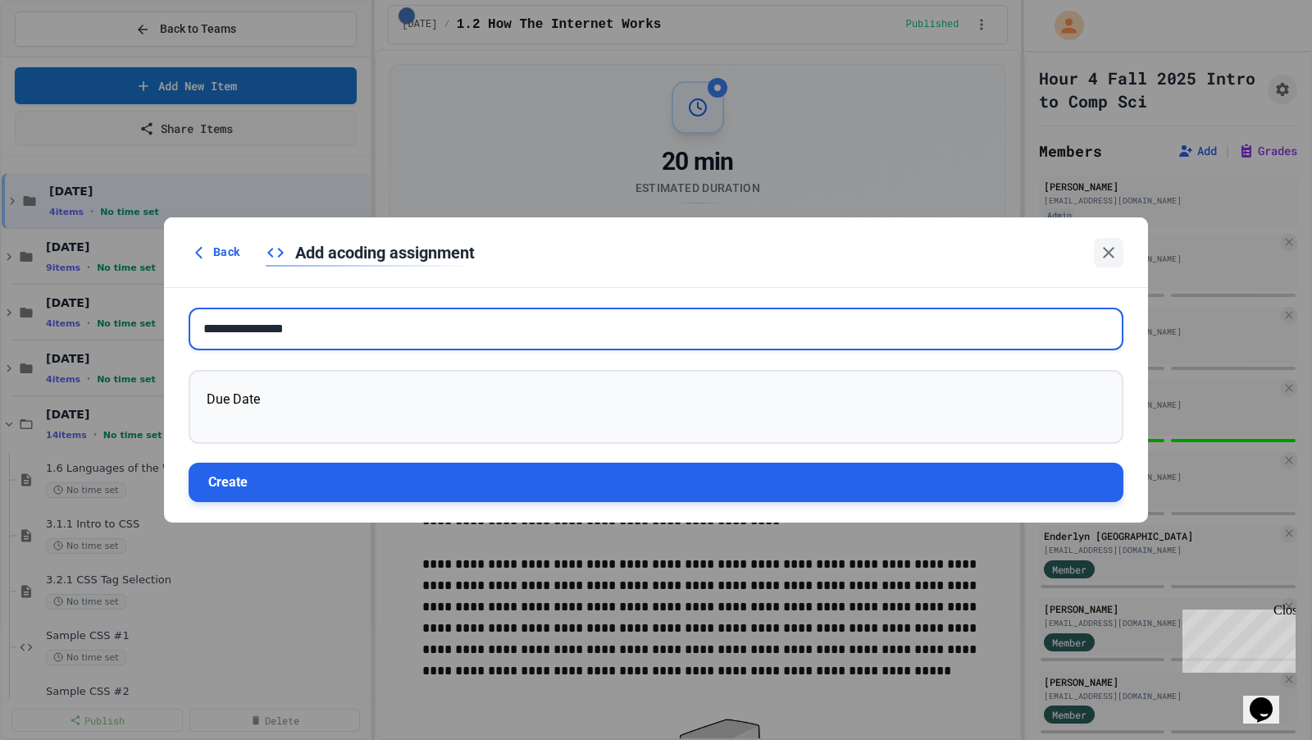
type input "**********"
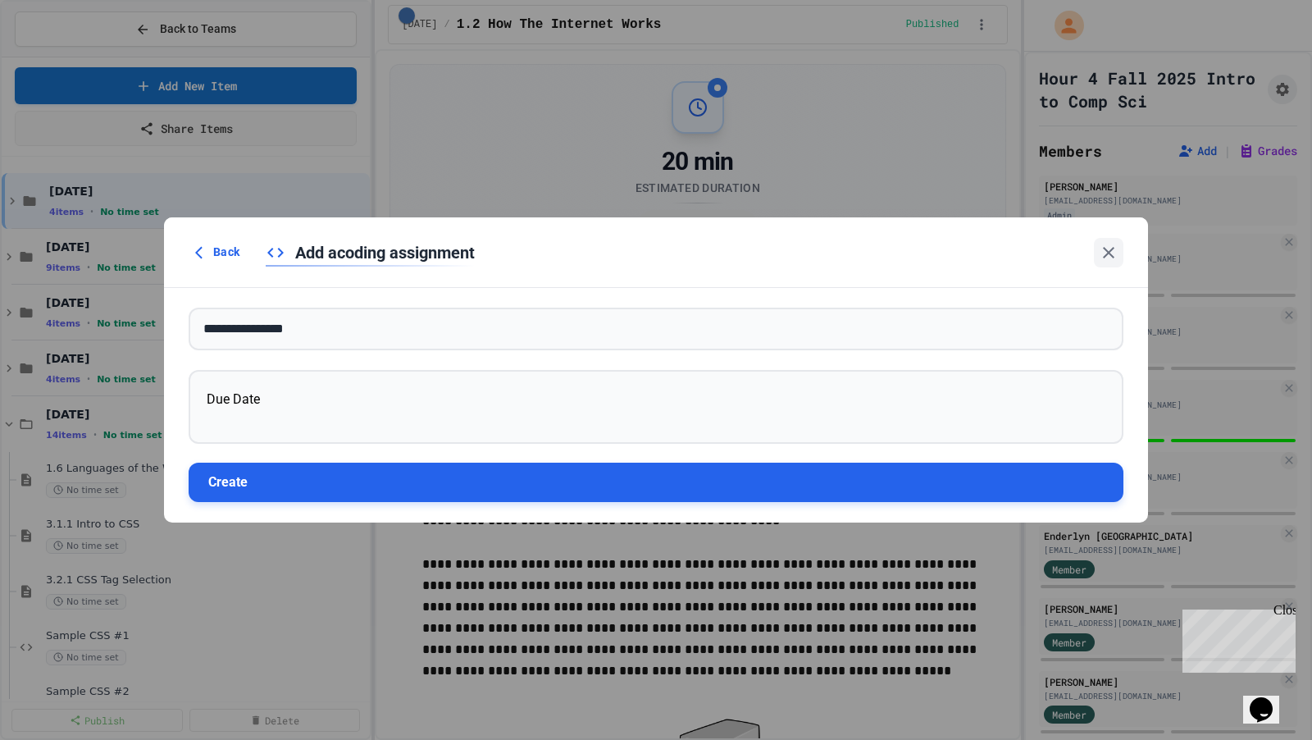
click at [303, 495] on button "Create" at bounding box center [656, 482] width 935 height 39
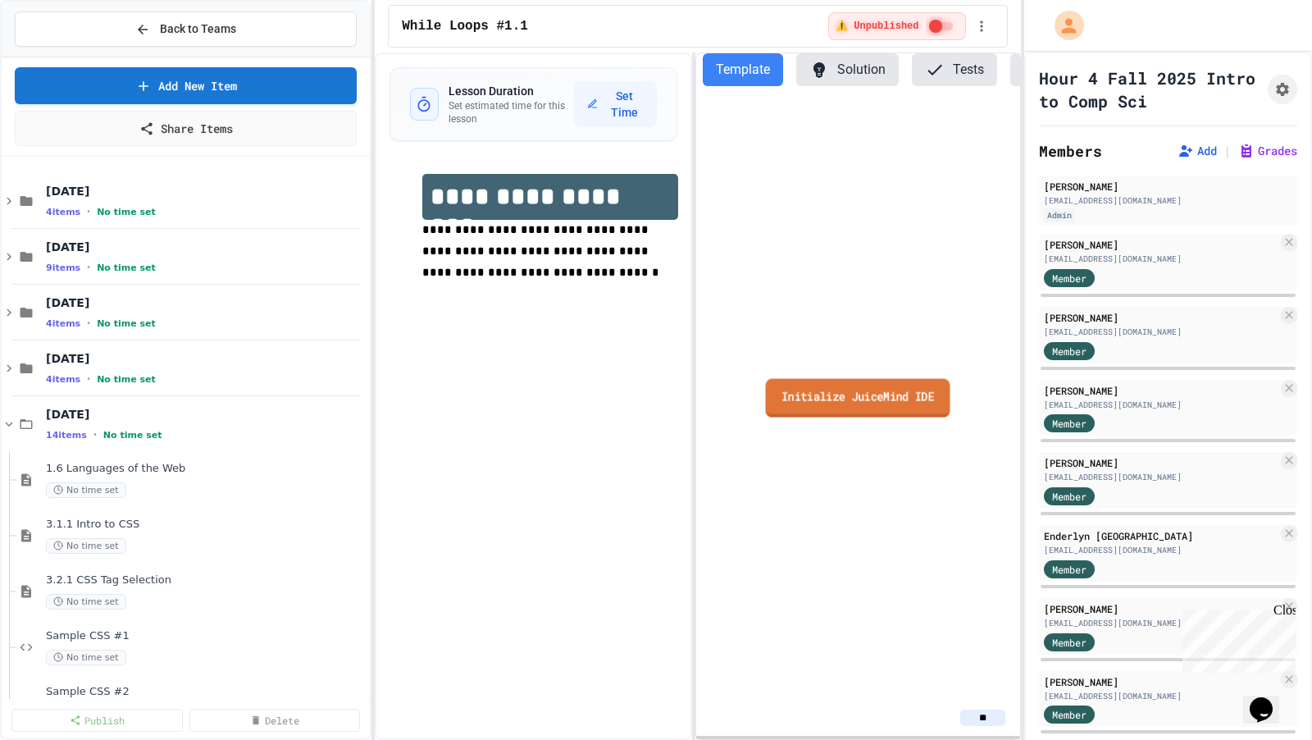
click at [834, 384] on link "Initialize JuiceMind IDE" at bounding box center [858, 397] width 185 height 39
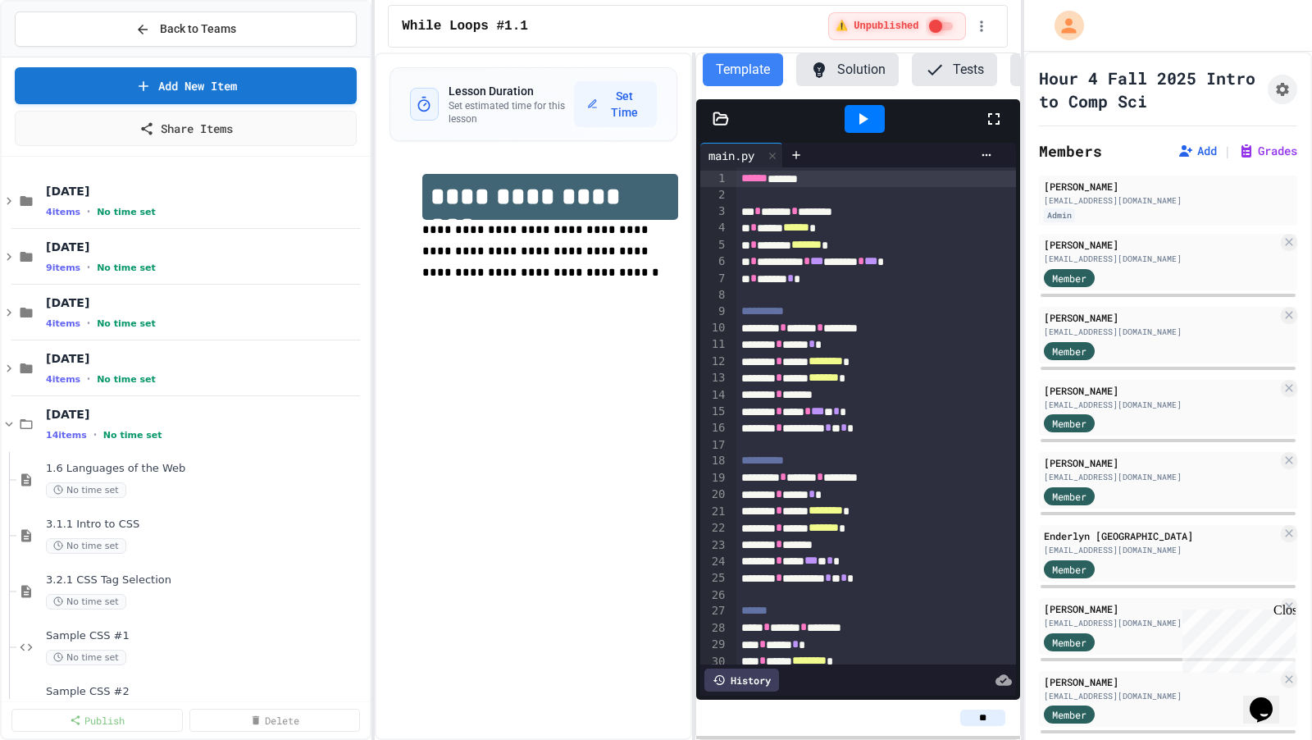
click at [769, 313] on span "**********" at bounding box center [762, 310] width 43 height 11
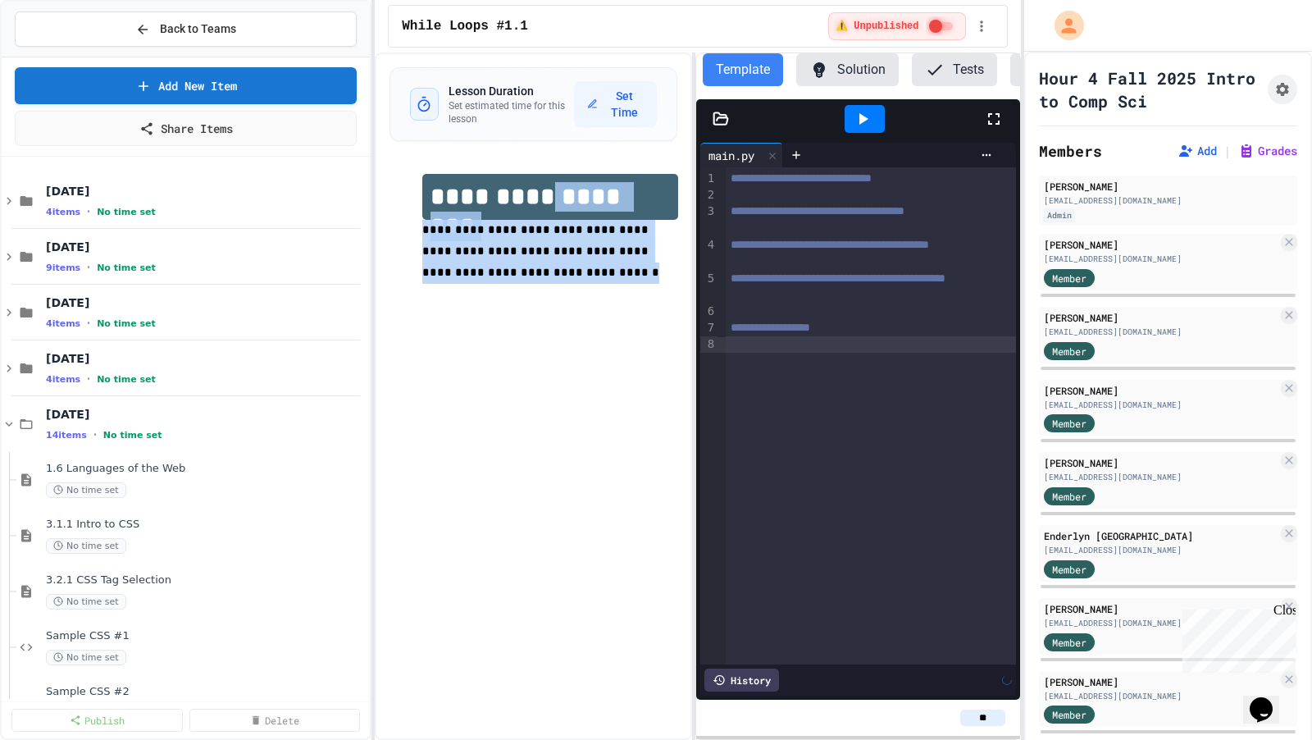
drag, startPoint x: 572, startPoint y: 268, endPoint x: 545, endPoint y: 198, distance: 75.1
click at [545, 198] on div "**********" at bounding box center [549, 239] width 255 height 131
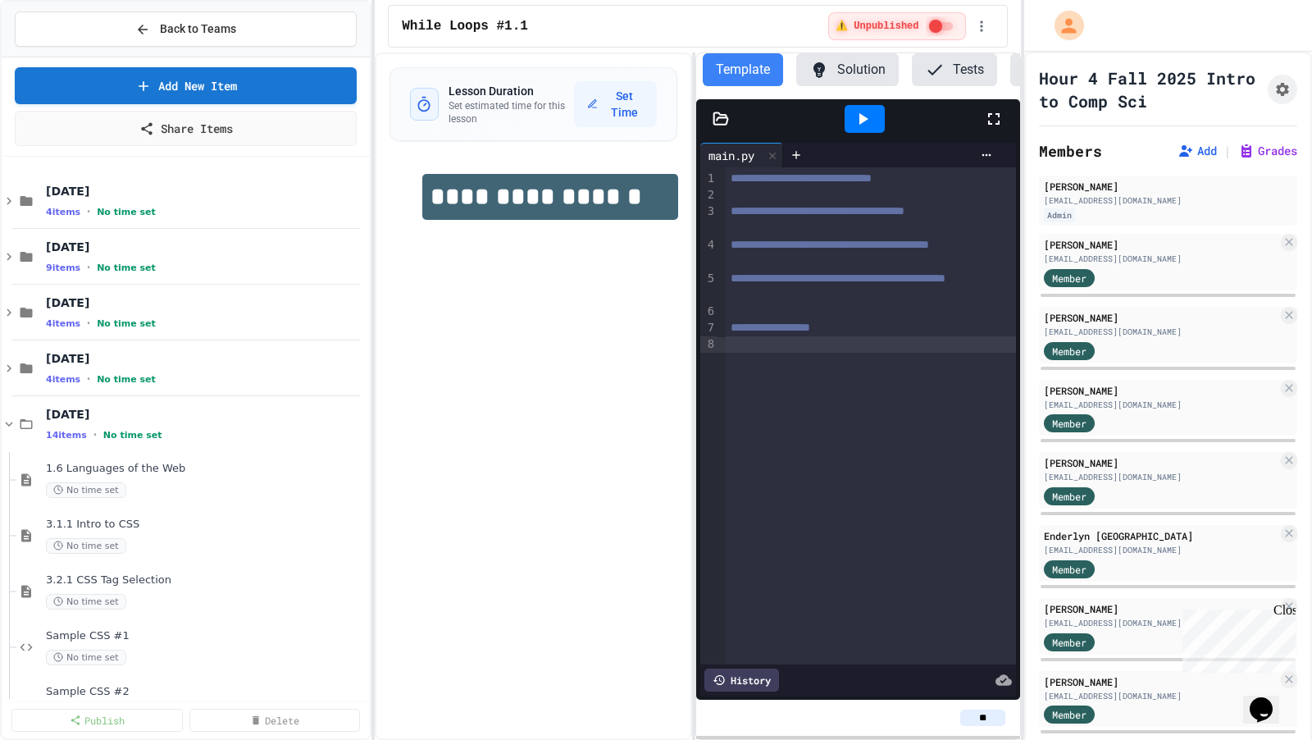
click at [416, 459] on div "**********" at bounding box center [533, 395] width 317 height 687
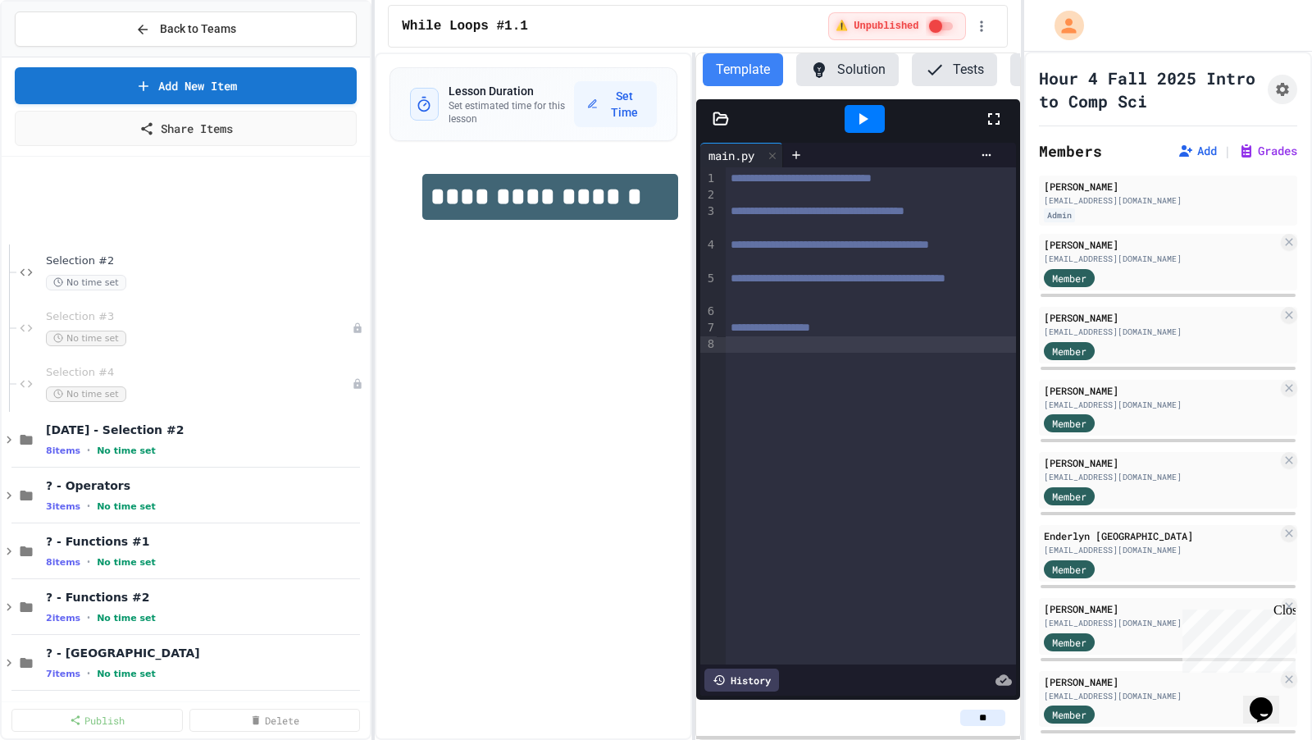
scroll to position [2384, 0]
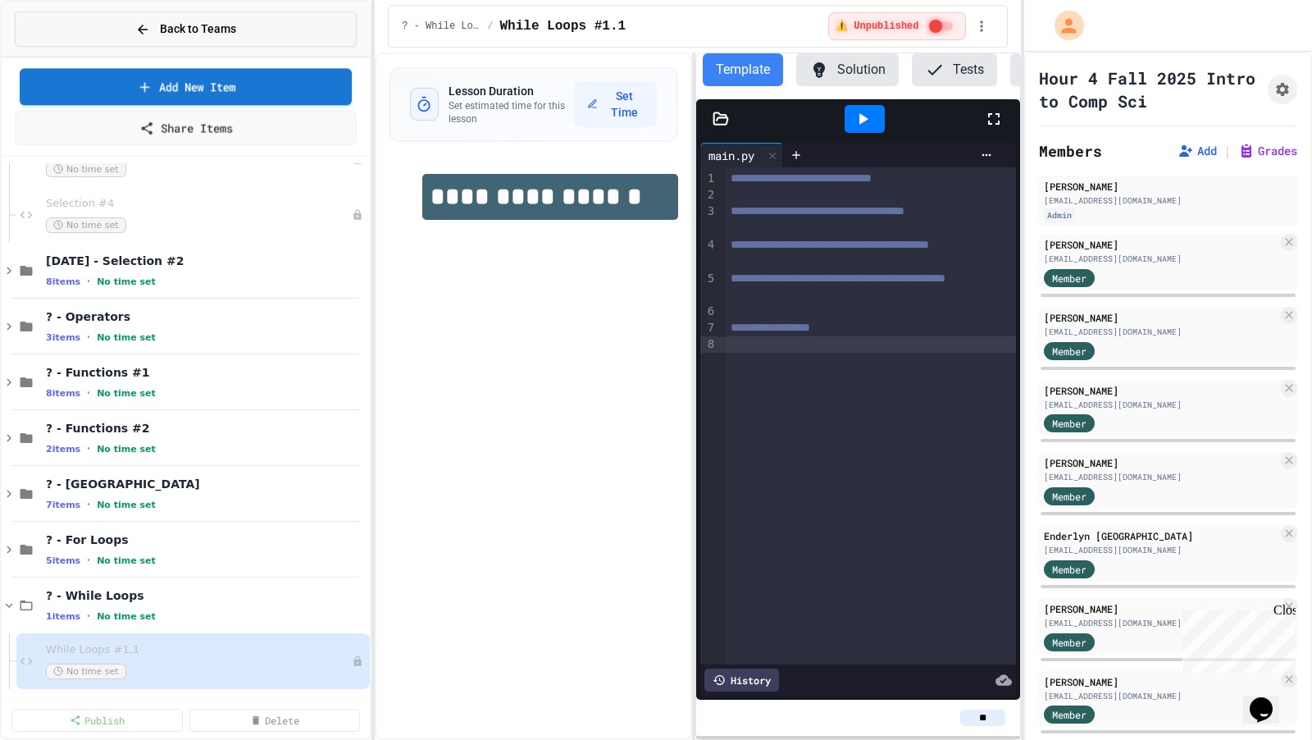
click at [191, 28] on span "Back to Teams" at bounding box center [198, 29] width 76 height 17
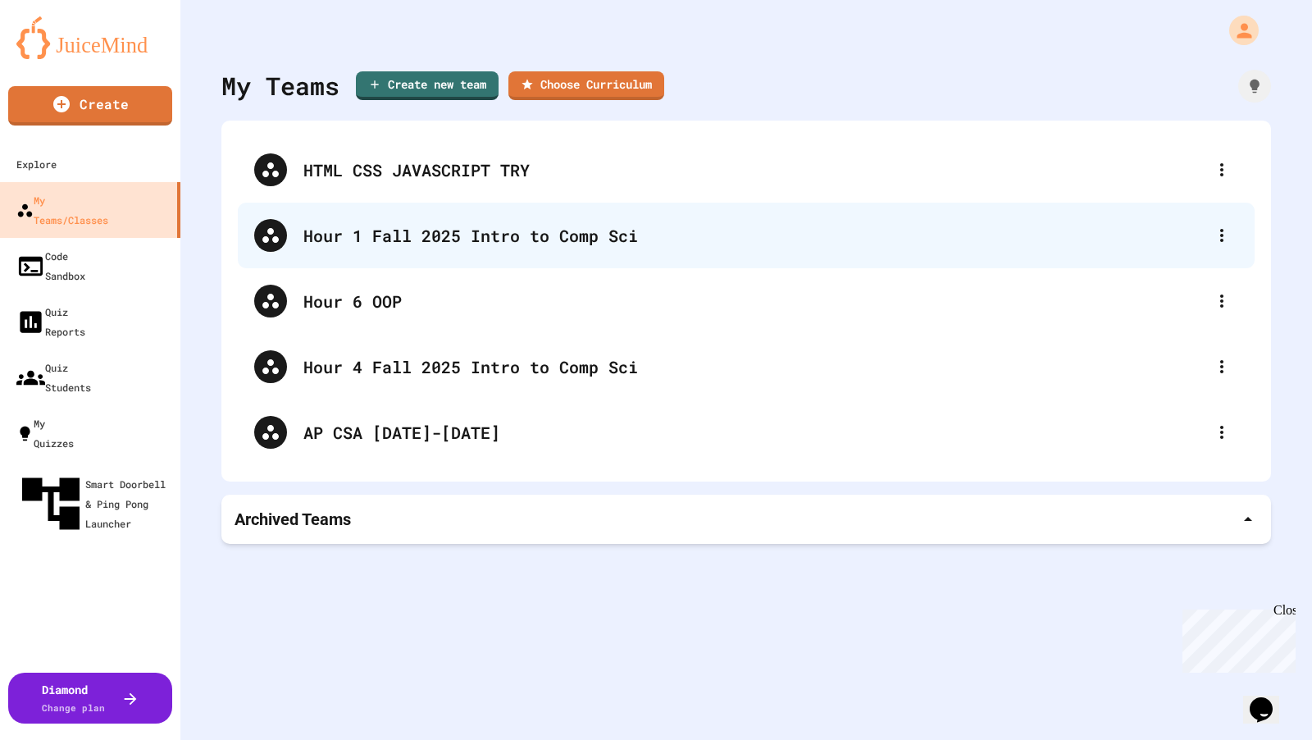
click at [378, 237] on div "Hour 1 Fall 2025 Intro to Comp Sci" at bounding box center [754, 235] width 902 height 25
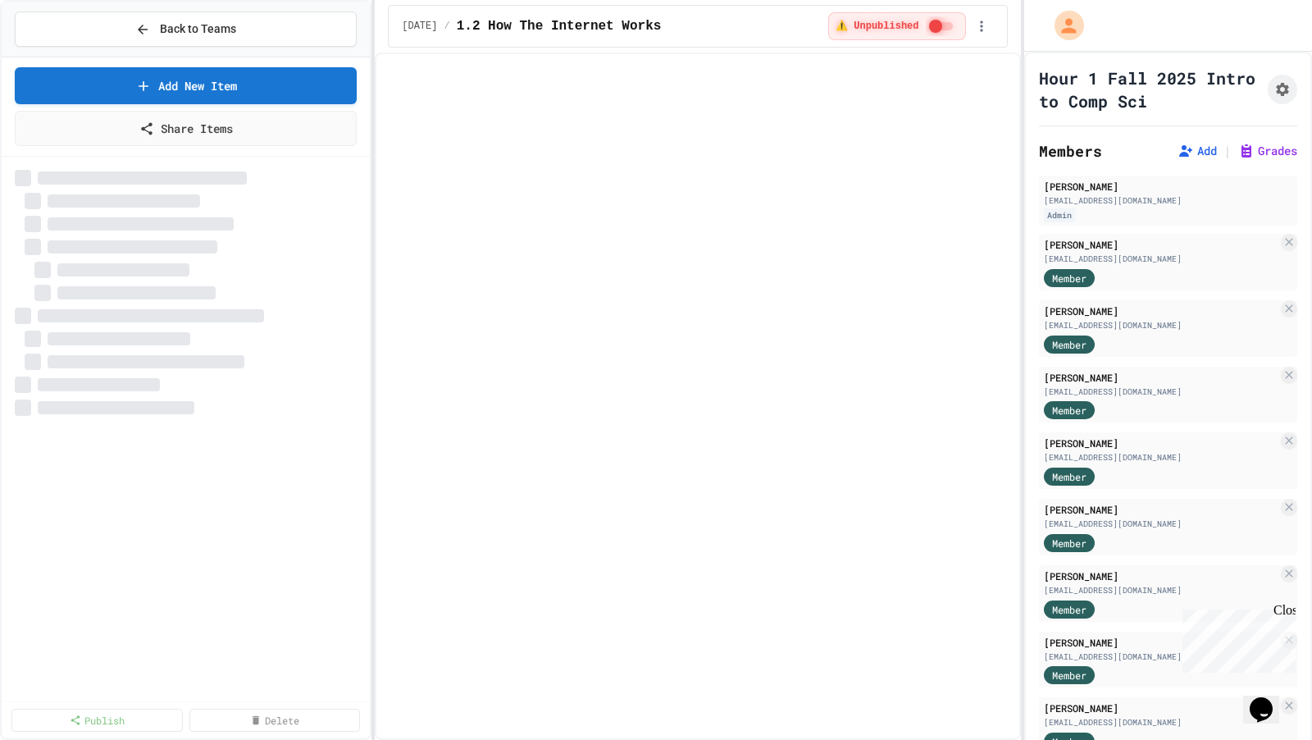
select select "***"
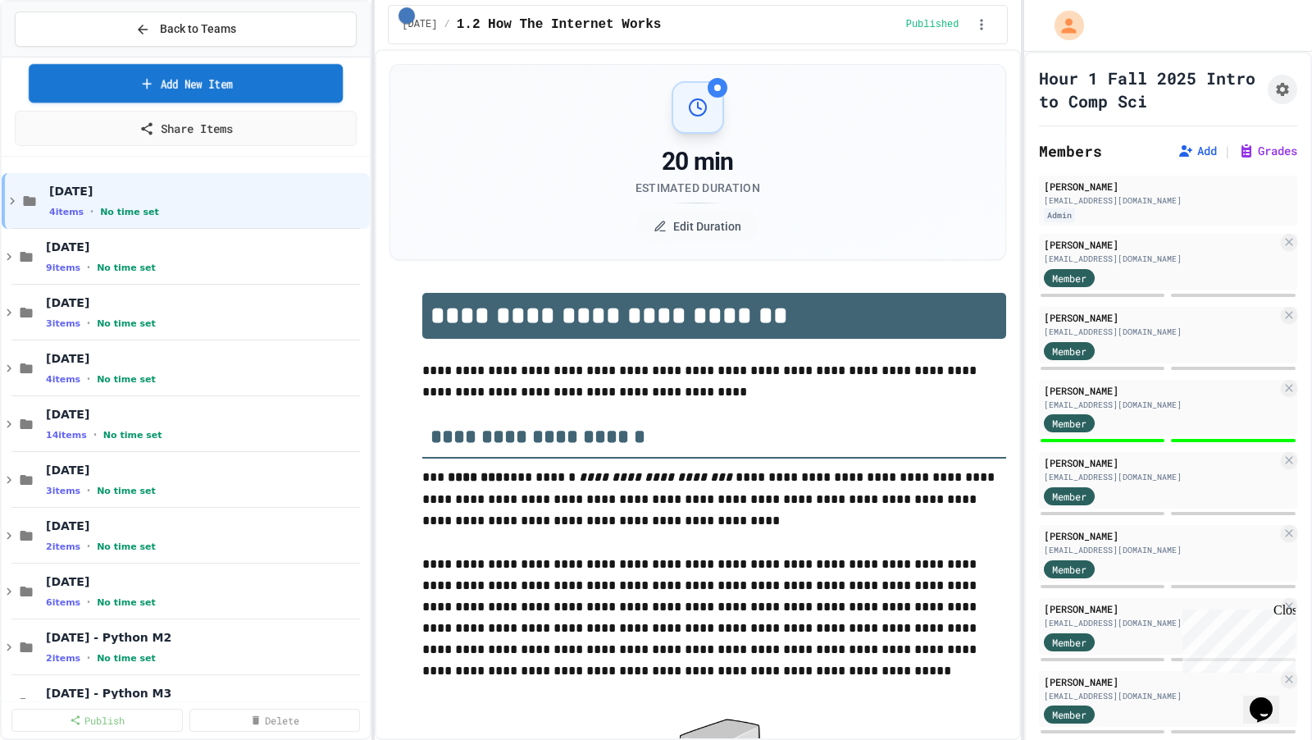
click at [280, 72] on link "Add New Item" at bounding box center [186, 83] width 314 height 39
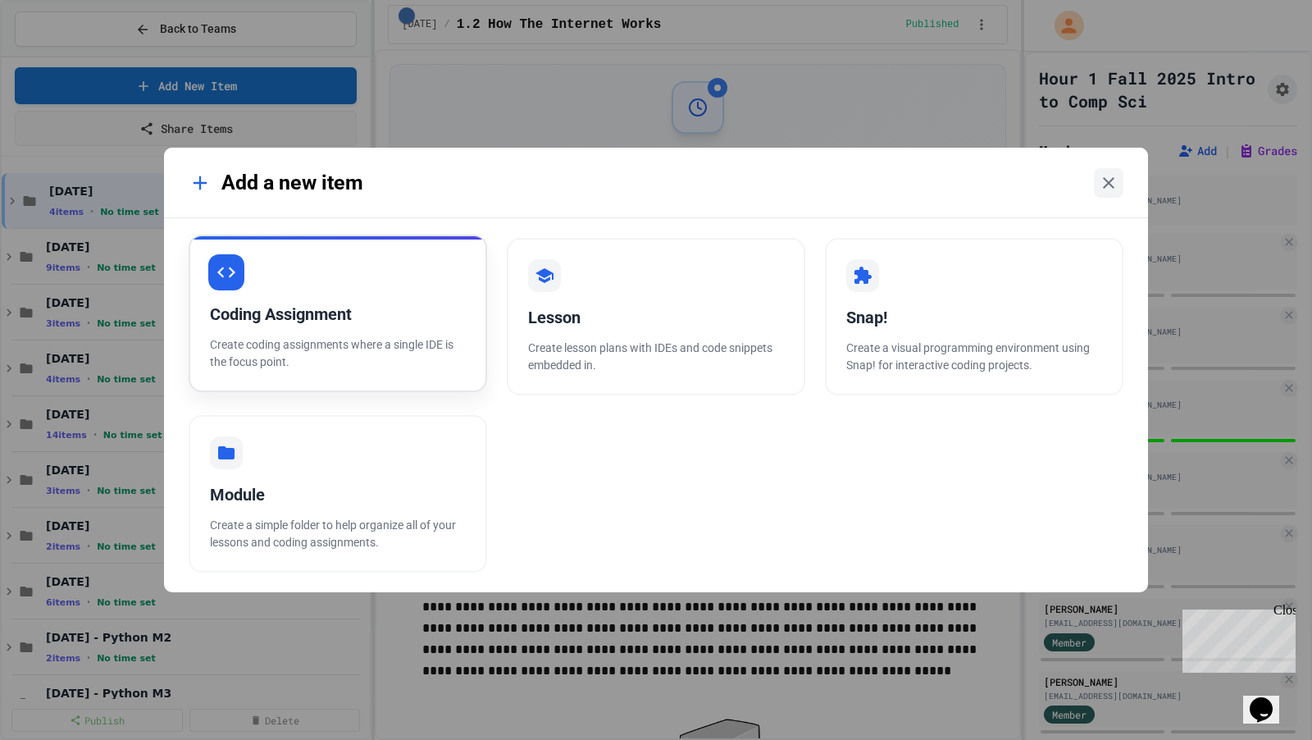
click at [443, 326] on div "Coding Assignment Create coding assignments where a single IDE is the focus poi…" at bounding box center [338, 313] width 299 height 157
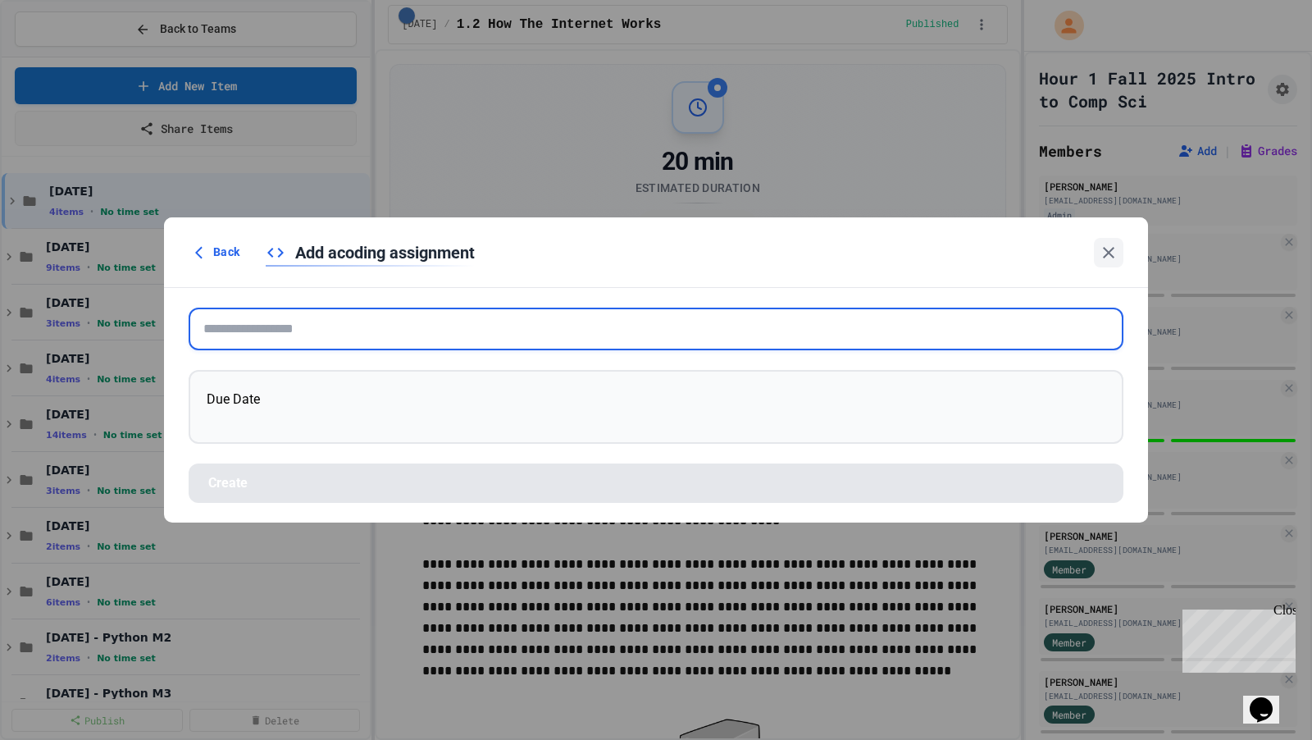
click at [443, 326] on input "text" at bounding box center [656, 329] width 935 height 43
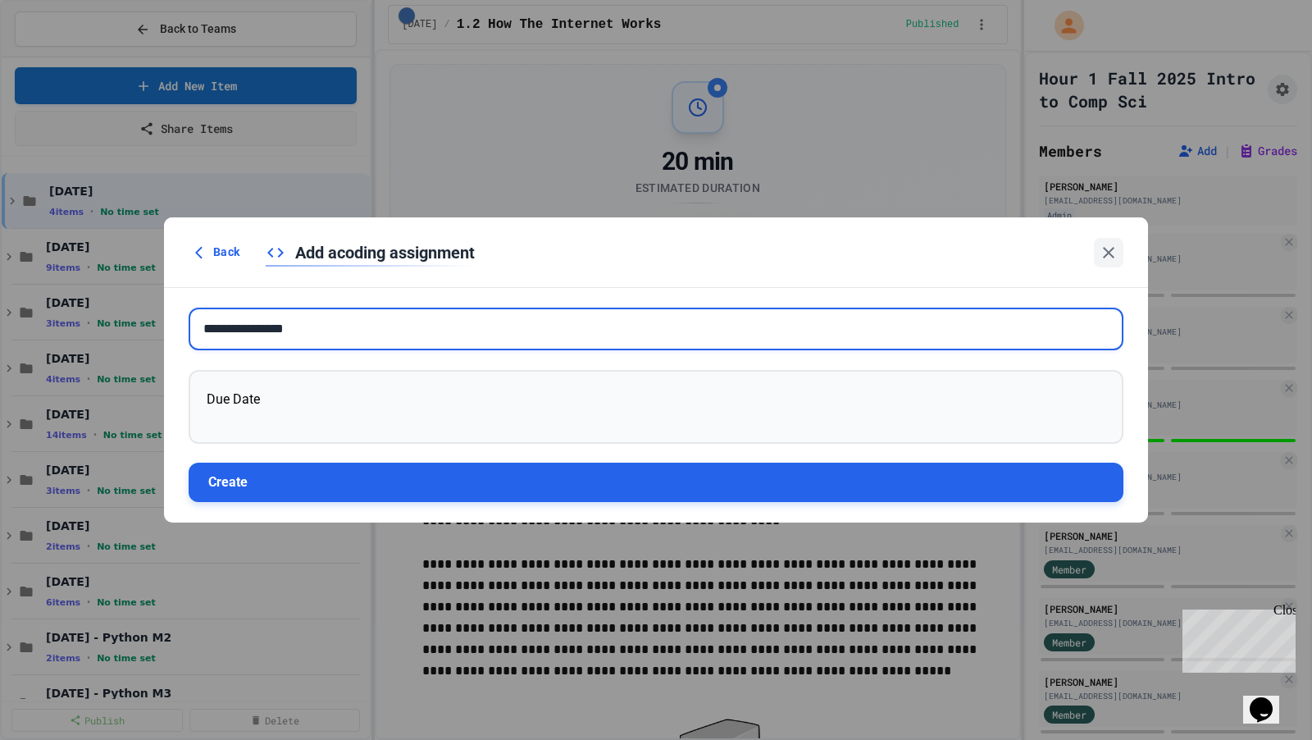
type input "**********"
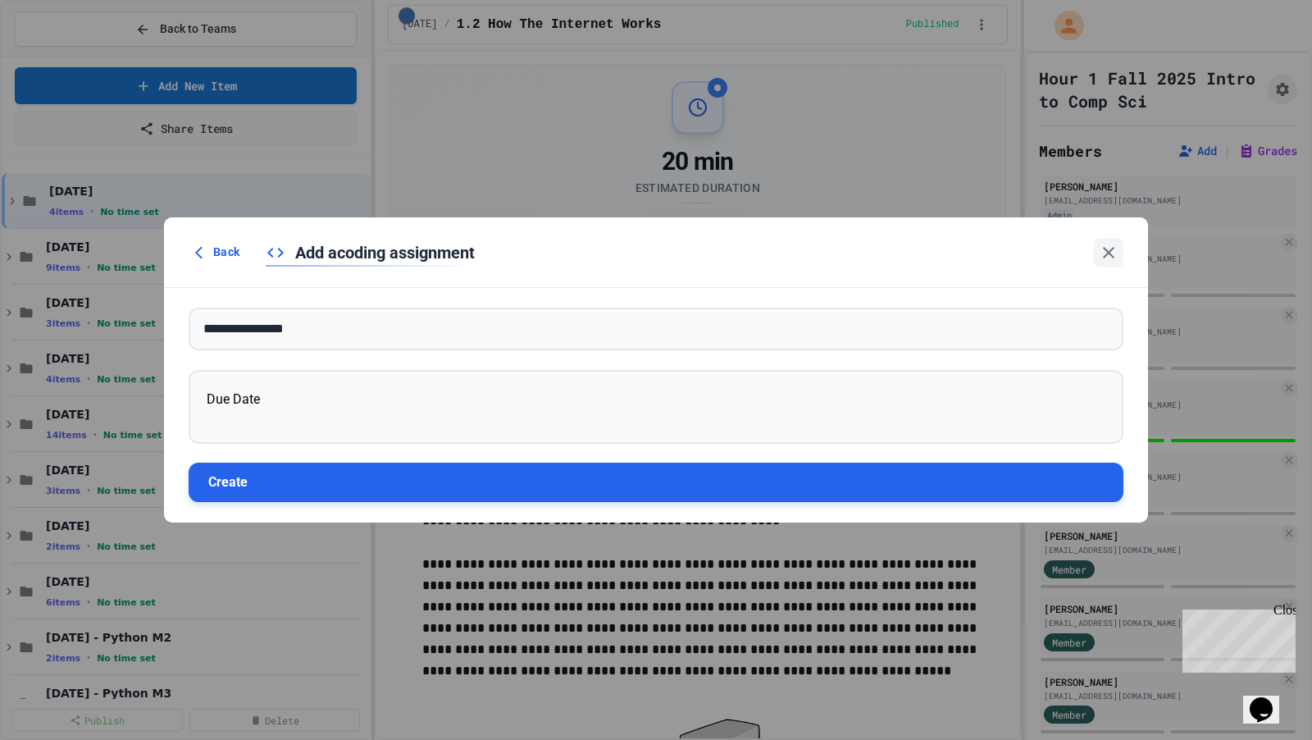
click at [410, 497] on button "Create" at bounding box center [656, 482] width 935 height 39
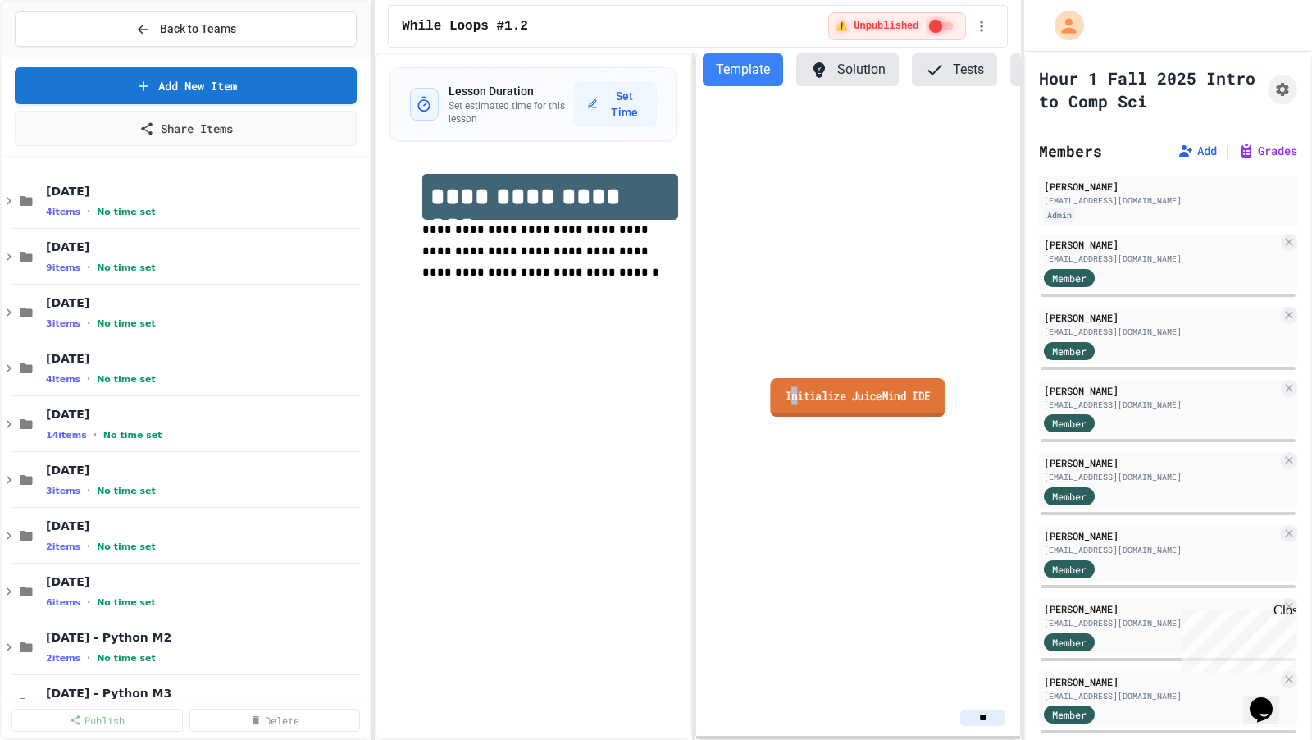
click at [791, 400] on link "Initialize JuiceMind IDE" at bounding box center [858, 396] width 175 height 39
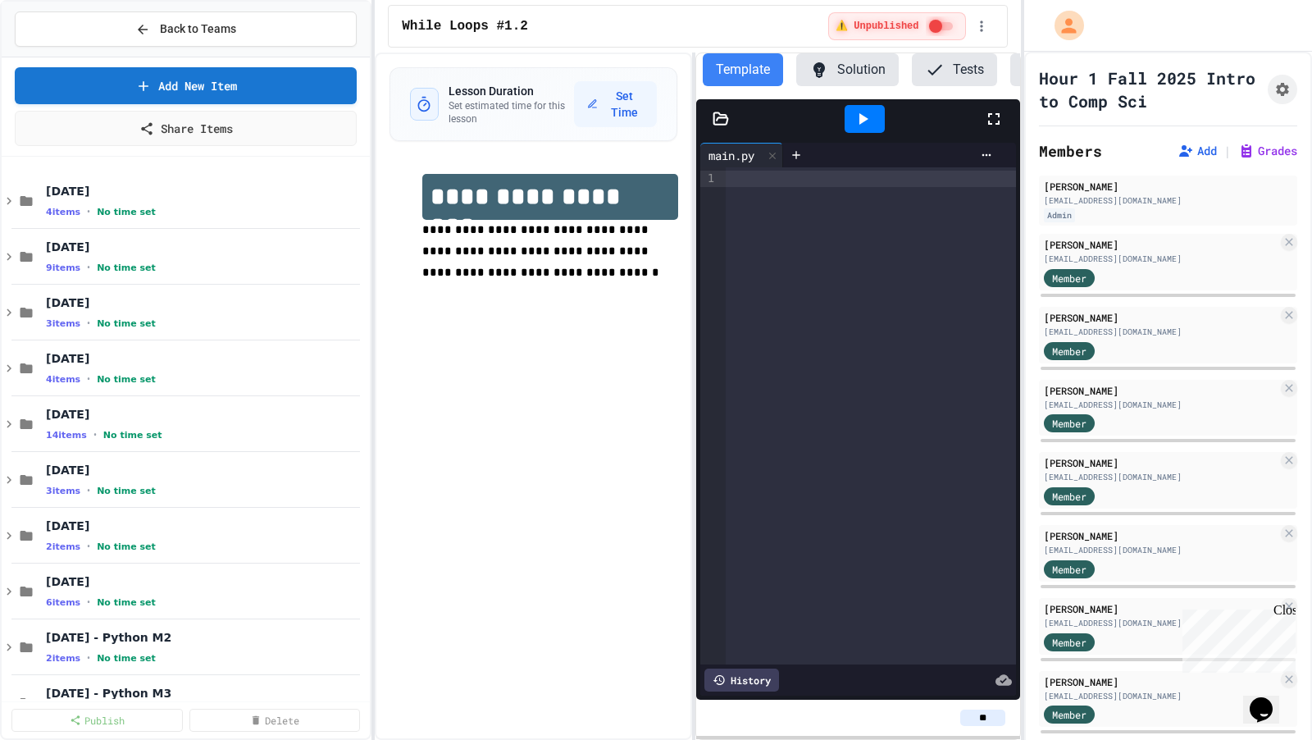
click at [791, 393] on div at bounding box center [871, 415] width 290 height 497
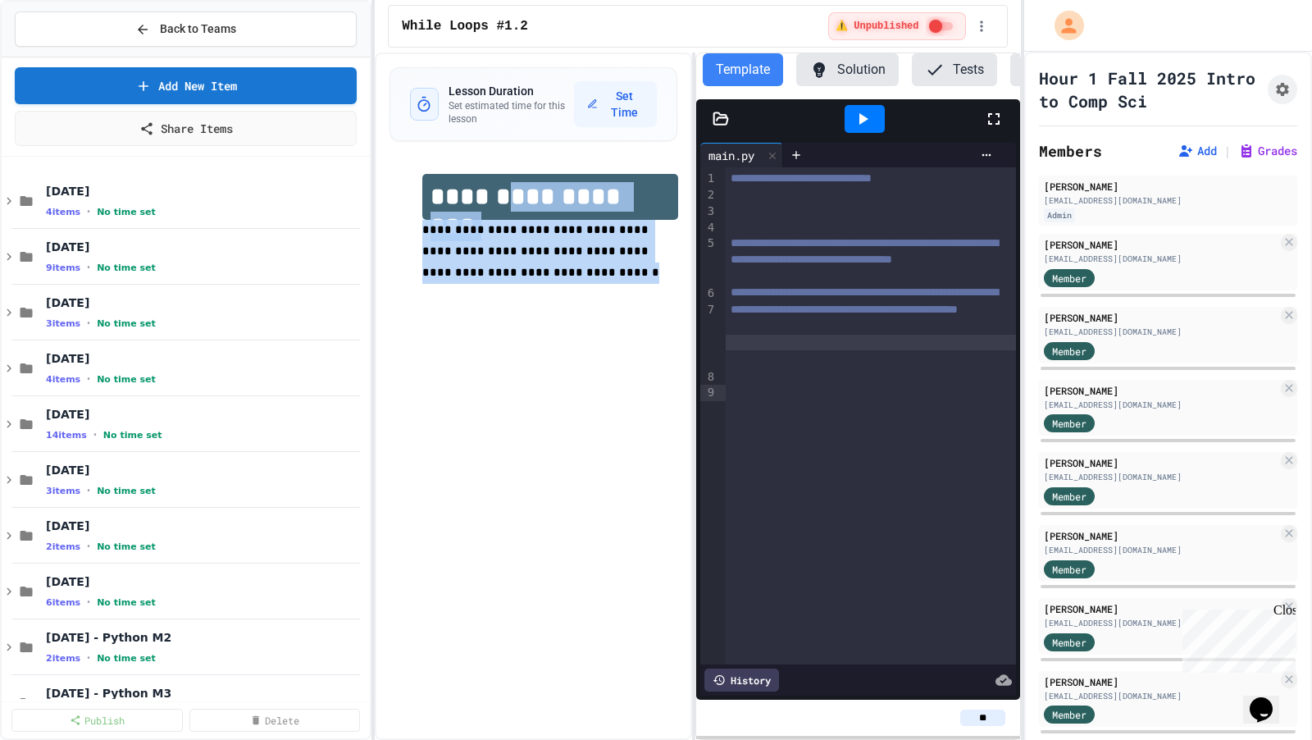
drag, startPoint x: 536, startPoint y: 277, endPoint x: 511, endPoint y: 206, distance: 75.8
click at [511, 206] on div "**********" at bounding box center [549, 239] width 255 height 131
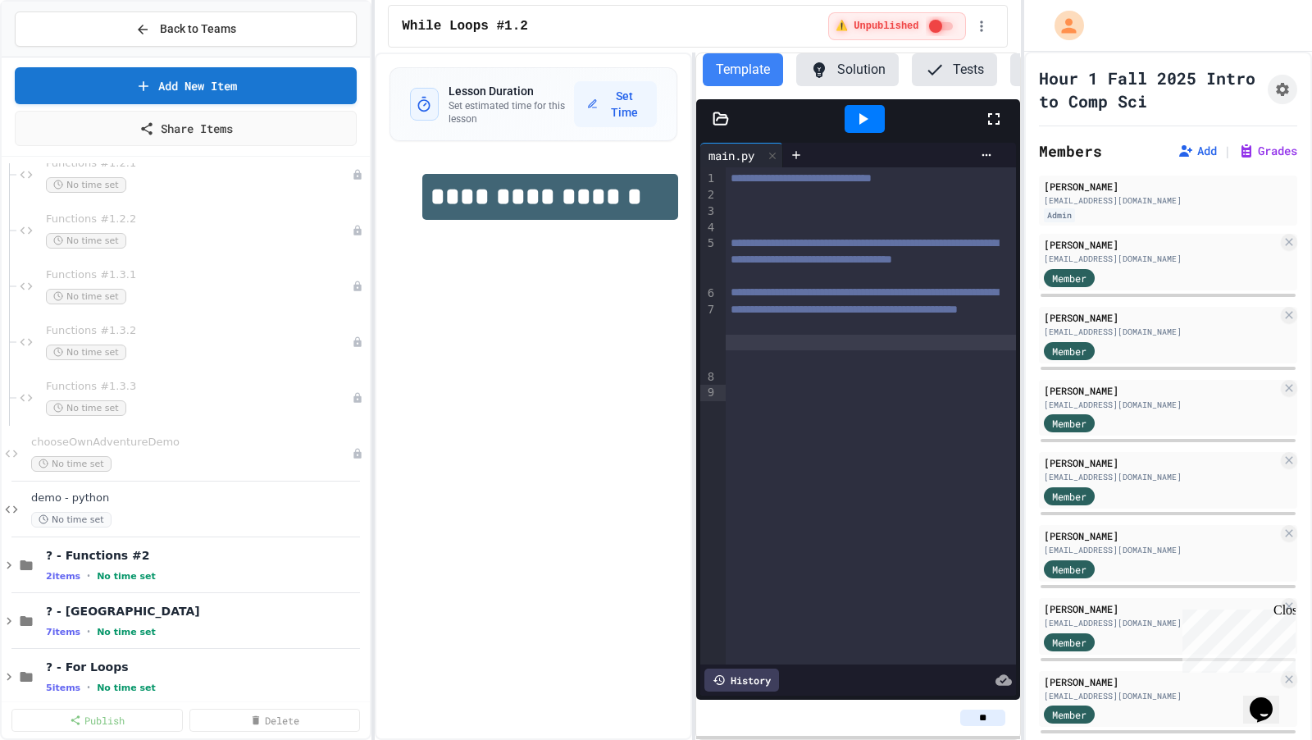
scroll to position [1587, 0]
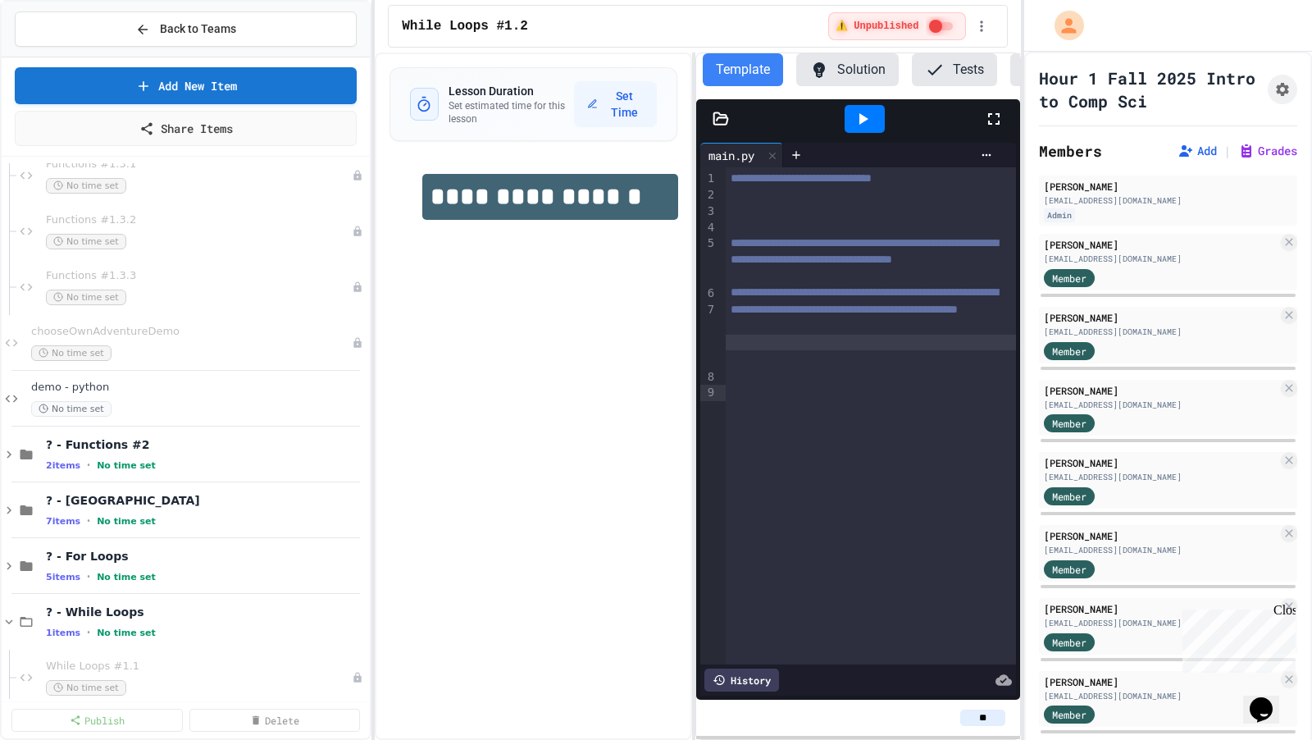
click at [499, 536] on div "**********" at bounding box center [533, 395] width 317 height 687
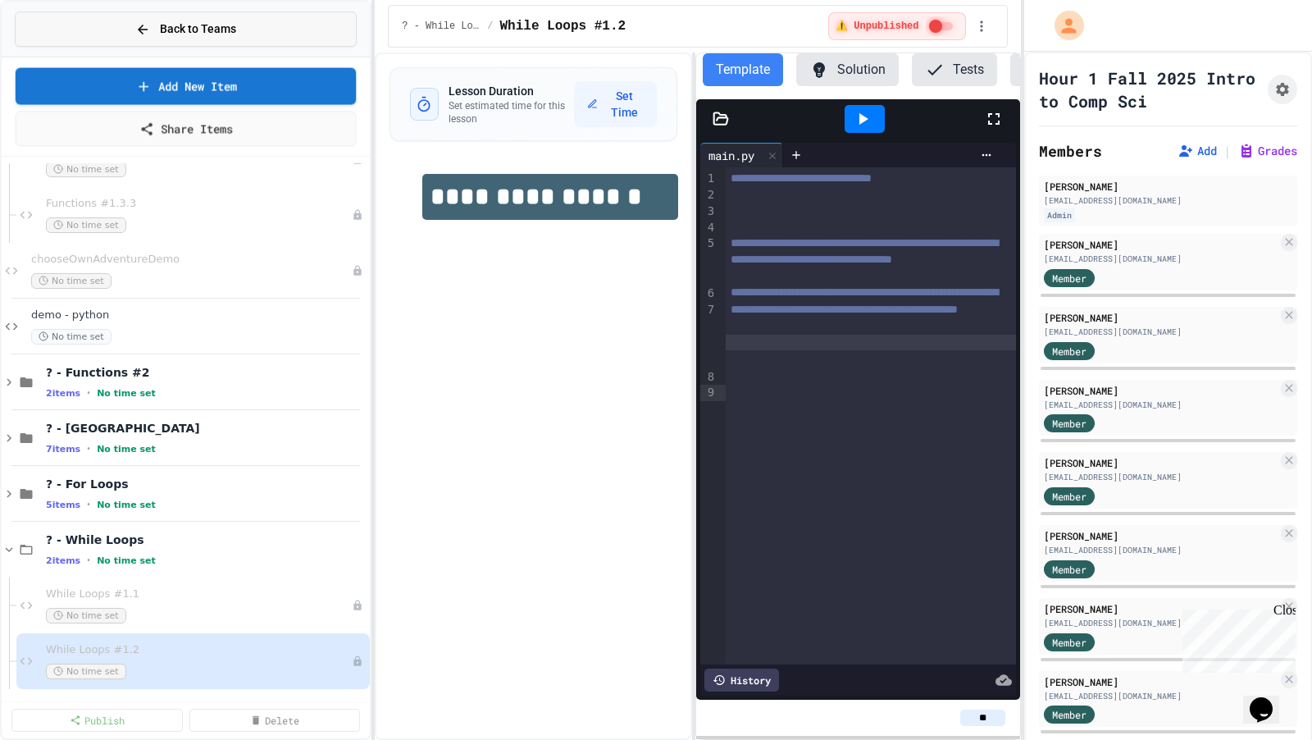
click at [154, 42] on button "Back to Teams" at bounding box center [186, 28] width 342 height 35
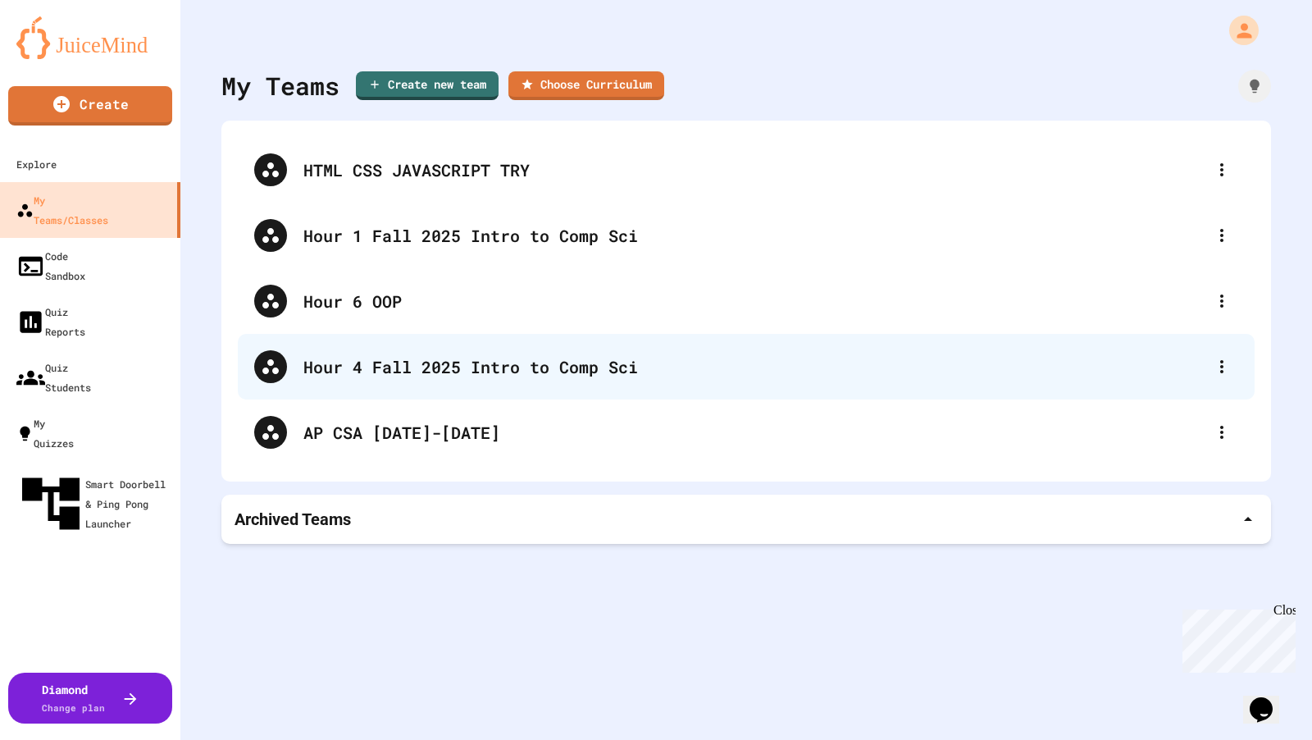
click at [364, 357] on div "Hour 4 Fall 2025 Intro to Comp Sci" at bounding box center [754, 366] width 902 height 25
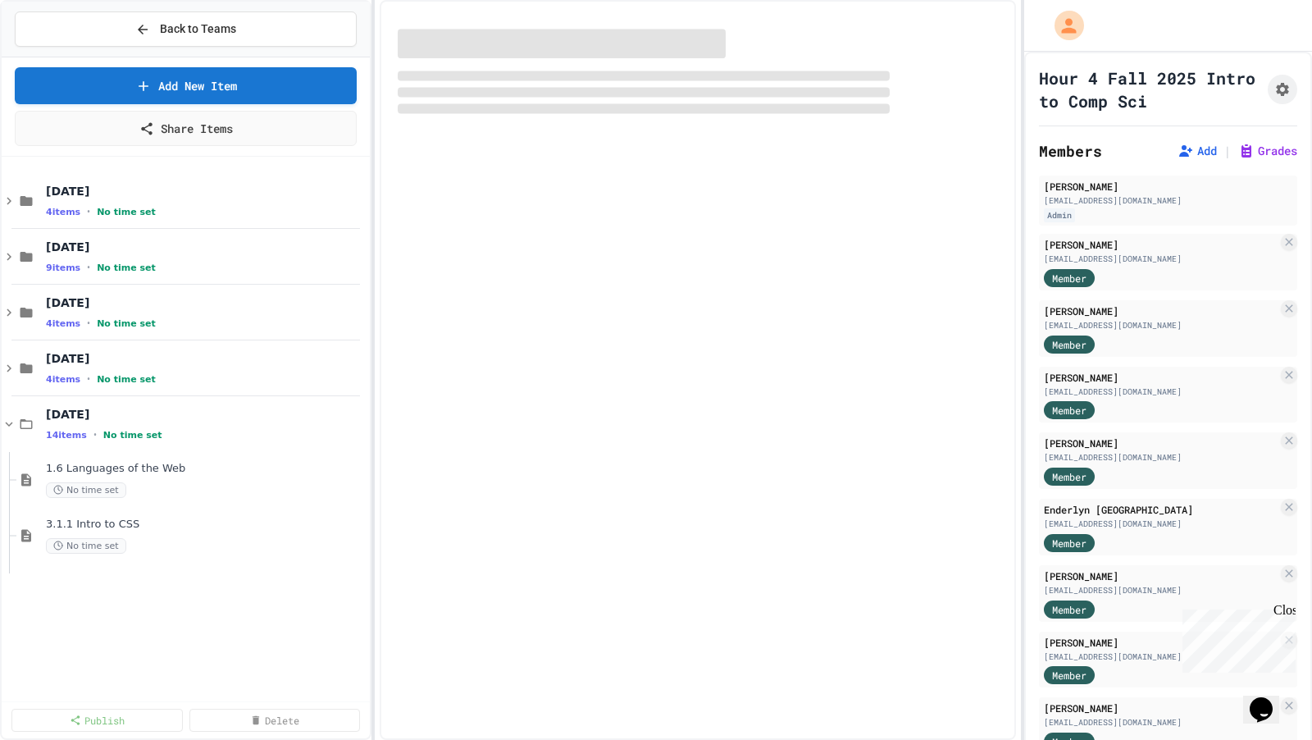
select select "***"
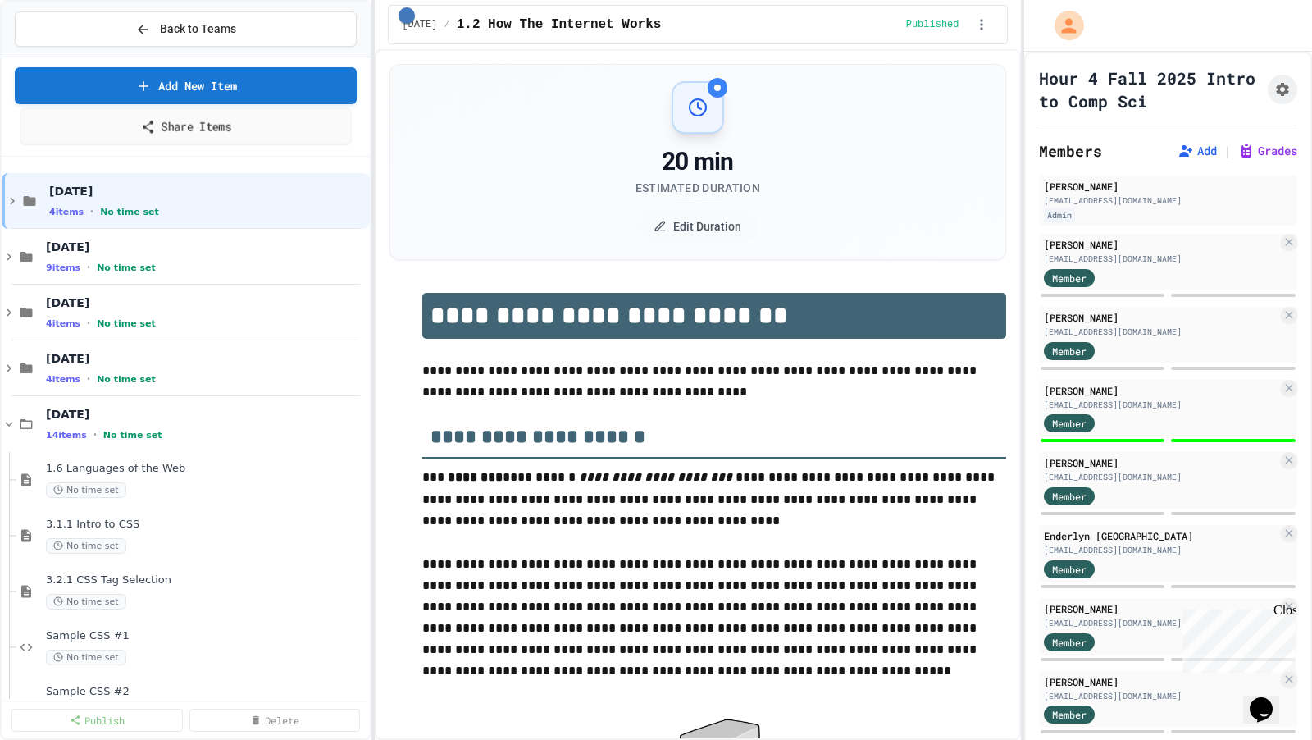
click at [274, 86] on link "Add New Item" at bounding box center [186, 85] width 342 height 37
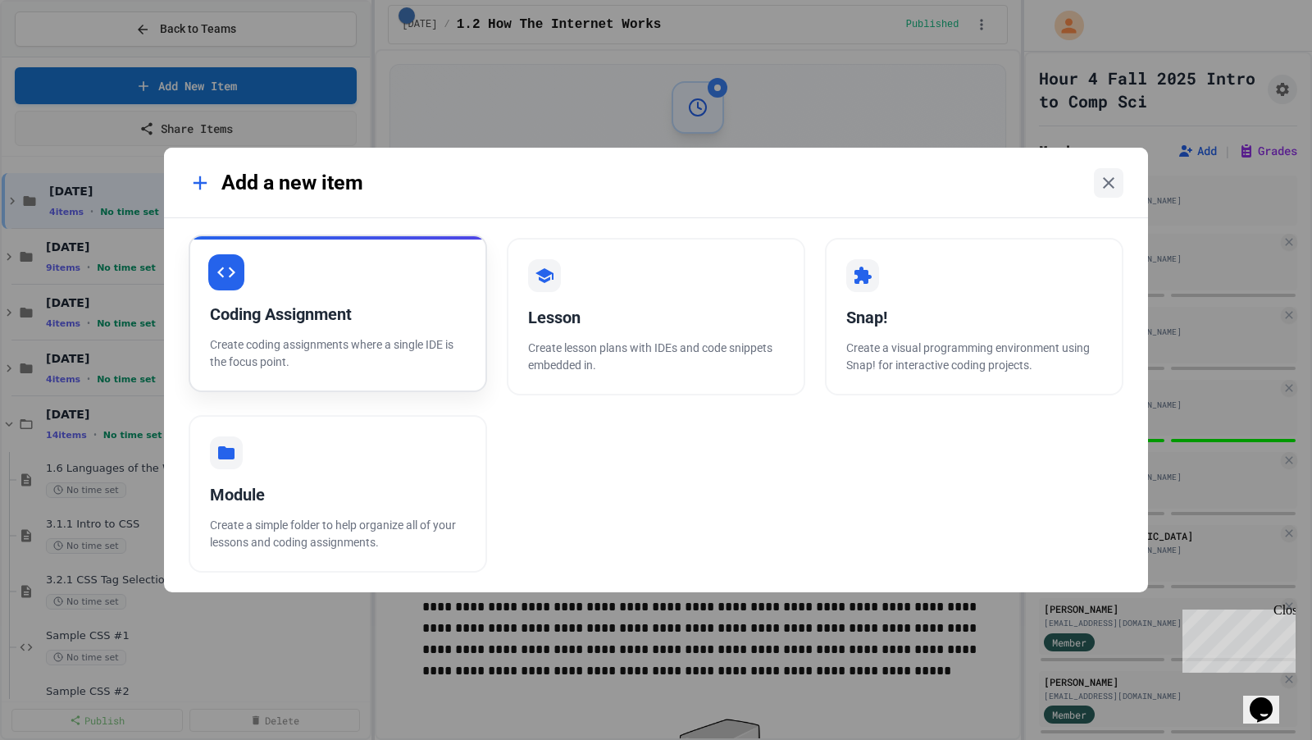
click at [444, 322] on div "Coding Assignment" at bounding box center [338, 314] width 256 height 25
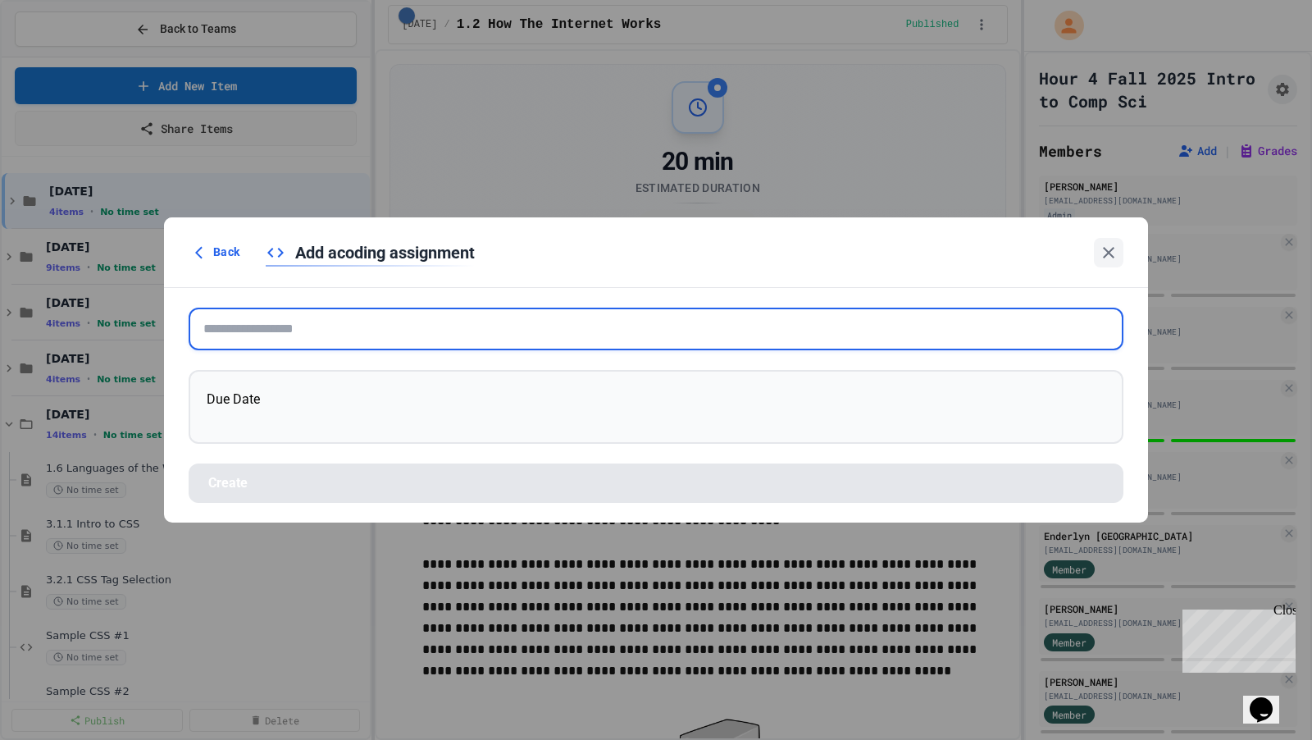
click at [509, 327] on input "text" at bounding box center [656, 329] width 935 height 43
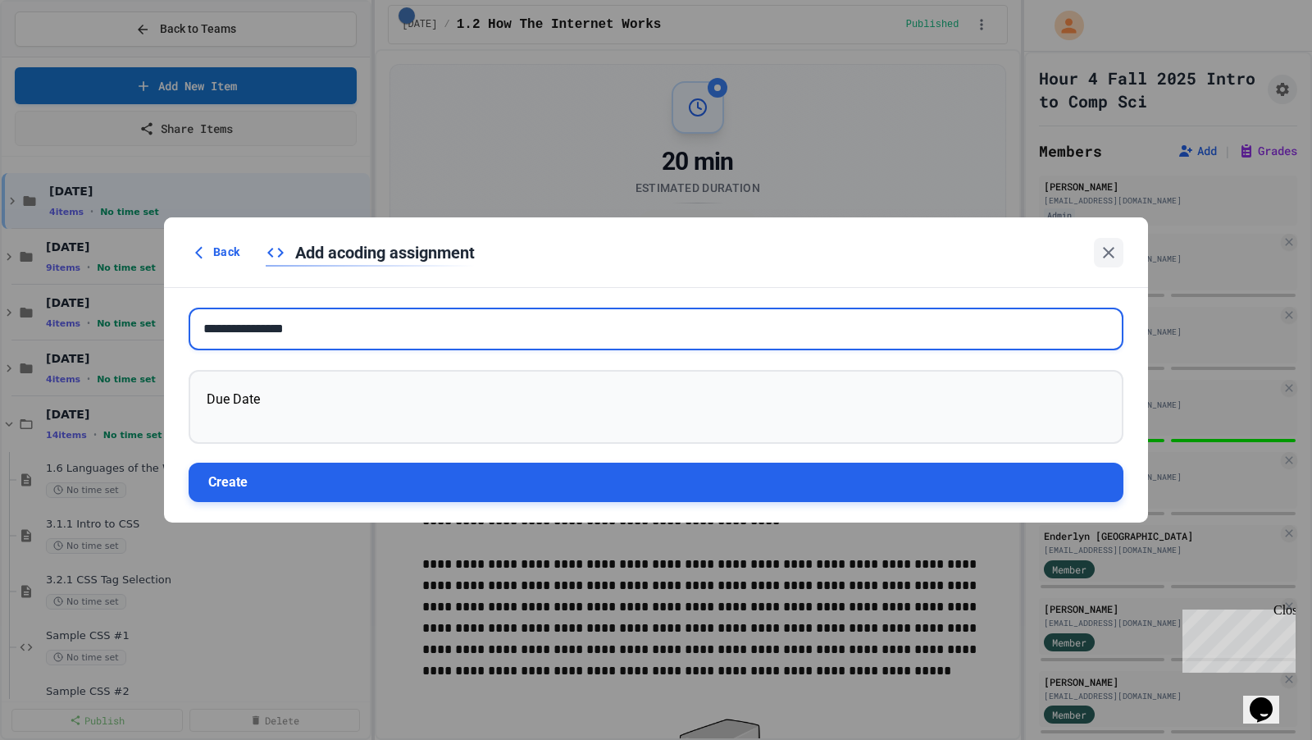
type input "**********"
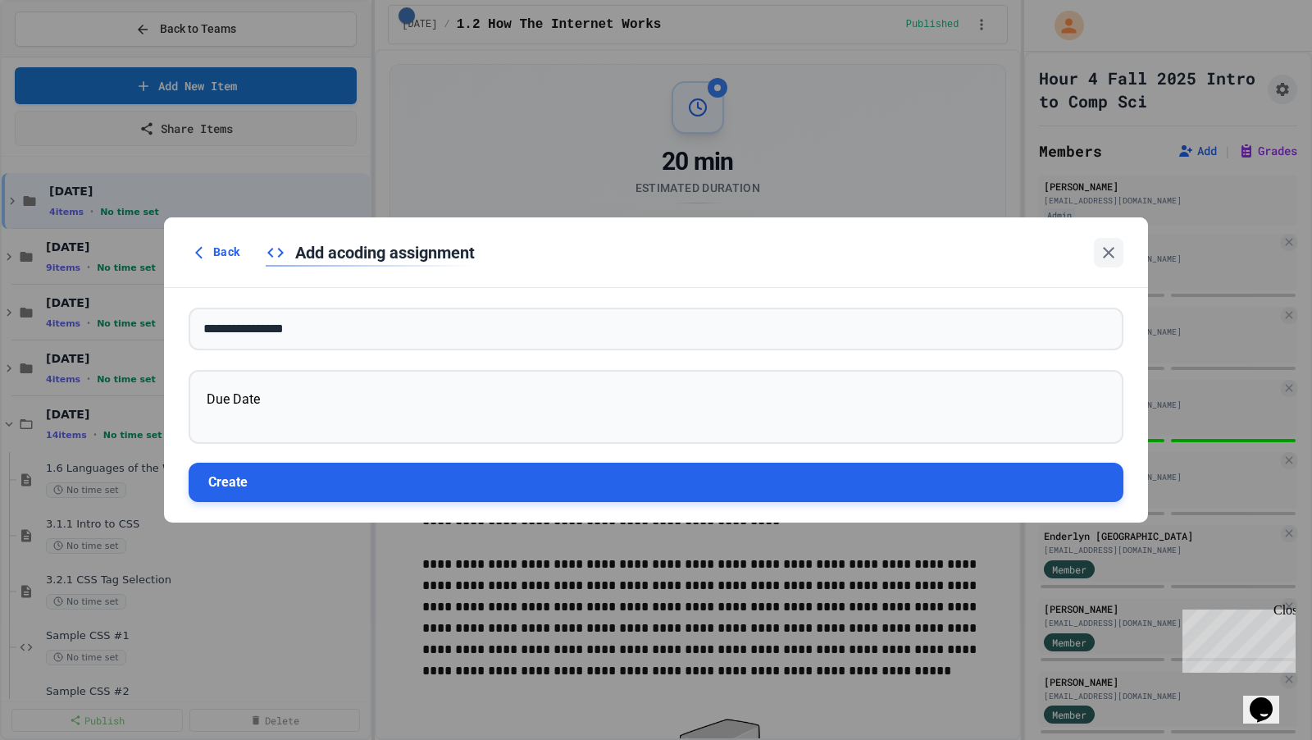
click at [435, 490] on button "Create" at bounding box center [656, 482] width 935 height 39
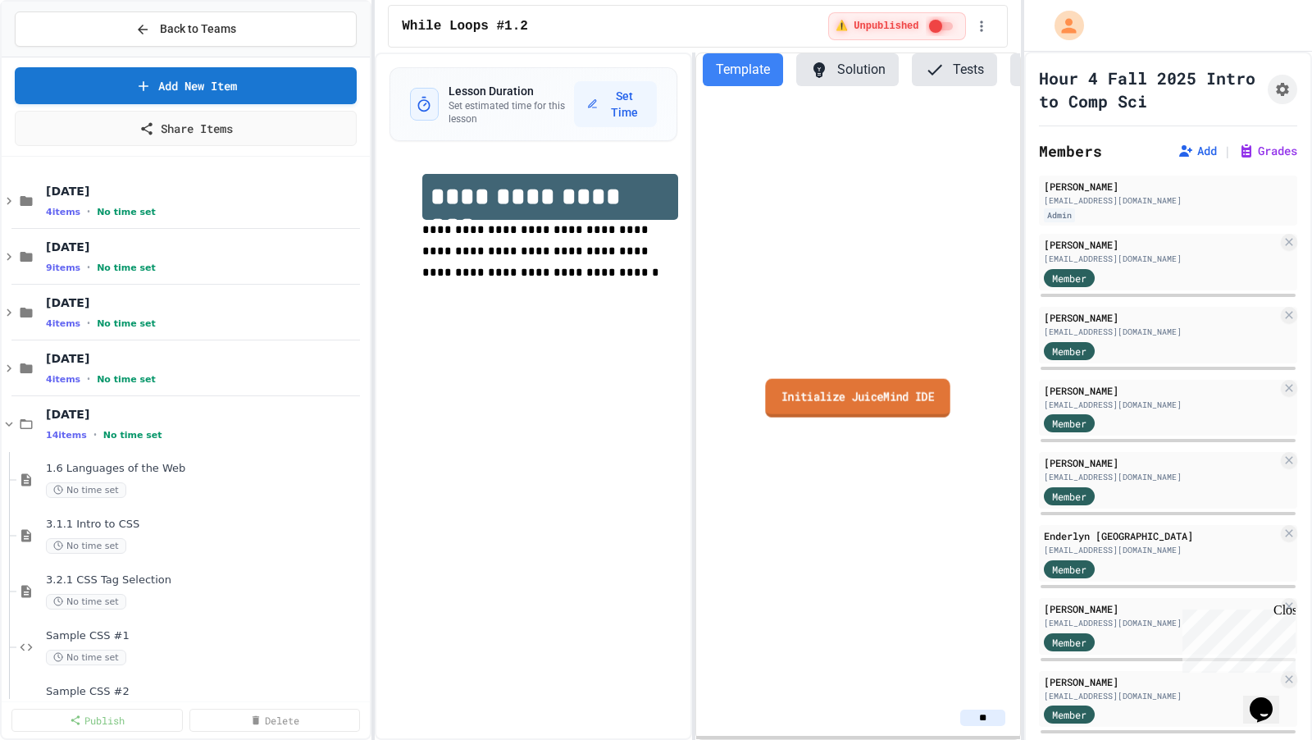
click at [817, 395] on link "Initialize JuiceMind IDE" at bounding box center [858, 397] width 185 height 39
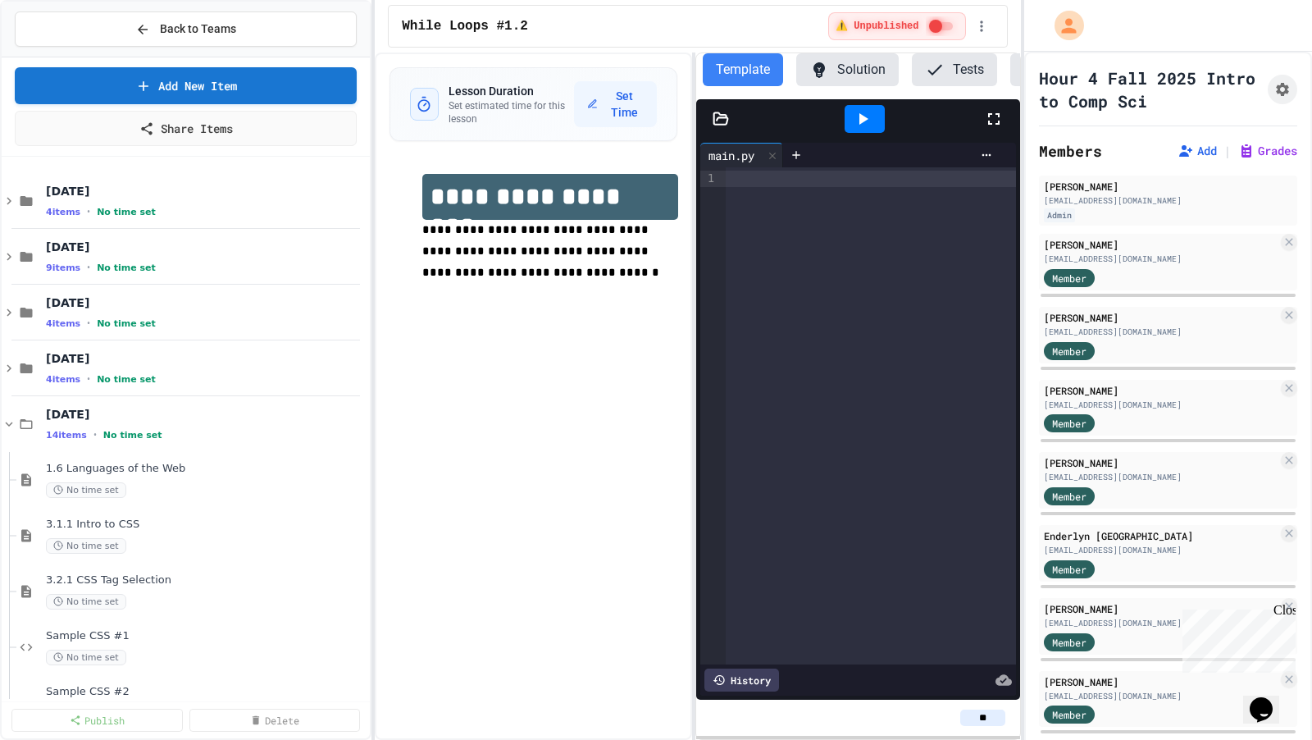
click at [795, 452] on div at bounding box center [871, 415] width 290 height 497
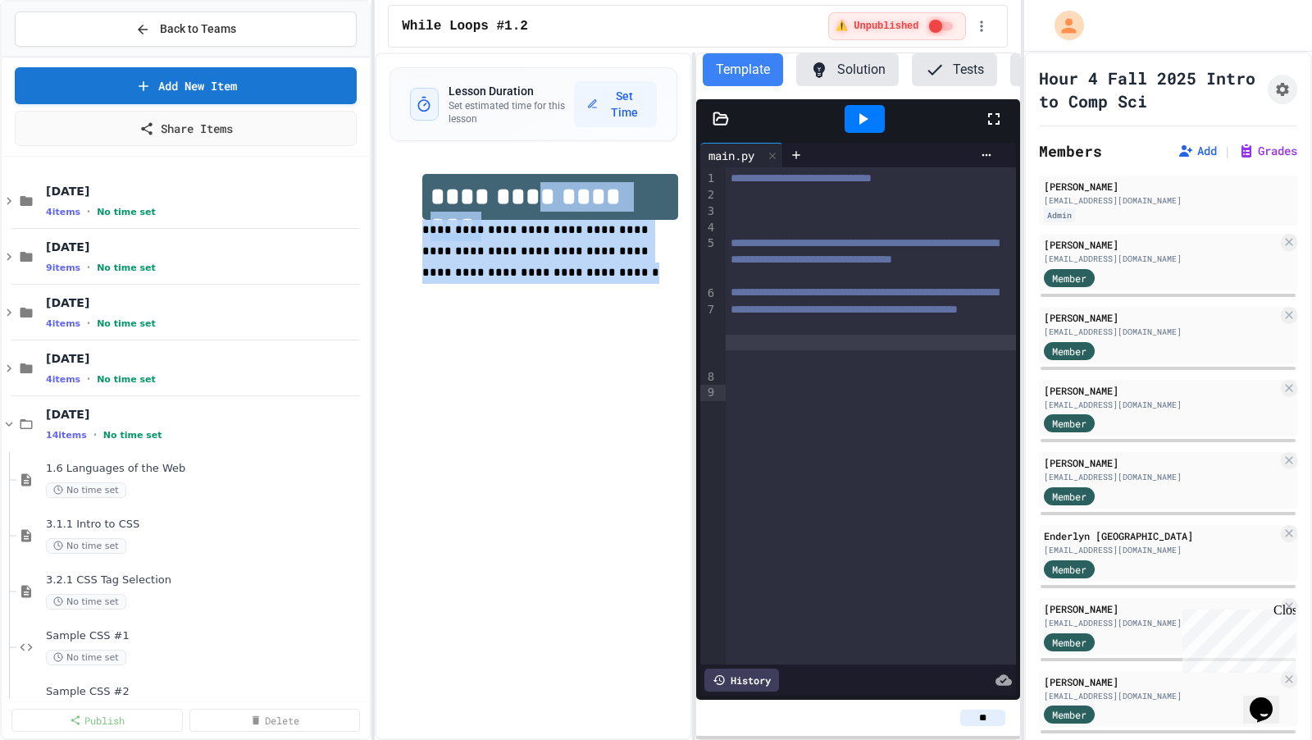
drag, startPoint x: 559, startPoint y: 281, endPoint x: 535, endPoint y: 197, distance: 87.2
click at [535, 197] on div "**********" at bounding box center [549, 239] width 255 height 131
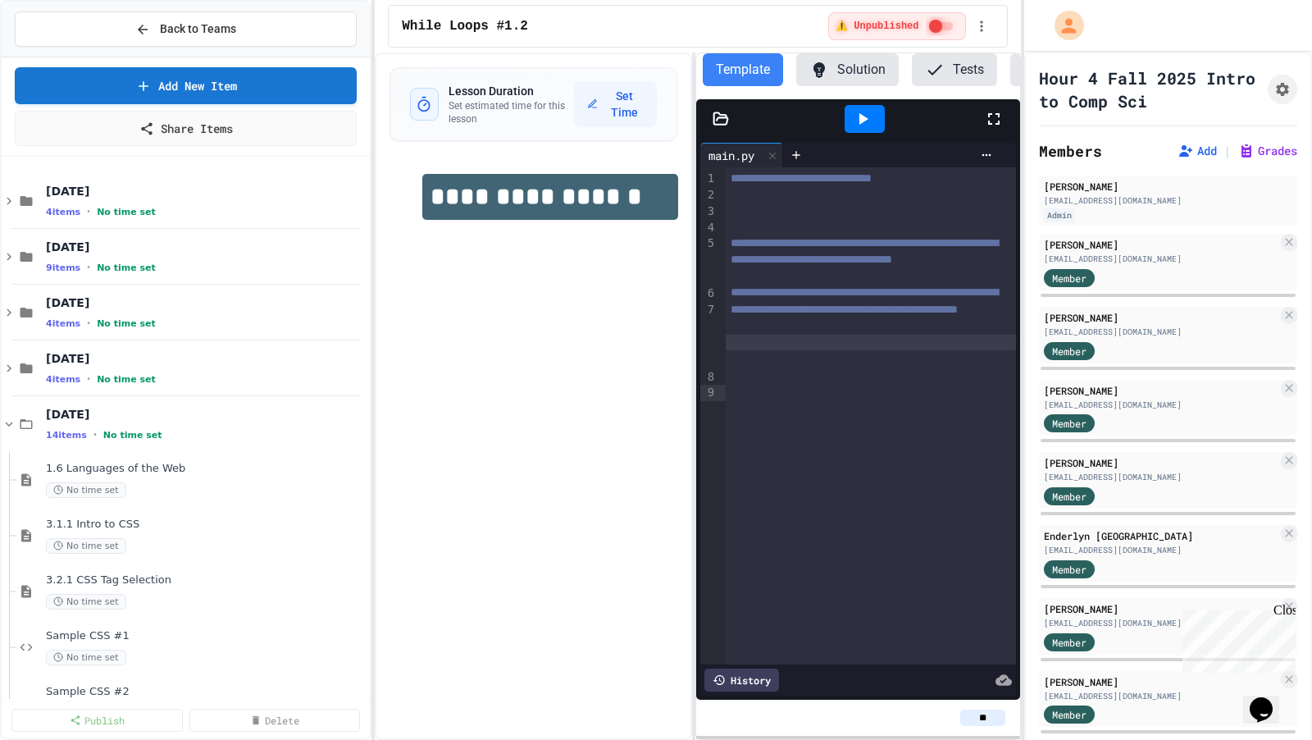
click at [474, 327] on div "**********" at bounding box center [533, 395] width 317 height 687
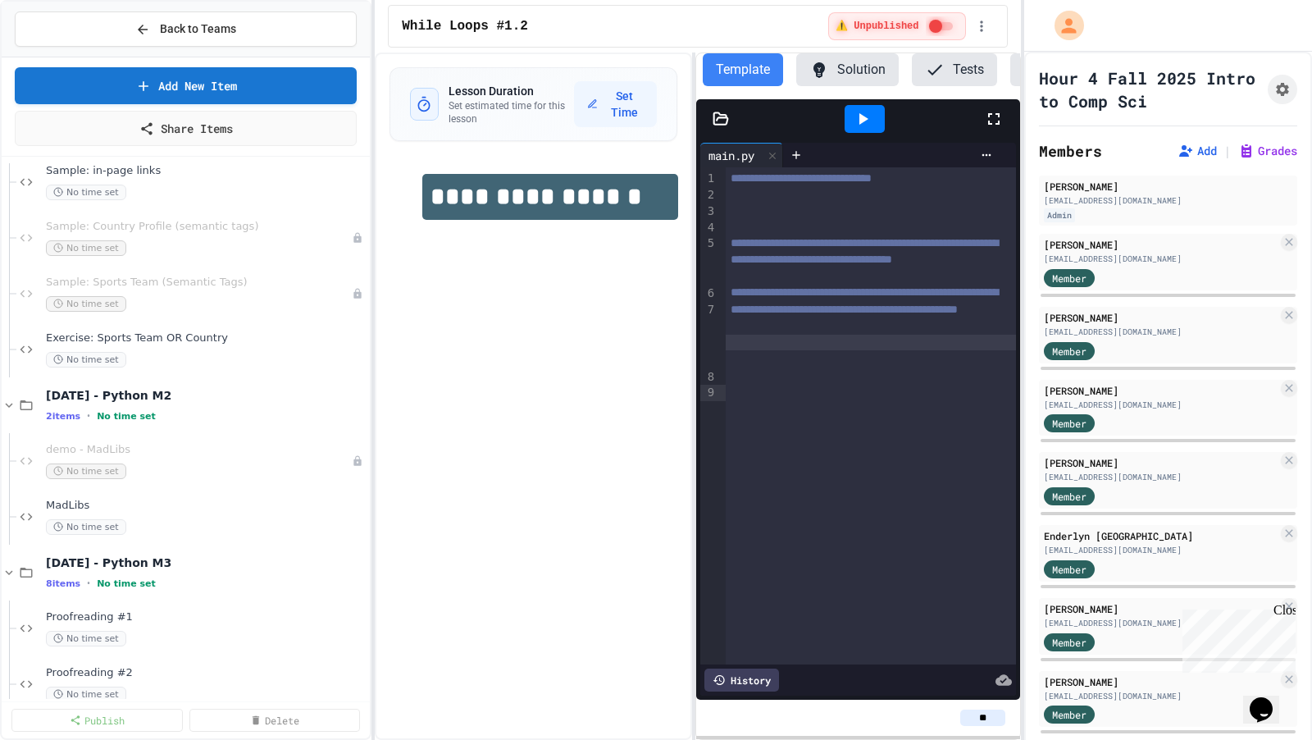
scroll to position [2440, 0]
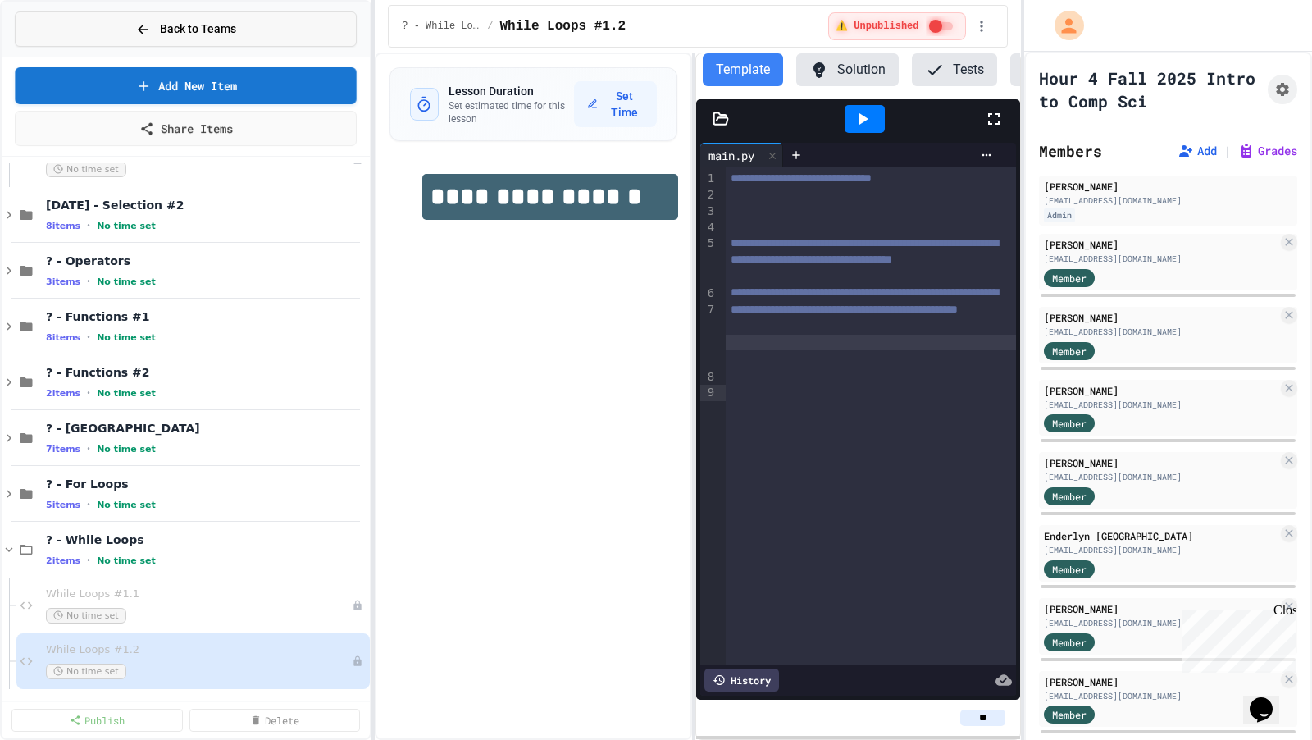
click at [218, 28] on span "Back to Teams" at bounding box center [198, 29] width 76 height 17
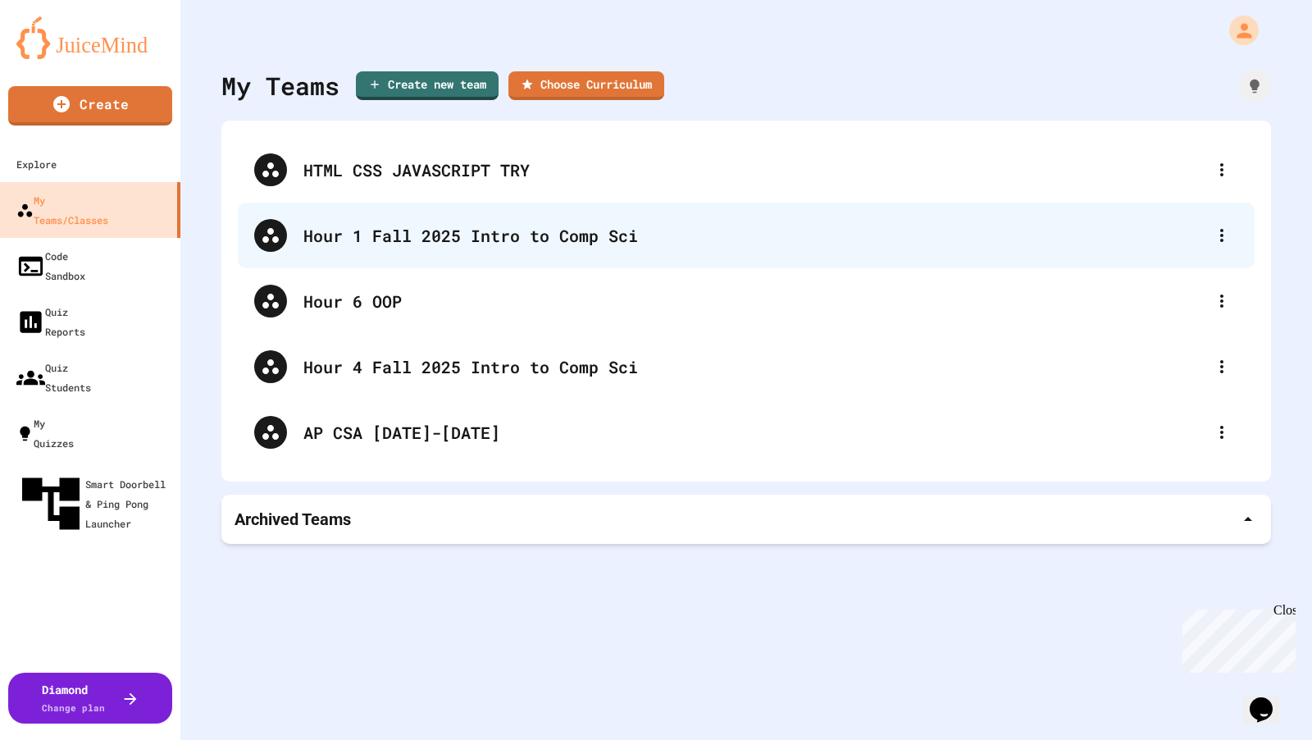
click at [399, 239] on div "Hour 1 Fall 2025 Intro to Comp Sci" at bounding box center [754, 235] width 902 height 25
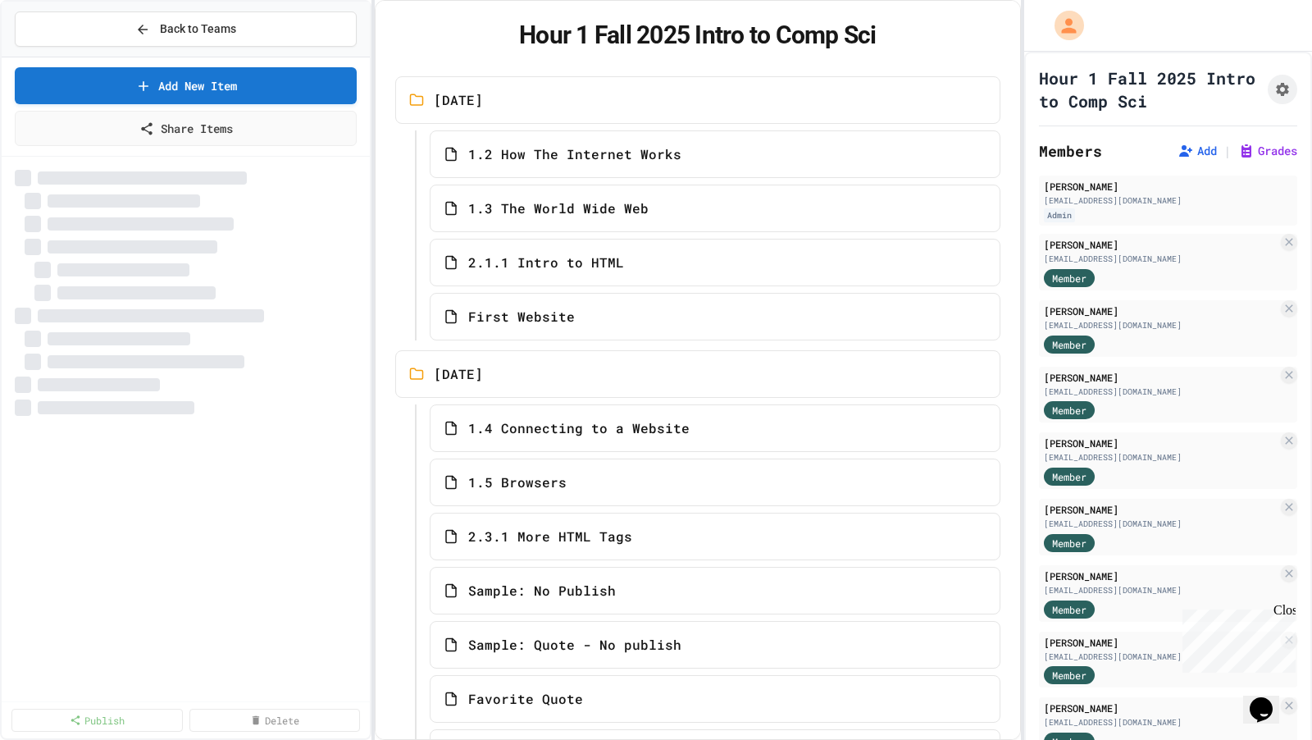
select select "***"
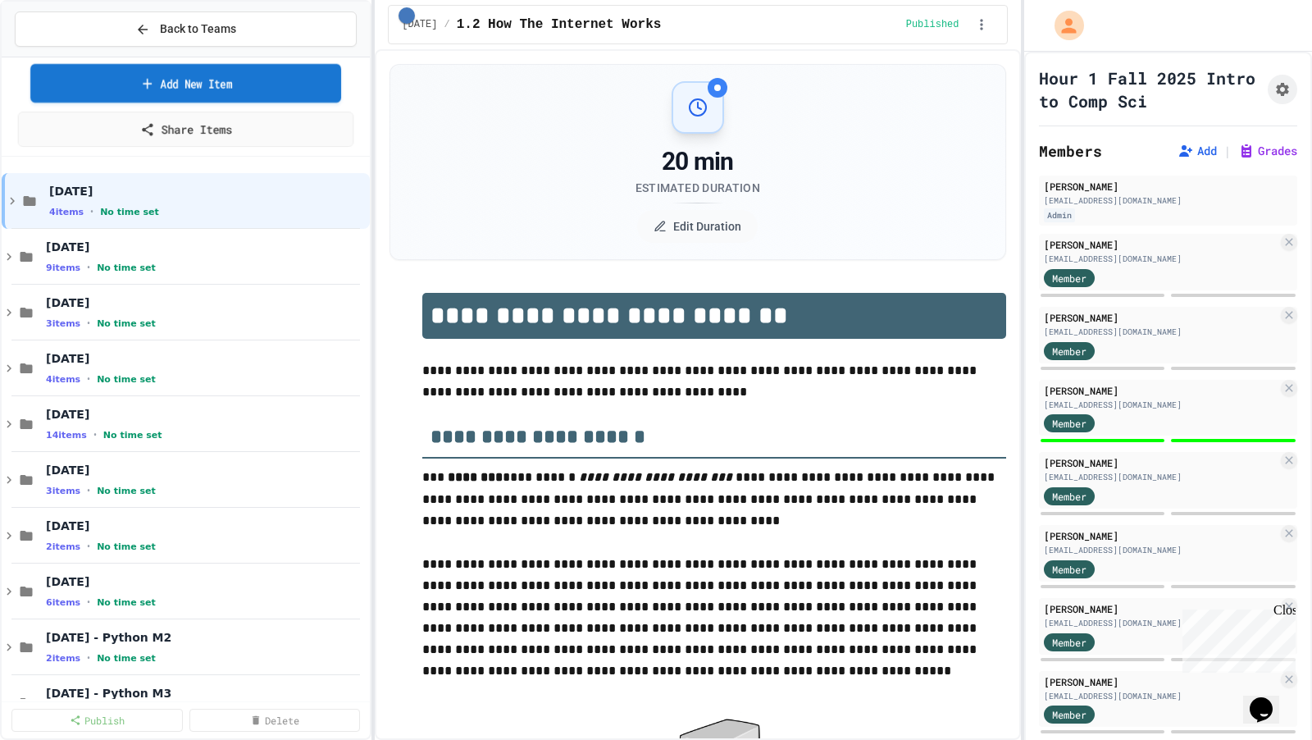
click at [258, 96] on link "Add New Item" at bounding box center [185, 83] width 311 height 39
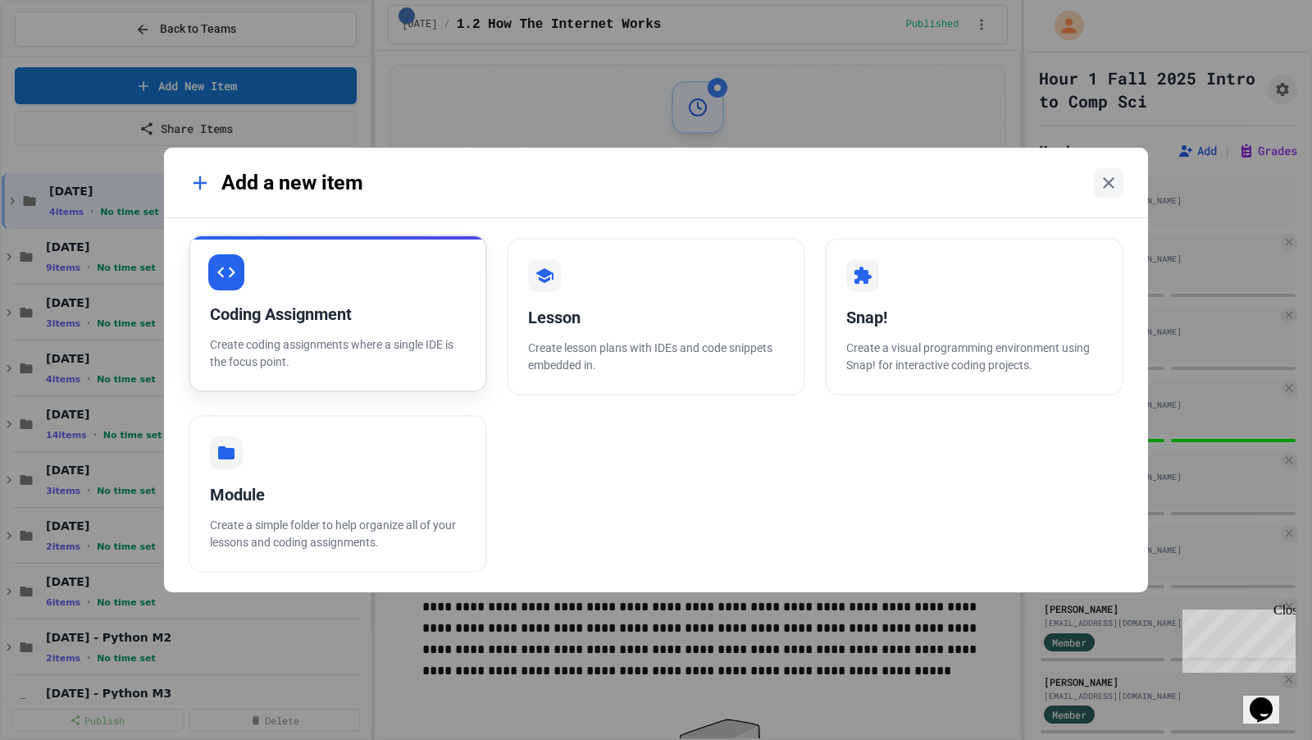
click at [402, 309] on div "Coding Assignment" at bounding box center [338, 314] width 256 height 25
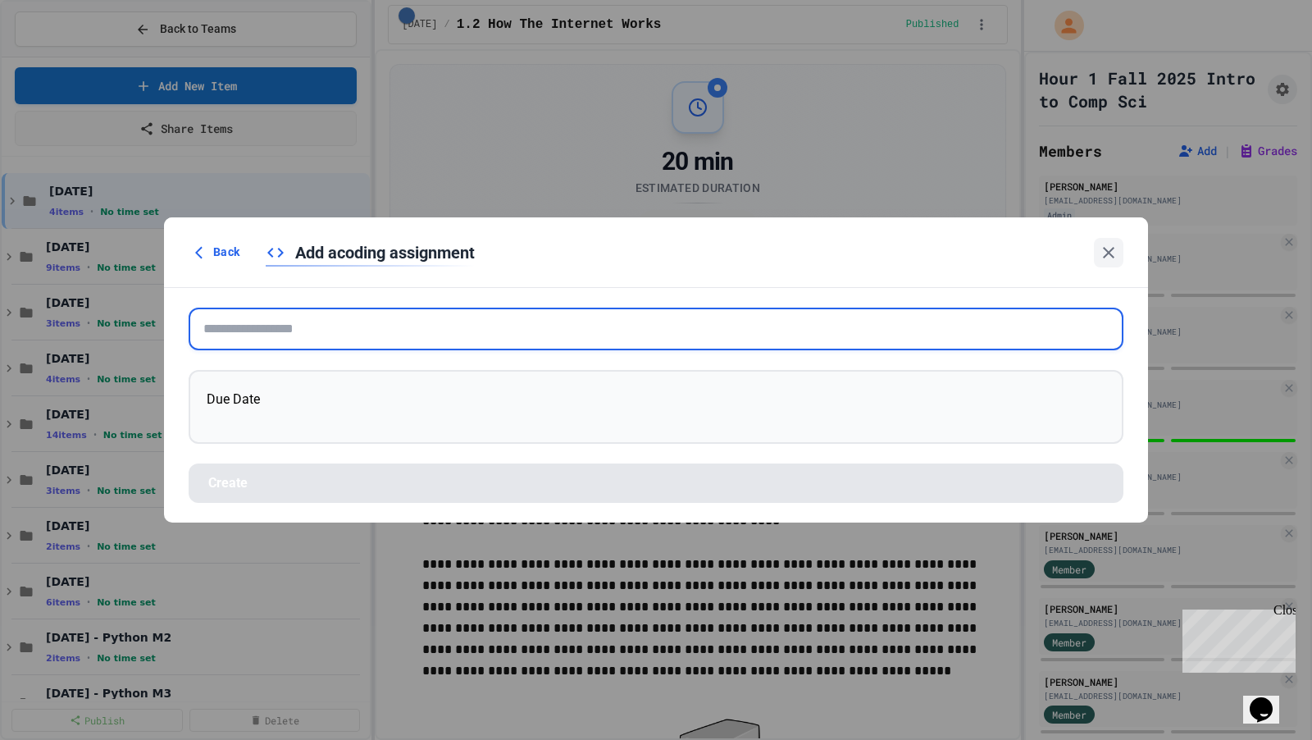
click at [484, 332] on input "text" at bounding box center [656, 329] width 935 height 43
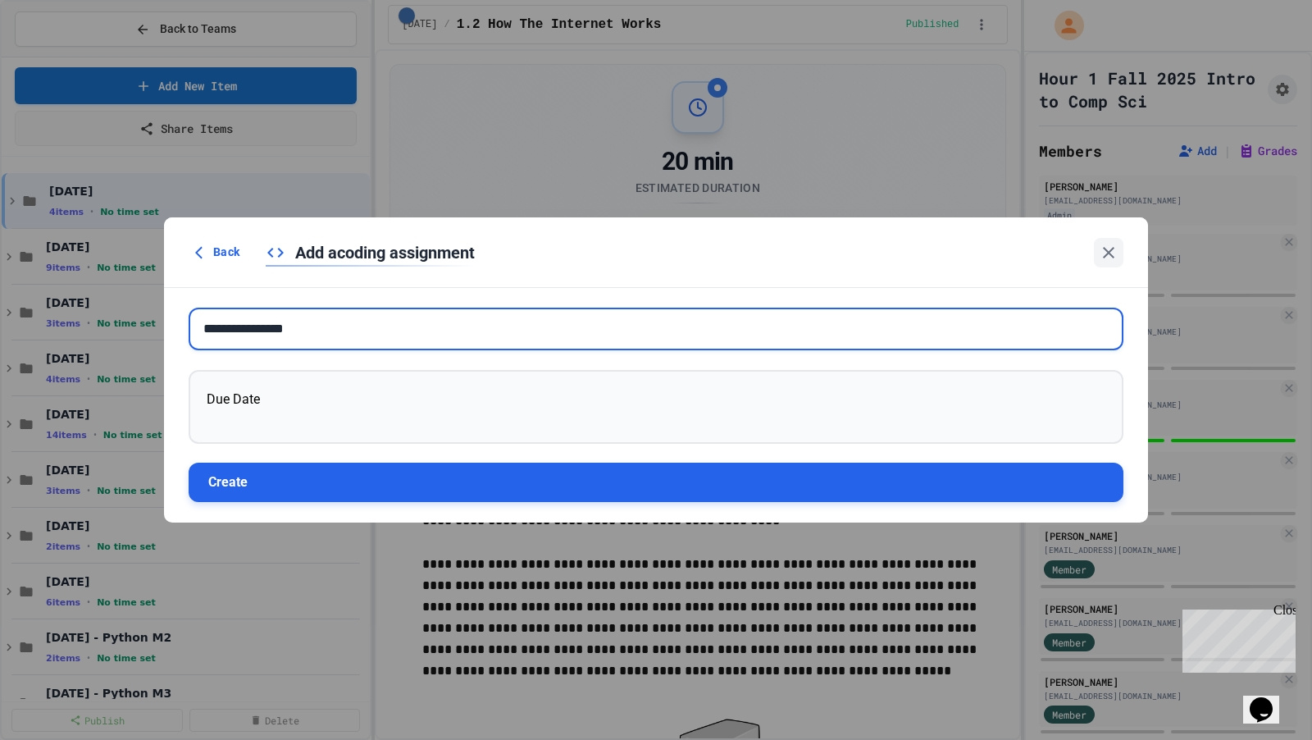
type input "**********"
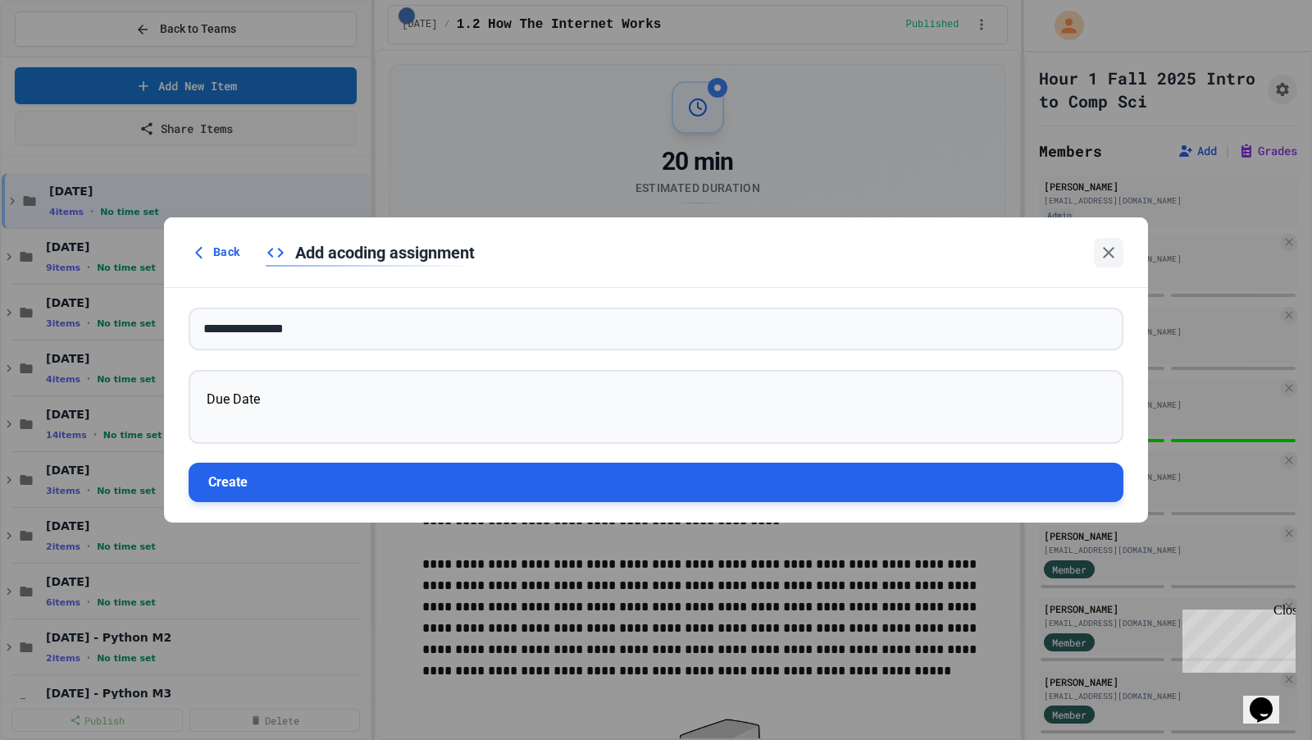
click at [444, 500] on button "Create" at bounding box center [656, 482] width 935 height 39
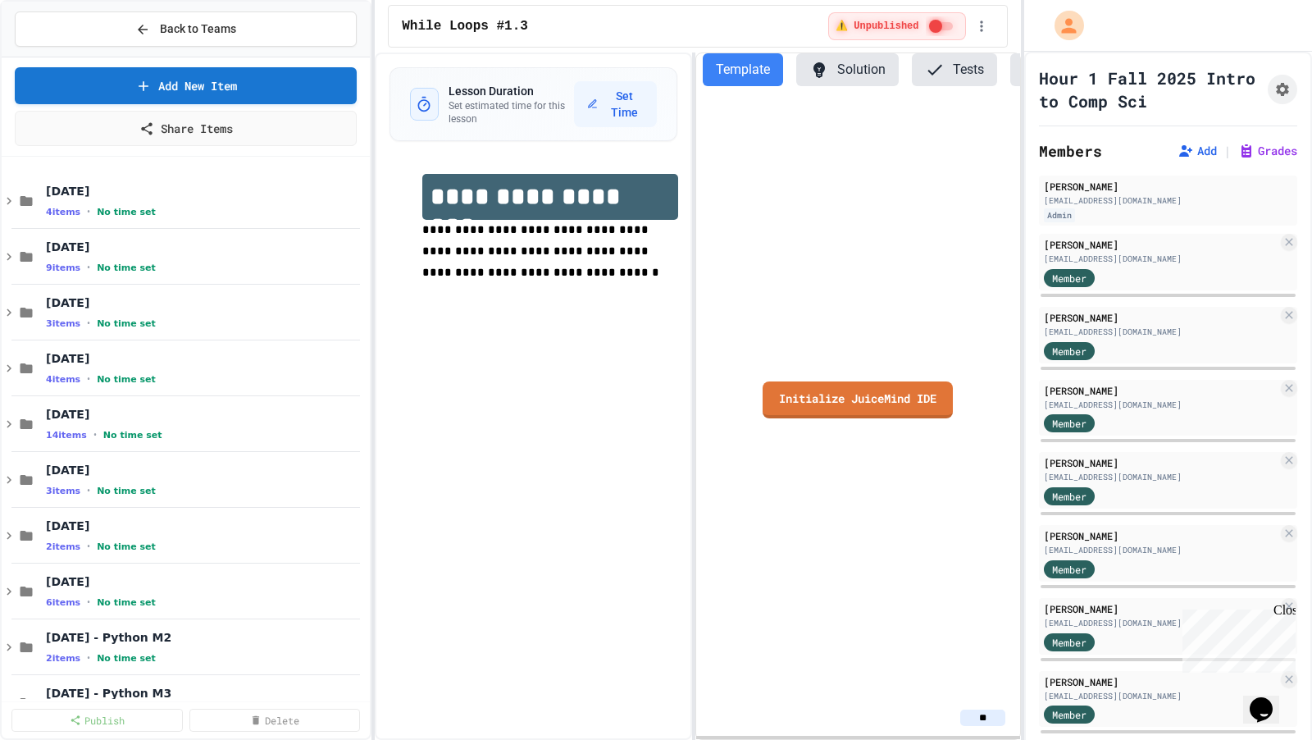
click at [815, 418] on div "Initialize JuiceMind IDE" at bounding box center [857, 399] width 323 height 600
click at [807, 397] on link "Initialize JuiceMind IDE" at bounding box center [859, 399] width 192 height 37
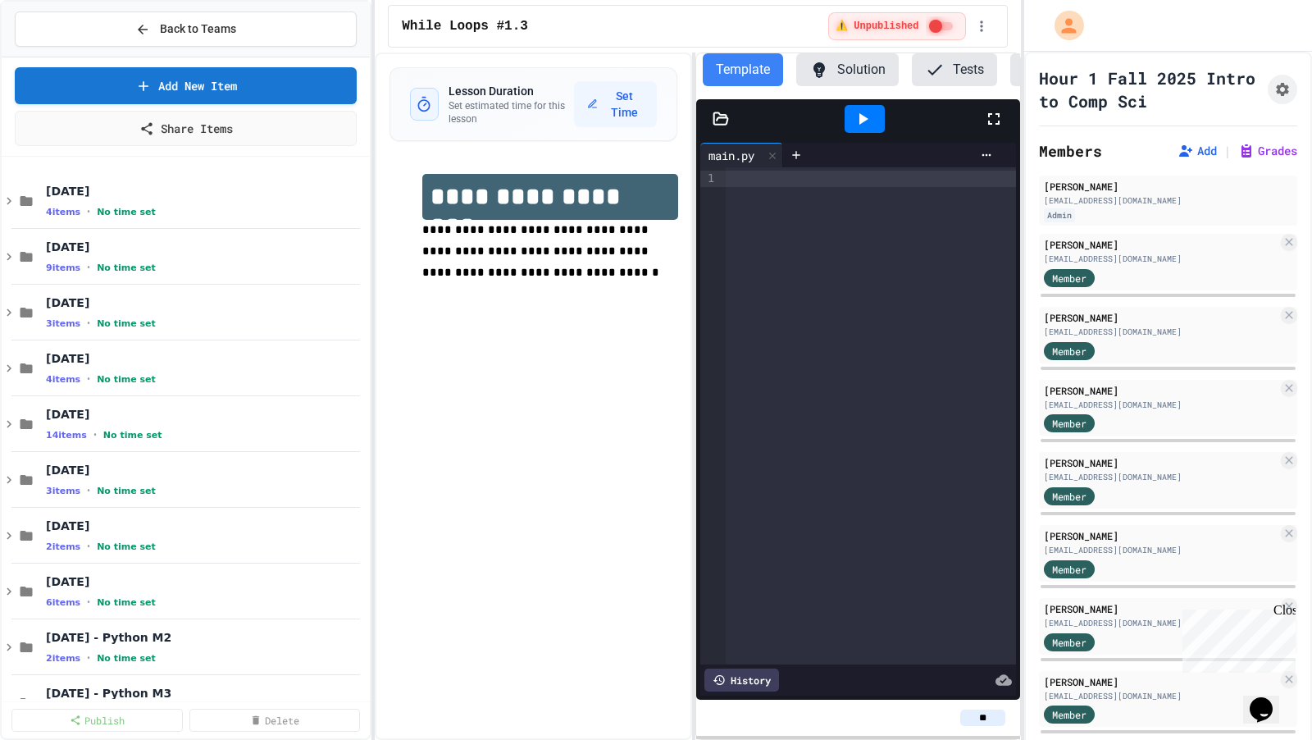
click at [796, 465] on div at bounding box center [871, 415] width 290 height 497
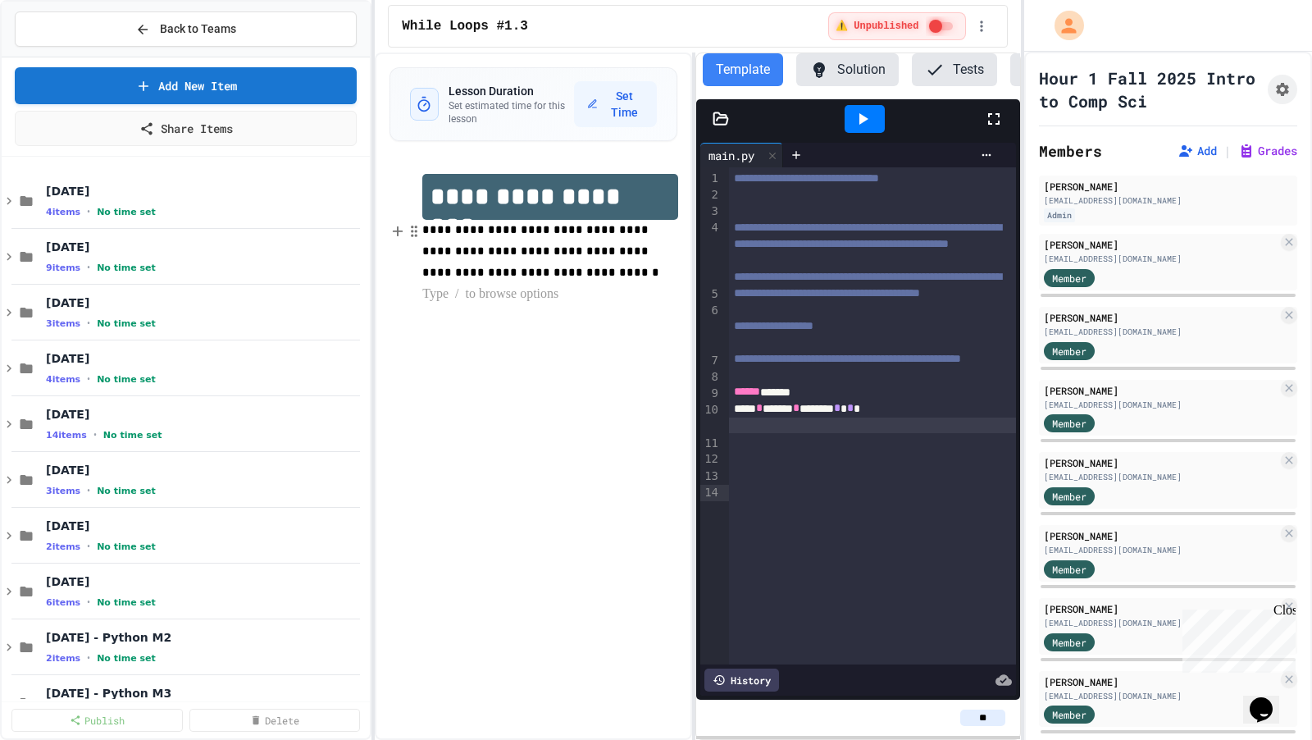
click at [486, 243] on p "**********" at bounding box center [549, 252] width 255 height 64
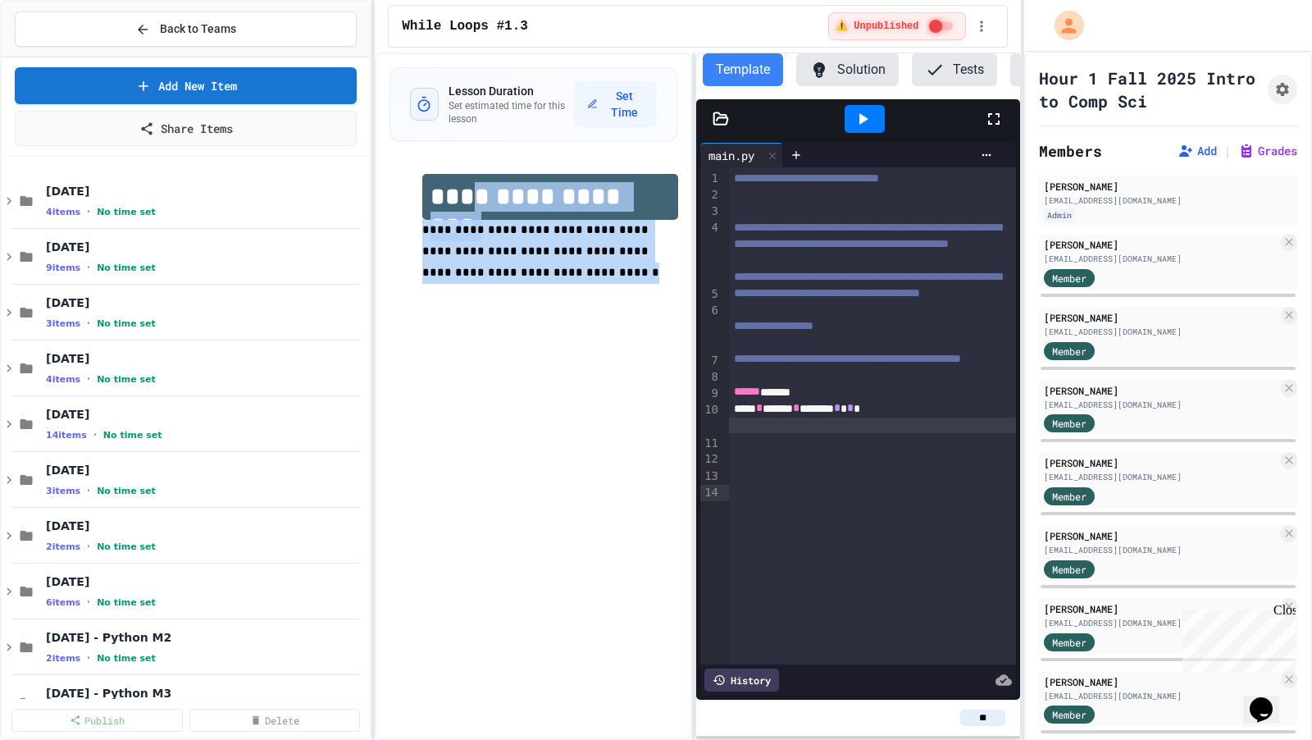
drag, startPoint x: 487, startPoint y: 266, endPoint x: 480, endPoint y: 203, distance: 63.6
click at [480, 203] on div "**********" at bounding box center [549, 239] width 255 height 131
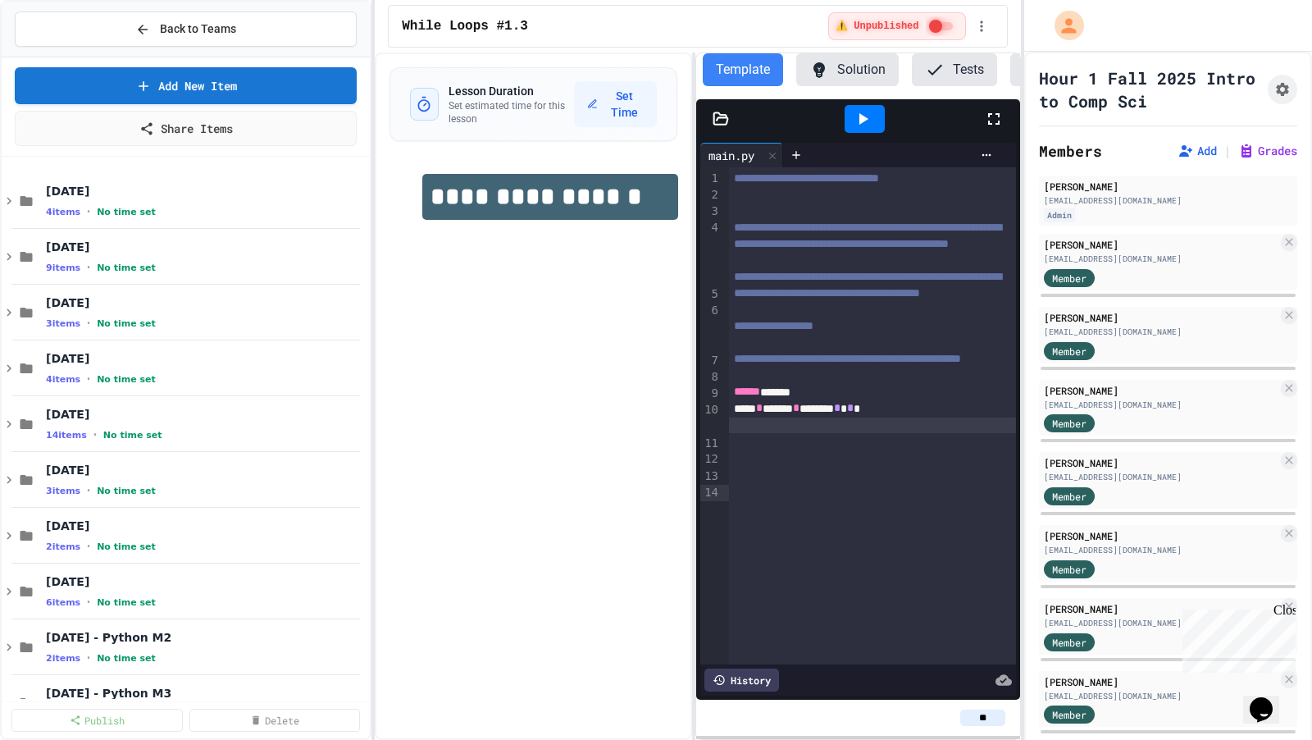
click at [478, 318] on div "**********" at bounding box center [533, 395] width 317 height 687
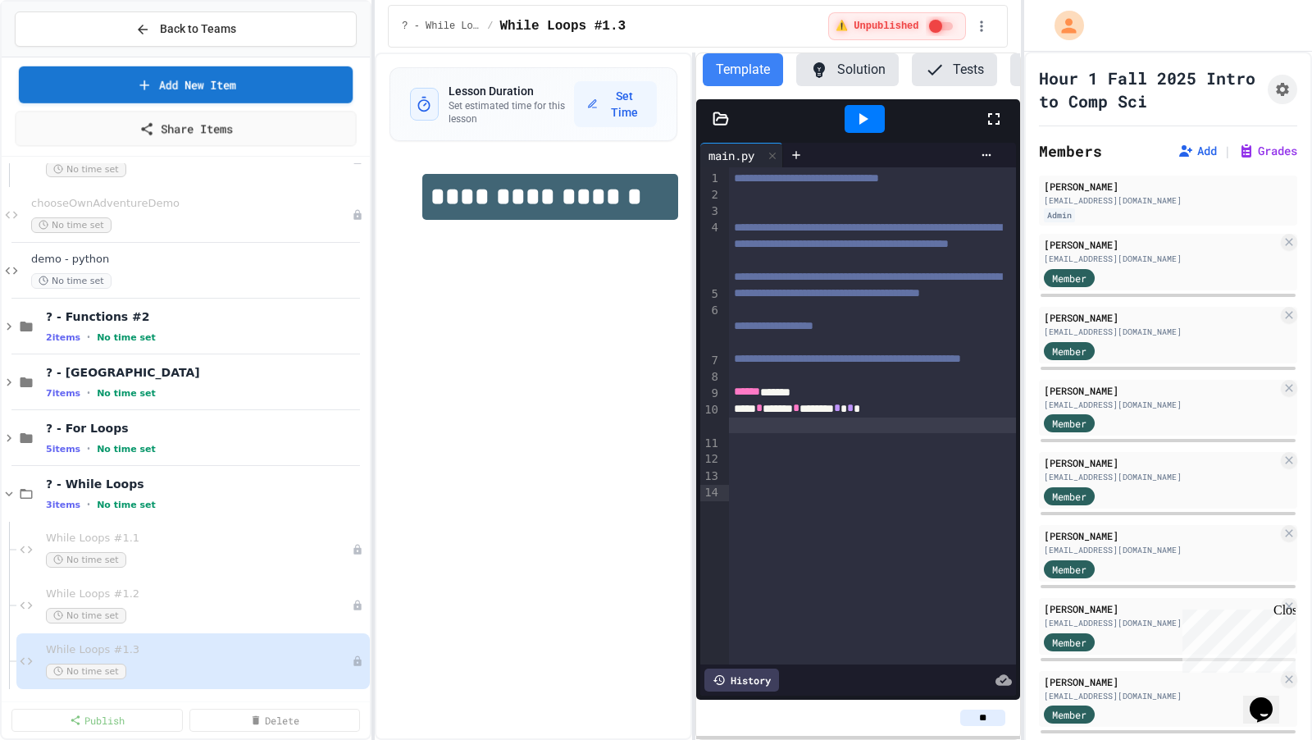
click at [208, 25] on span "Back to Teams" at bounding box center [198, 29] width 76 height 17
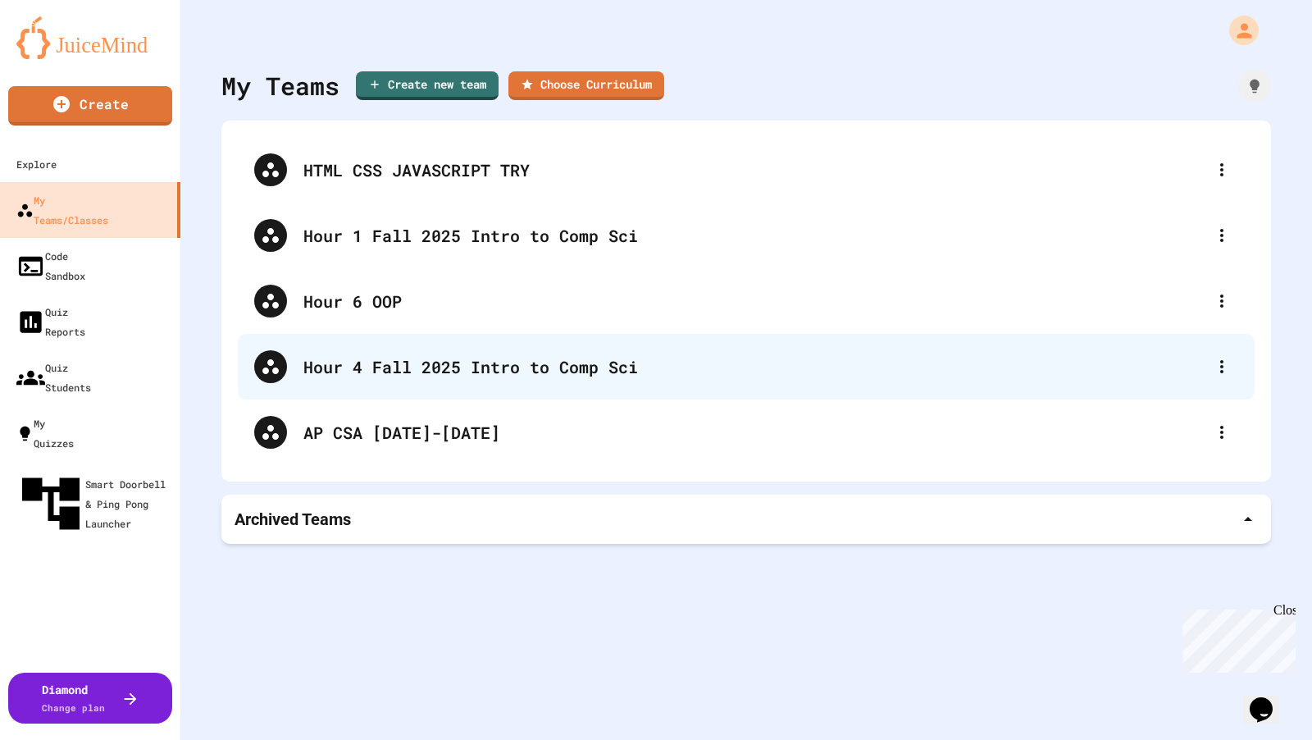
click at [350, 352] on div "Hour 4 Fall 2025 Intro to Comp Sci" at bounding box center [746, 367] width 1017 height 66
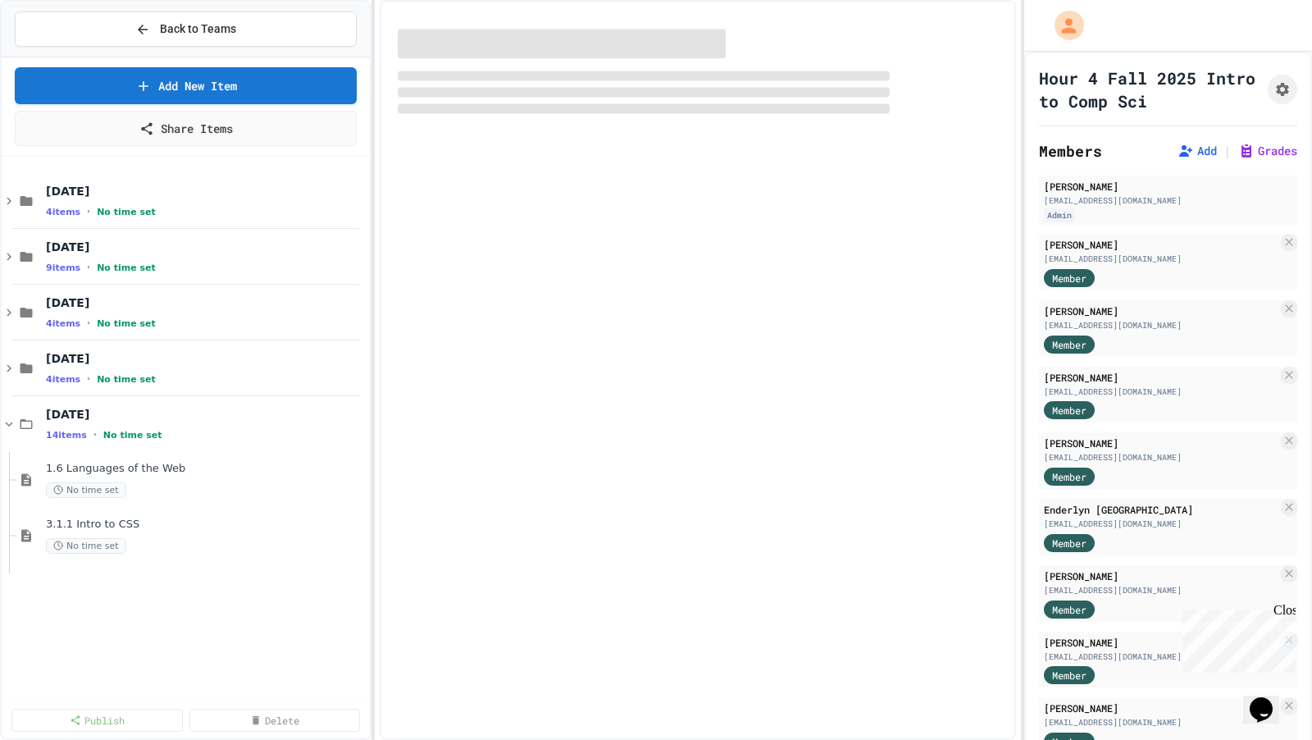
select select "***"
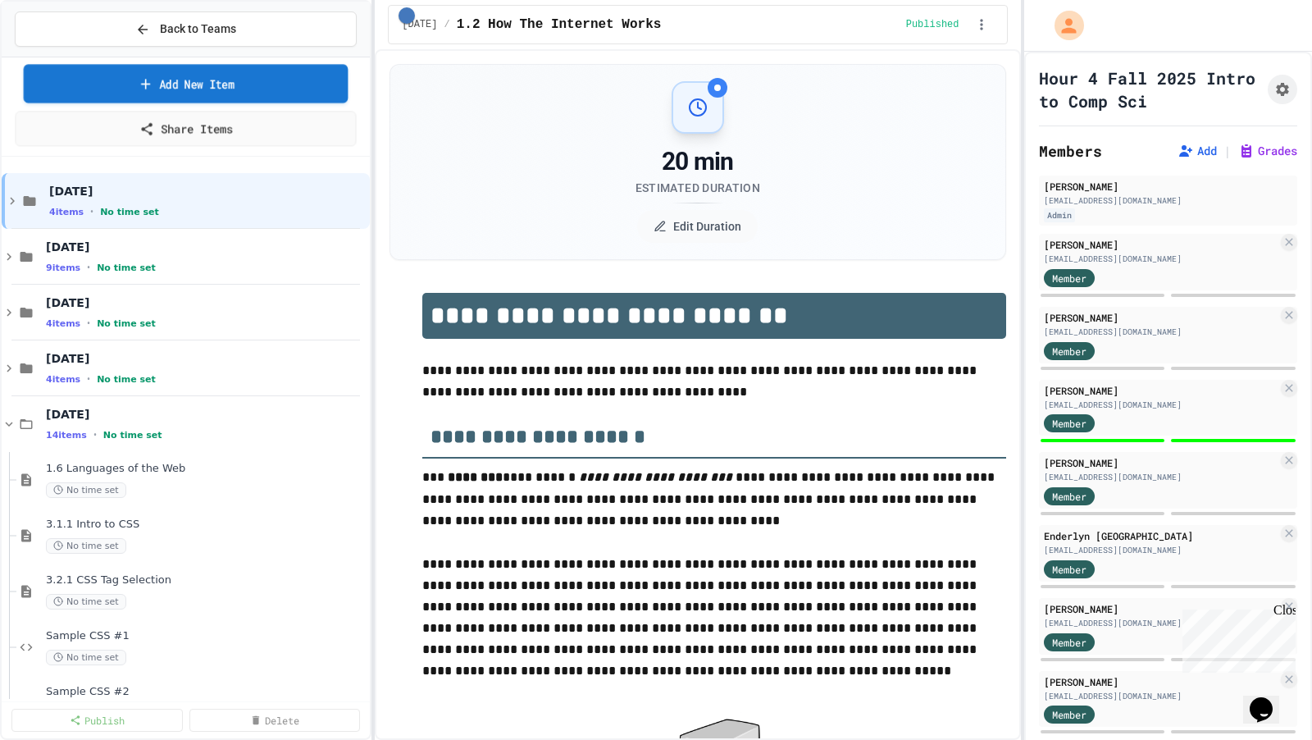
click at [276, 84] on link "Add New Item" at bounding box center [186, 83] width 325 height 39
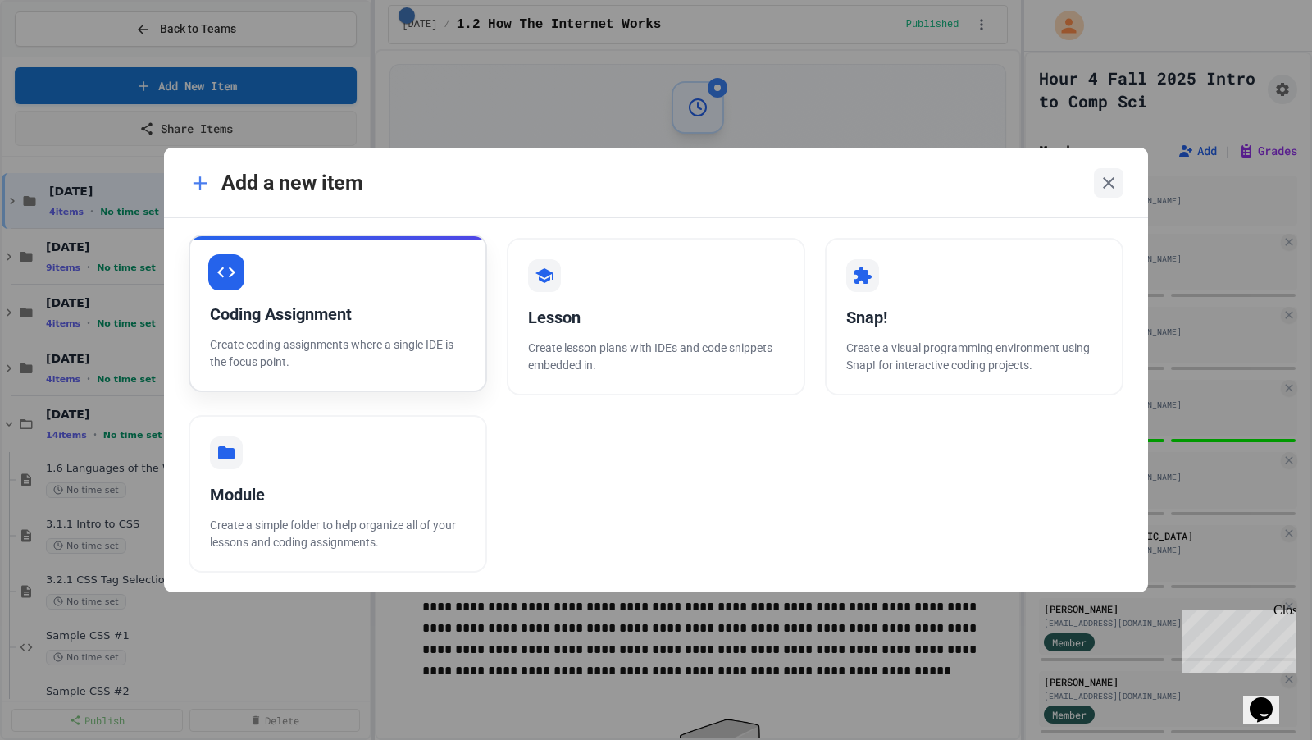
click at [390, 317] on div "Coding Assignment" at bounding box center [338, 314] width 256 height 25
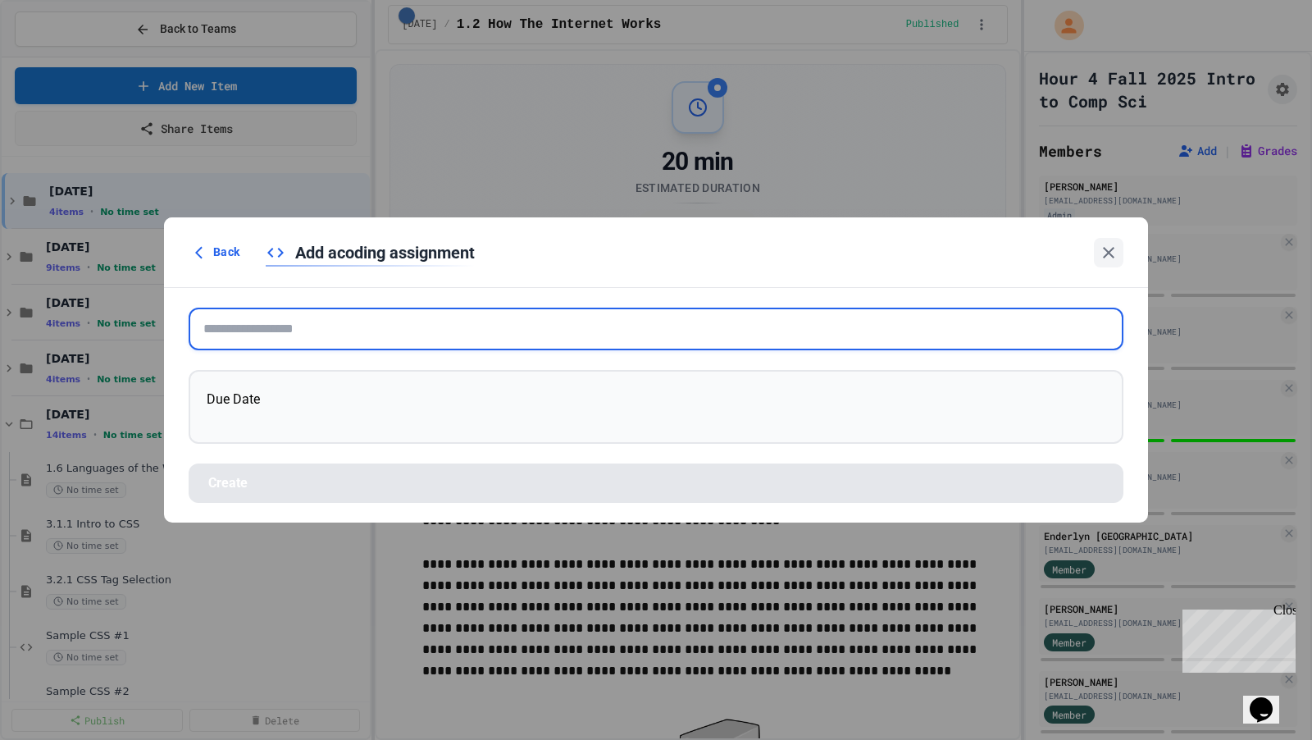
click at [514, 335] on input "text" at bounding box center [656, 329] width 935 height 43
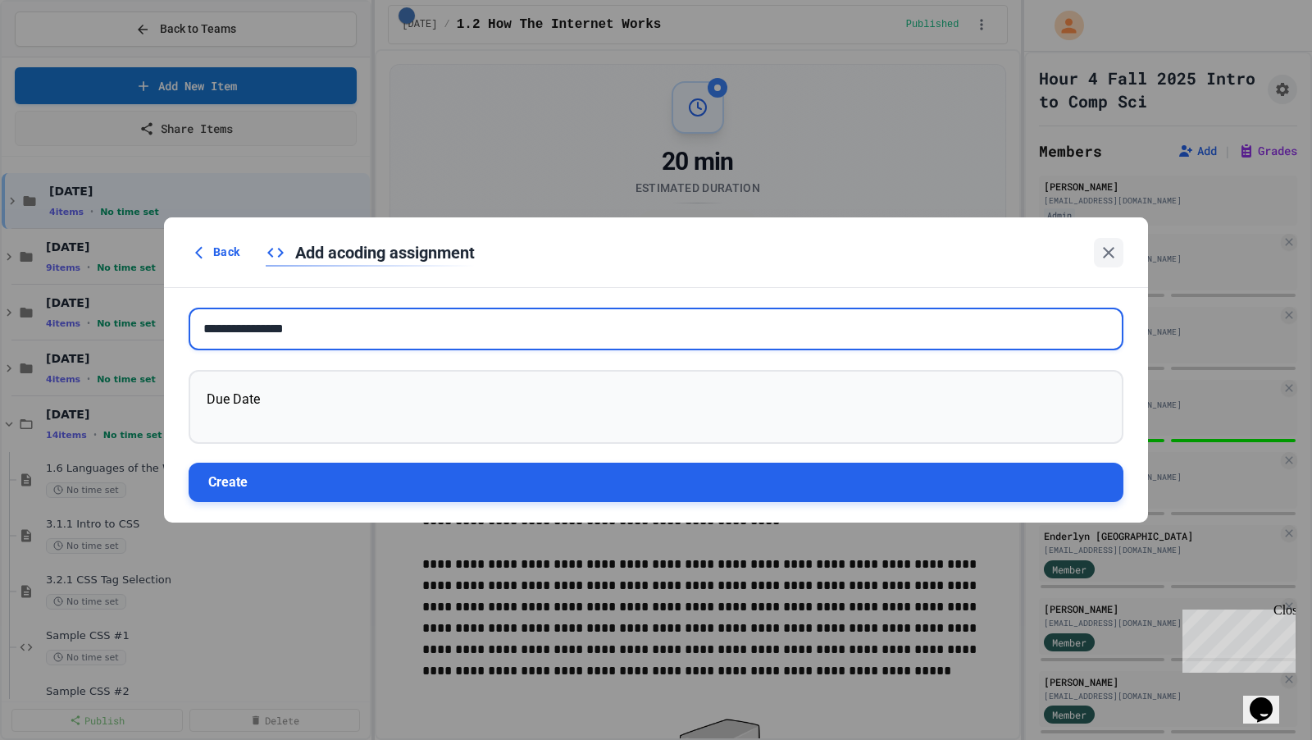
type input "**********"
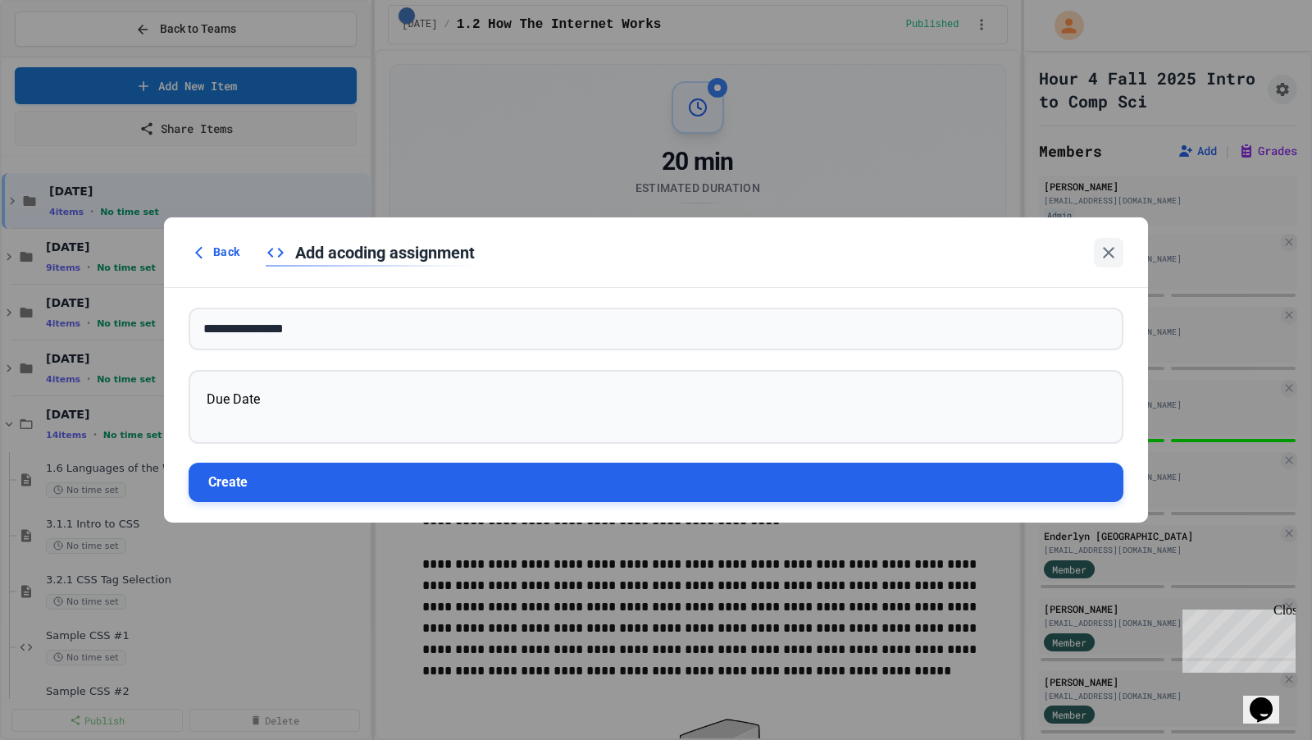
click at [477, 477] on button "Create" at bounding box center [656, 482] width 935 height 39
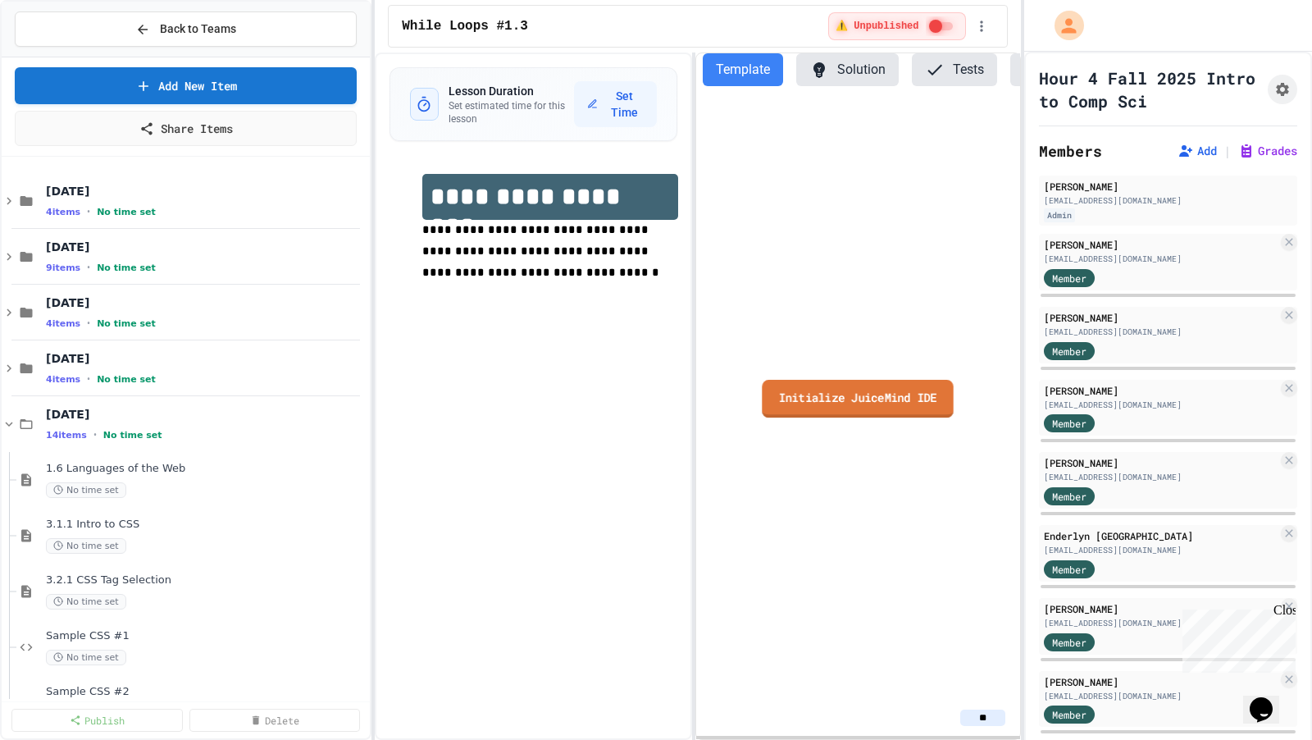
click at [855, 406] on link "Initialize JuiceMind IDE" at bounding box center [858, 398] width 191 height 38
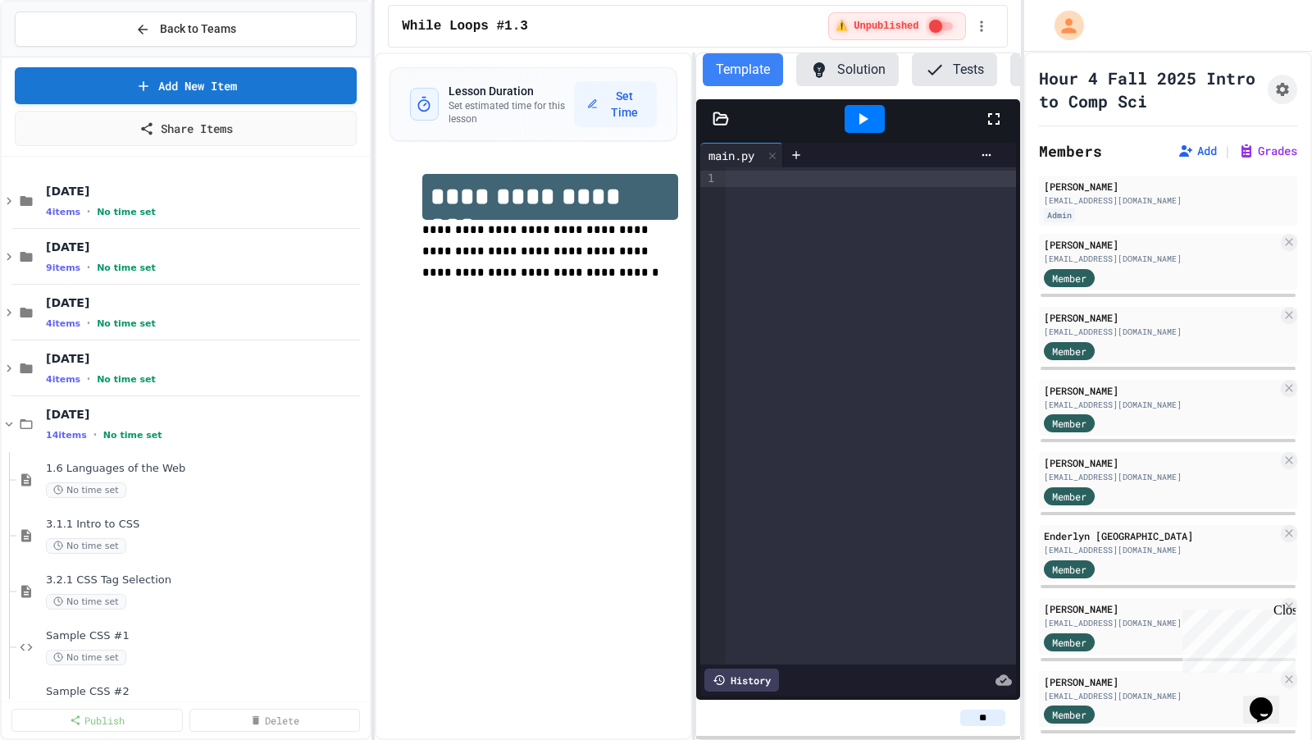
click at [805, 454] on div at bounding box center [871, 415] width 290 height 497
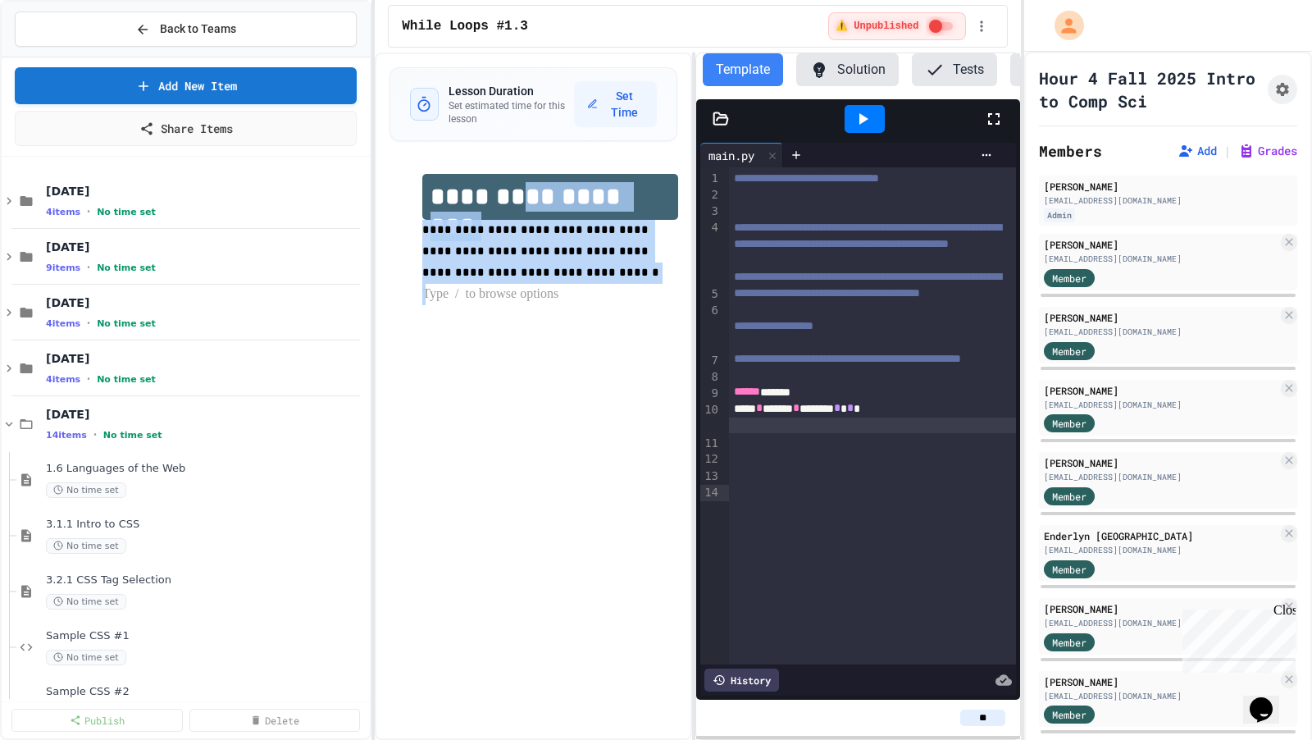
drag, startPoint x: 540, startPoint y: 283, endPoint x: 527, endPoint y: 197, distance: 87.1
click at [527, 197] on div "**********" at bounding box center [549, 239] width 255 height 131
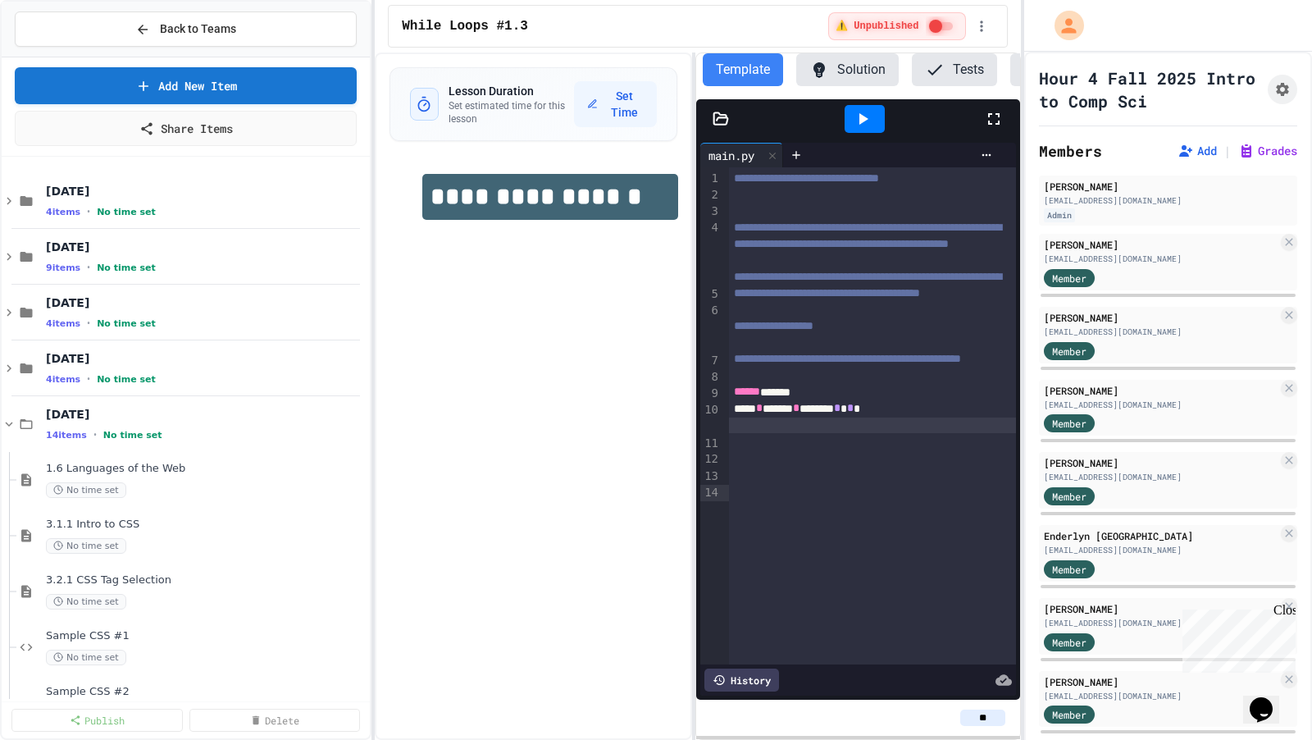
click at [609, 454] on div "**********" at bounding box center [533, 395] width 317 height 687
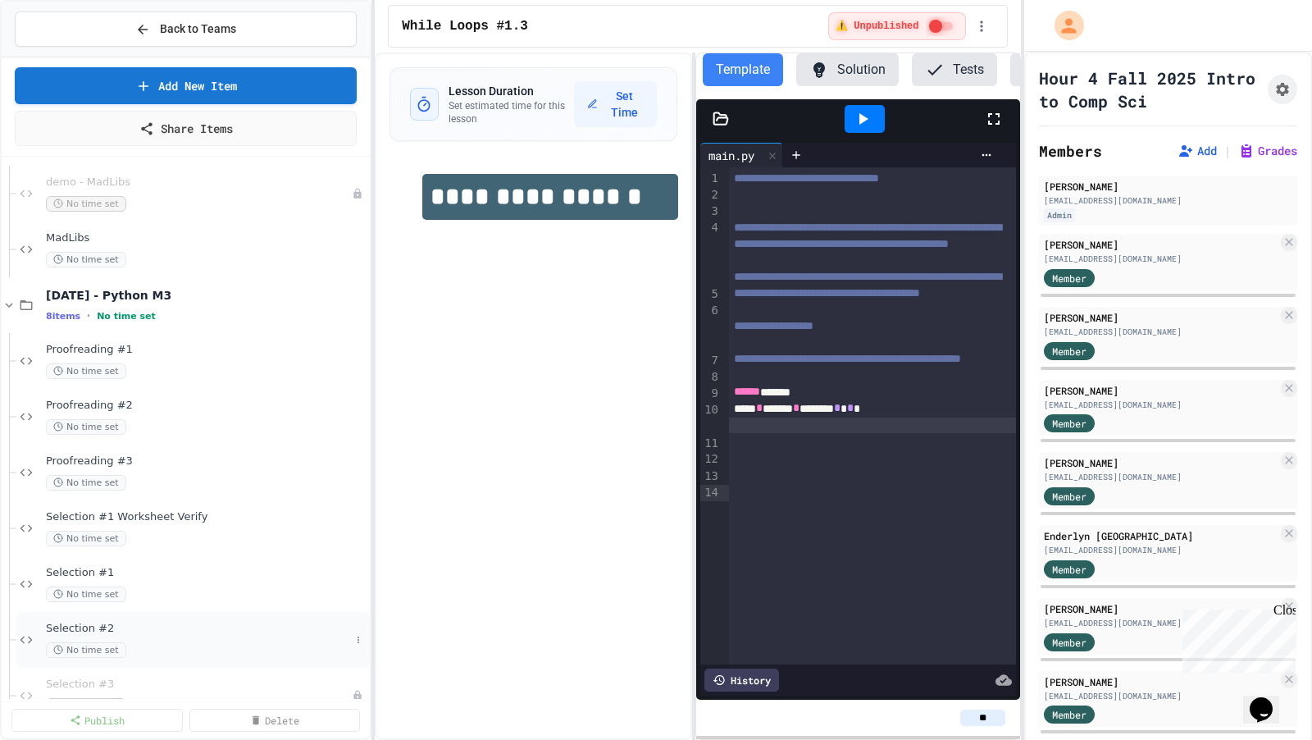
scroll to position [2496, 0]
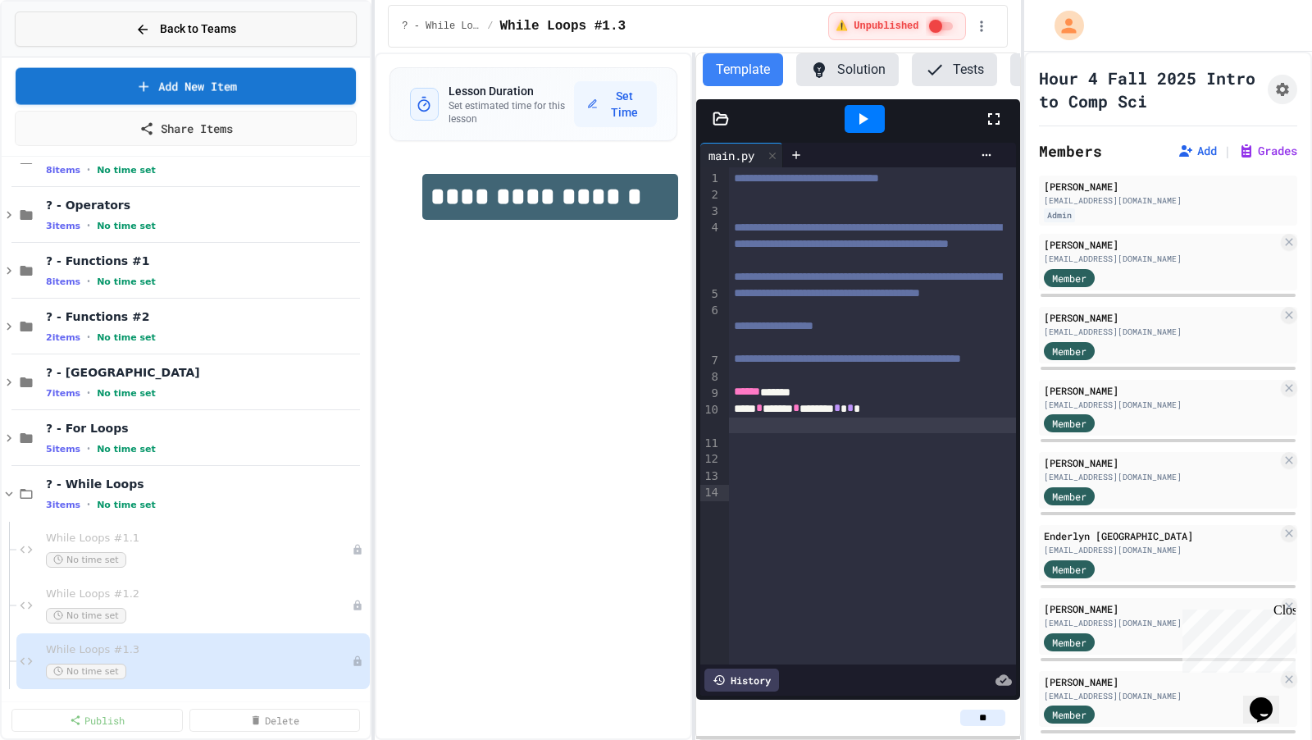
click at [189, 23] on span "Back to Teams" at bounding box center [198, 29] width 76 height 17
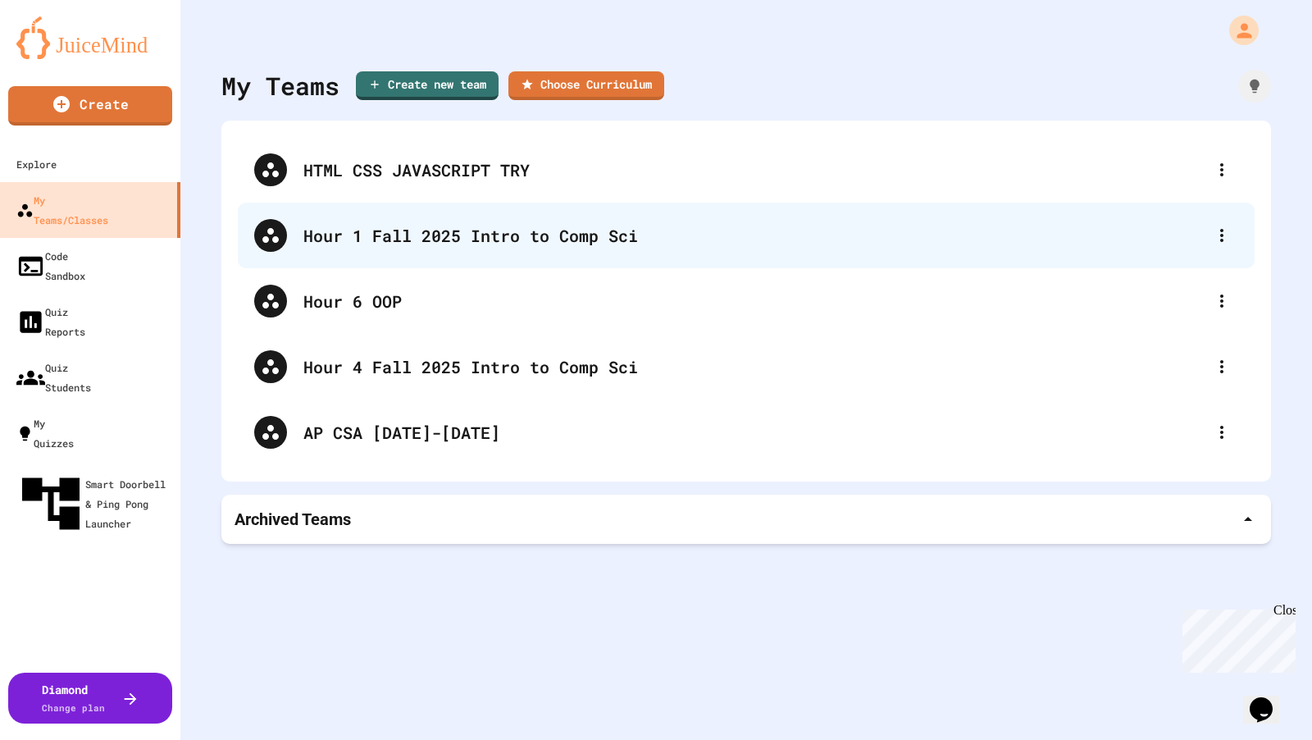
click at [437, 244] on div "Hour 1 Fall 2025 Intro to Comp Sci" at bounding box center [754, 235] width 902 height 25
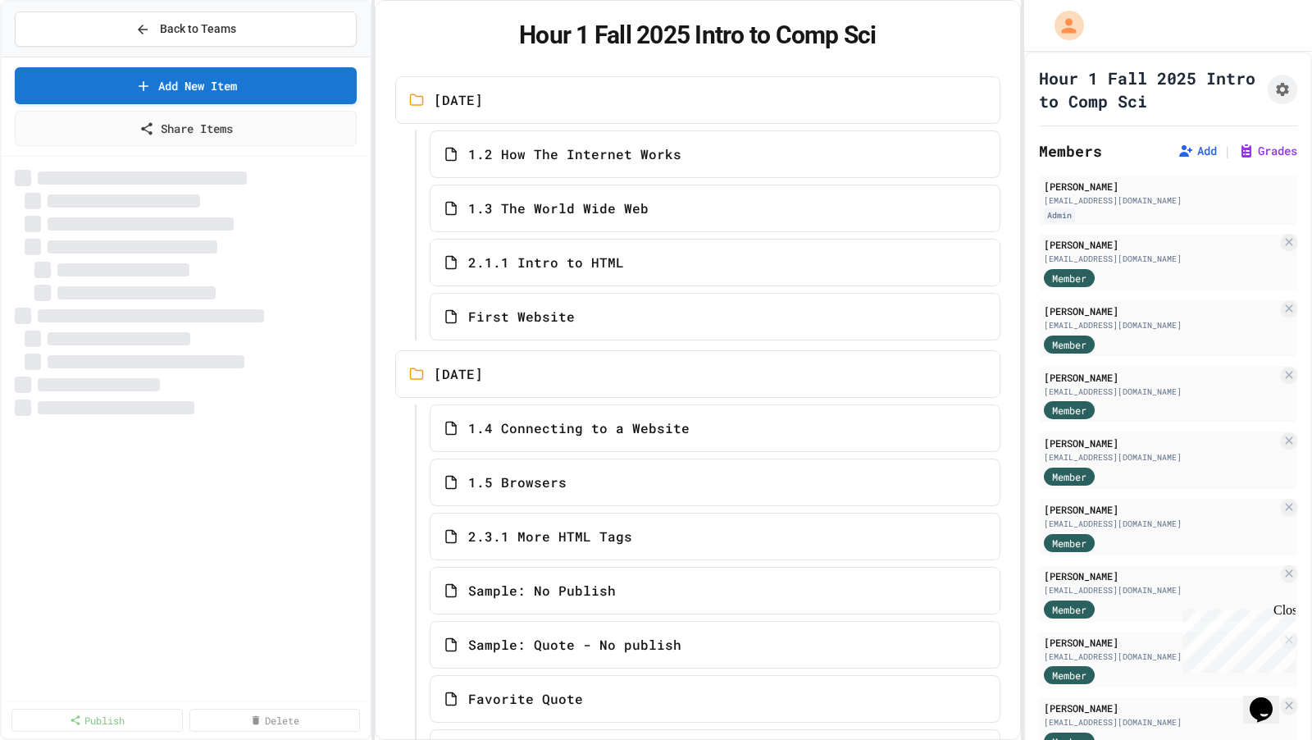
select select "***"
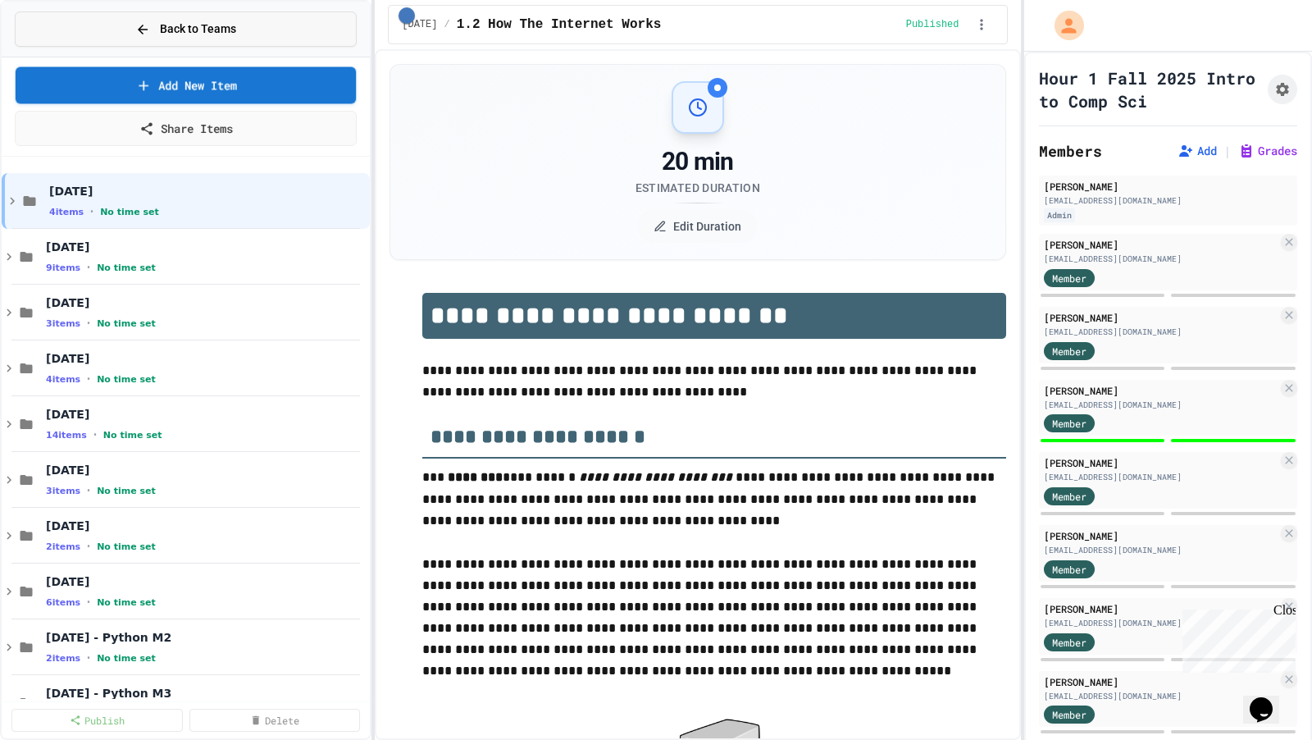
click at [234, 79] on link "Add New Item" at bounding box center [186, 84] width 341 height 37
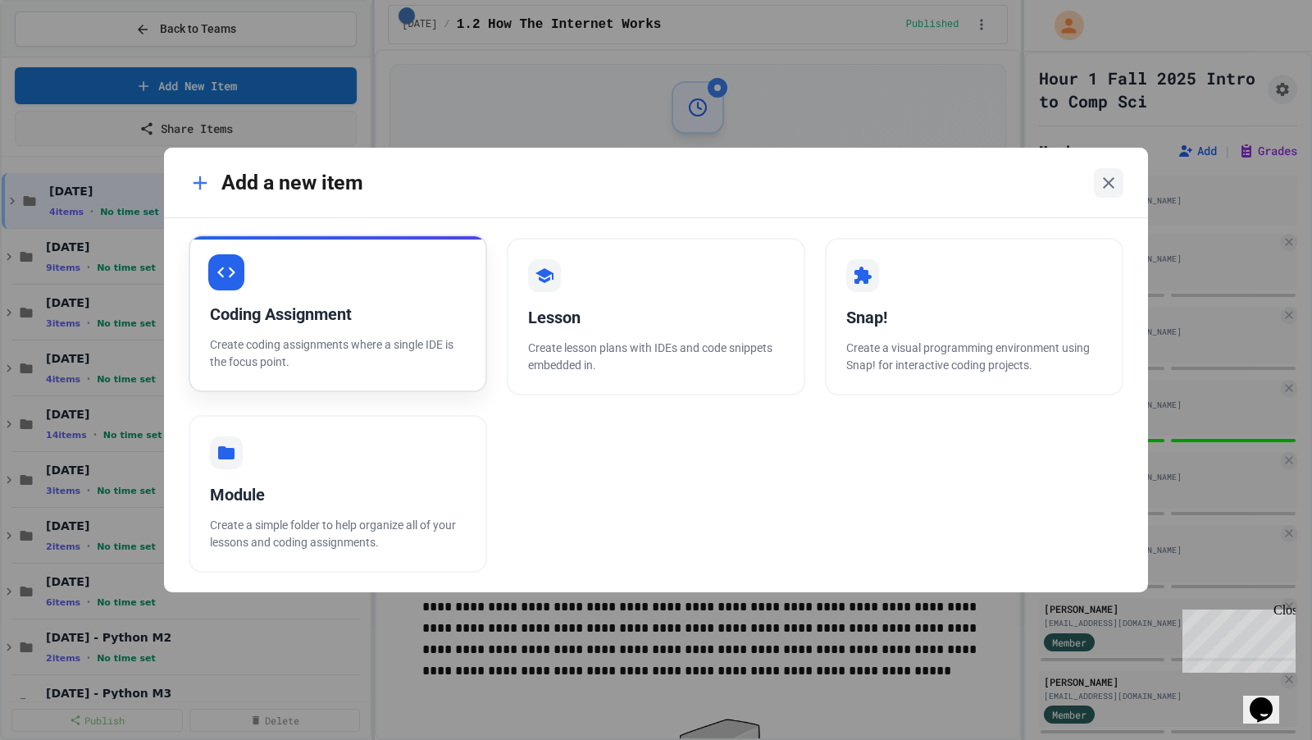
click at [423, 291] on div "Coding Assignment Create coding assignments where a single IDE is the focus poi…" at bounding box center [338, 313] width 299 height 157
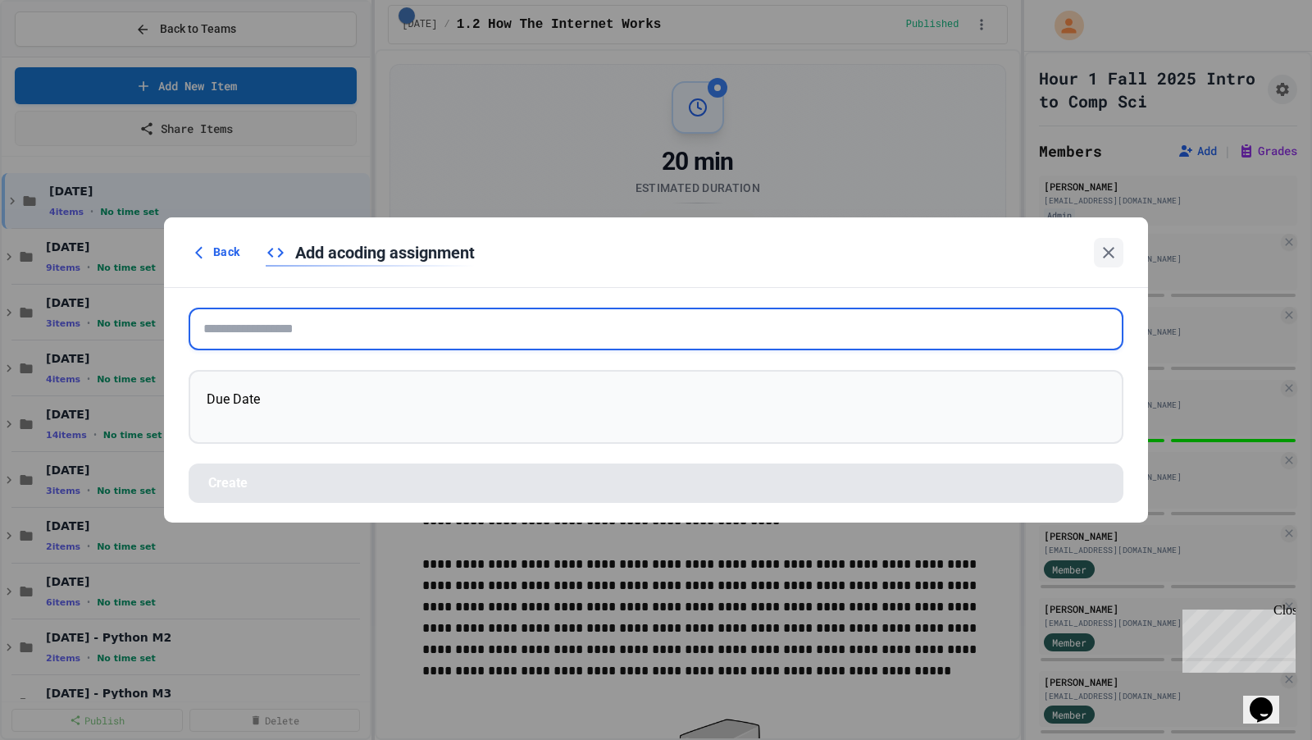
click at [457, 335] on input "text" at bounding box center [656, 329] width 935 height 43
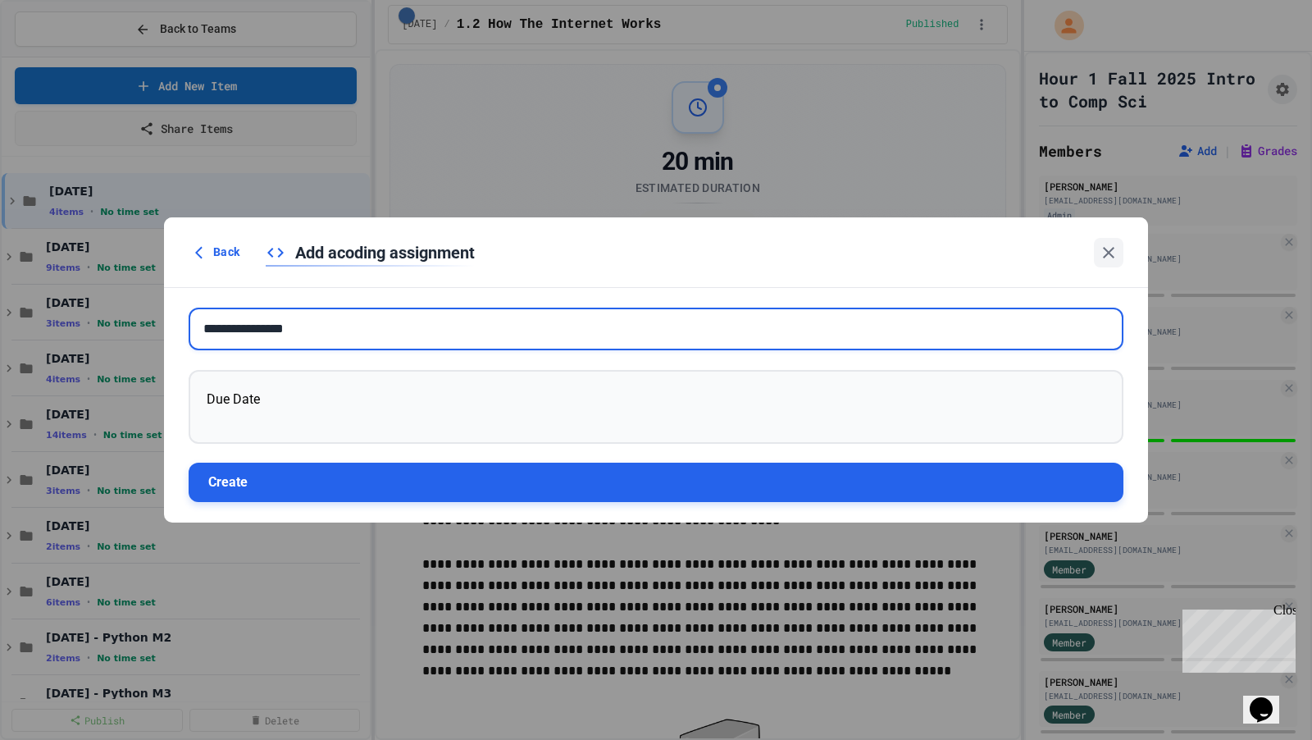
type input "**********"
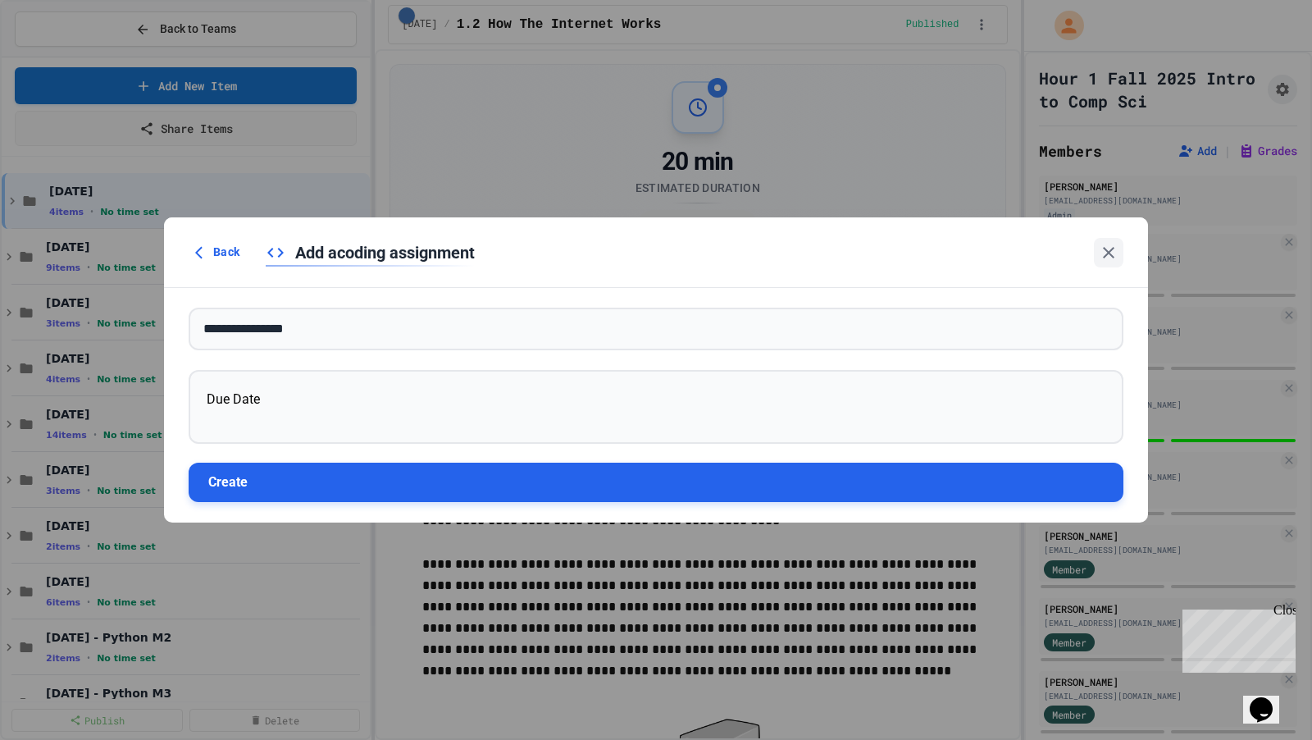
click at [417, 481] on button "Create" at bounding box center [656, 482] width 935 height 39
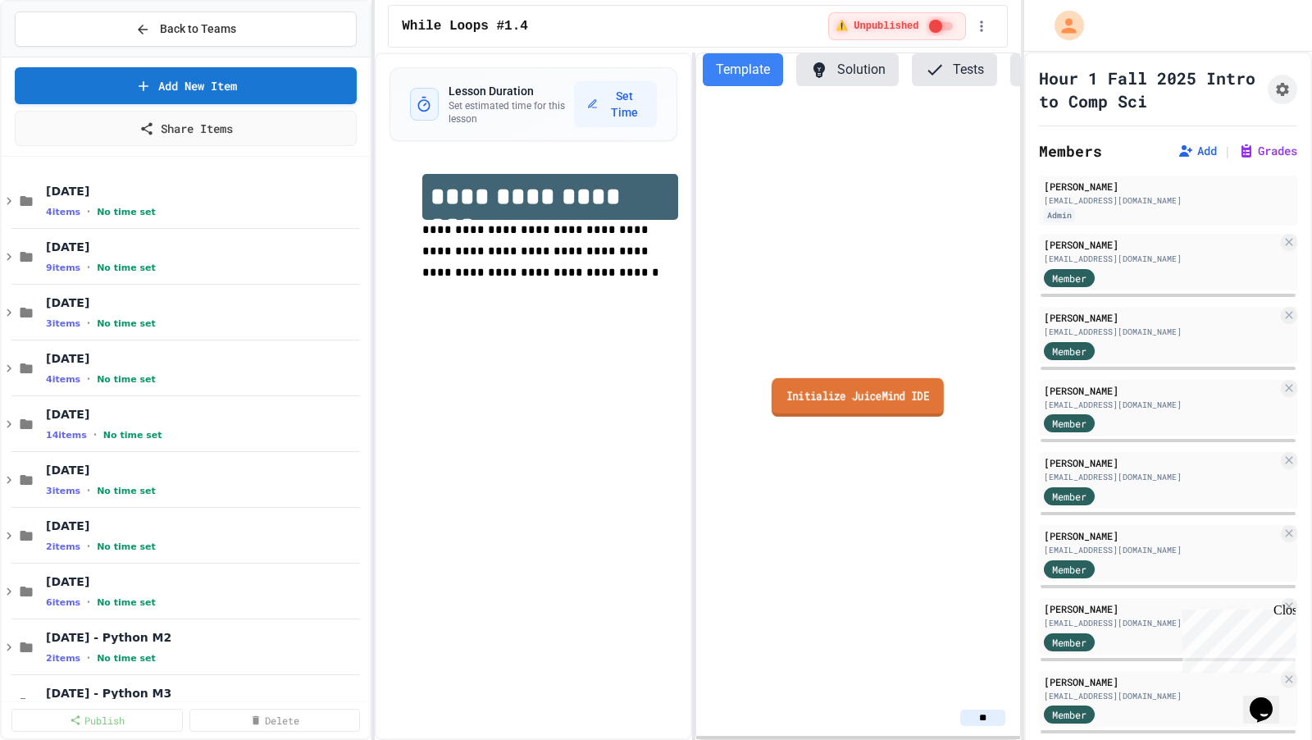
click at [772, 407] on link "Initialize JuiceMind IDE" at bounding box center [858, 396] width 172 height 39
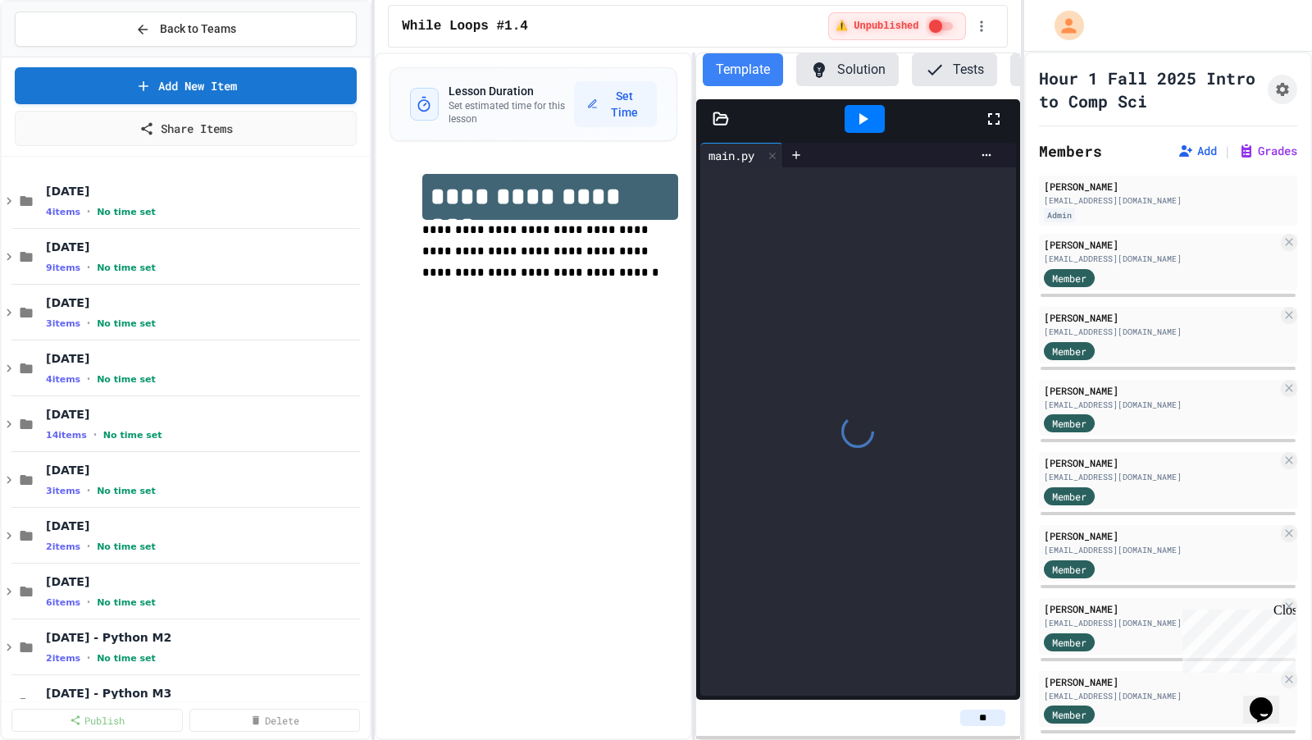
click at [800, 368] on div at bounding box center [857, 431] width 315 height 528
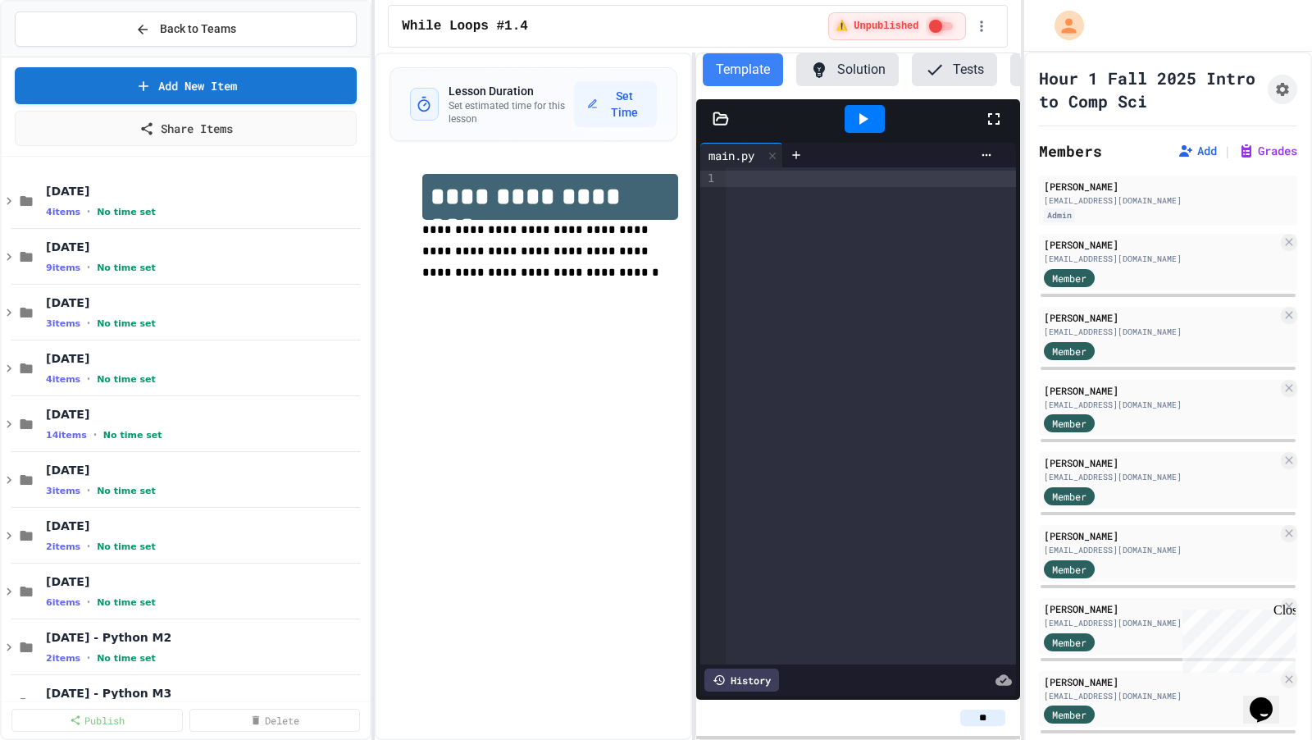
click at [865, 205] on div at bounding box center [871, 415] width 290 height 497
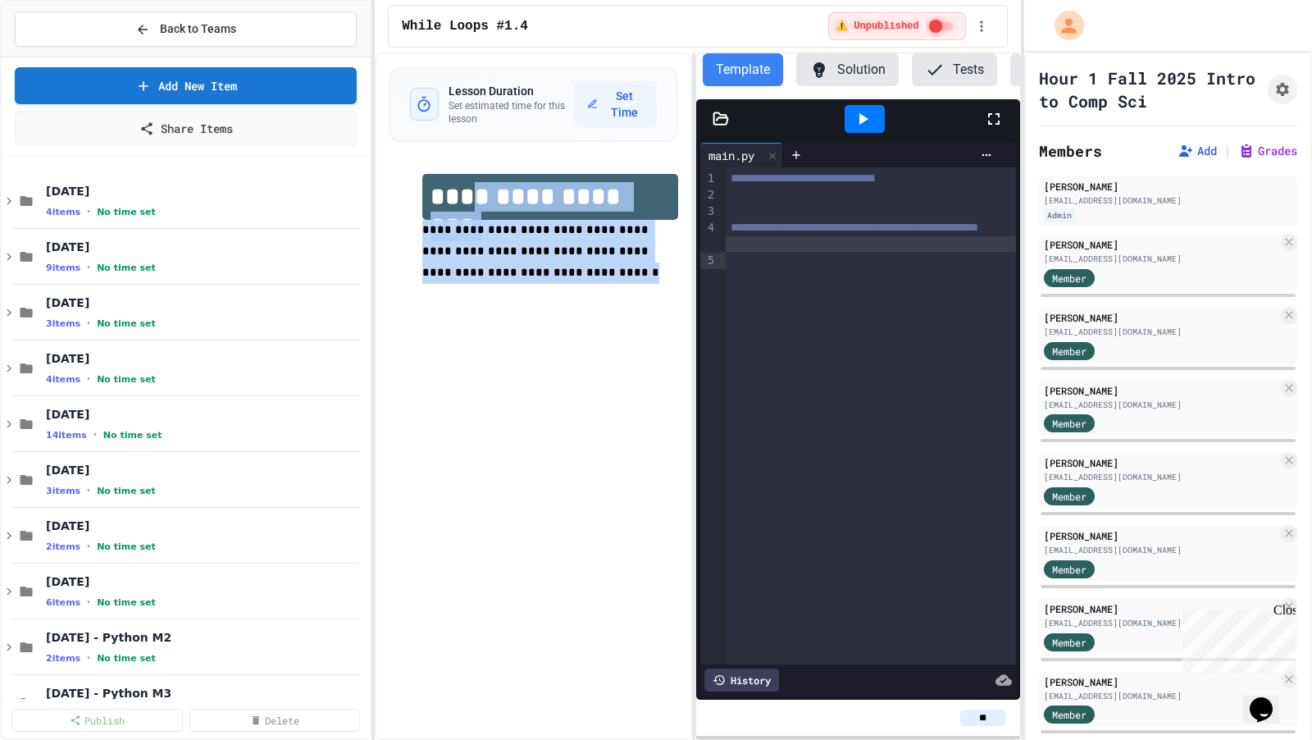
drag, startPoint x: 493, startPoint y: 272, endPoint x: 472, endPoint y: 203, distance: 72.7
click at [472, 203] on div "**********" at bounding box center [549, 239] width 255 height 131
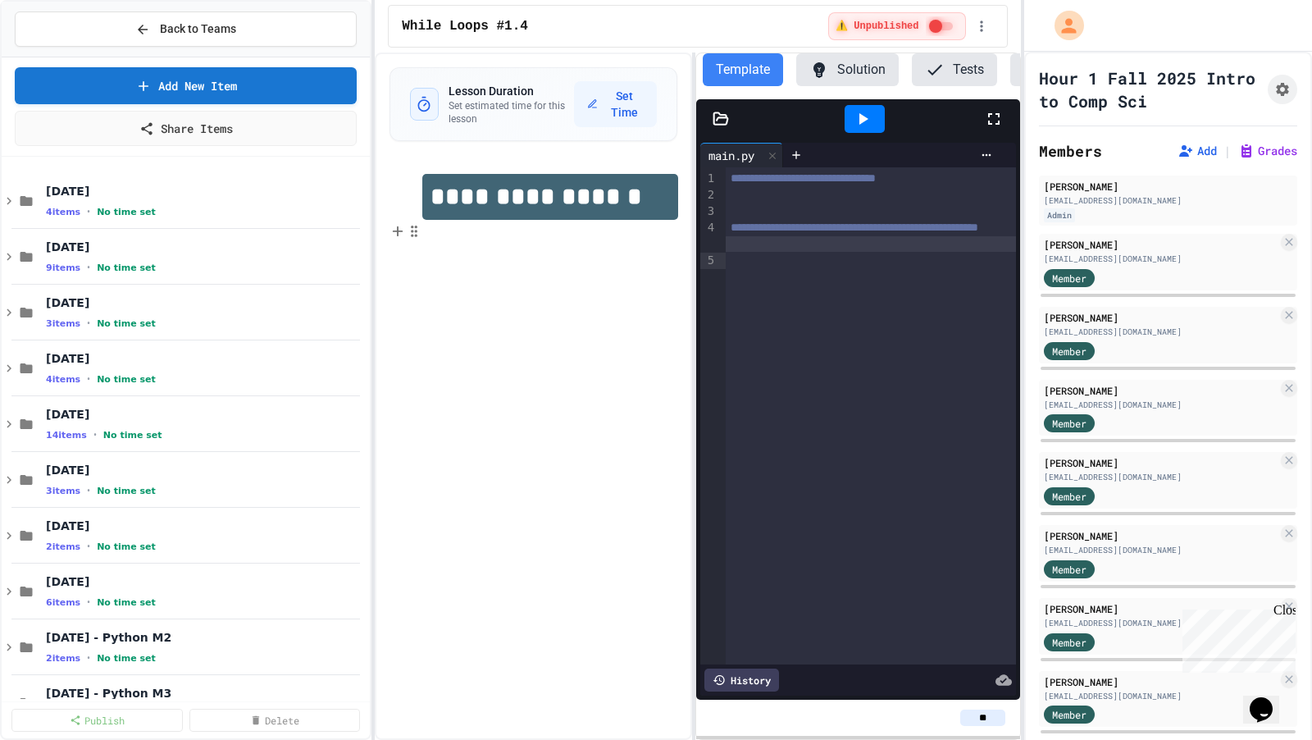
click at [486, 324] on div "**********" at bounding box center [533, 395] width 317 height 687
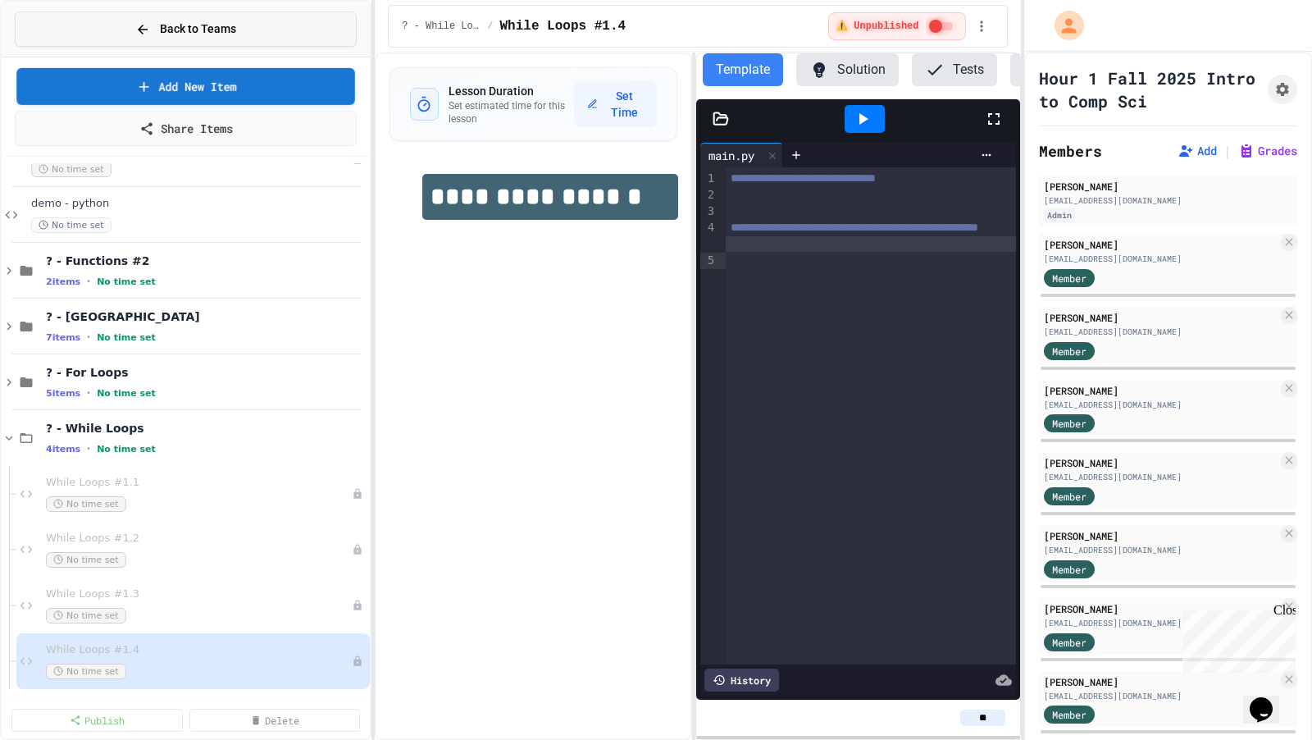
click at [250, 22] on button "Back to Teams" at bounding box center [186, 28] width 342 height 35
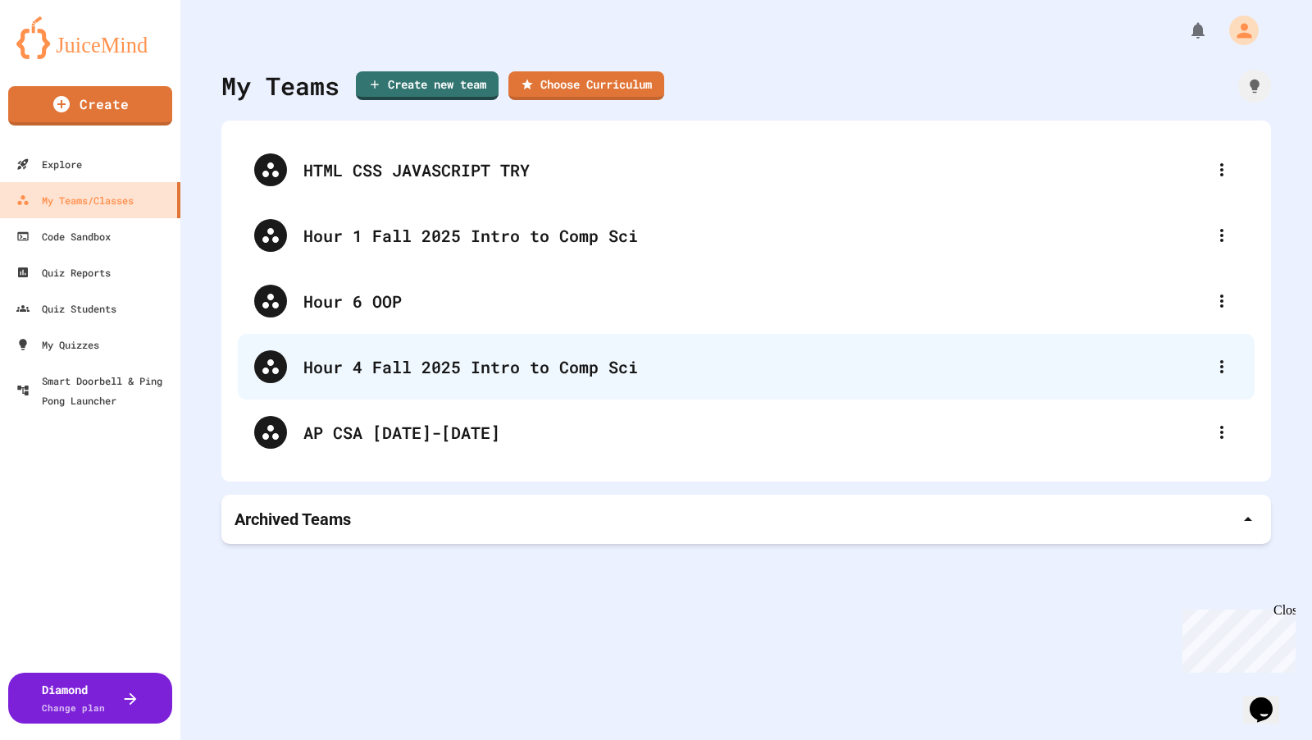
click at [504, 346] on div "Hour 4 Fall 2025 Intro to Comp Sci" at bounding box center [746, 367] width 1017 height 66
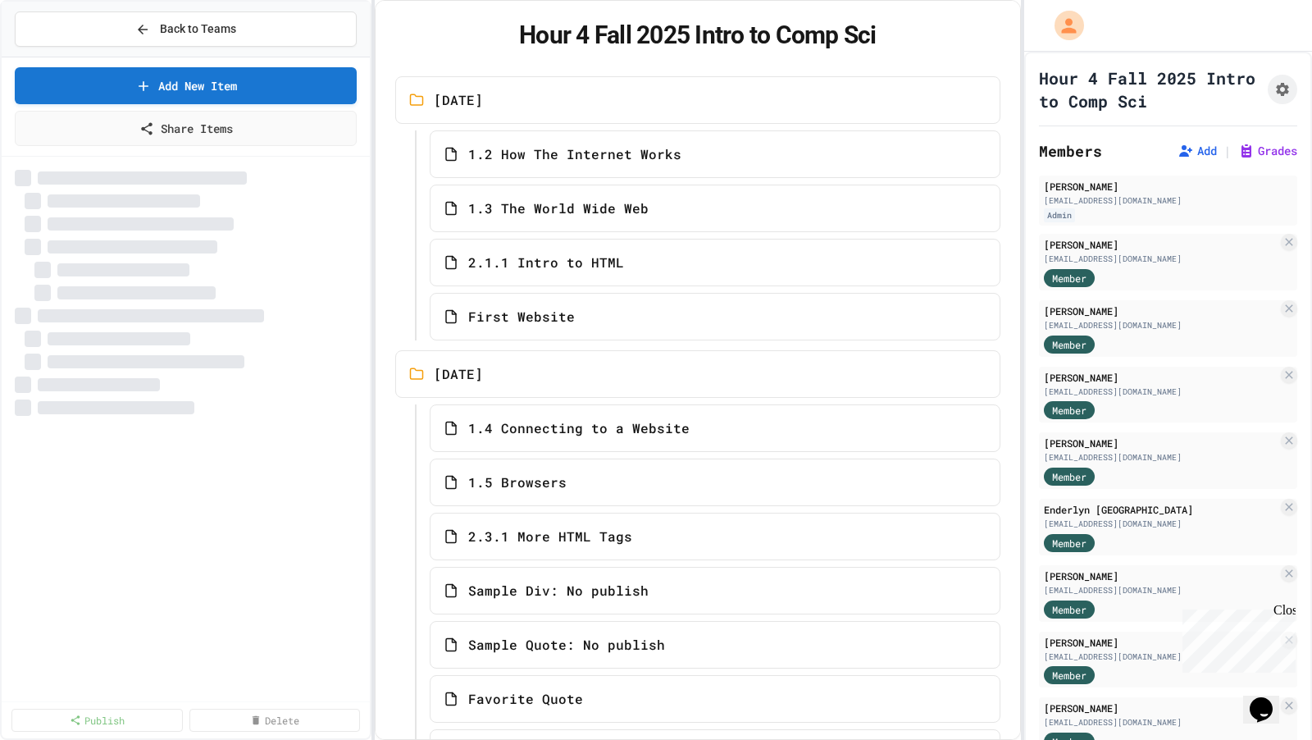
select select "***"
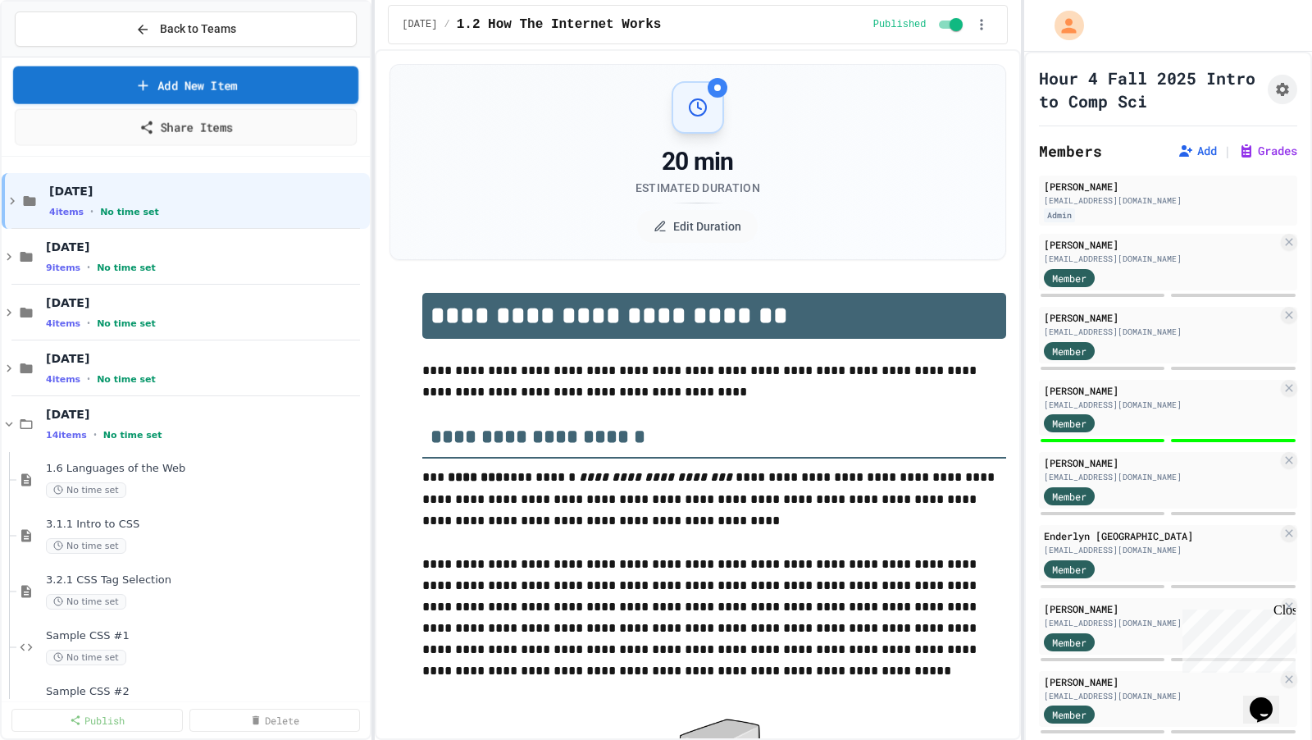
click at [293, 82] on link "Add New Item" at bounding box center [185, 85] width 345 height 38
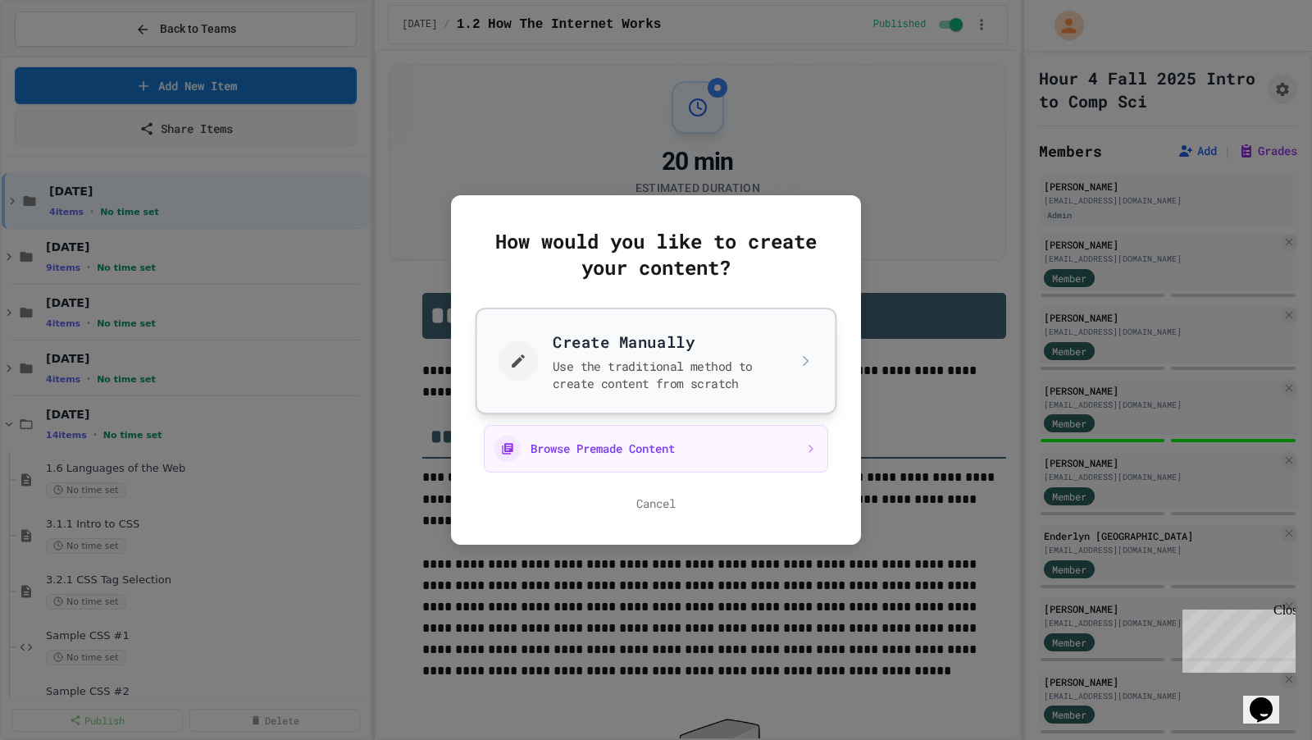
click at [544, 383] on button "Create Manually Use the traditional method to create content from scratch" at bounding box center [657, 361] width 362 height 107
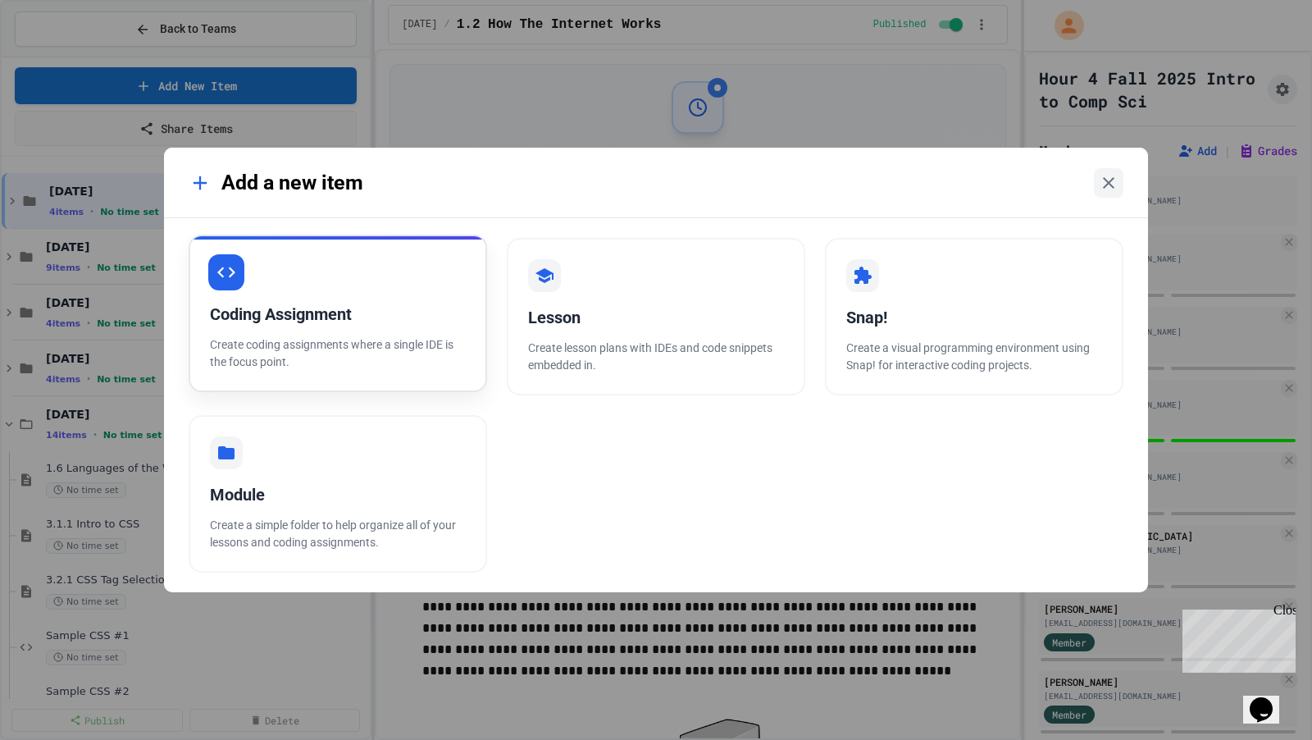
click at [421, 280] on div "Coding Assignment Create coding assignments where a single IDE is the focus poi…" at bounding box center [338, 313] width 299 height 157
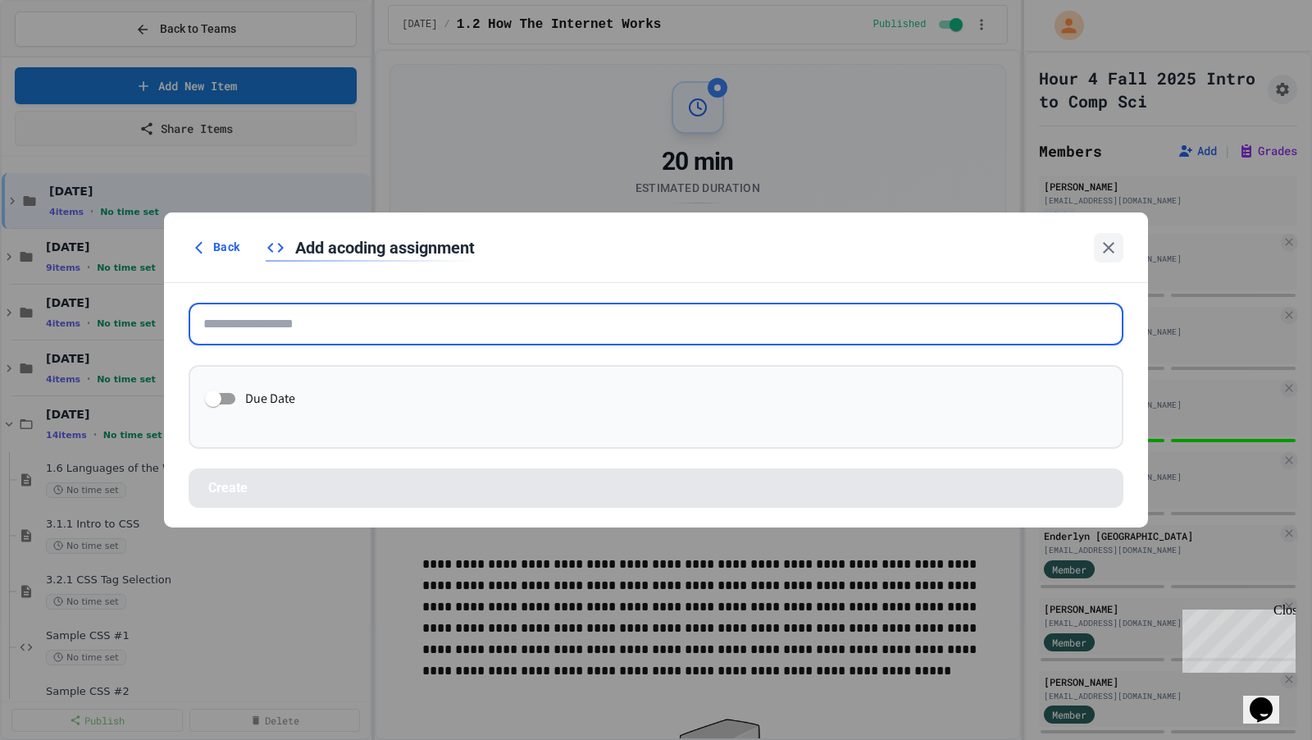
click at [530, 328] on input "text" at bounding box center [656, 324] width 935 height 43
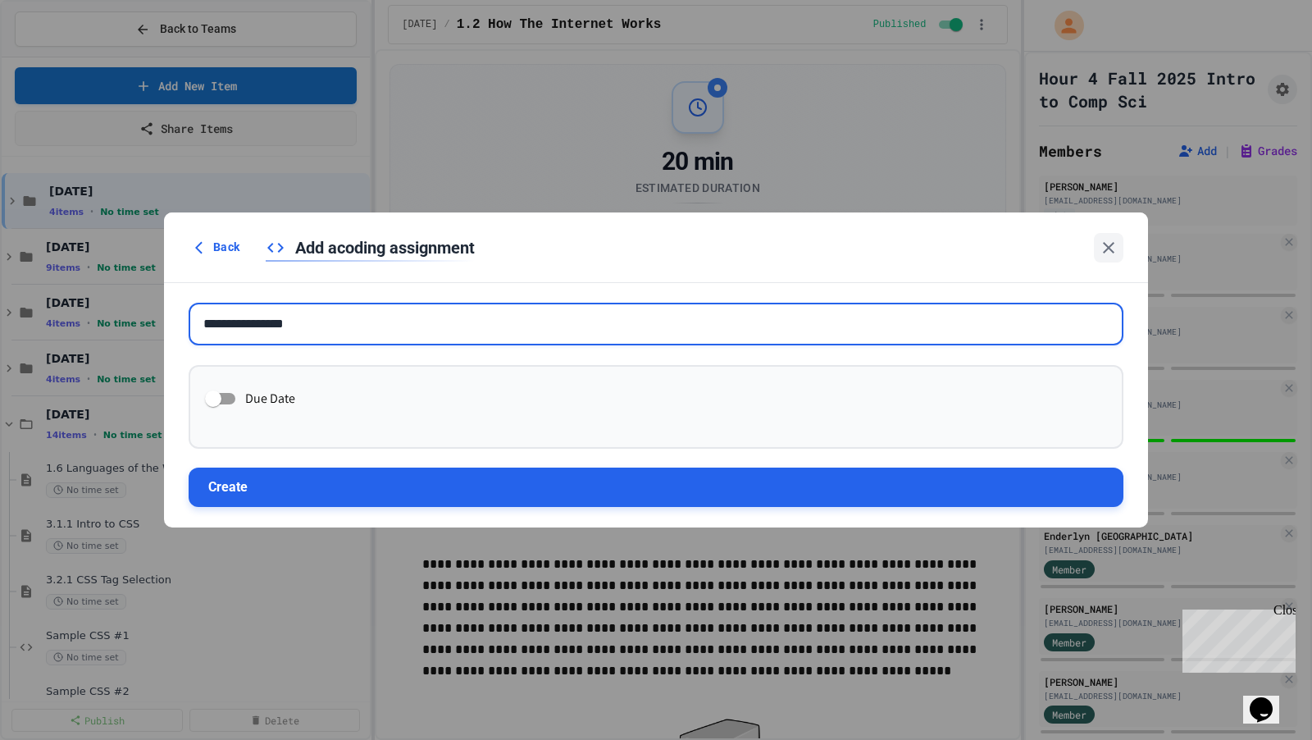
type input "**********"
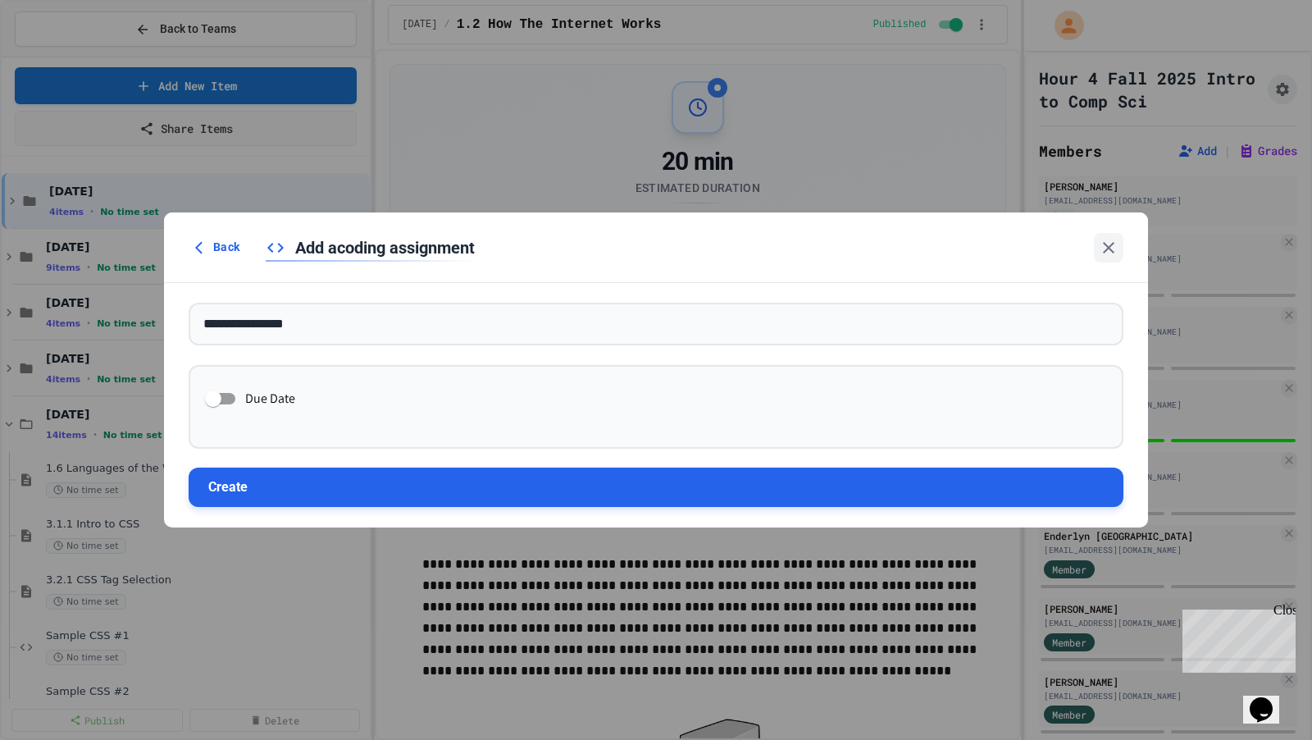
click at [524, 481] on button "Create" at bounding box center [656, 487] width 935 height 39
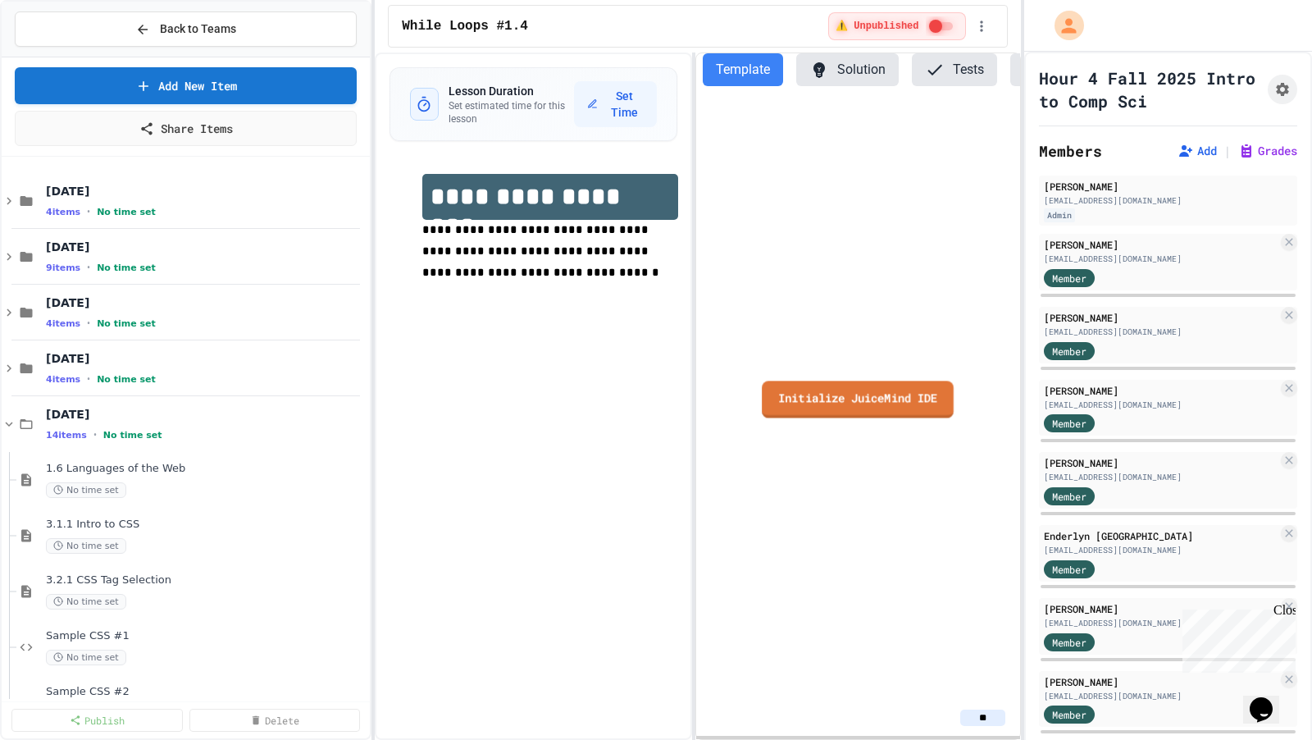
click at [807, 390] on link "Initialize JuiceMind IDE" at bounding box center [858, 399] width 192 height 37
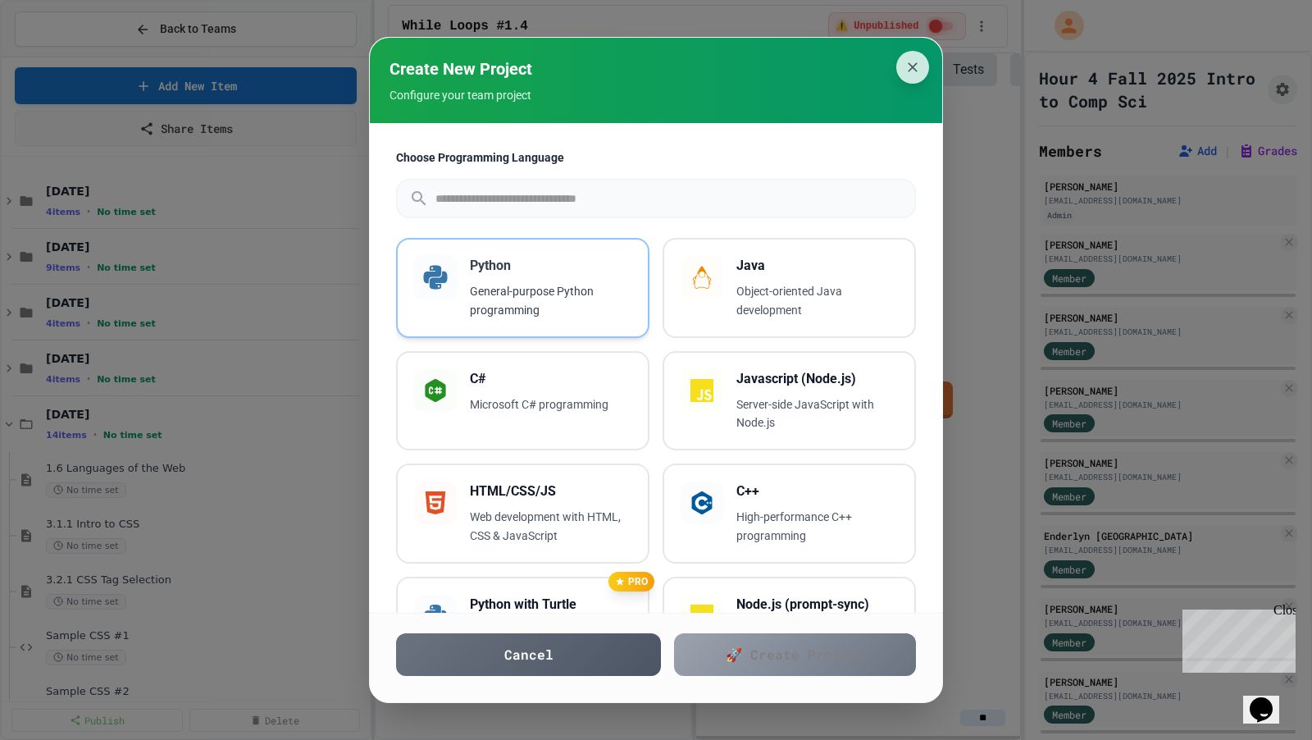
click at [589, 305] on p "General-purpose Python programming" at bounding box center [551, 301] width 162 height 38
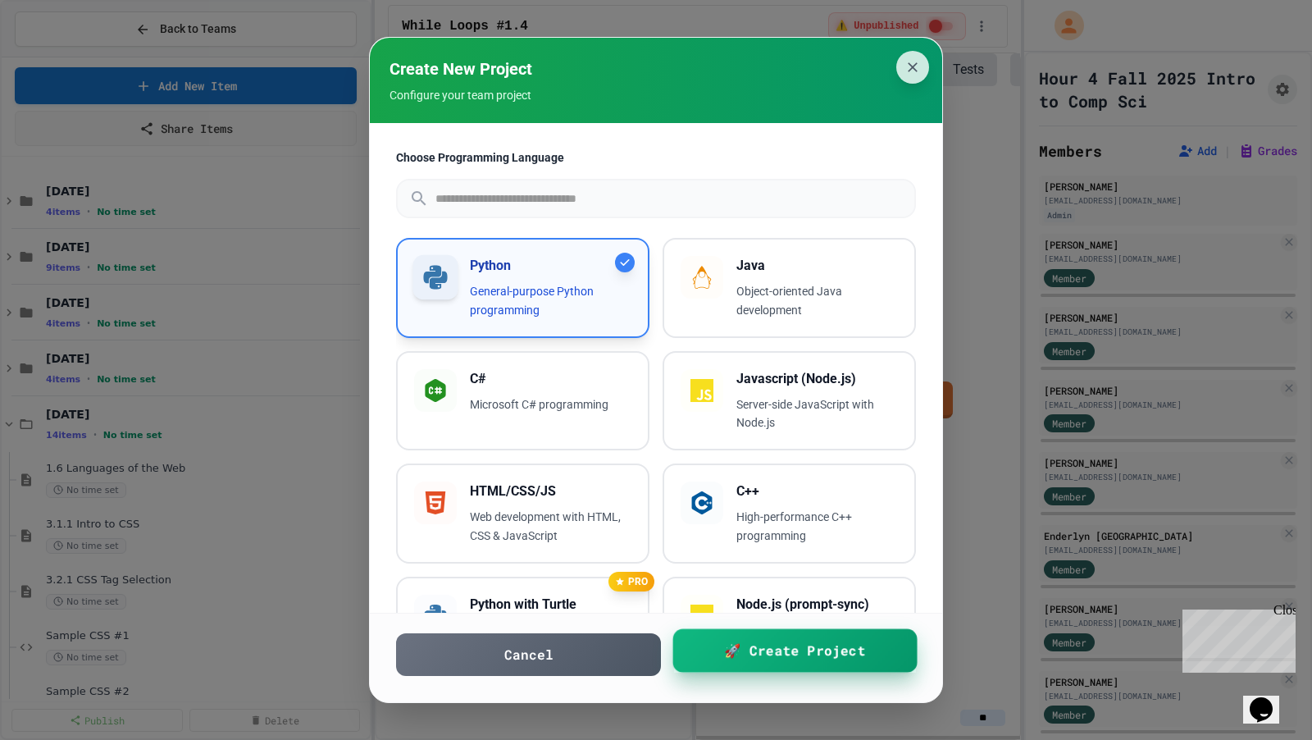
click at [715, 659] on link "🚀 Create Project" at bounding box center [795, 650] width 244 height 43
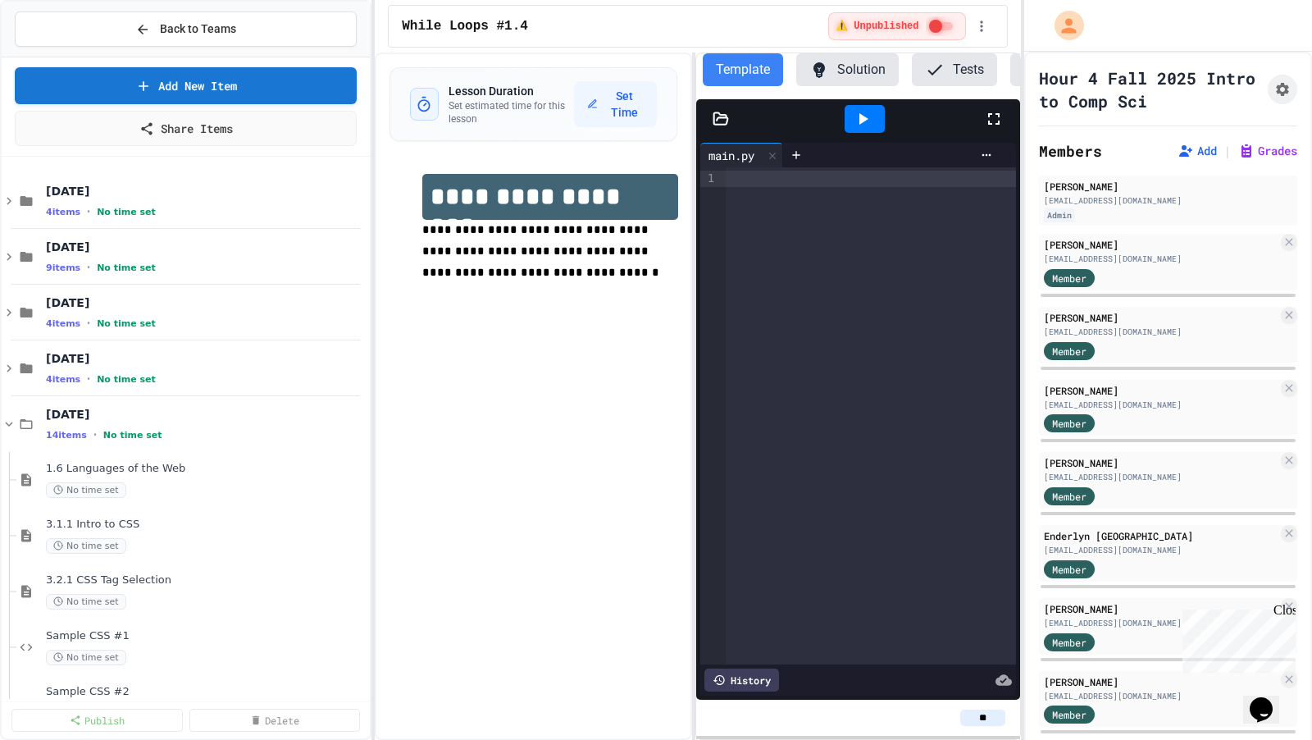
click at [829, 349] on div at bounding box center [871, 415] width 290 height 497
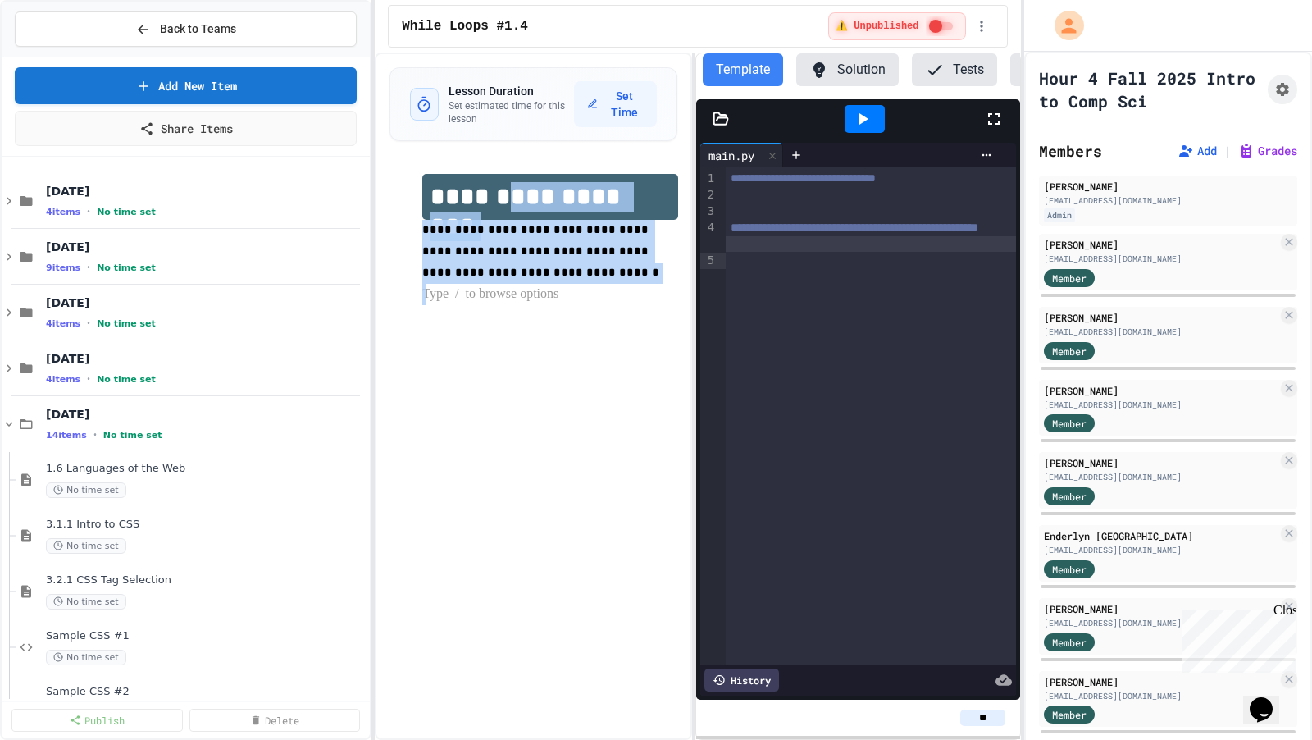
drag, startPoint x: 529, startPoint y: 283, endPoint x: 514, endPoint y: 199, distance: 85.0
click at [514, 199] on div "**********" at bounding box center [549, 239] width 255 height 131
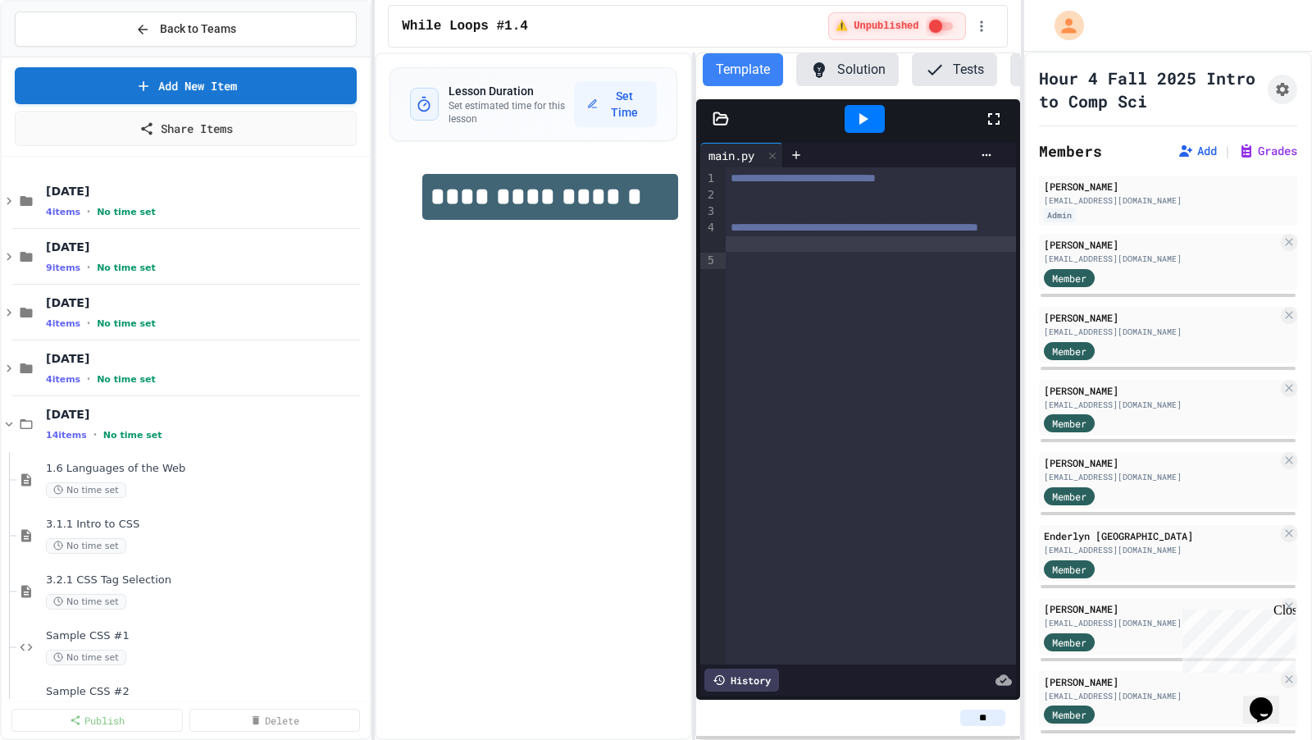
click at [512, 258] on div "**********" at bounding box center [533, 395] width 317 height 687
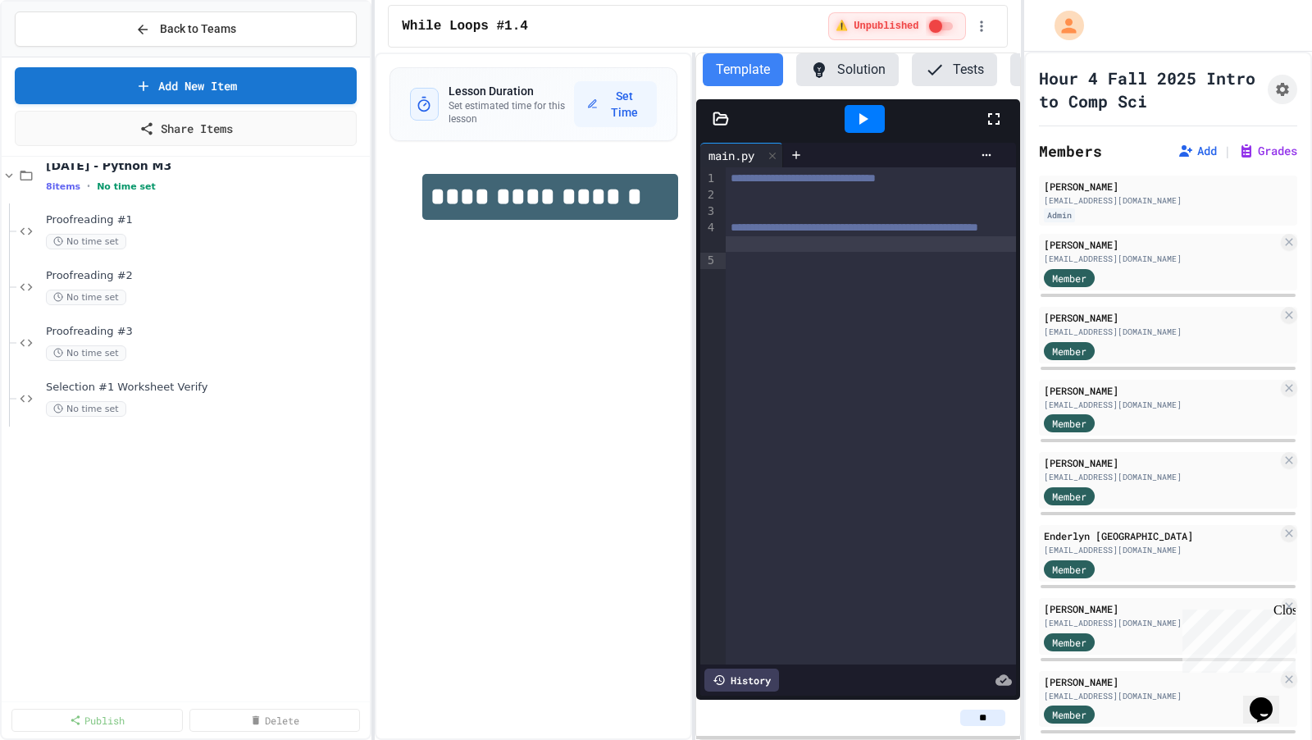
scroll to position [2552, 0]
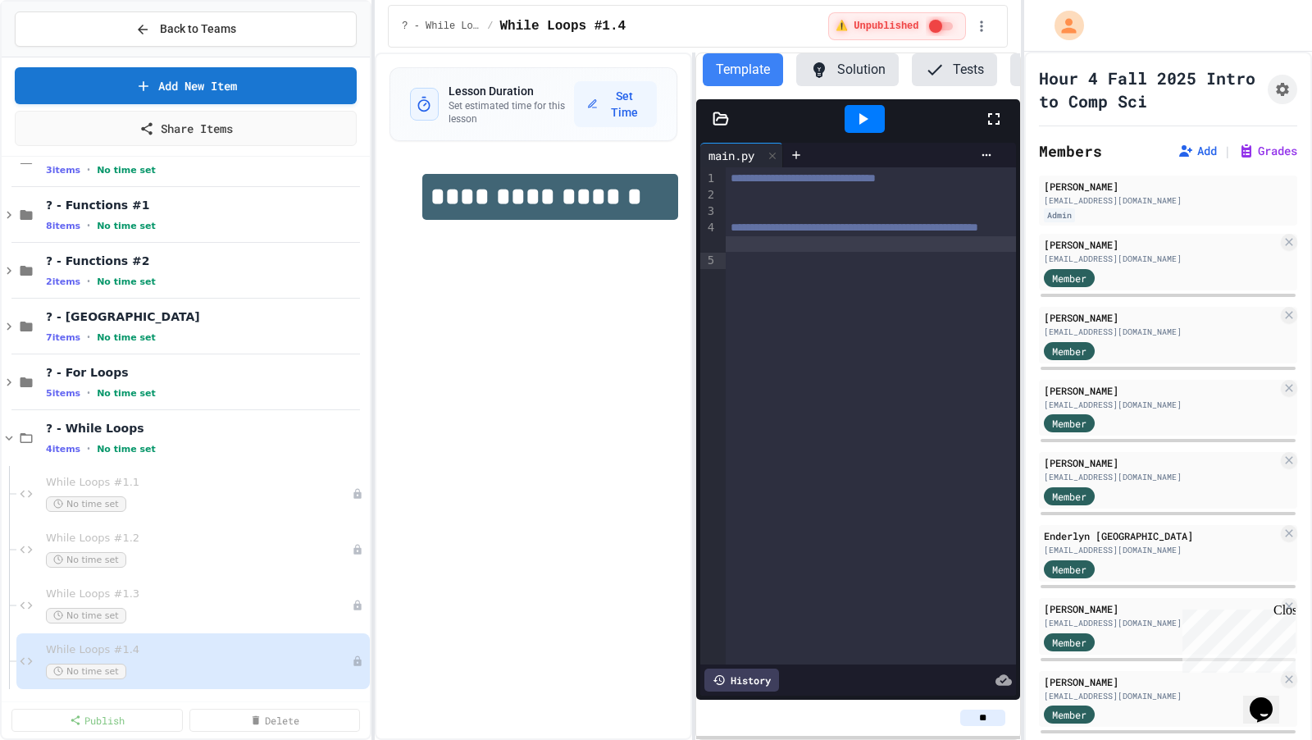
drag, startPoint x: 162, startPoint y: 664, endPoint x: 756, endPoint y: 6, distance: 887.3
click at [239, 34] on button "Back to Teams" at bounding box center [186, 28] width 342 height 35
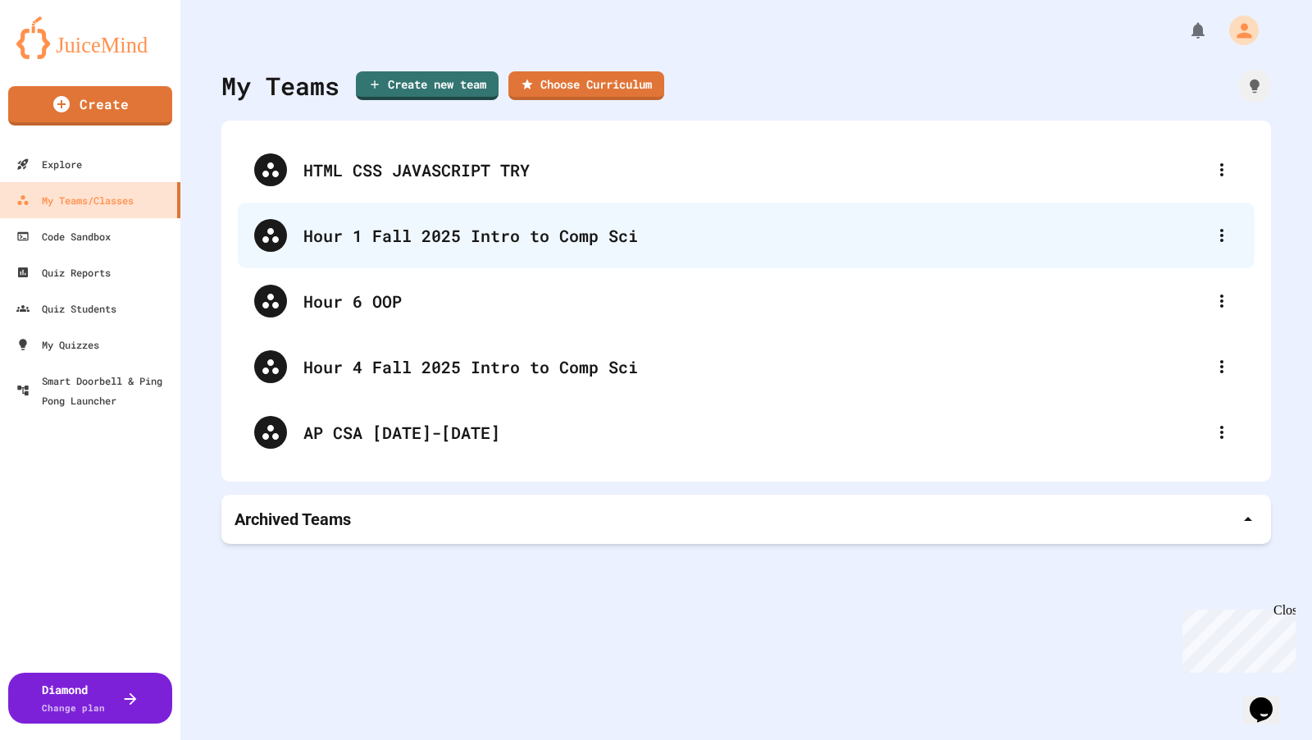
click at [397, 251] on div "Hour 1 Fall 2025 Intro to Comp Sci" at bounding box center [746, 236] width 1017 height 66
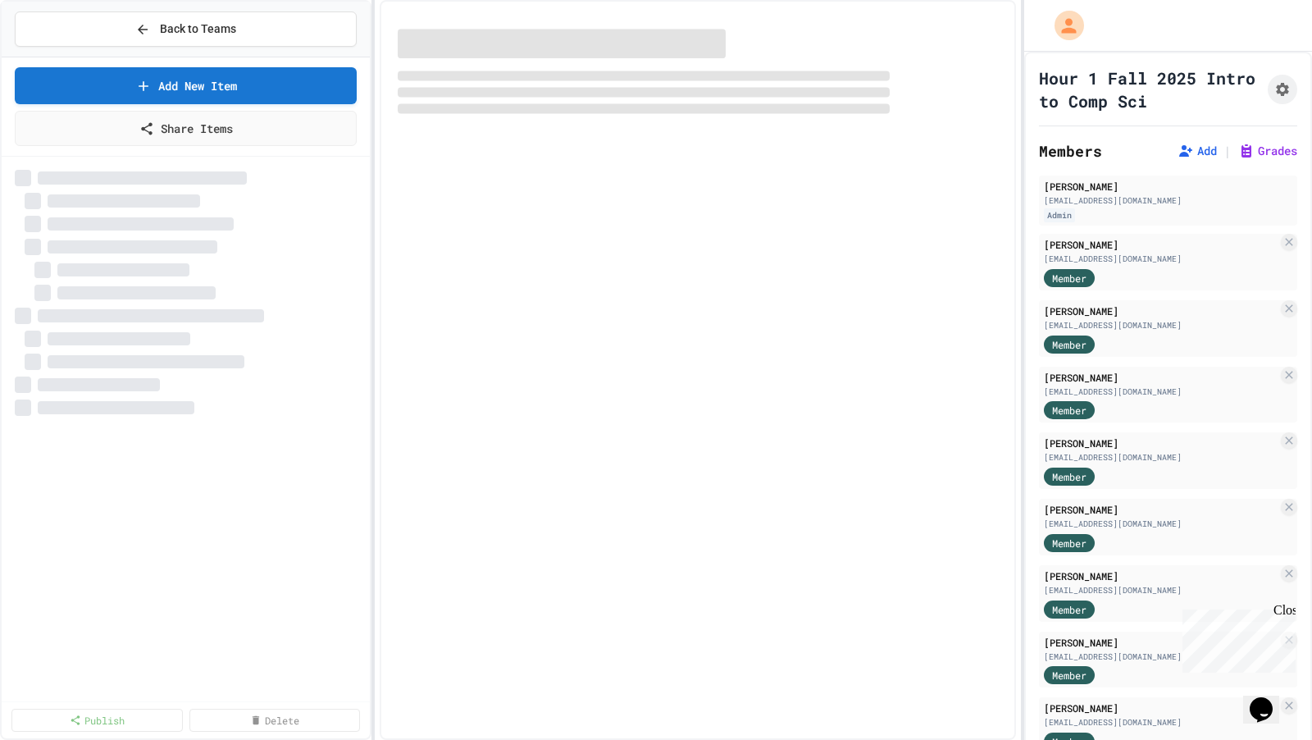
select select "***"
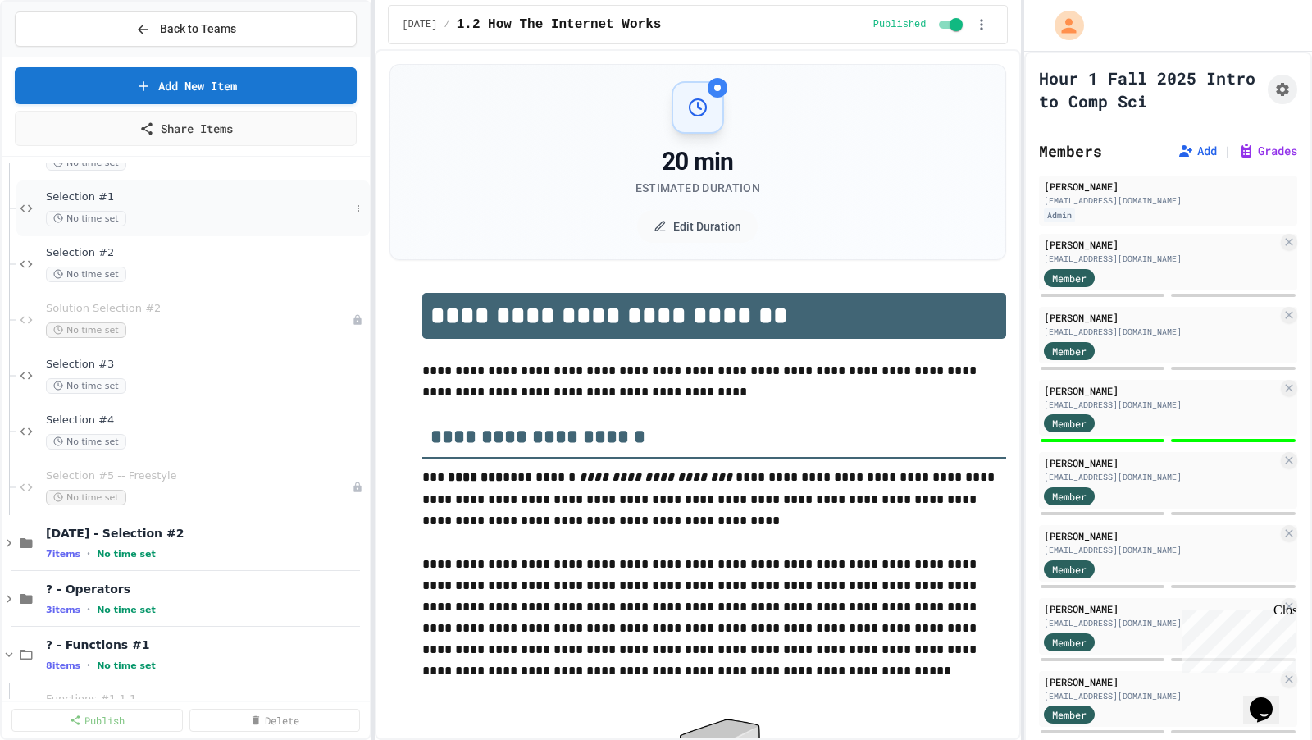
scroll to position [793, 0]
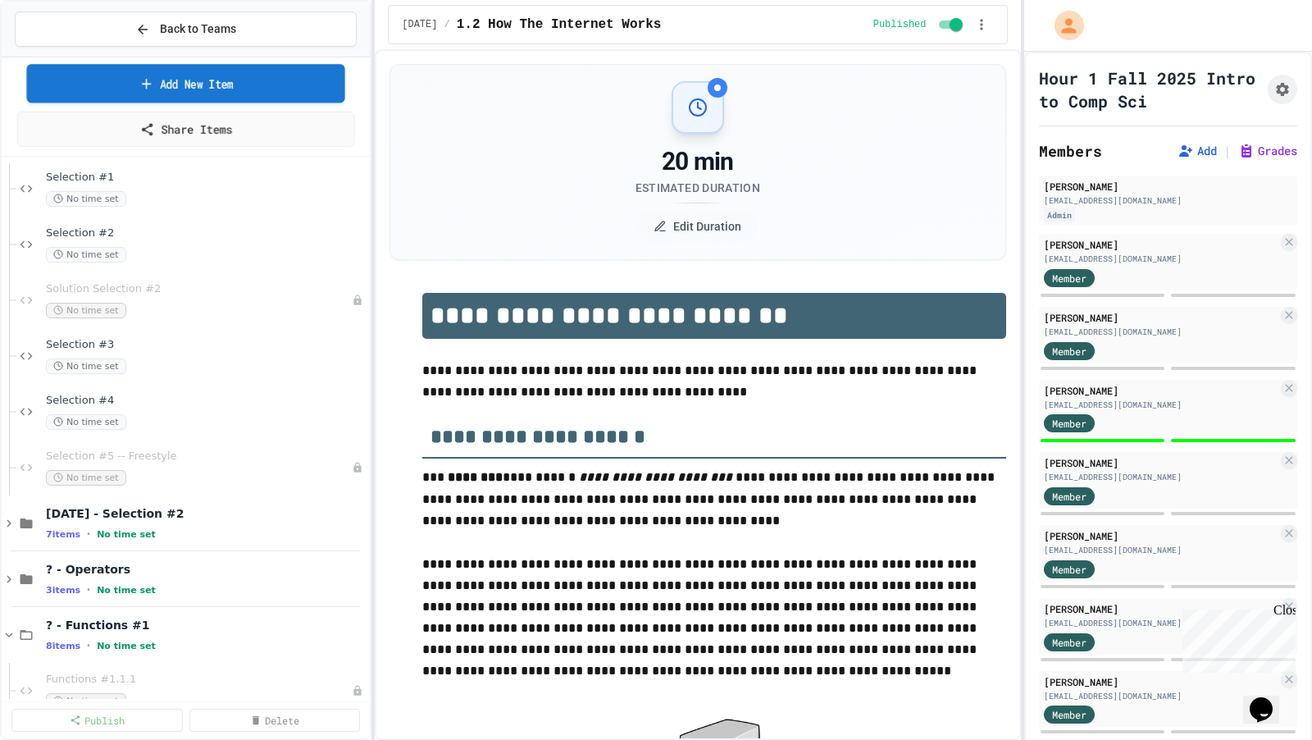
click at [212, 87] on link "Add New Item" at bounding box center [185, 83] width 318 height 39
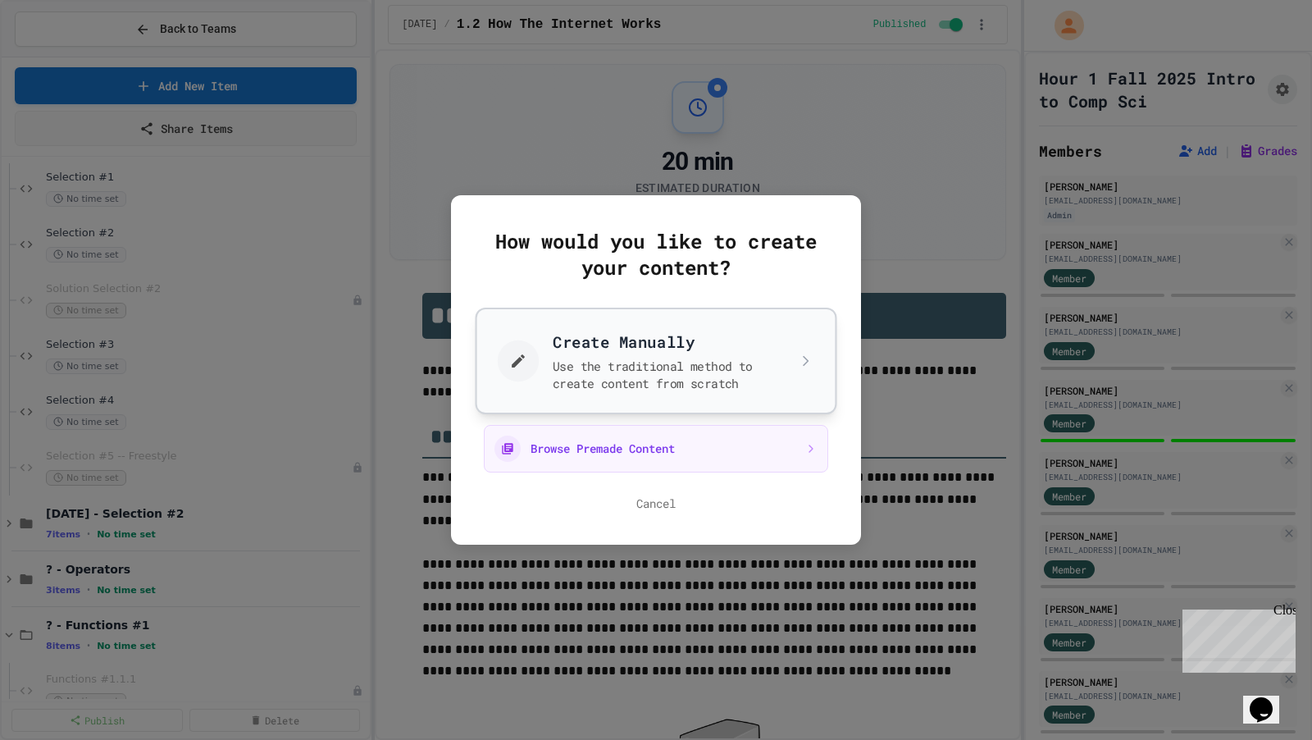
click at [548, 355] on button "Create Manually Use the traditional method to create content from scratch" at bounding box center [657, 361] width 362 height 107
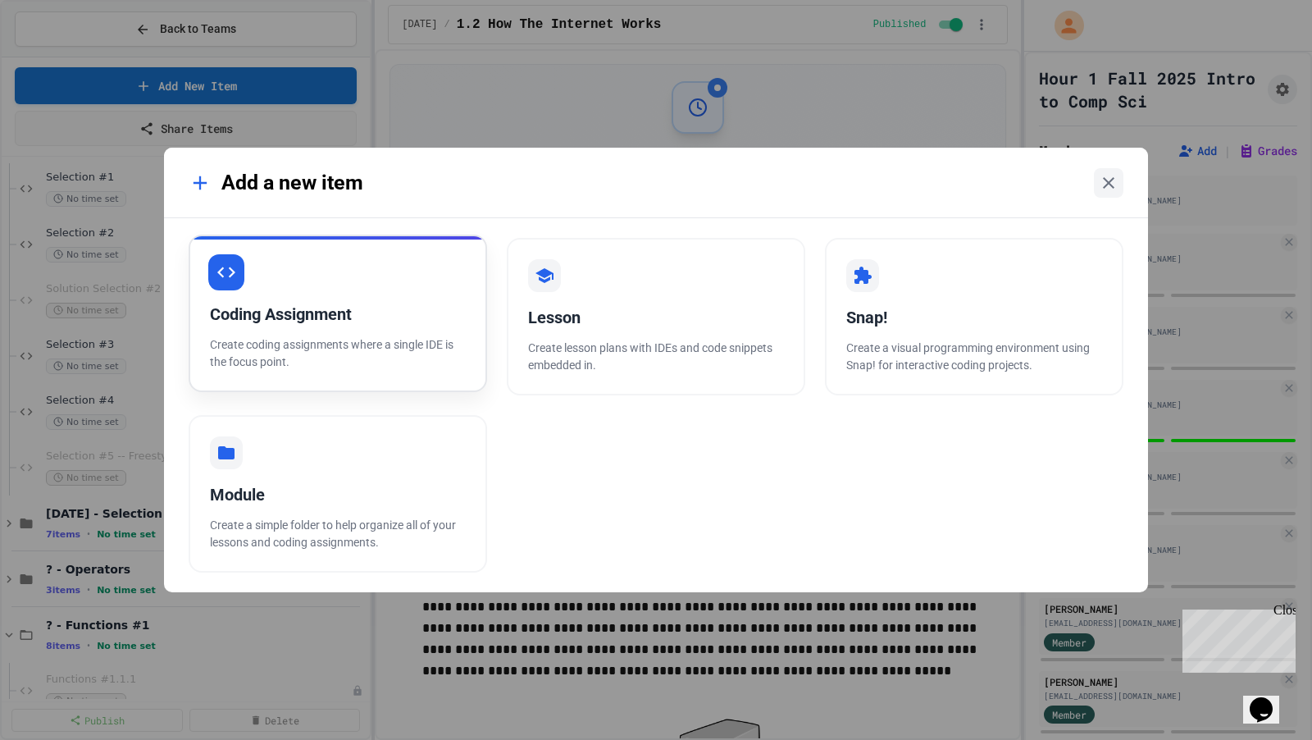
click at [432, 282] on div "Coding Assignment Create coding assignments where a single IDE is the focus poi…" at bounding box center [338, 313] width 299 height 157
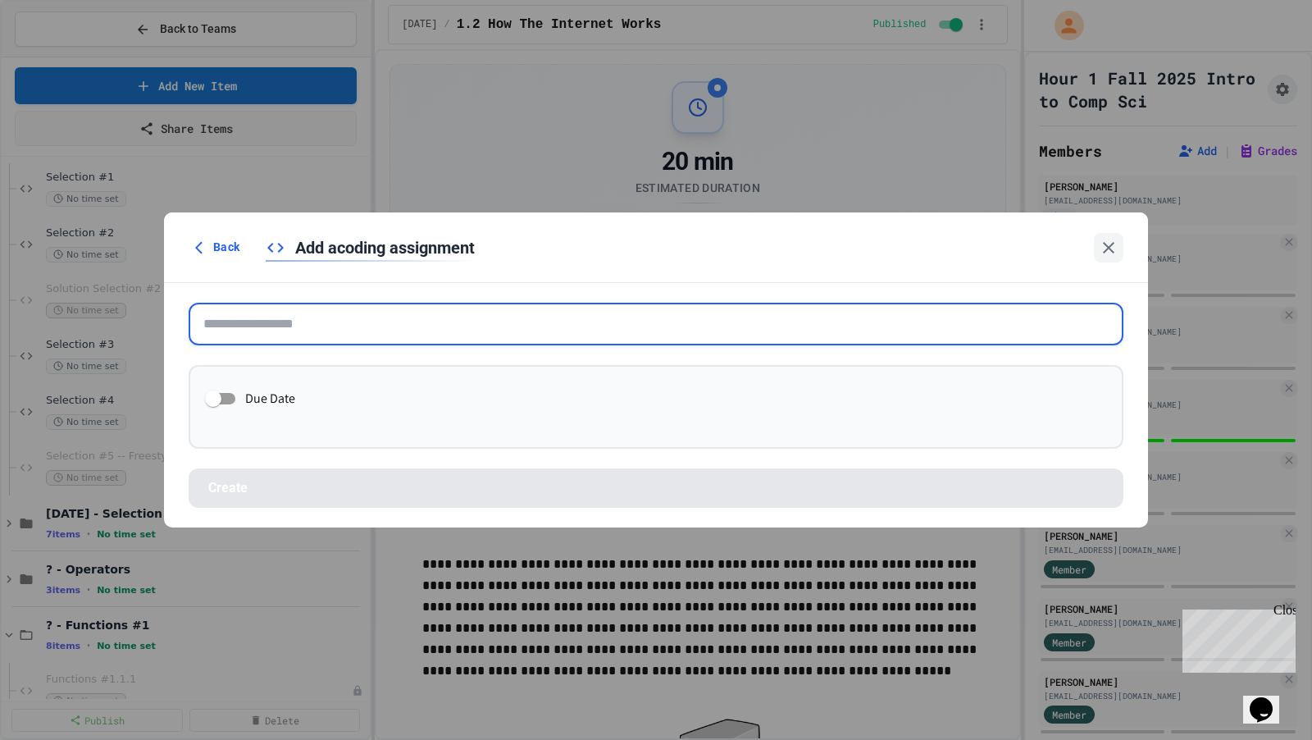
click at [424, 308] on input "text" at bounding box center [656, 324] width 935 height 43
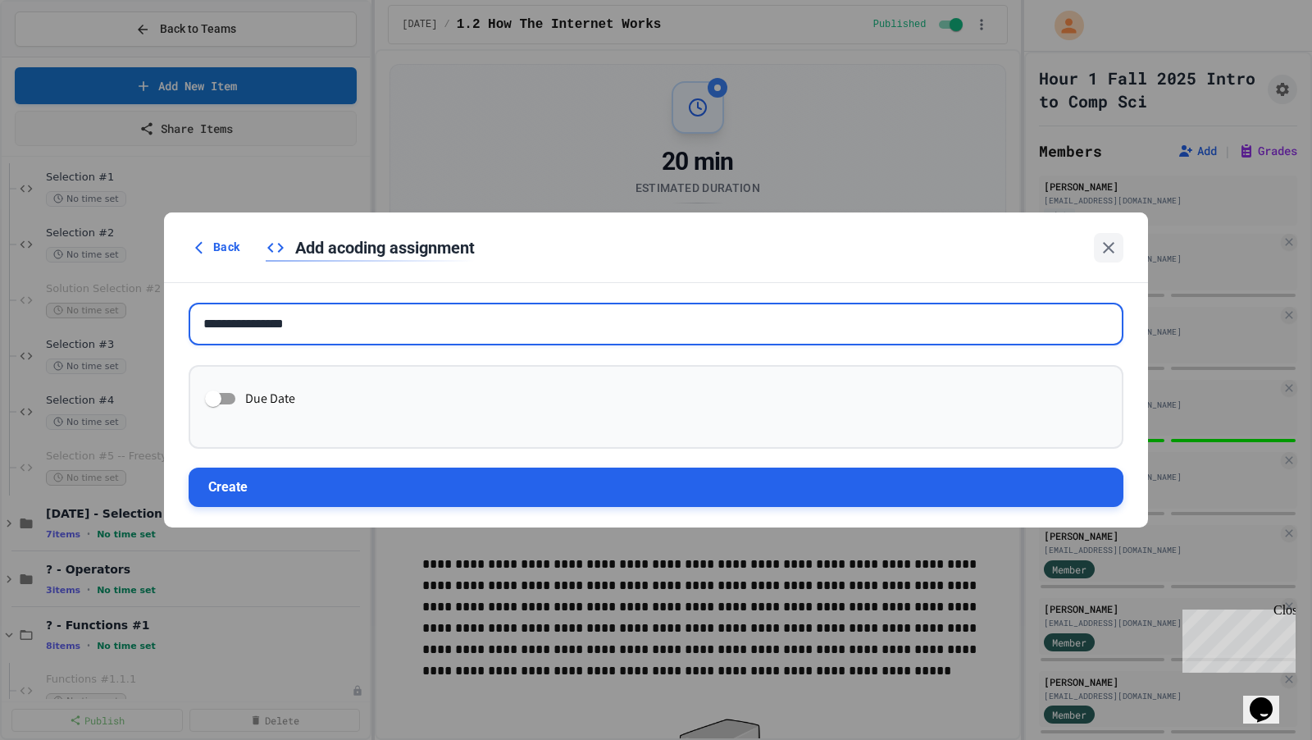
type input "**********"
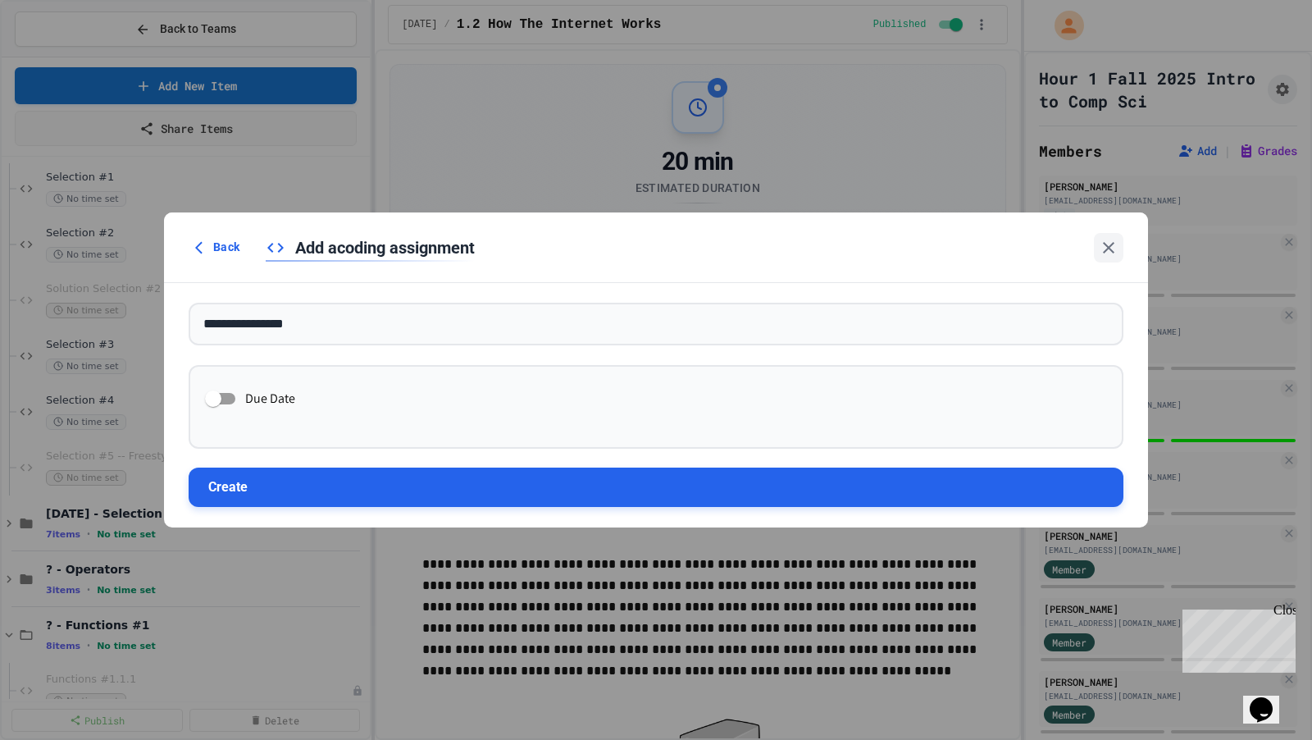
click at [416, 490] on button "Create" at bounding box center [656, 487] width 935 height 39
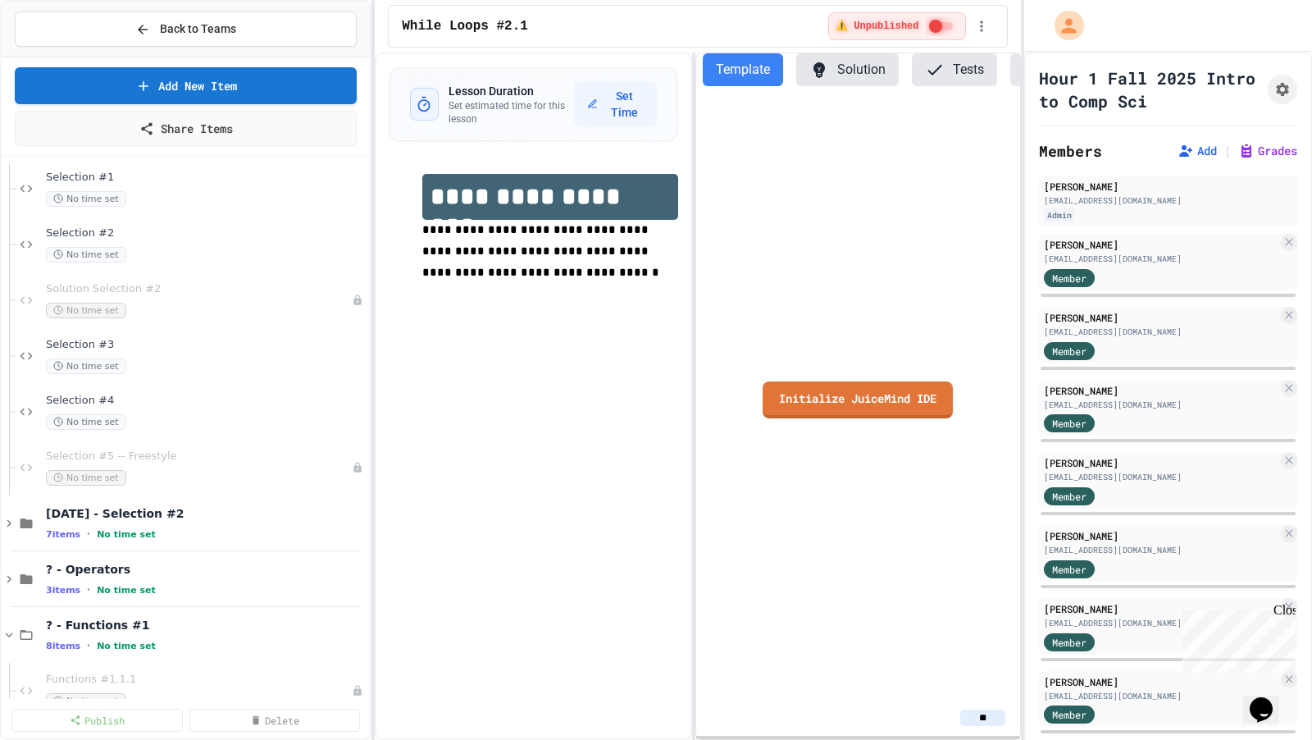
click at [505, 360] on div "**********" at bounding box center [533, 395] width 317 height 687
click at [512, 296] on p at bounding box center [549, 294] width 255 height 21
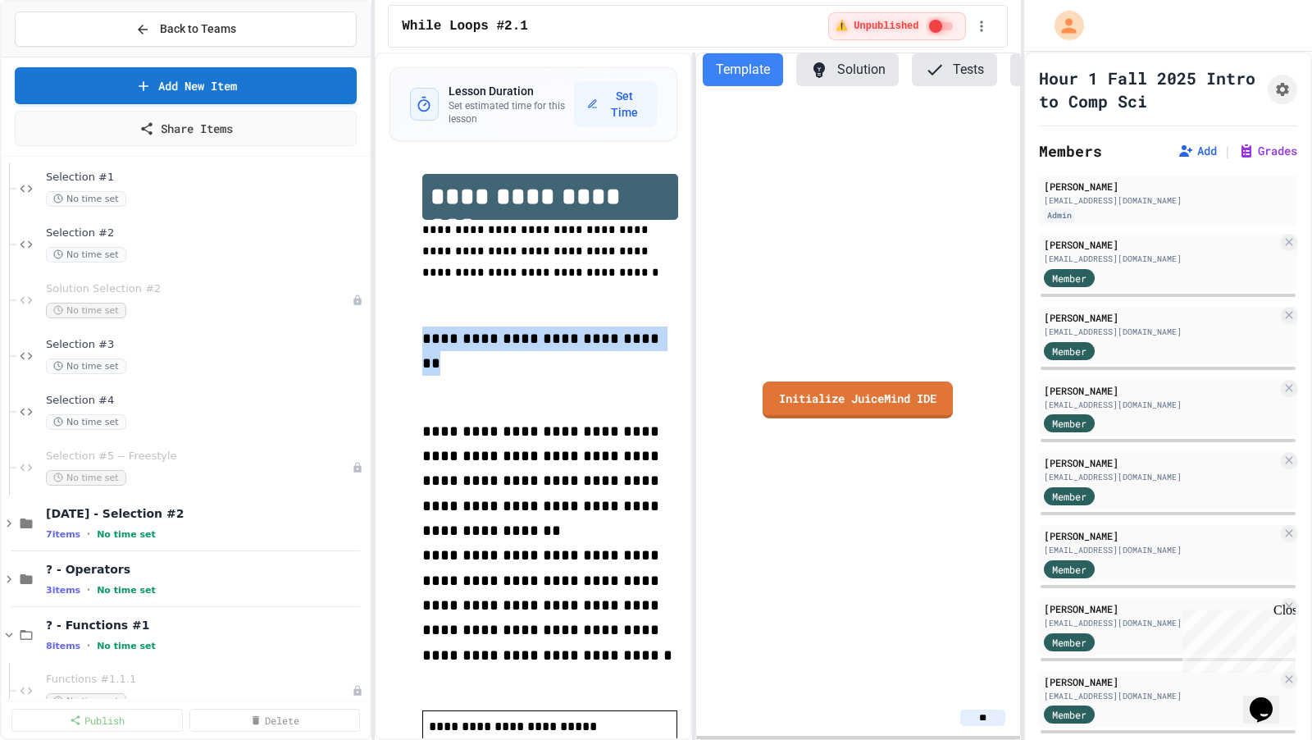
drag, startPoint x: 658, startPoint y: 334, endPoint x: 380, endPoint y: 339, distance: 278.1
click at [380, 339] on div "**********" at bounding box center [533, 395] width 317 height 687
copy span "**********"
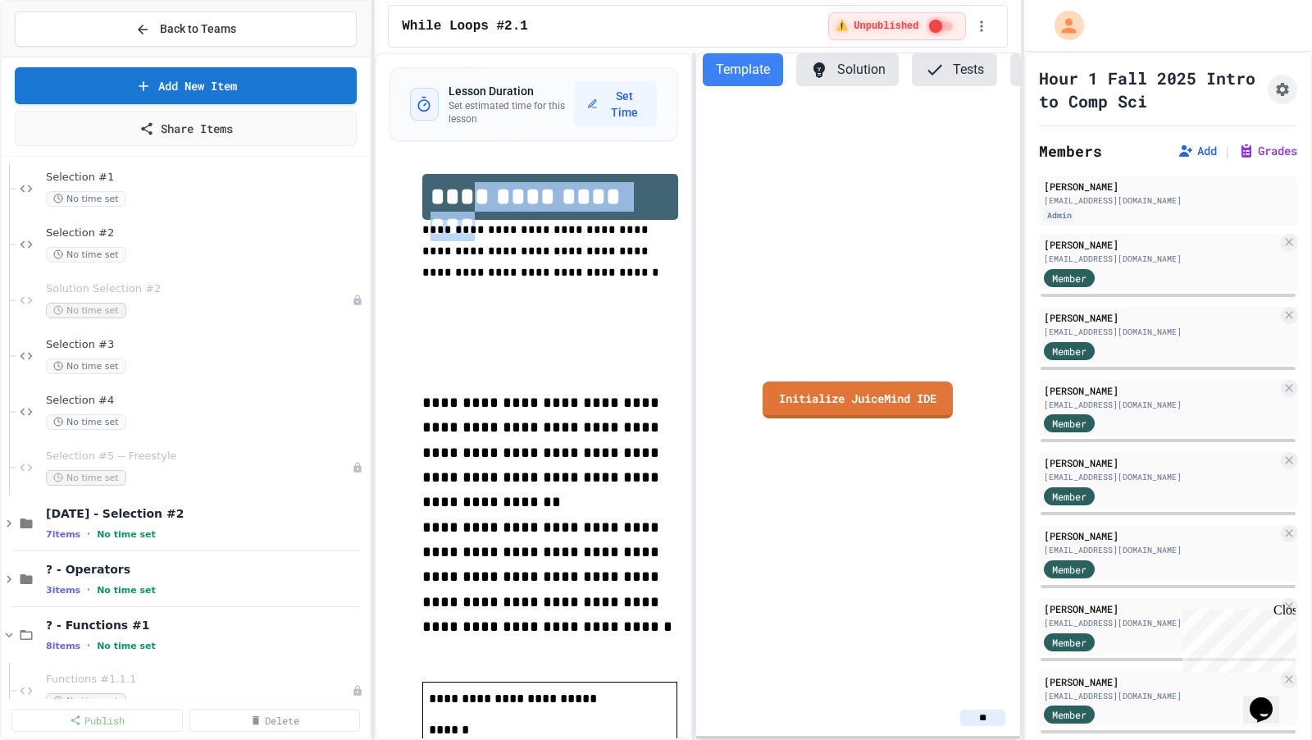
drag, startPoint x: 662, startPoint y: 194, endPoint x: 475, endPoint y: 194, distance: 187.0
click at [475, 194] on h1 "**********" at bounding box center [550, 197] width 256 height 46
paste div
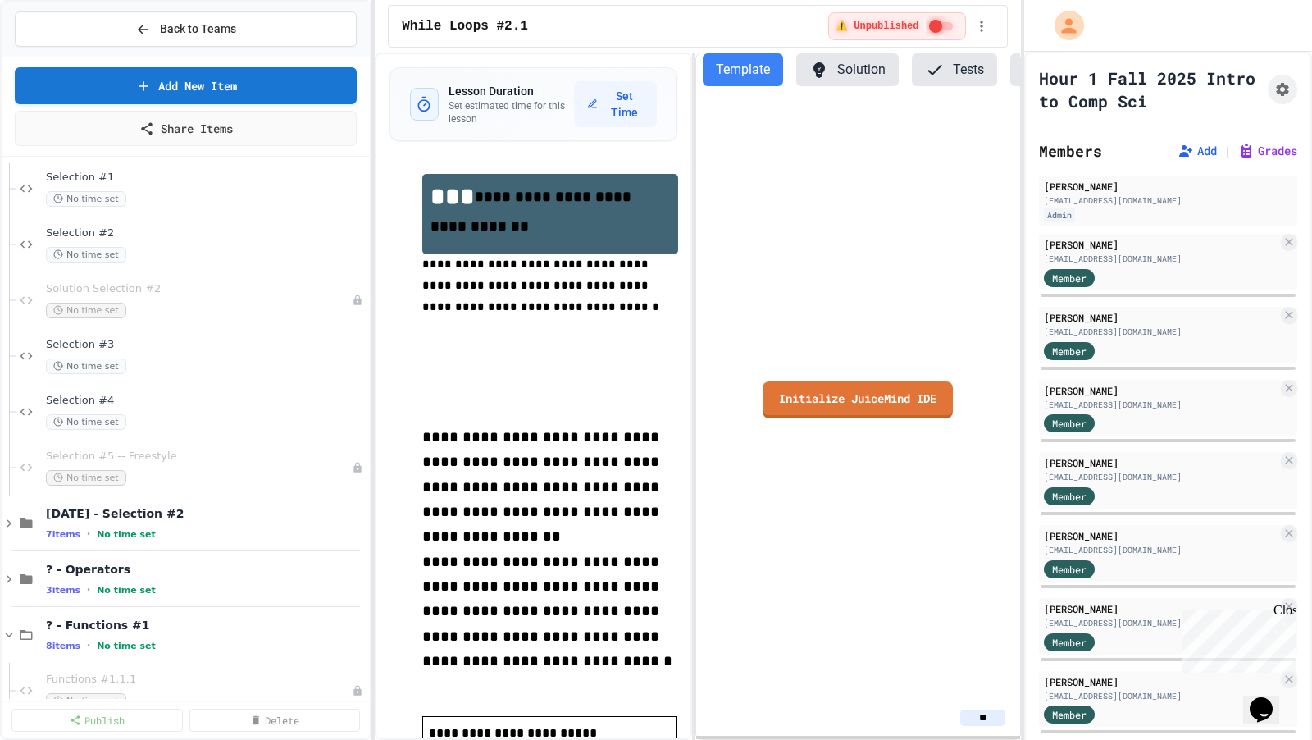
click at [479, 198] on h1 "**********" at bounding box center [550, 214] width 256 height 80
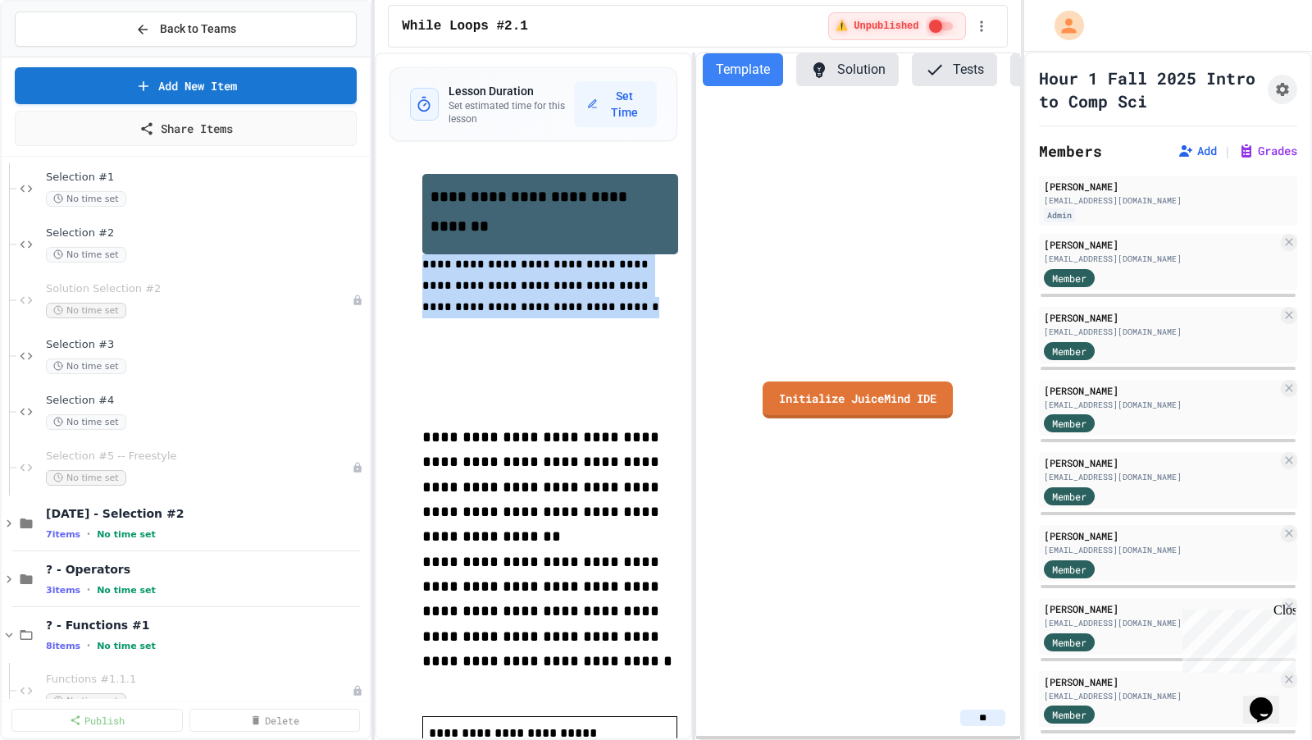
drag, startPoint x: 499, startPoint y: 305, endPoint x: 425, endPoint y: 262, distance: 86.0
click at [425, 262] on p "**********" at bounding box center [549, 286] width 255 height 64
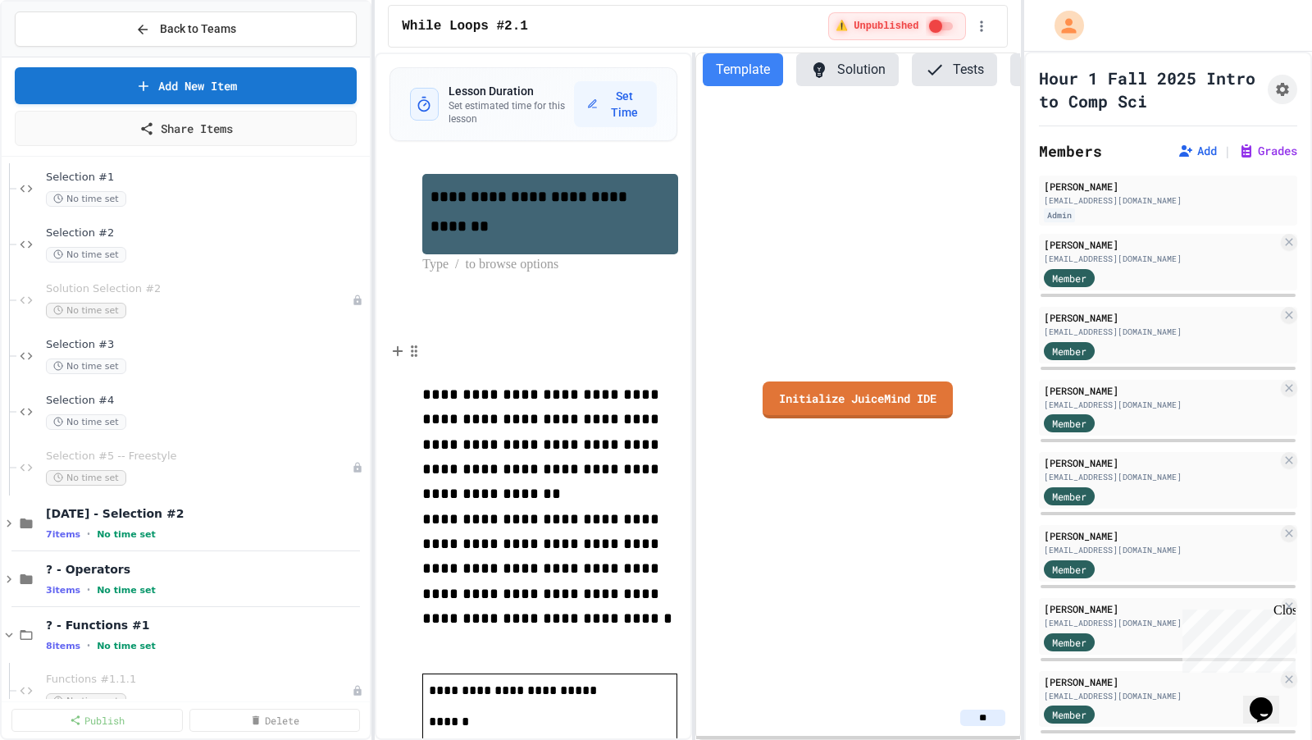
click at [540, 369] on p at bounding box center [549, 361] width 255 height 43
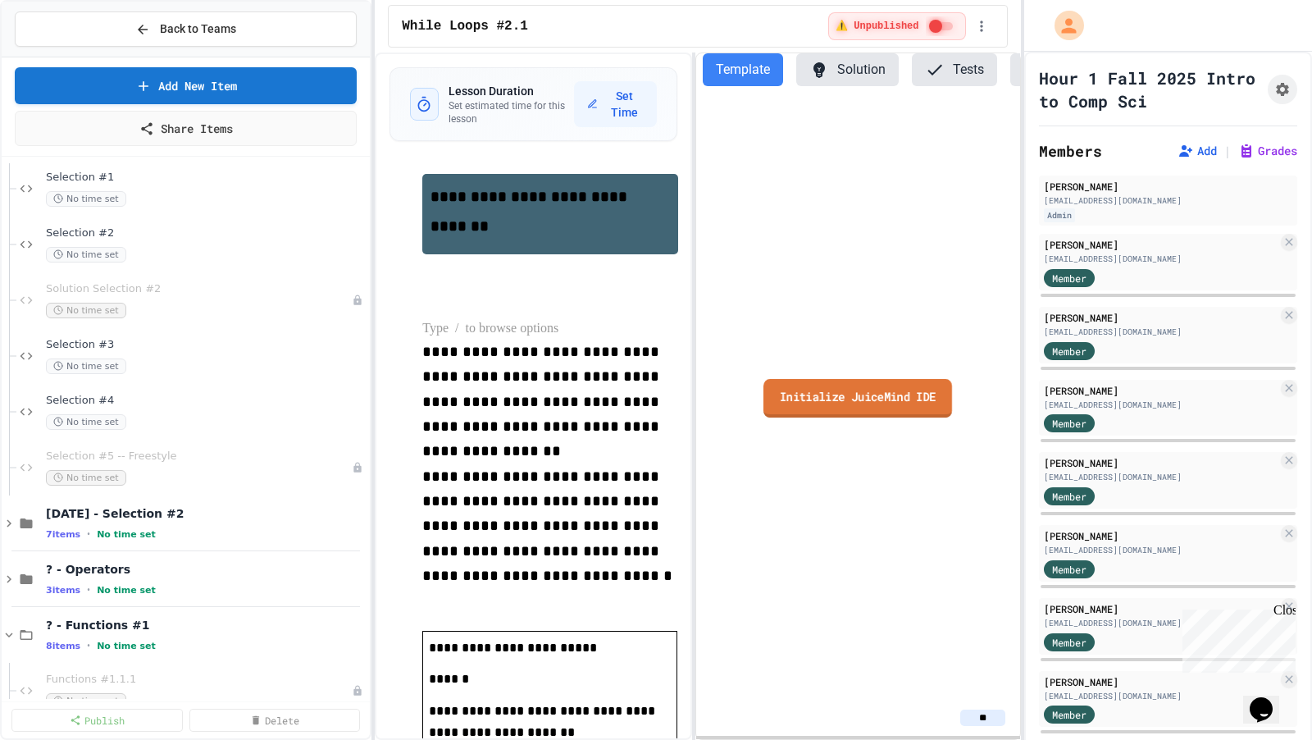
click at [841, 390] on link "Initialize JuiceMind IDE" at bounding box center [858, 397] width 189 height 39
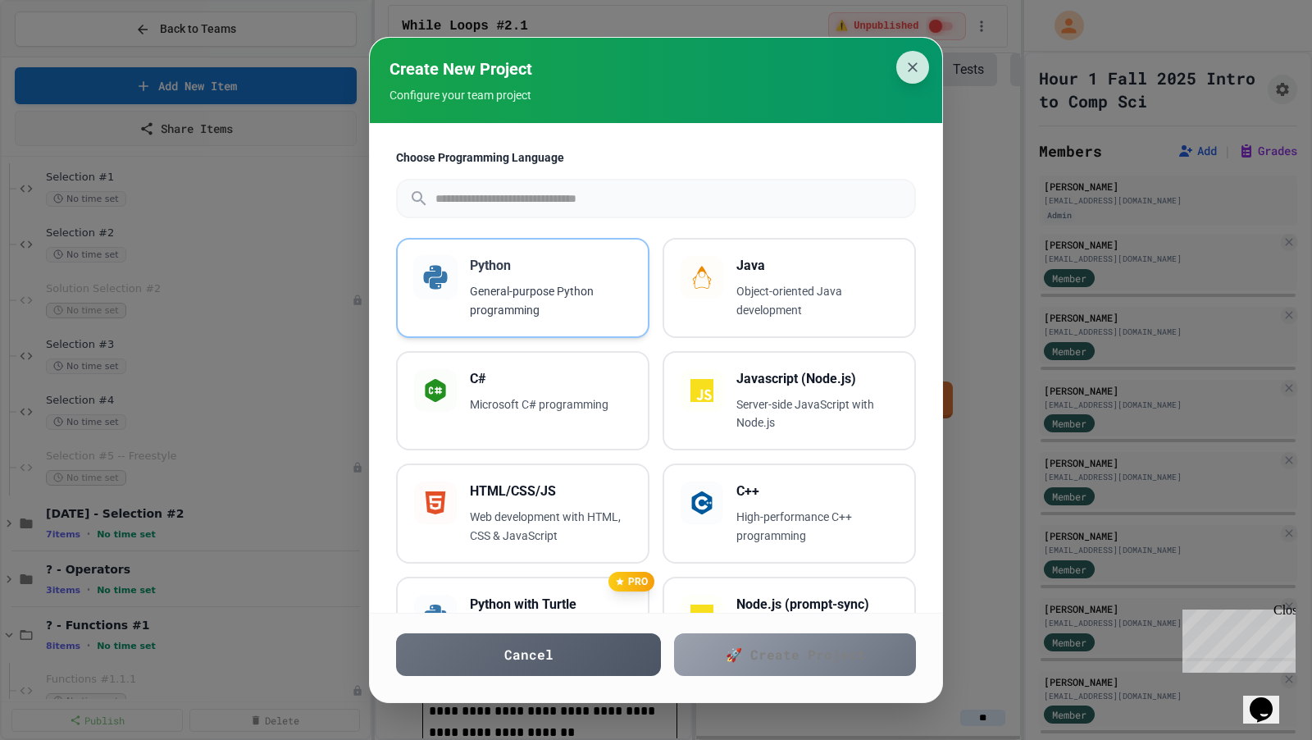
click at [591, 290] on p "General-purpose Python programming" at bounding box center [551, 301] width 162 height 38
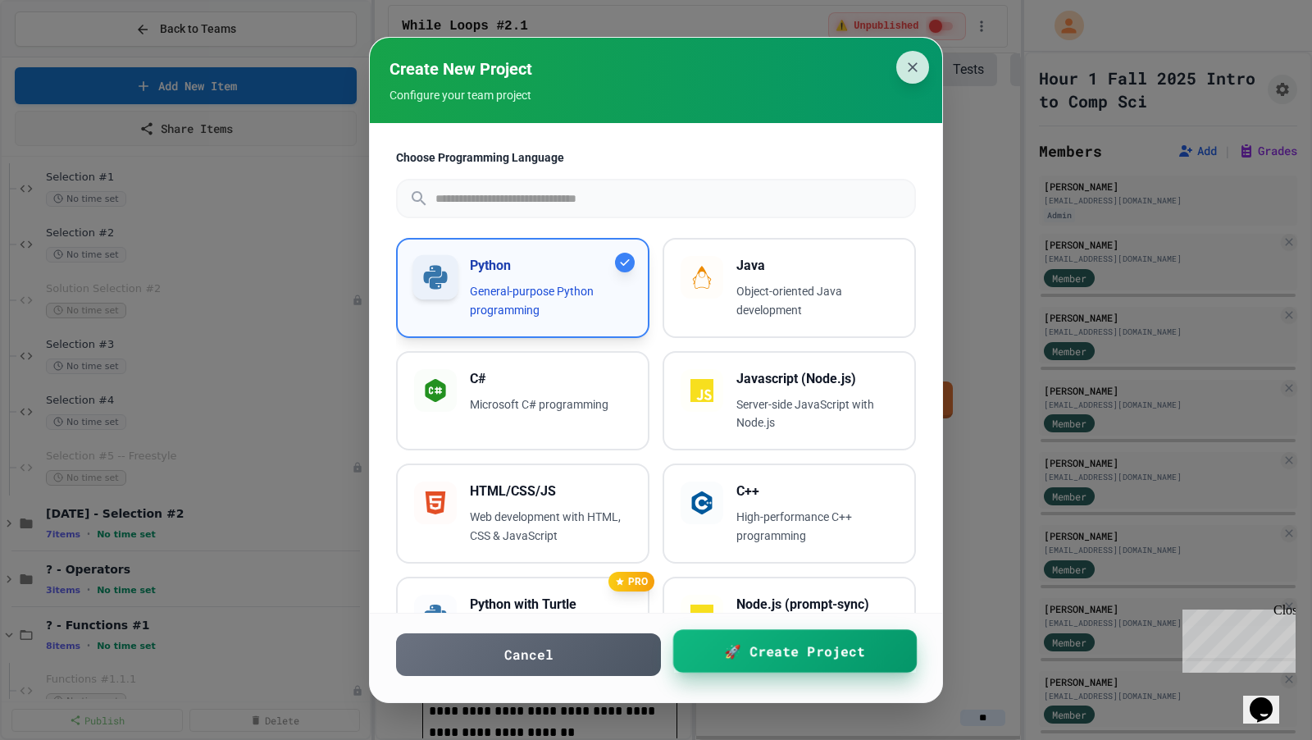
click at [728, 647] on link "🚀 Create Project" at bounding box center [795, 650] width 244 height 43
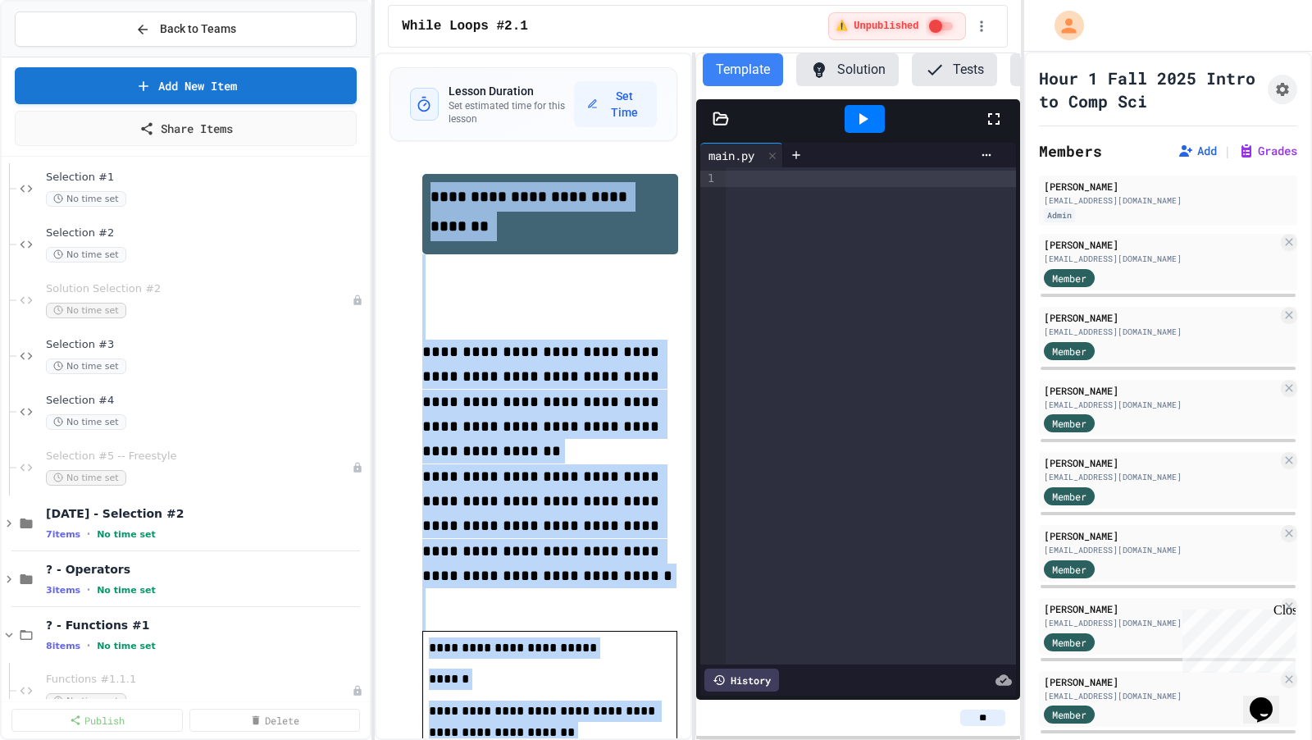
drag, startPoint x: 600, startPoint y: 667, endPoint x: 421, endPoint y: 202, distance: 498.2
click at [421, 202] on div "**********" at bounding box center [534, 646] width 288 height 978
copy div "**********"
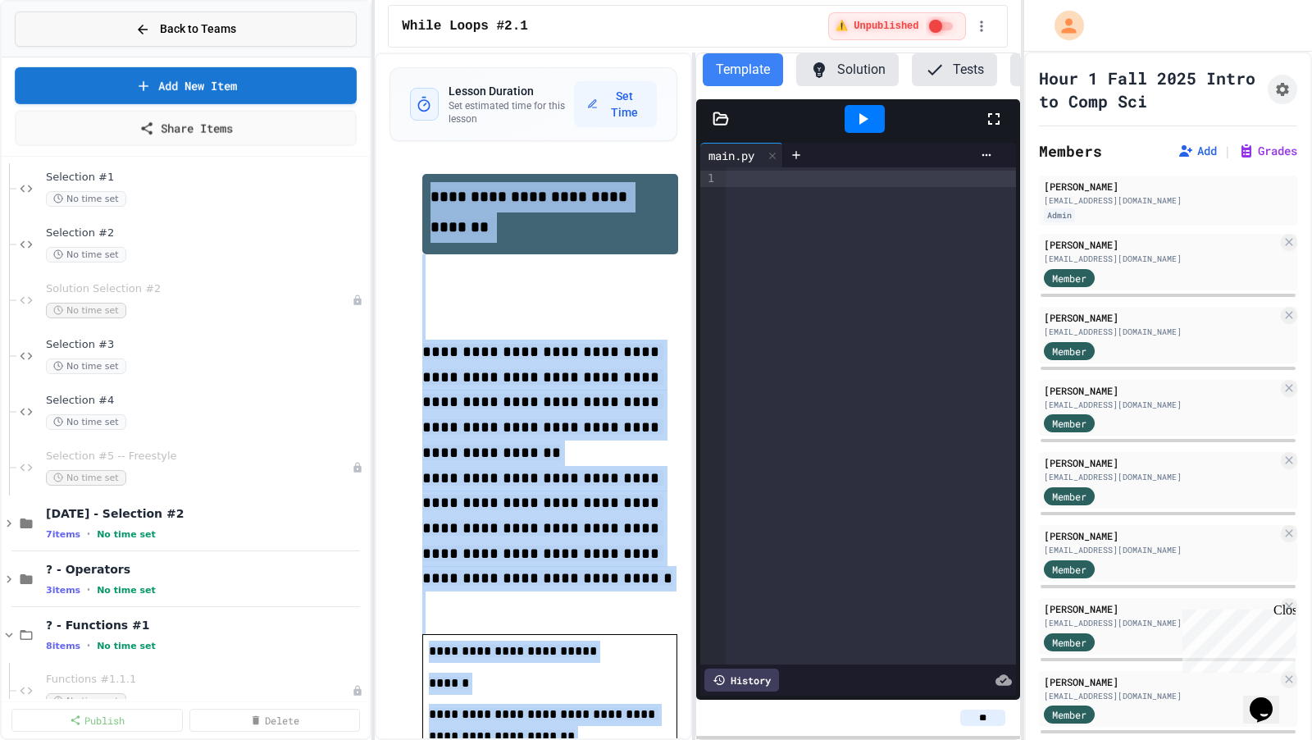
click at [262, 28] on button "Back to Teams" at bounding box center [186, 28] width 342 height 35
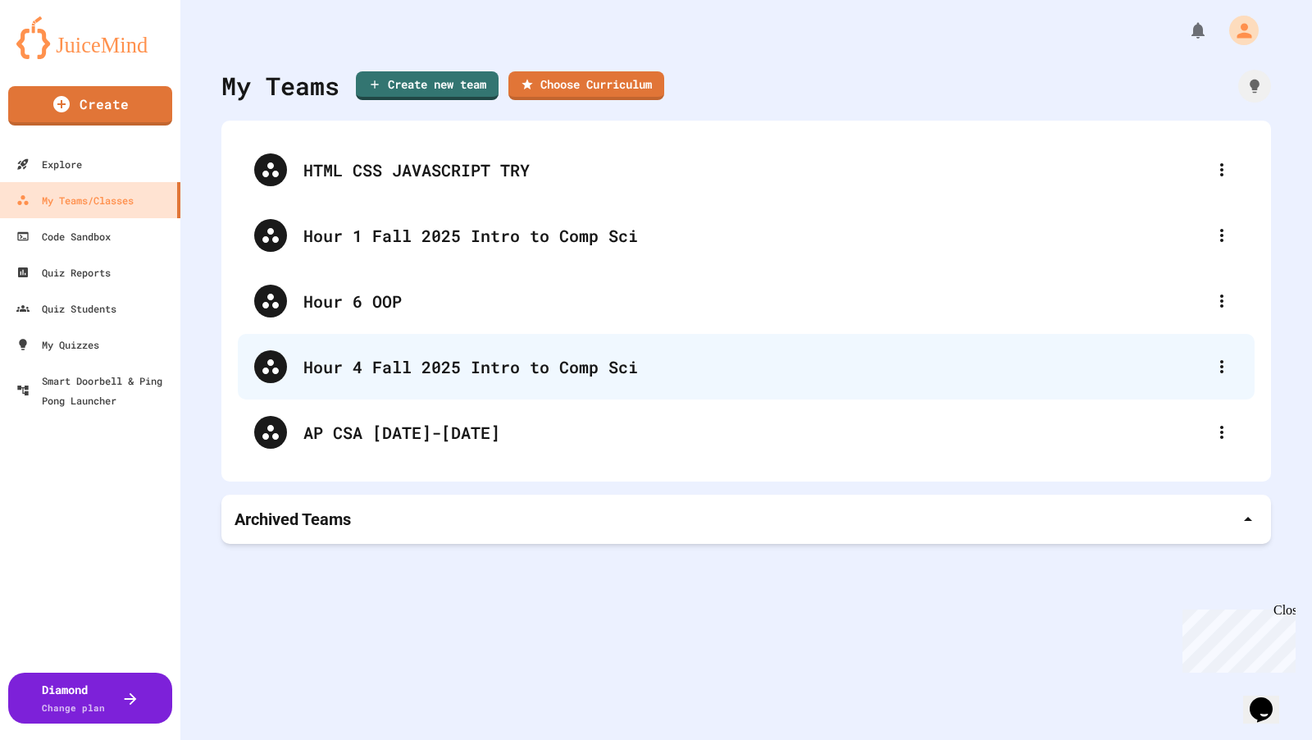
click at [458, 357] on div "Hour 4 Fall 2025 Intro to Comp Sci" at bounding box center [754, 366] width 902 height 25
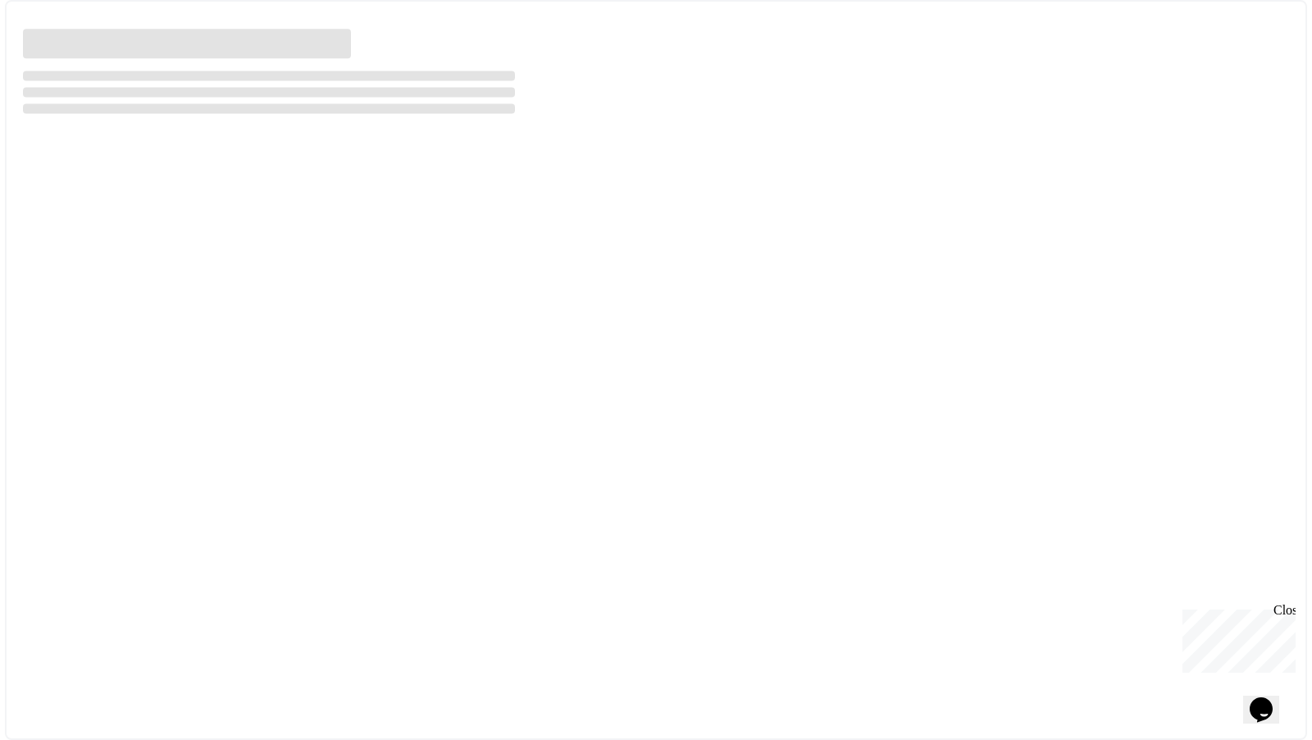
select select "***"
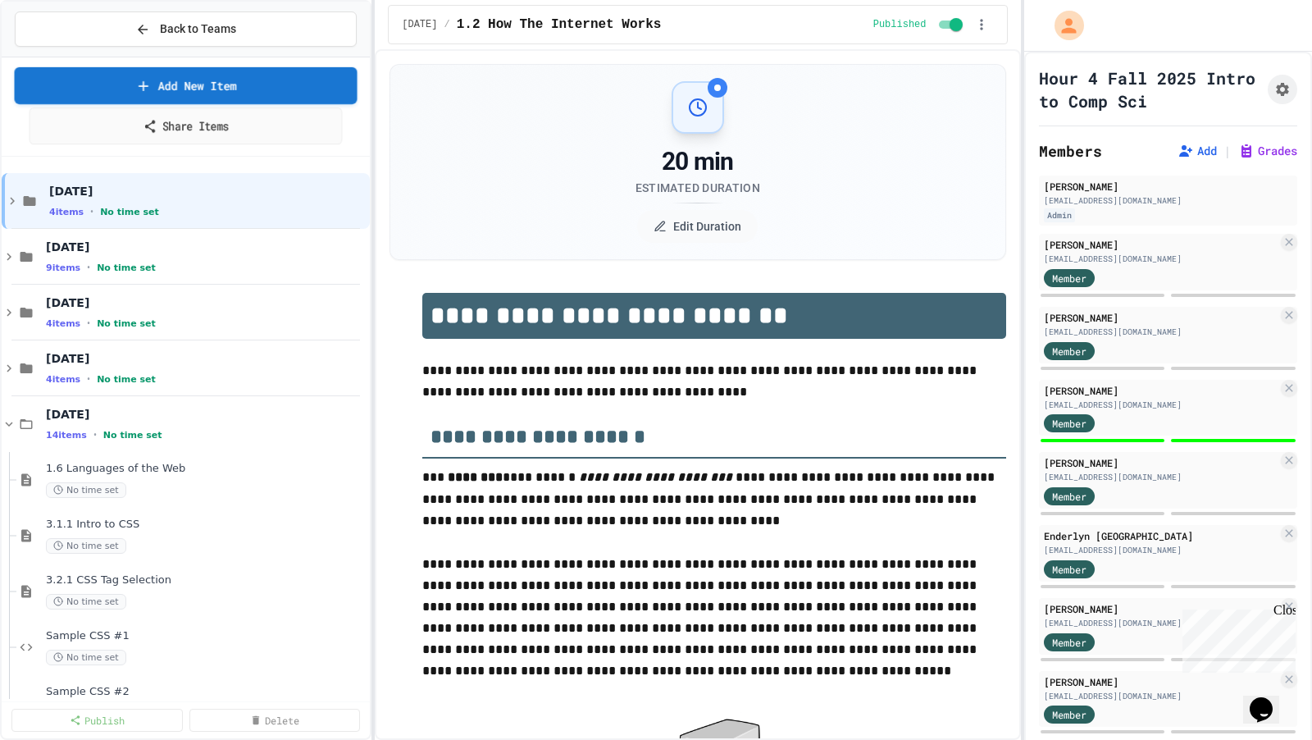
click at [258, 93] on link "Add New Item" at bounding box center [185, 85] width 343 height 37
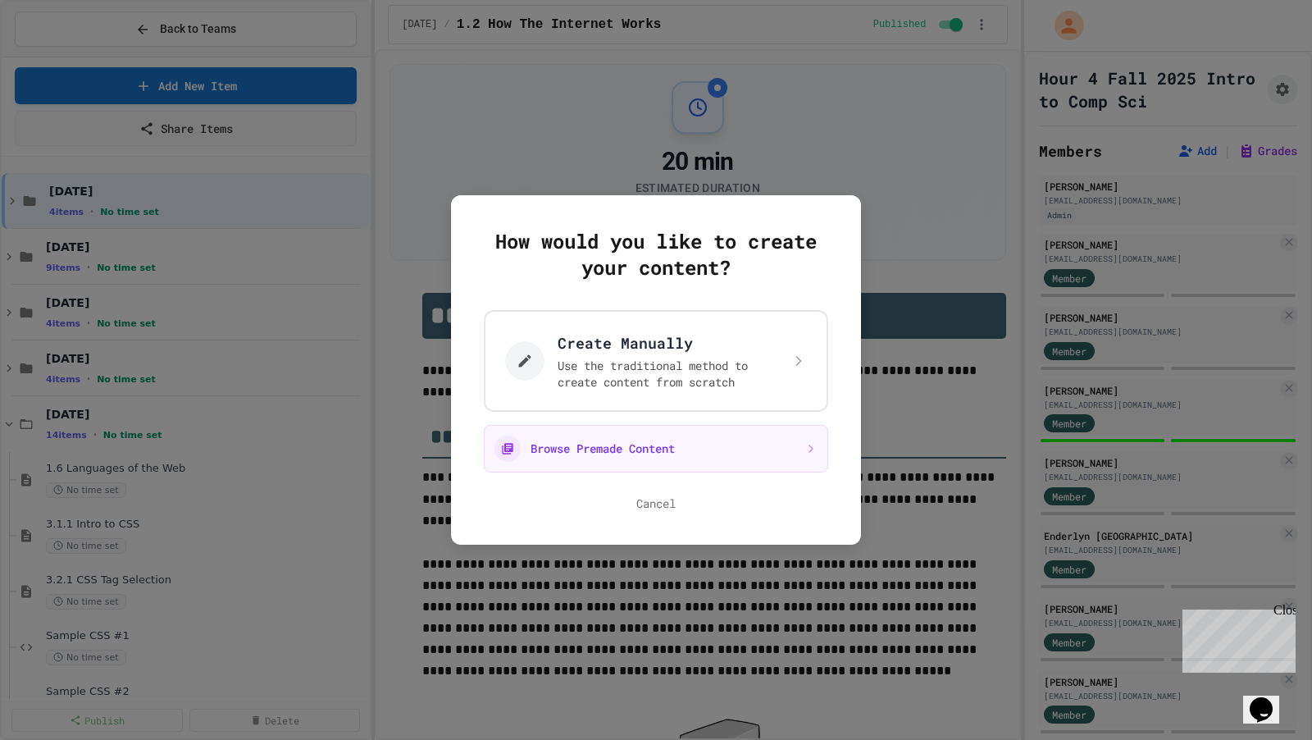
select select "***"
click at [559, 329] on button "Create Manually Use the traditional method to create content from scratch" at bounding box center [657, 361] width 362 height 107
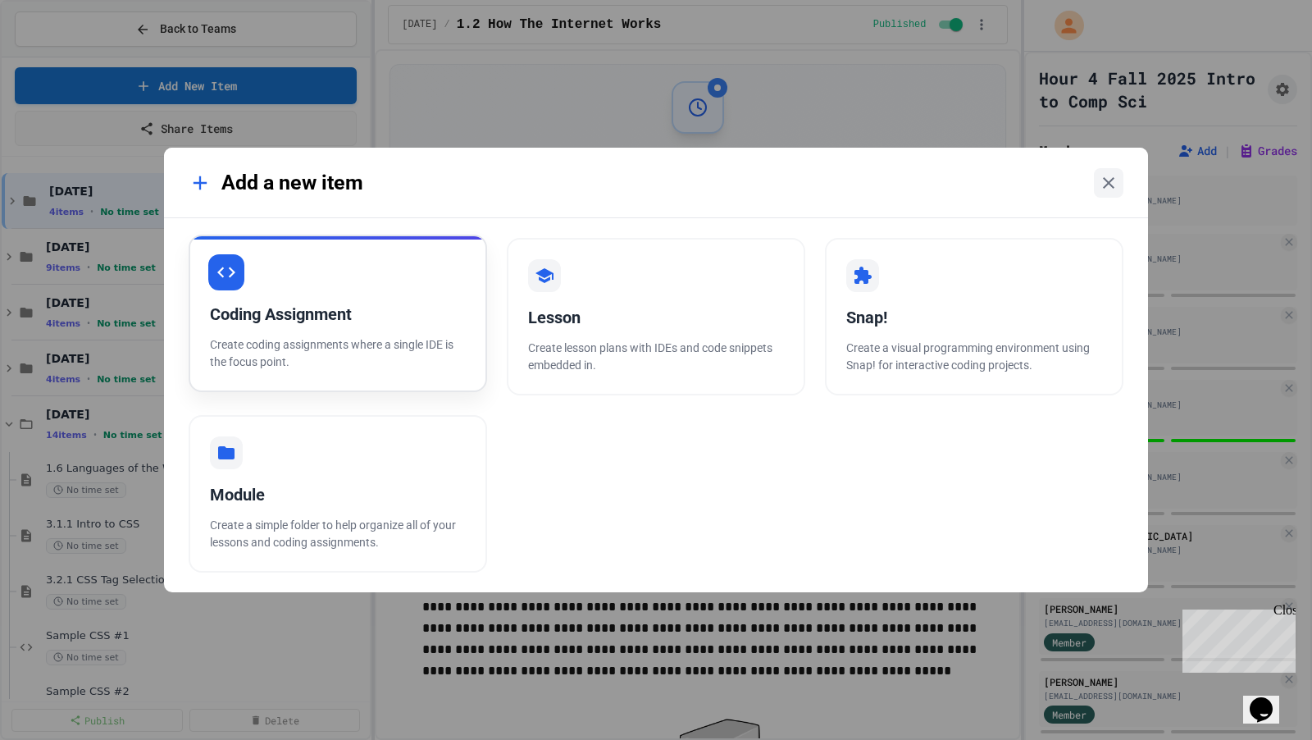
click at [430, 331] on div "Coding Assignment Create coding assignments where a single IDE is the focus poi…" at bounding box center [338, 313] width 299 height 157
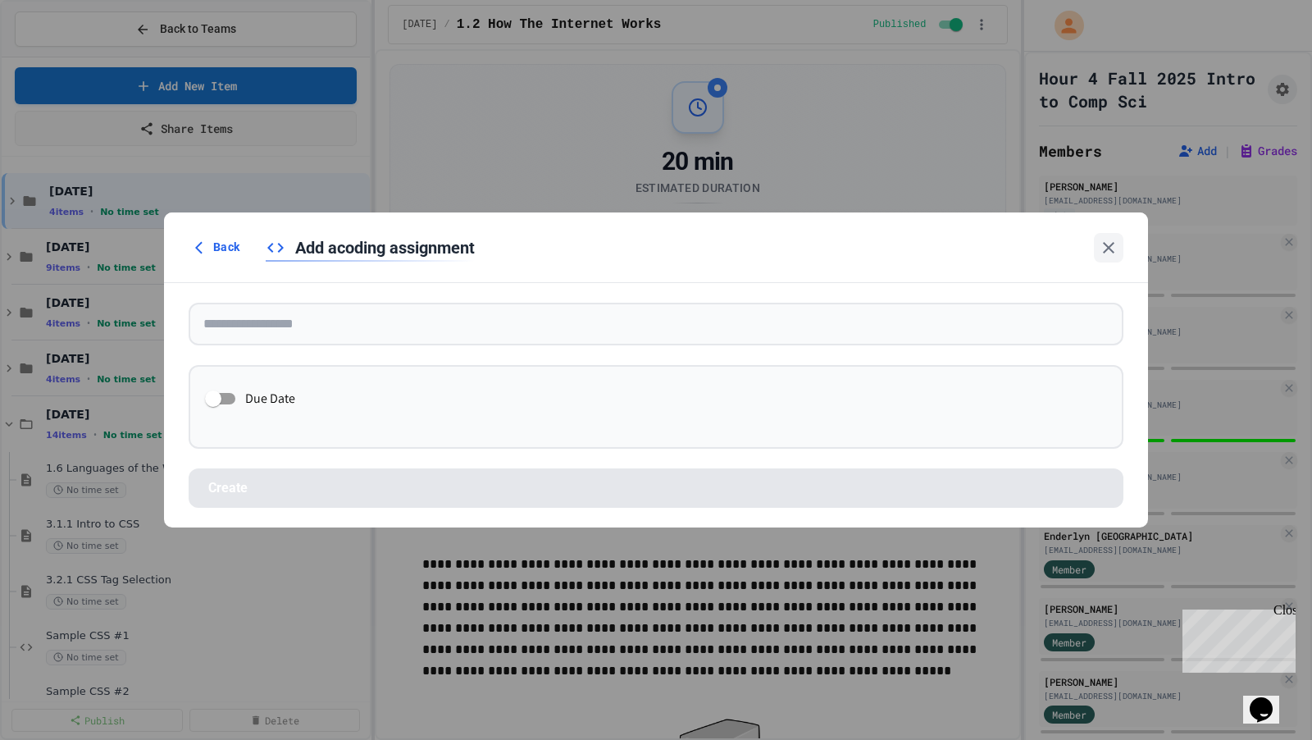
click at [403, 358] on form "Due Date Create" at bounding box center [656, 405] width 984 height 244
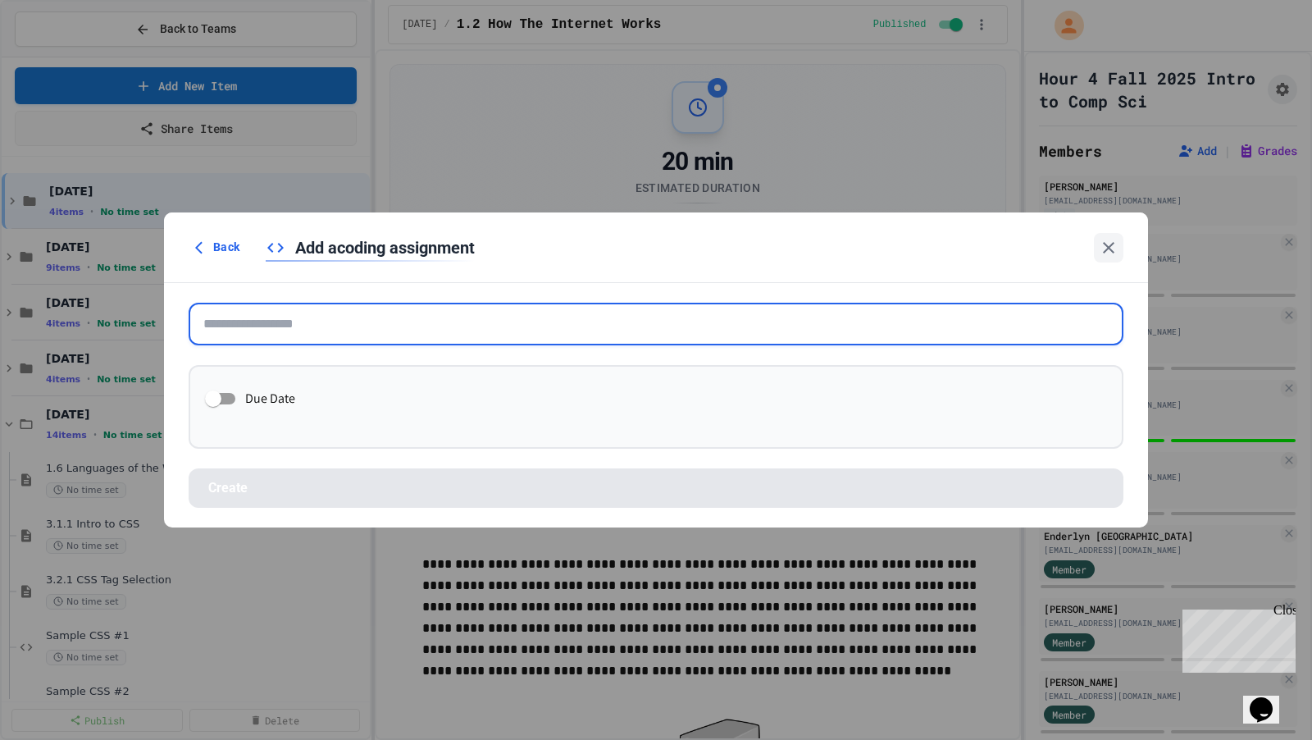
click at [403, 332] on input "text" at bounding box center [656, 324] width 935 height 43
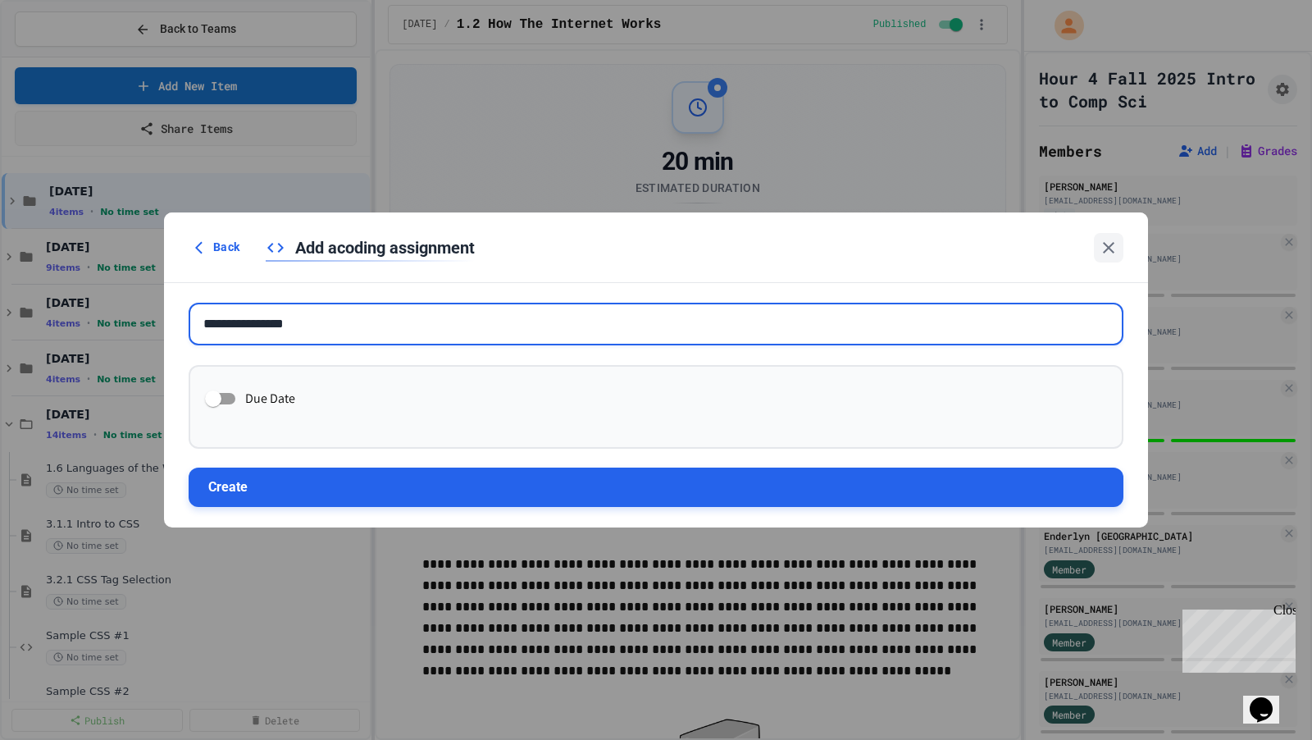
type input "**********"
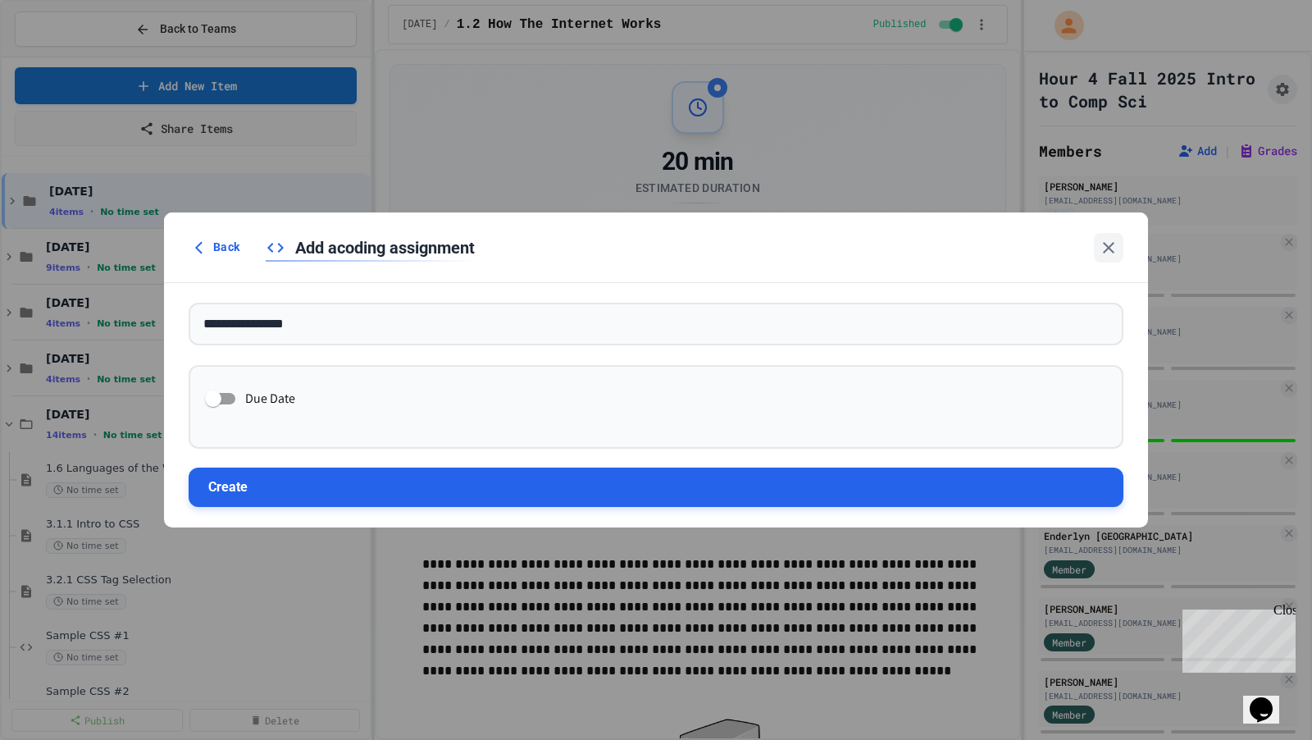
click at [411, 479] on button "Create" at bounding box center [656, 487] width 935 height 39
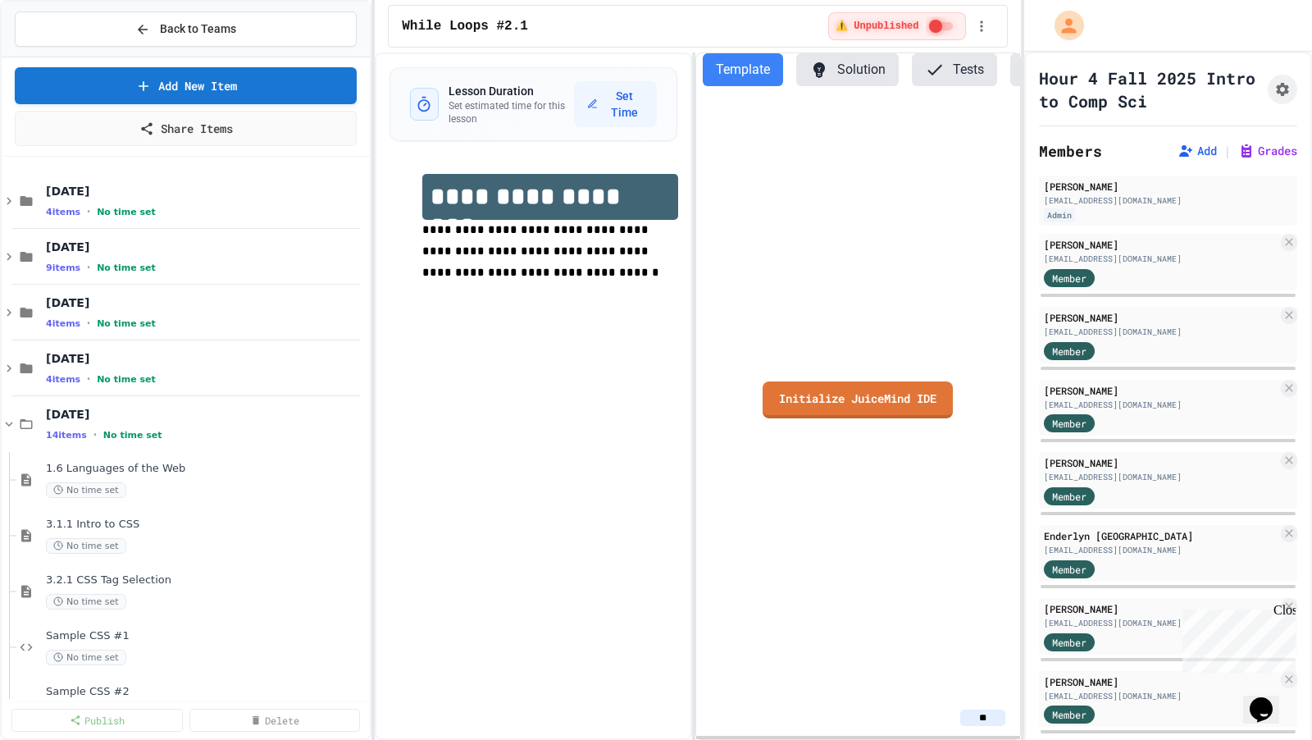
click at [542, 410] on div "**********" at bounding box center [533, 395] width 317 height 687
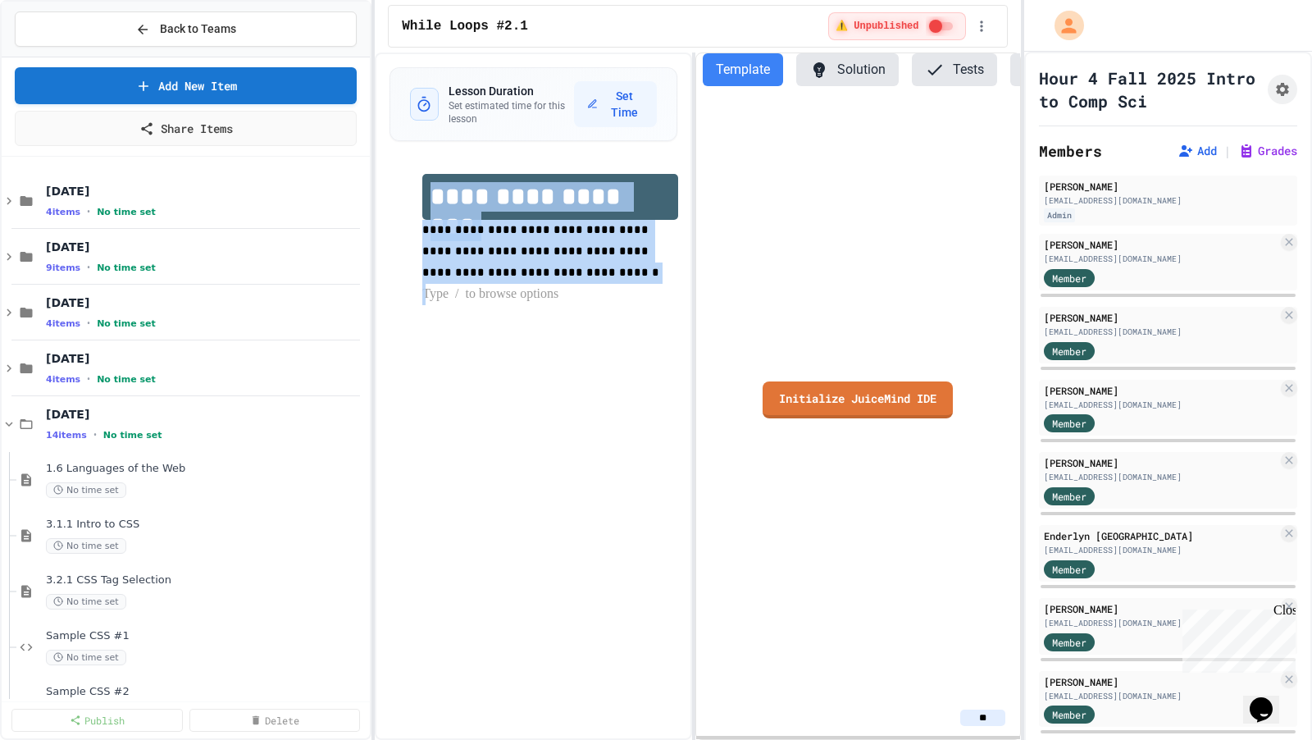
drag, startPoint x: 513, startPoint y: 301, endPoint x: 424, endPoint y: 199, distance: 135.4
click at [424, 199] on div "**********" at bounding box center [549, 239] width 255 height 131
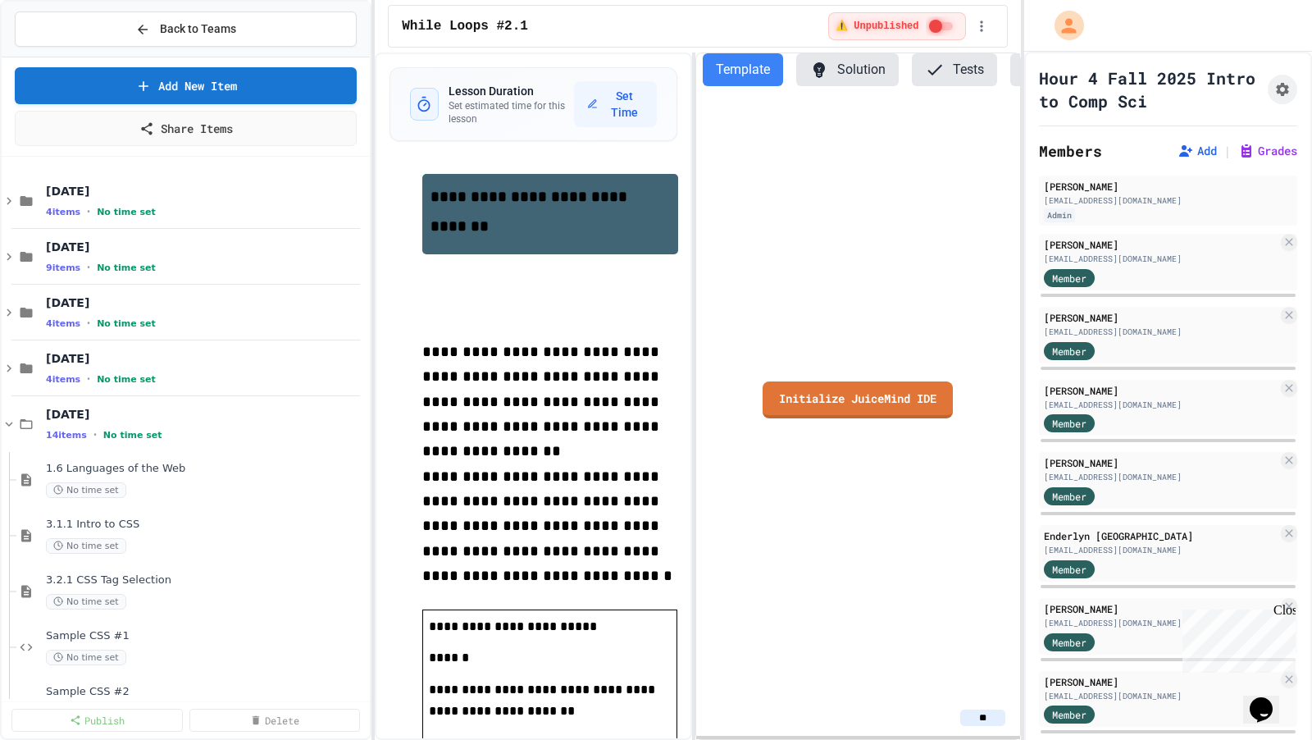
scroll to position [305, 0]
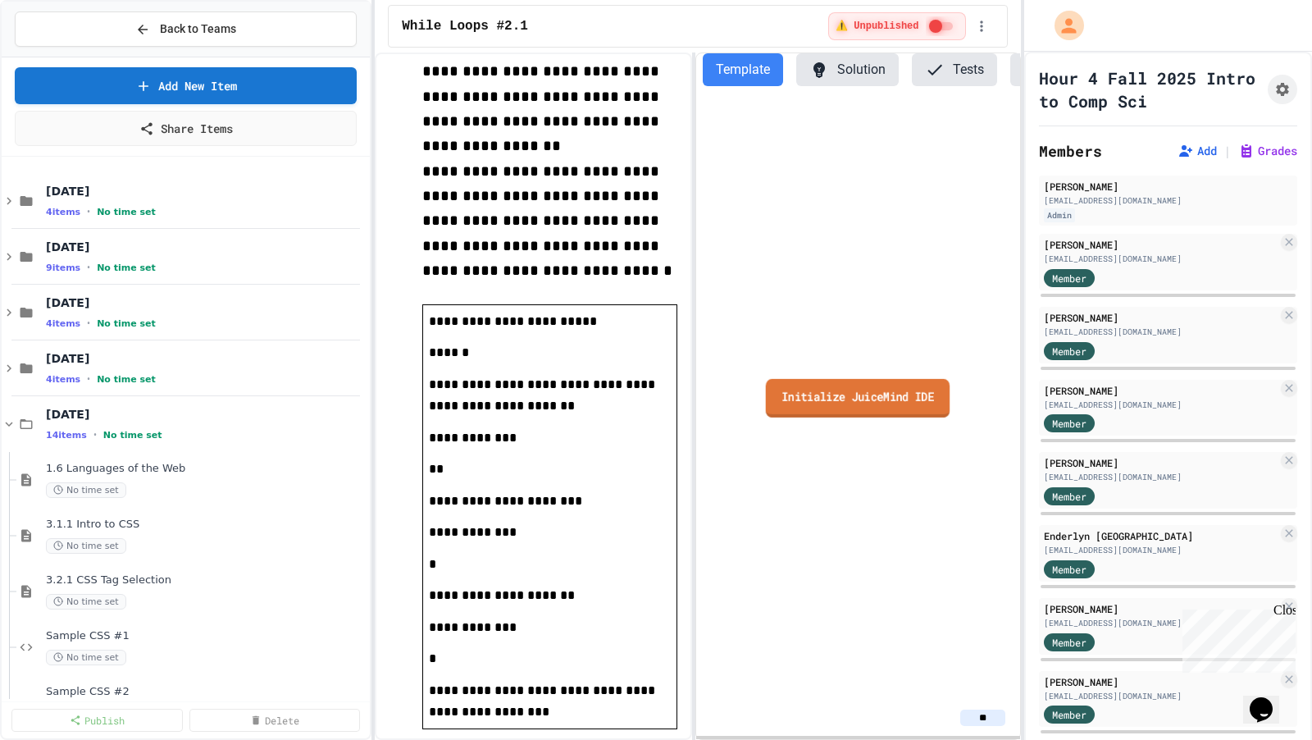
click at [865, 404] on link "Initialize JuiceMind IDE" at bounding box center [858, 397] width 185 height 39
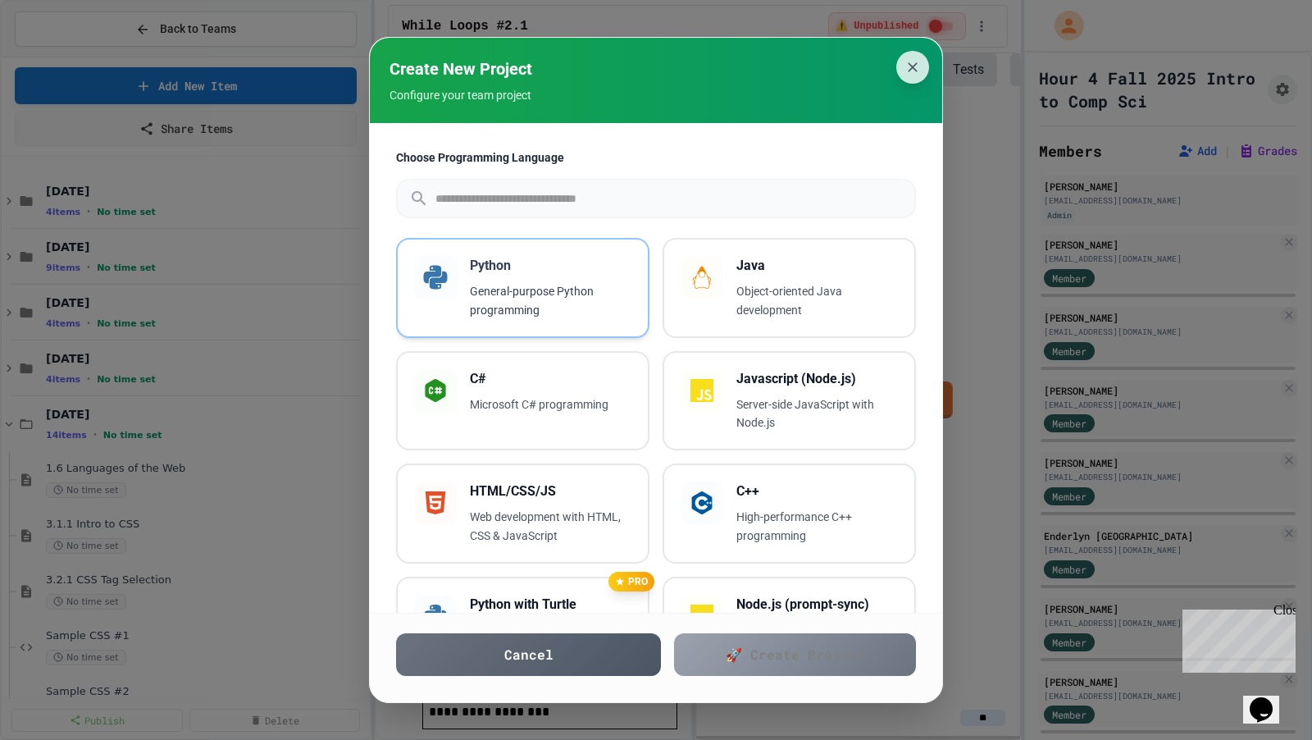
click at [564, 312] on p "General-purpose Python programming" at bounding box center [551, 301] width 162 height 38
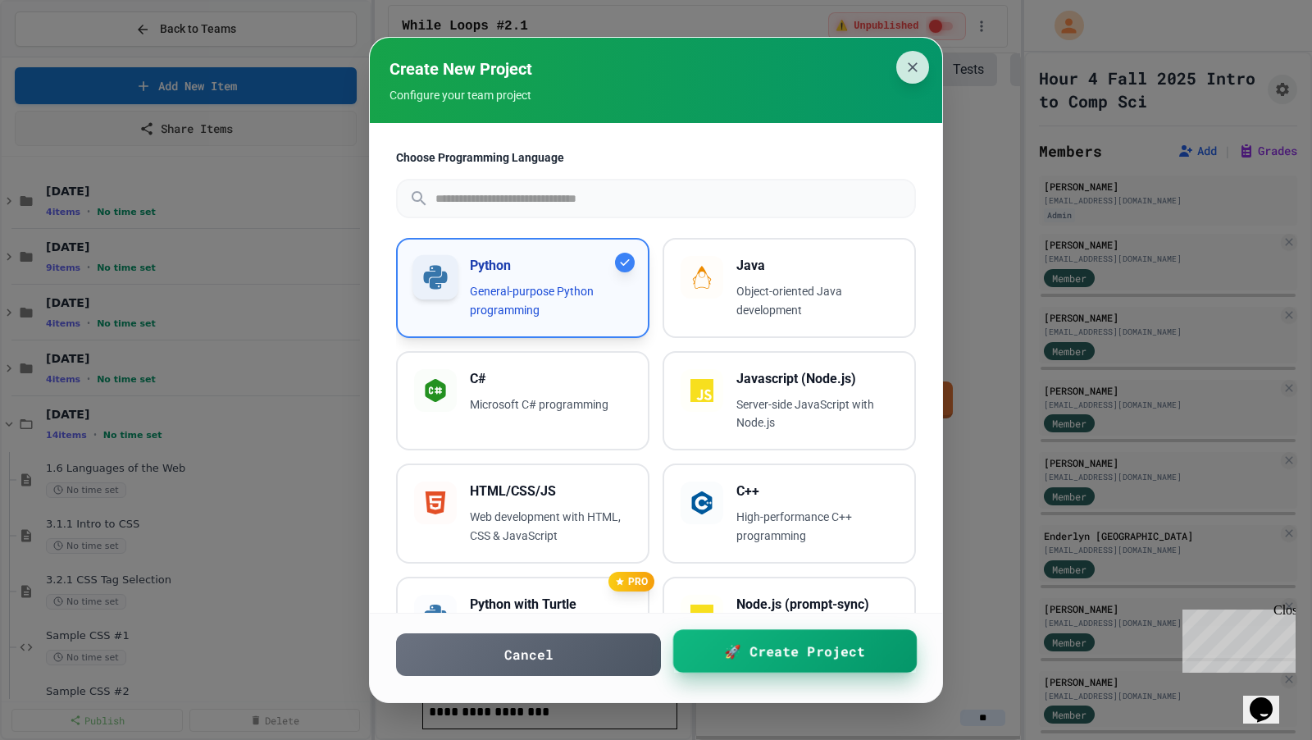
click at [742, 642] on link "🚀 Create Project" at bounding box center [795, 650] width 244 height 43
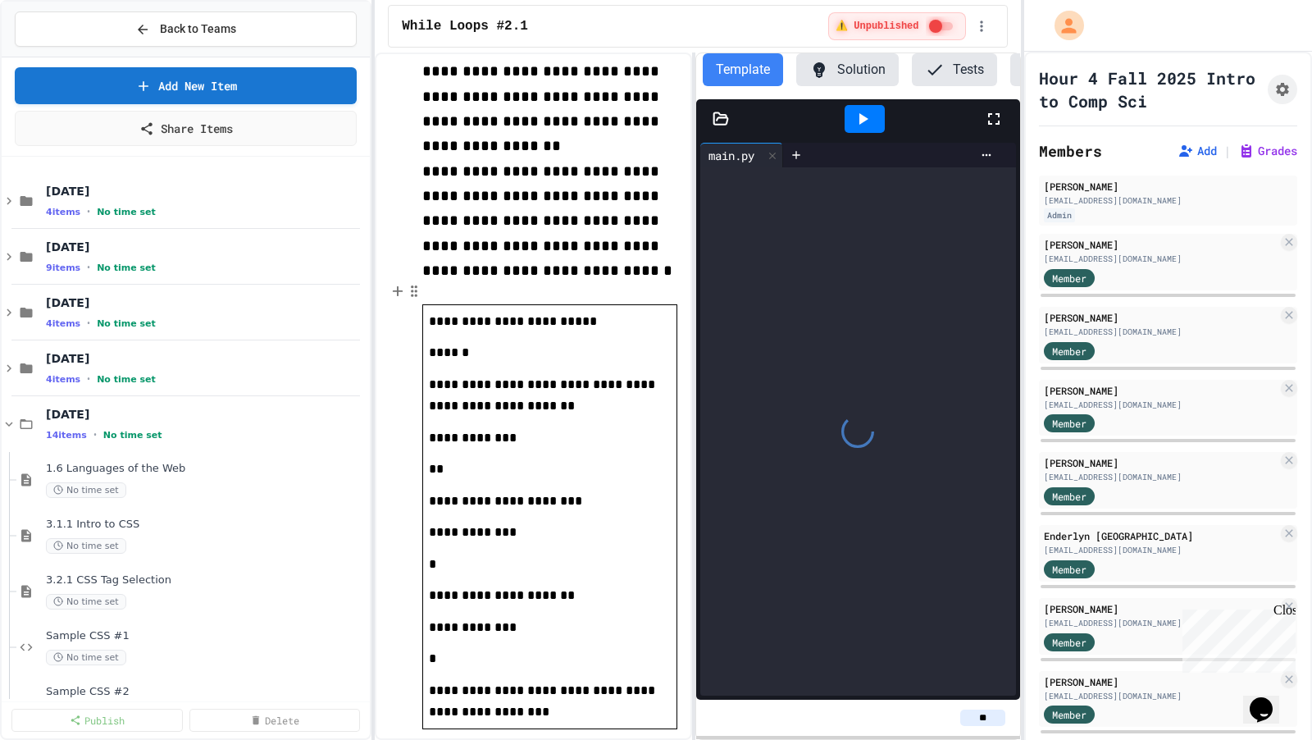
scroll to position [0, 0]
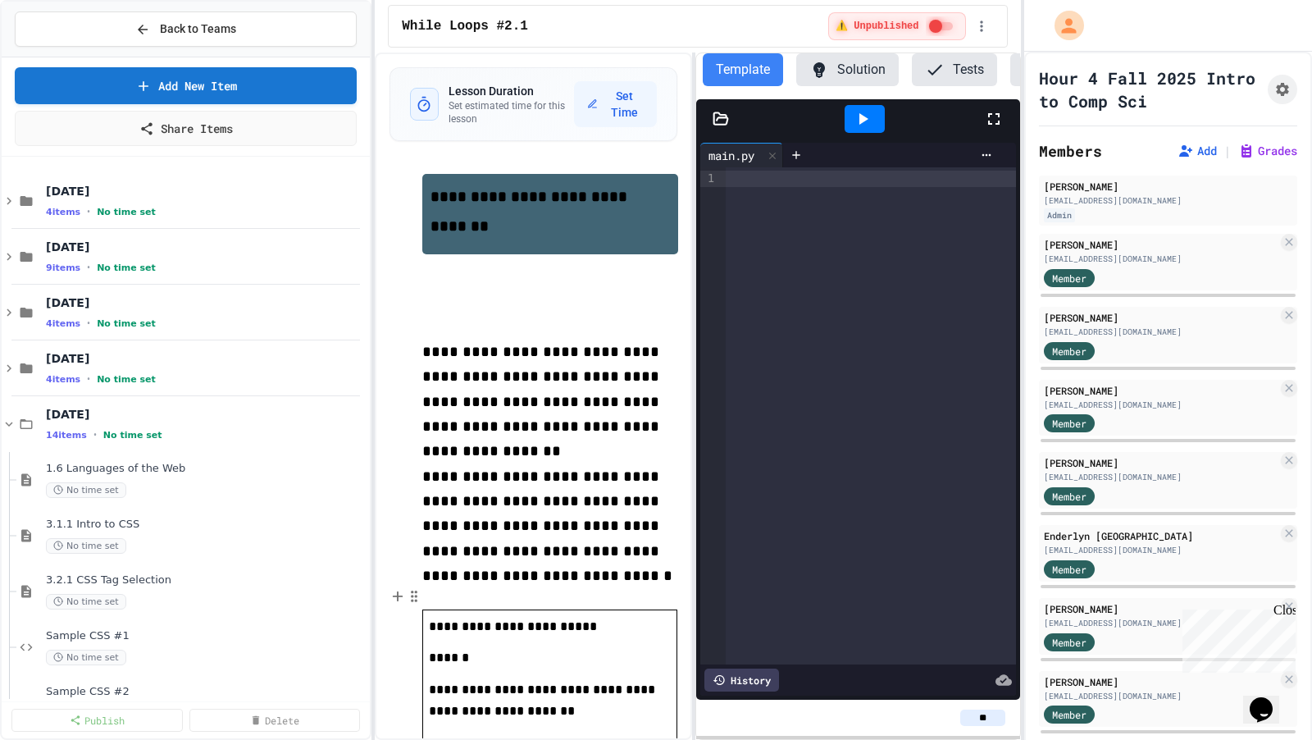
click at [588, 326] on p at bounding box center [549, 328] width 255 height 21
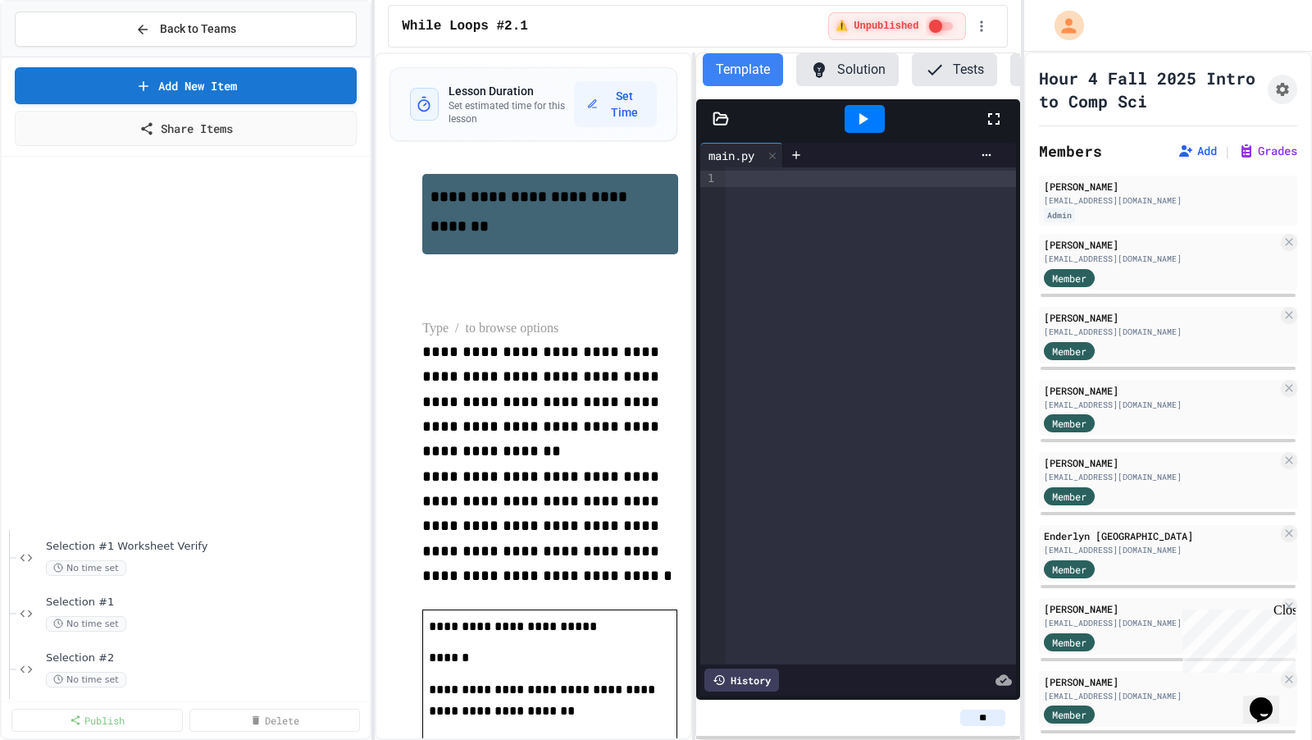
scroll to position [2607, 0]
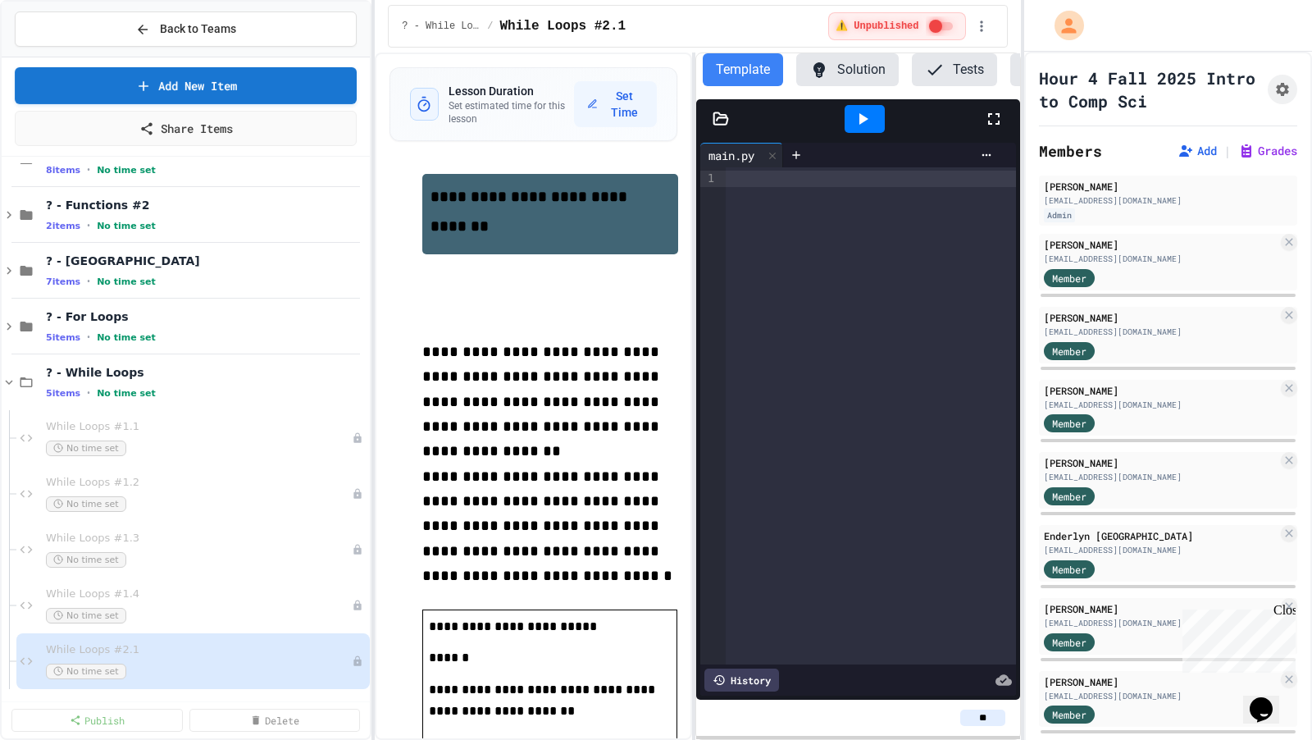
click at [217, 16] on button "Back to Teams" at bounding box center [186, 28] width 342 height 35
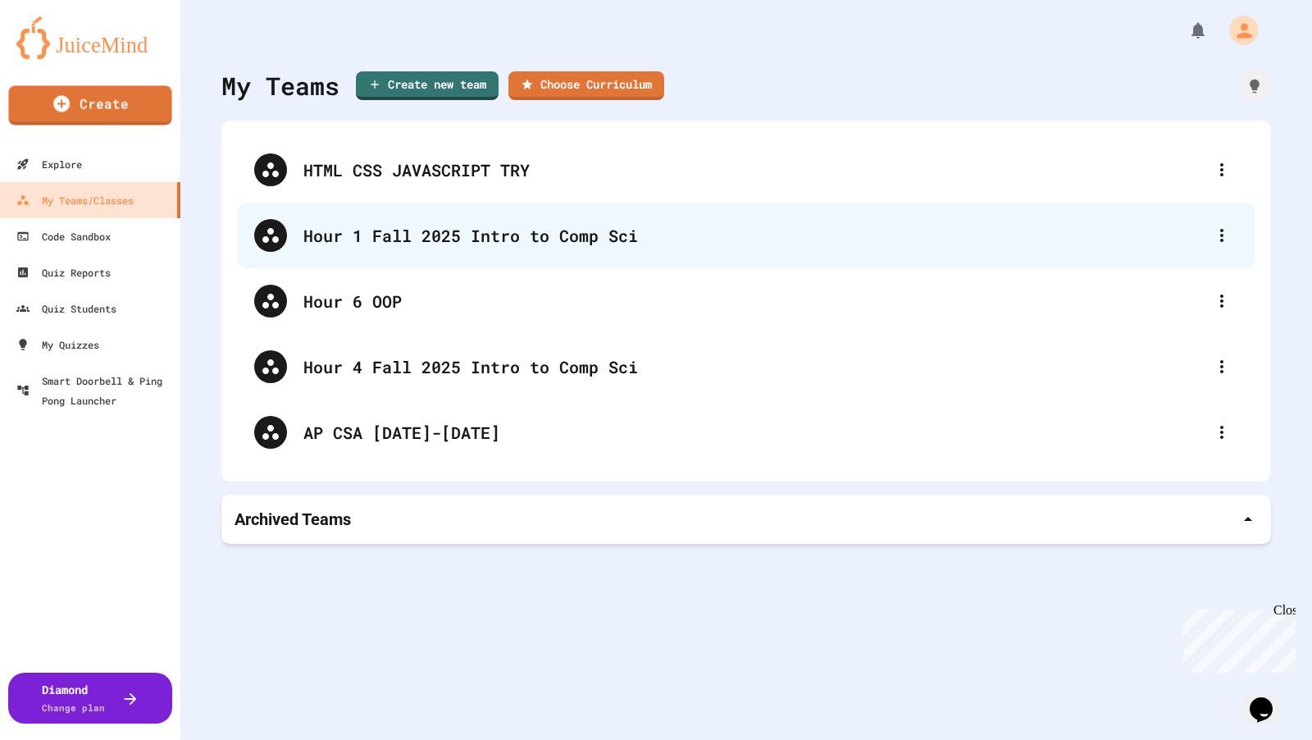
click at [296, 228] on div "Hour 1 Fall 2025 Intro to Comp Sci" at bounding box center [746, 236] width 1017 height 66
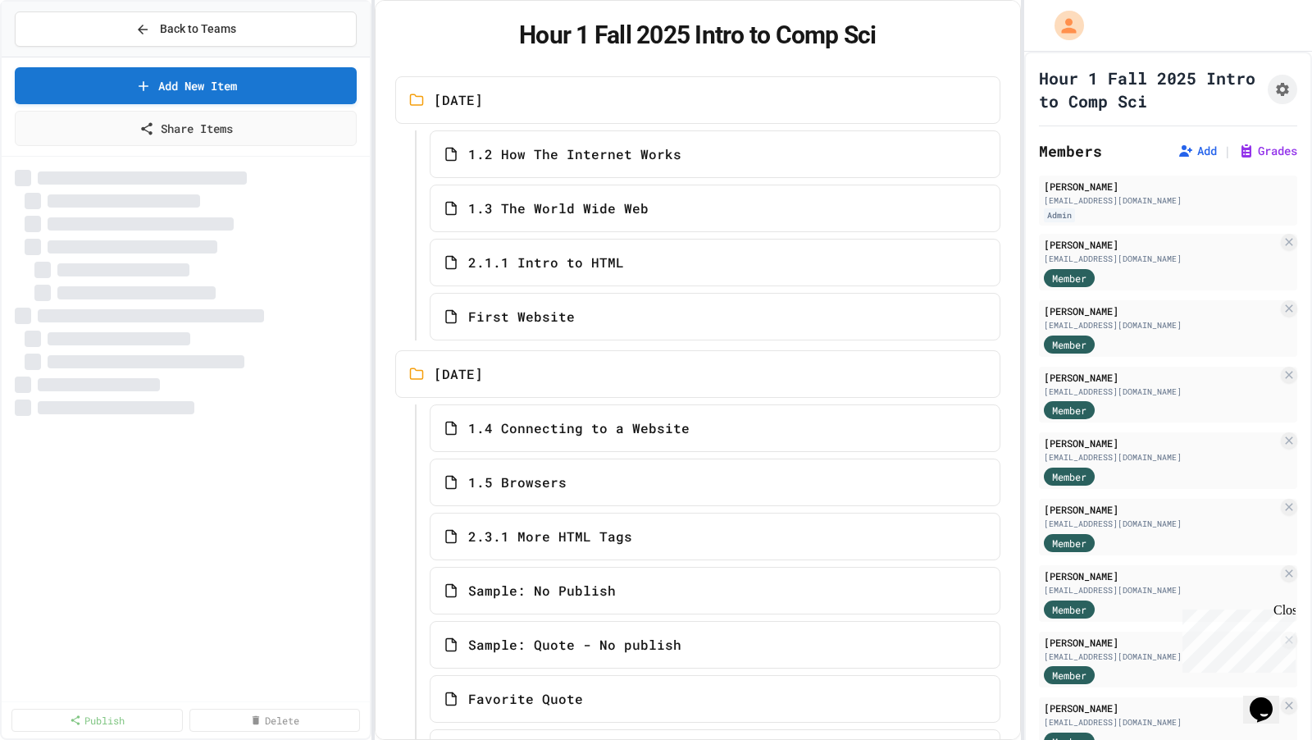
select select "***"
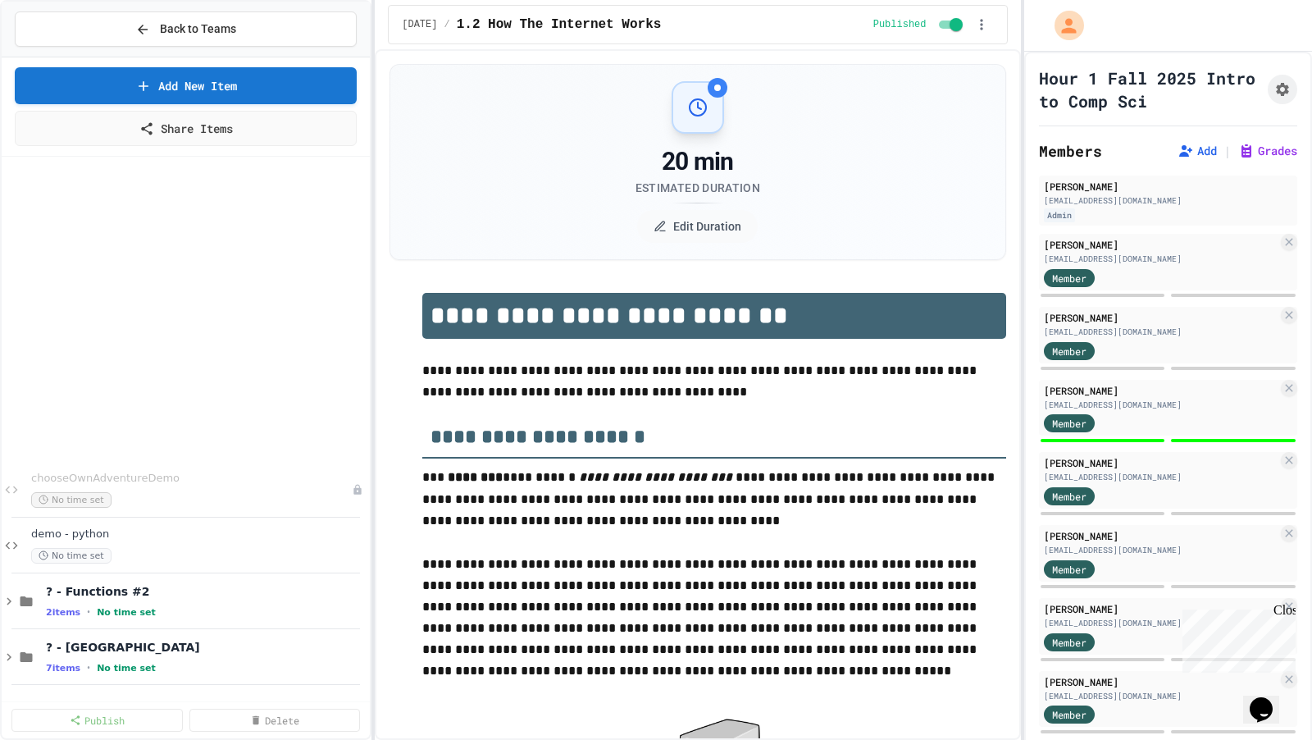
scroll to position [1827, 0]
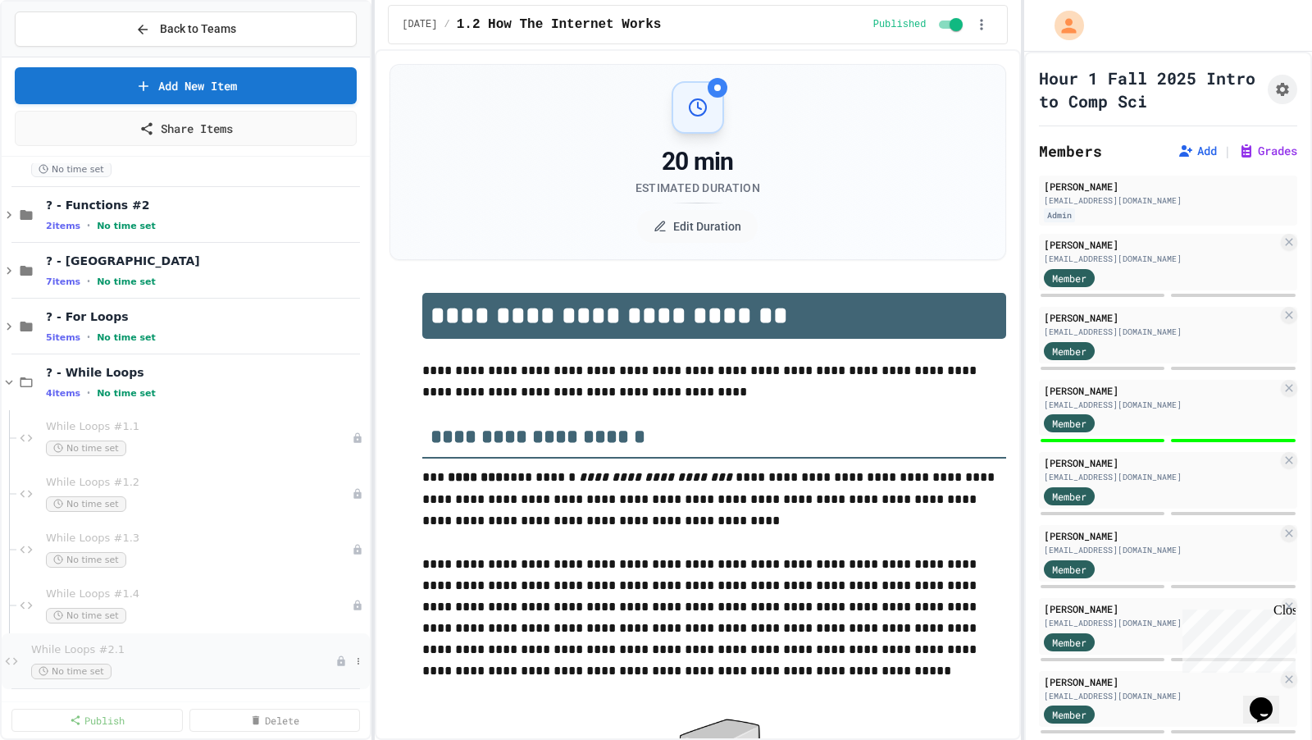
click at [172, 677] on div "While Loops #2.1 No time set" at bounding box center [186, 661] width 368 height 56
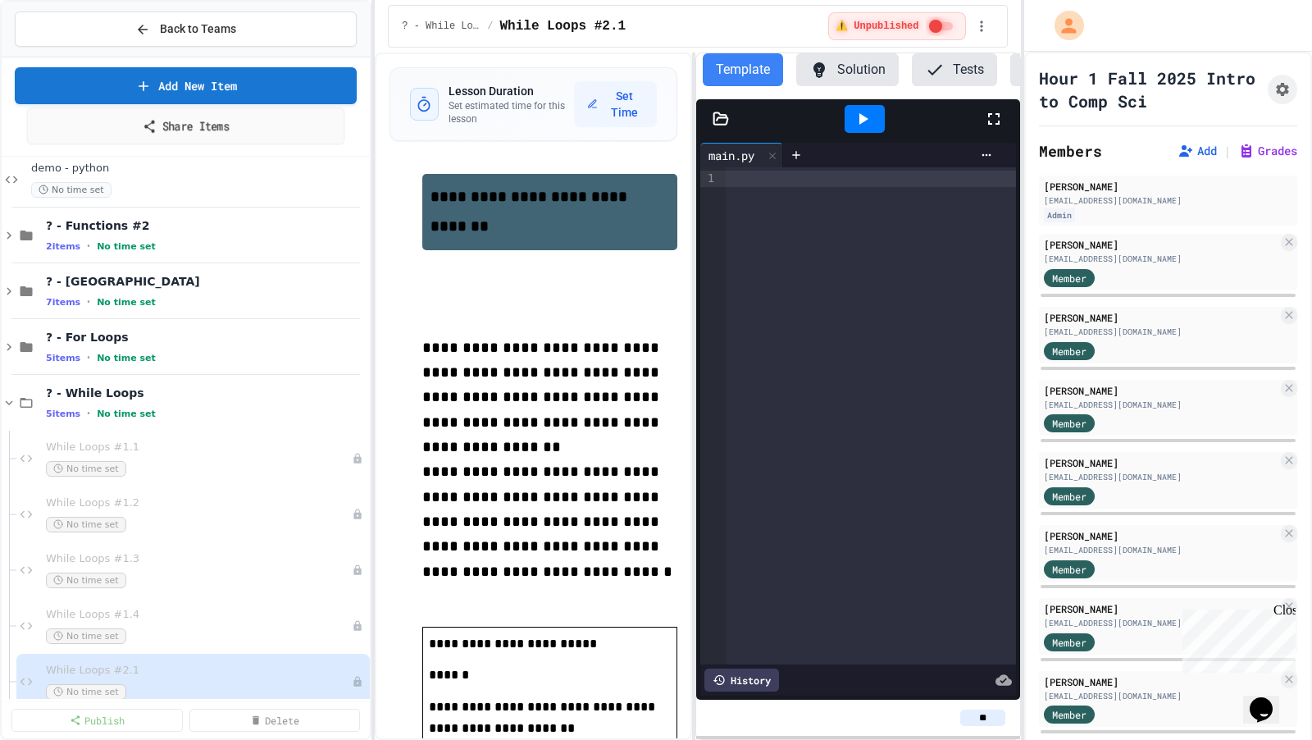
click at [262, 95] on link "Add New Item" at bounding box center [186, 85] width 342 height 37
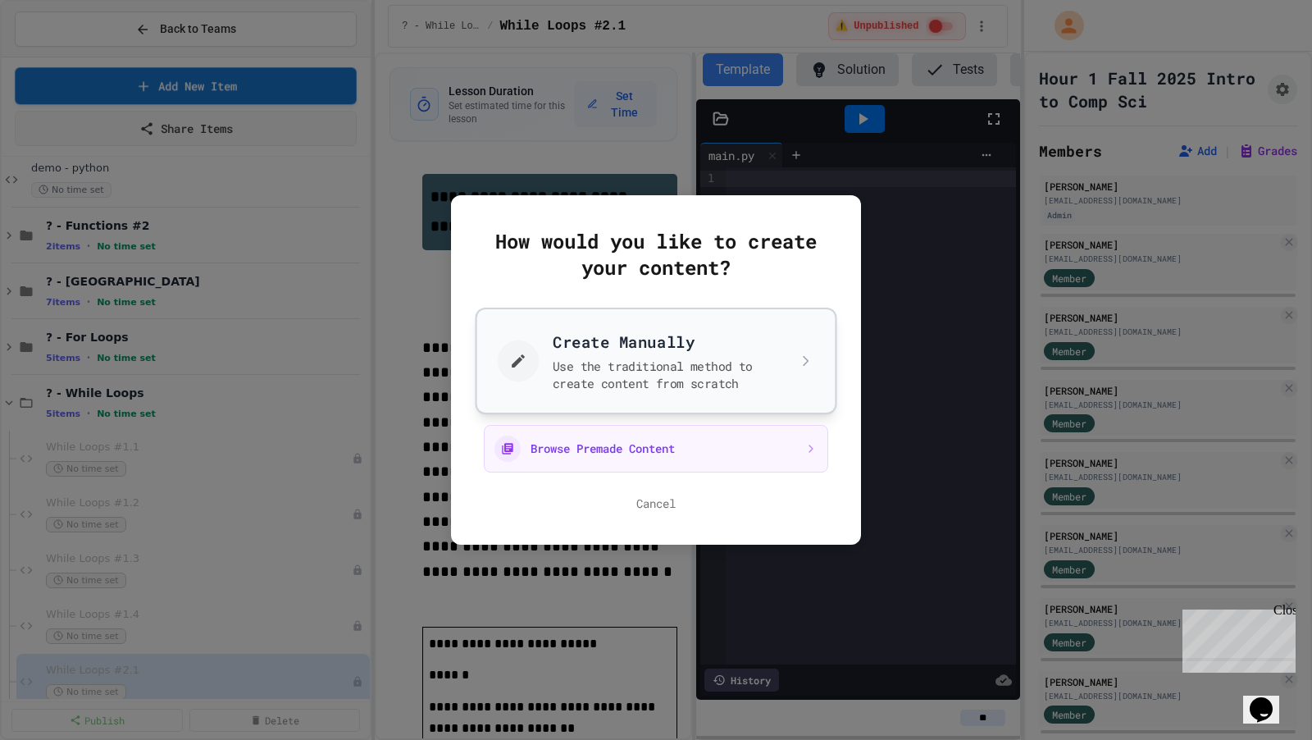
click at [553, 332] on button "Create Manually Use the traditional method to create content from scratch" at bounding box center [657, 361] width 362 height 107
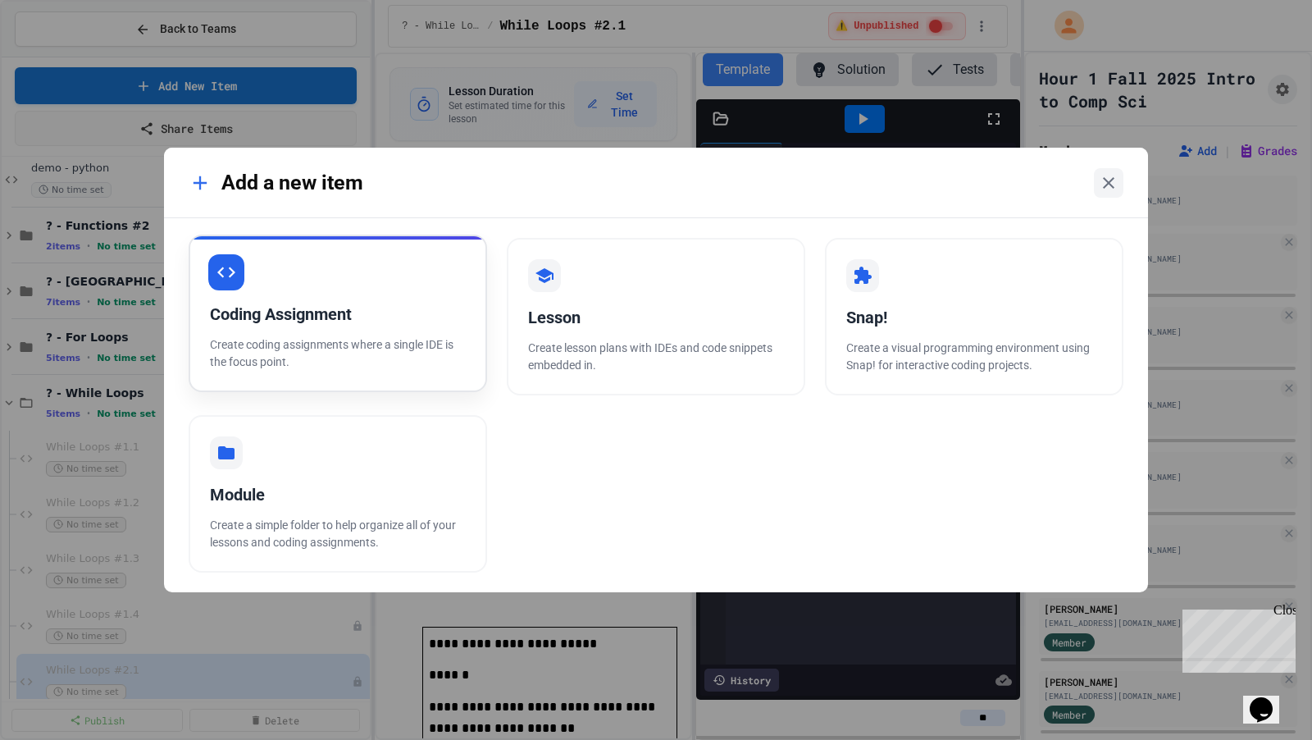
click at [430, 317] on div "Coding Assignment" at bounding box center [338, 314] width 256 height 25
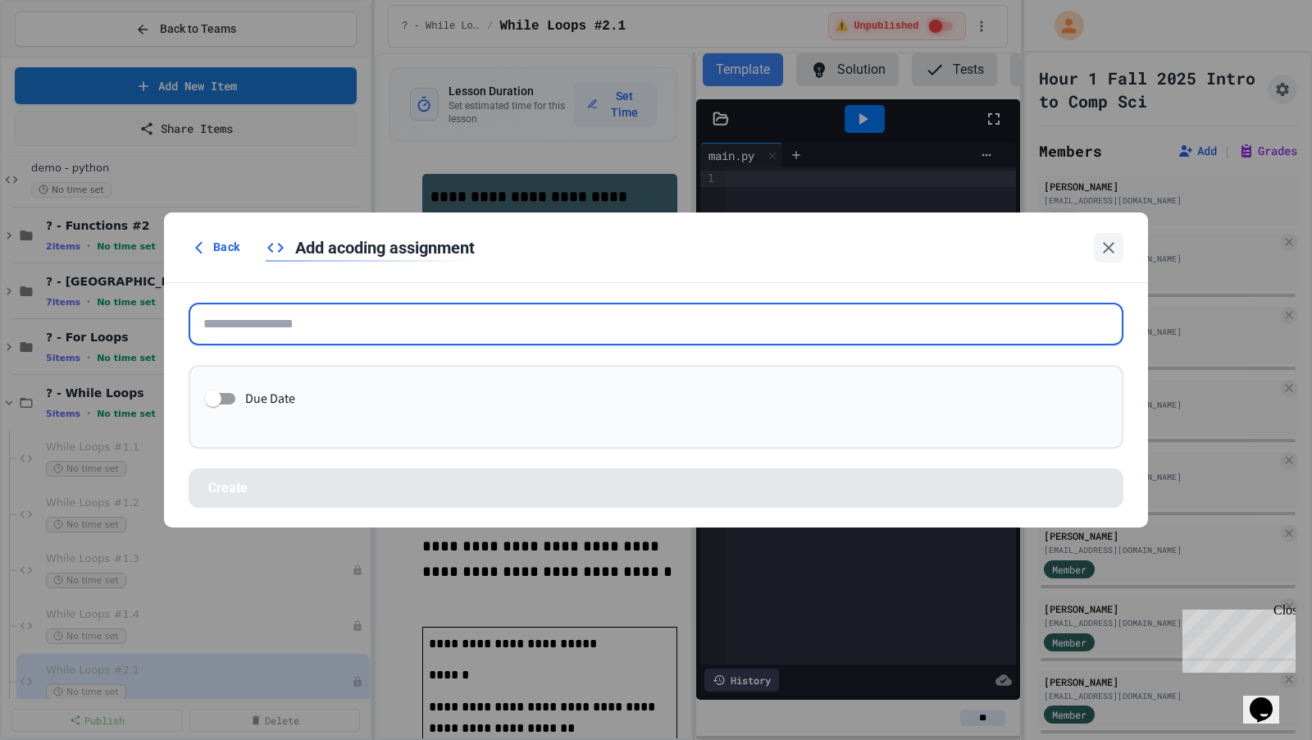
click at [430, 317] on input "text" at bounding box center [656, 324] width 935 height 43
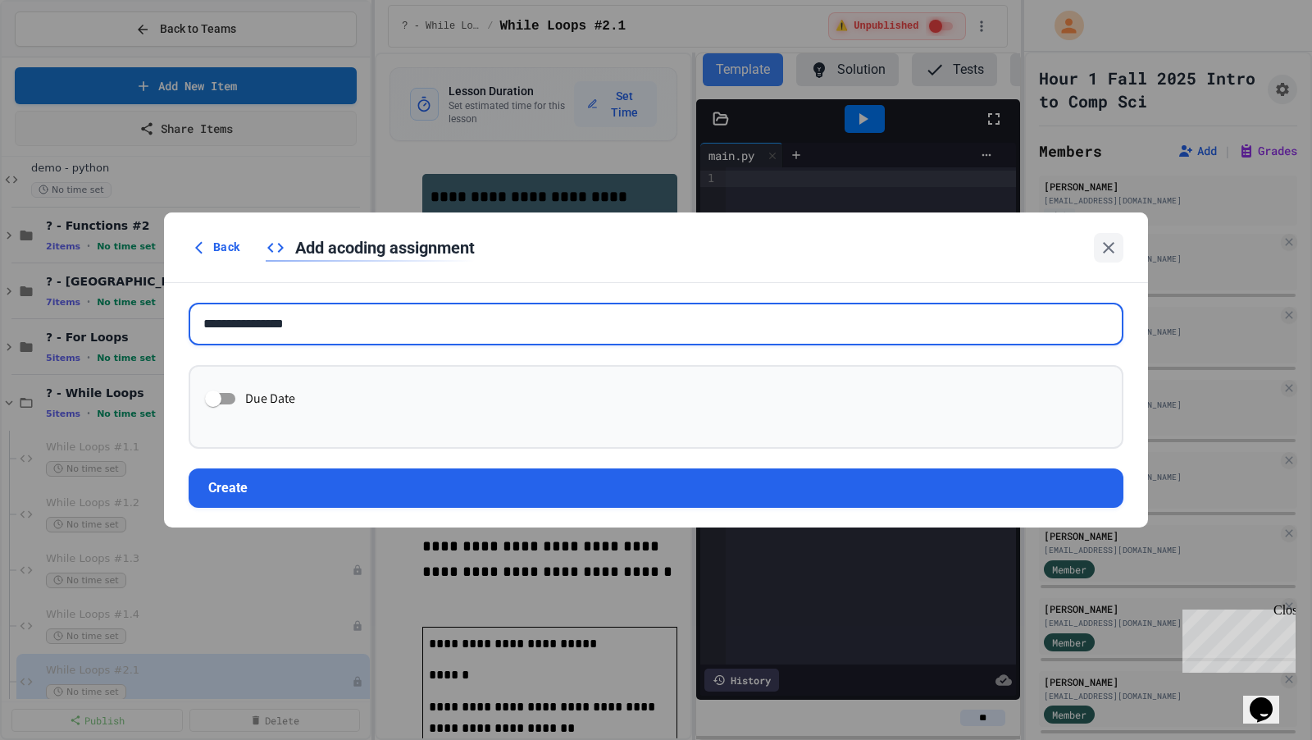
click at [304, 322] on input "**********" at bounding box center [656, 324] width 935 height 43
type input "**********"
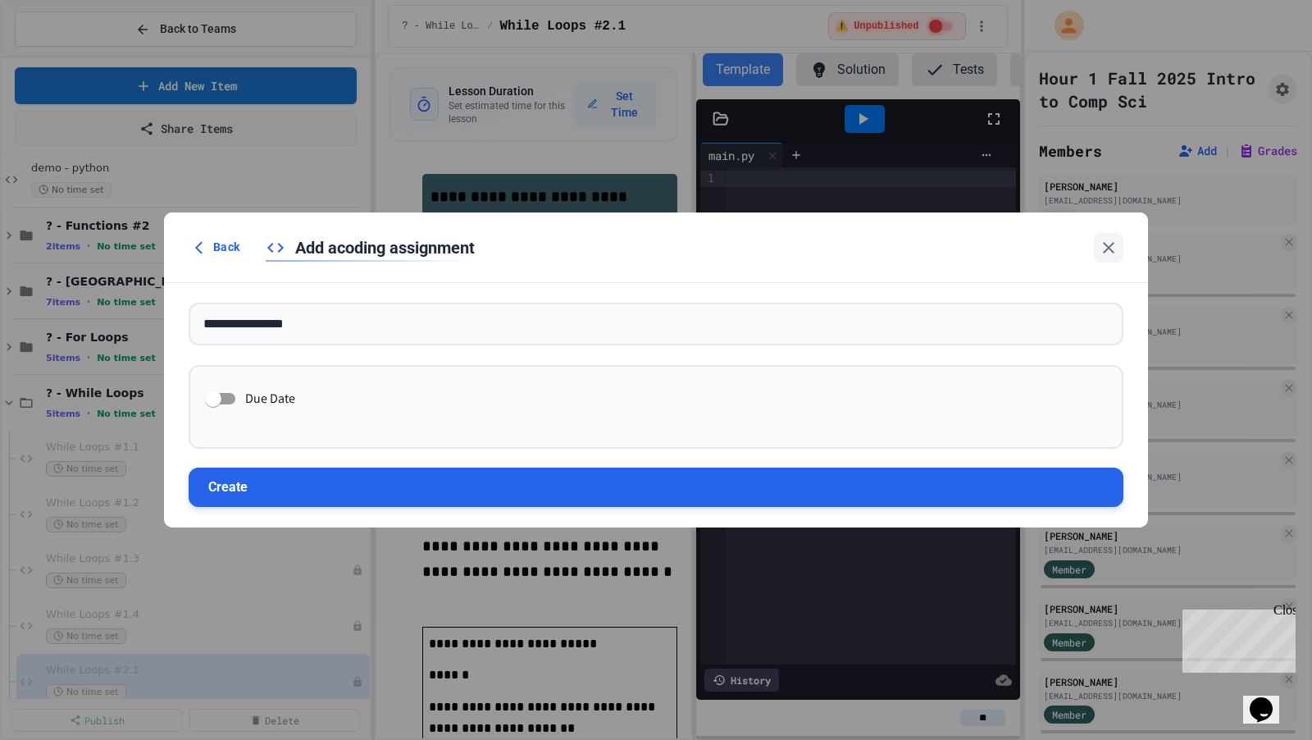
click at [350, 487] on button "Create" at bounding box center [656, 487] width 935 height 39
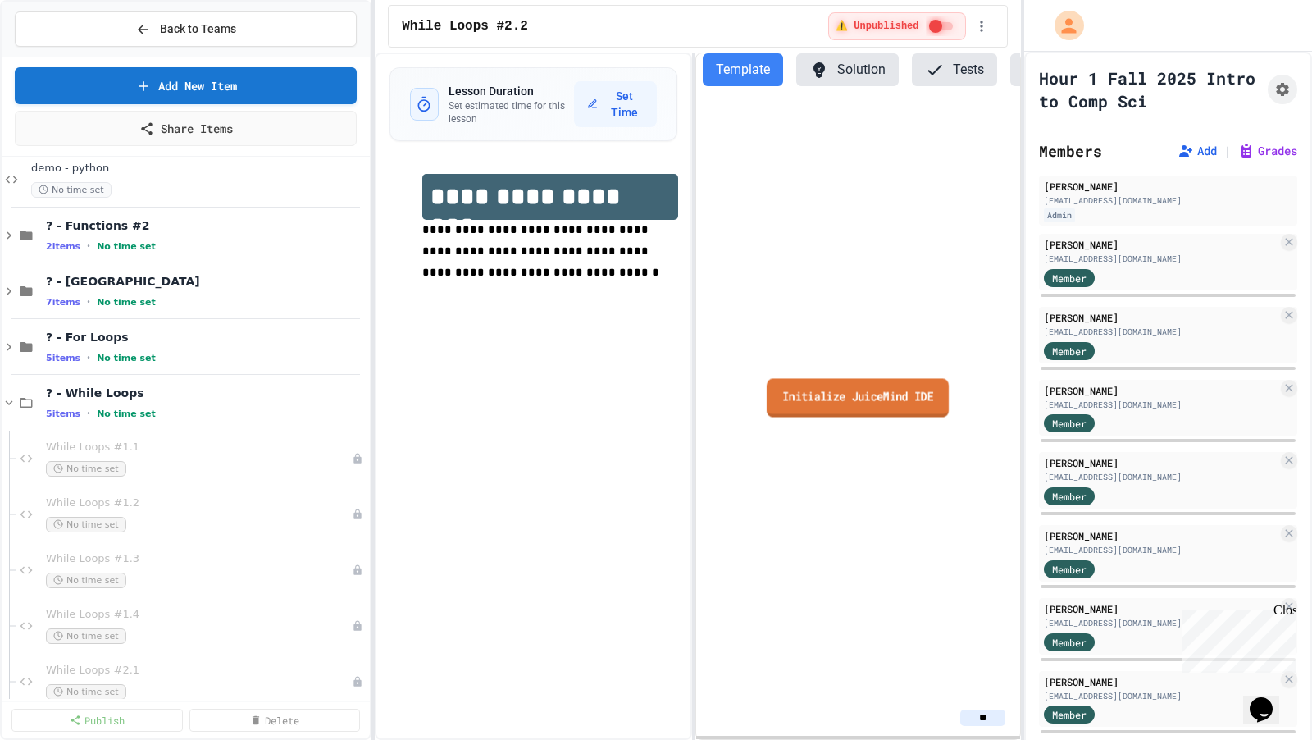
click at [828, 408] on link "Initialize JuiceMind IDE" at bounding box center [858, 397] width 182 height 39
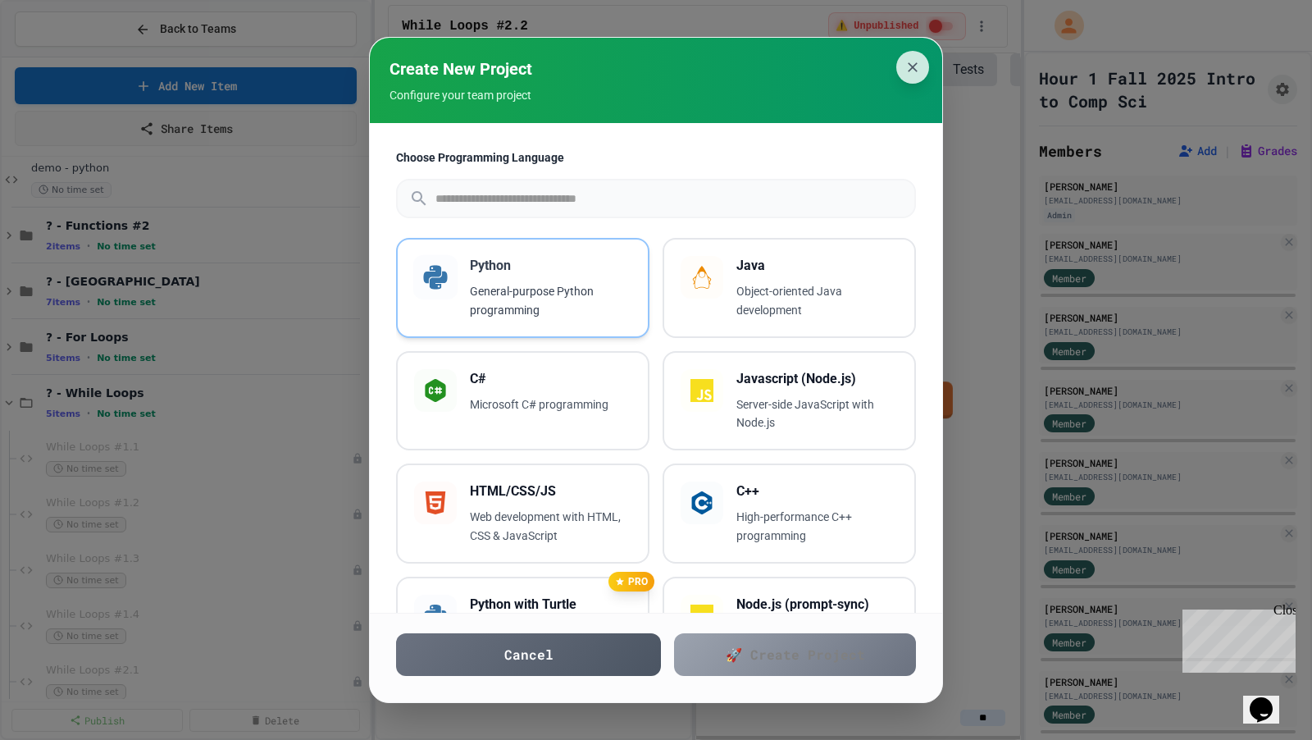
click at [560, 244] on div "Python General-purpose Python programming" at bounding box center [522, 288] width 253 height 100
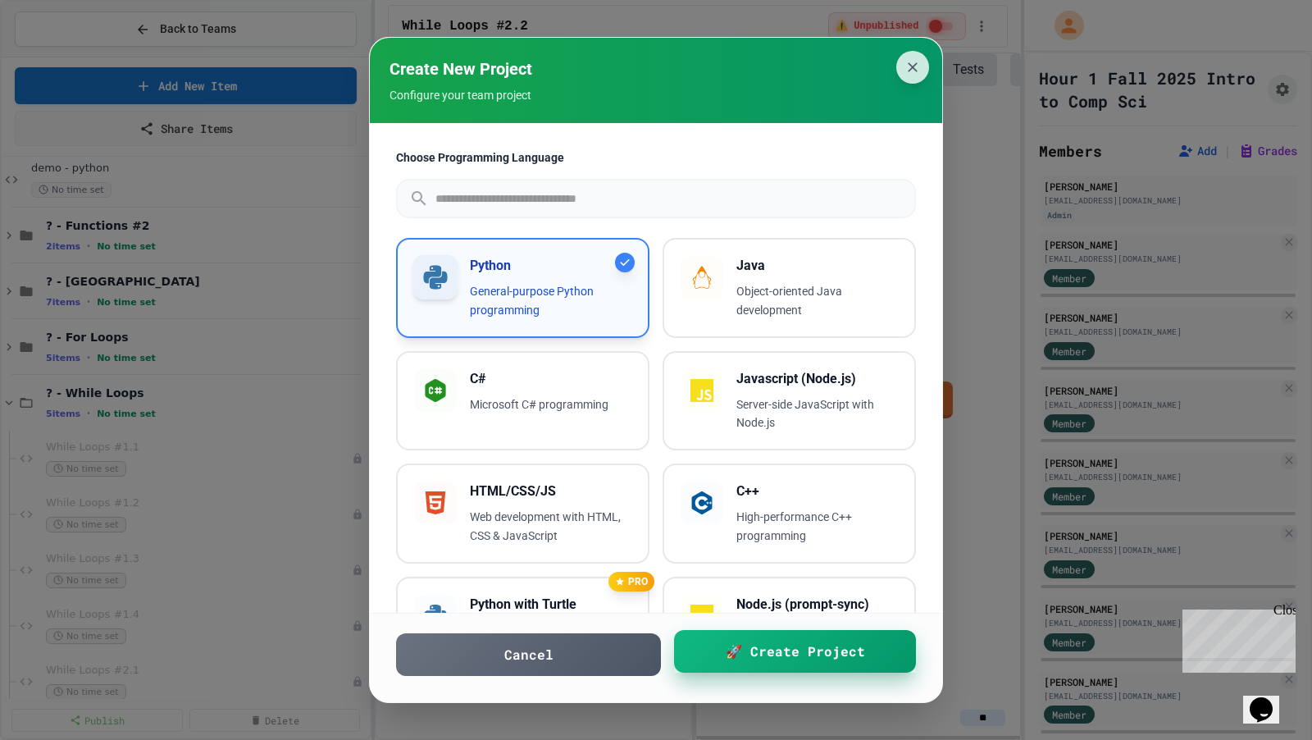
click at [750, 647] on span "🚀 Create Project" at bounding box center [795, 651] width 139 height 20
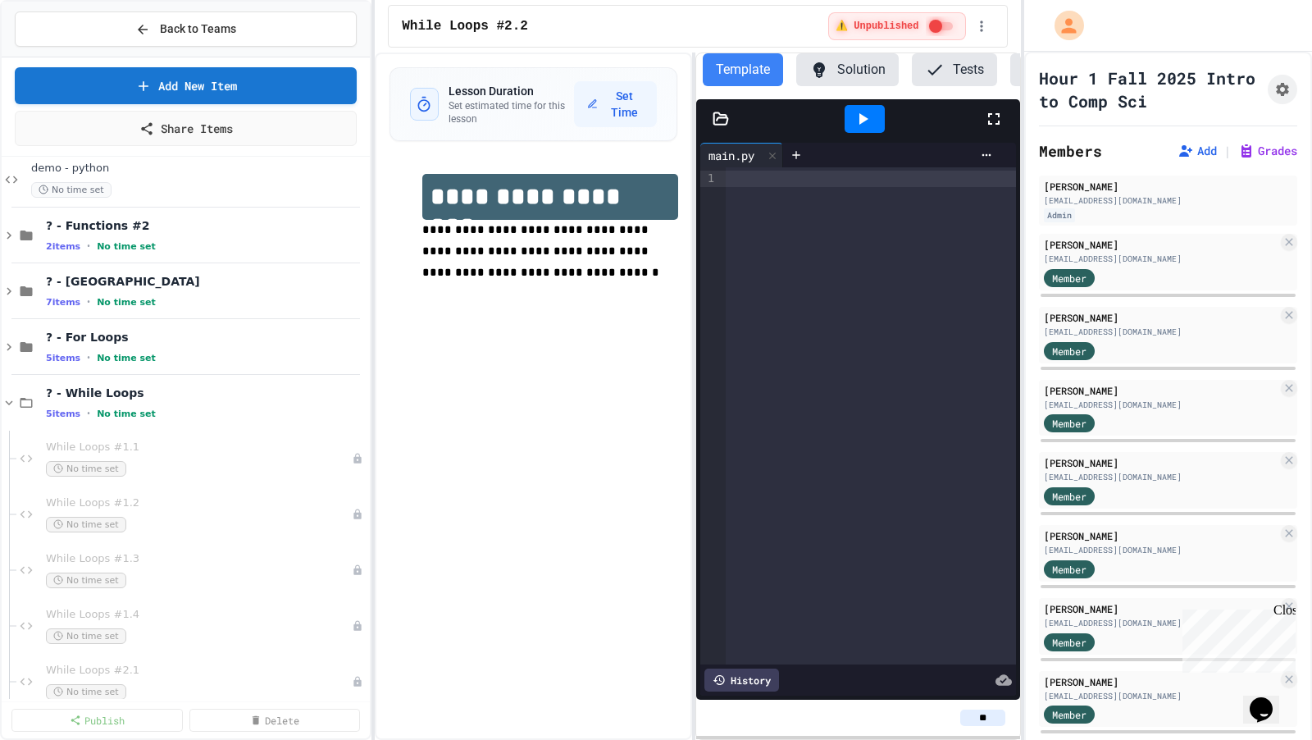
click at [781, 322] on div at bounding box center [871, 415] width 290 height 497
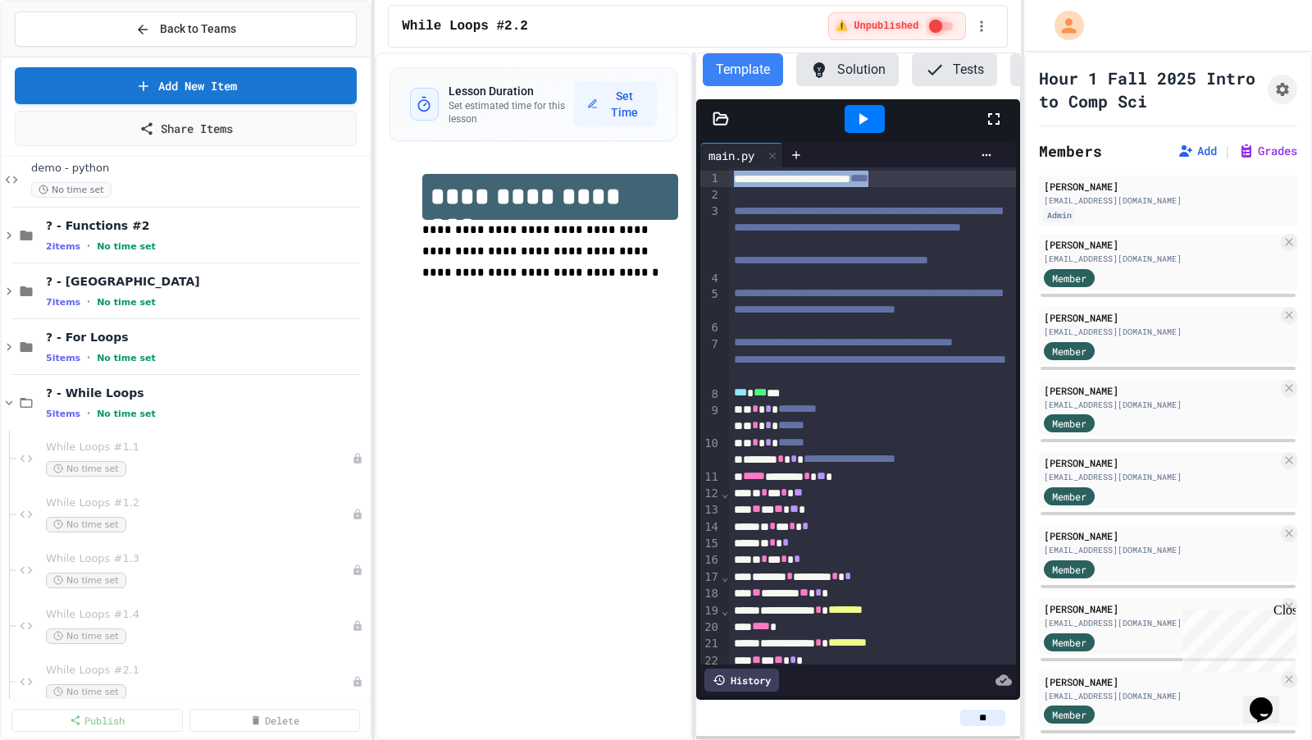
drag, startPoint x: 961, startPoint y: 180, endPoint x: 722, endPoint y: 182, distance: 239.5
click at [722, 182] on div "**********" at bounding box center [857, 415] width 315 height 497
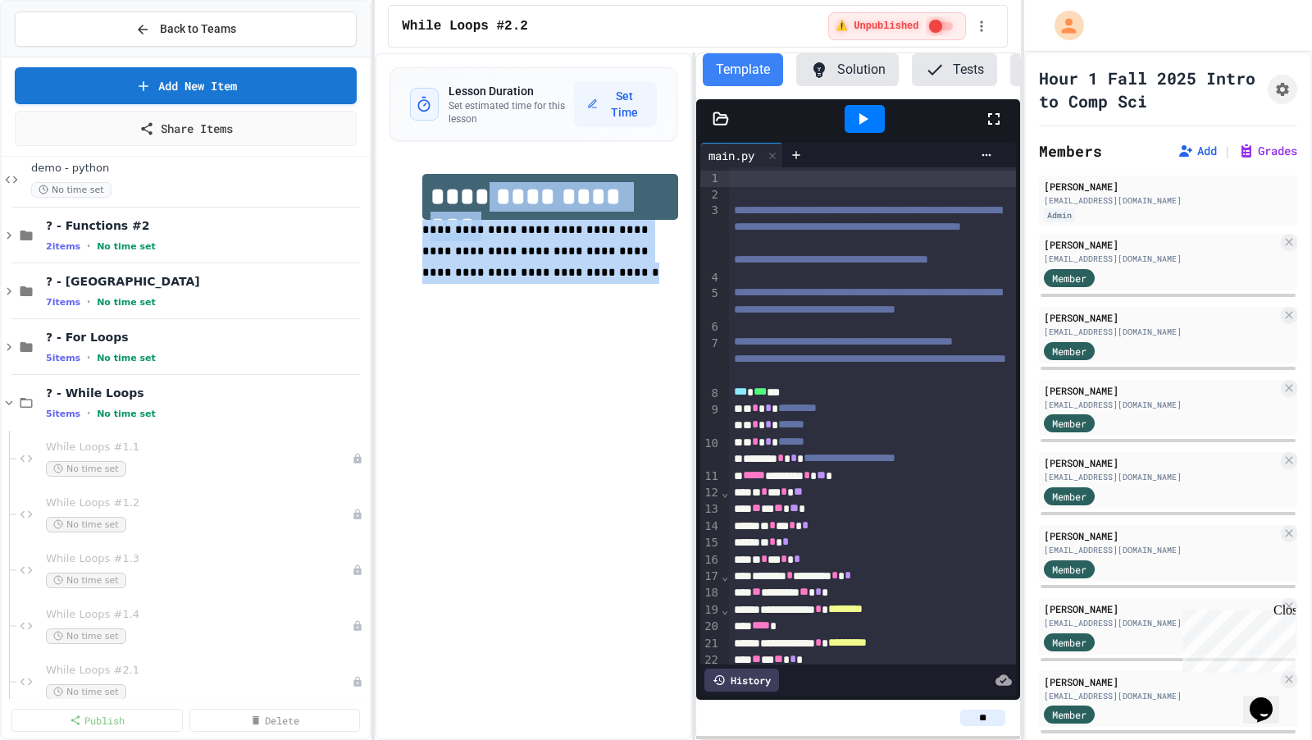
drag, startPoint x: 519, startPoint y: 268, endPoint x: 494, endPoint y: 194, distance: 78.1
click at [494, 194] on div "**********" at bounding box center [549, 239] width 255 height 131
paste div
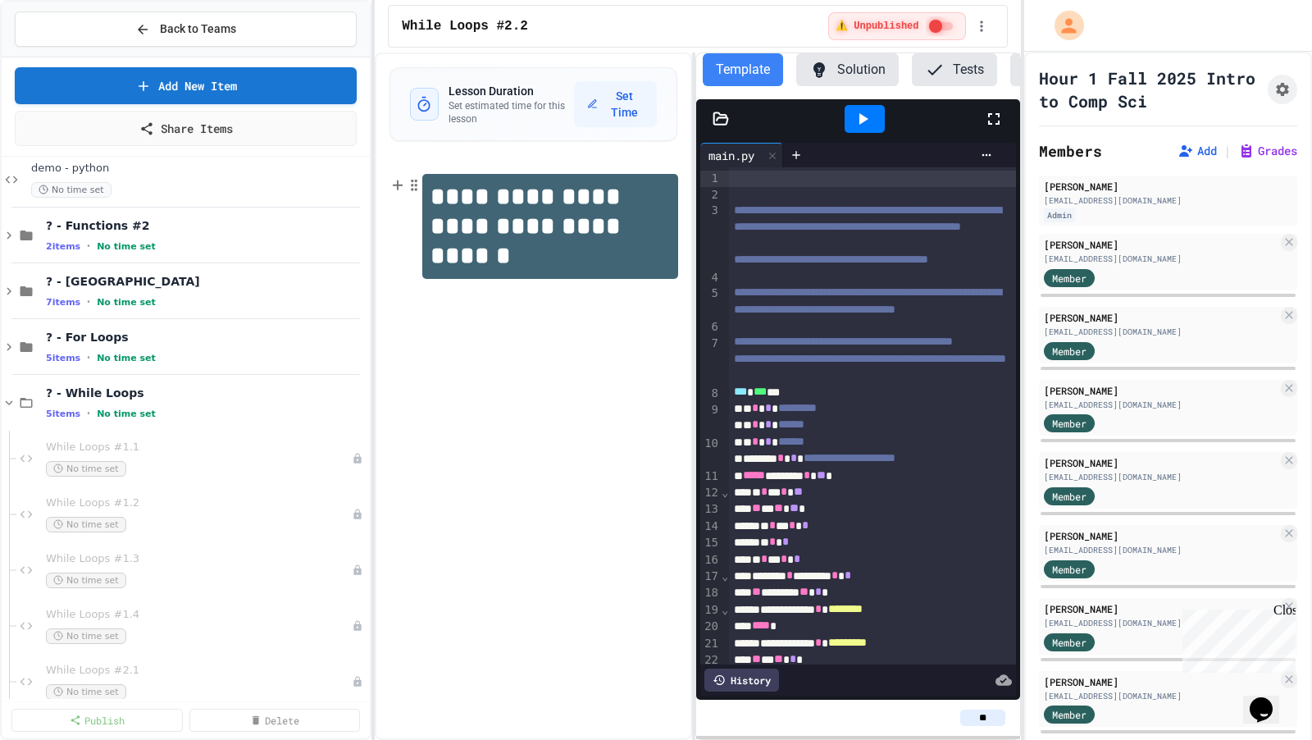
click at [497, 195] on h1 "**********" at bounding box center [550, 226] width 256 height 105
click at [500, 347] on div "**********" at bounding box center [533, 395] width 317 height 687
click at [765, 314] on span "**********" at bounding box center [867, 300] width 267 height 28
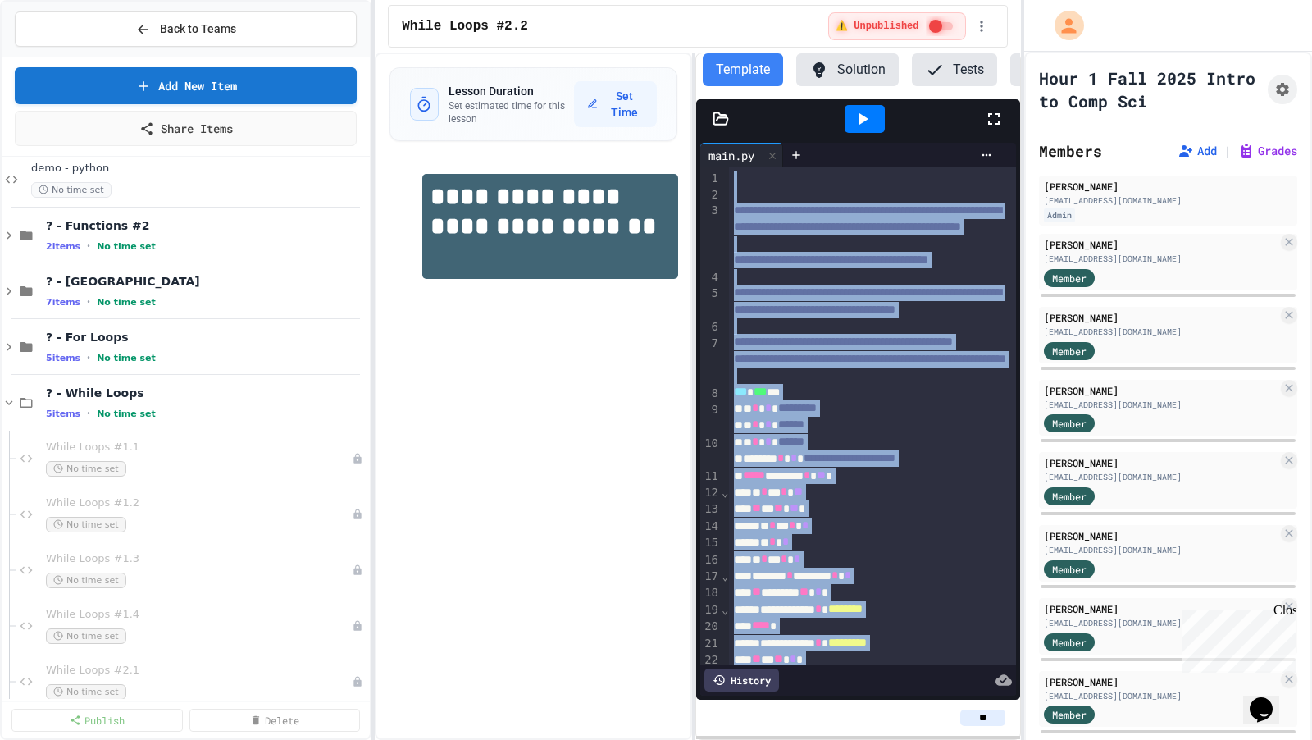
copy div "**********"
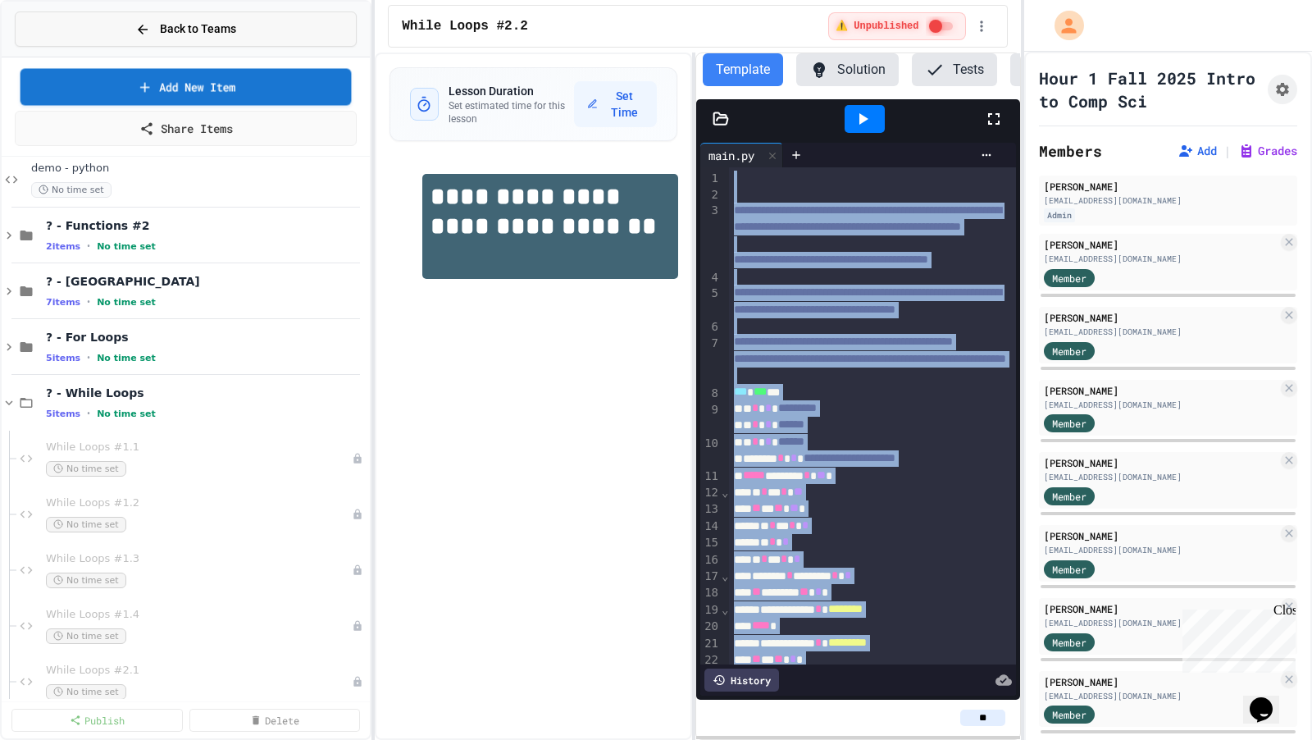
click at [236, 30] on span "Back to Teams" at bounding box center [198, 29] width 76 height 17
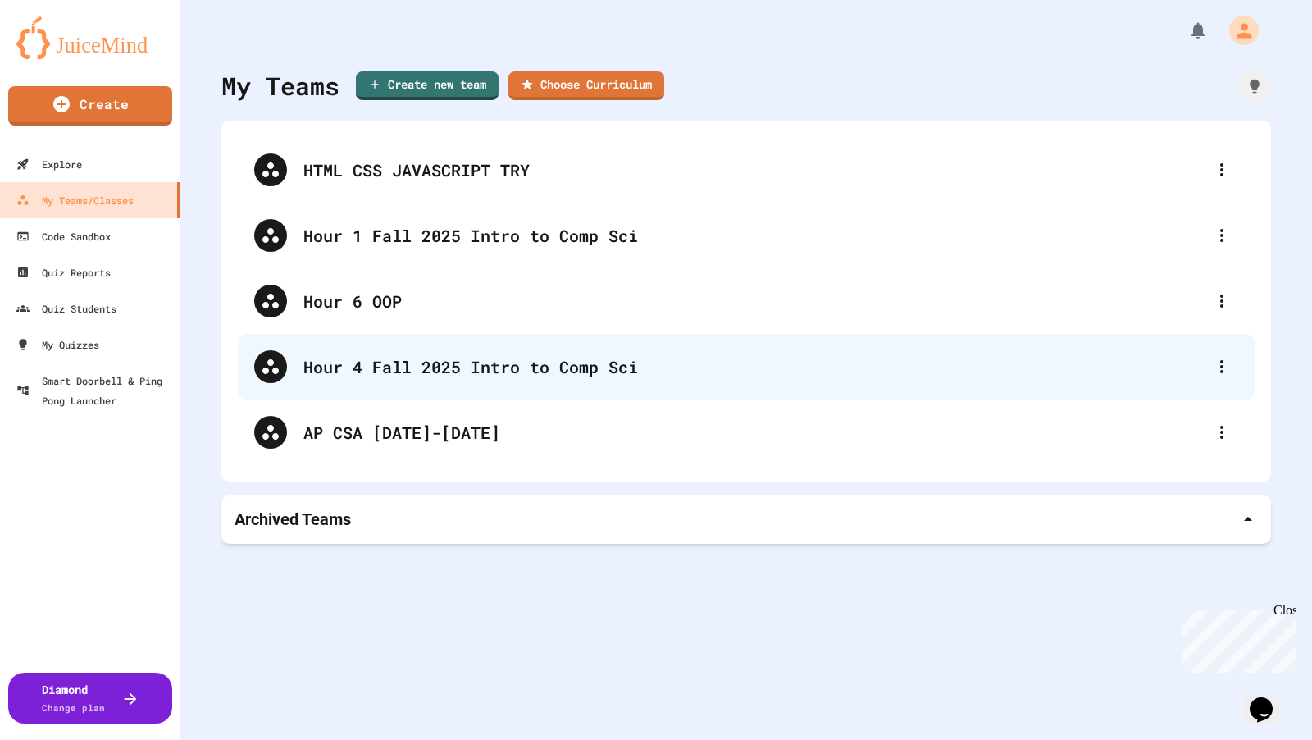
click at [376, 381] on div "Hour 4 Fall 2025 Intro to Comp Sci" at bounding box center [746, 367] width 1017 height 66
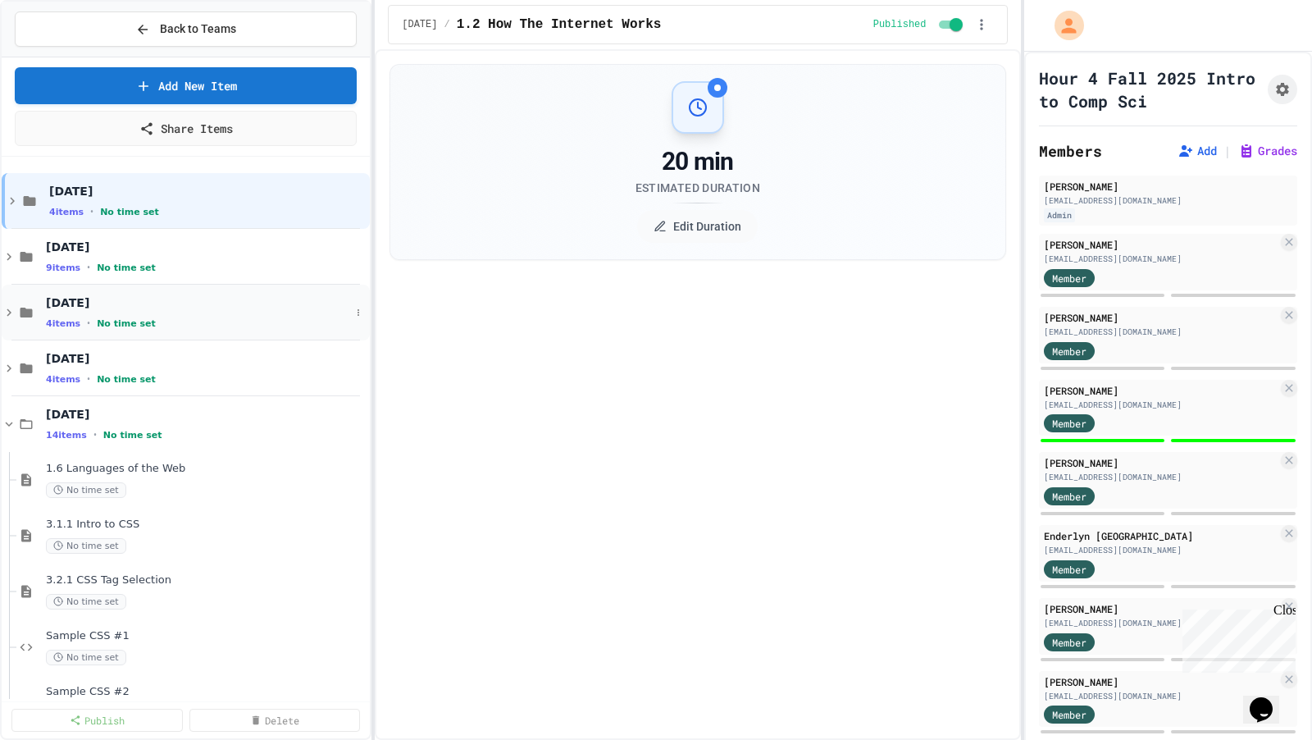
select select "***"
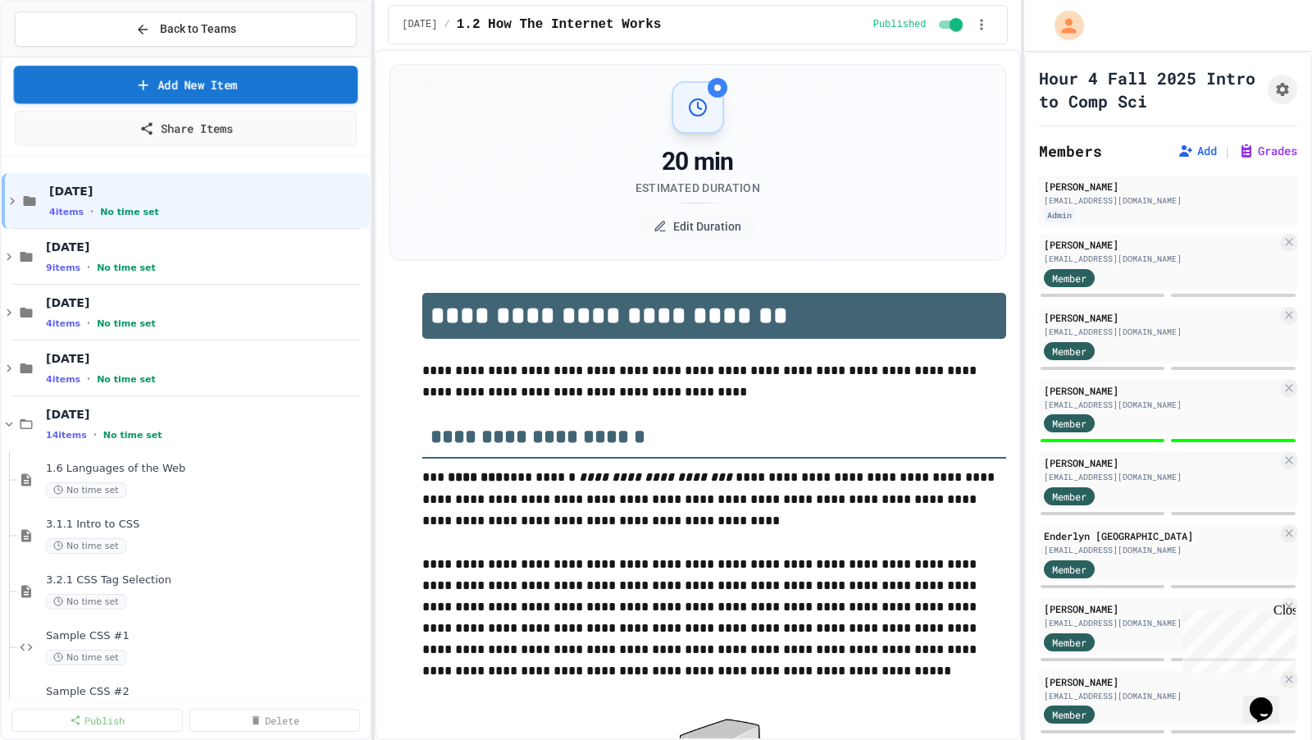
click at [245, 74] on link "Add New Item" at bounding box center [186, 85] width 344 height 38
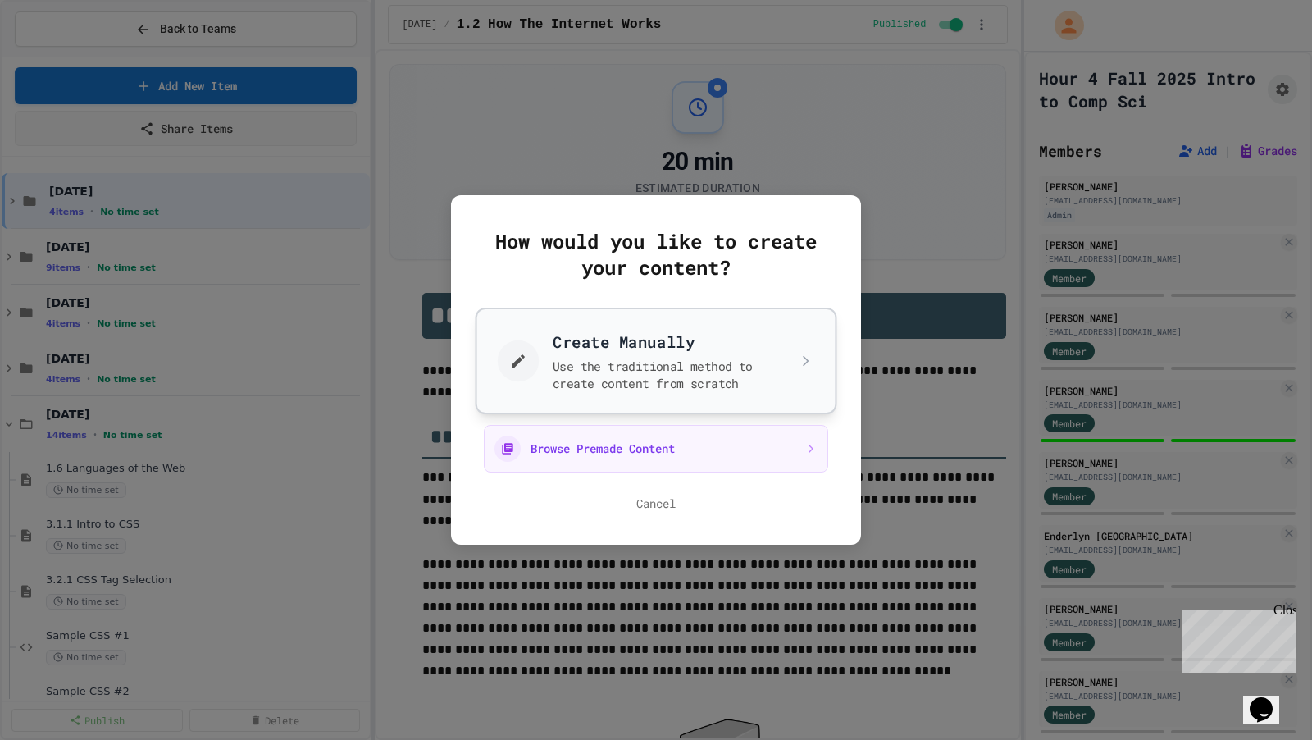
click at [555, 341] on button "Create Manually Use the traditional method to create content from scratch" at bounding box center [657, 361] width 362 height 107
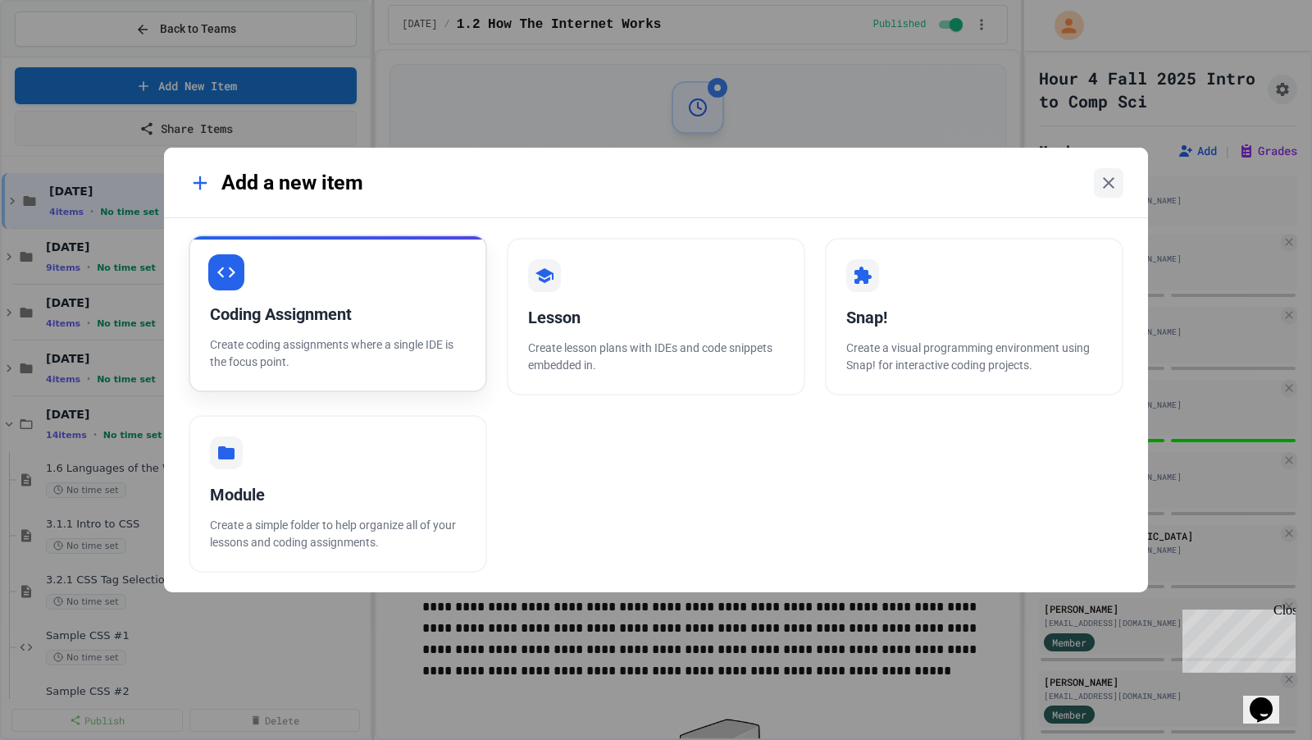
click at [395, 285] on div "Coding Assignment Create coding assignments where a single IDE is the focus poi…" at bounding box center [338, 313] width 299 height 157
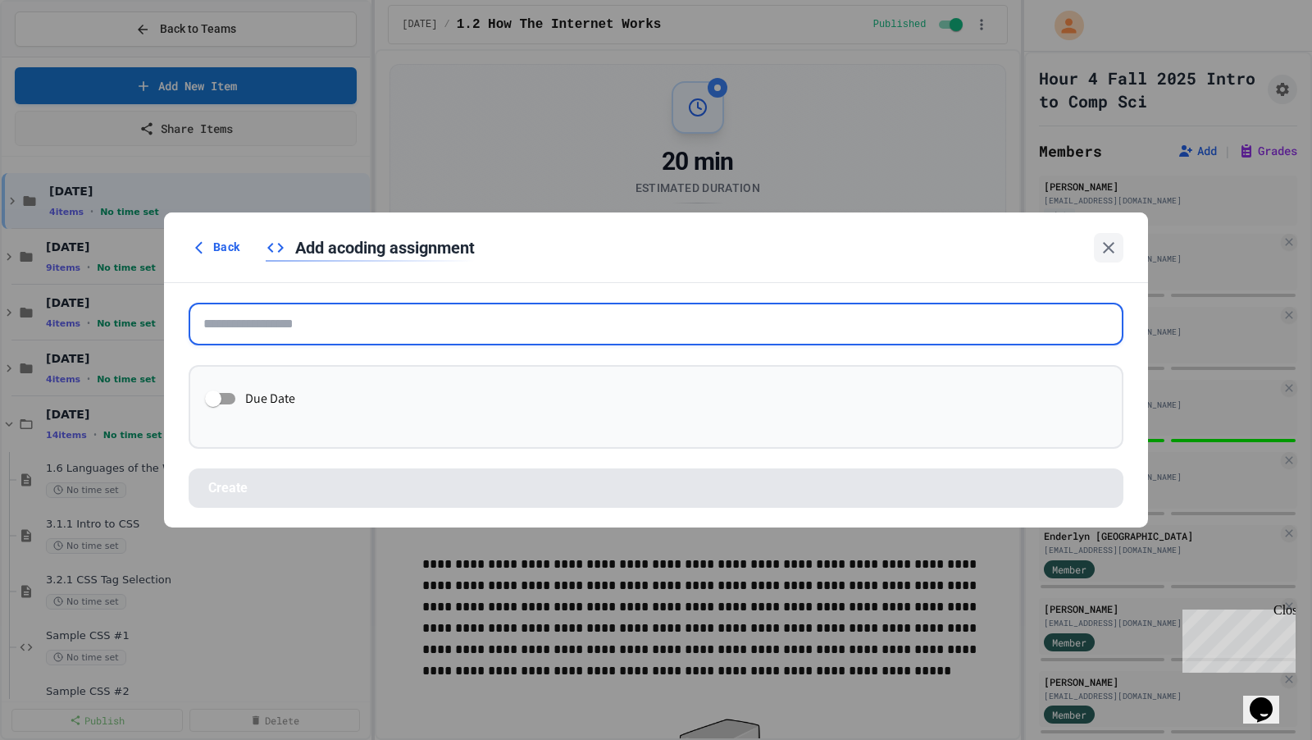
click at [442, 333] on input "text" at bounding box center [656, 324] width 935 height 43
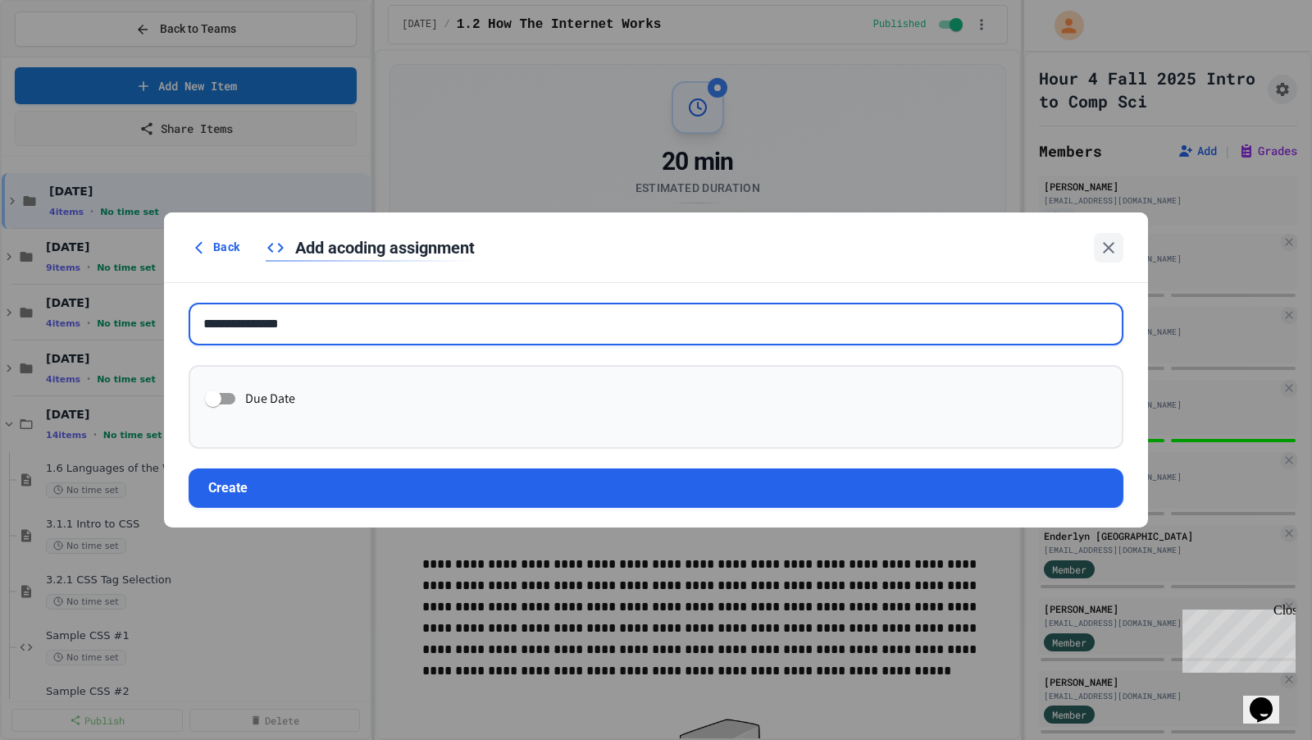
type input "**********"
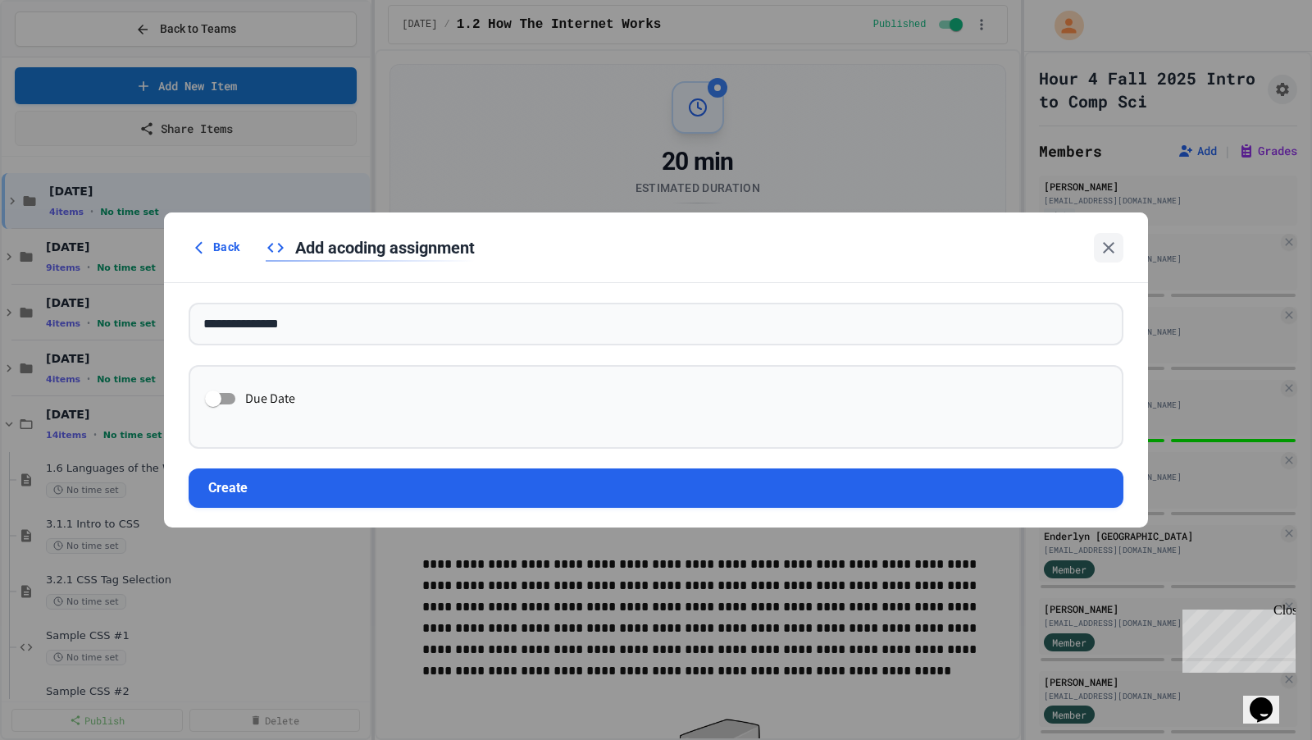
click at [434, 512] on form "**********" at bounding box center [656, 405] width 984 height 244
click at [439, 484] on button "Create" at bounding box center [656, 487] width 935 height 39
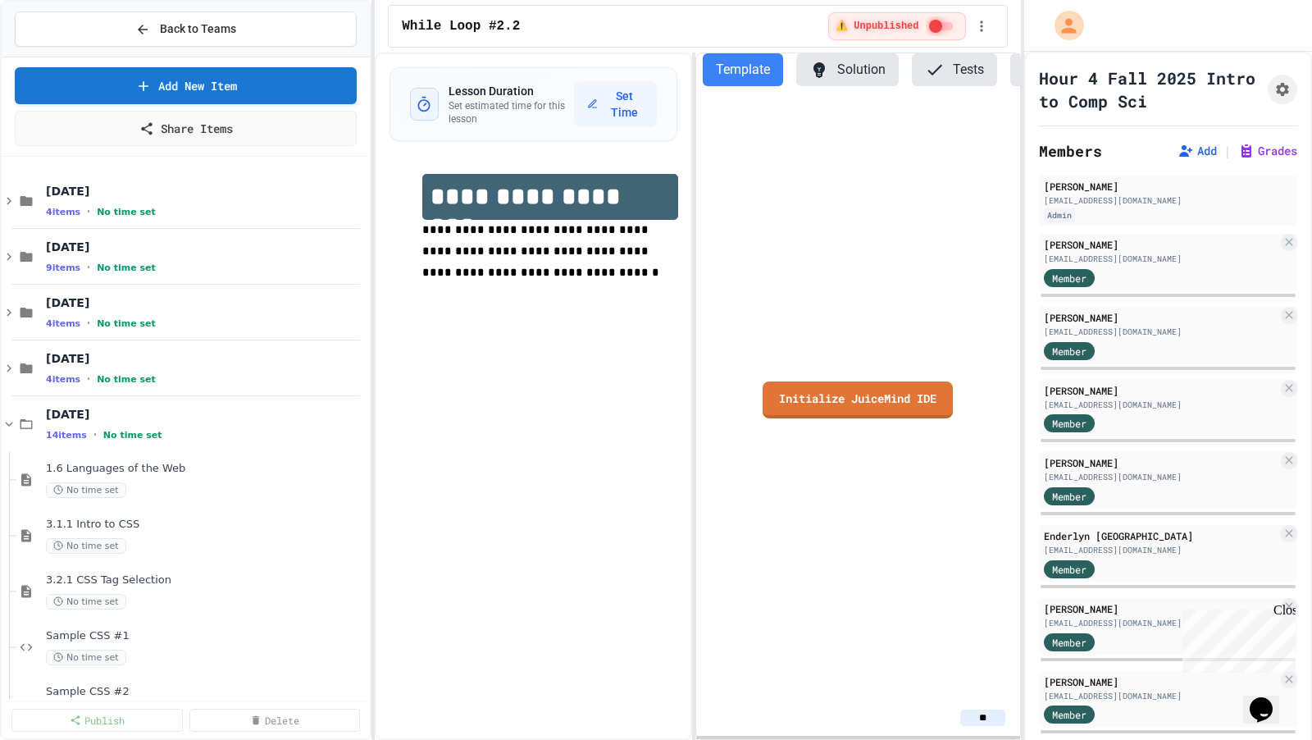
click at [827, 416] on link "Initialize JuiceMind IDE" at bounding box center [858, 399] width 190 height 37
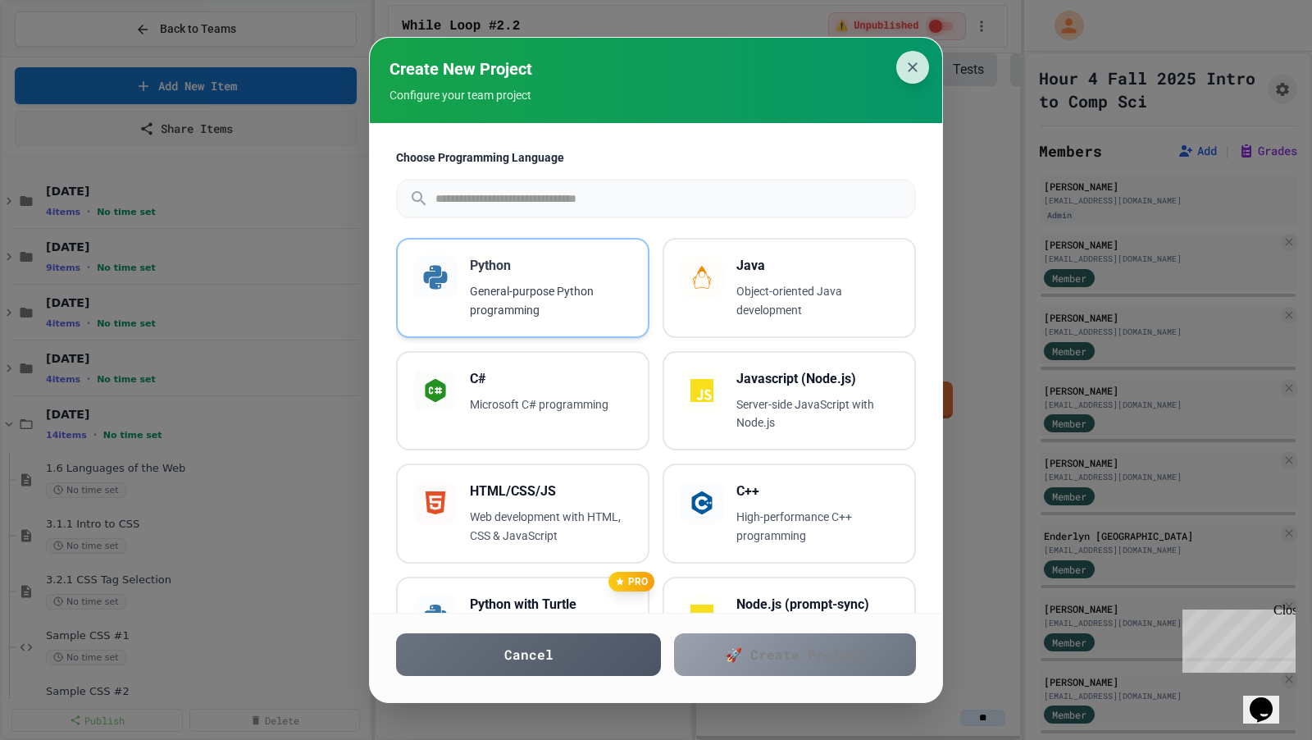
click at [560, 307] on p "General-purpose Python programming" at bounding box center [551, 301] width 162 height 38
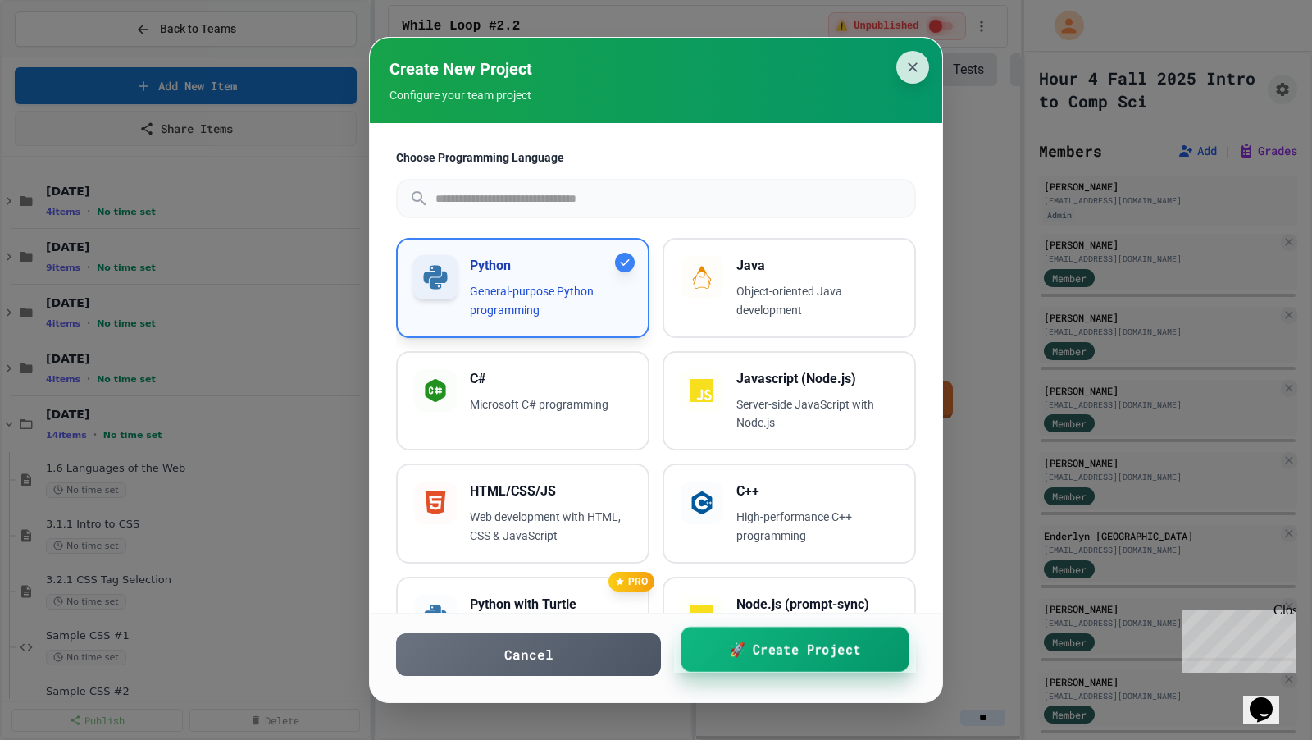
click at [731, 650] on span "🚀 Create Project" at bounding box center [794, 649] width 131 height 21
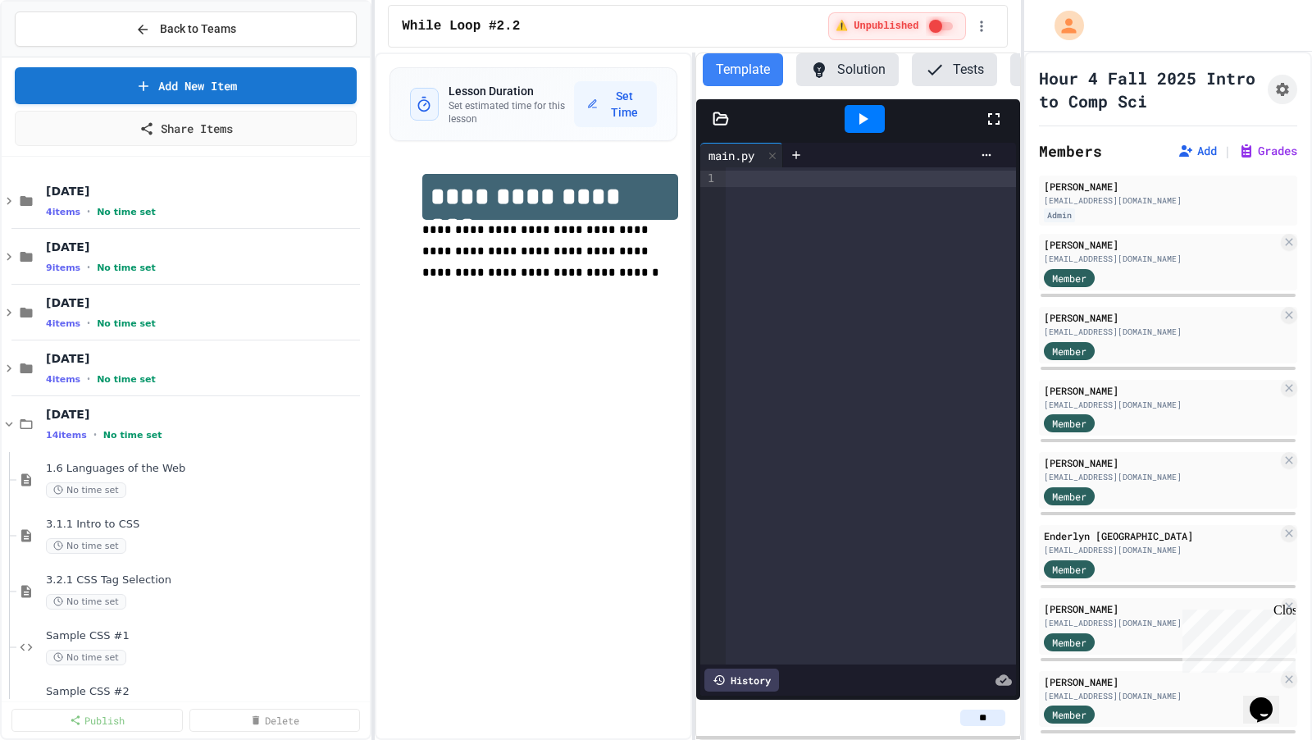
click at [857, 536] on div at bounding box center [871, 415] width 290 height 497
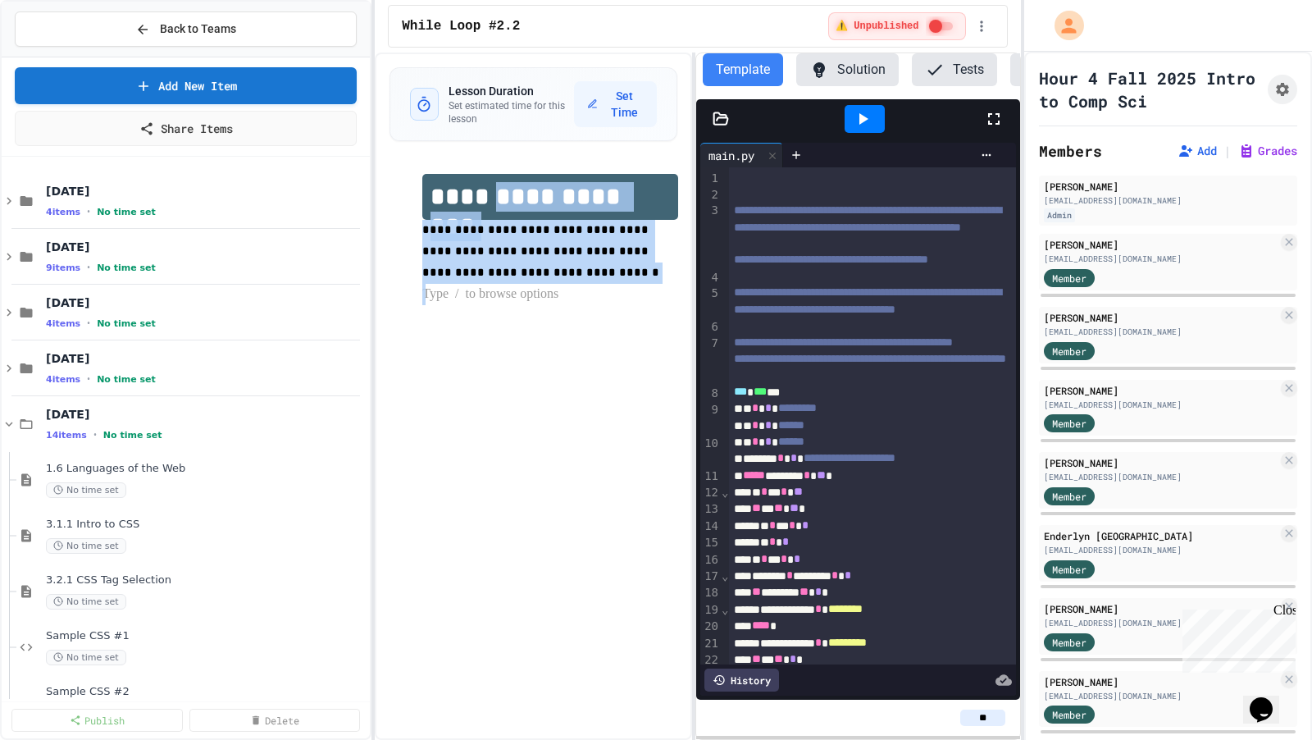
drag, startPoint x: 550, startPoint y: 284, endPoint x: 507, endPoint y: 187, distance: 105.8
click at [507, 187] on div "**********" at bounding box center [549, 239] width 255 height 131
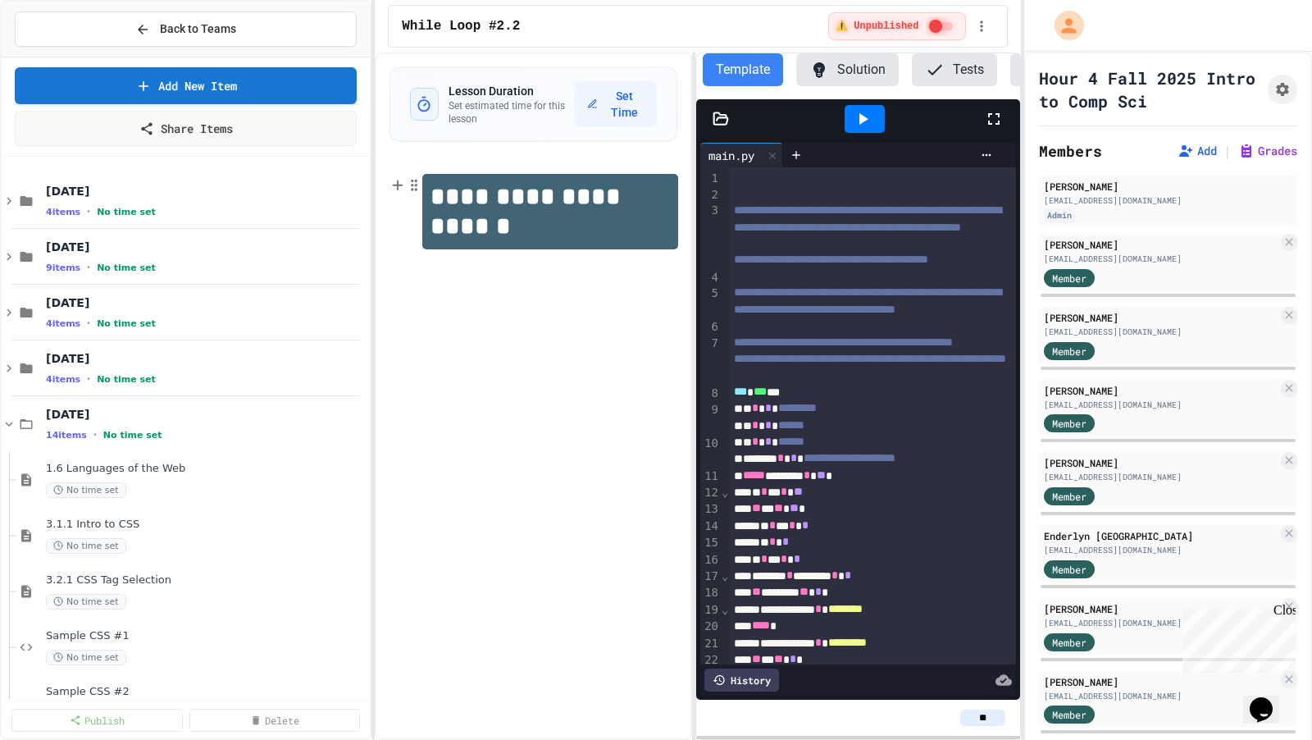
click at [502, 201] on h1 "**********" at bounding box center [550, 211] width 256 height 75
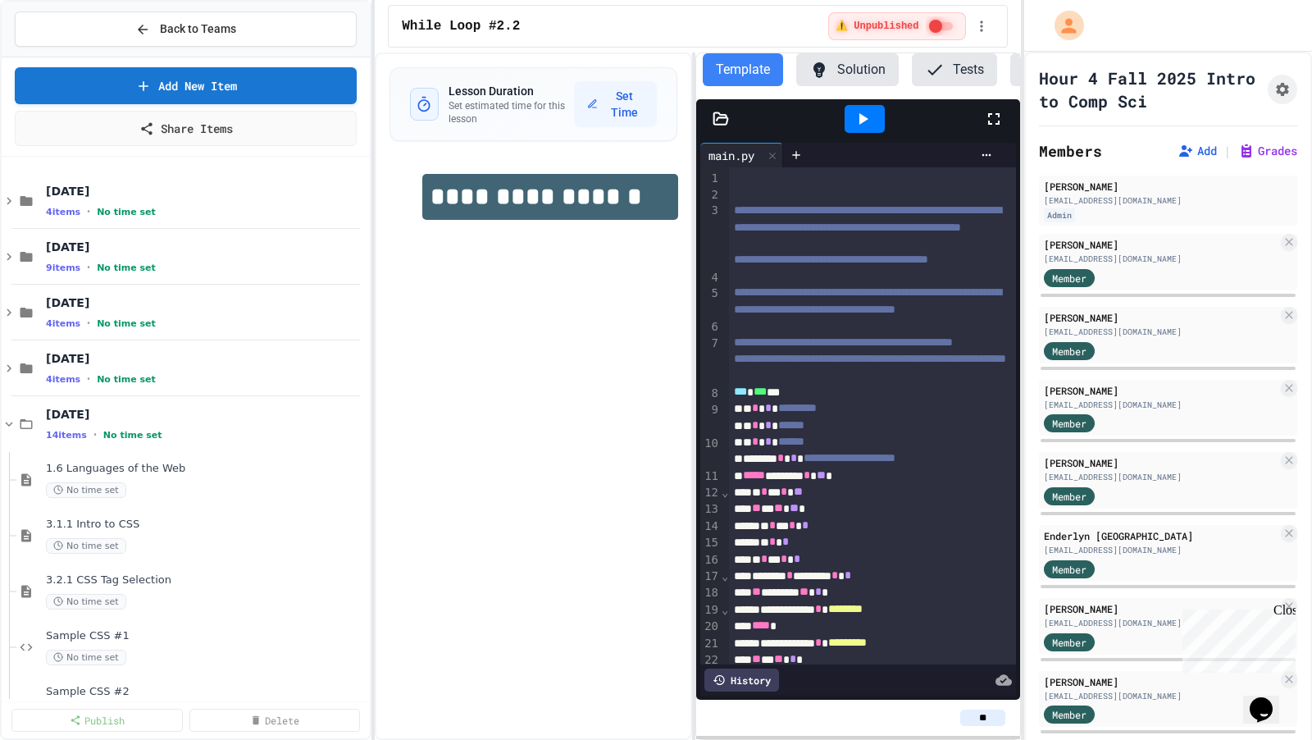
click at [527, 296] on div "**********" at bounding box center [533, 395] width 317 height 687
click at [200, 34] on span "Back to Teams" at bounding box center [198, 29] width 76 height 17
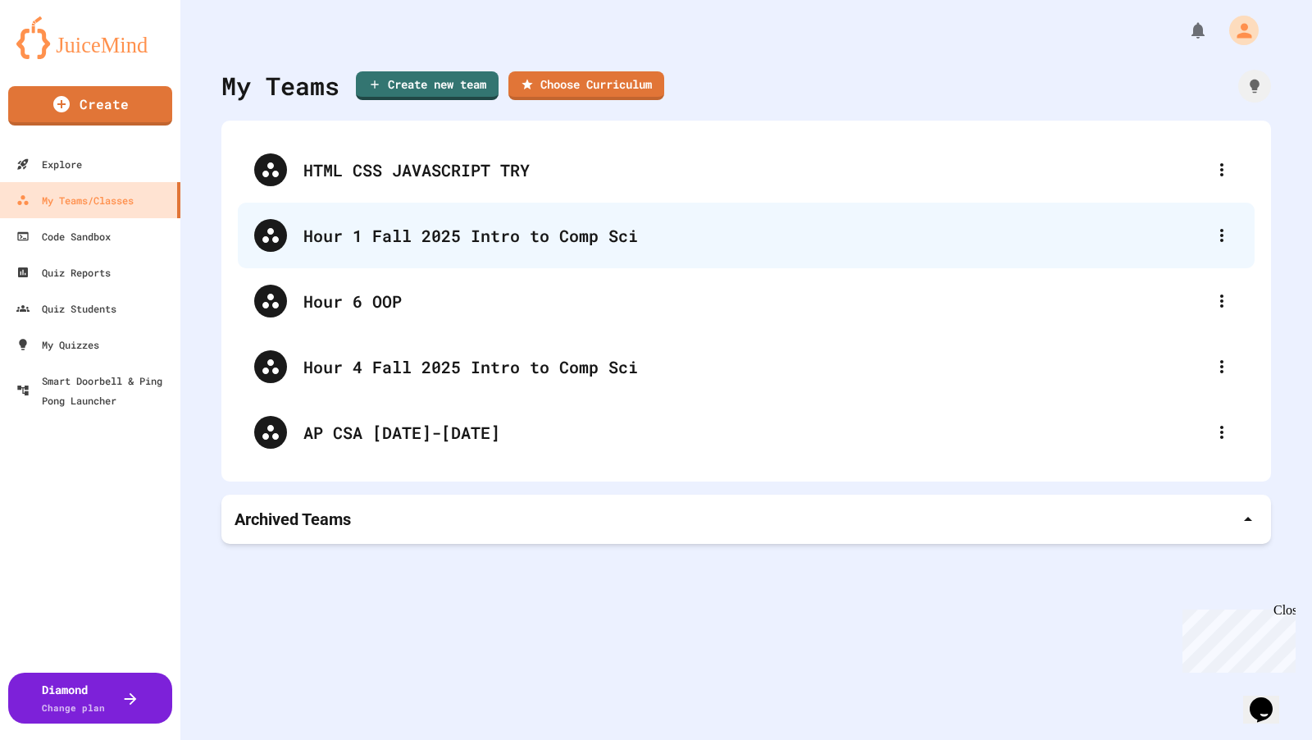
click at [375, 226] on div "Hour 1 Fall 2025 Intro to Comp Sci" at bounding box center [754, 235] width 902 height 25
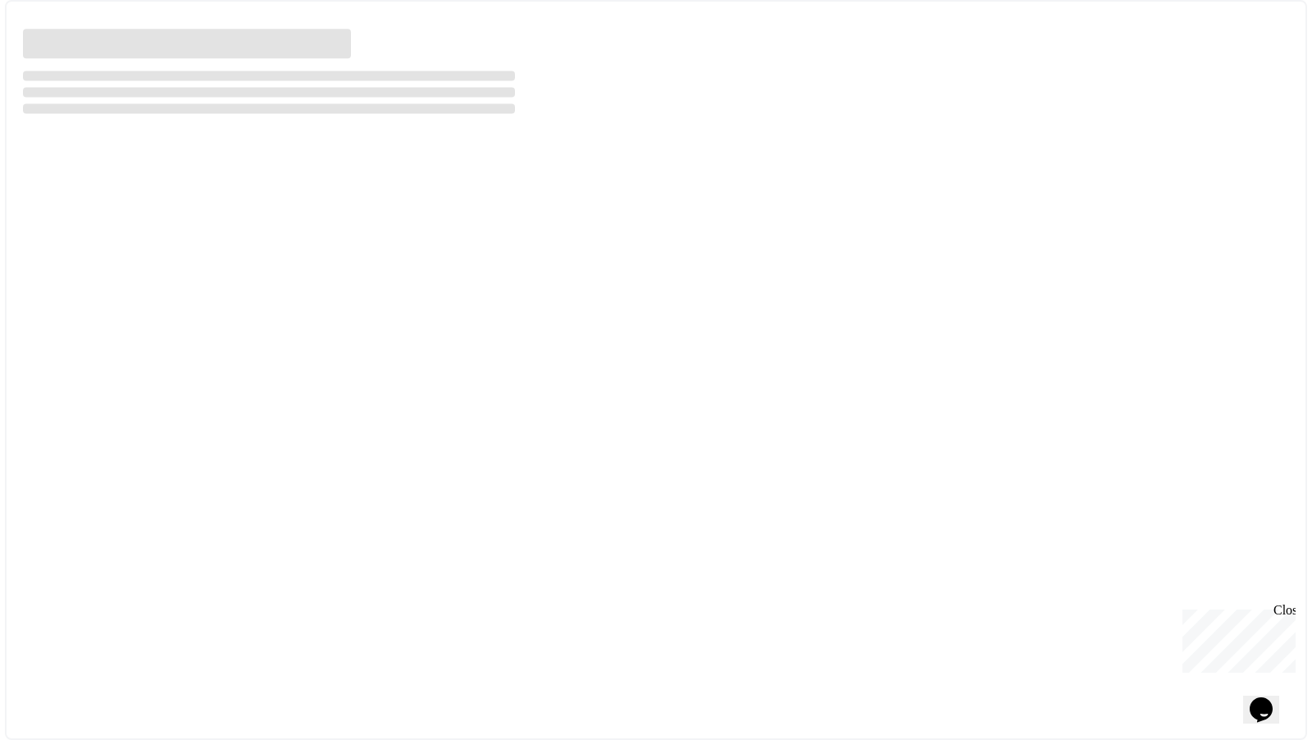
select select "***"
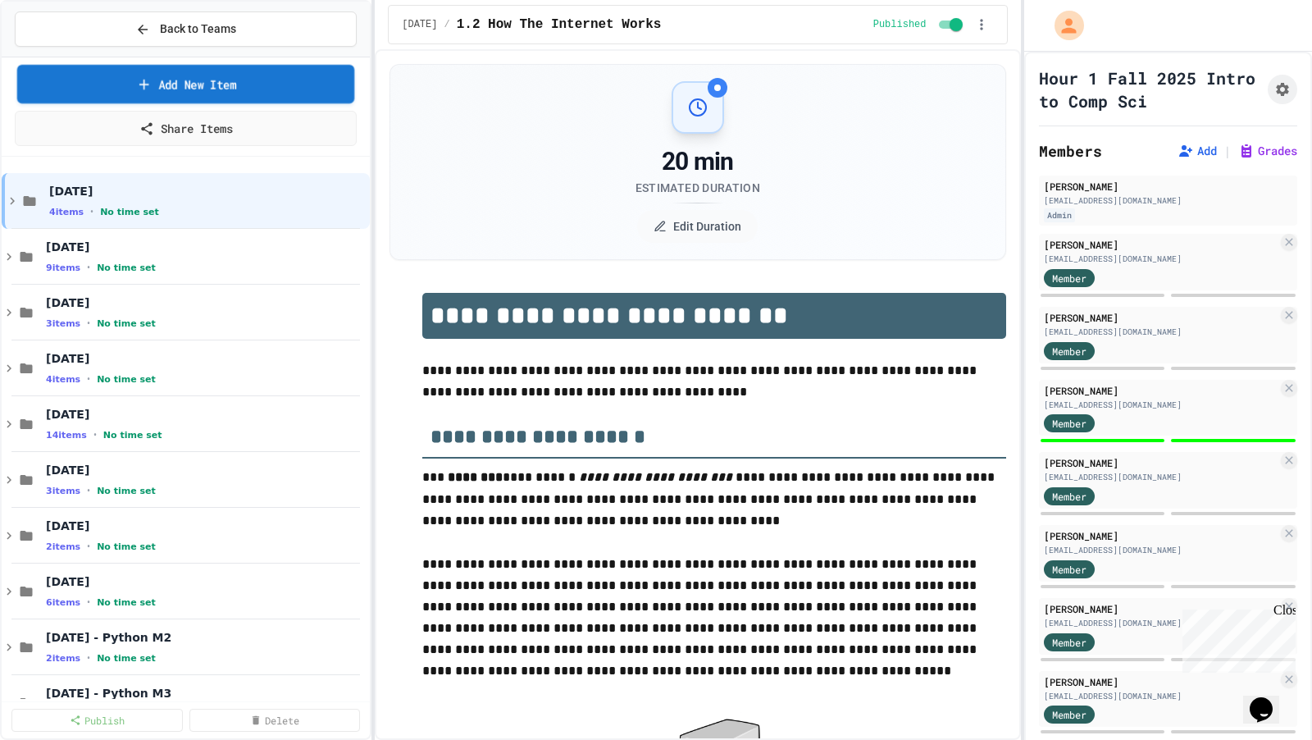
click at [249, 75] on link "Add New Item" at bounding box center [186, 84] width 338 height 39
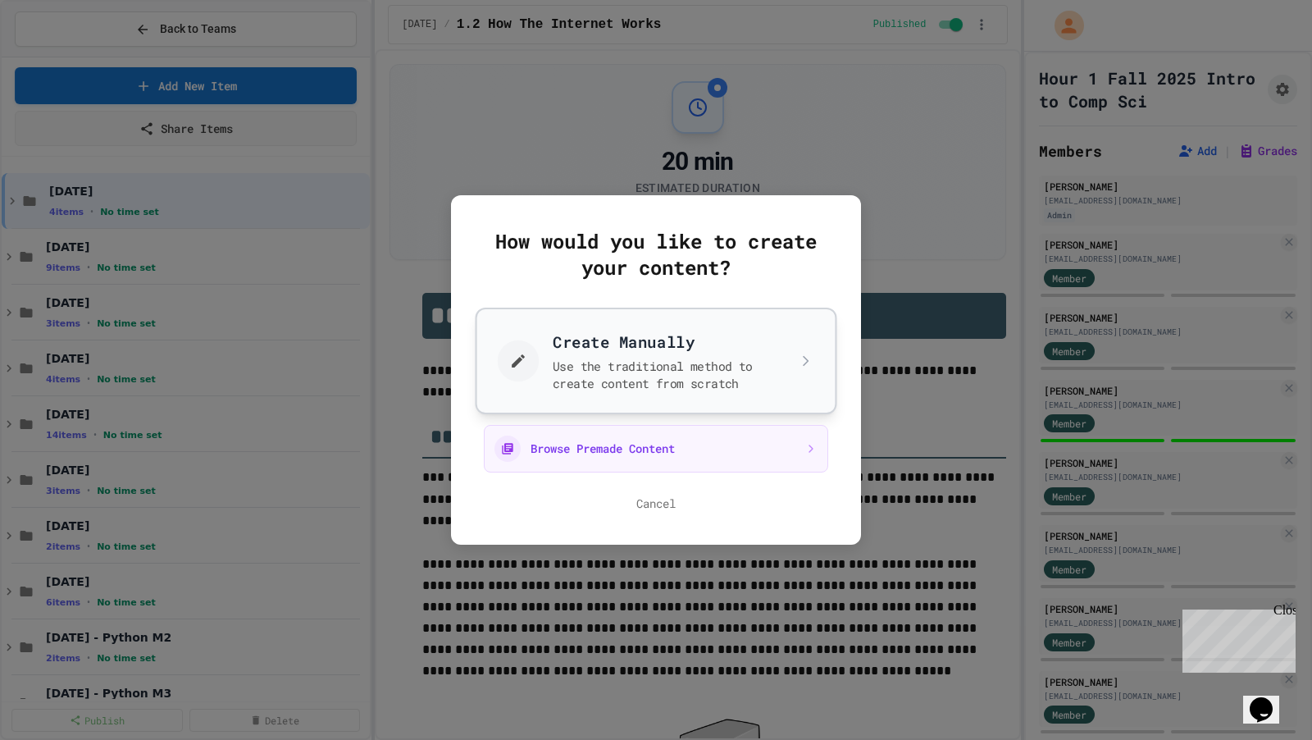
click at [539, 371] on button "Create Manually Use the traditional method to create content from scratch" at bounding box center [657, 361] width 362 height 107
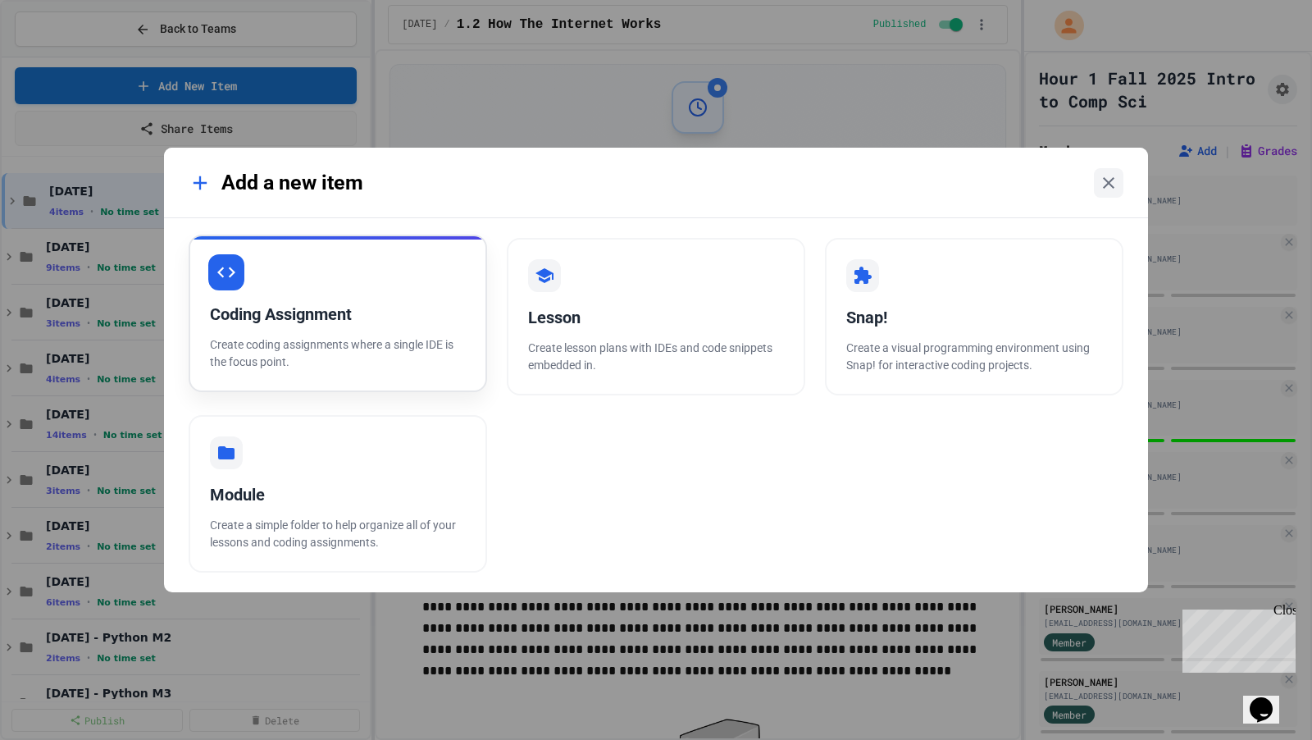
click at [386, 336] on p "Create coding assignments where a single IDE is the focus point." at bounding box center [338, 353] width 256 height 34
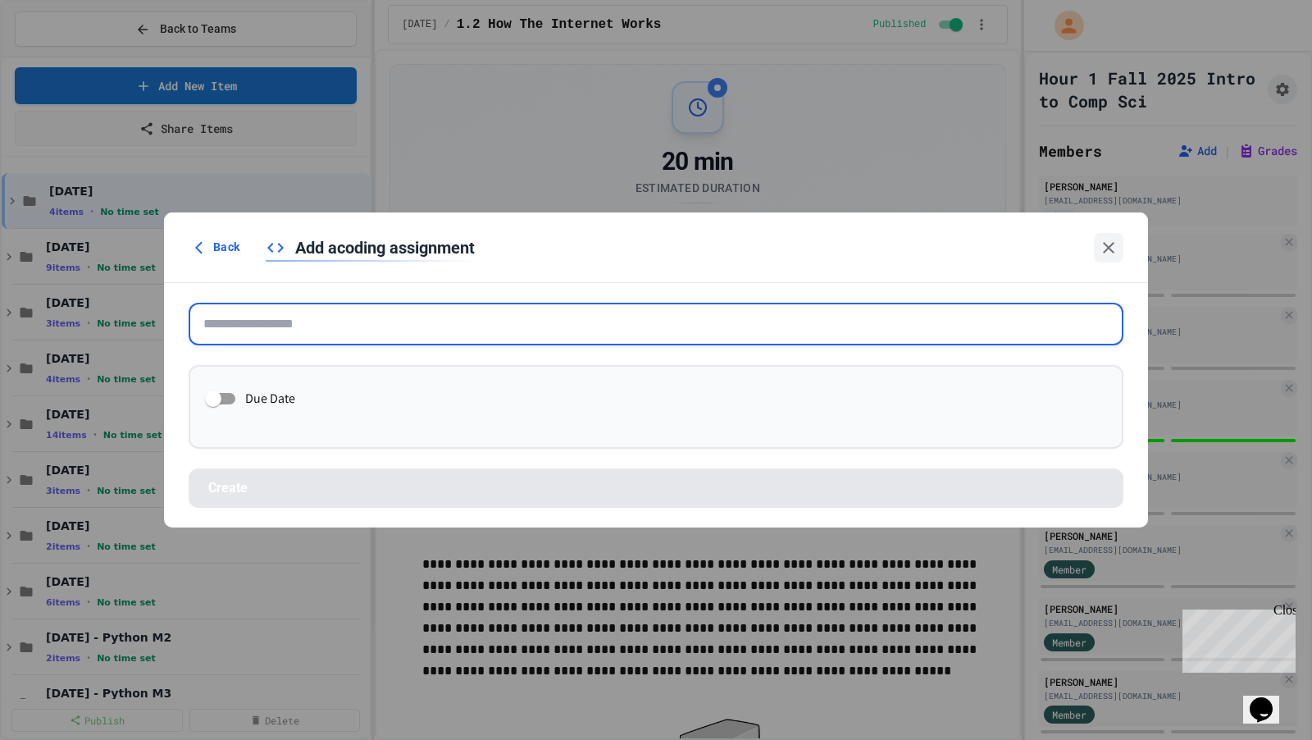
click at [420, 335] on input "text" at bounding box center [656, 324] width 935 height 43
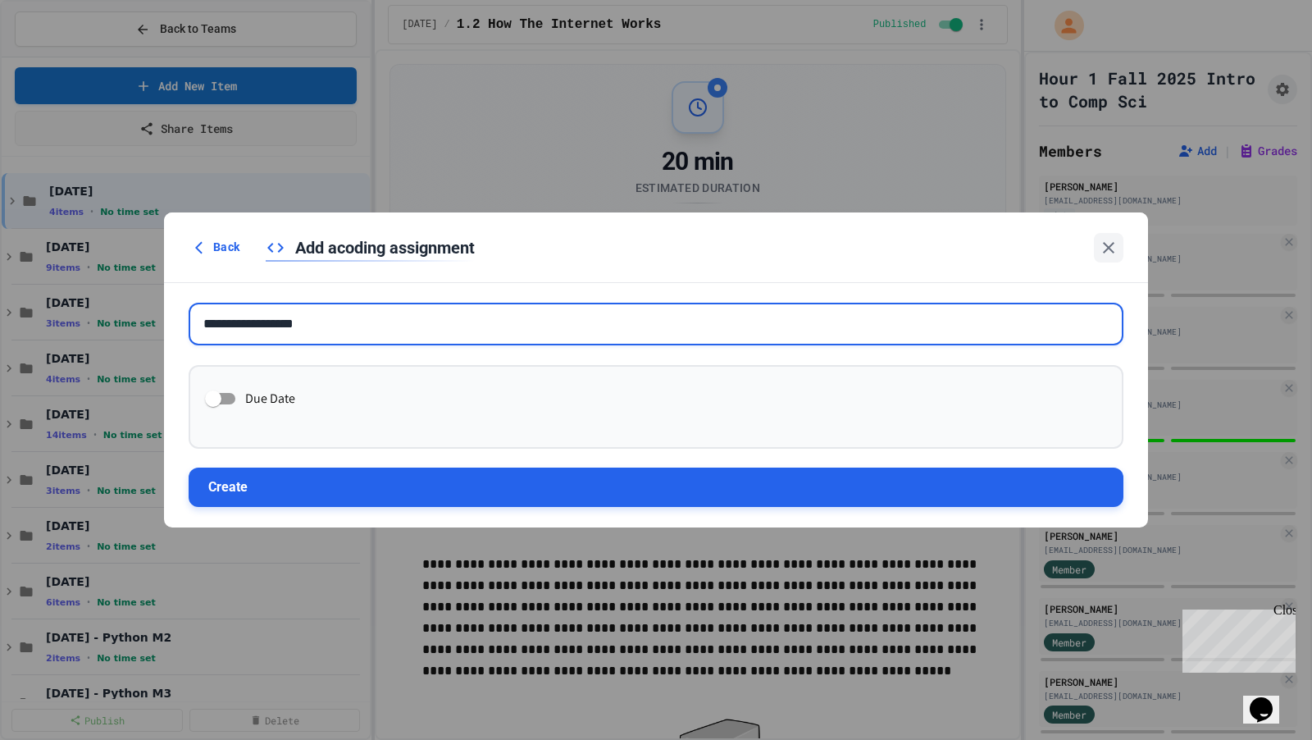
type input "**********"
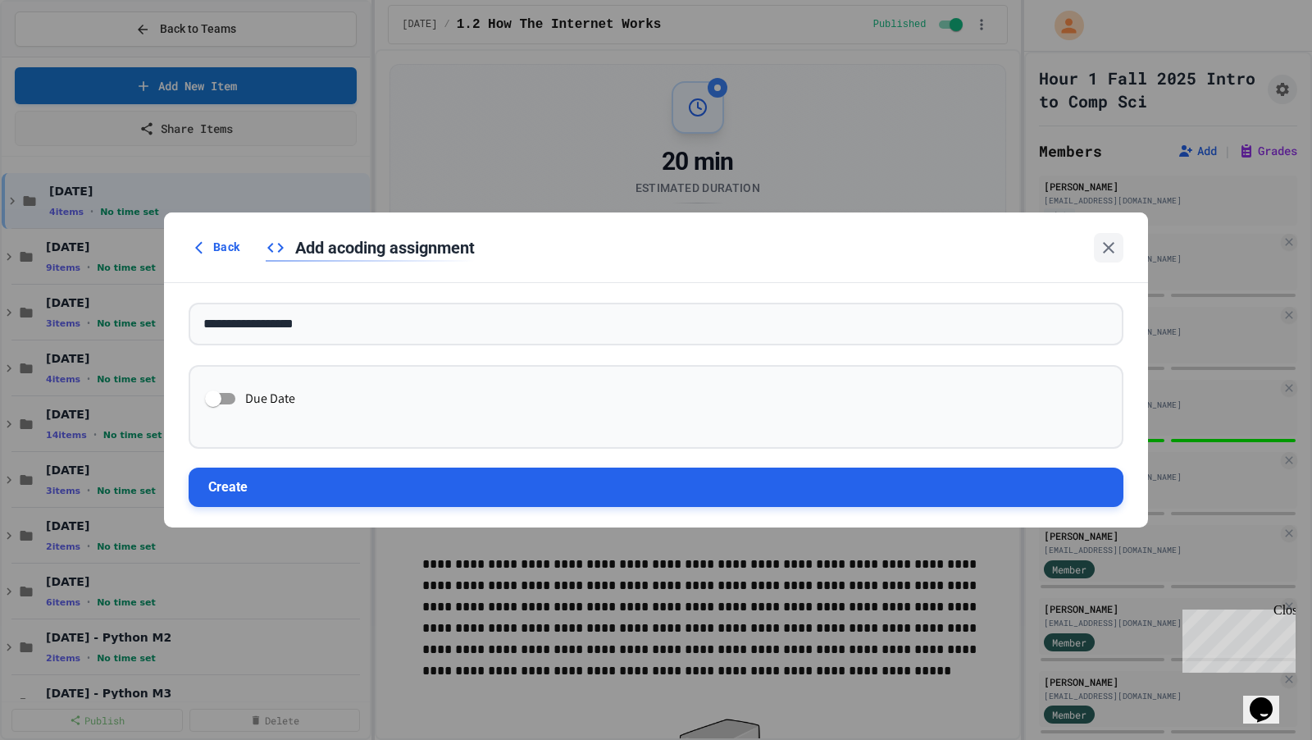
click at [431, 490] on button "Create" at bounding box center [656, 487] width 935 height 39
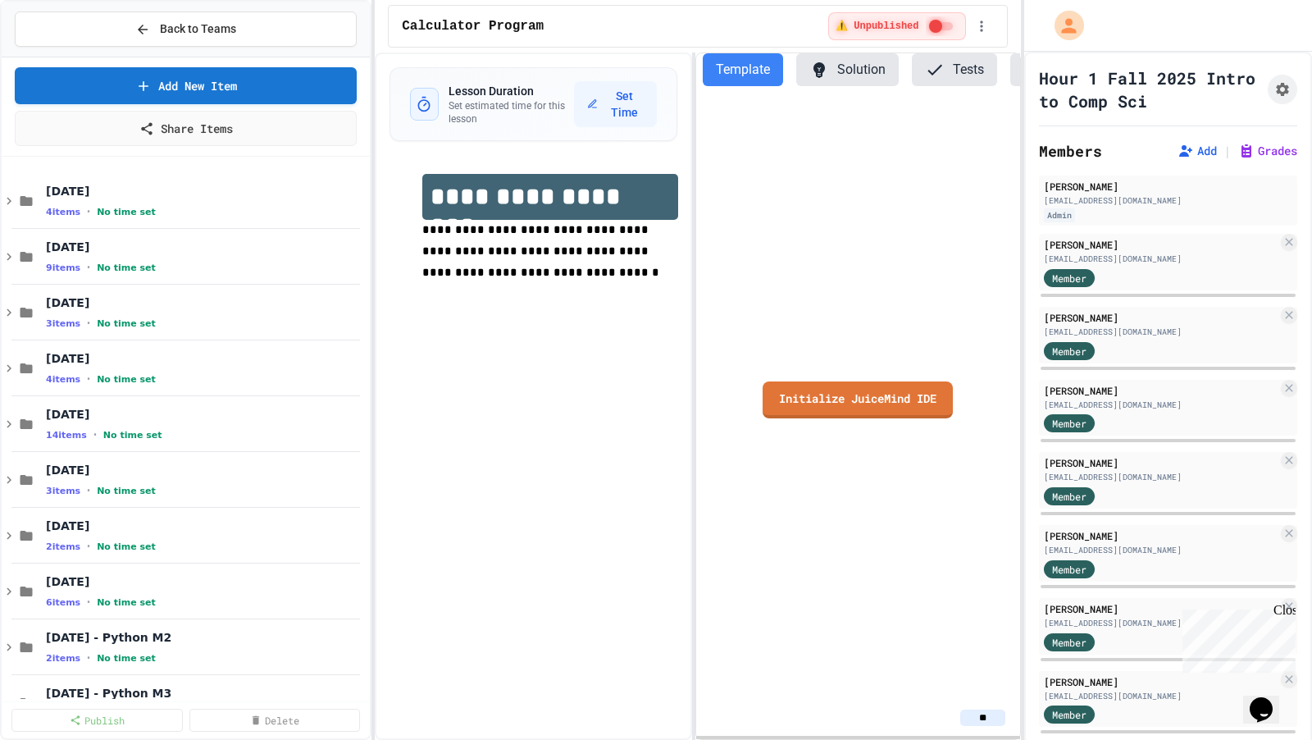
click at [515, 317] on div "**********" at bounding box center [534, 239] width 288 height 164
click at [493, 276] on p "**********" at bounding box center [549, 252] width 255 height 64
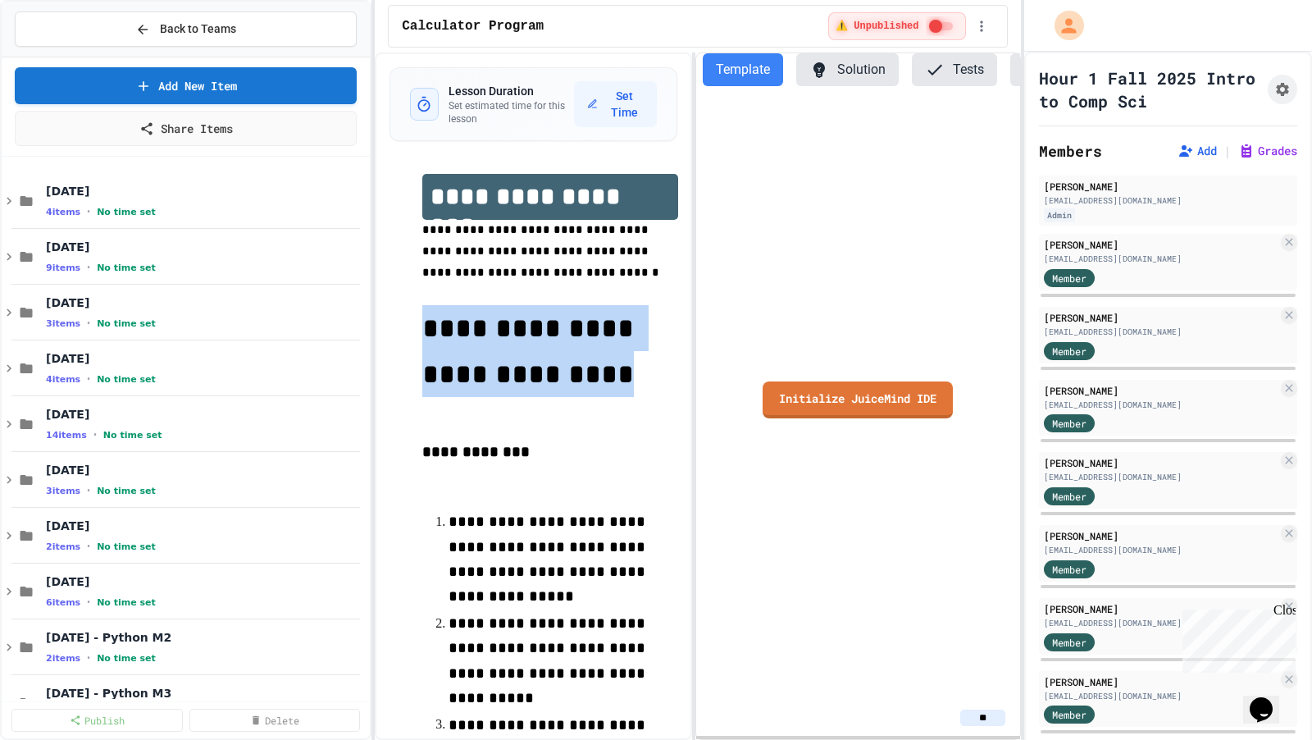
drag, startPoint x: 583, startPoint y: 377, endPoint x: 399, endPoint y: 331, distance: 190.4
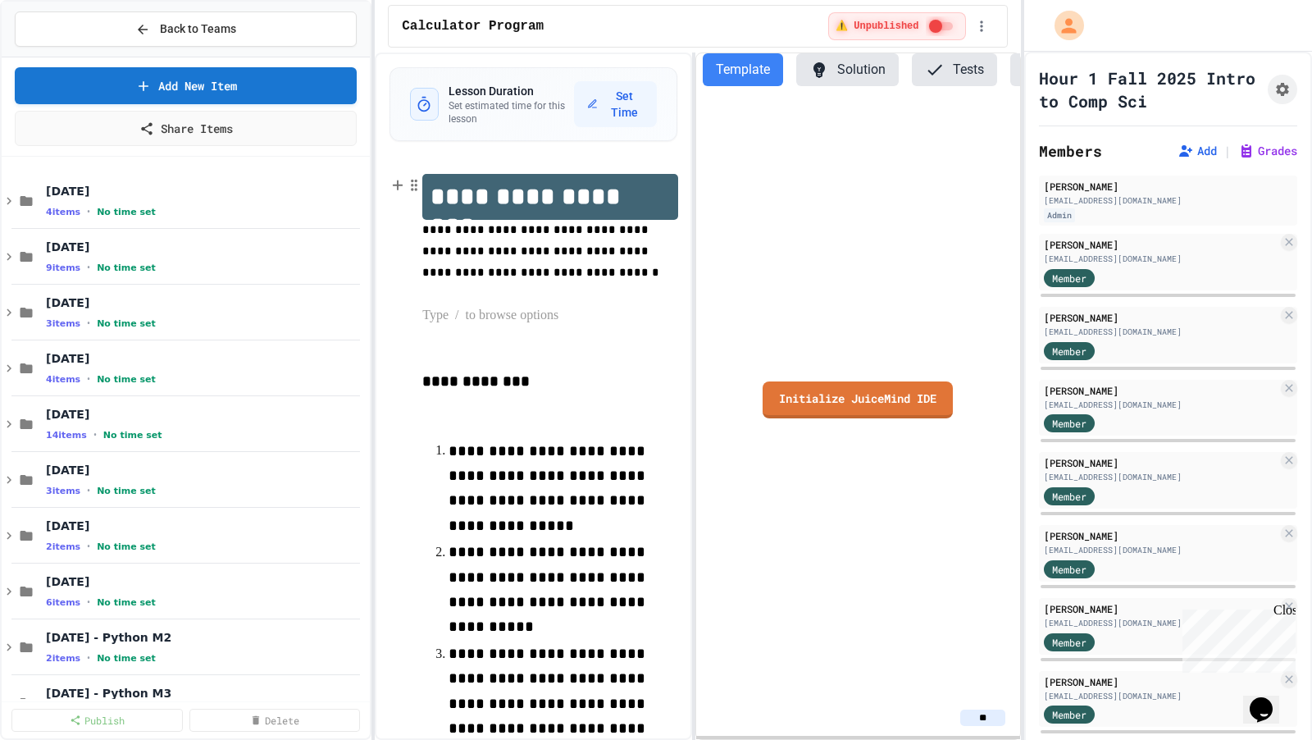
click at [660, 190] on h1 "**********" at bounding box center [550, 197] width 256 height 46
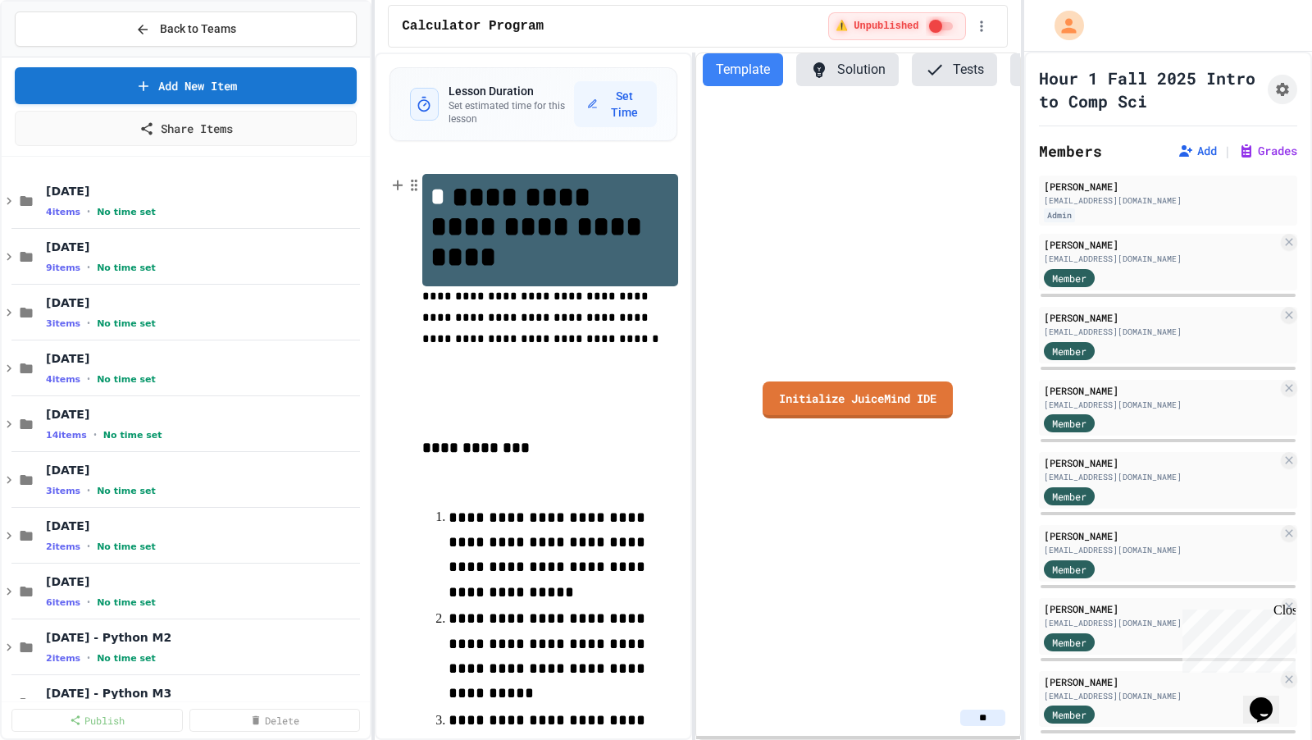
click at [454, 198] on span "**********" at bounding box center [540, 227] width 219 height 88
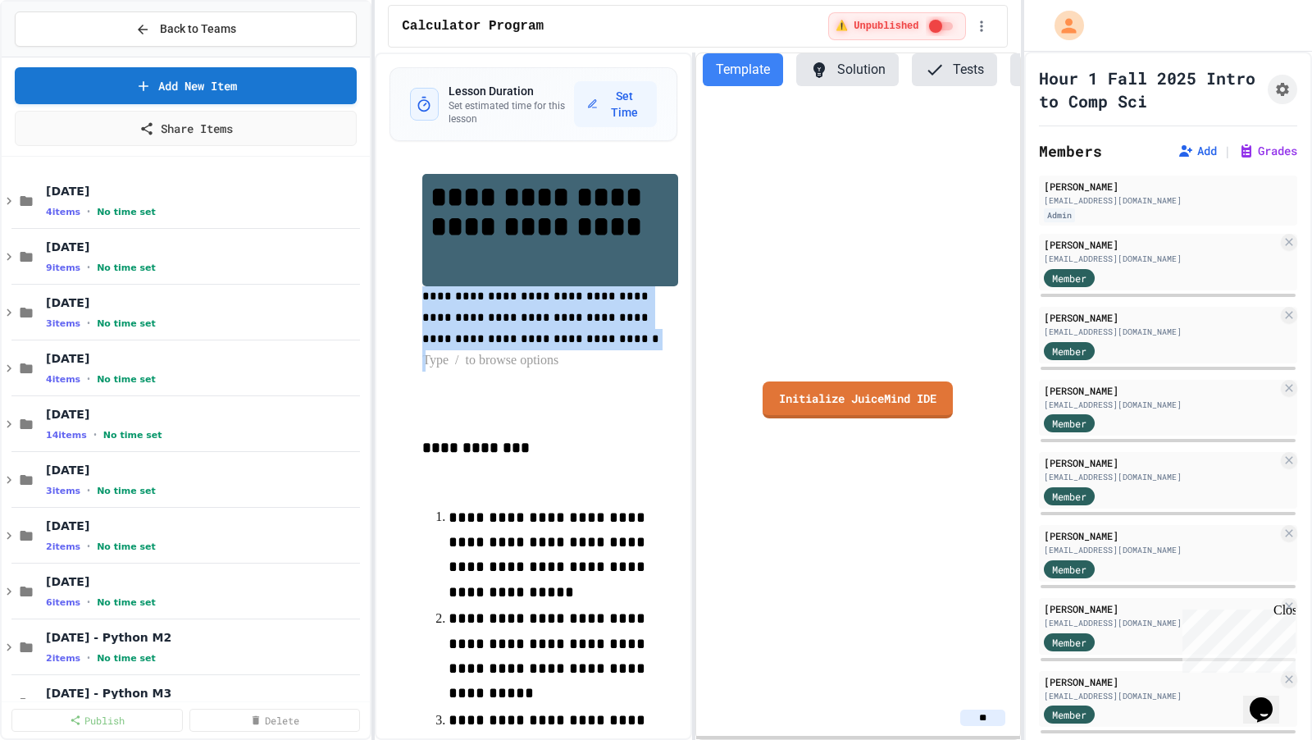
drag, startPoint x: 490, startPoint y: 349, endPoint x: 415, endPoint y: 303, distance: 88.3
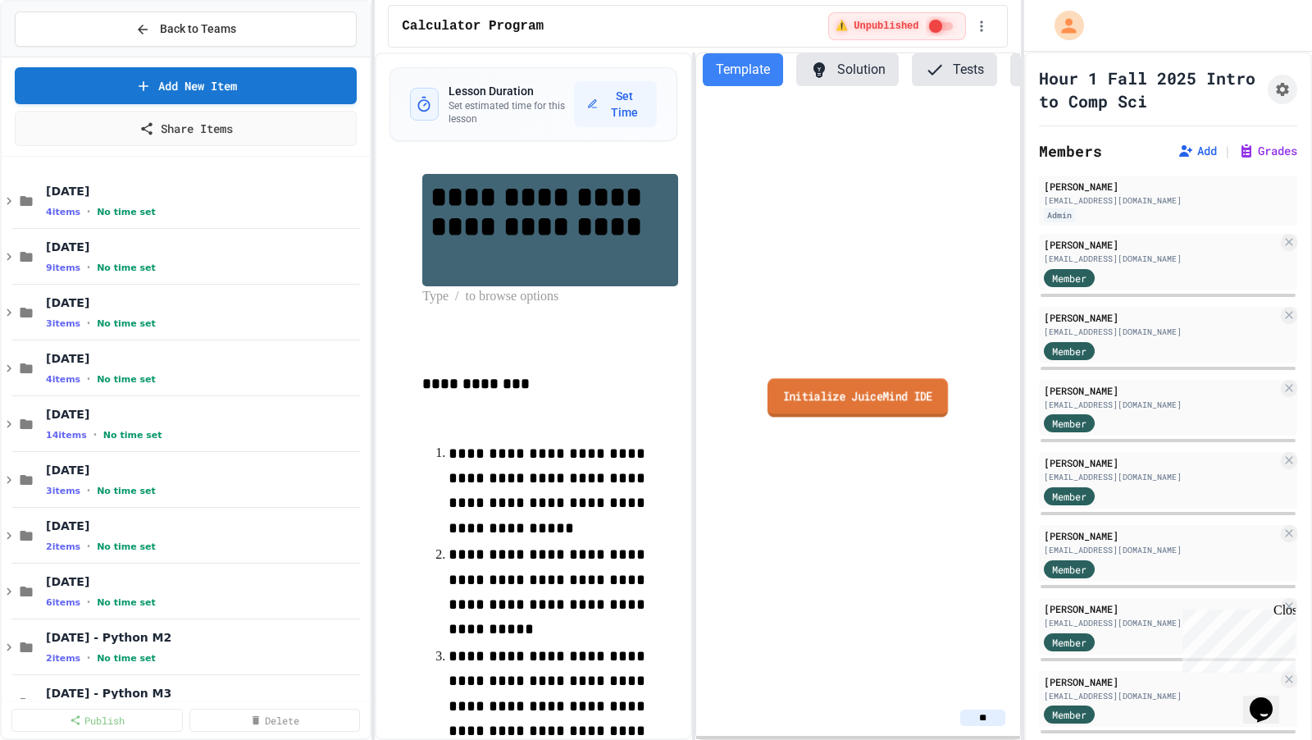
click at [803, 402] on link "Initialize JuiceMind IDE" at bounding box center [858, 397] width 180 height 39
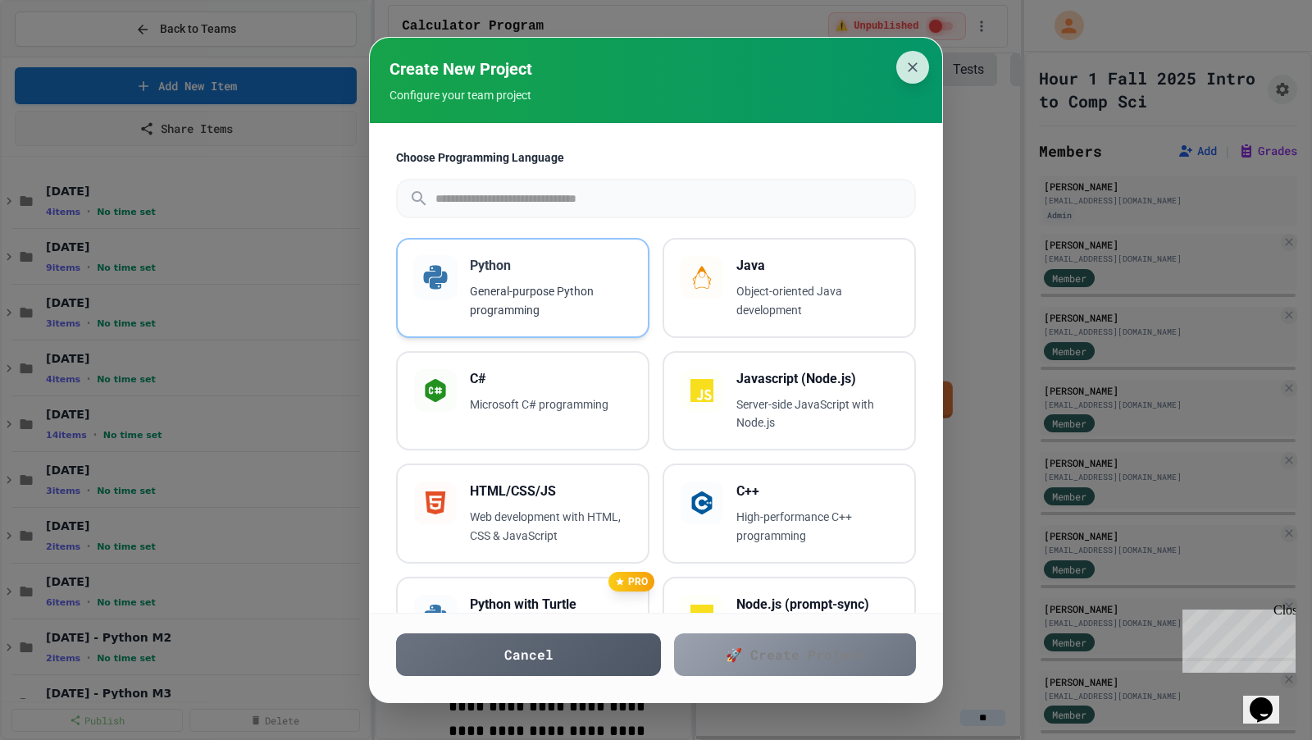
click at [541, 290] on p "General-purpose Python programming" at bounding box center [551, 301] width 162 height 38
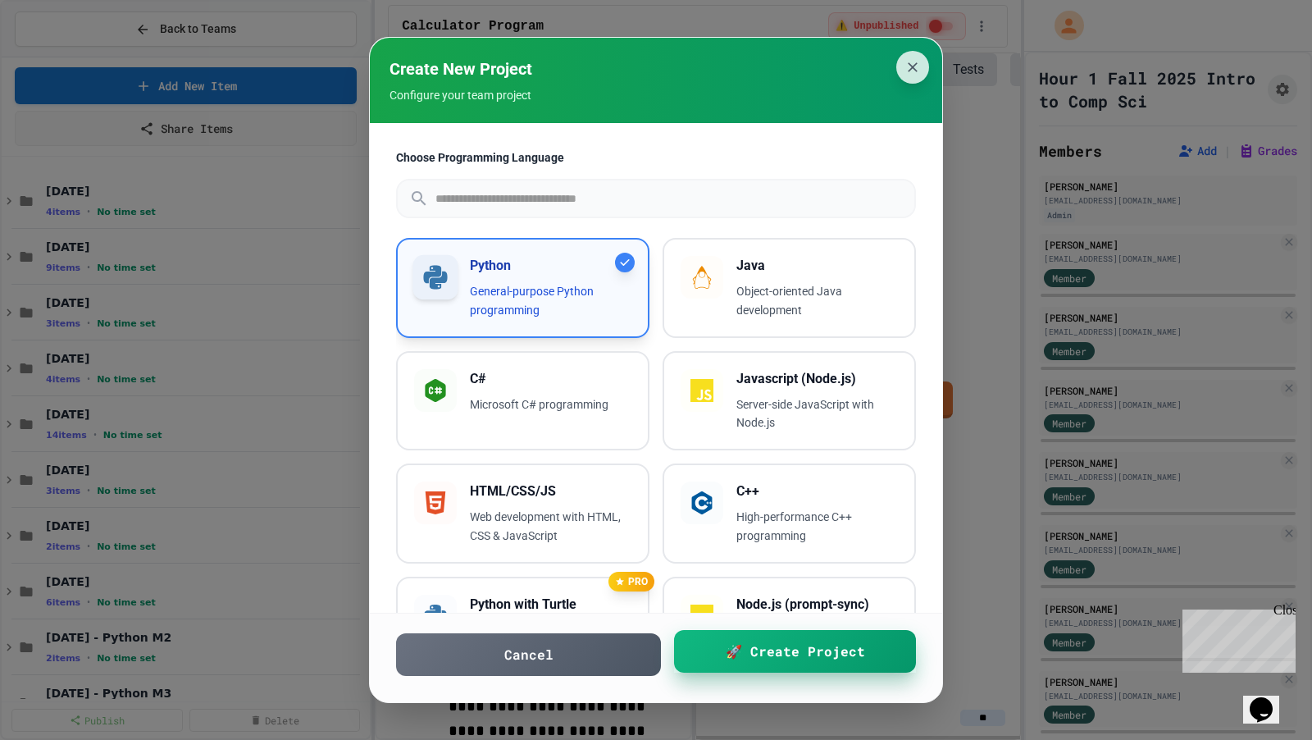
click at [743, 649] on span "🚀 Create Project" at bounding box center [795, 651] width 139 height 20
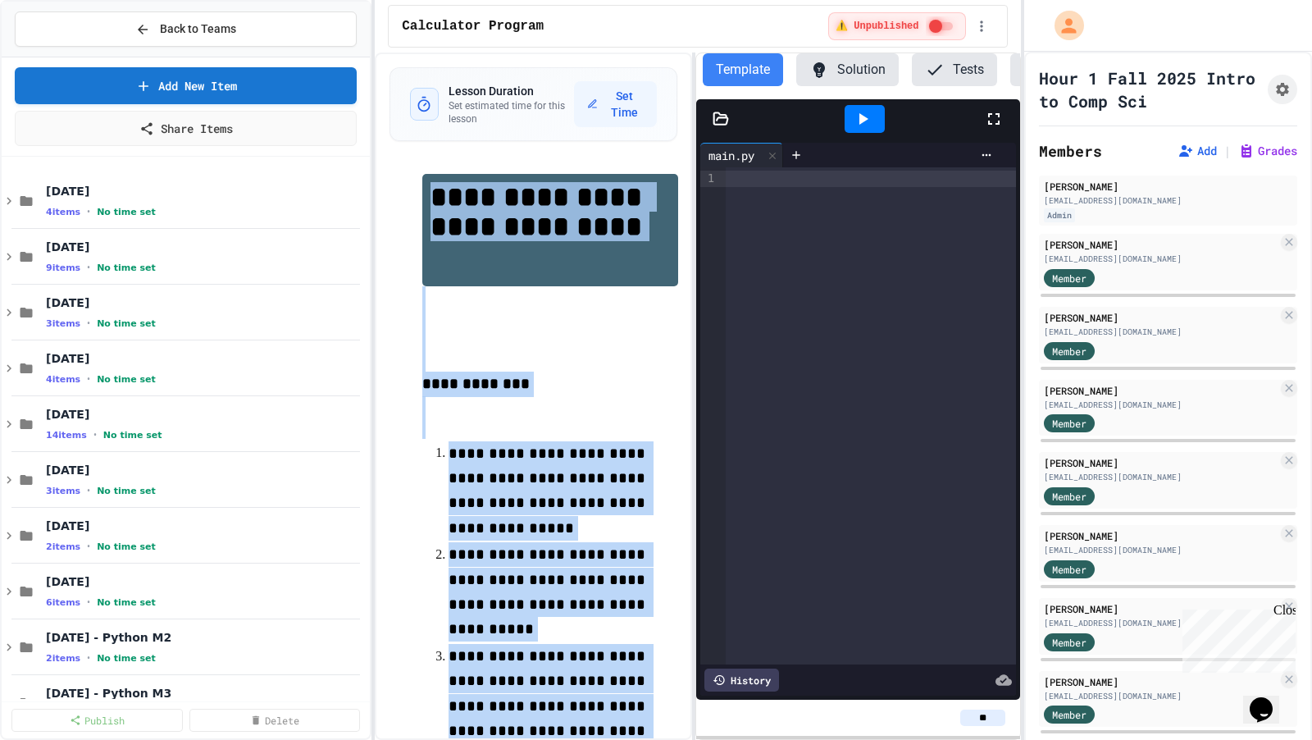
drag, startPoint x: 575, startPoint y: 657, endPoint x: 523, endPoint y: -80, distance: 739.2
click at [523, 0] on html "**********" at bounding box center [656, 370] width 1312 height 740
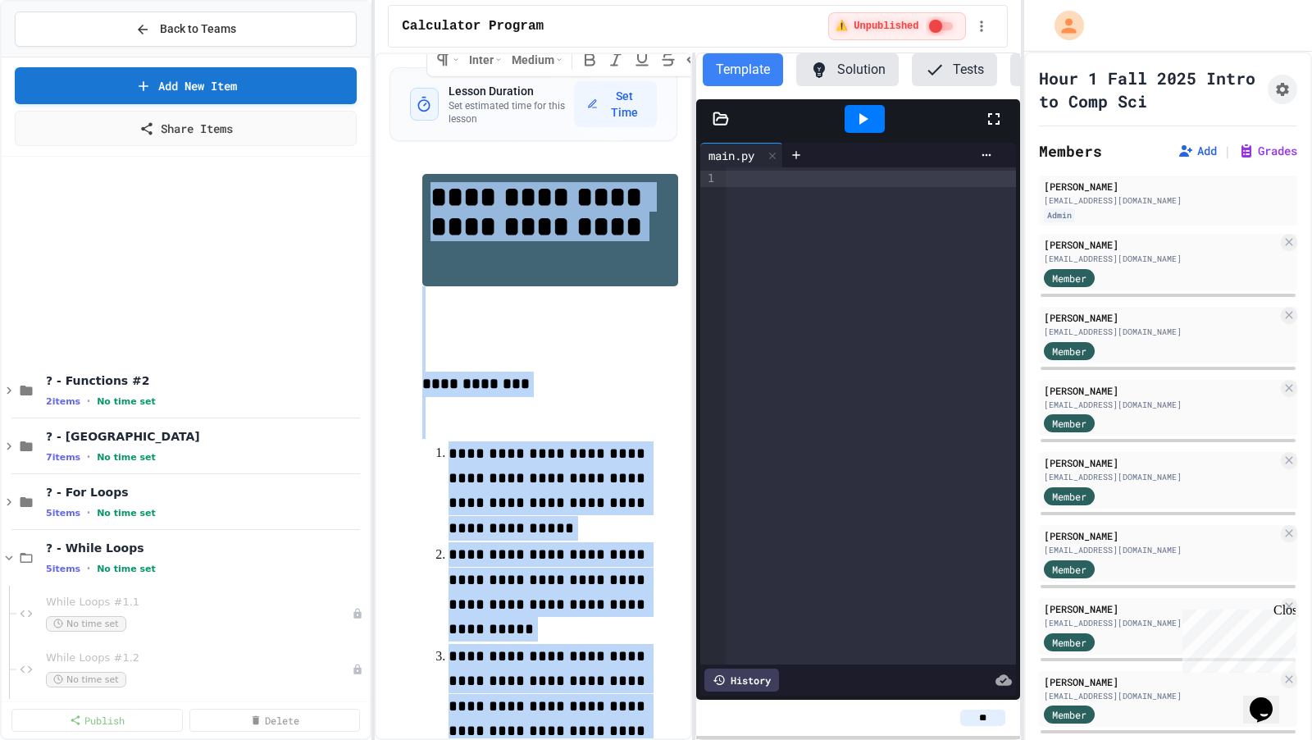
scroll to position [1938, 0]
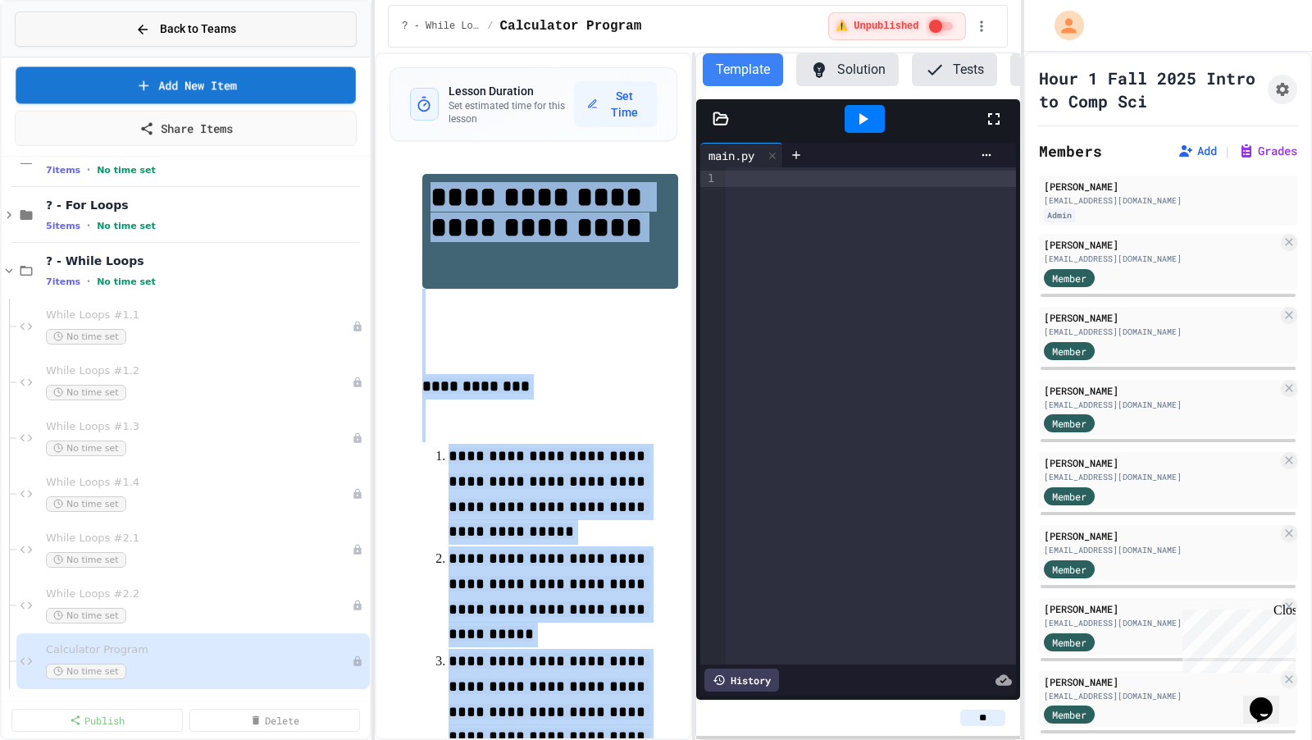
click at [221, 29] on span "Back to Teams" at bounding box center [198, 29] width 76 height 17
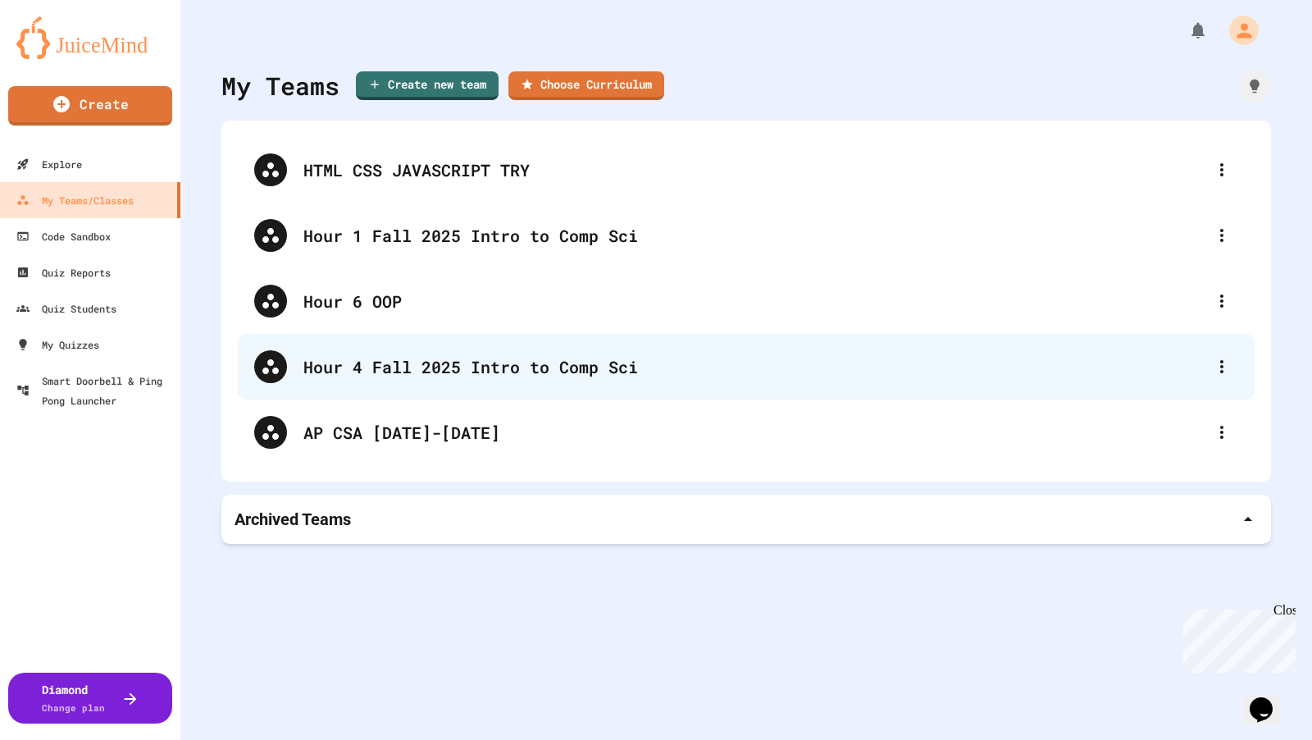
click at [453, 356] on div "Hour 4 Fall 2025 Intro to Comp Sci" at bounding box center [754, 366] width 902 height 25
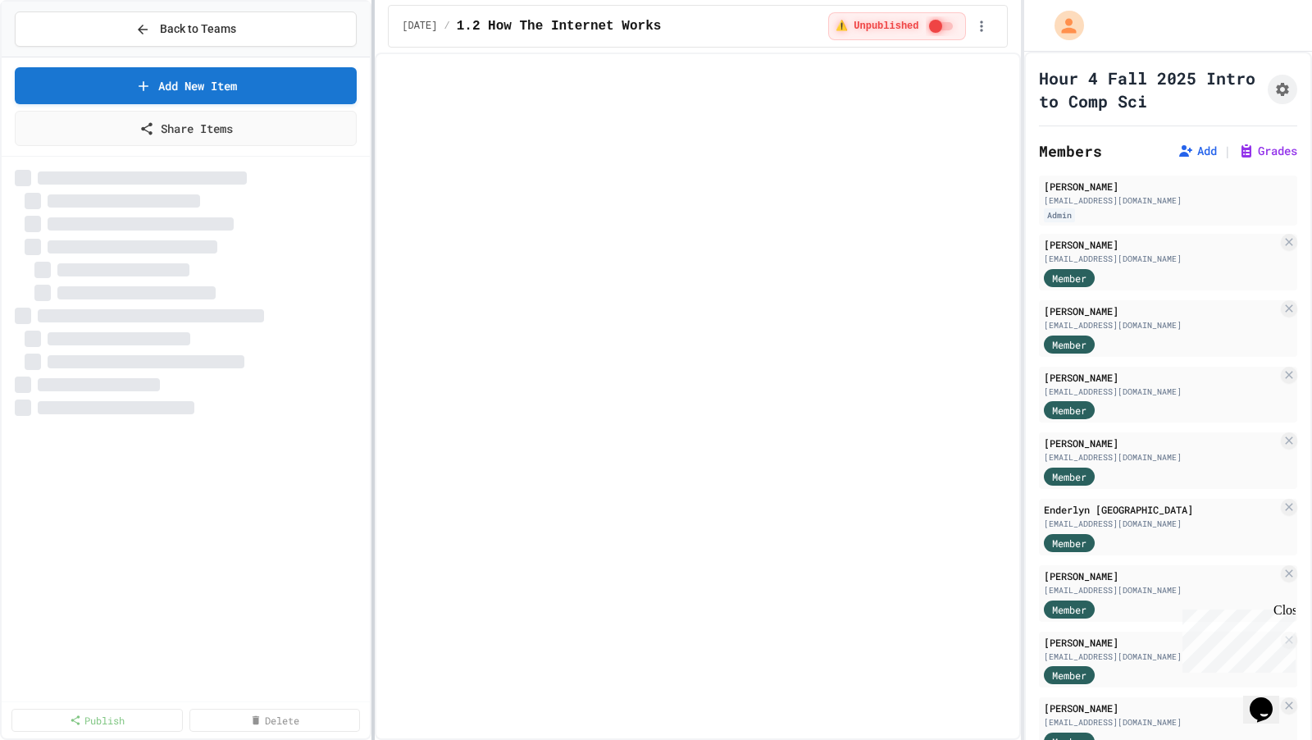
select select "***"
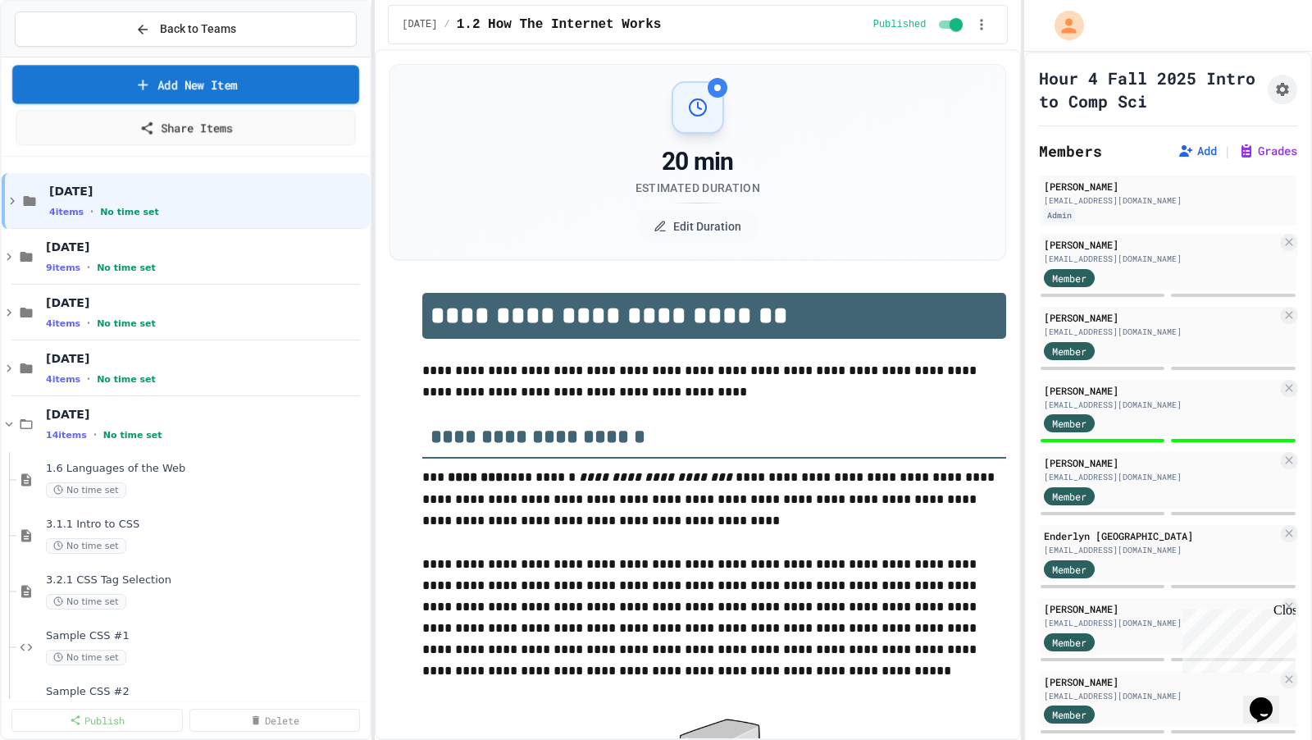
click at [339, 94] on link "Add New Item" at bounding box center [185, 84] width 347 height 39
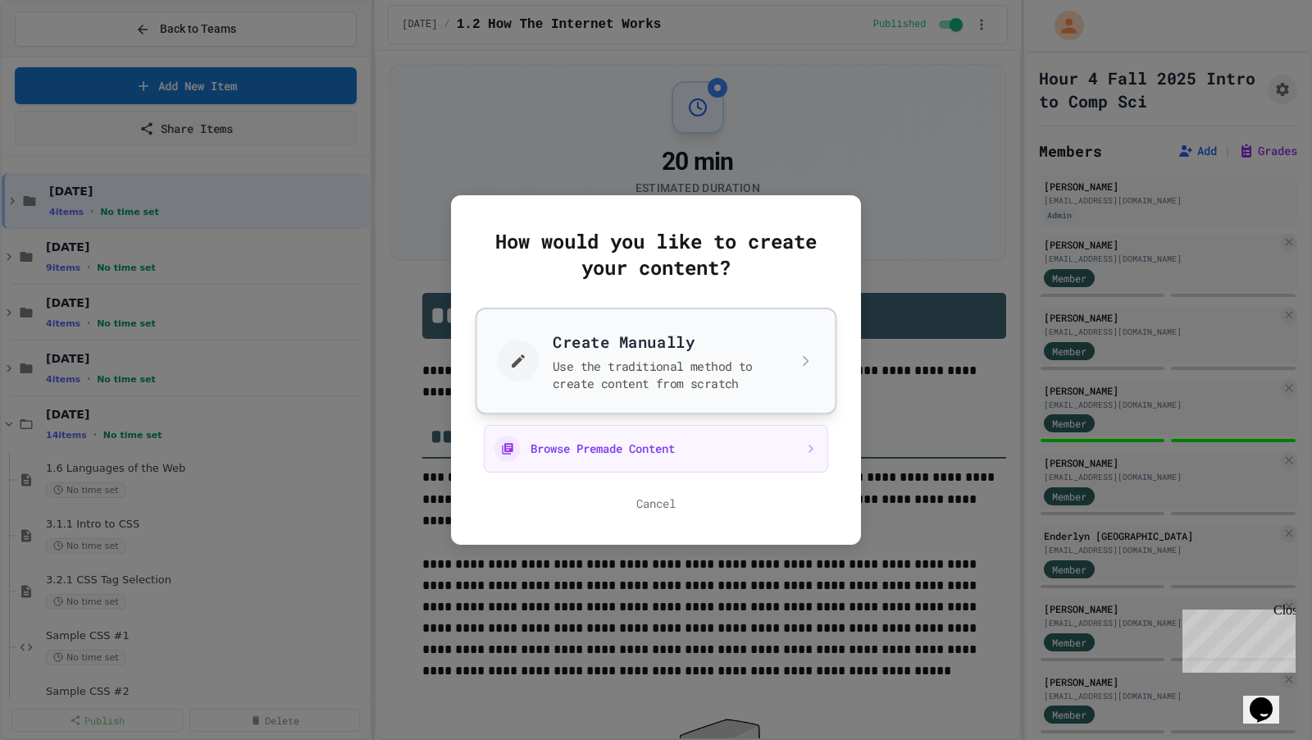
click at [546, 351] on button "Create Manually Use the traditional method to create content from scratch" at bounding box center [657, 361] width 362 height 107
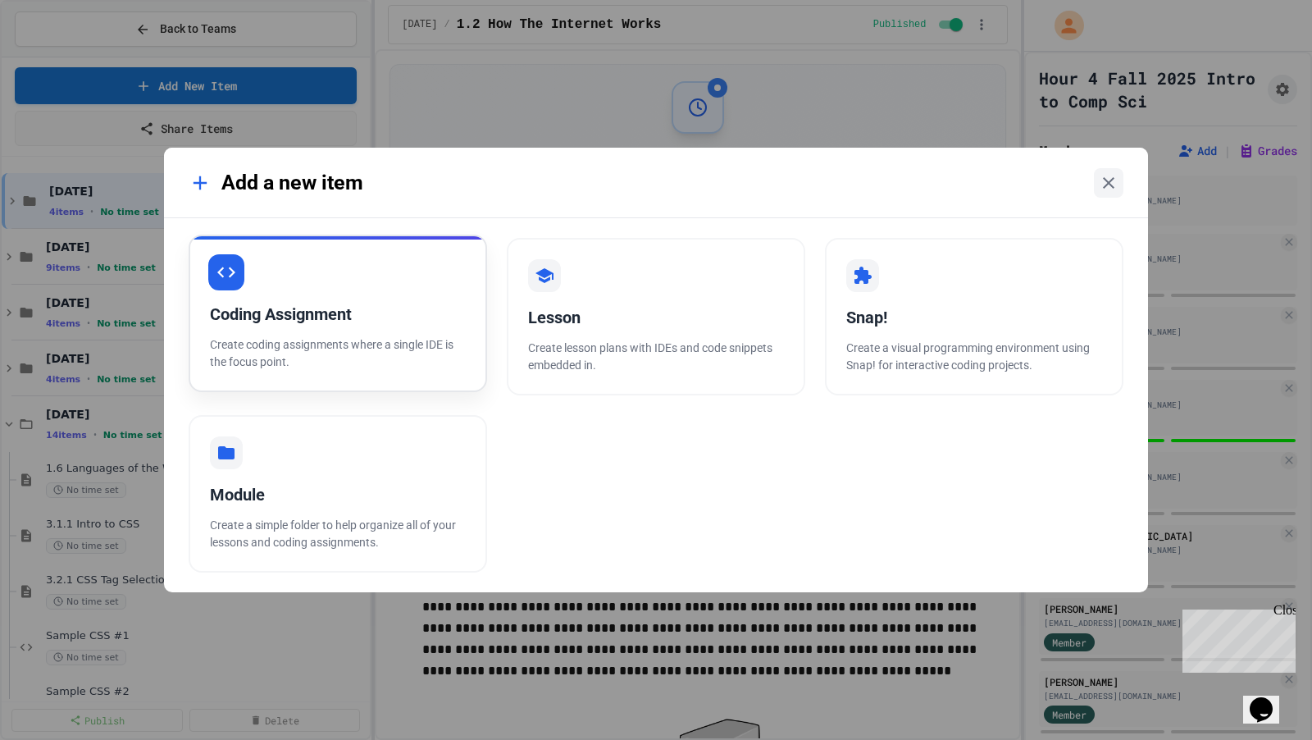
click at [415, 293] on div "Coding Assignment Create coding assignments where a single IDE is the focus poi…" at bounding box center [338, 313] width 299 height 157
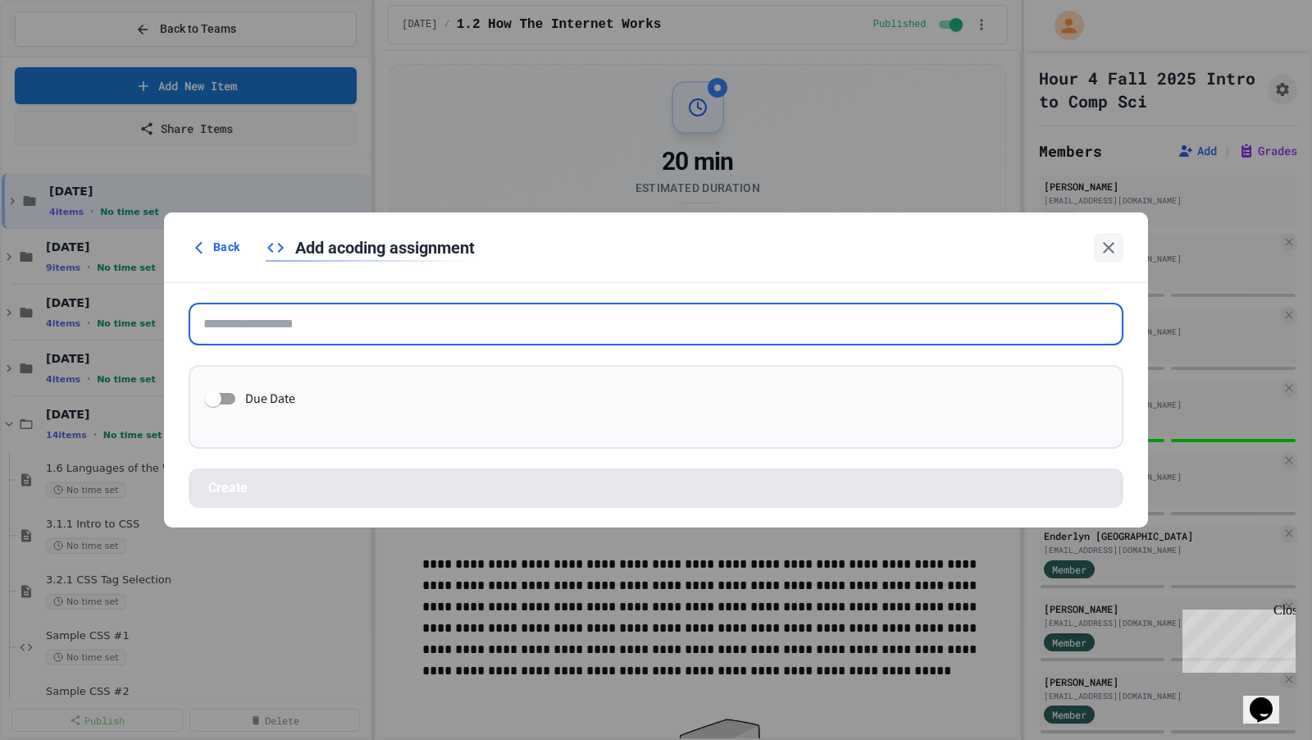
click at [562, 325] on input "text" at bounding box center [656, 324] width 935 height 43
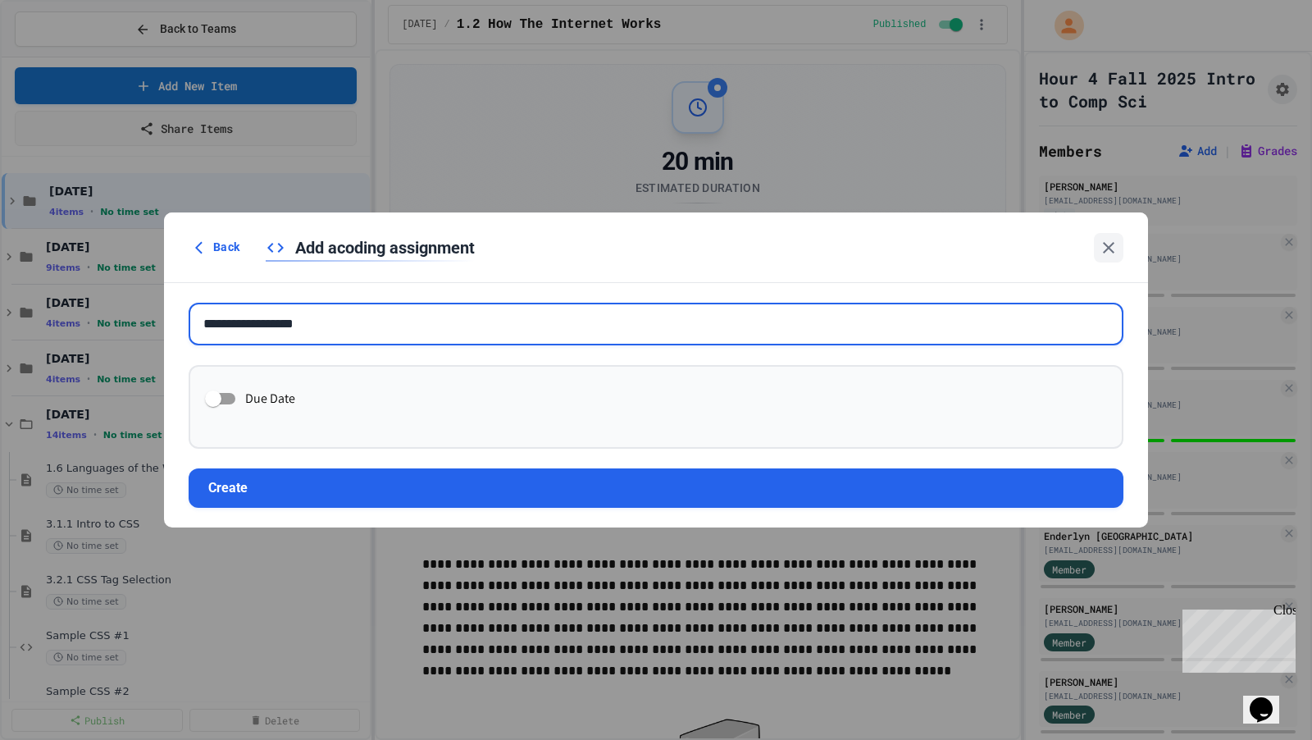
type input "**********"
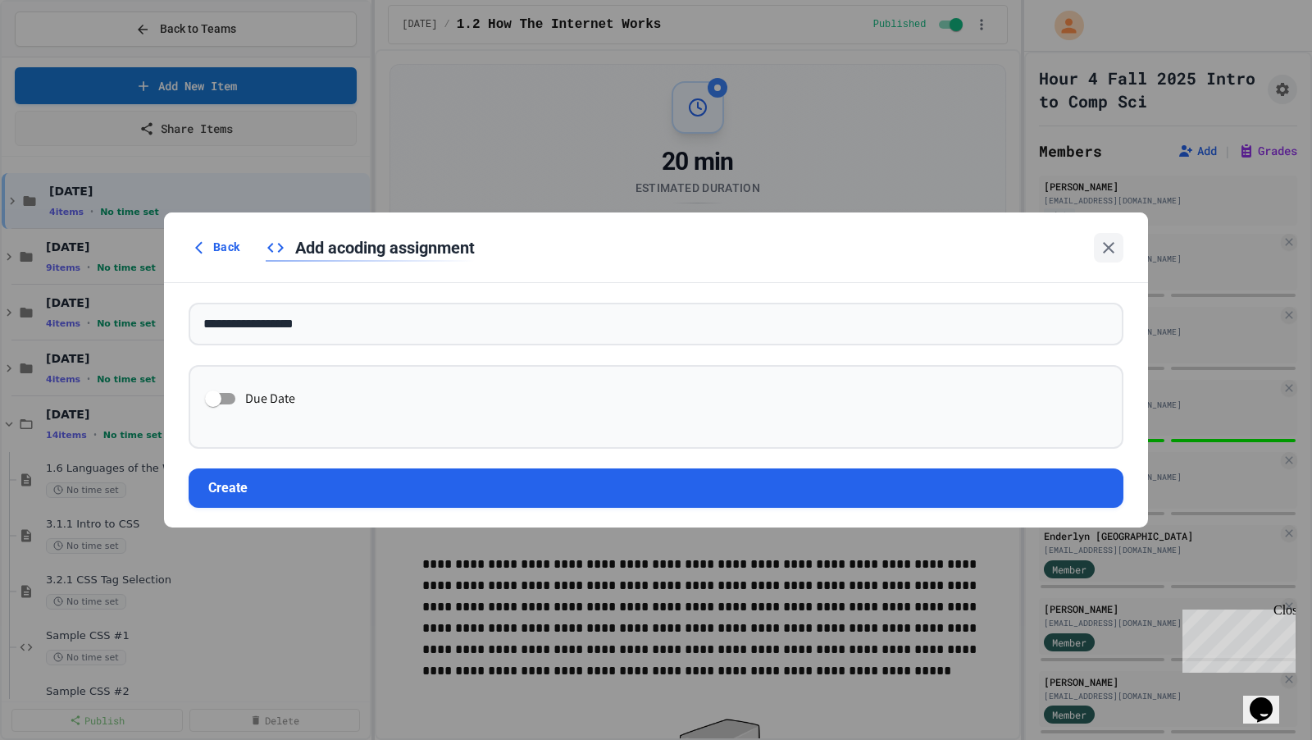
click at [546, 463] on form "**********" at bounding box center [656, 405] width 984 height 244
click at [546, 469] on button "Create" at bounding box center [656, 487] width 935 height 39
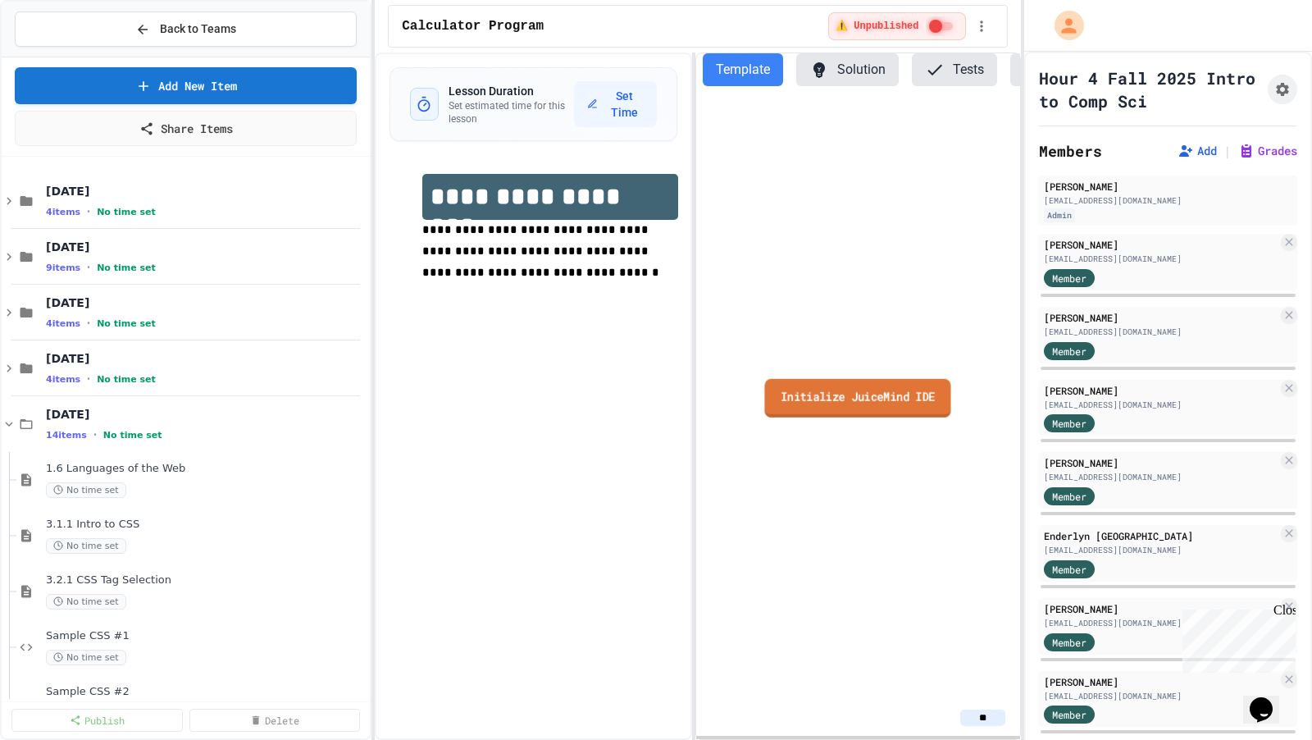
click at [791, 406] on link "Initialize JuiceMind IDE" at bounding box center [858, 397] width 186 height 39
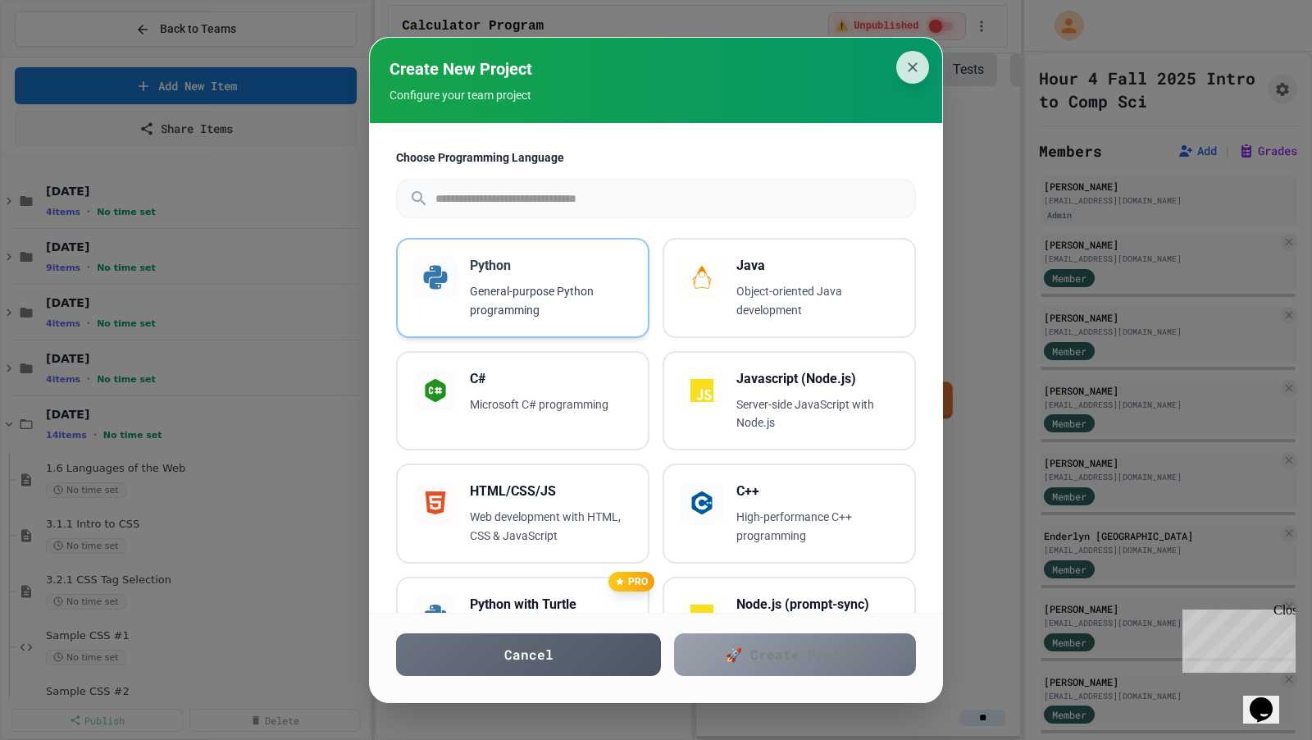
click at [610, 299] on p "General-purpose Python programming" at bounding box center [551, 301] width 162 height 38
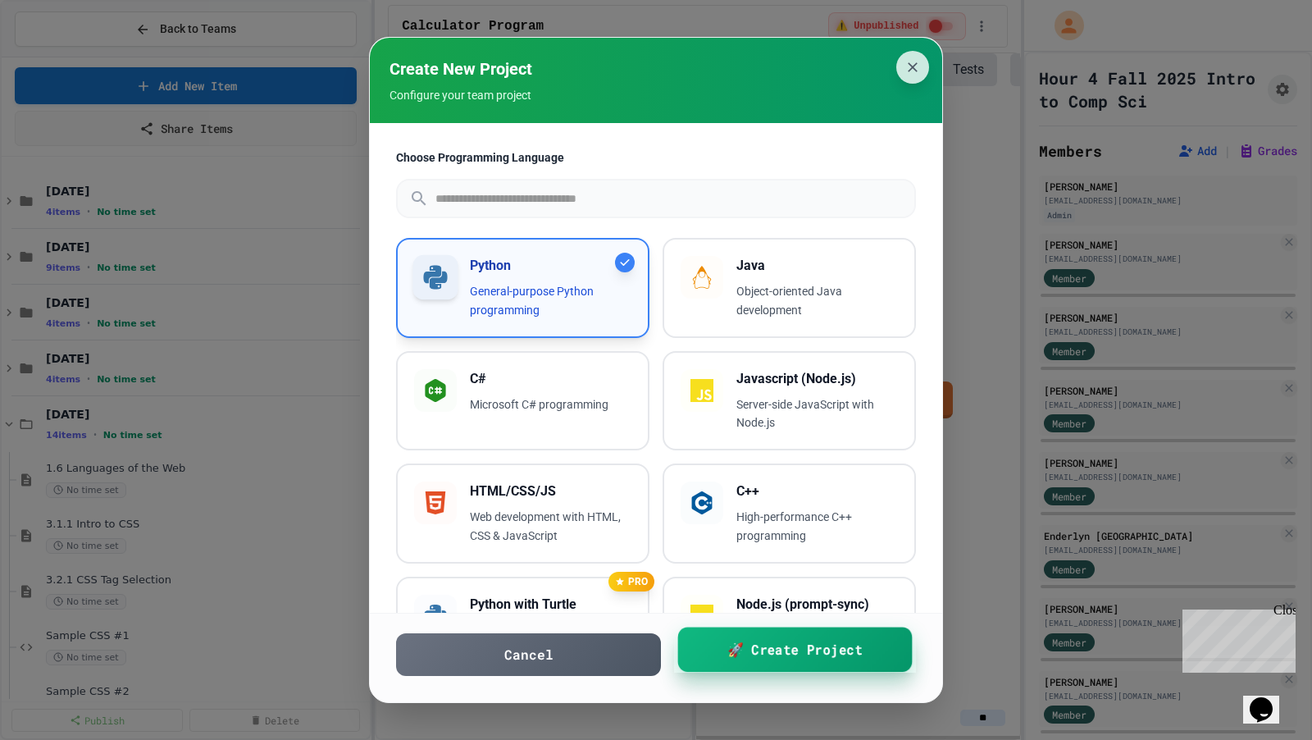
click at [723, 650] on link "🚀 Create Project" at bounding box center [795, 649] width 235 height 45
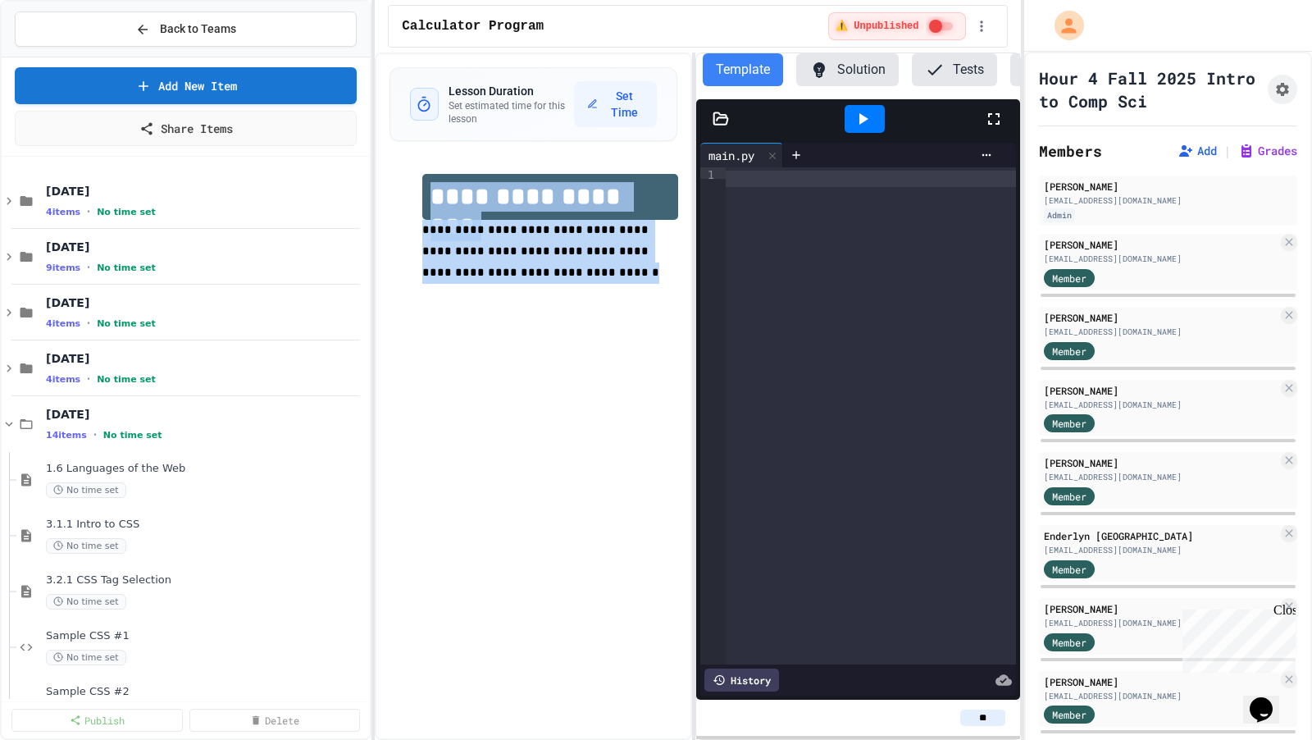
drag, startPoint x: 496, startPoint y: 276, endPoint x: 420, endPoint y: 201, distance: 106.7
click at [420, 201] on div "**********" at bounding box center [534, 239] width 288 height 164
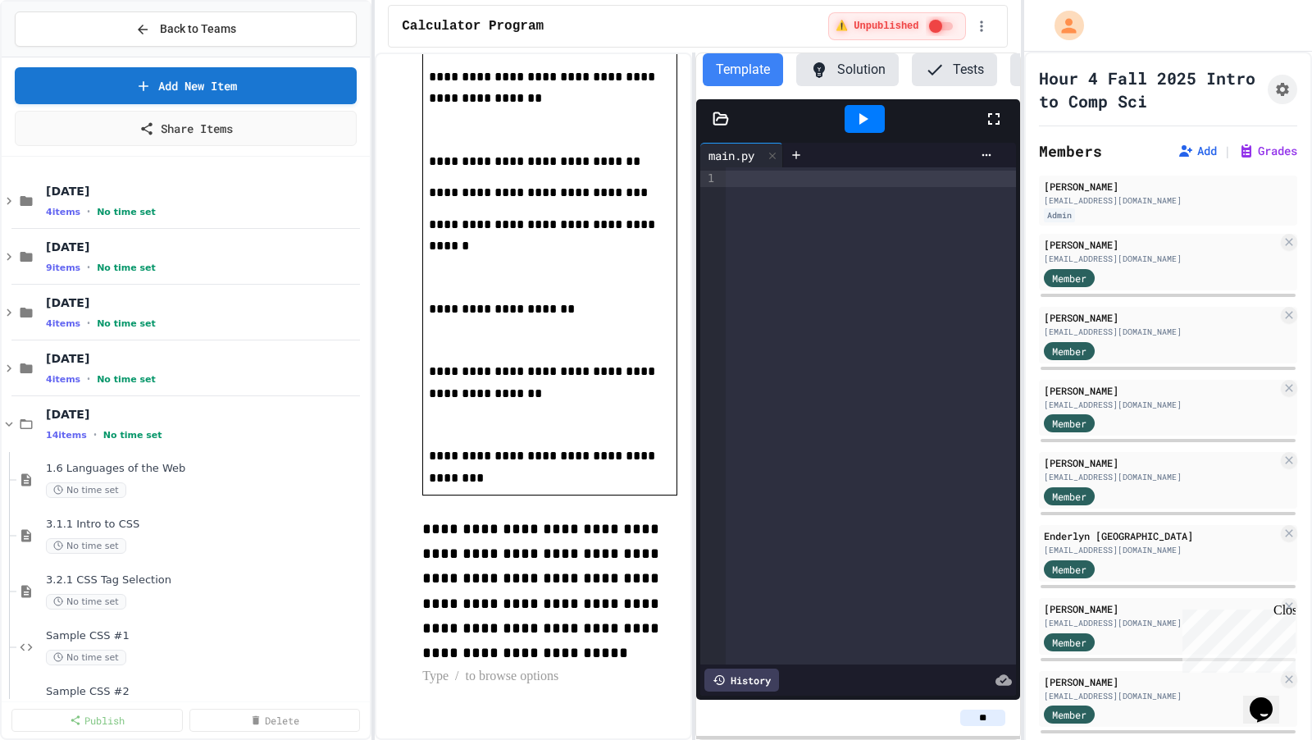
click at [495, 398] on td "**********" at bounding box center [550, 141] width 254 height 708
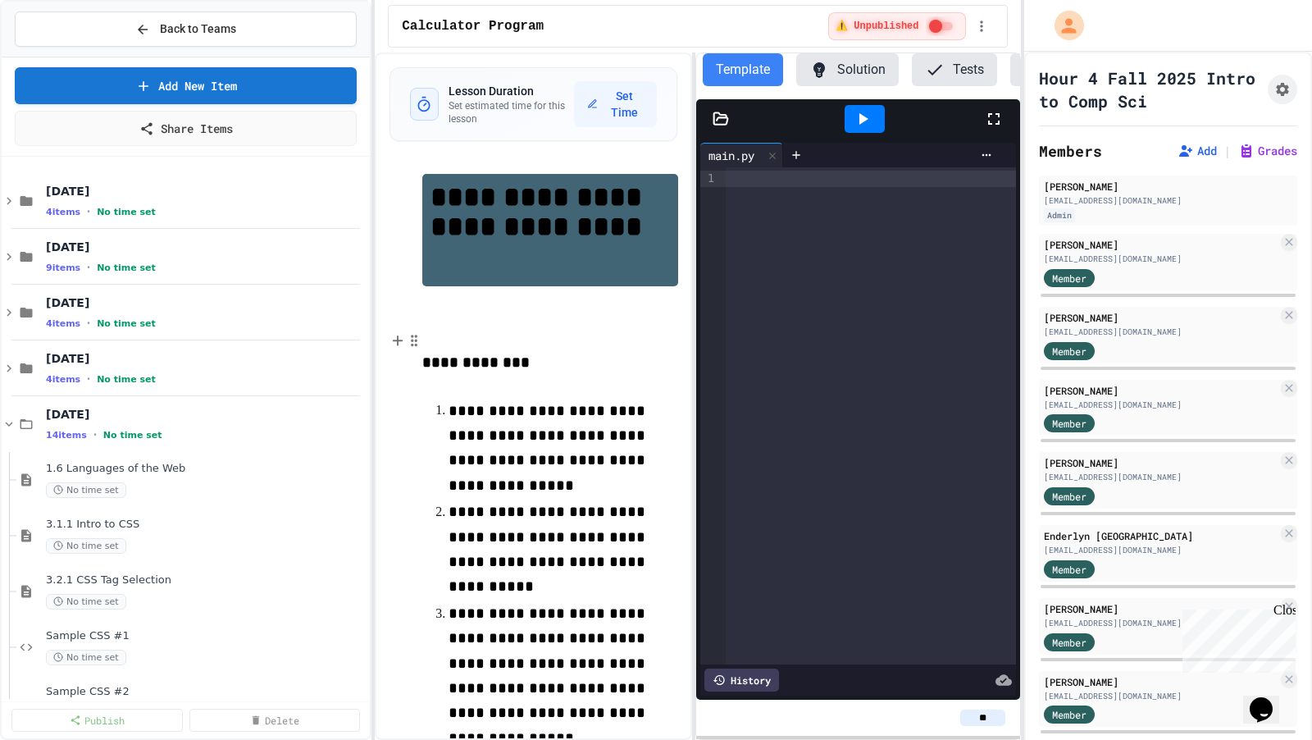
click at [562, 360] on p "**********" at bounding box center [549, 362] width 255 height 25
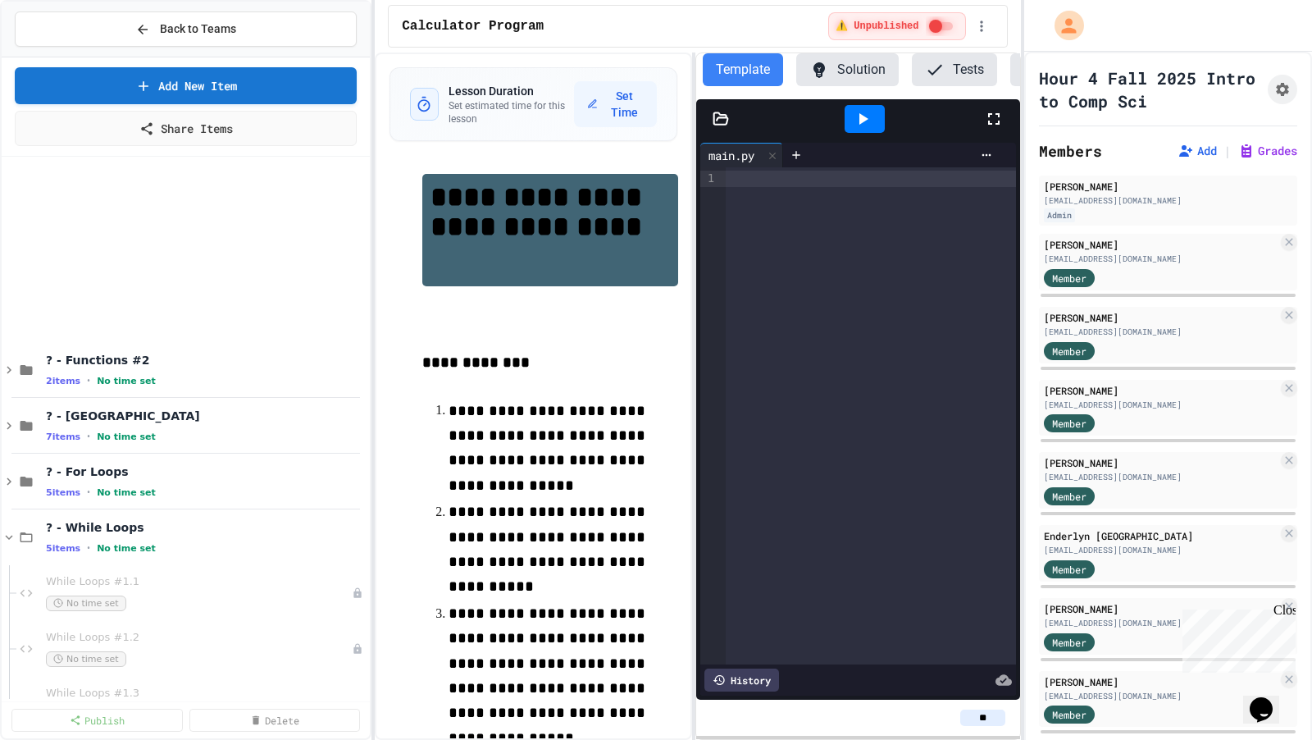
scroll to position [2719, 0]
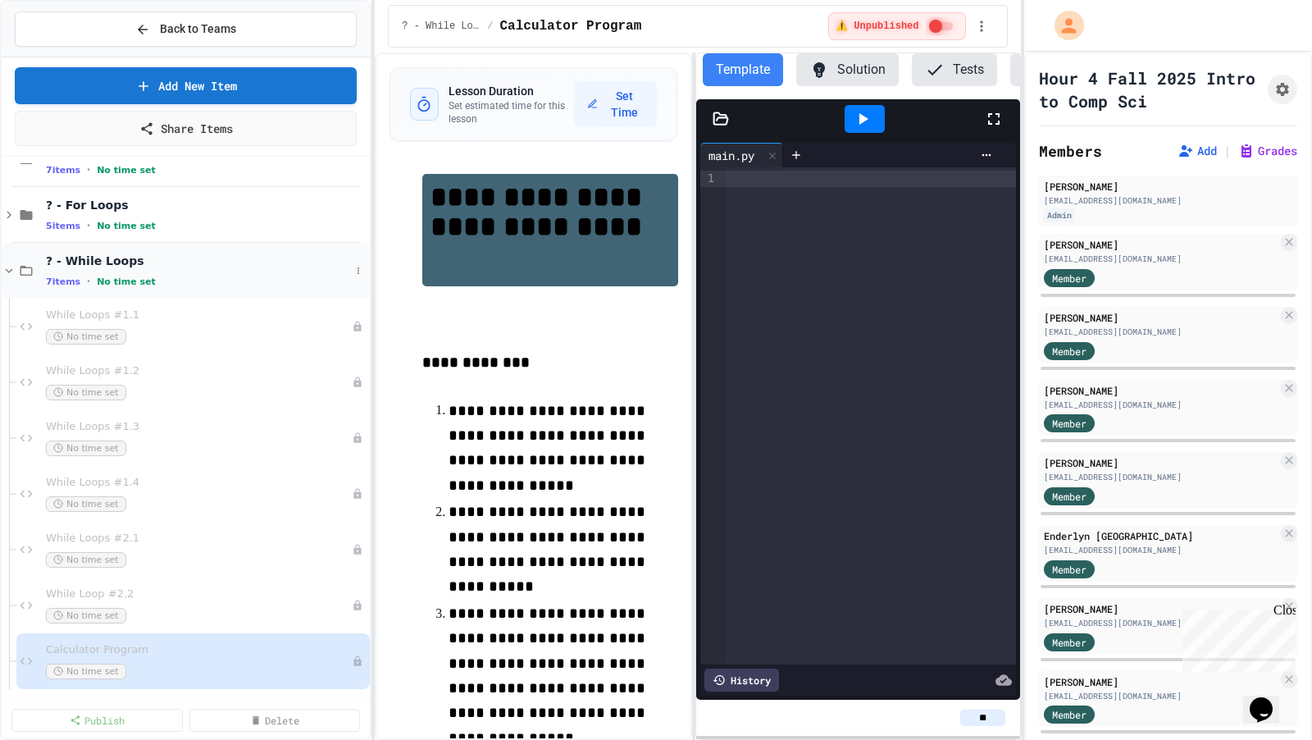
click at [13, 267] on icon at bounding box center [9, 270] width 15 height 15
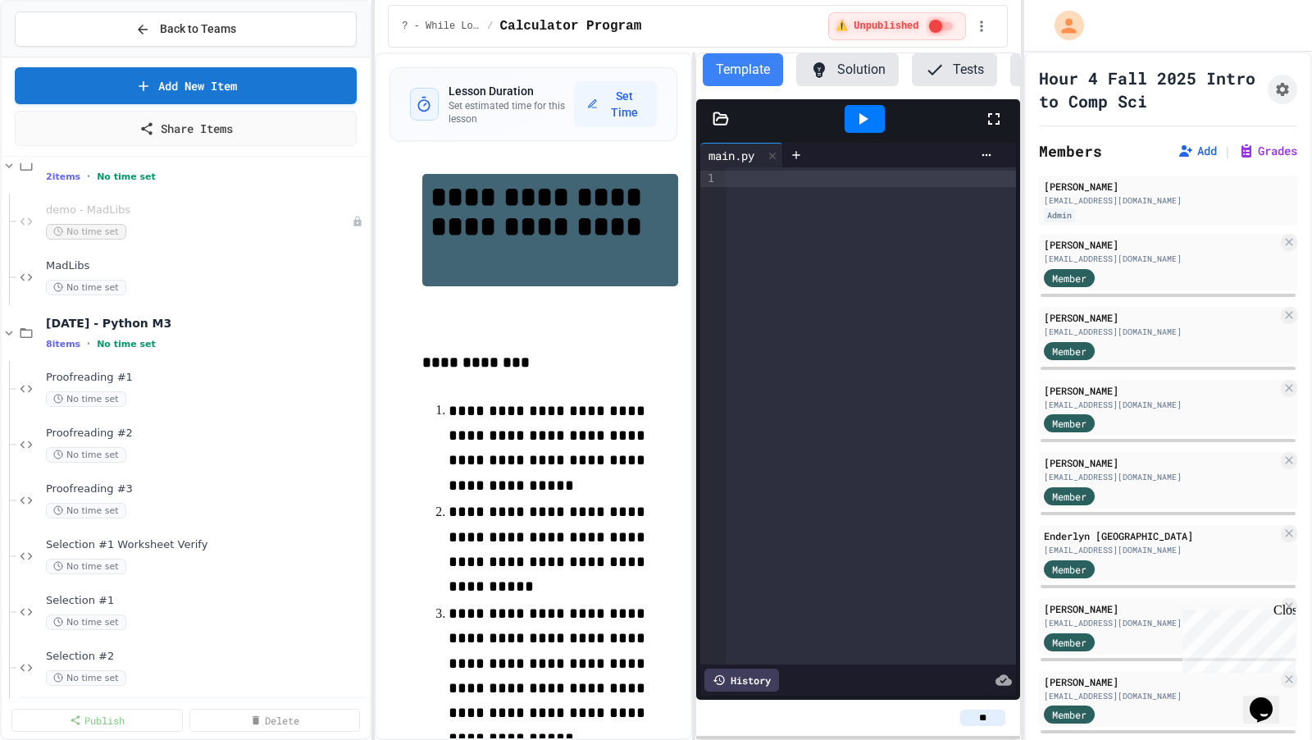
scroll to position [1818, 0]
click at [11, 332] on icon at bounding box center [9, 334] width 7 height 5
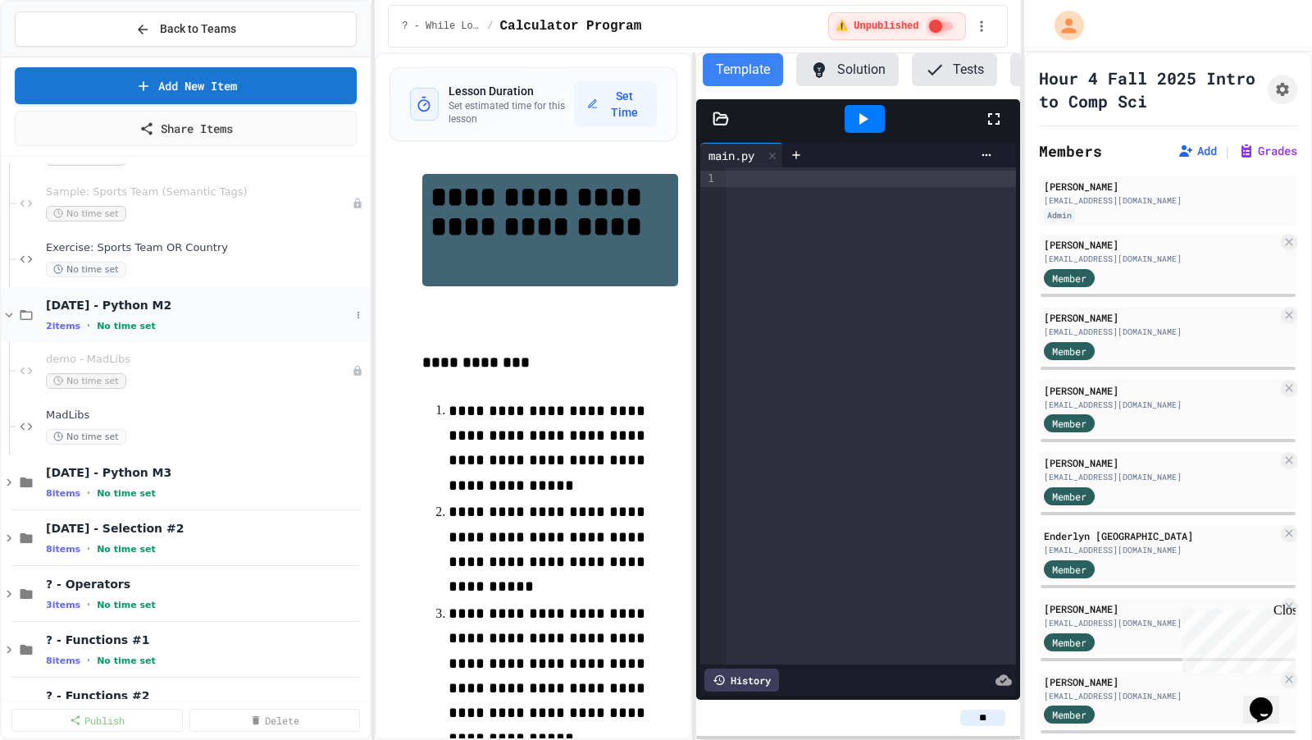
click at [12, 315] on icon at bounding box center [9, 315] width 15 height 15
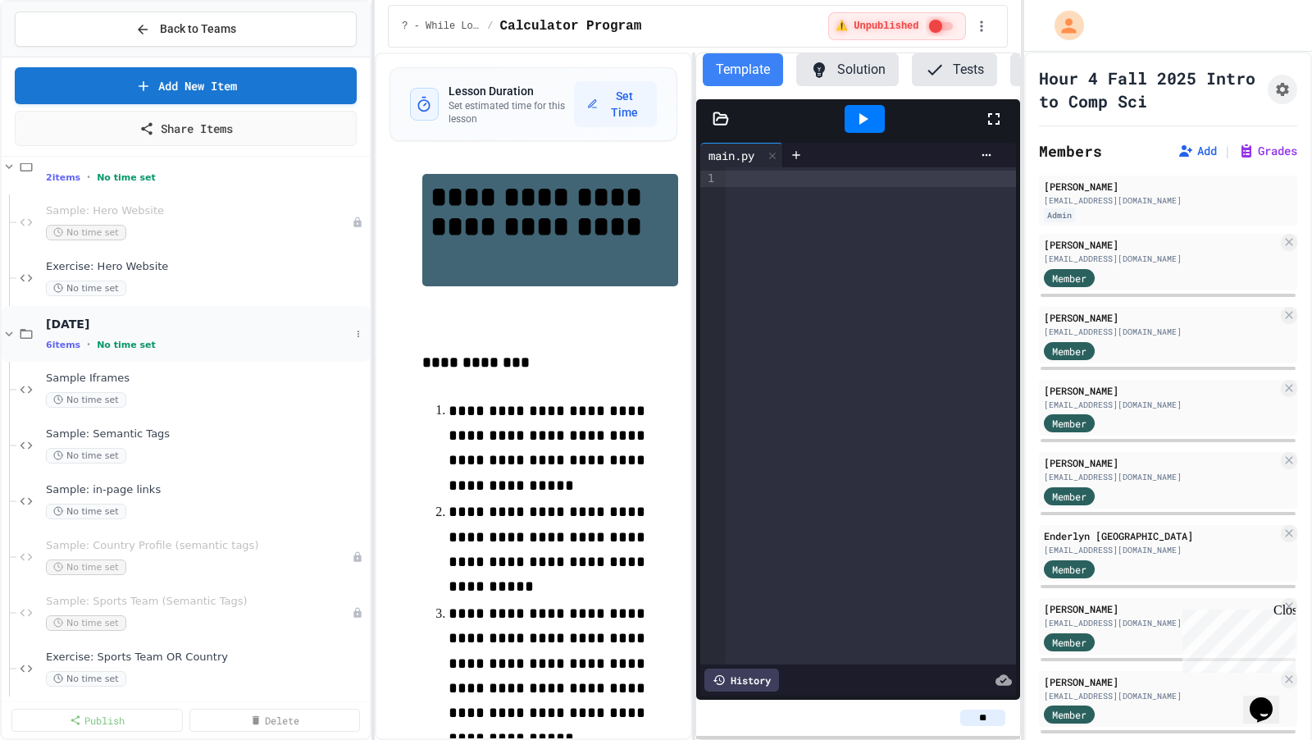
click at [8, 328] on icon at bounding box center [9, 333] width 15 height 15
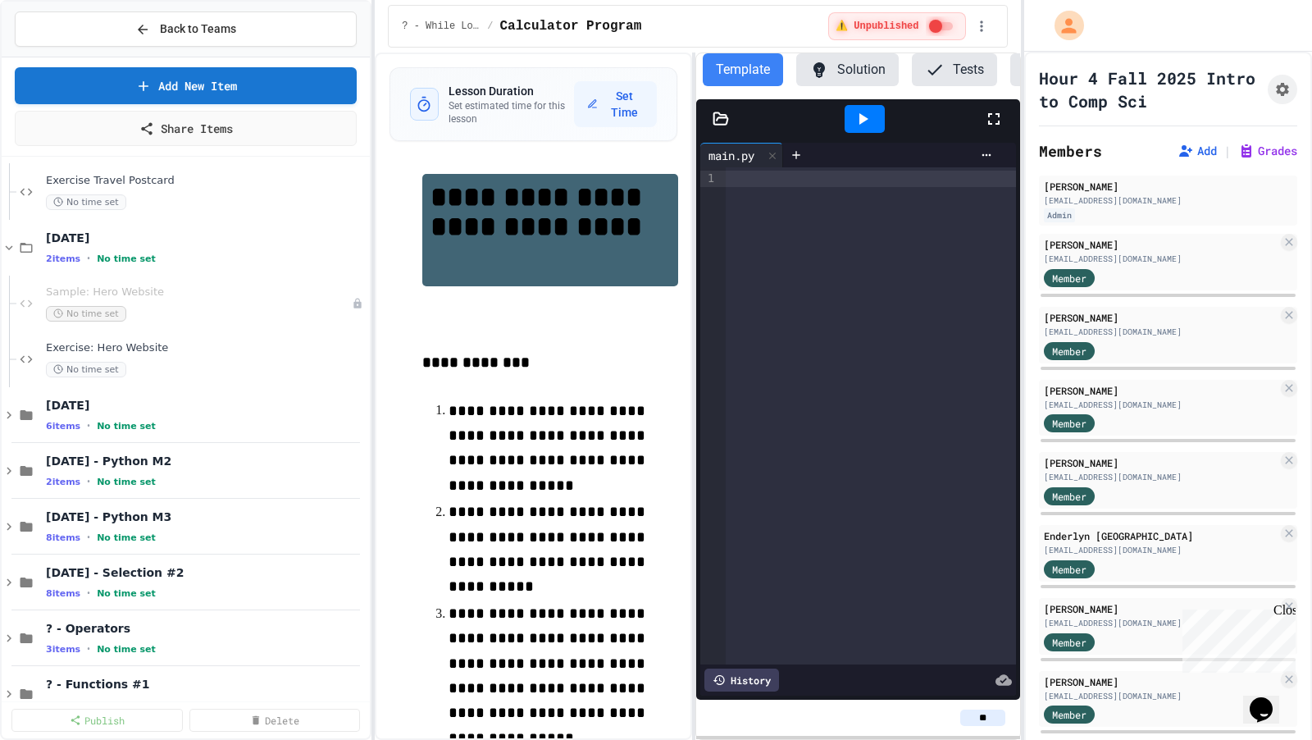
scroll to position [1165, 0]
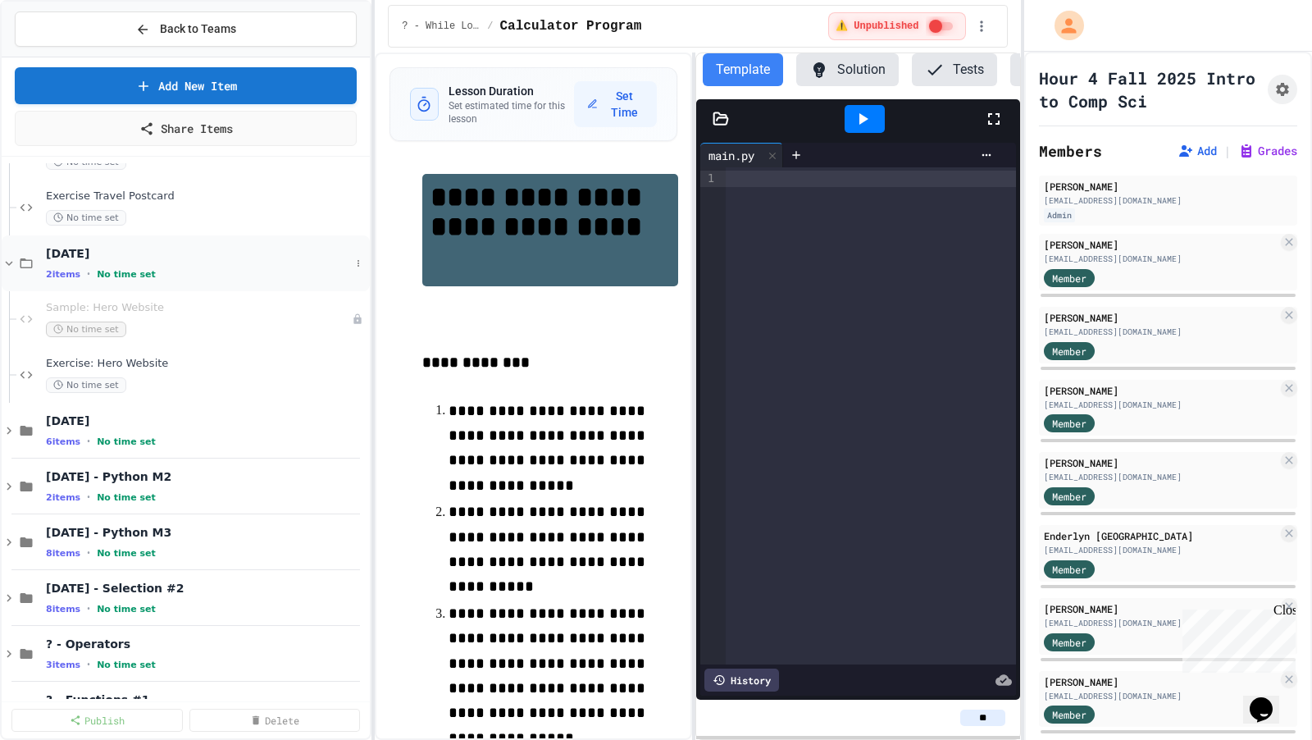
click at [7, 257] on icon at bounding box center [9, 263] width 15 height 15
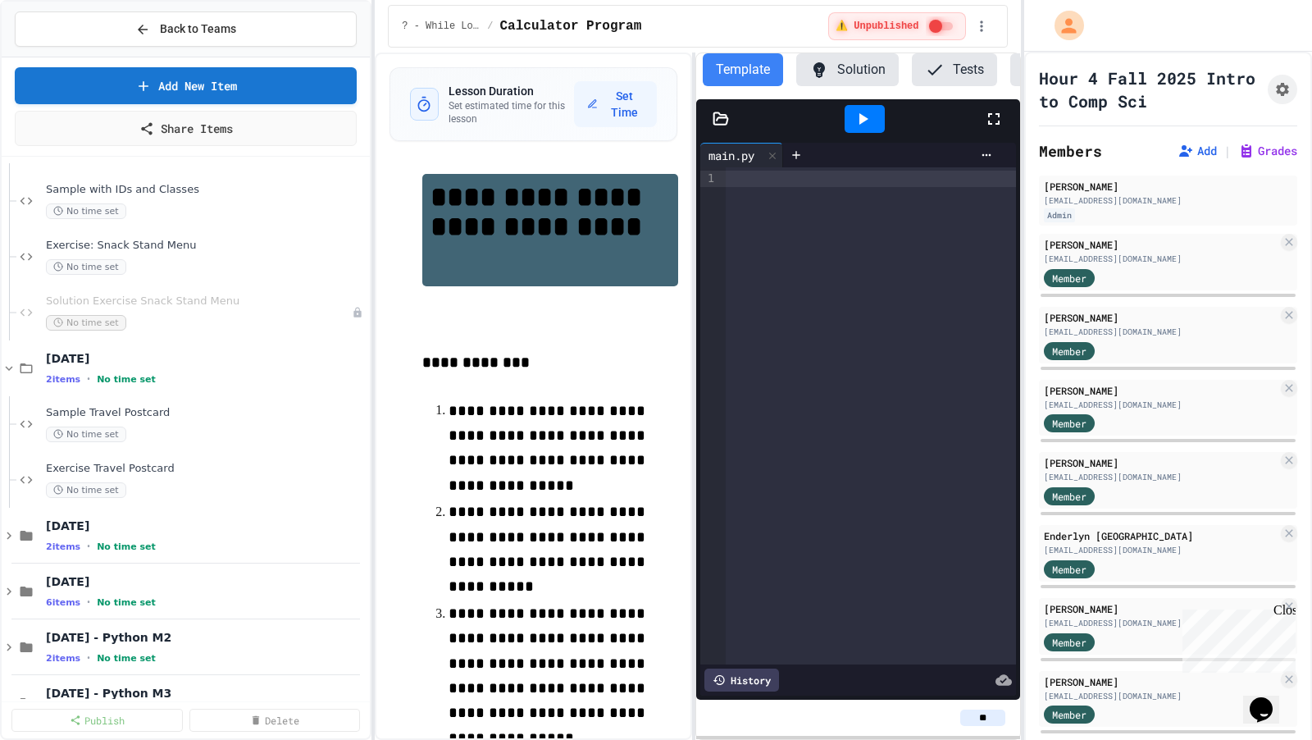
scroll to position [864, 0]
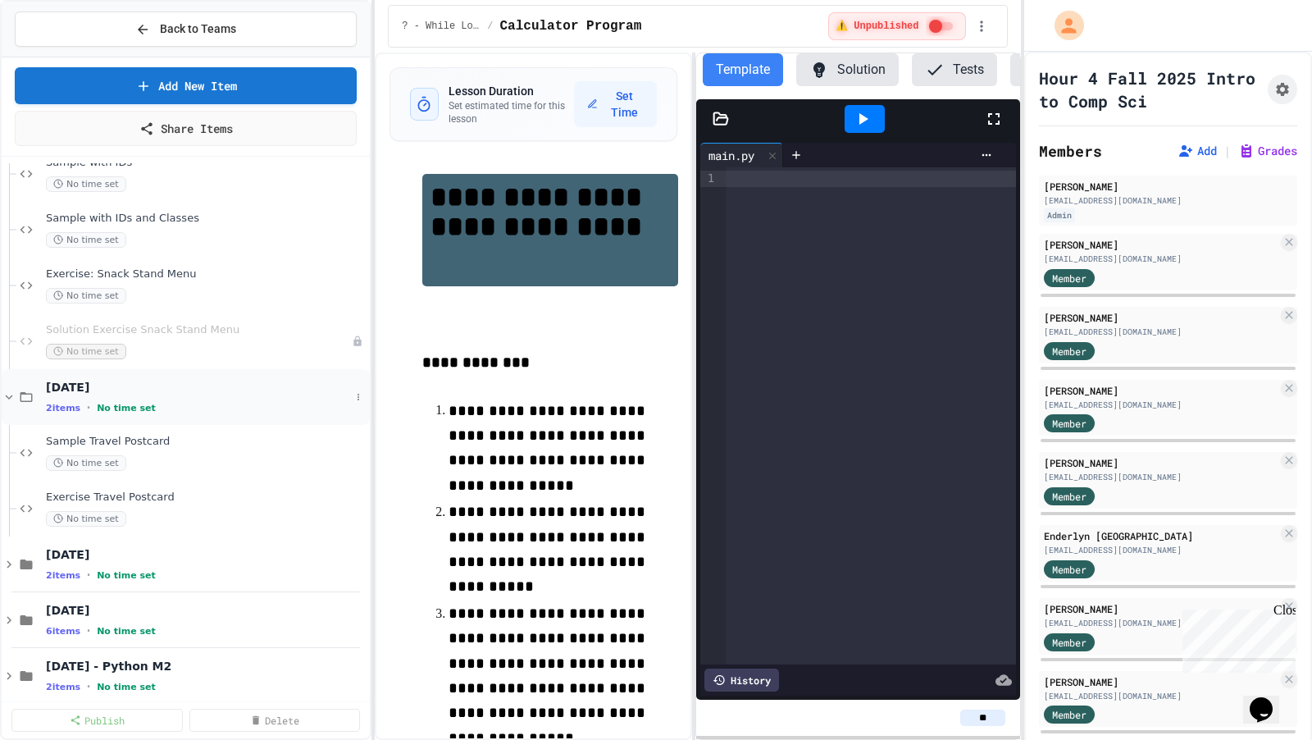
click at [9, 391] on icon at bounding box center [9, 397] width 15 height 15
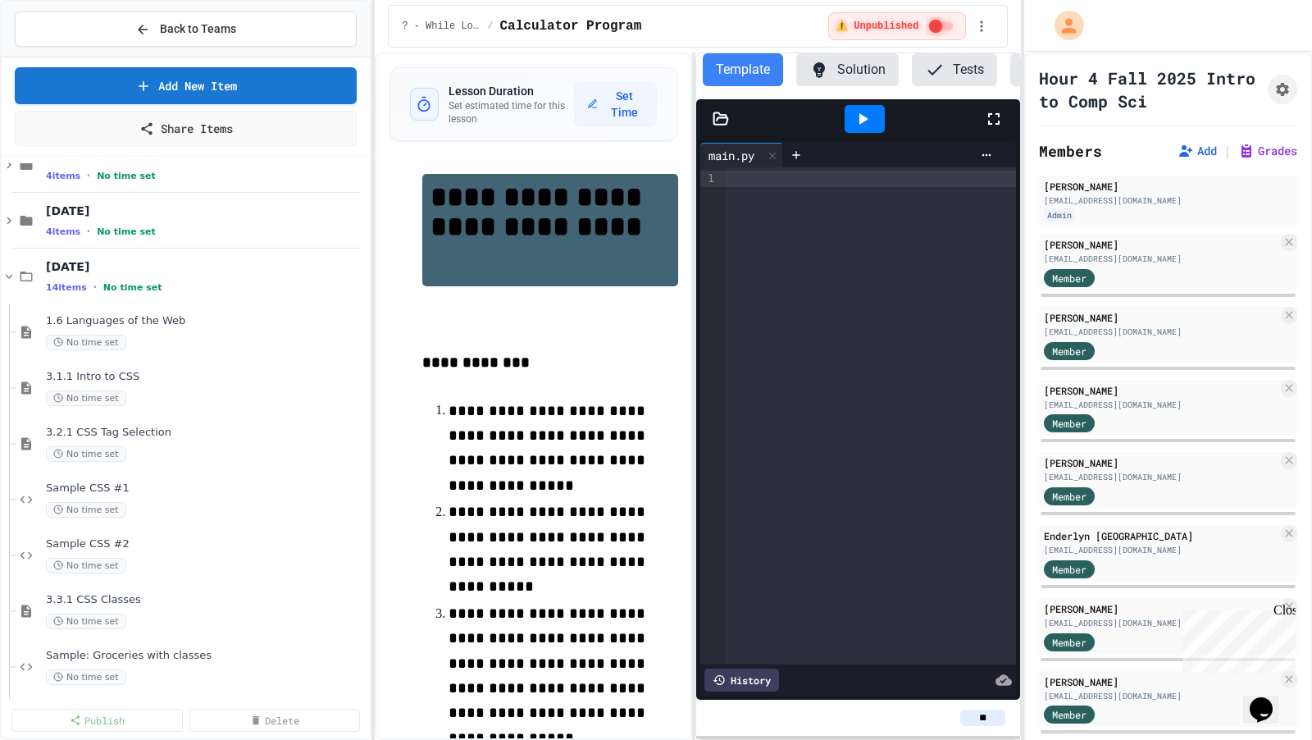
scroll to position [142, 0]
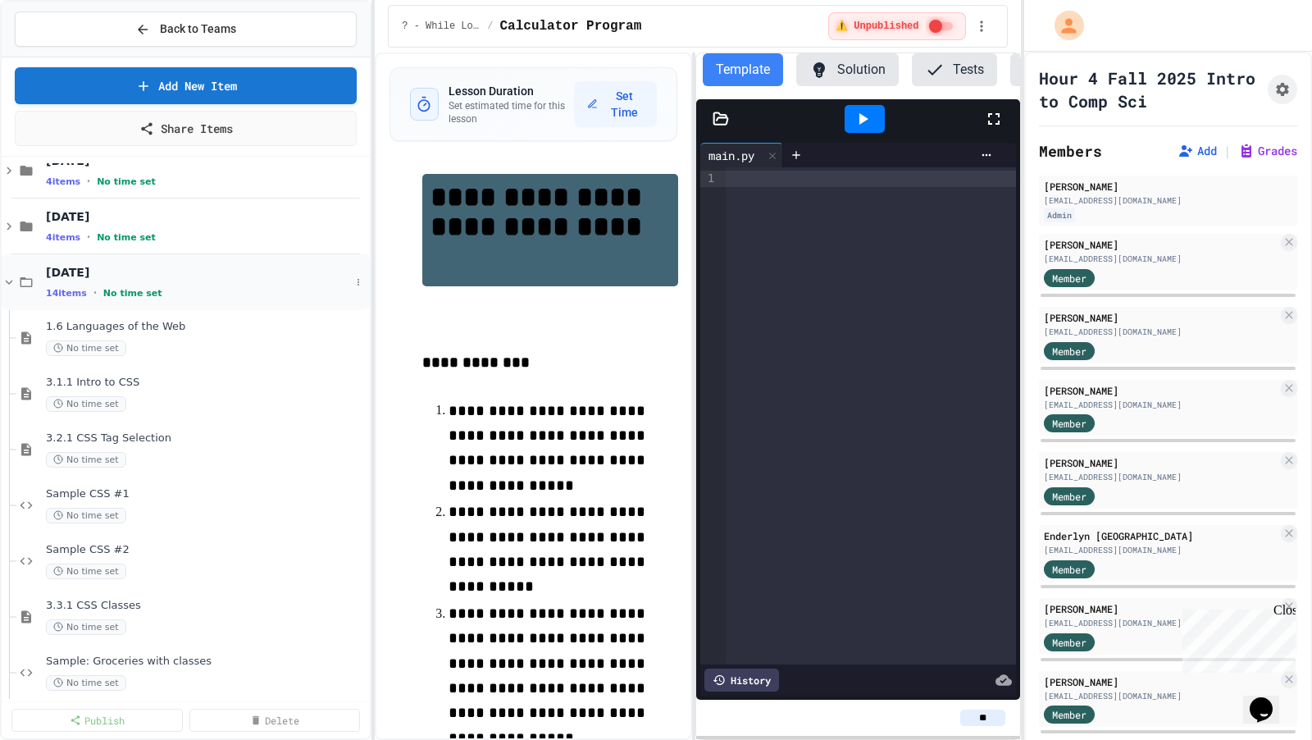
click at [8, 276] on icon at bounding box center [9, 282] width 15 height 15
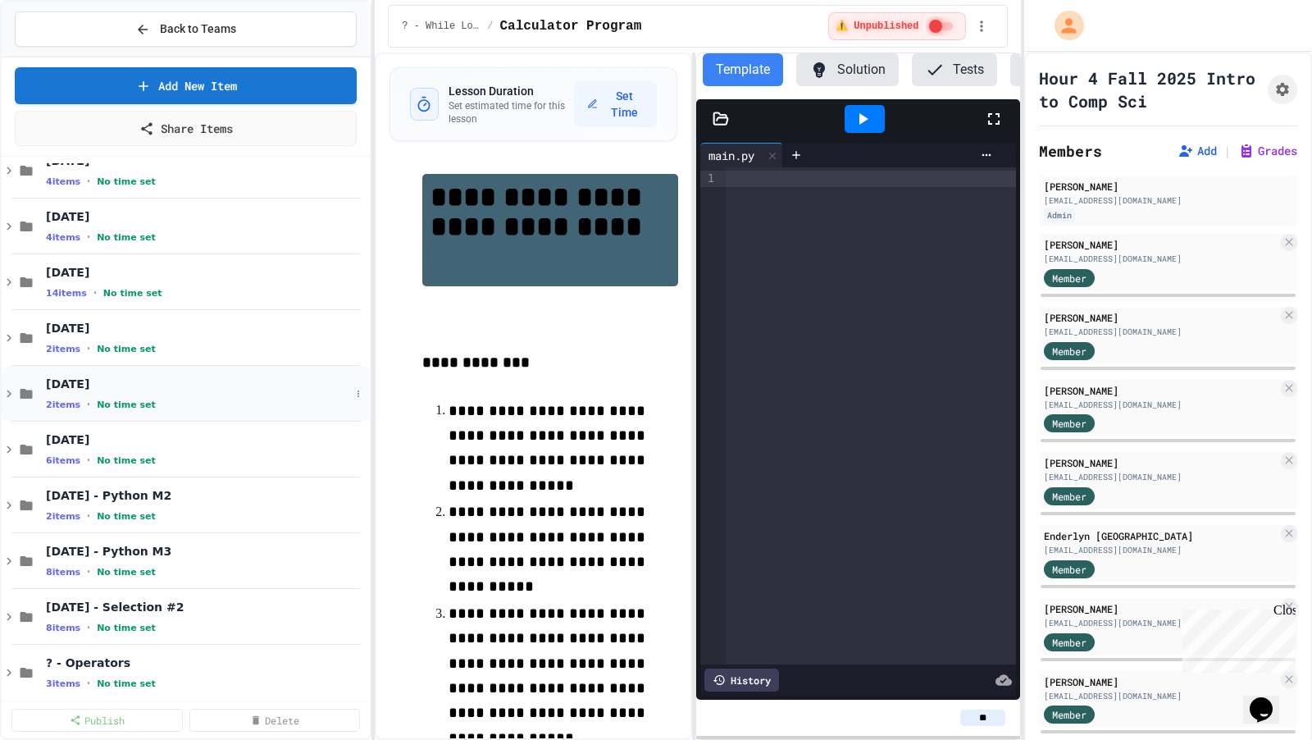
scroll to position [0, 0]
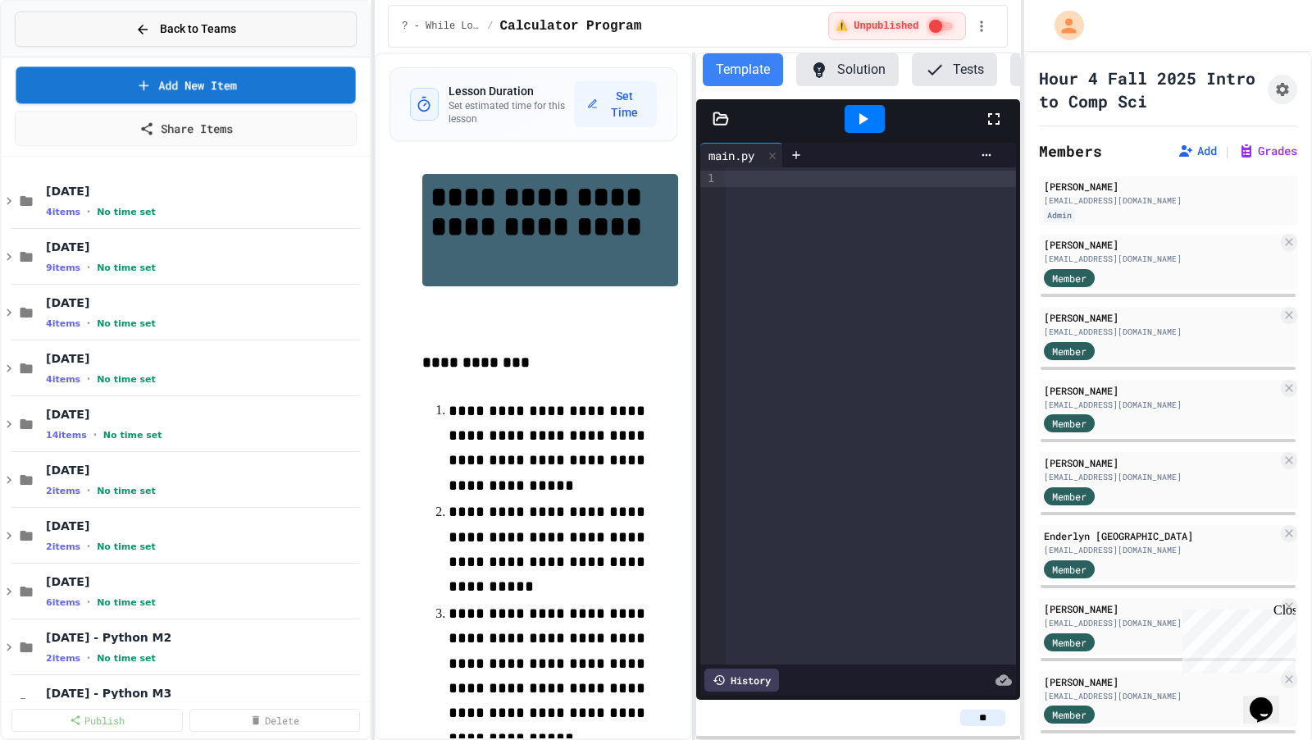
click at [193, 33] on span "Back to Teams" at bounding box center [198, 29] width 76 height 17
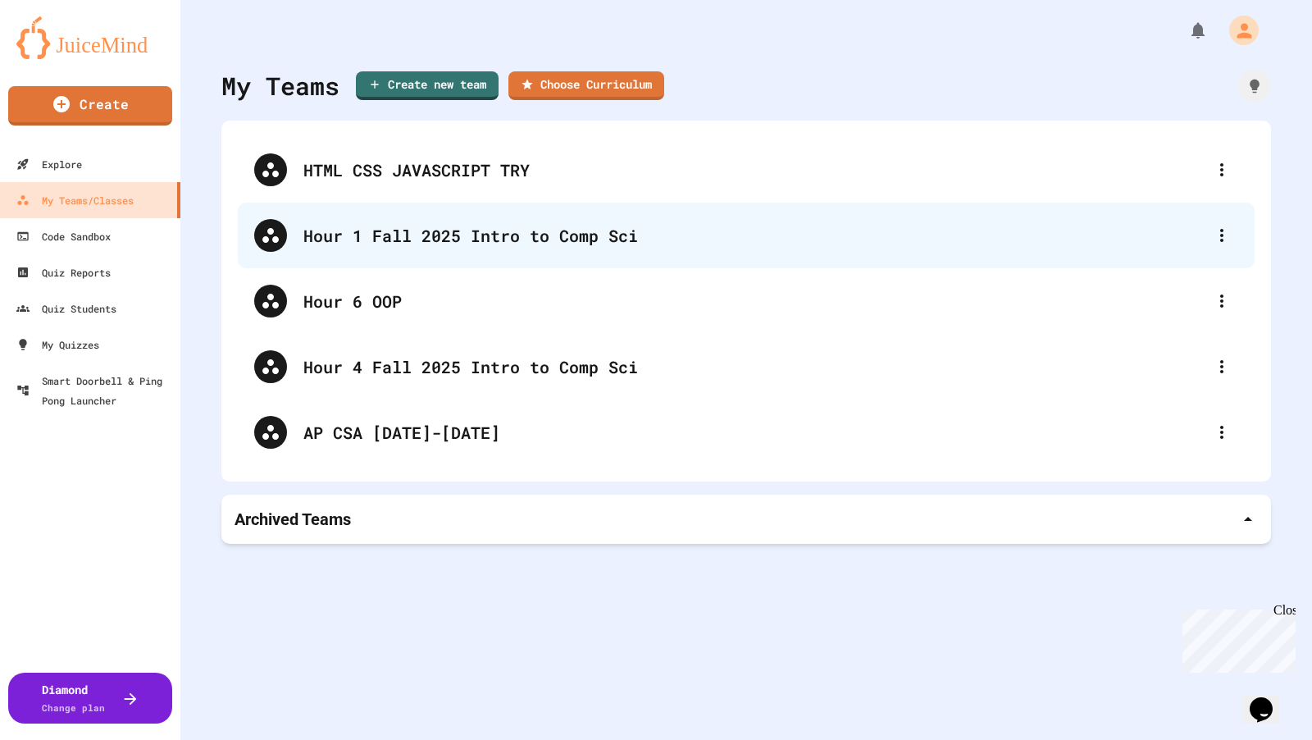
click at [358, 235] on div "Hour 1 Fall 2025 Intro to Comp Sci" at bounding box center [754, 235] width 902 height 25
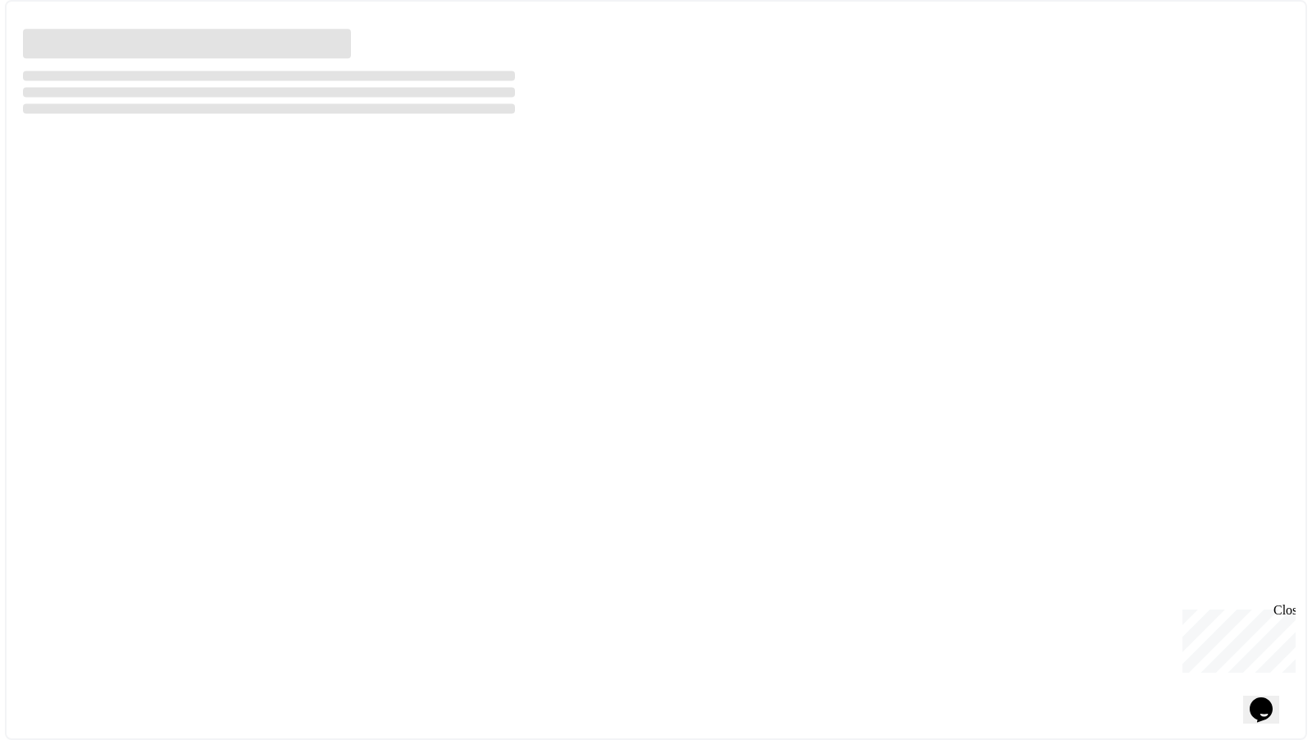
select select "***"
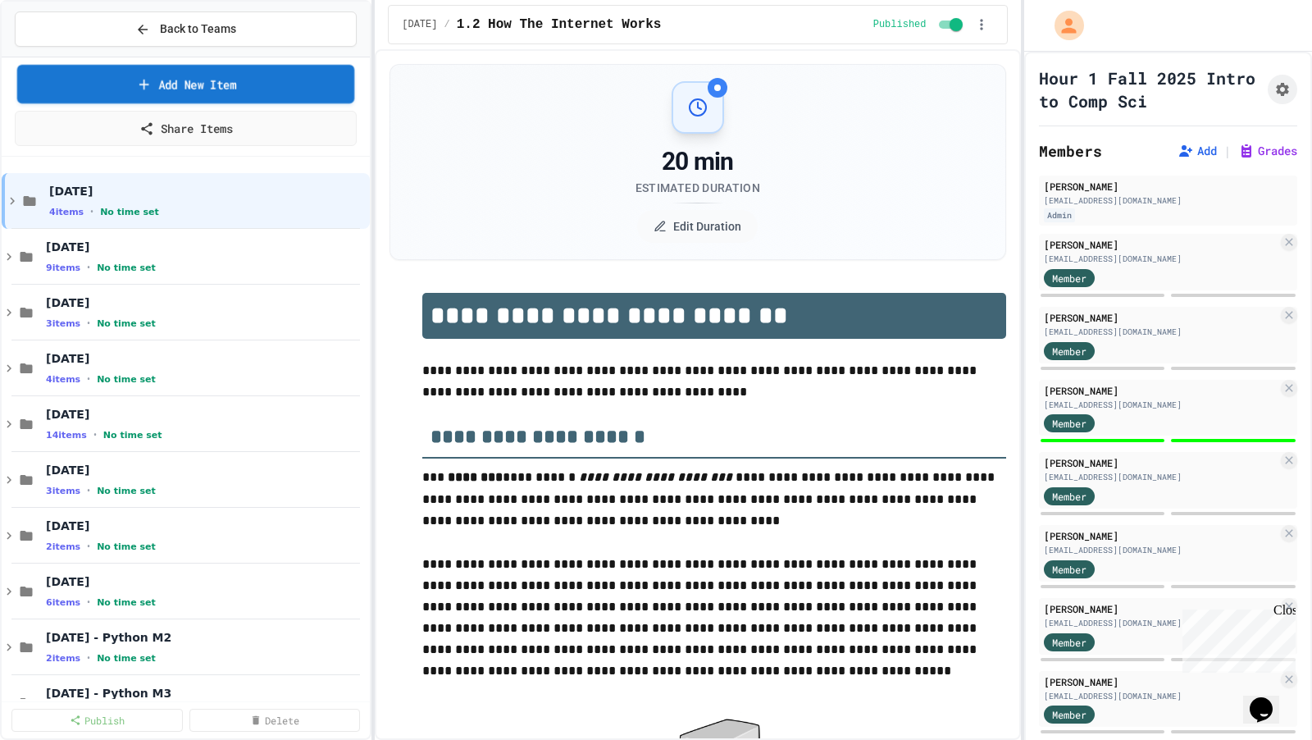
click at [235, 85] on link "Add New Item" at bounding box center [186, 84] width 338 height 39
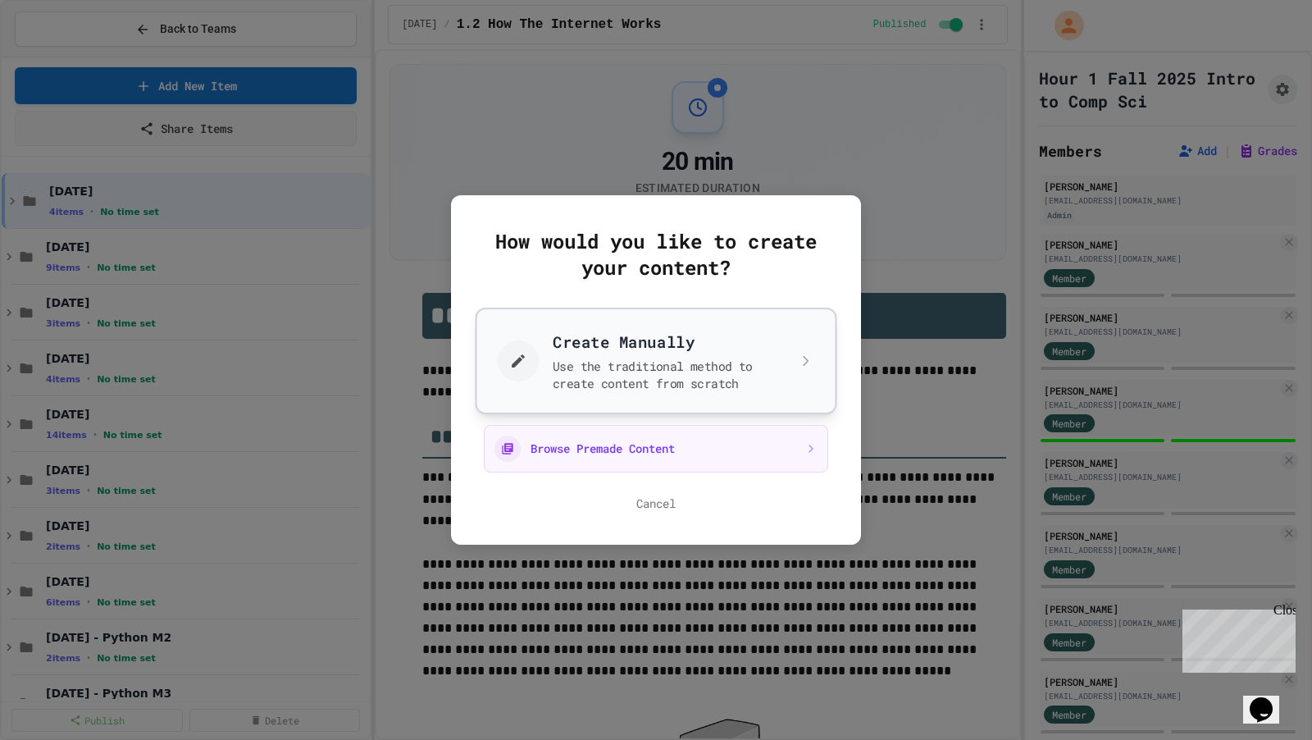
click at [546, 328] on button "Create Manually Use the traditional method to create content from scratch" at bounding box center [657, 361] width 362 height 107
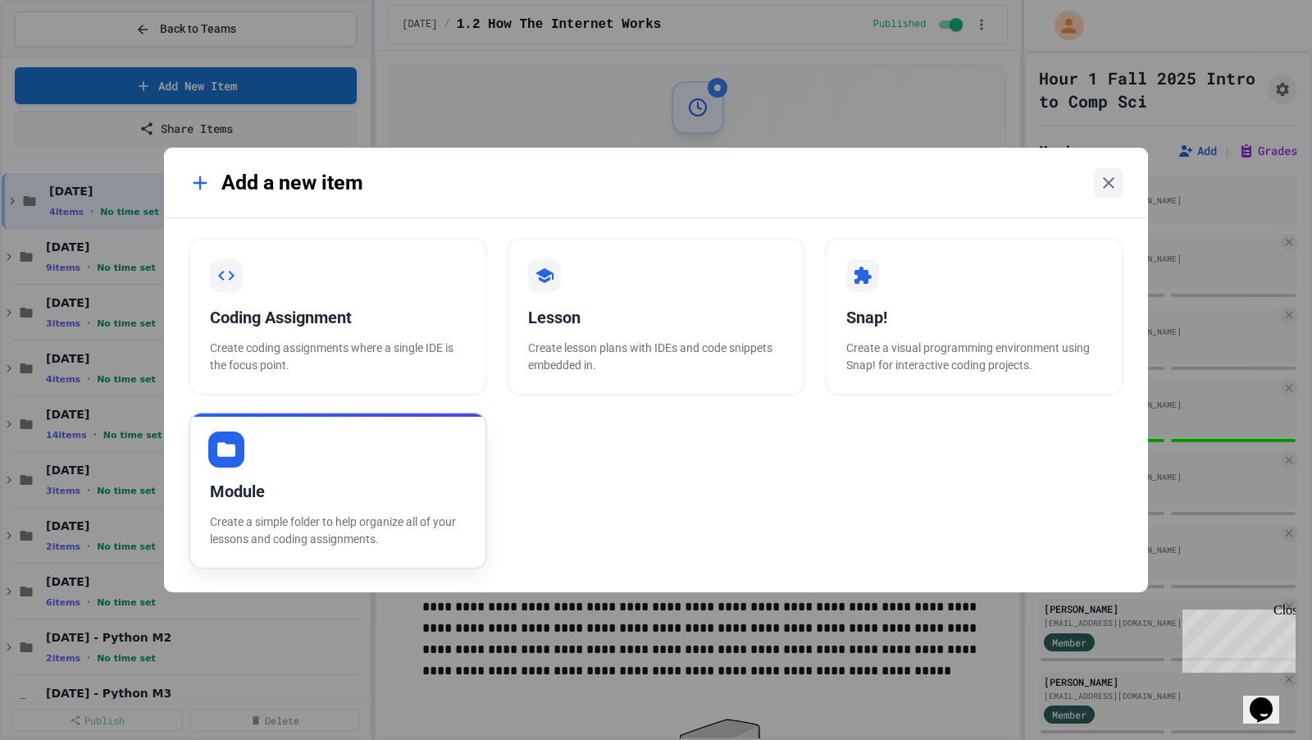
click at [345, 481] on div "Module" at bounding box center [338, 491] width 256 height 25
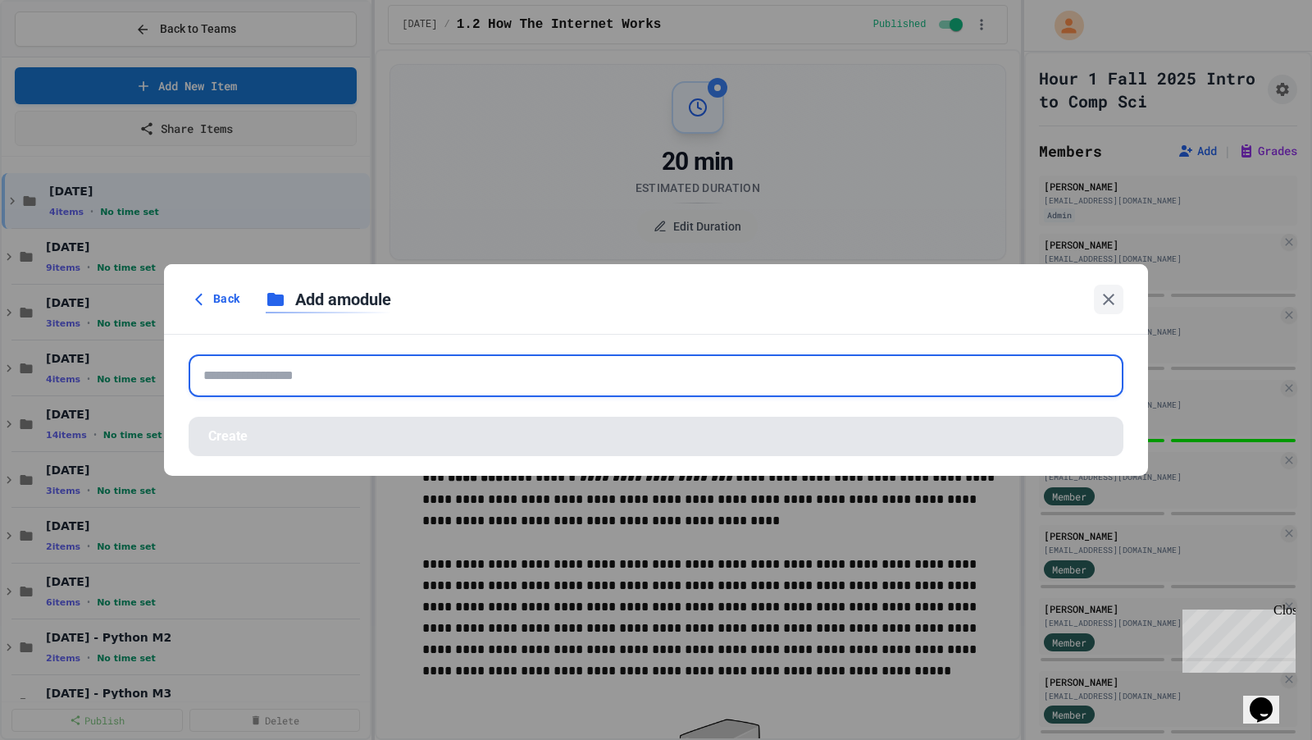
click at [317, 376] on input "text" at bounding box center [656, 375] width 935 height 43
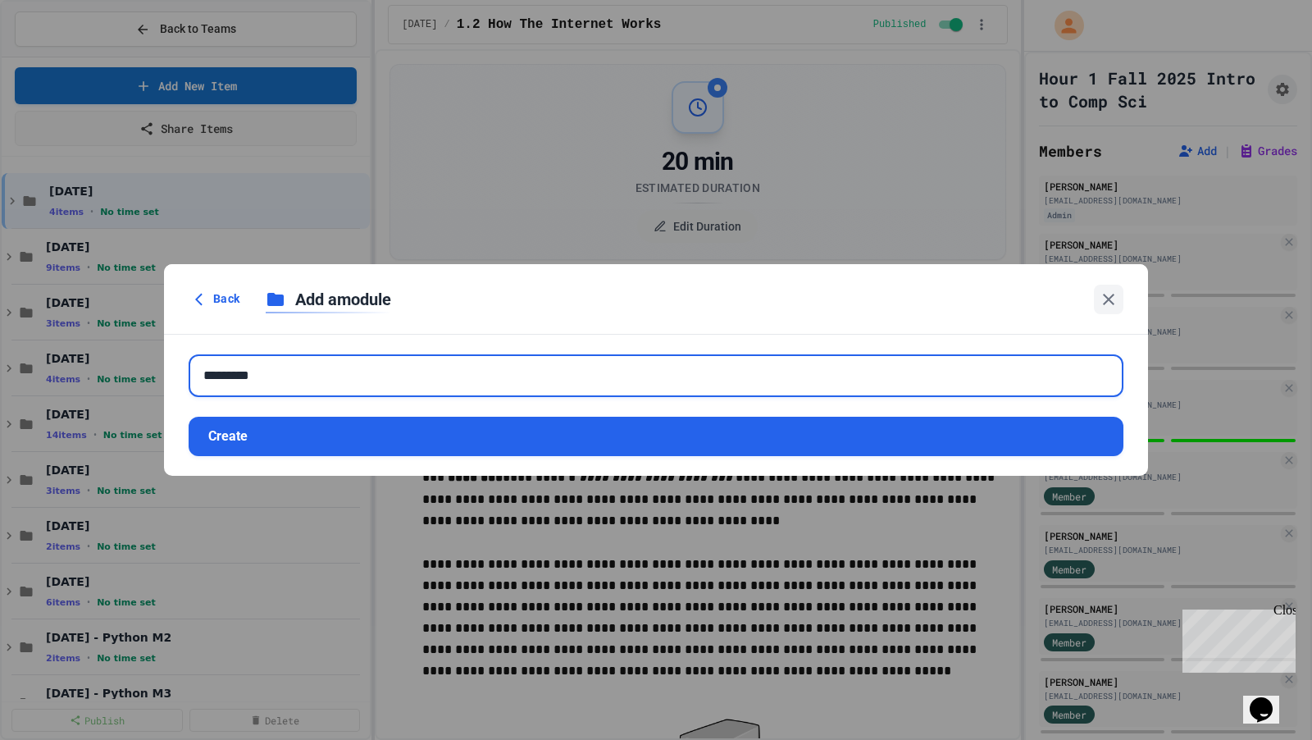
type input "*********"
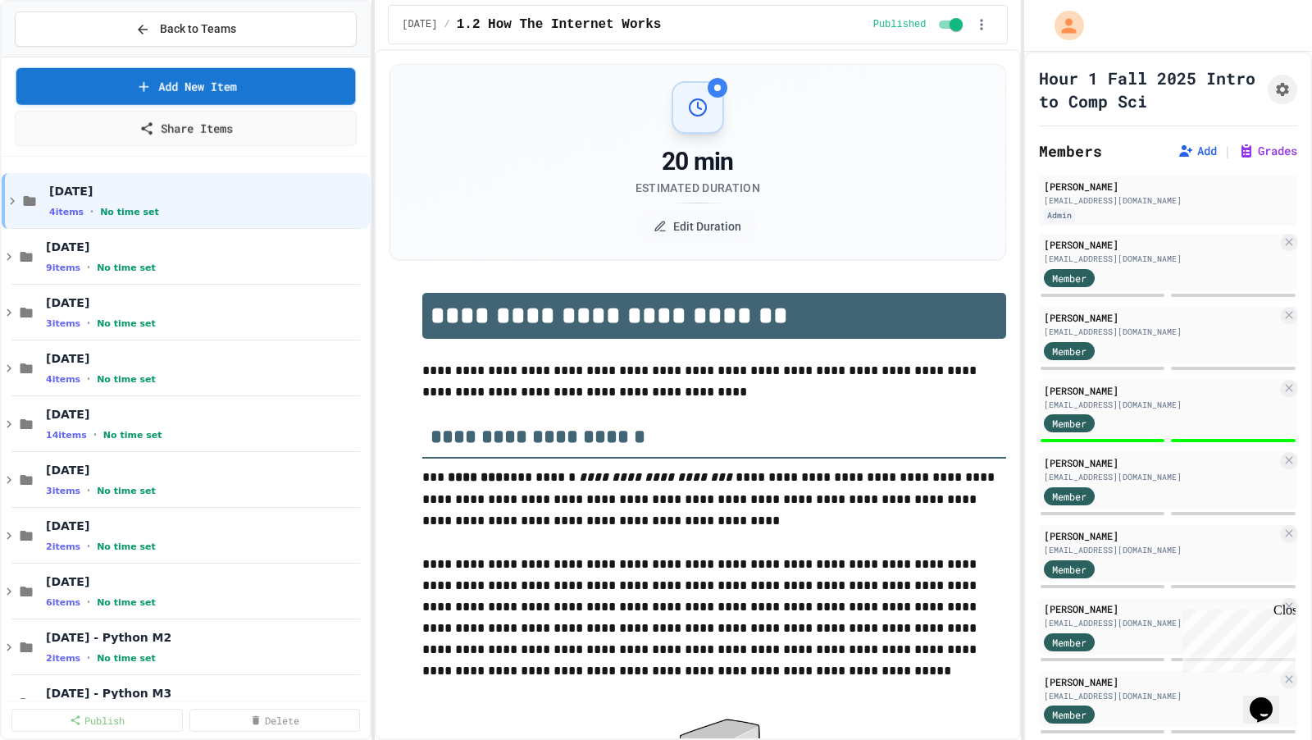
click at [194, 43] on button "Back to Teams" at bounding box center [186, 28] width 342 height 35
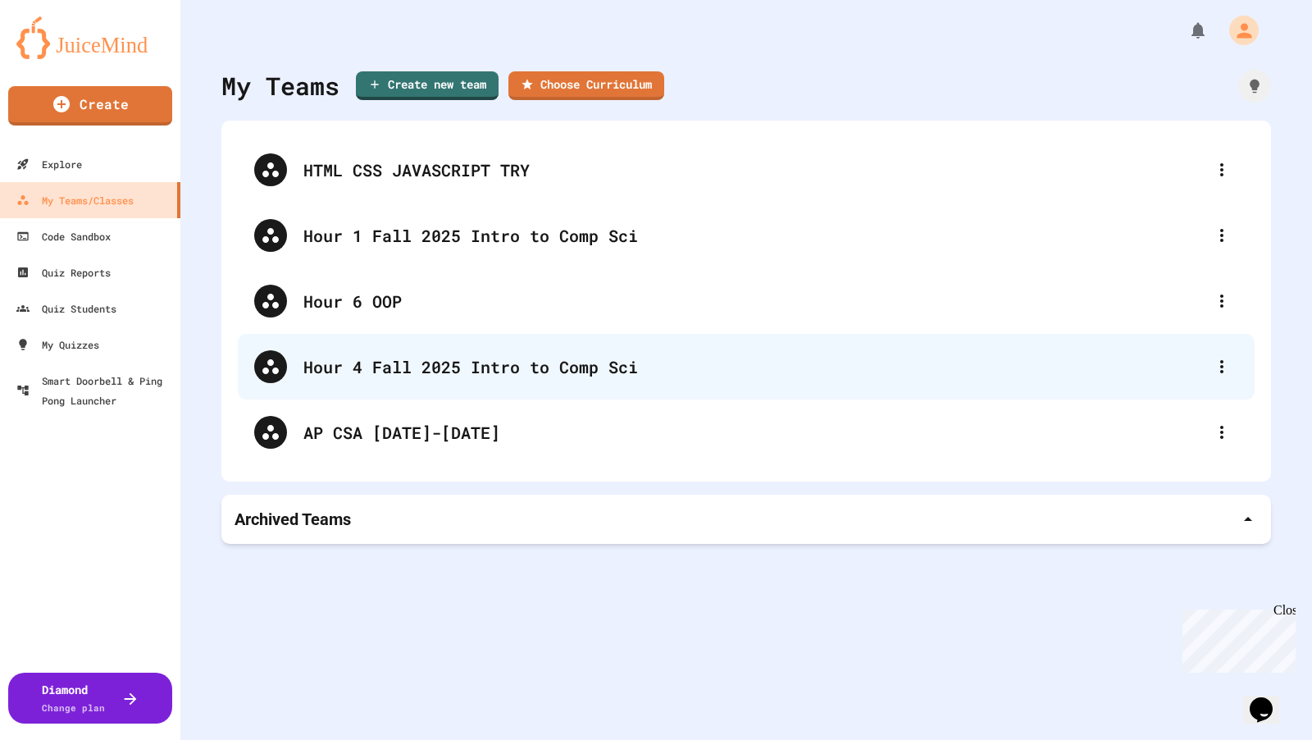
click at [338, 374] on div "Hour 4 Fall 2025 Intro to Comp Sci" at bounding box center [754, 366] width 902 height 25
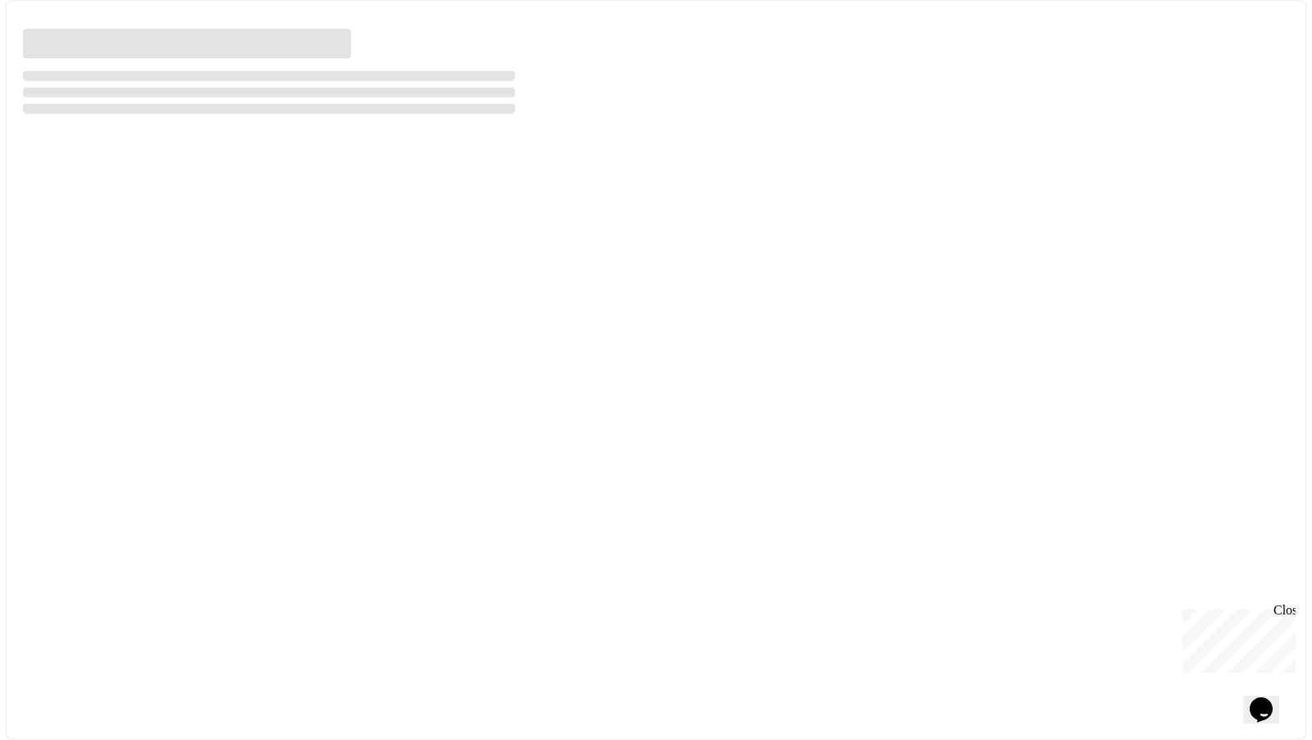
select select "***"
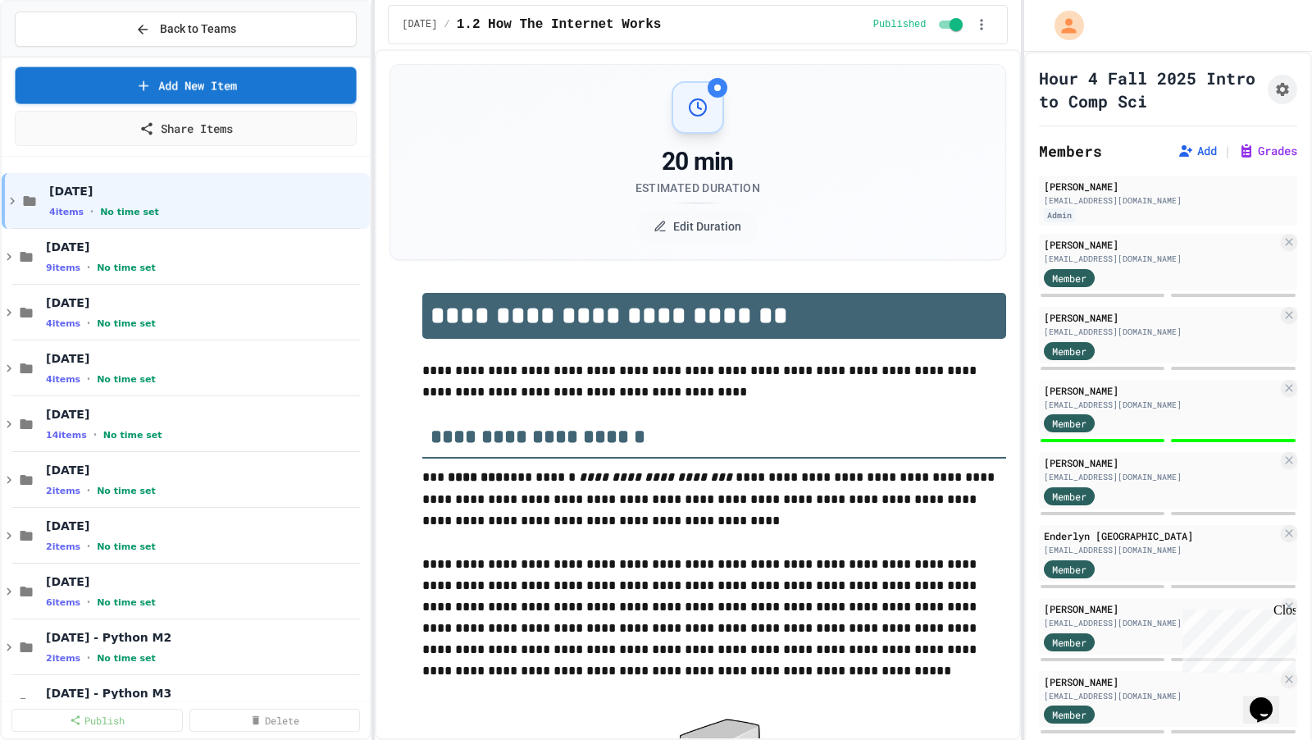
click at [193, 77] on link "Add New Item" at bounding box center [185, 85] width 341 height 37
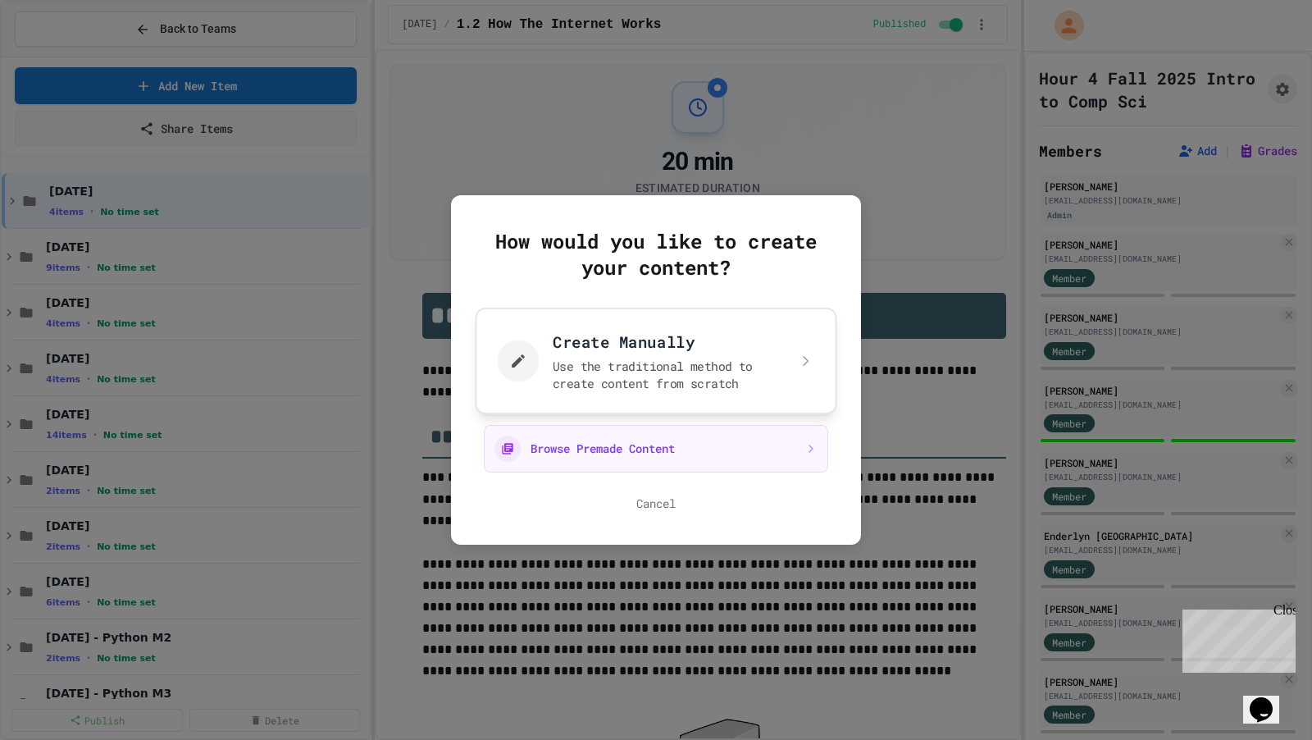
click at [519, 329] on button "Create Manually Use the traditional method to create content from scratch" at bounding box center [657, 361] width 362 height 107
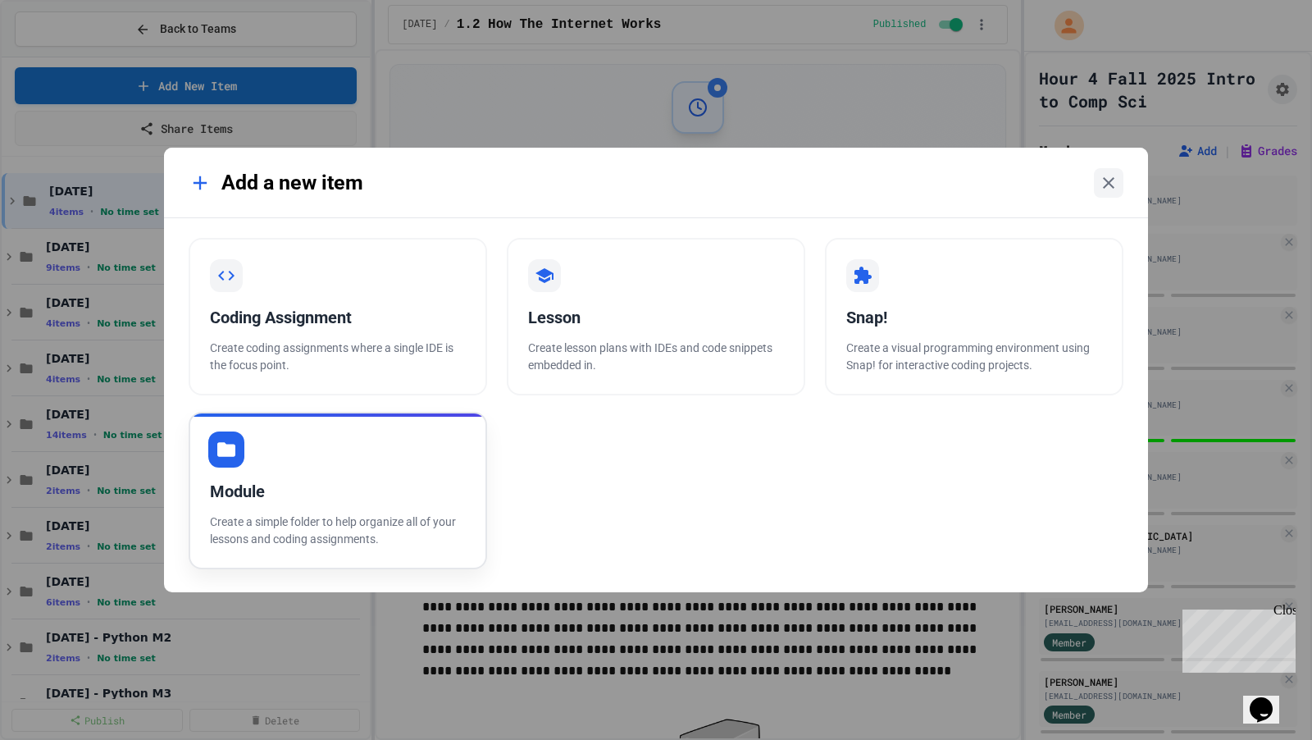
click at [308, 474] on div "Module Create a simple folder to help organize all of your lessons and coding a…" at bounding box center [338, 490] width 299 height 157
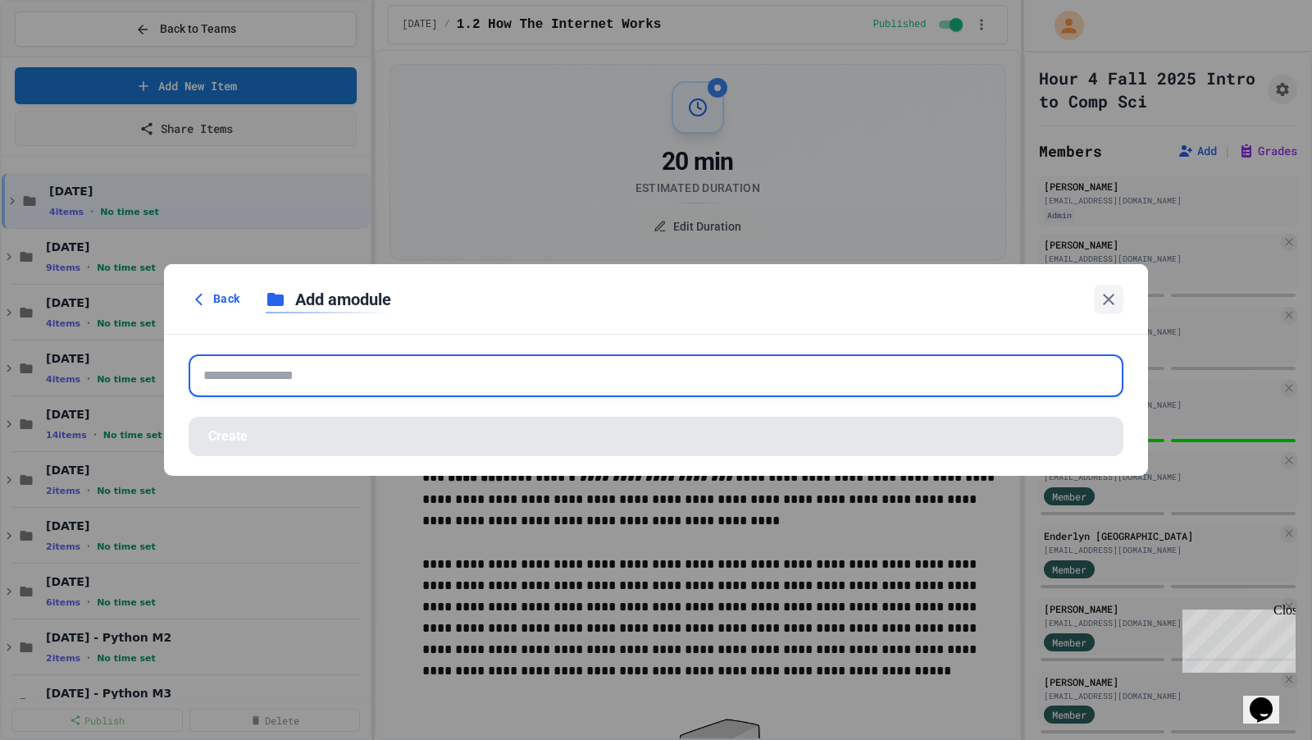
click at [314, 386] on input "text" at bounding box center [656, 375] width 935 height 43
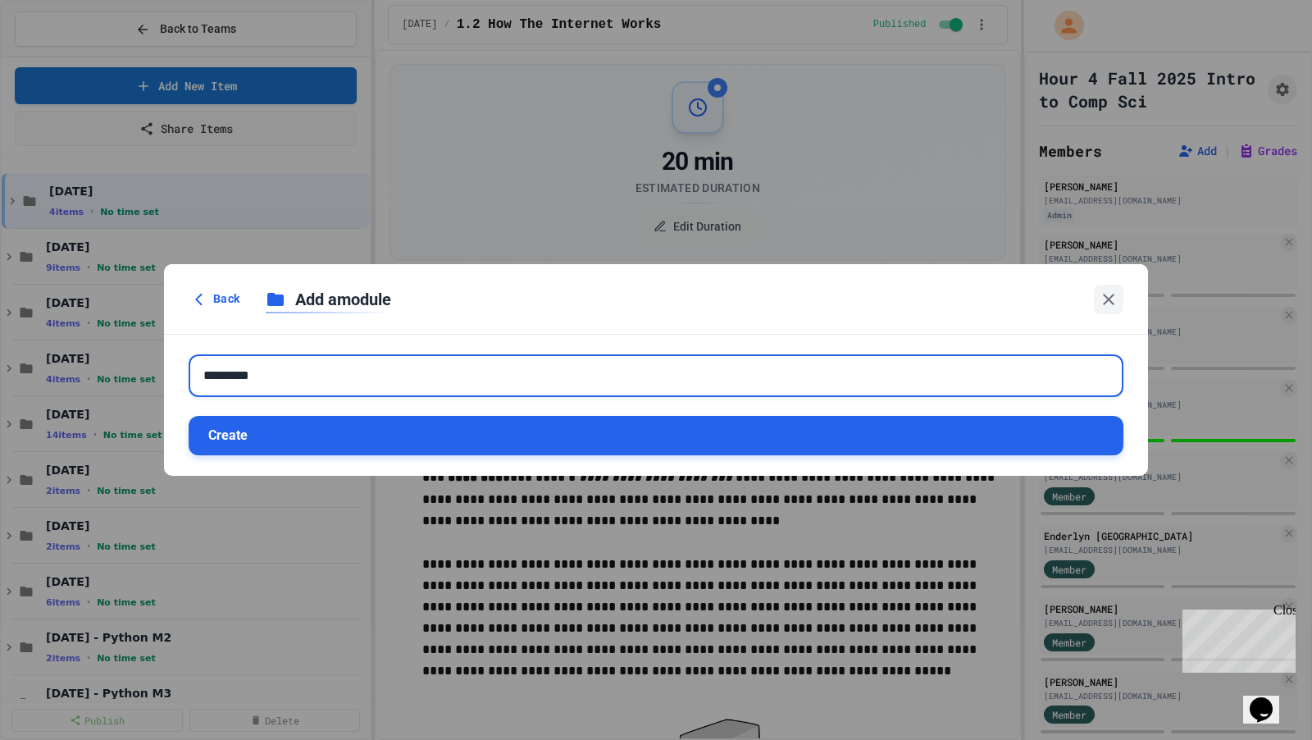
type input "*********"
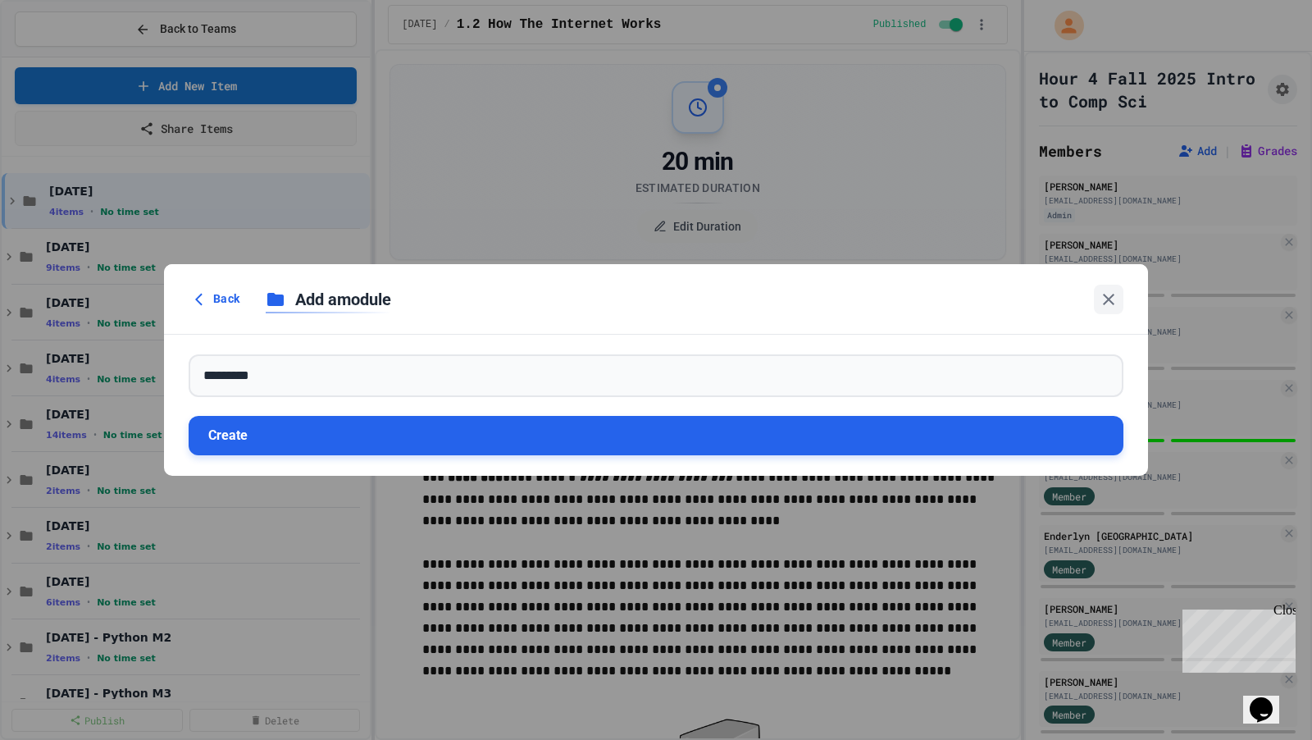
click at [326, 436] on button "Create" at bounding box center [656, 435] width 935 height 39
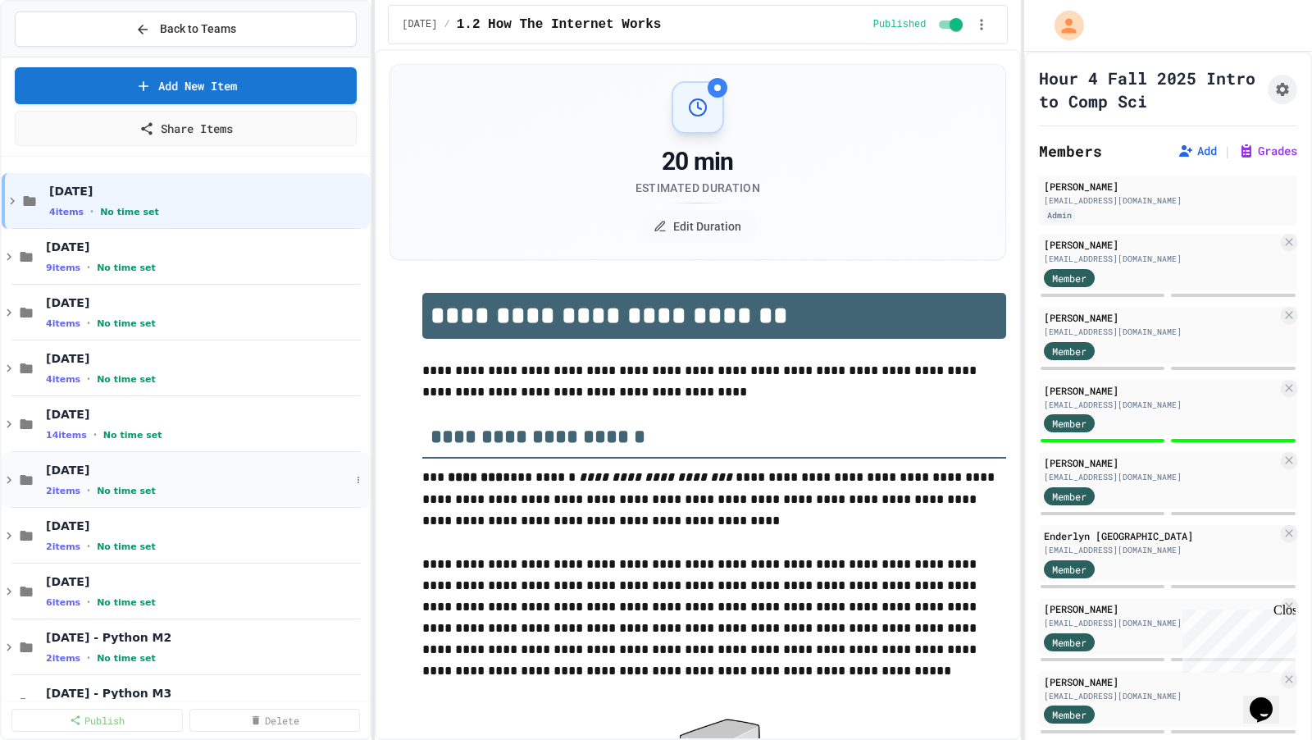
scroll to position [488, 0]
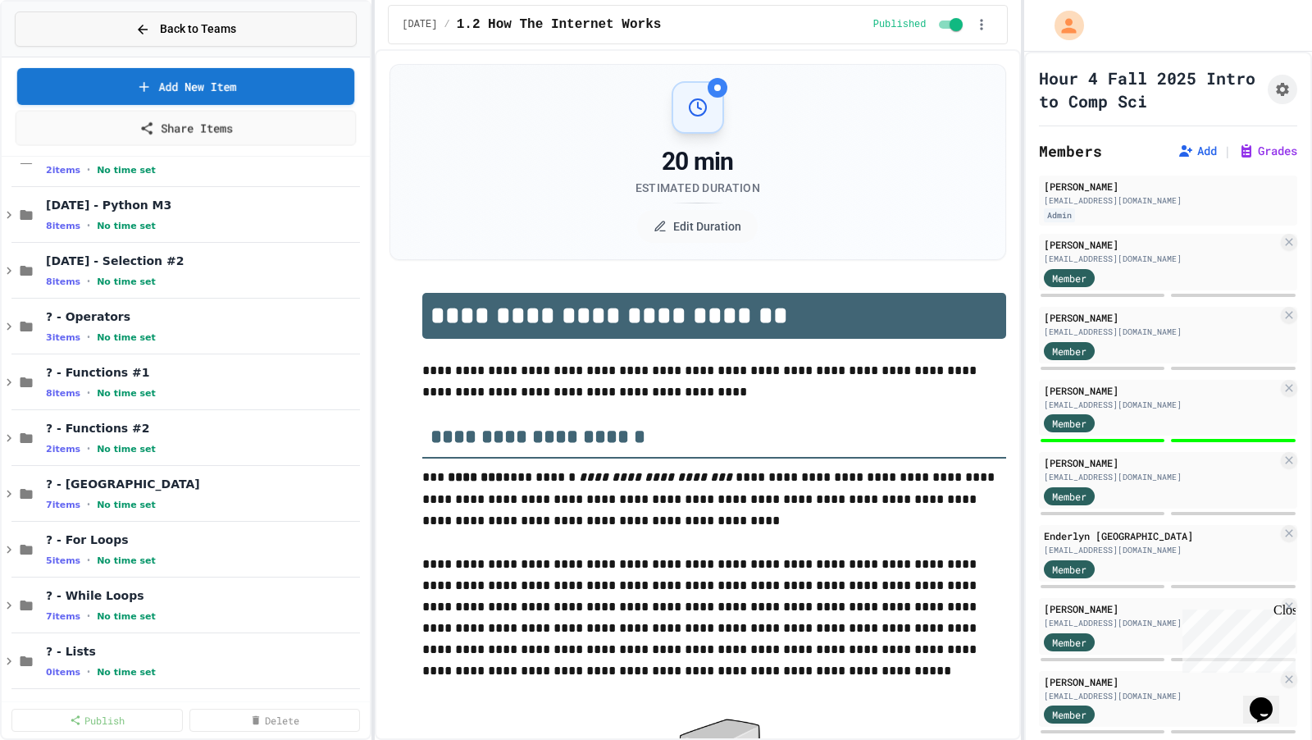
click at [222, 34] on span "Back to Teams" at bounding box center [198, 29] width 76 height 17
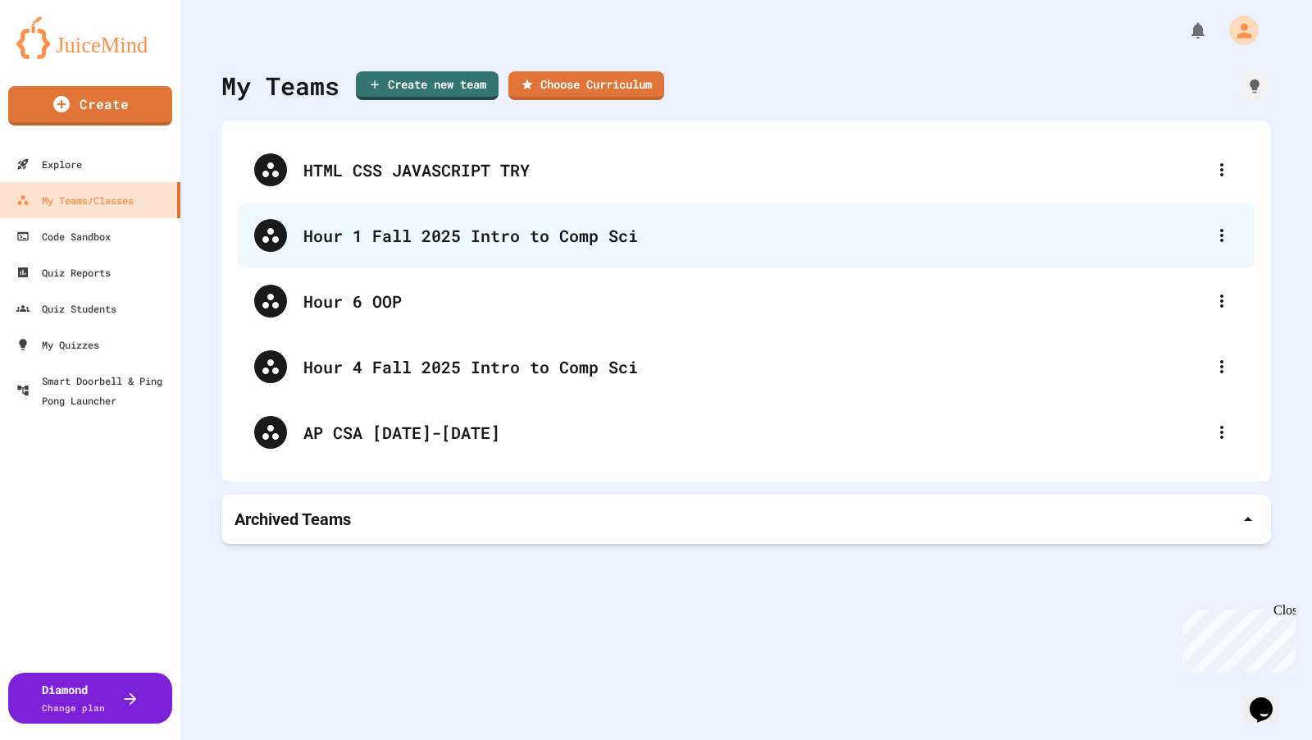
click at [348, 235] on div "Hour 1 Fall 2025 Intro to Comp Sci" at bounding box center [754, 235] width 902 height 25
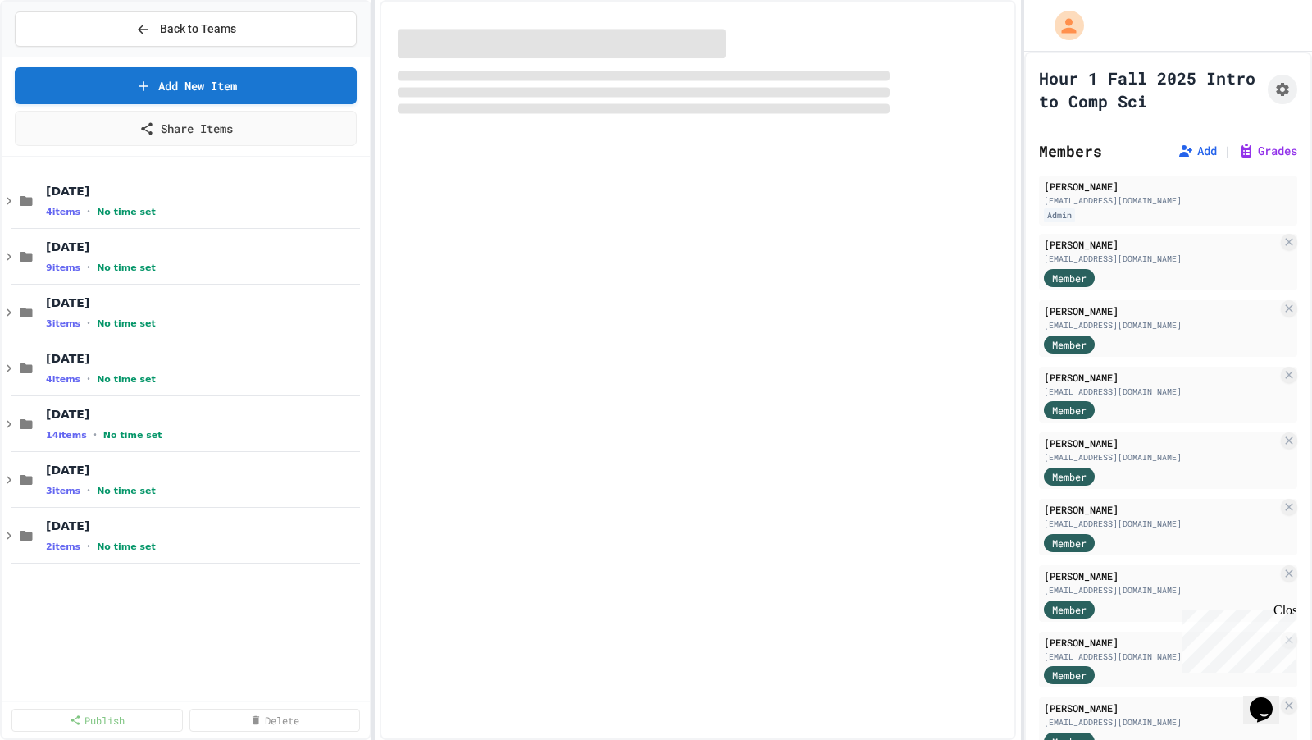
select select "***"
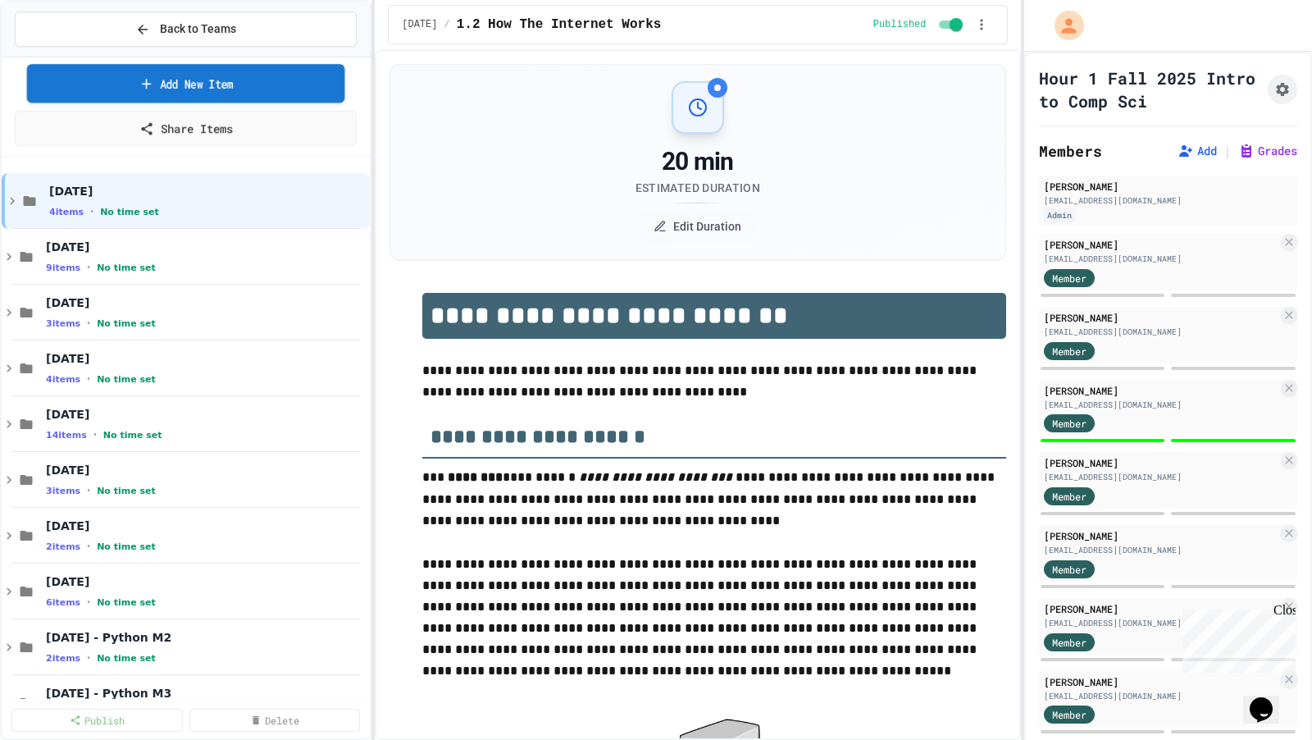
click at [244, 76] on link "Add New Item" at bounding box center [186, 83] width 318 height 39
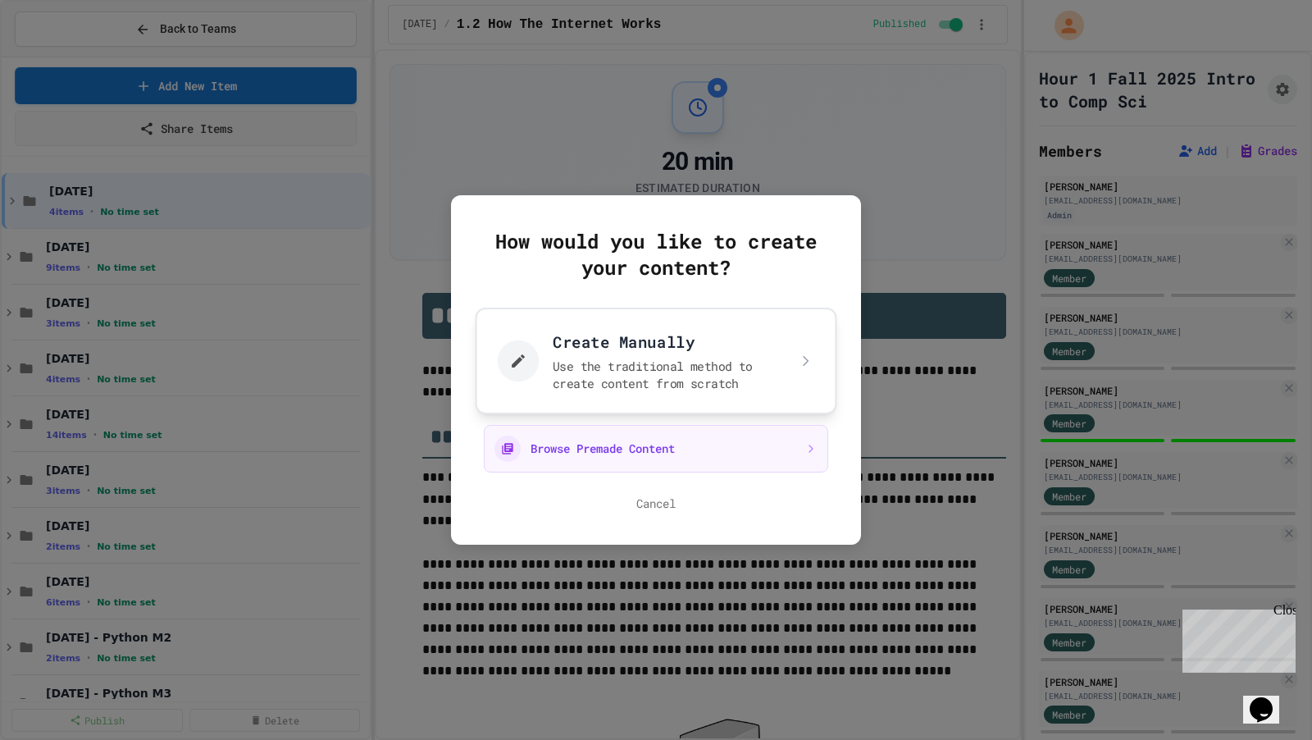
click at [554, 344] on button "Create Manually Use the traditional method to create content from scratch" at bounding box center [657, 361] width 362 height 107
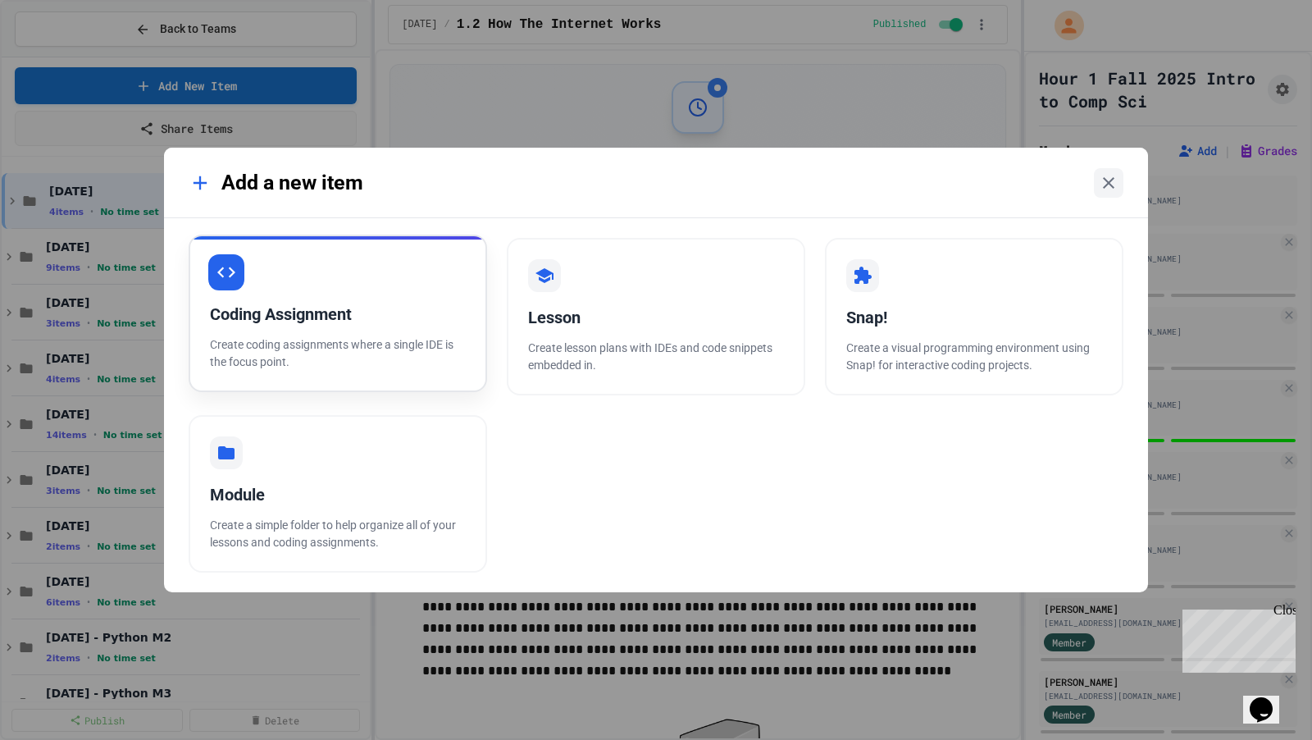
click at [409, 307] on div "Coding Assignment" at bounding box center [338, 314] width 256 height 25
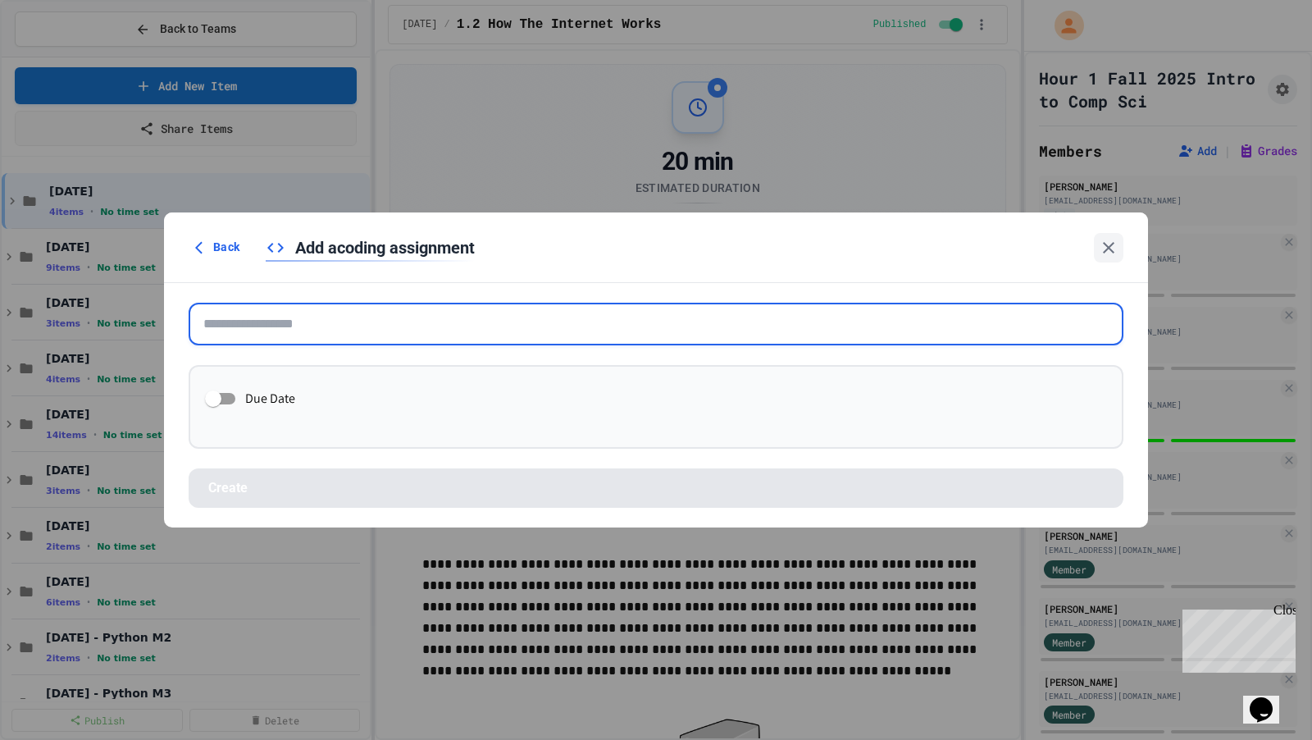
click at [409, 307] on input "text" at bounding box center [656, 324] width 935 height 43
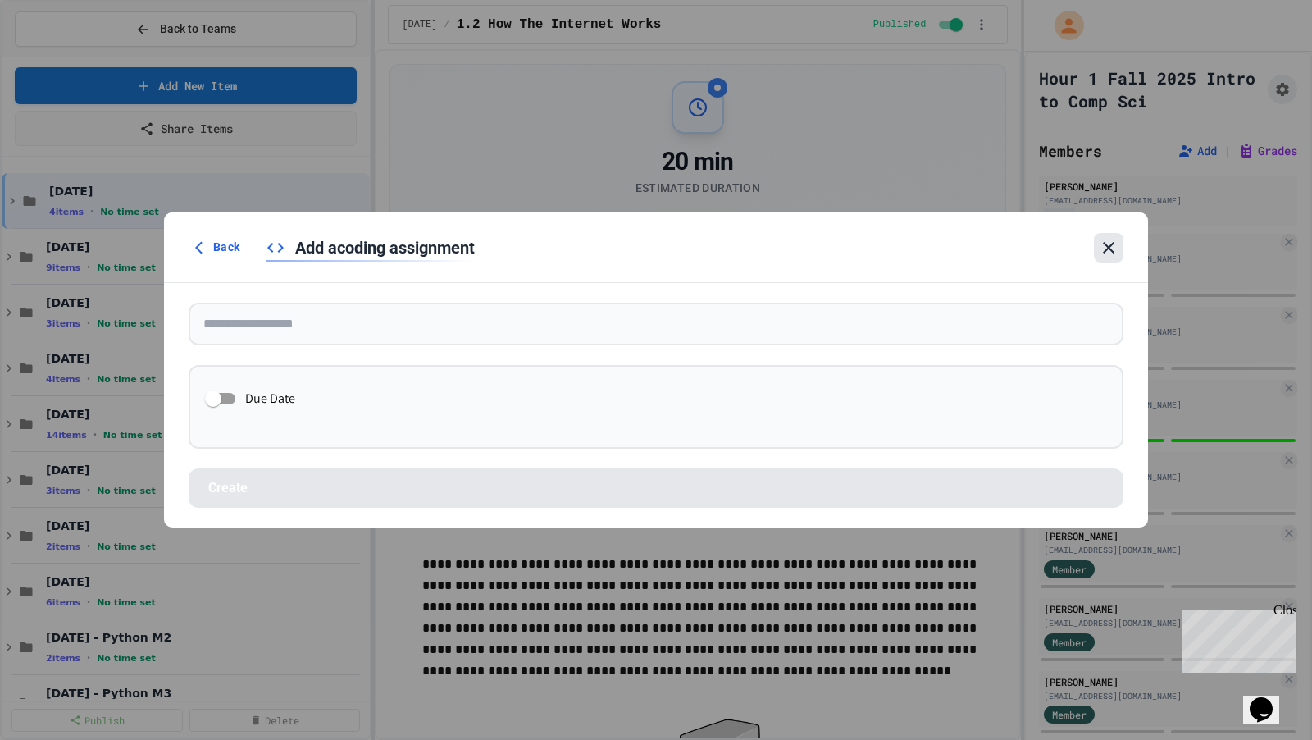
click at [1114, 247] on icon at bounding box center [1109, 248] width 20 height 20
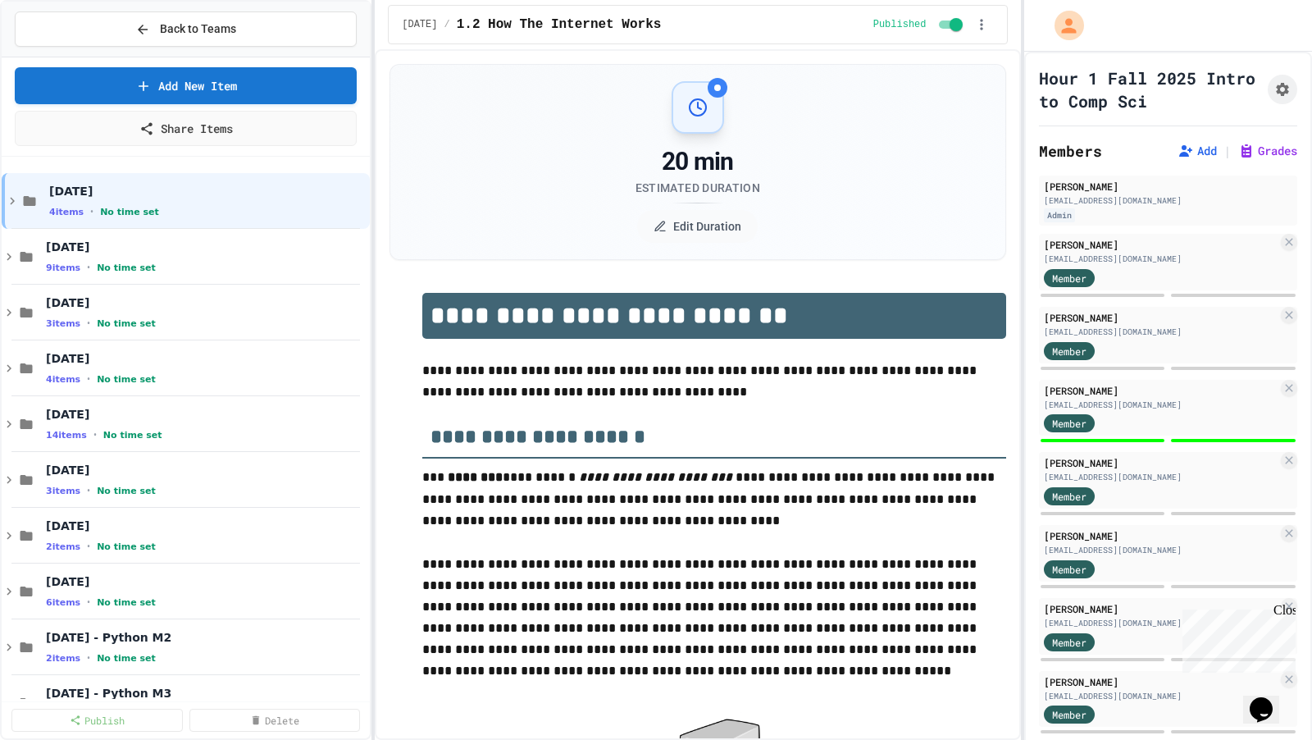
select select "***"
